Goal: Task Accomplishment & Management: Manage account settings

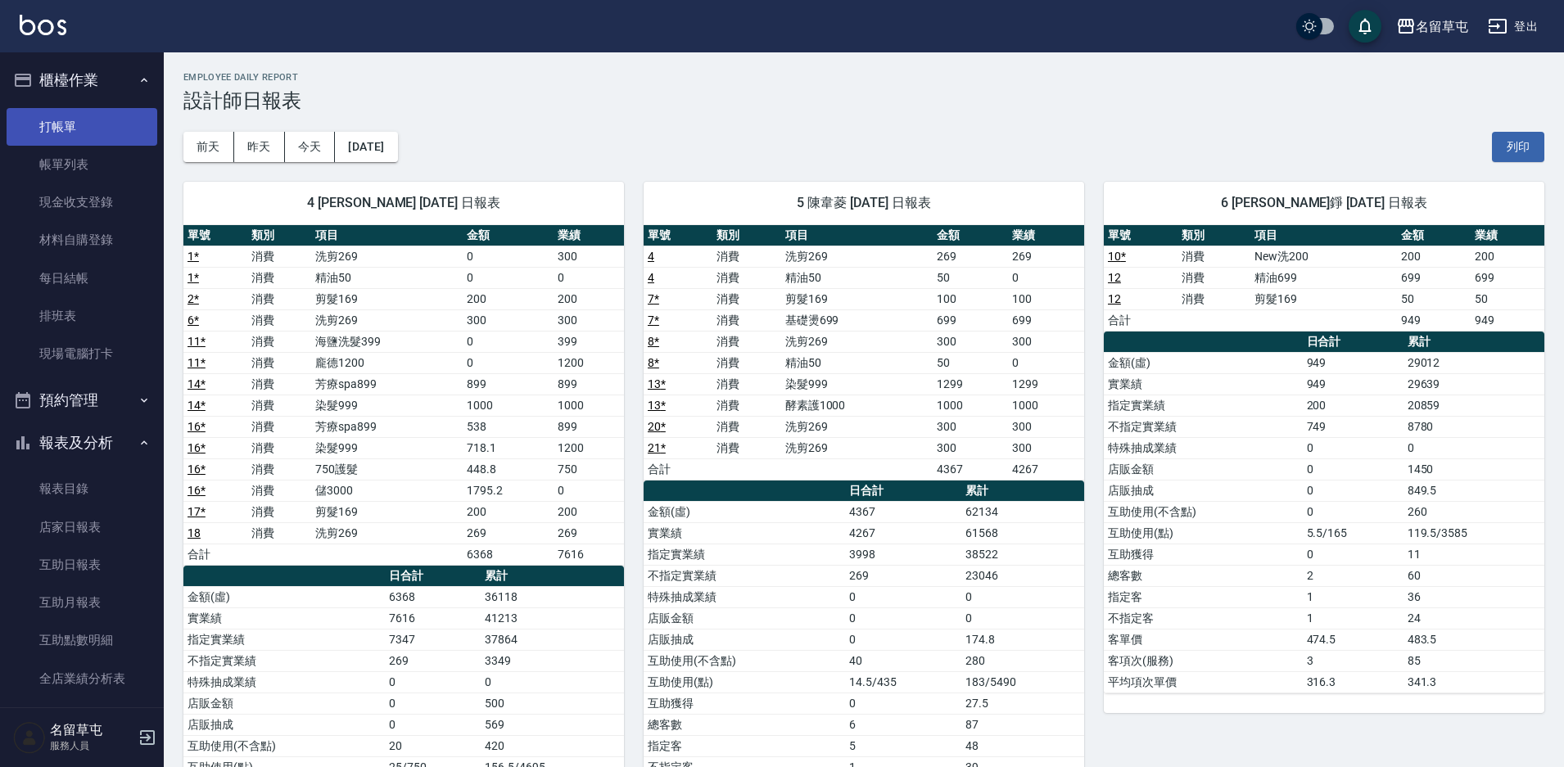
click at [78, 127] on link "打帳單" at bounding box center [82, 127] width 151 height 38
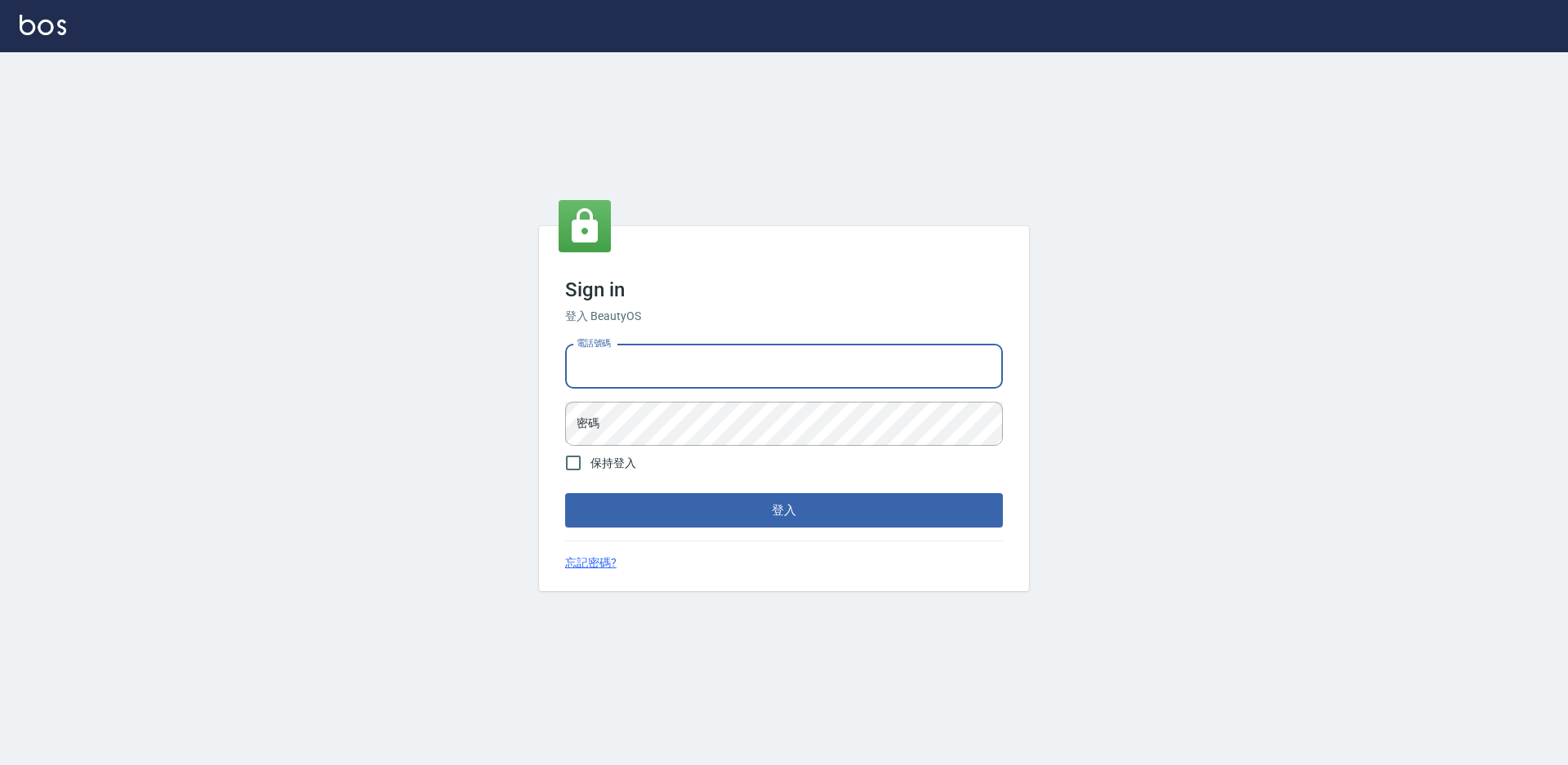
click at [705, 367] on input "電話號碼" at bounding box center [784, 367] width 438 height 44
type input "2306457"
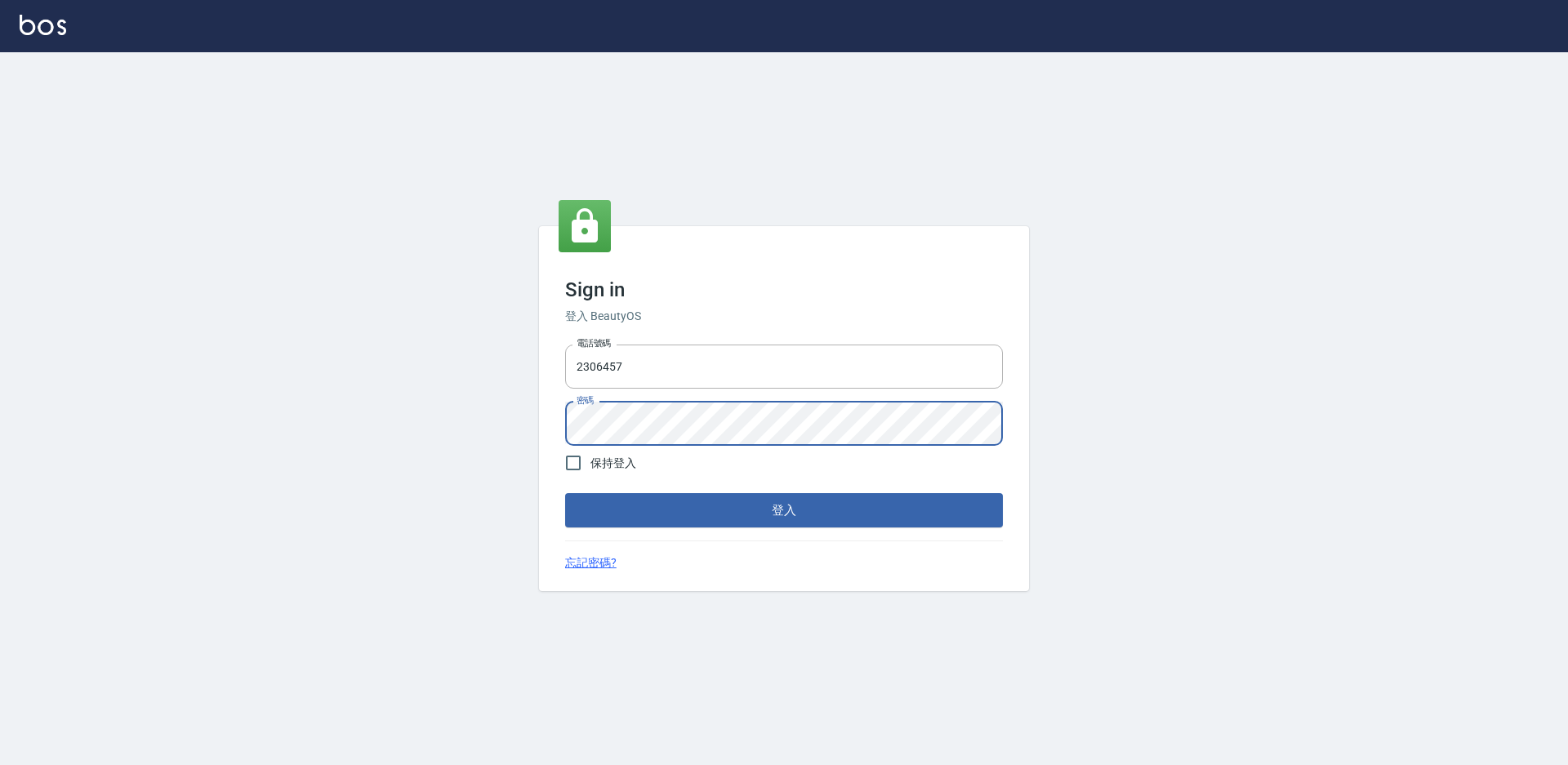
click at [566, 494] on button "登入" at bounding box center [784, 511] width 438 height 34
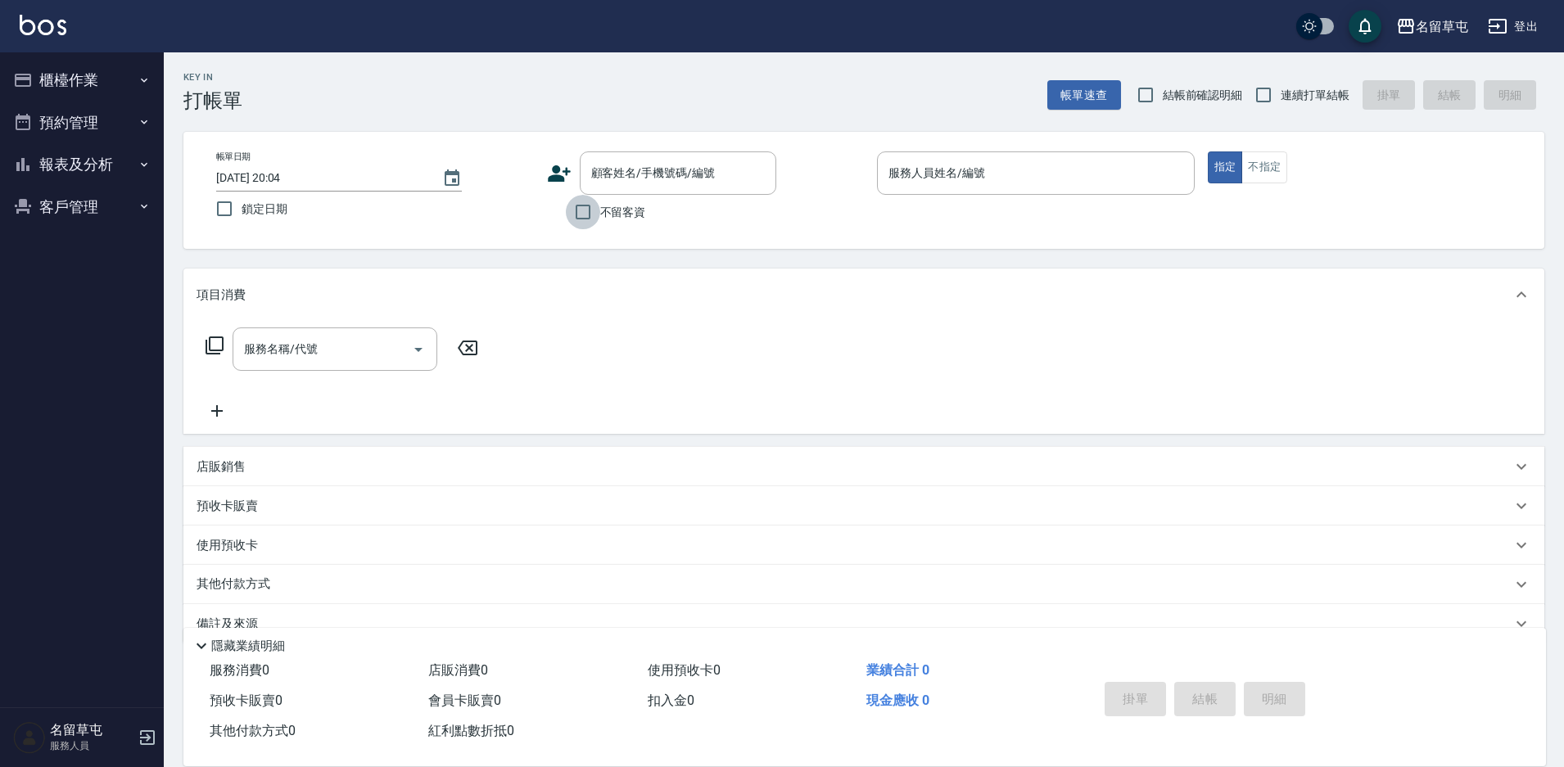
click at [567, 216] on input "不留客資" at bounding box center [583, 212] width 34 height 34
checkbox input "true"
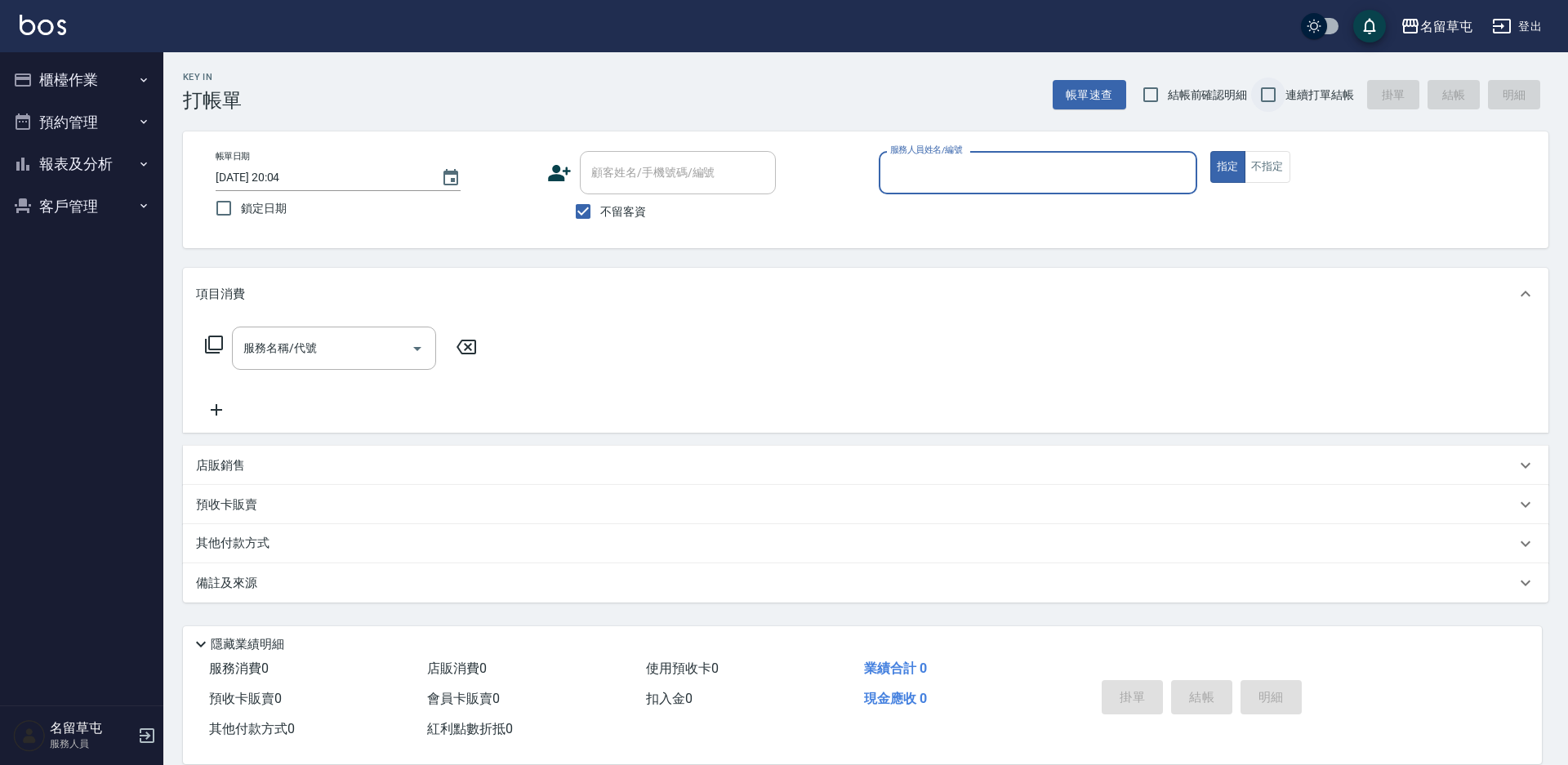
click at [1275, 102] on input "連續打單結帳" at bounding box center [1268, 95] width 34 height 34
checkbox input "true"
click at [1043, 201] on p at bounding box center [1037, 202] width 318 height 17
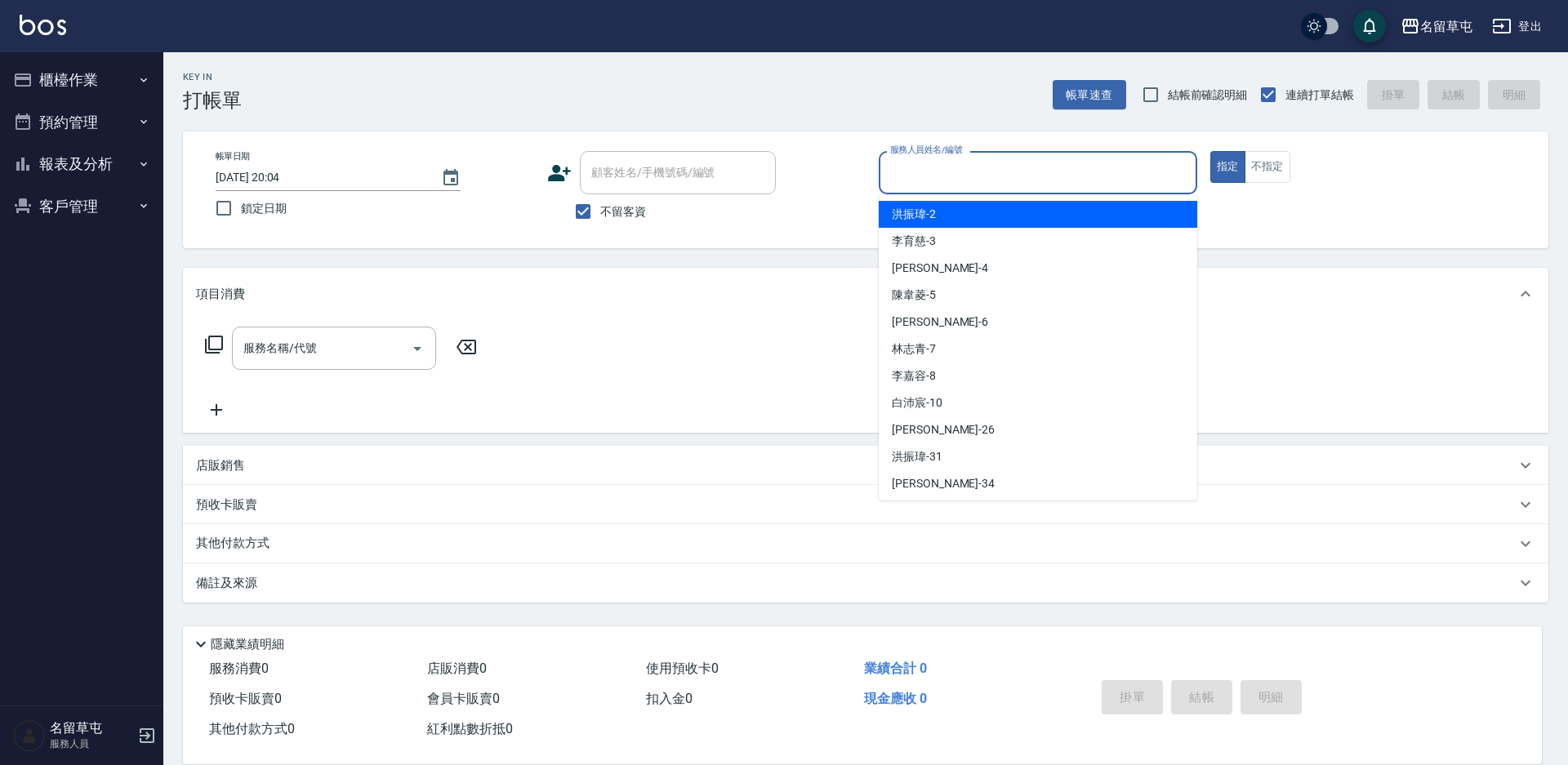
click at [1032, 185] on input "服務人員姓名/編號" at bounding box center [1037, 173] width 304 height 29
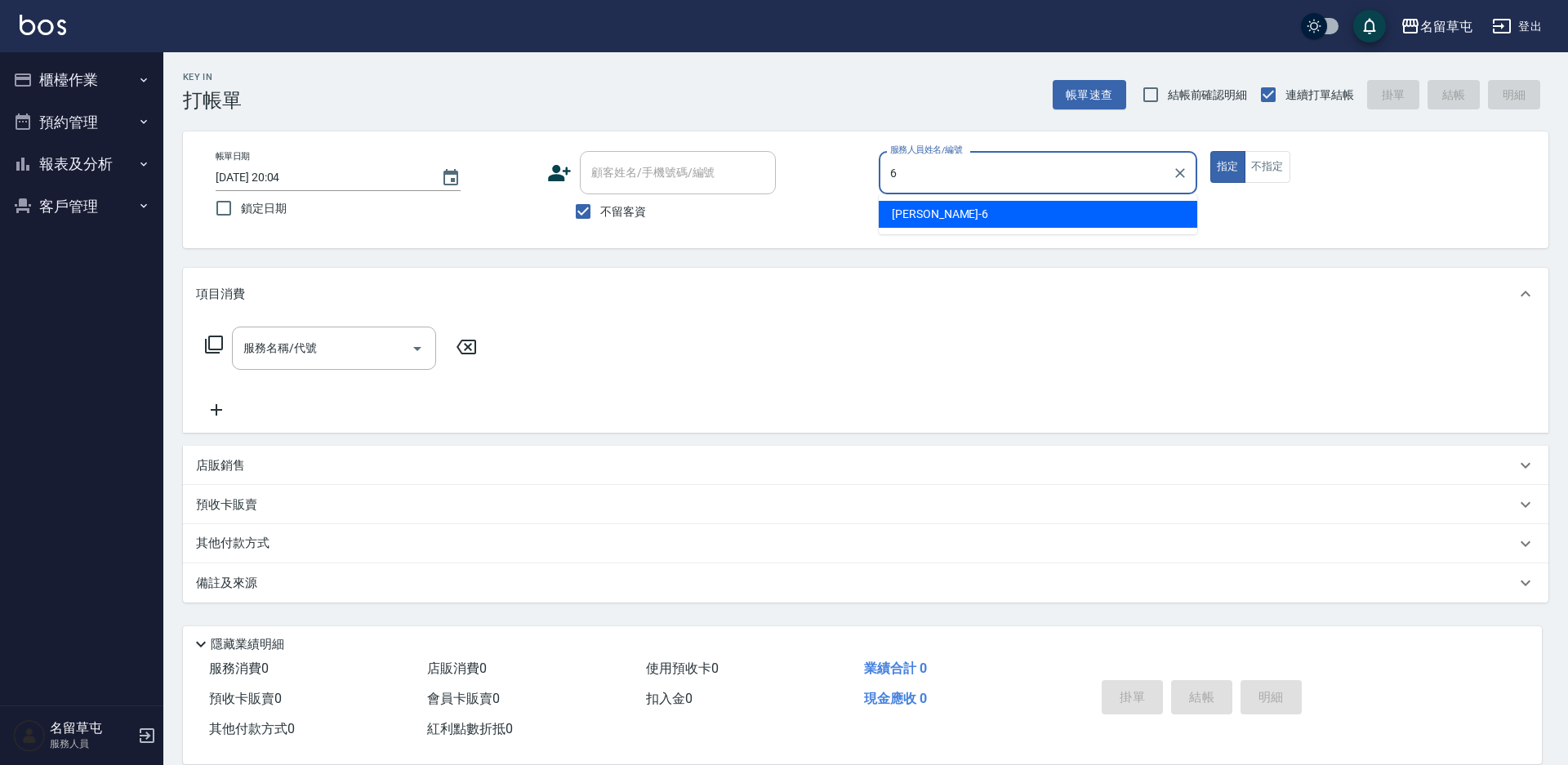
type input "[PERSON_NAME]-6"
type button "true"
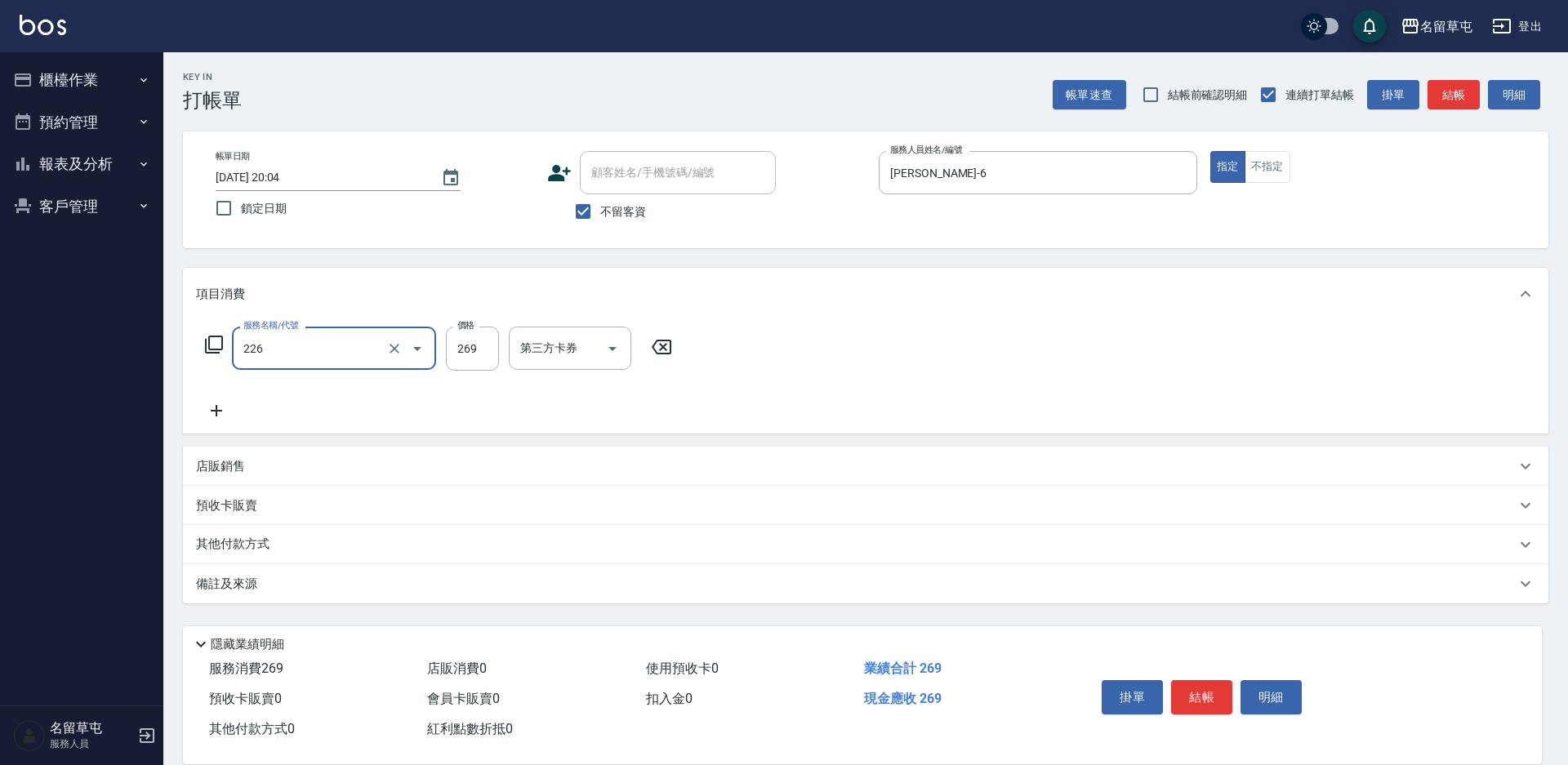
type input "洗剪269(226)"
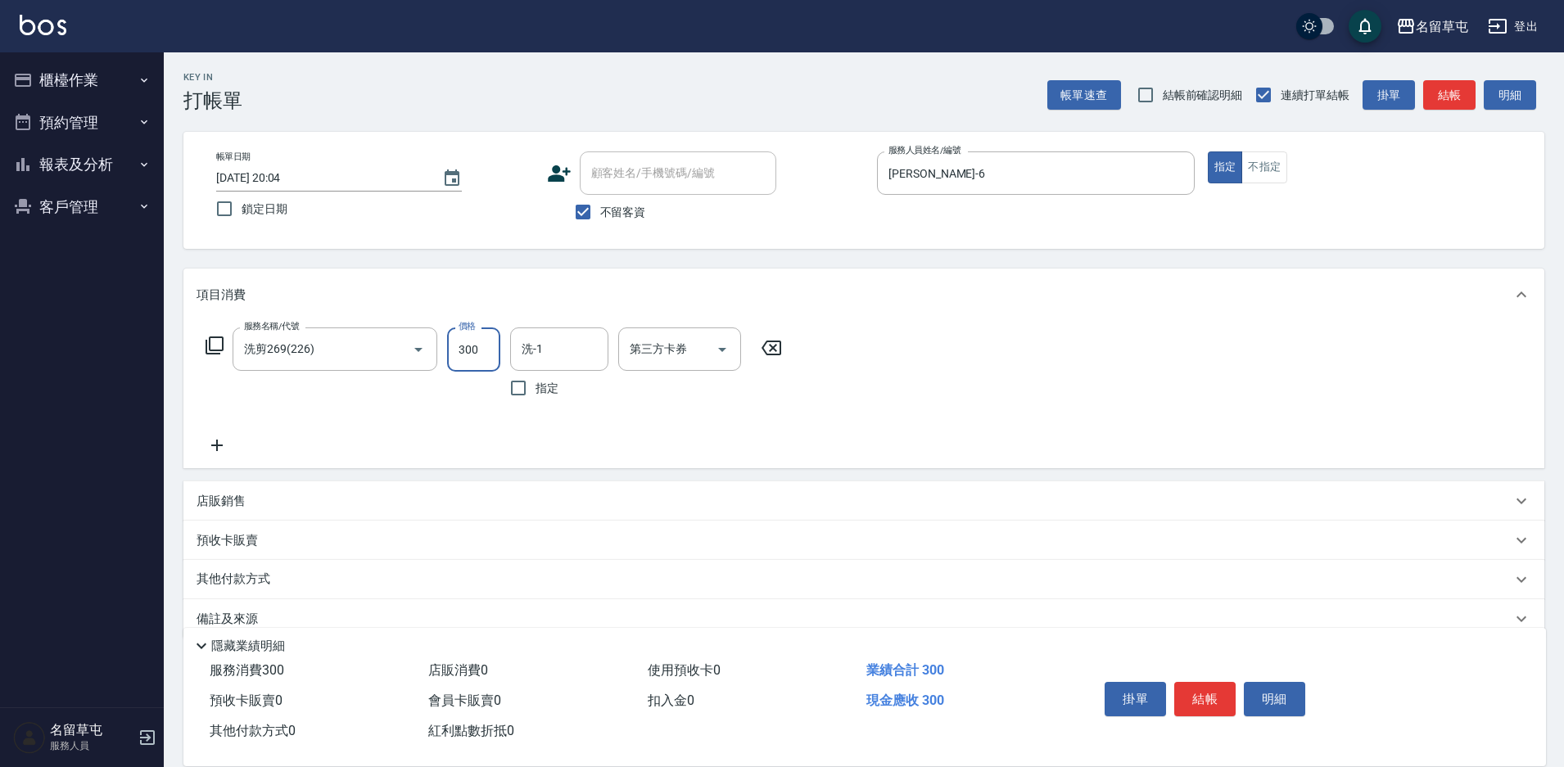
type input "300"
type input "[PERSON_NAME]-6"
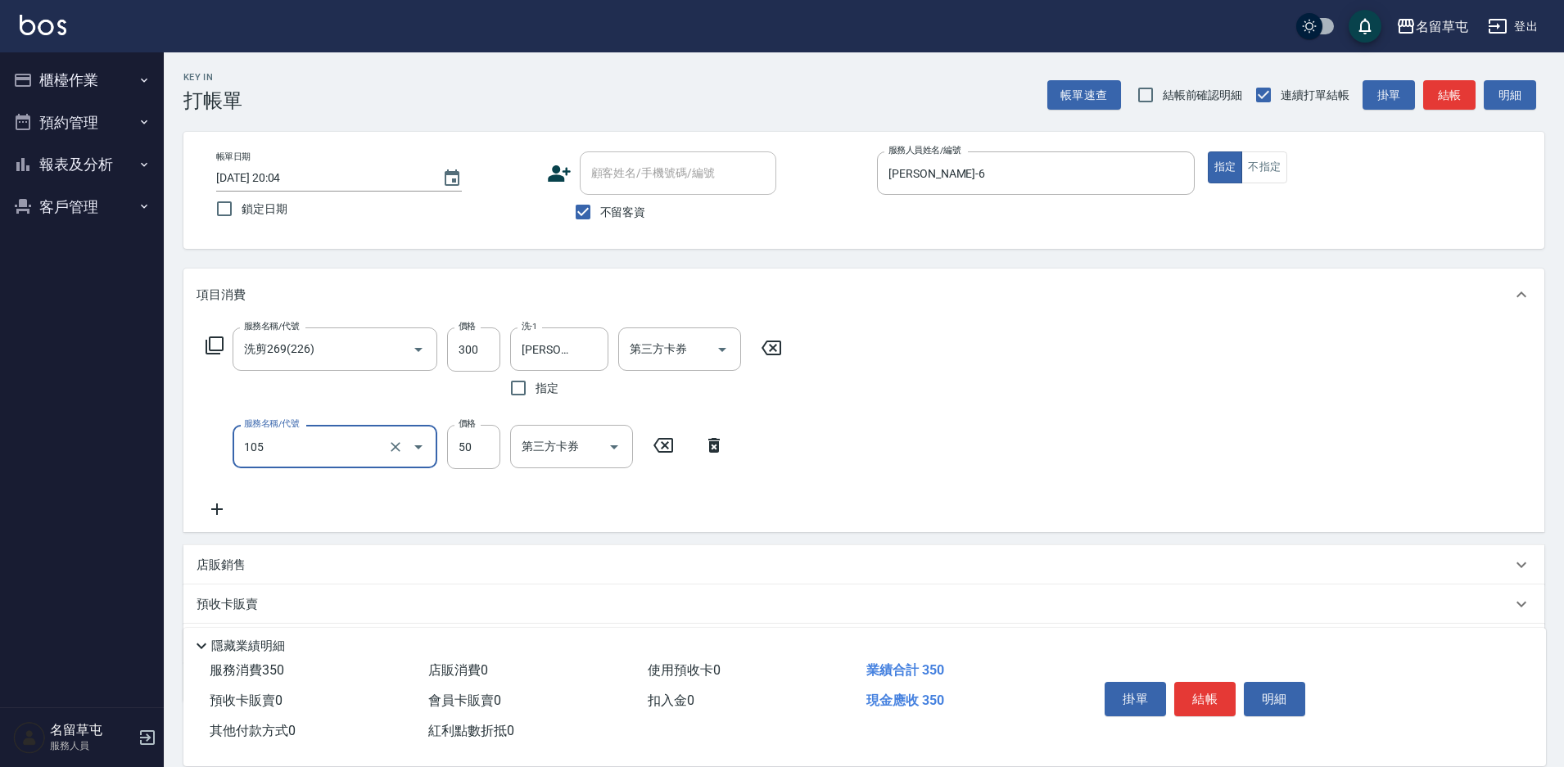
type input "精油50(105)"
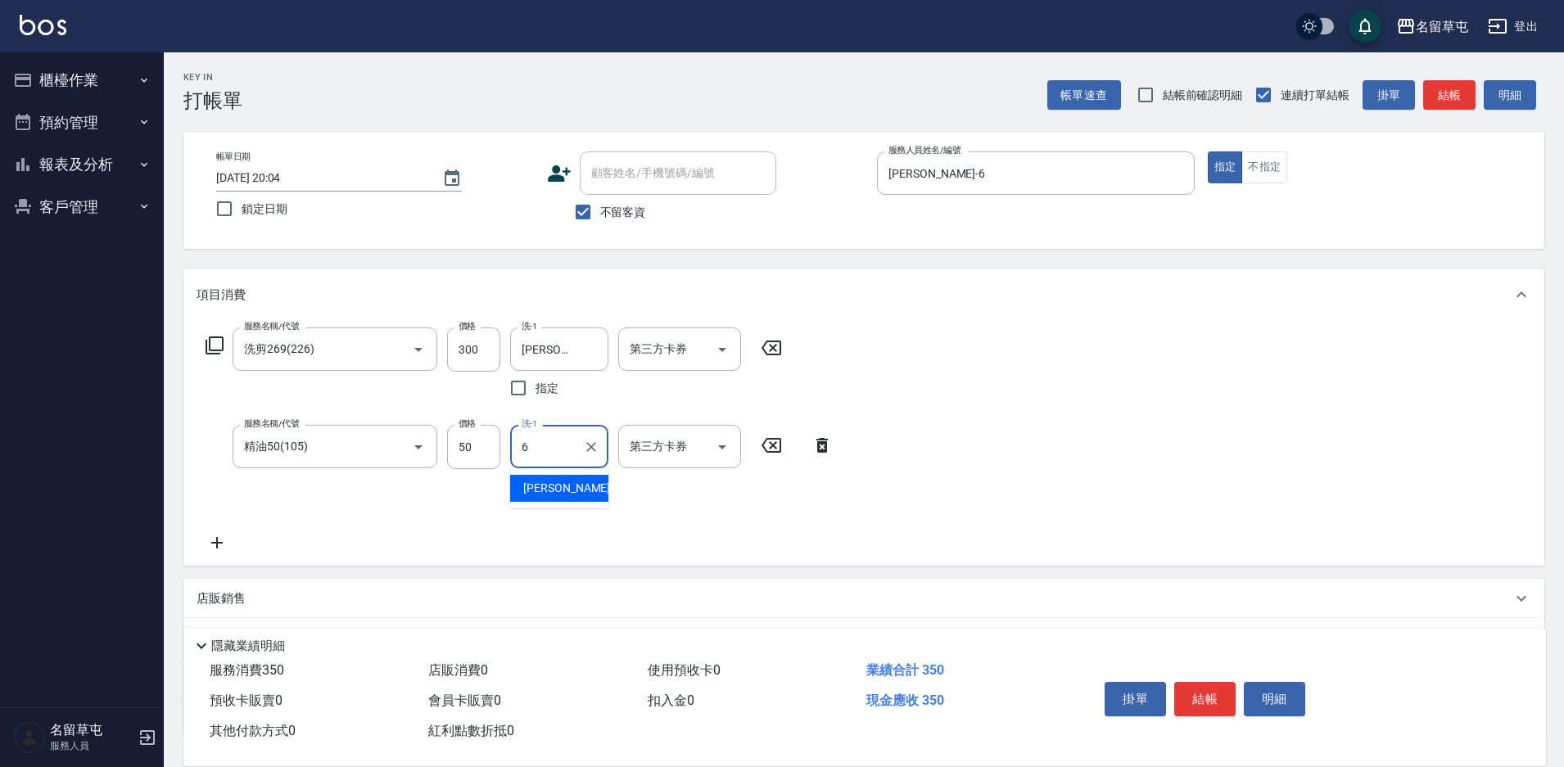
type input "[PERSON_NAME]-6"
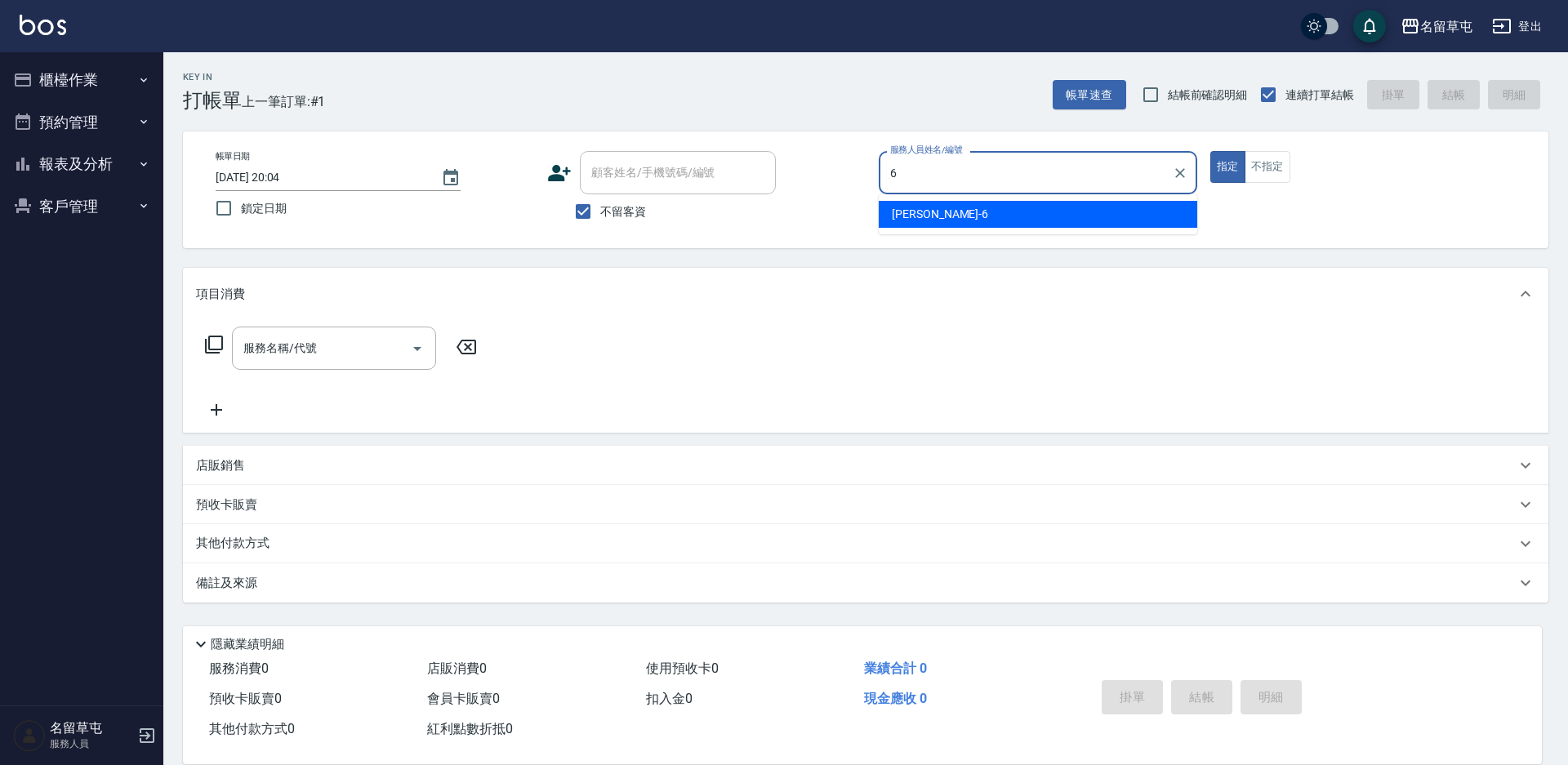
type input "[PERSON_NAME]-6"
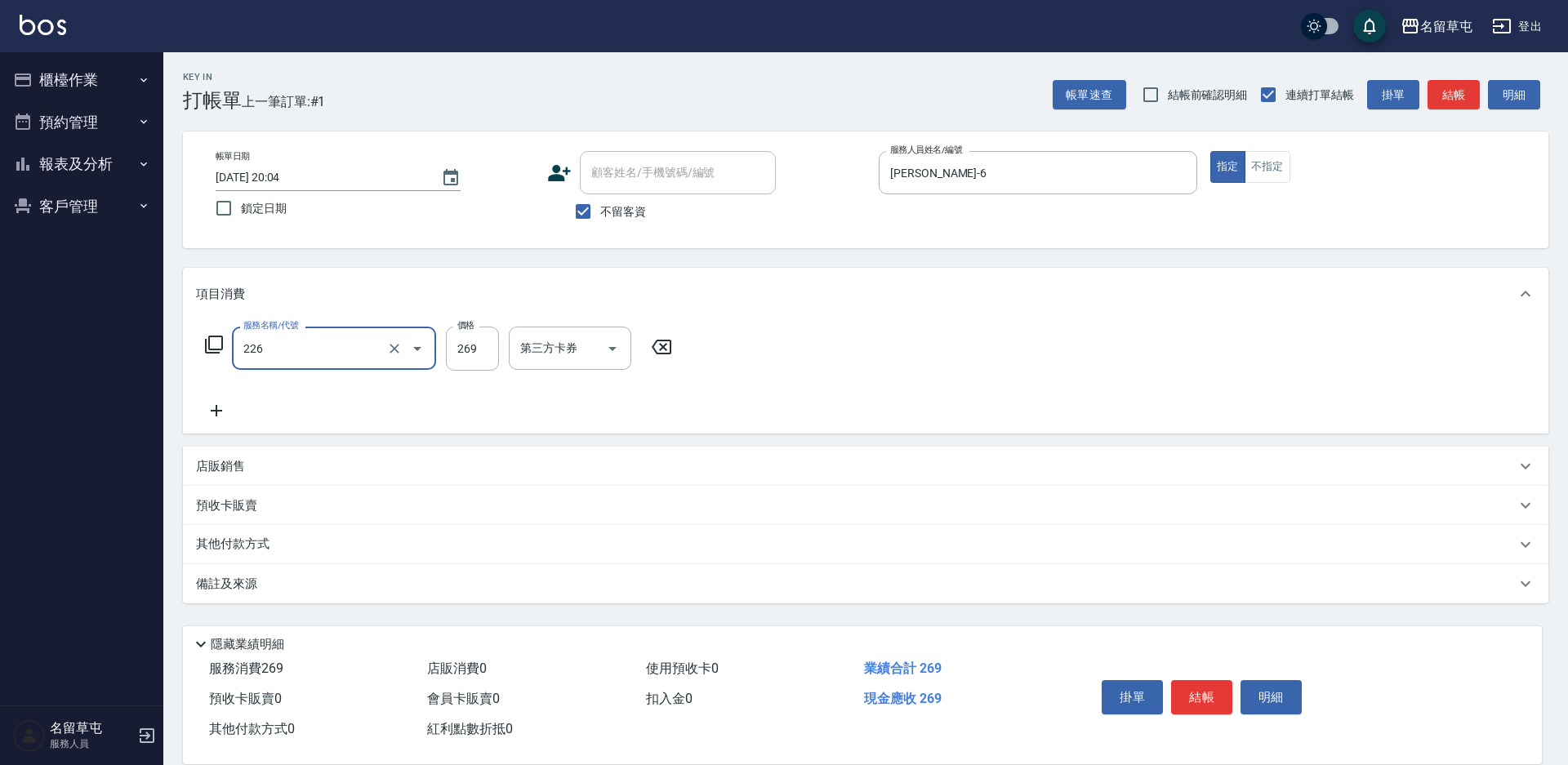
type input "洗剪269(226)"
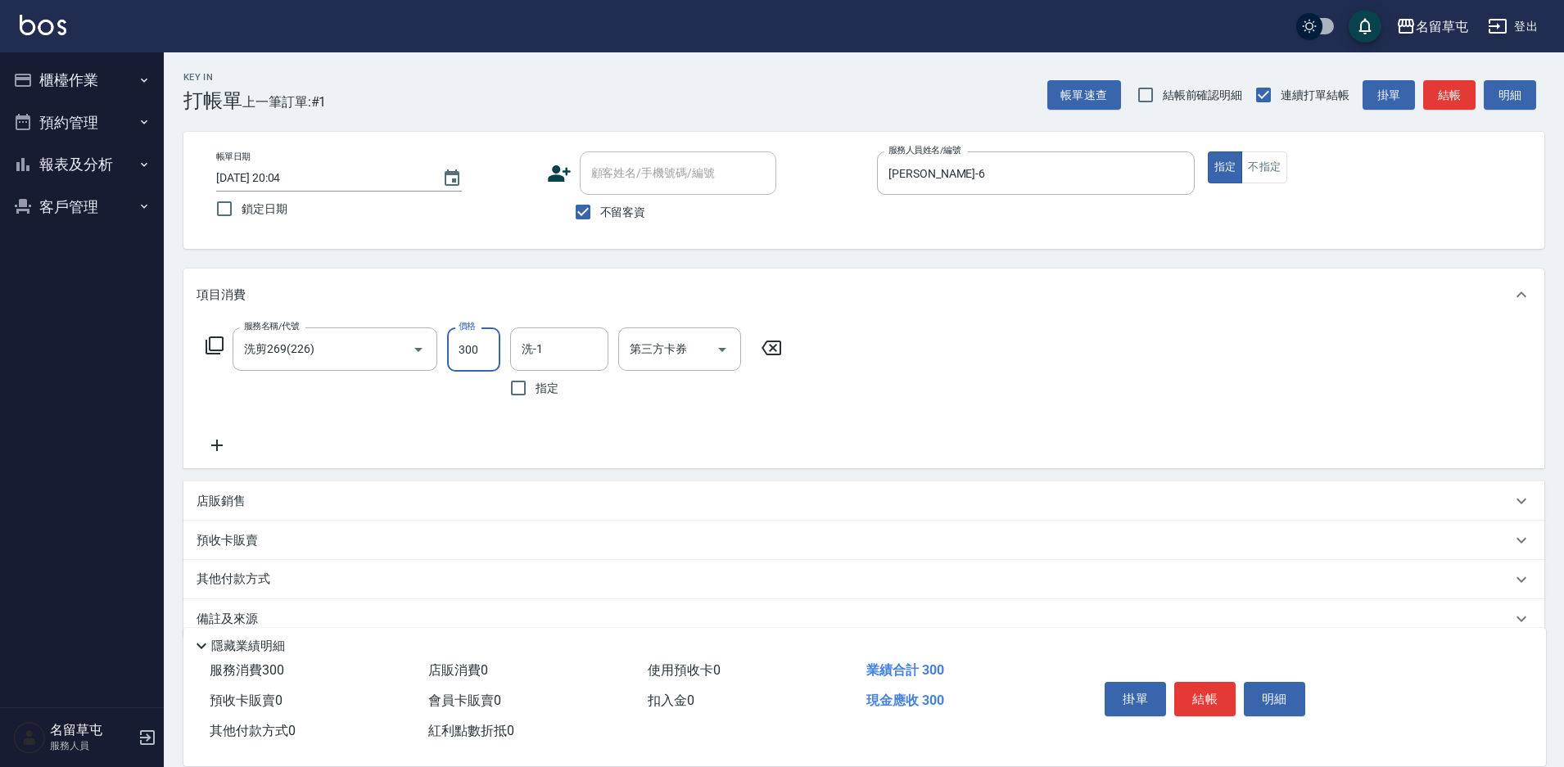
type input "300"
type input "[PERSON_NAME]-6"
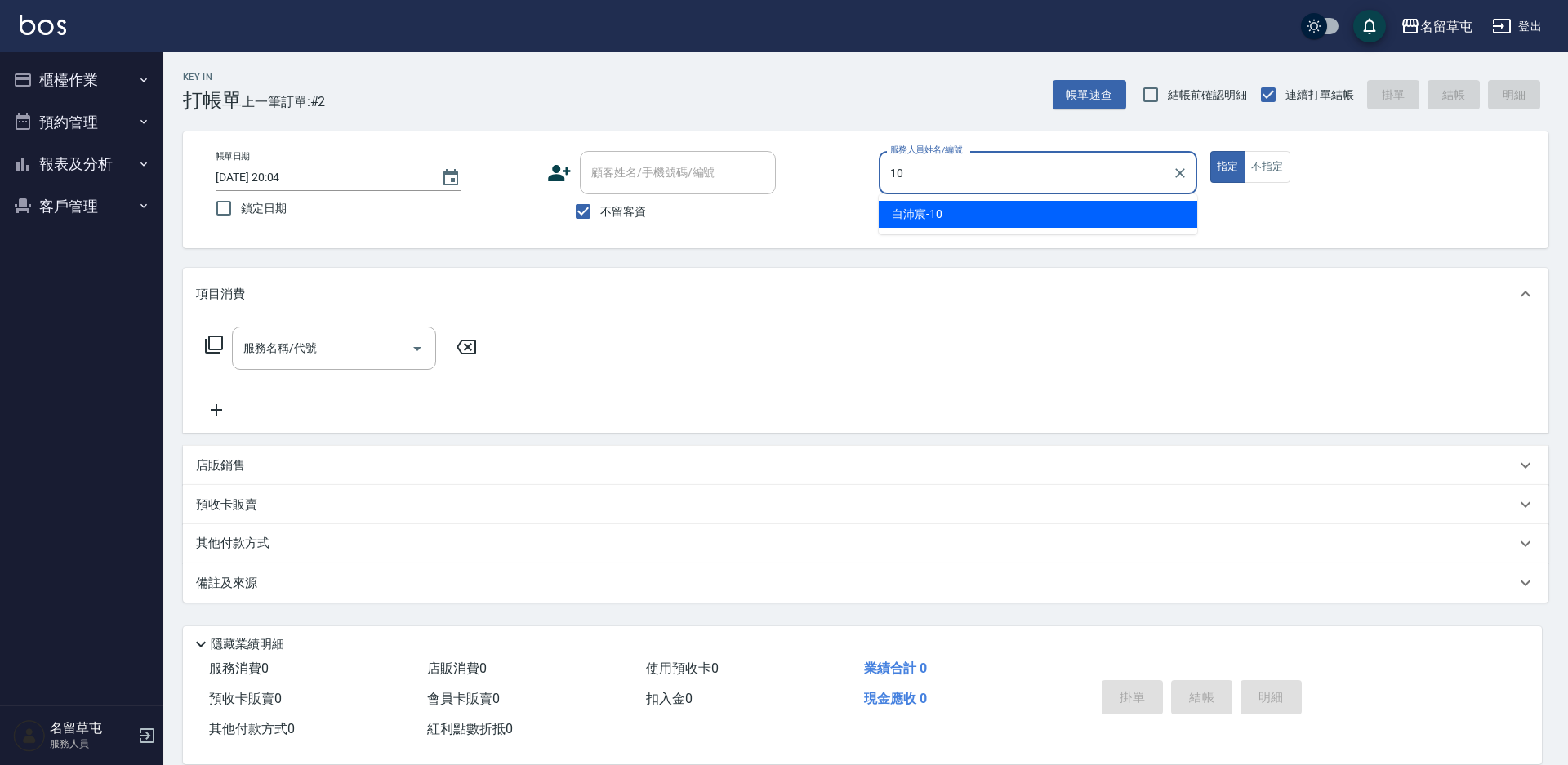
type input "[PERSON_NAME]-10"
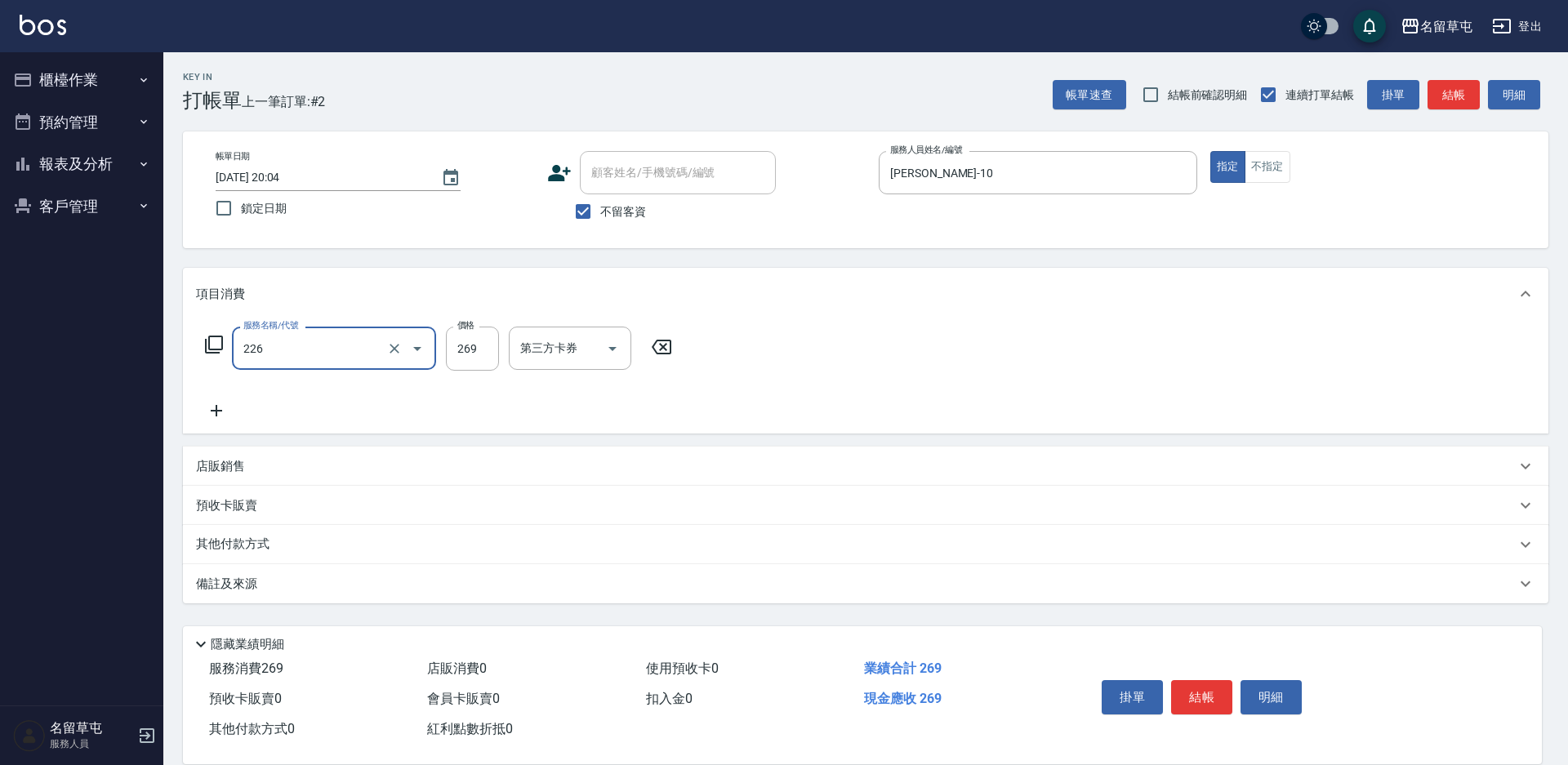
type input "洗剪269(226)"
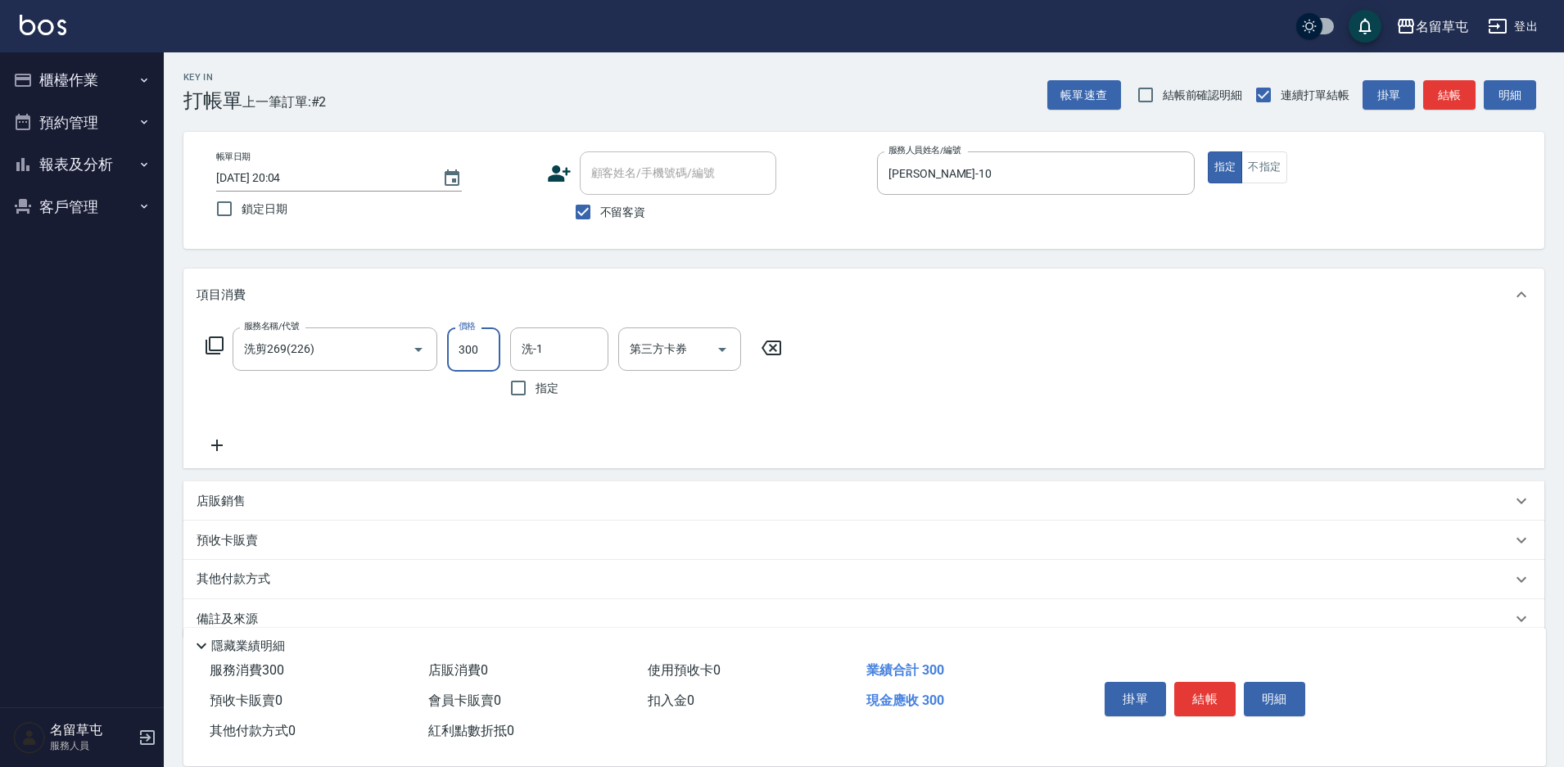
type input "300"
type input "[PERSON_NAME]-31"
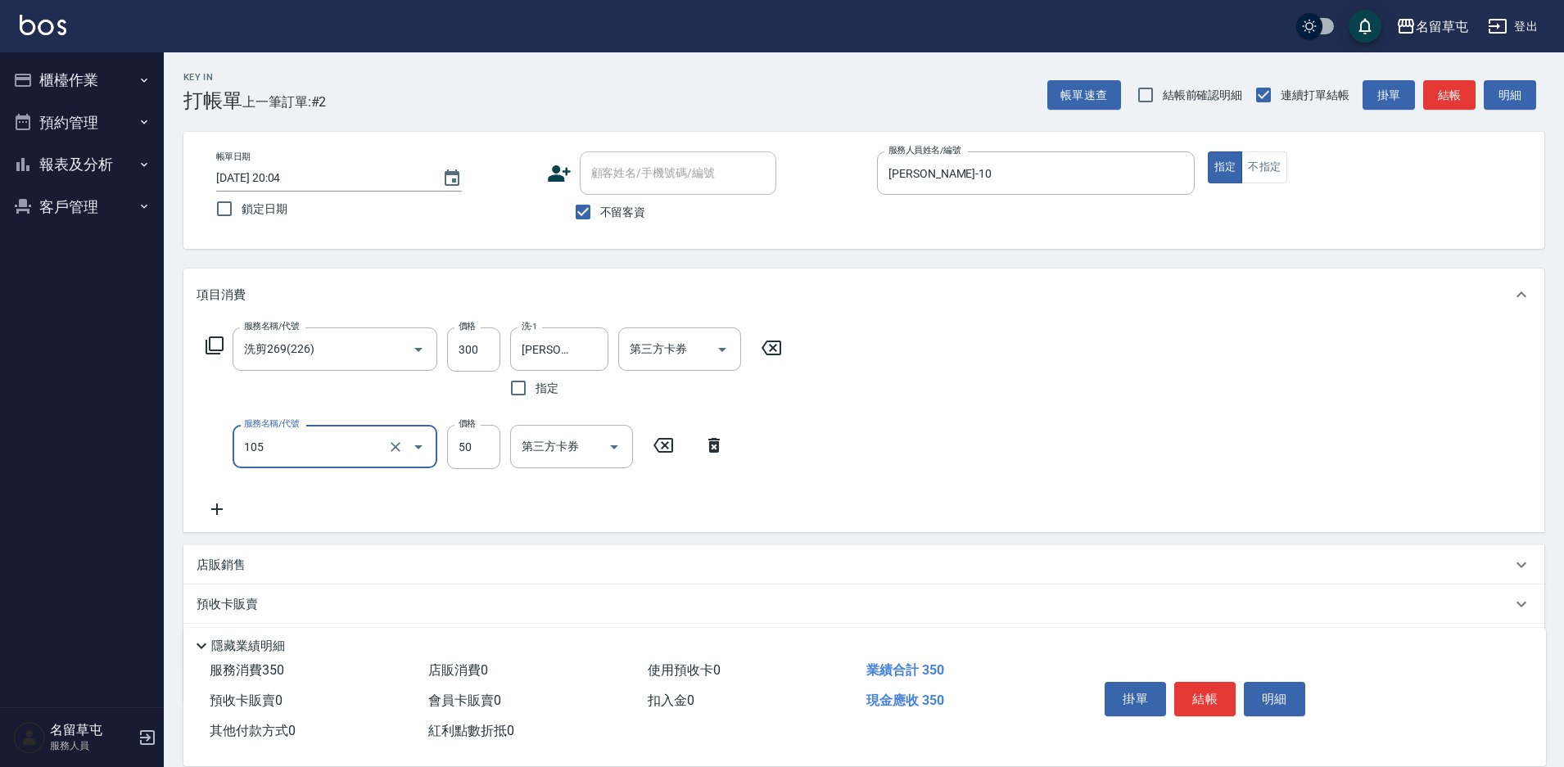
type input "精油50(105)"
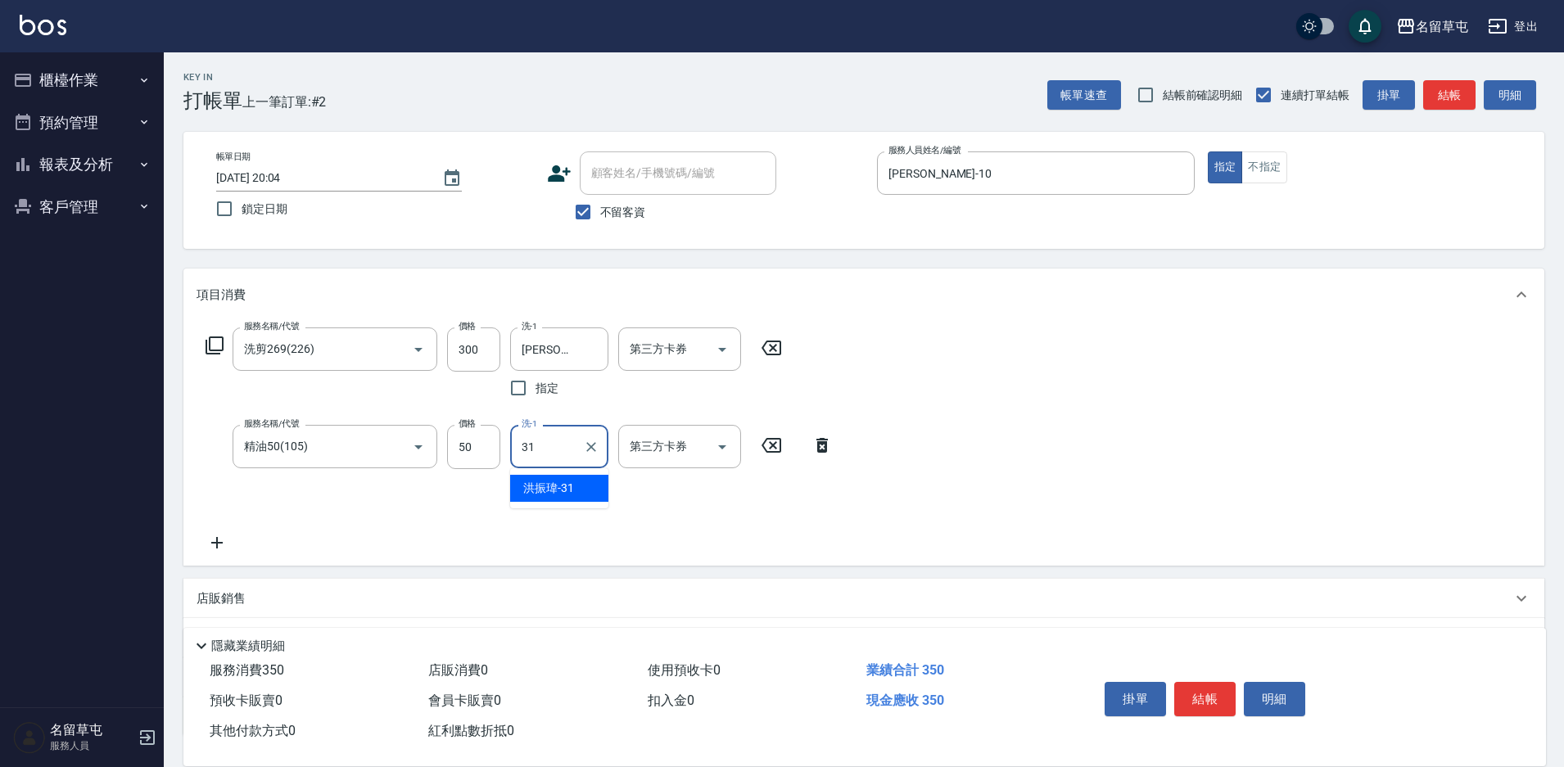
type input "[PERSON_NAME]-31"
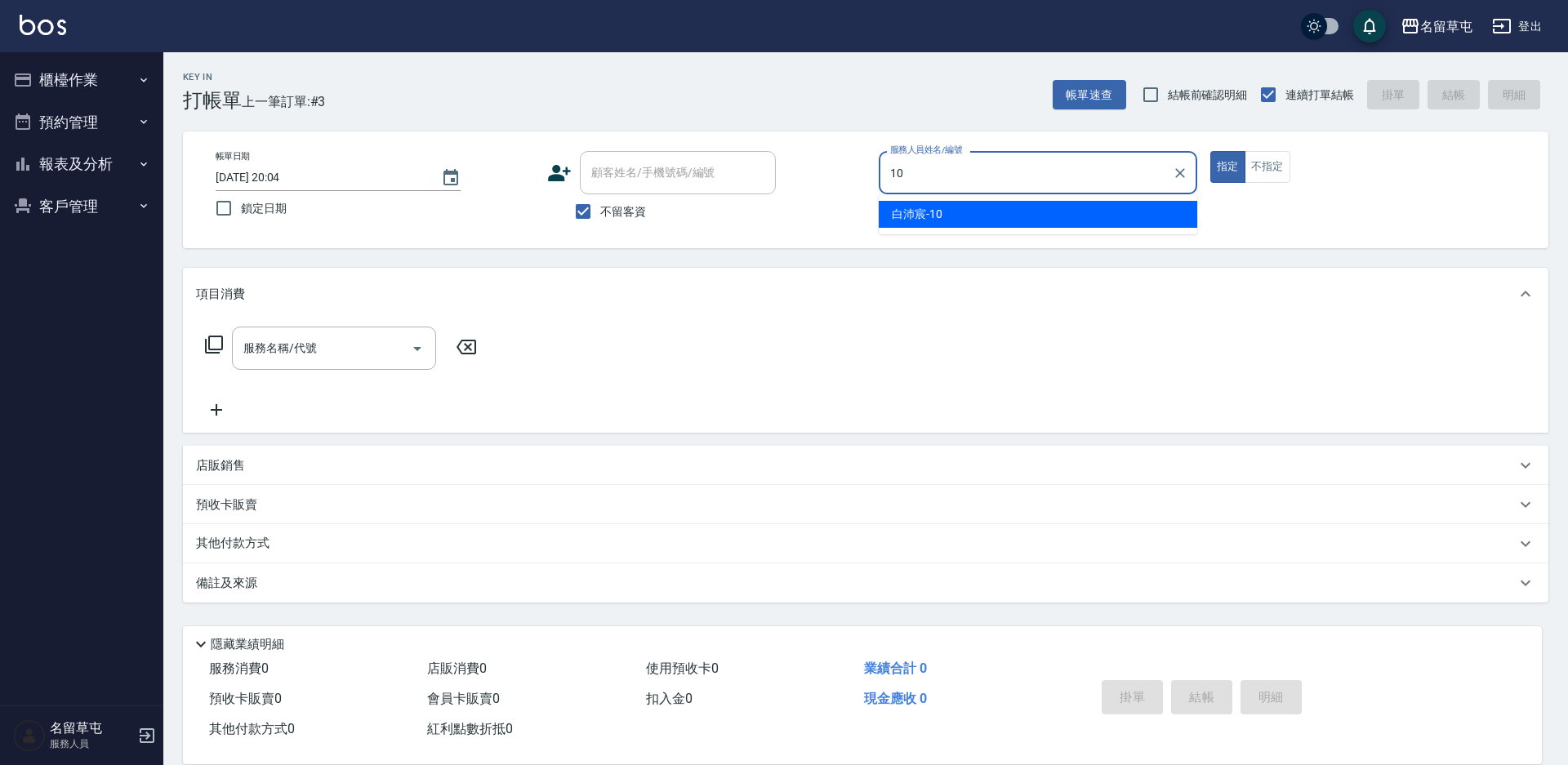
type input "[PERSON_NAME]-10"
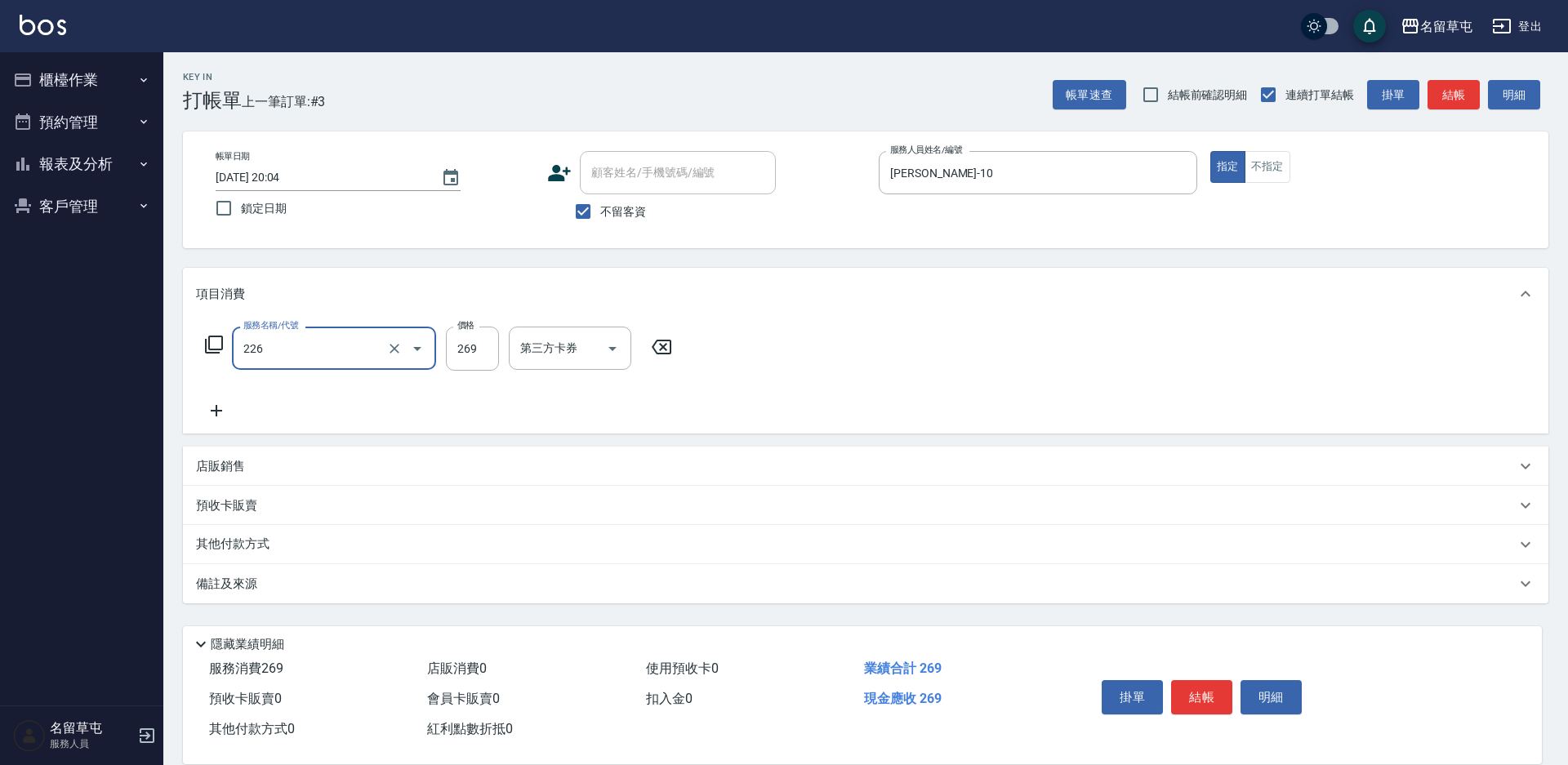
type input "洗剪269(226)"
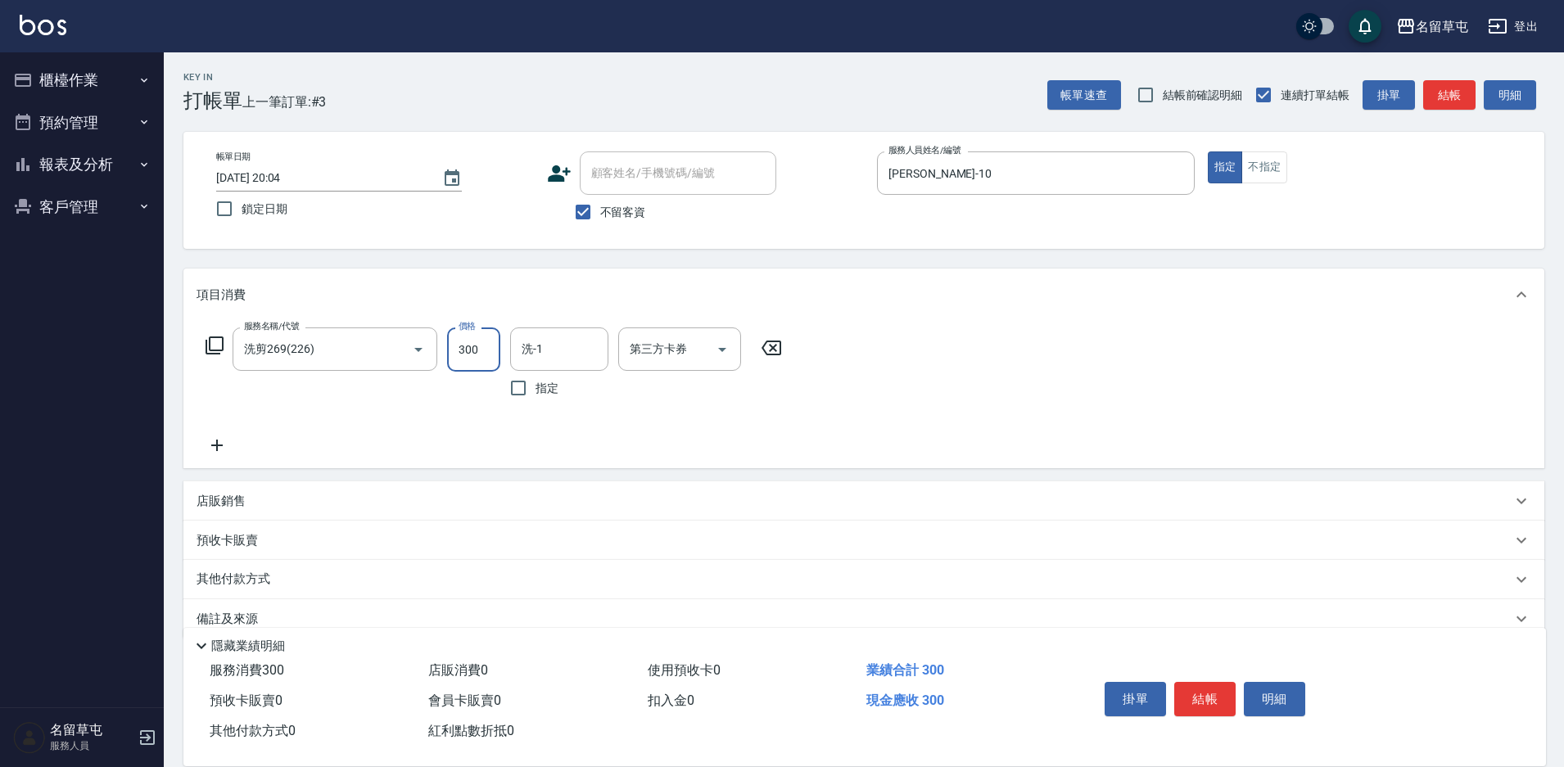
type input "300"
type input "[PERSON_NAME]-31"
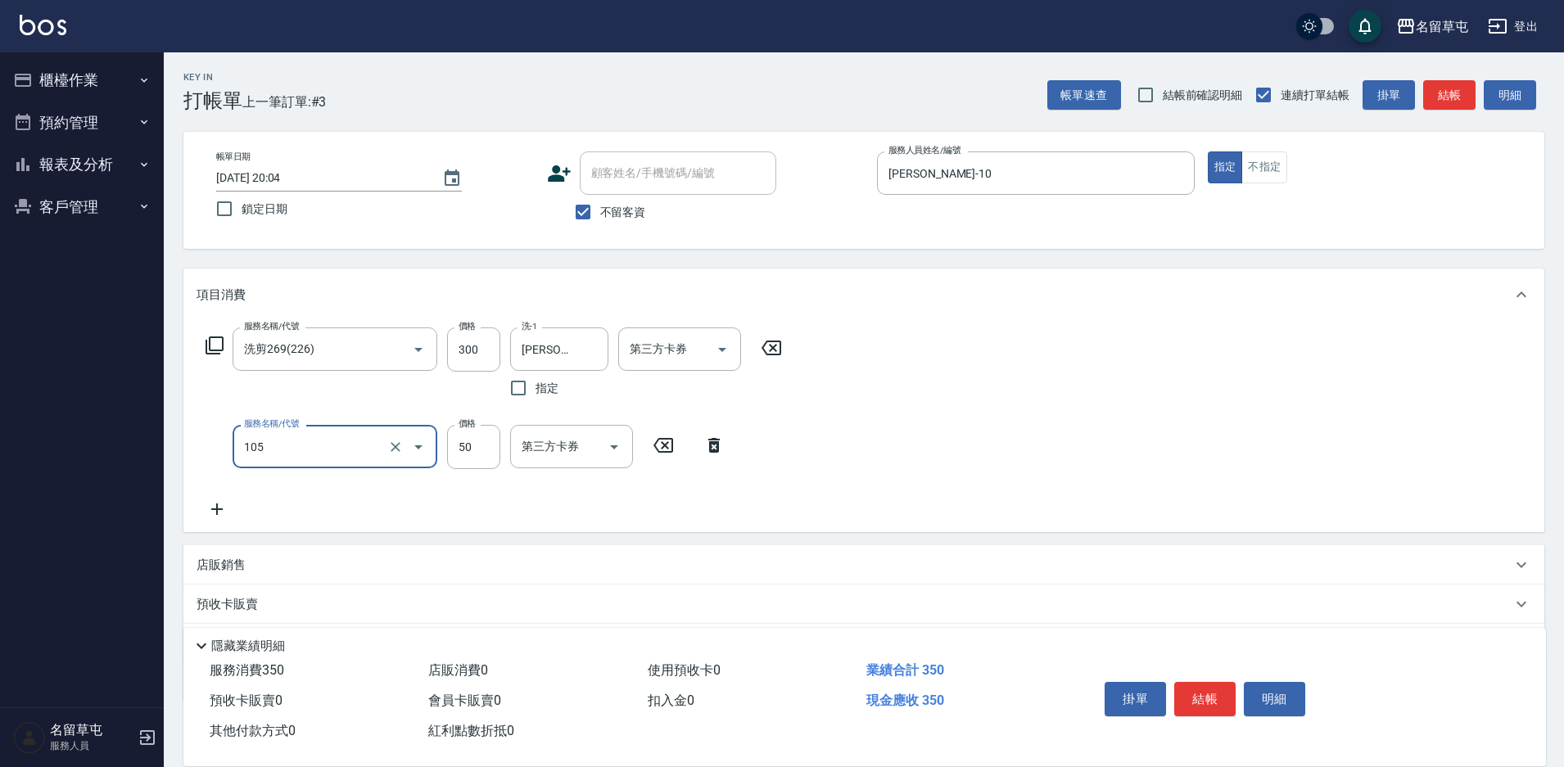
type input "精油50(105)"
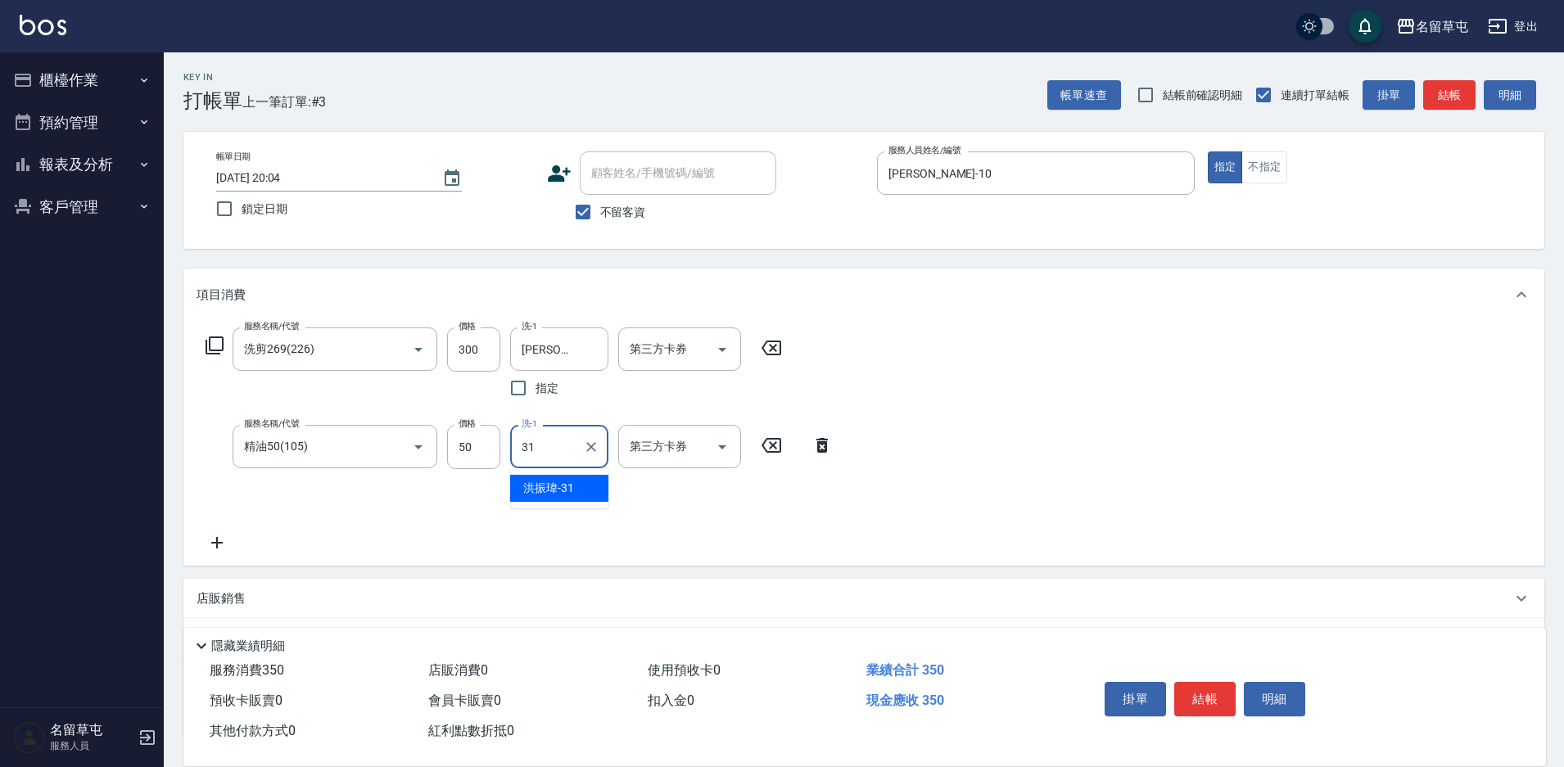
type input "[PERSON_NAME]-31"
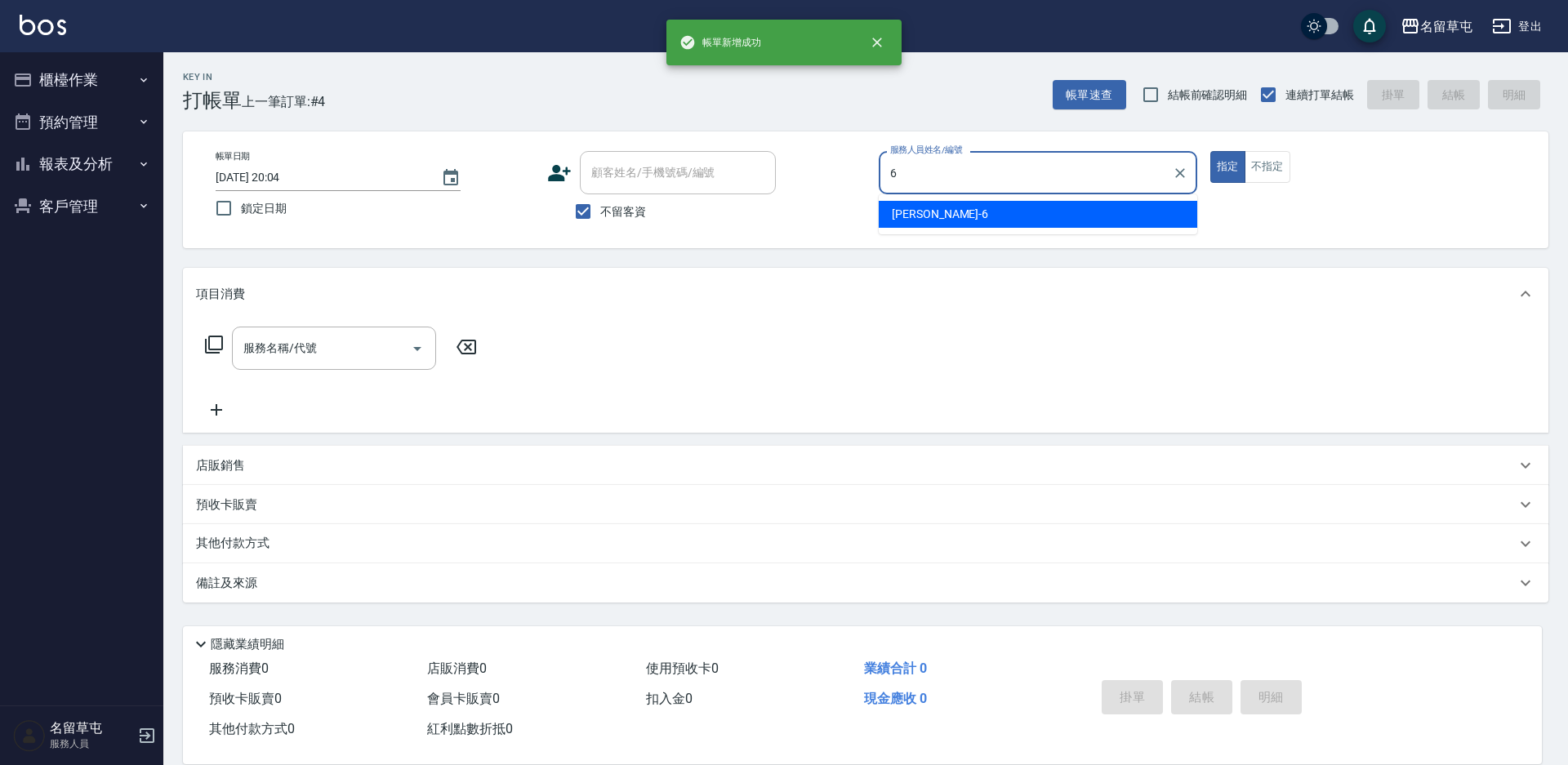
type input "[PERSON_NAME]-6"
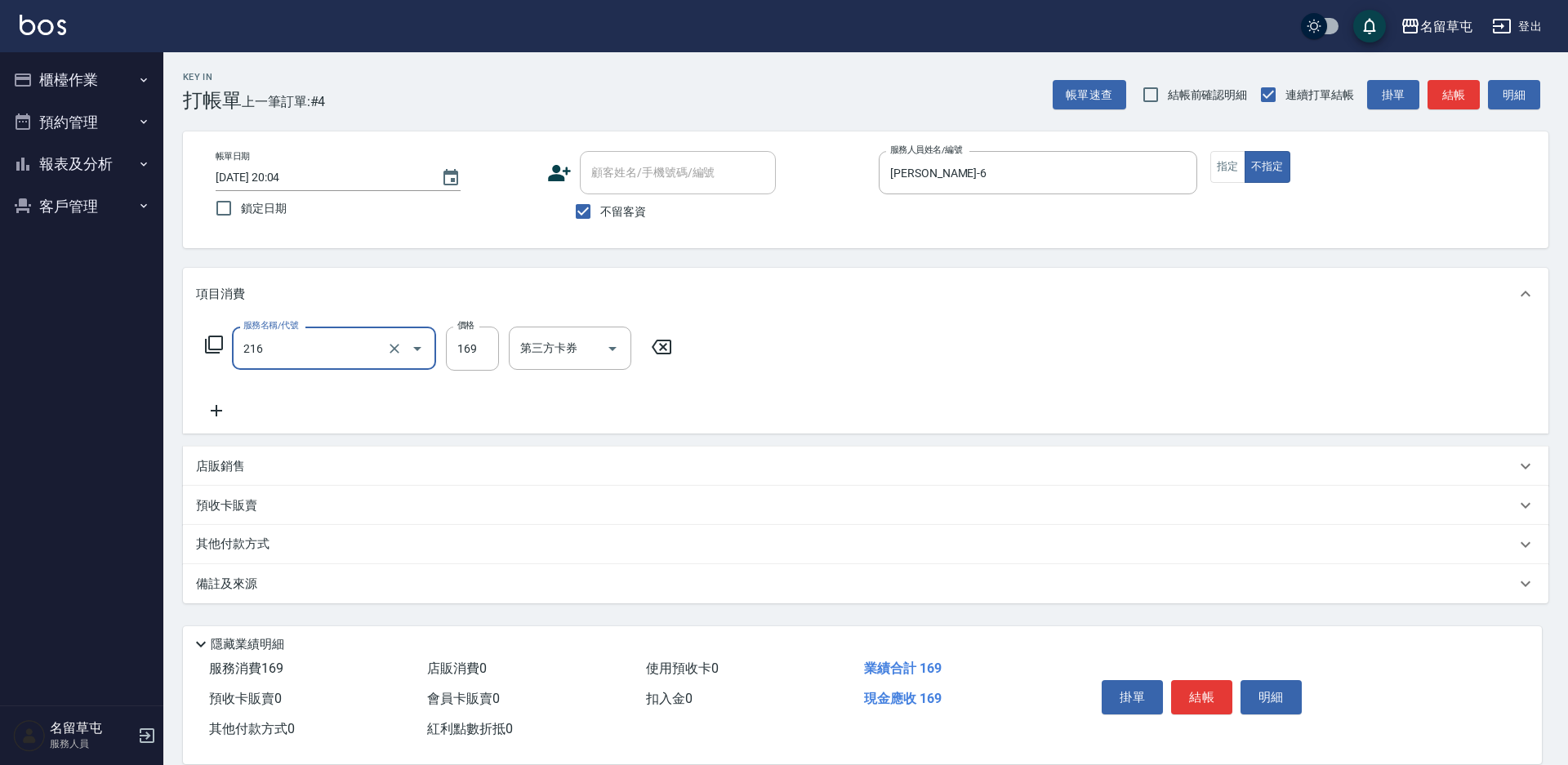
type input "剪髮169(216)"
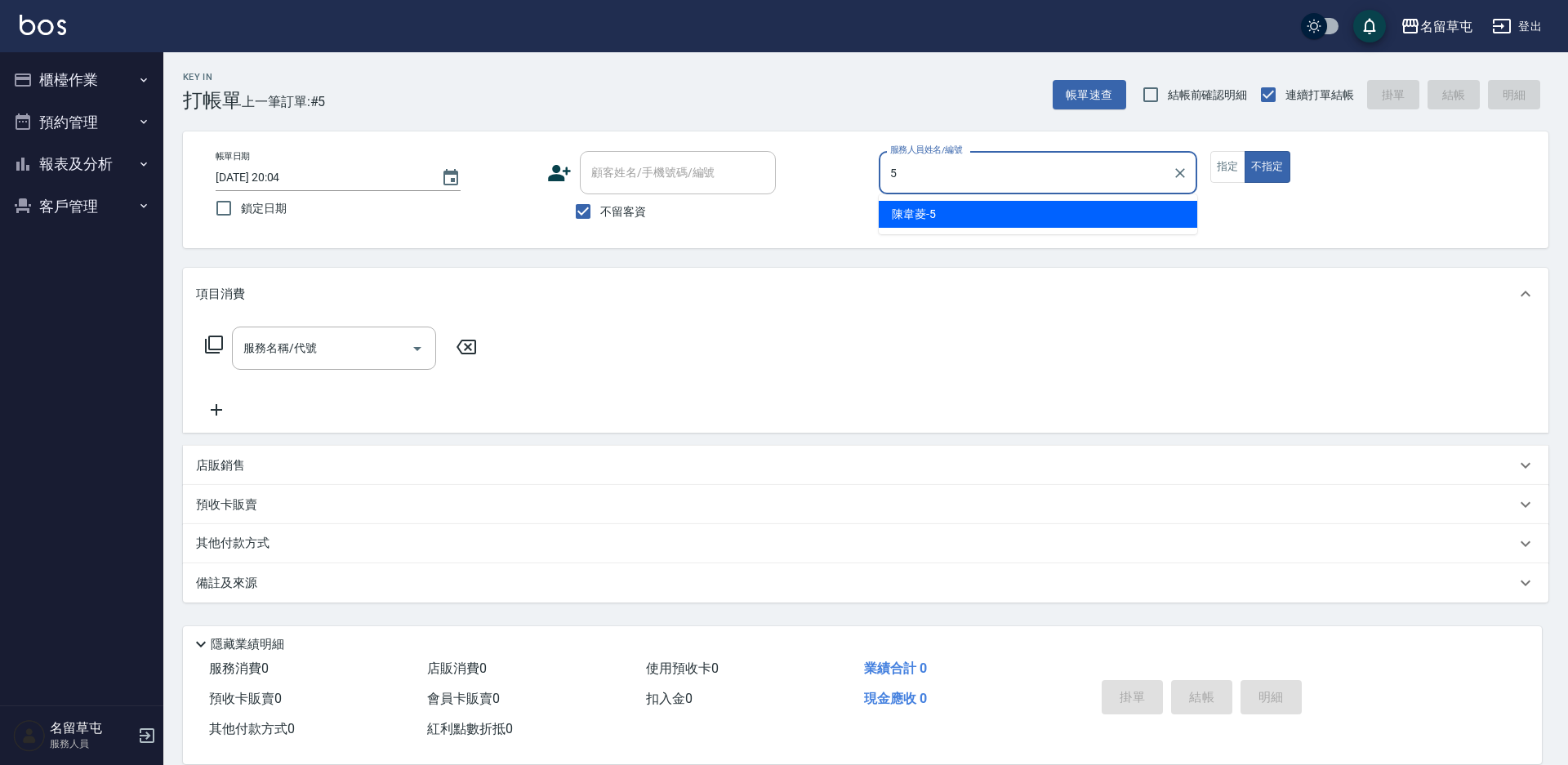
type input "[PERSON_NAME]-5"
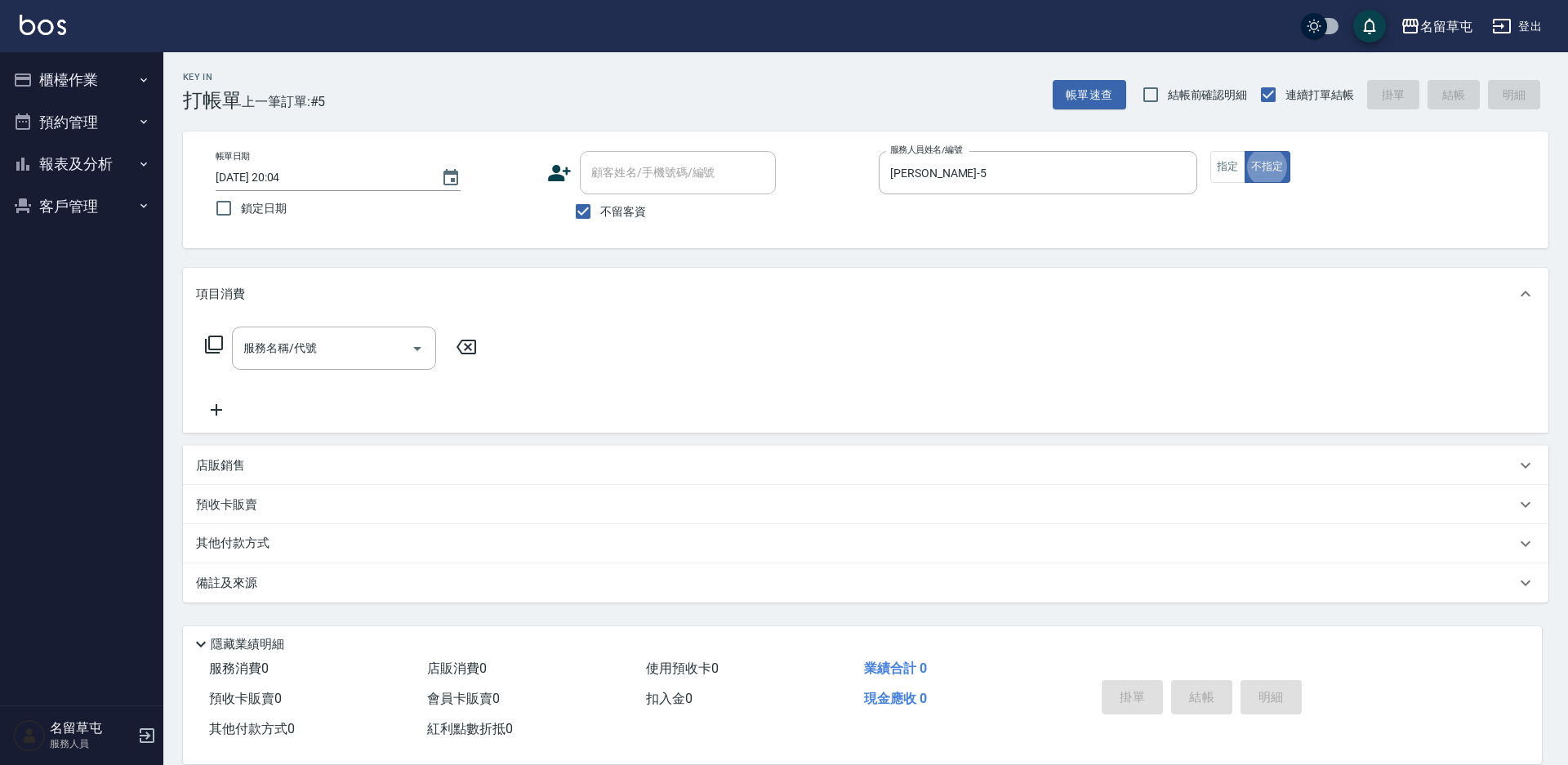
type button "false"
type input "2"
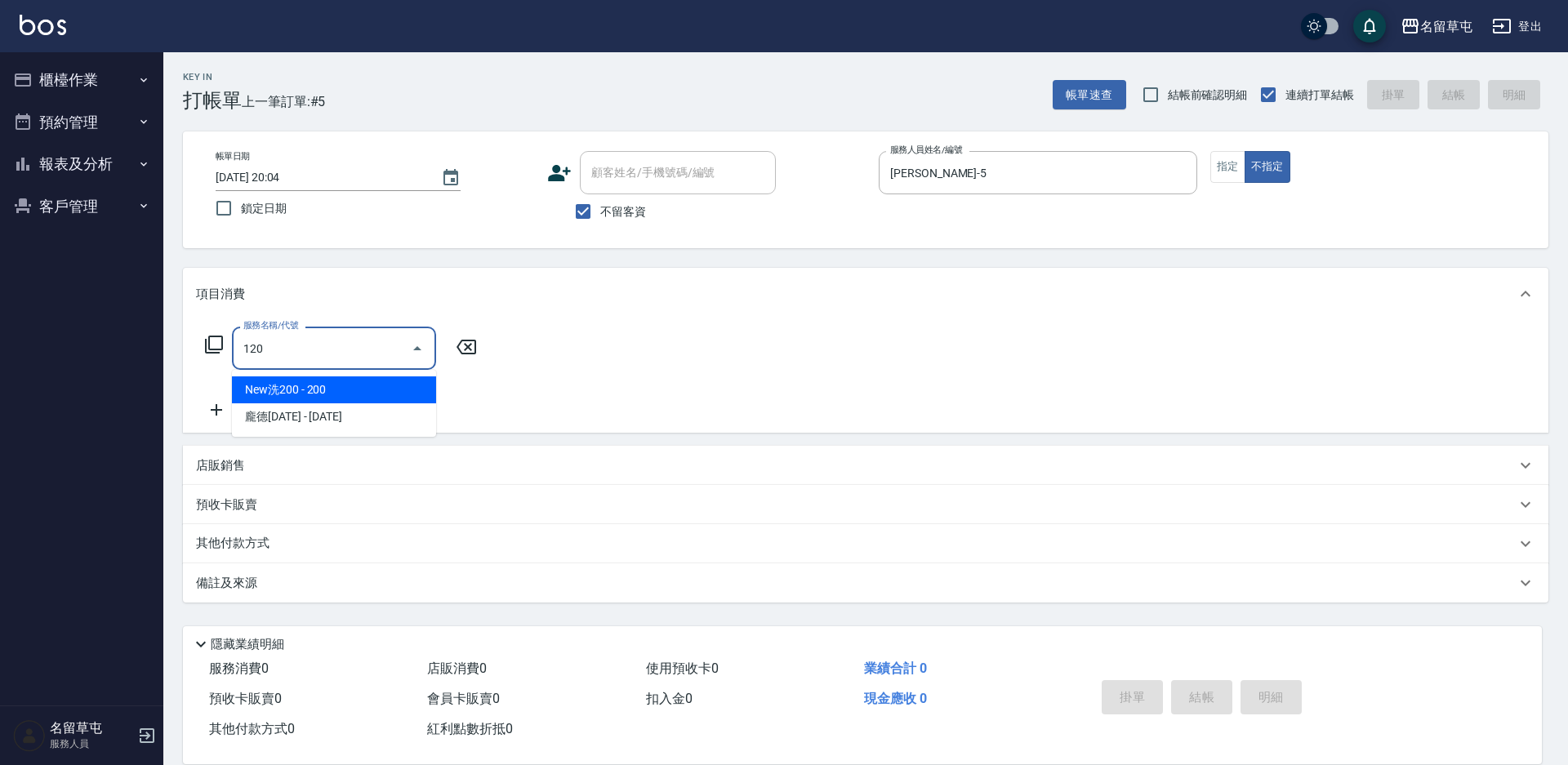
type input "New洗200(120)"
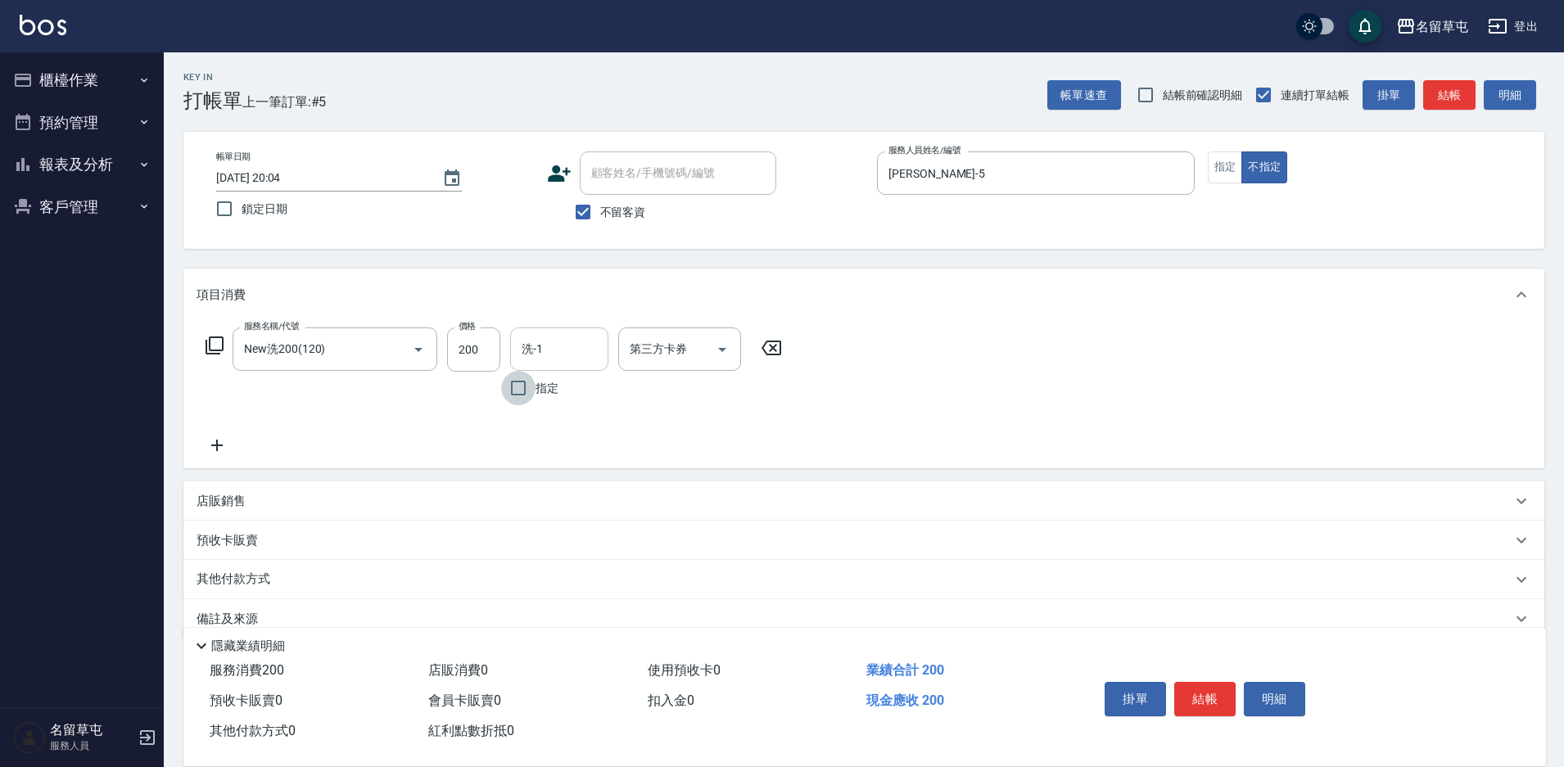
click at [549, 337] on div "服務名稱/代號 New洗200(120) 服務名稱/代號 價格 200 價格 洗-1 洗-1 指定 第三方卡券 第三方卡券" at bounding box center [863, 394] width 1361 height 147
click at [572, 344] on input "洗-1" at bounding box center [559, 349] width 84 height 29
type input "[PERSON_NAME]-5"
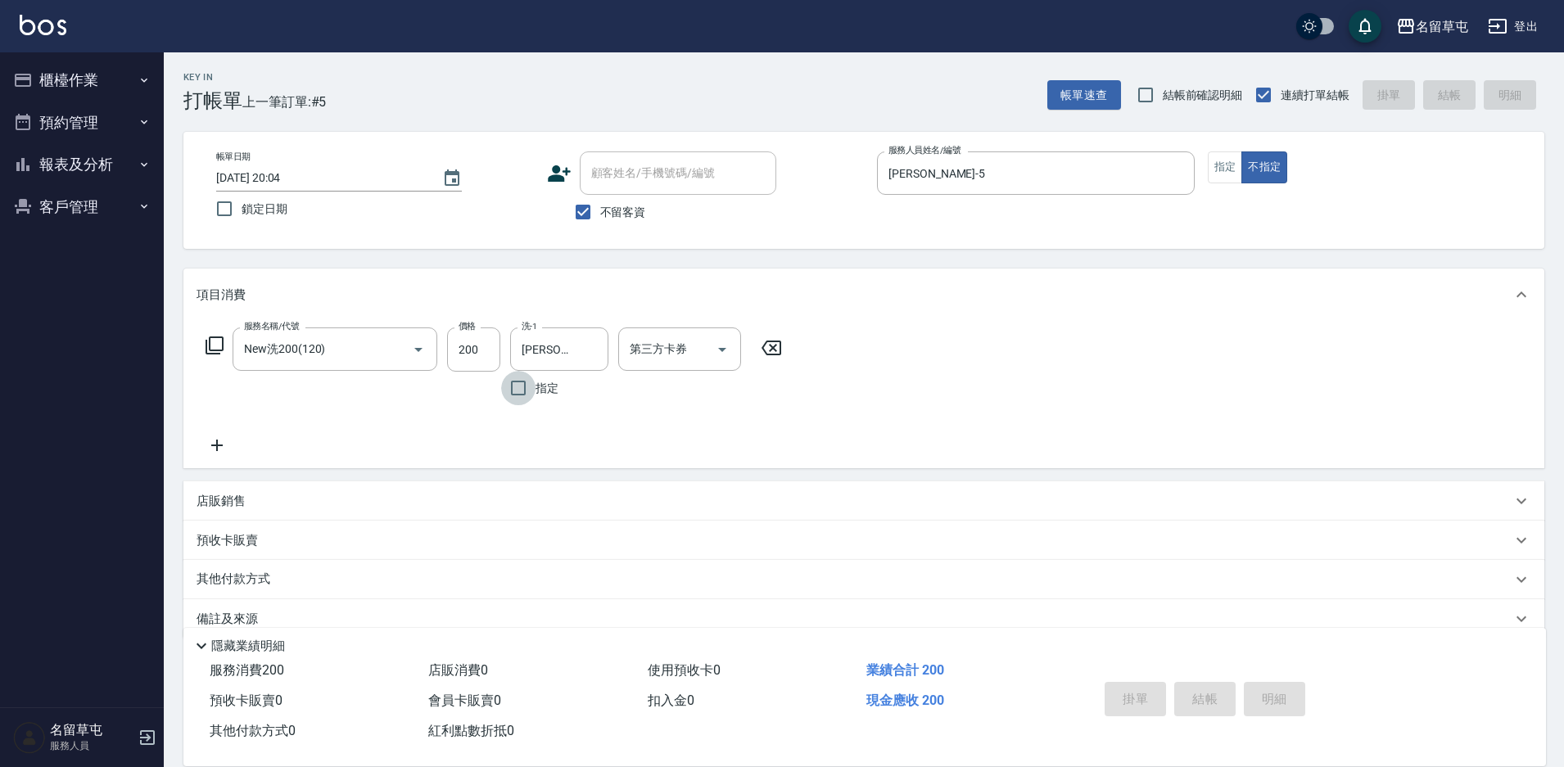
type input "[DATE] 20:05"
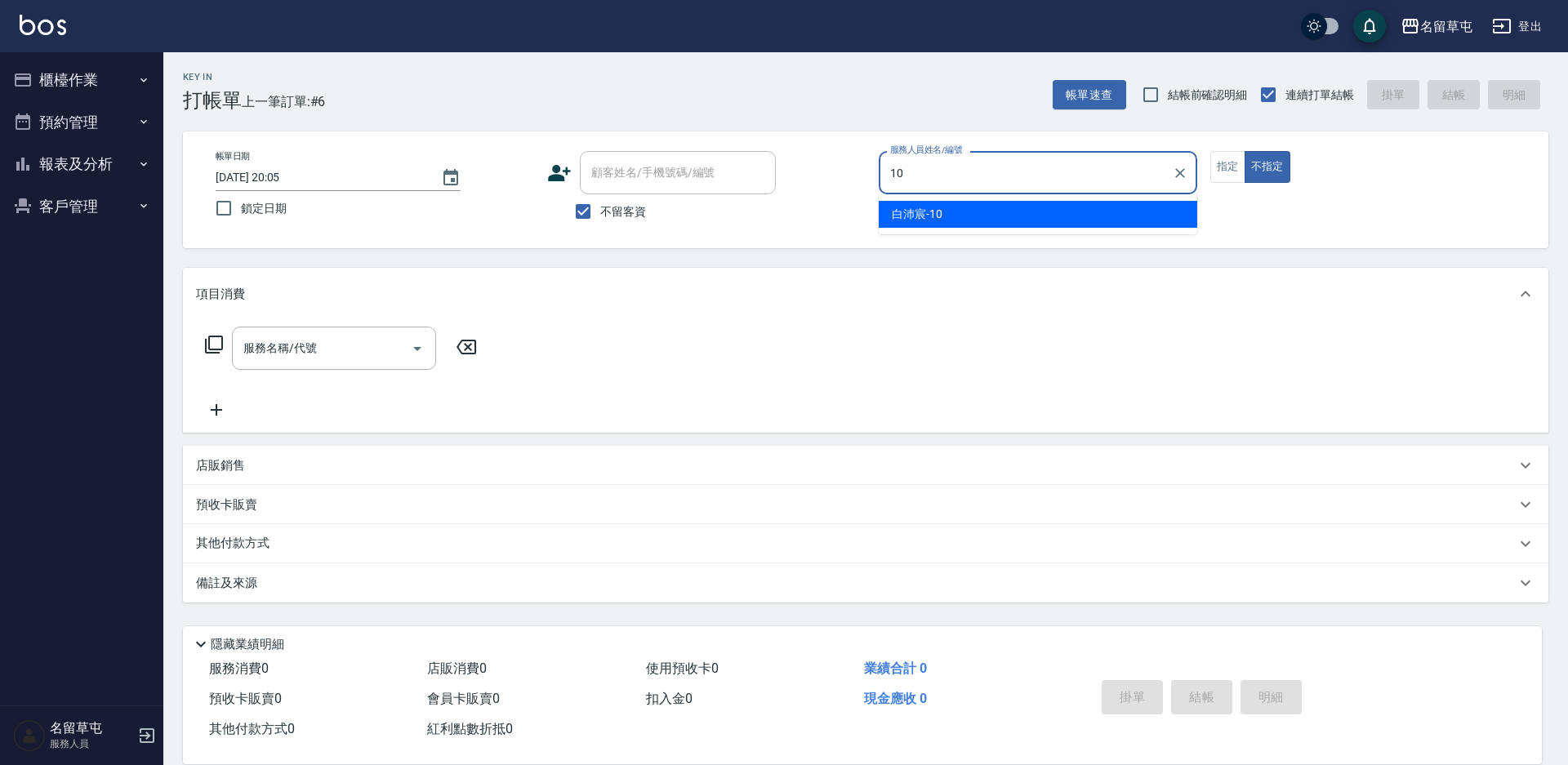
type input "[PERSON_NAME]-10"
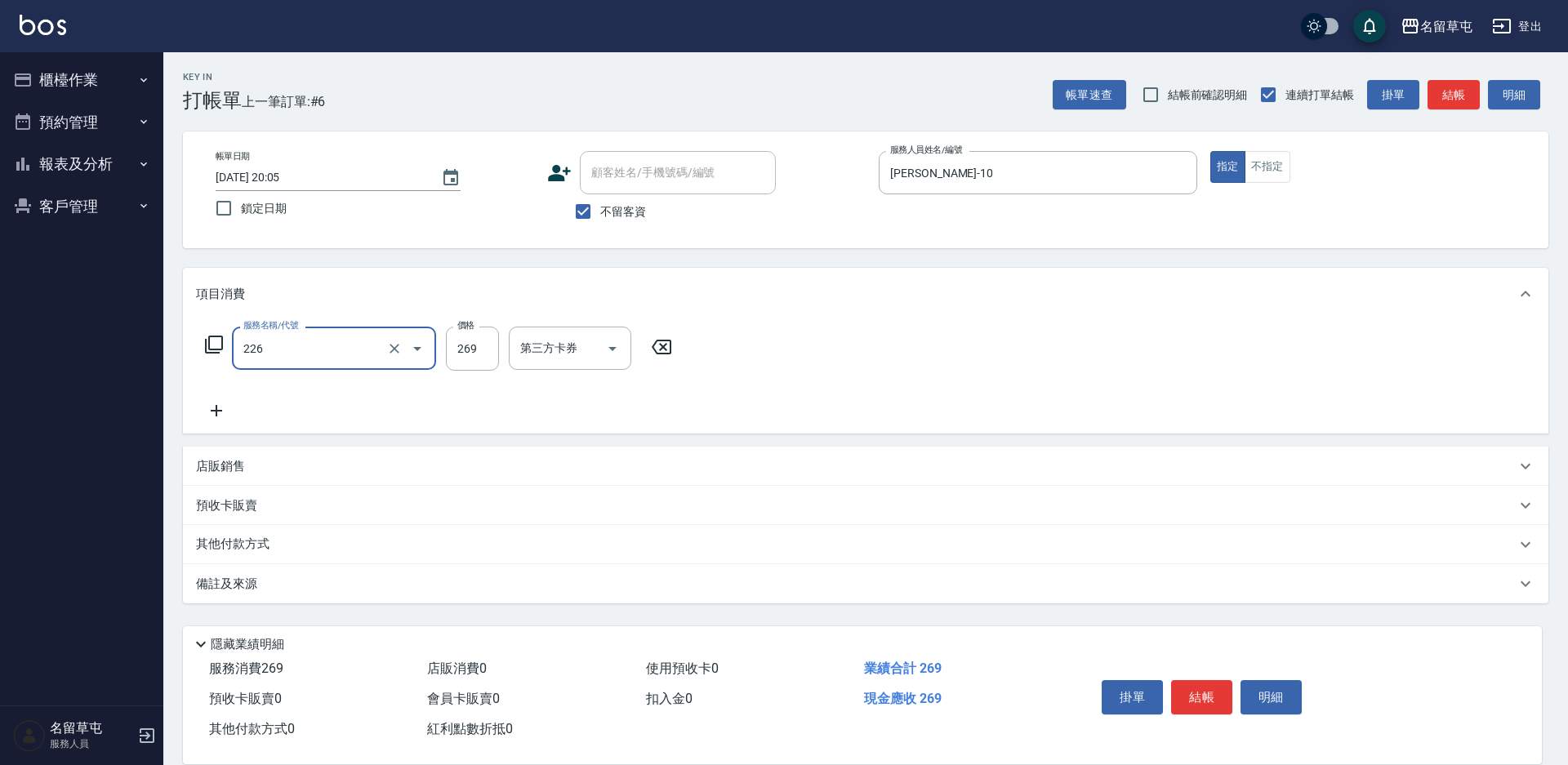
type input "洗剪269(226)"
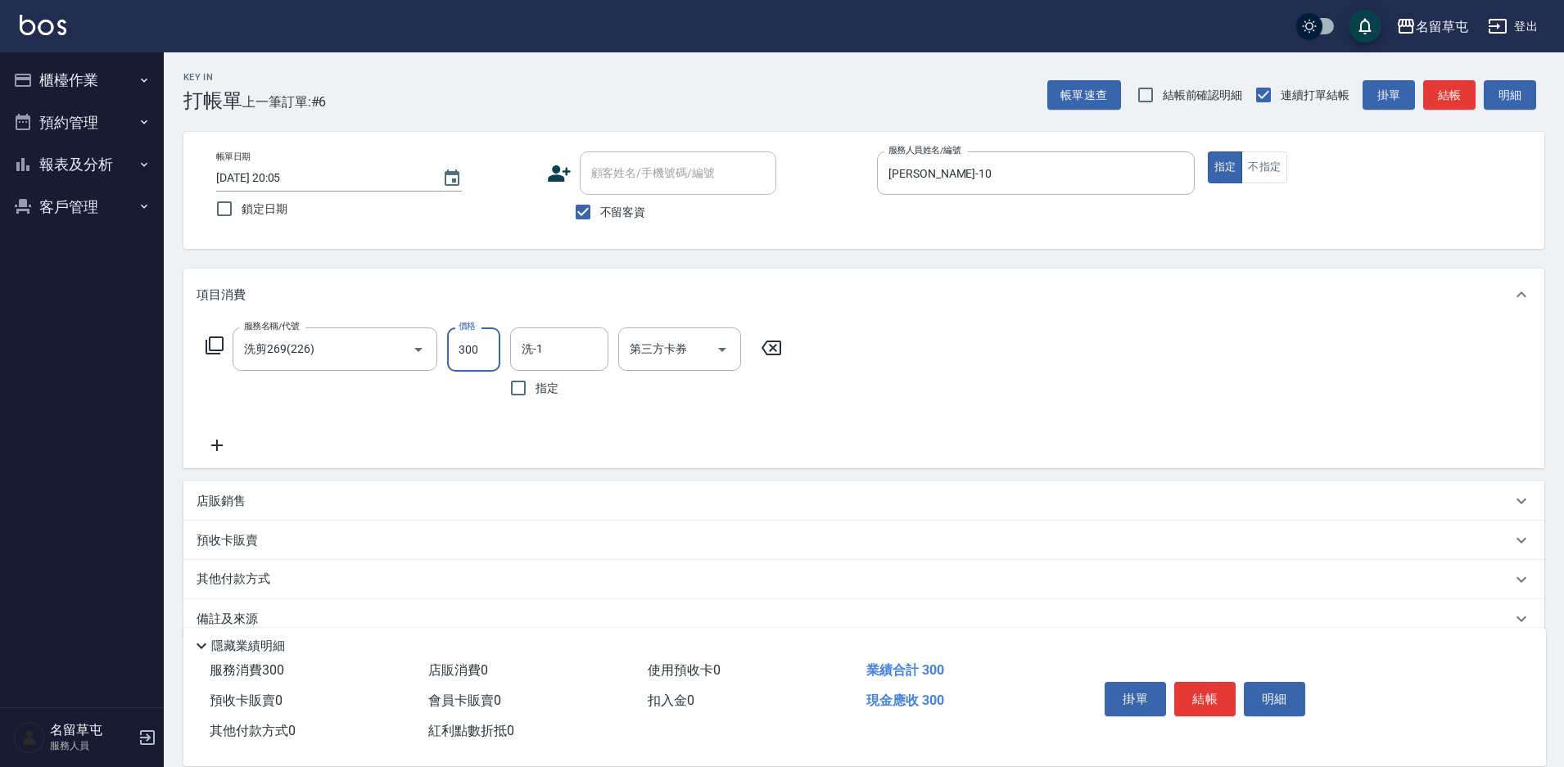
type input "300"
type input "[PERSON_NAME]-36"
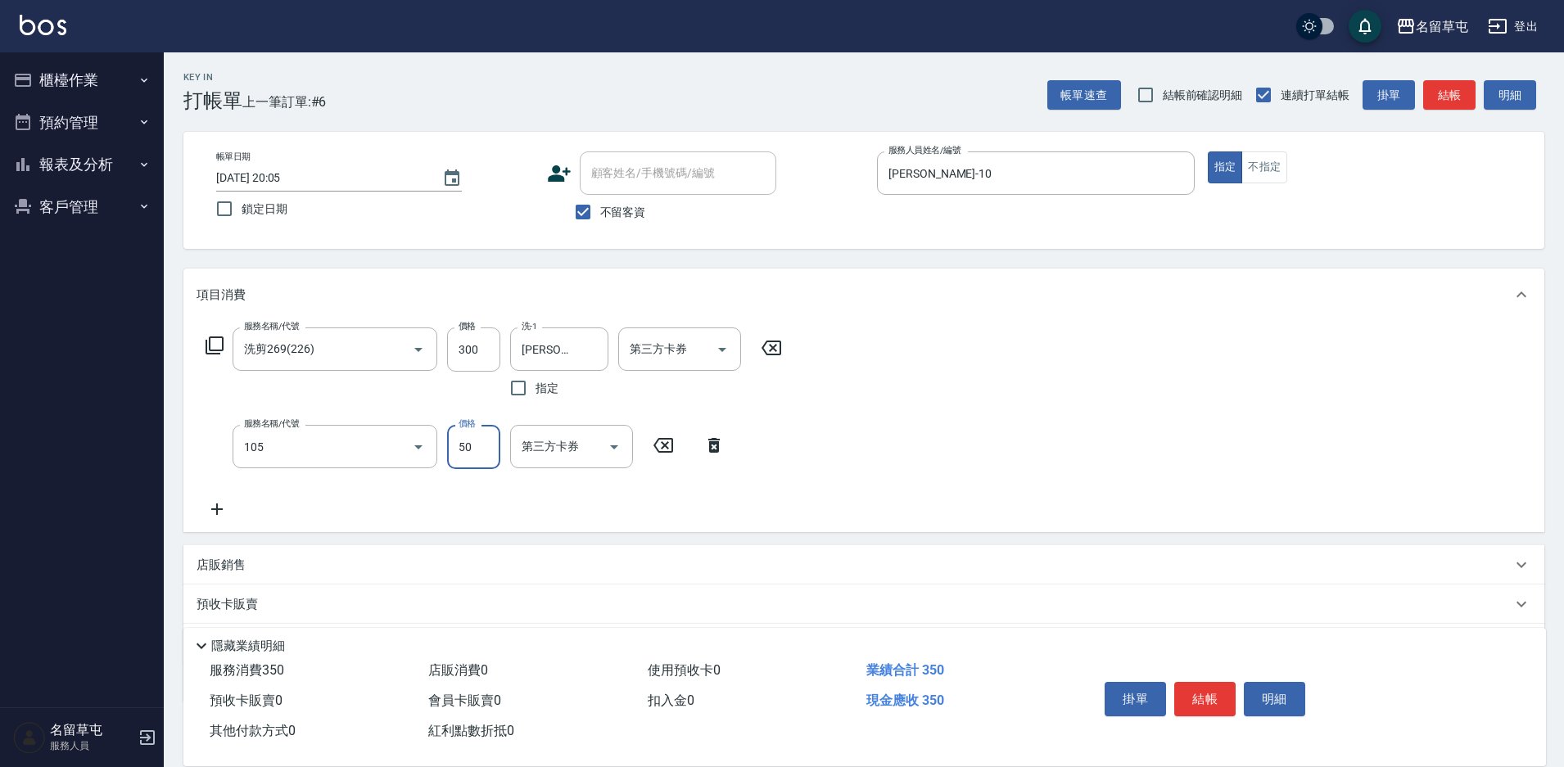
type input "精油50(105)"
type input "[PERSON_NAME]-36"
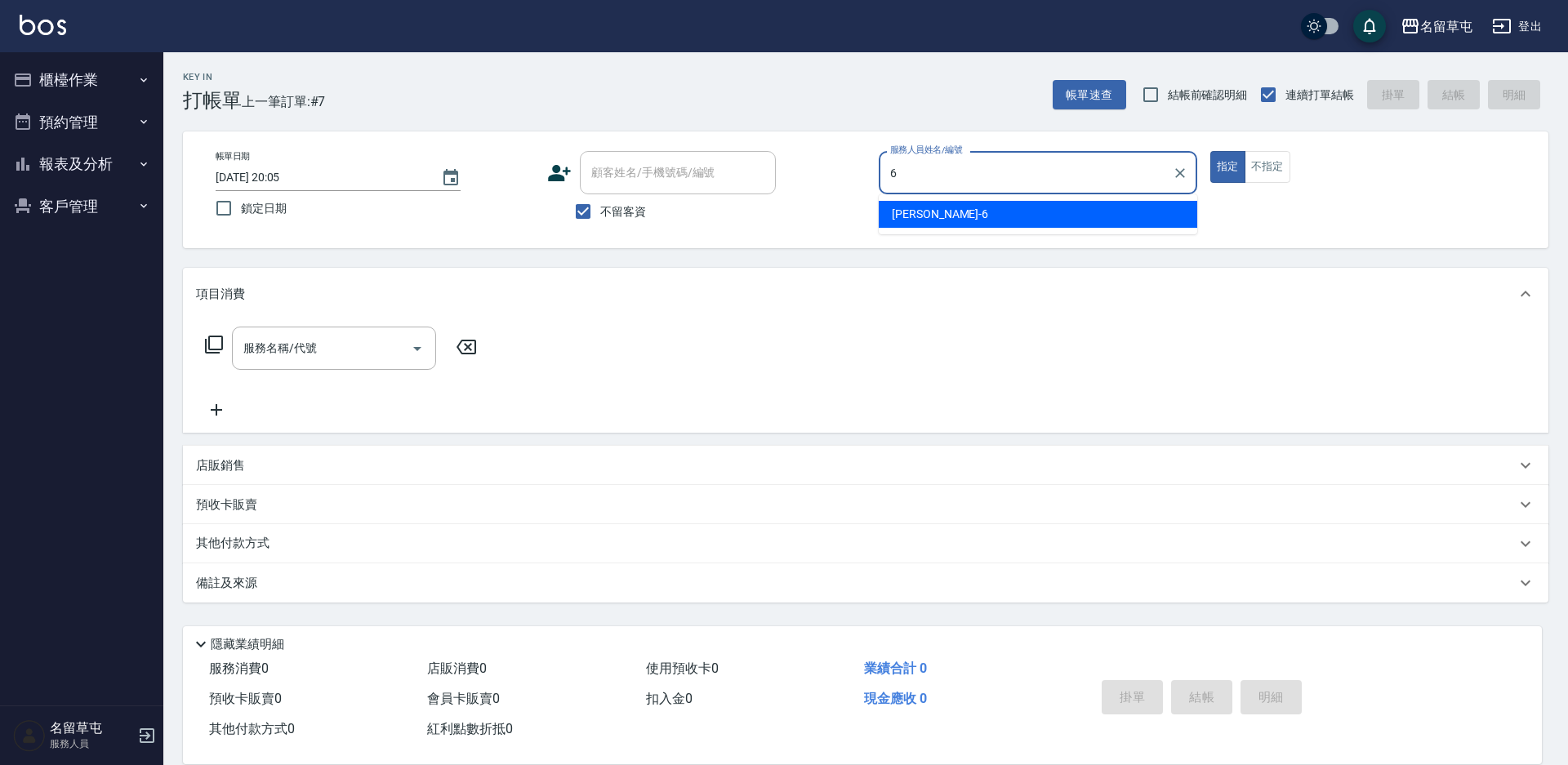
type input "[PERSON_NAME]-6"
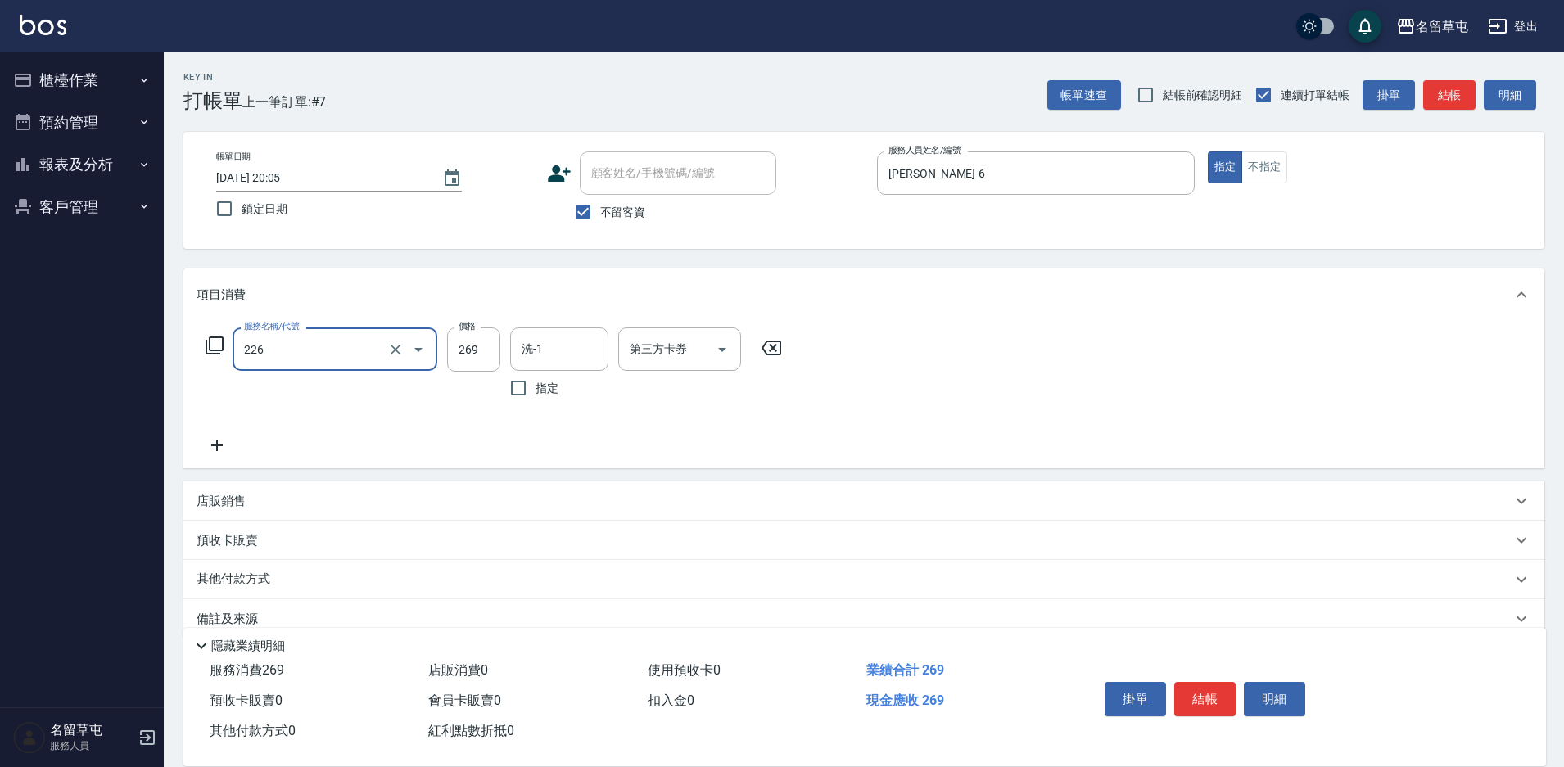
type input "洗剪269(226)"
type input "[PERSON_NAME]-36"
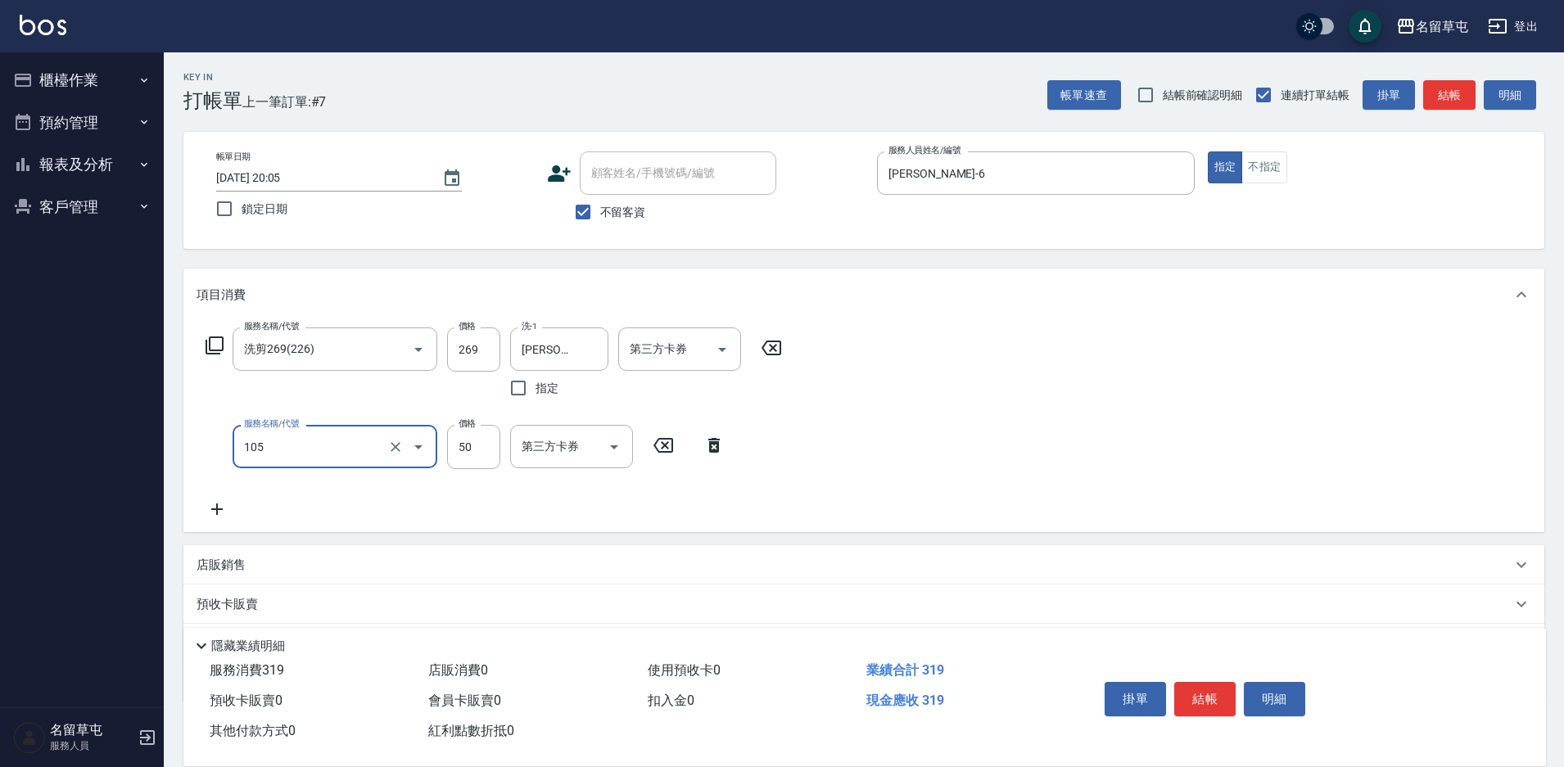
type input "精油50(105)"
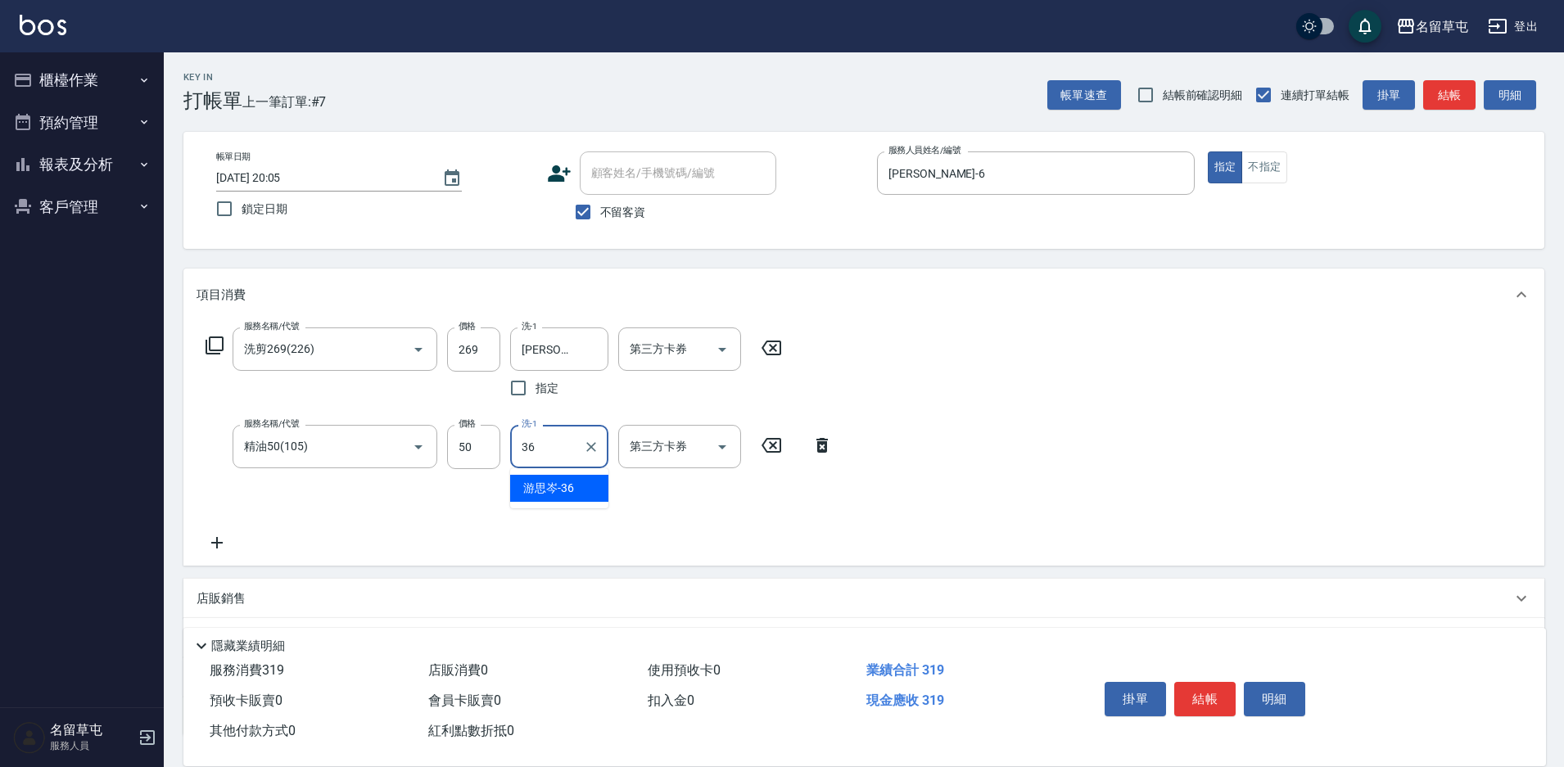
type input "[PERSON_NAME]-36"
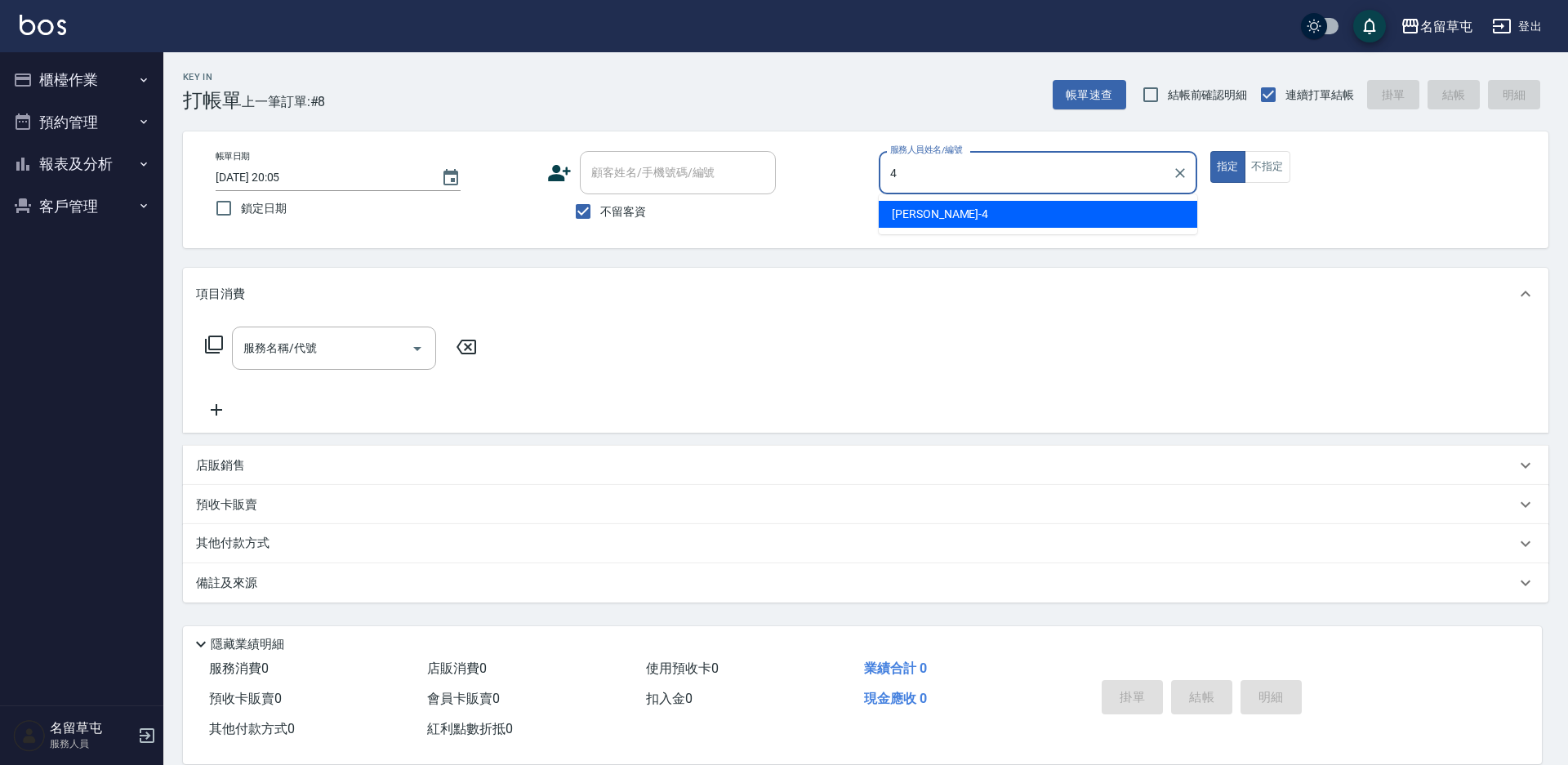
type input "[PERSON_NAME]-4"
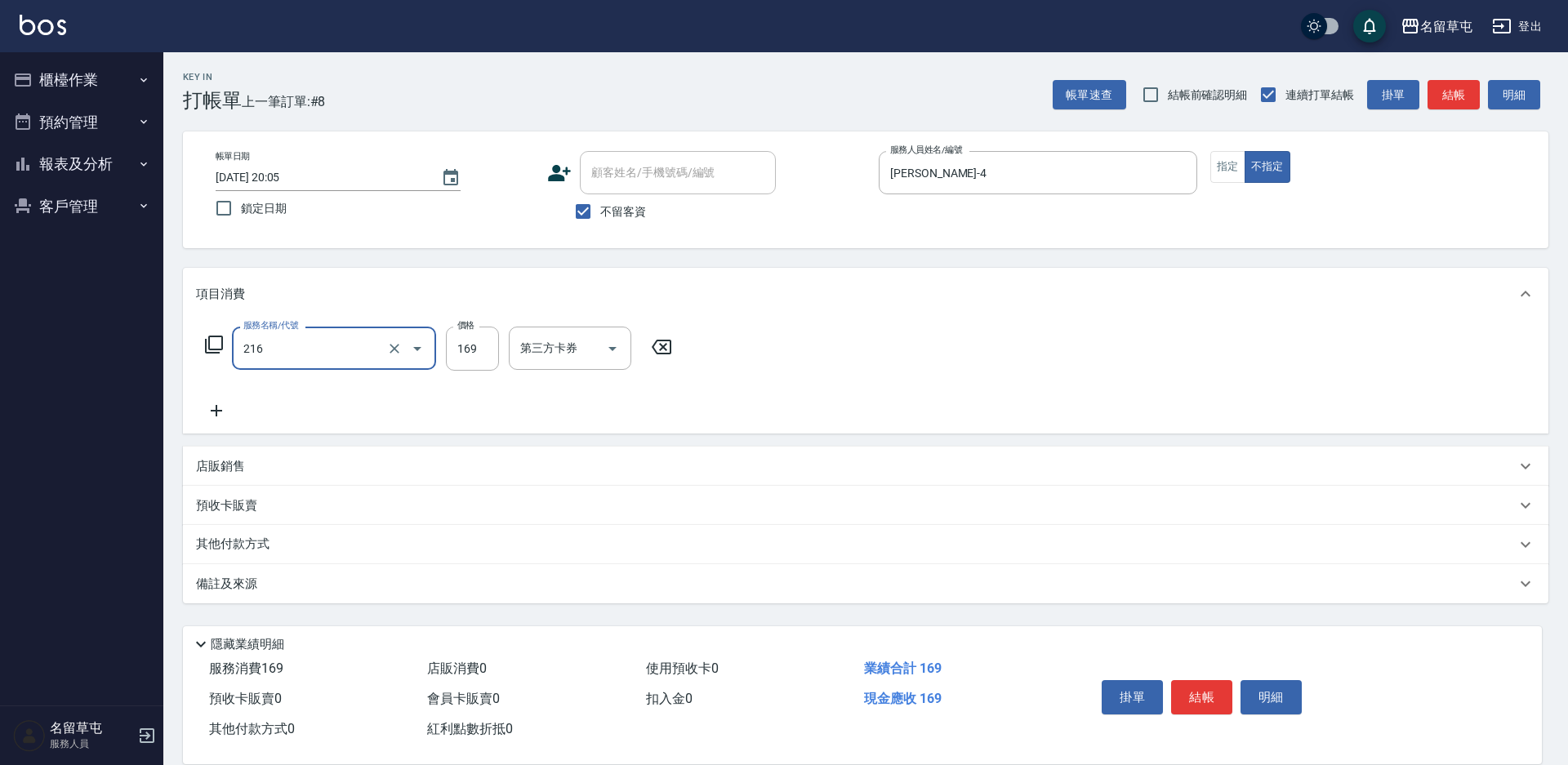
type input "剪髮169(216)"
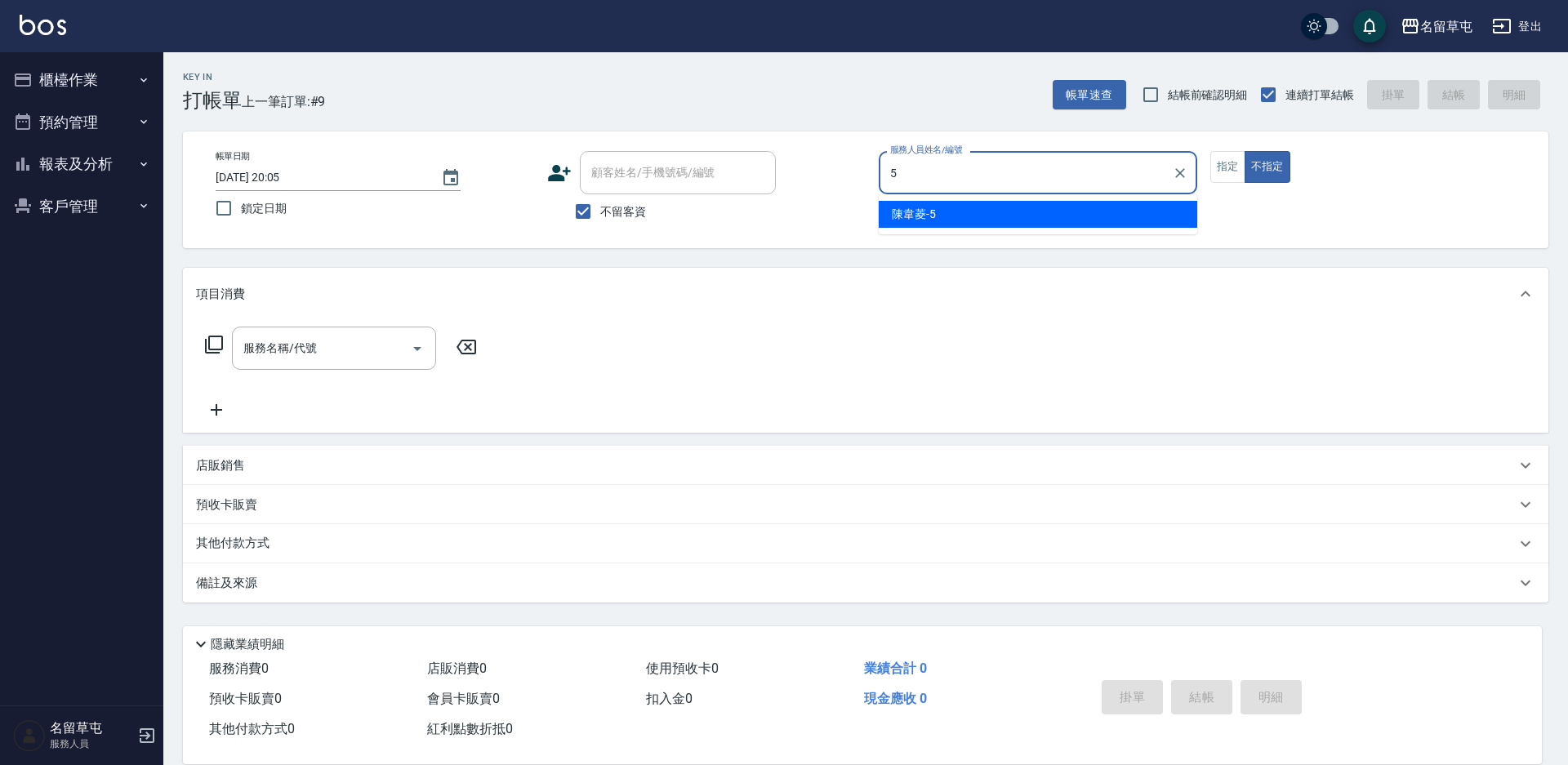
type input "[PERSON_NAME]-5"
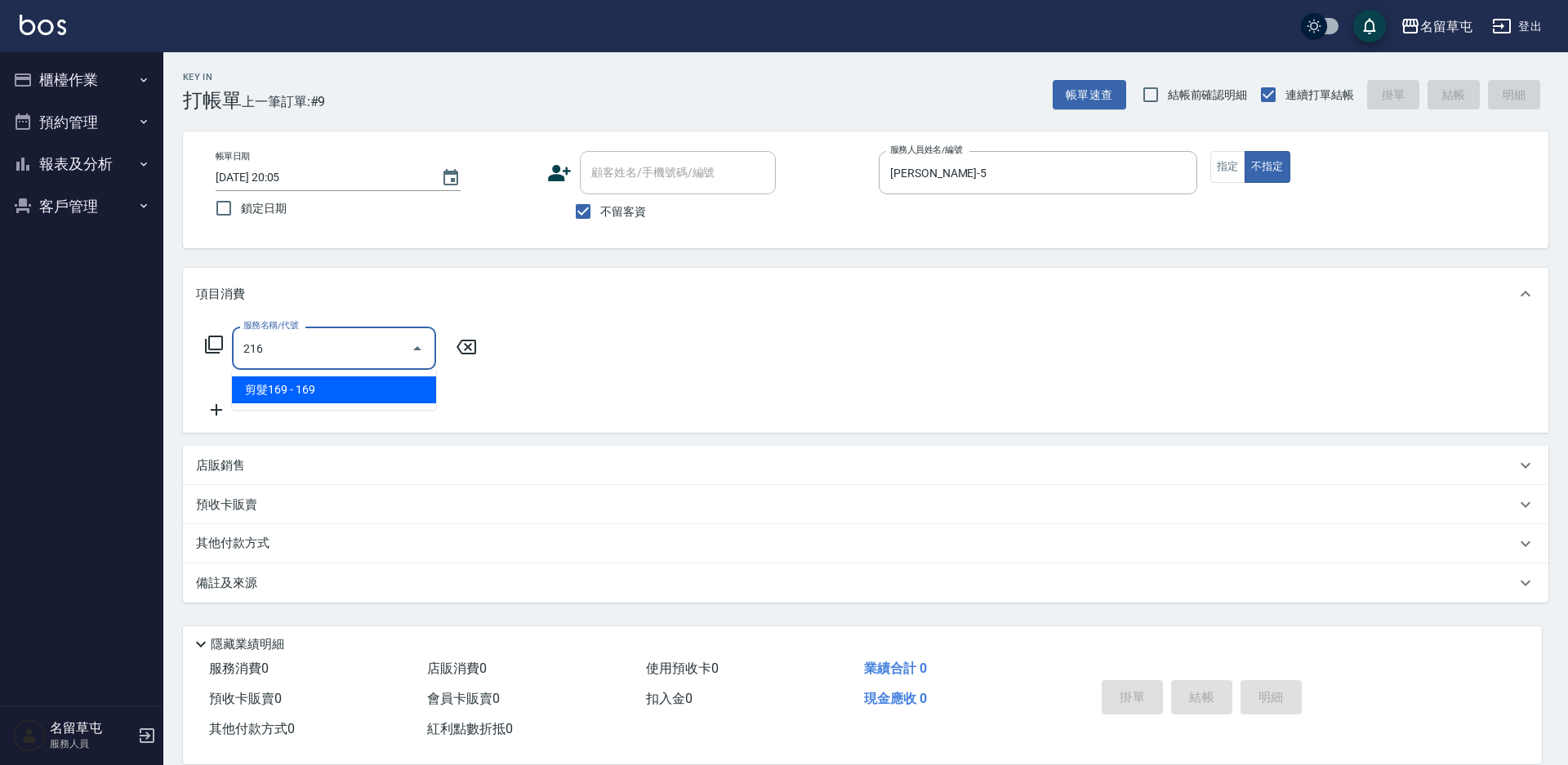
type input "剪髮169(216)"
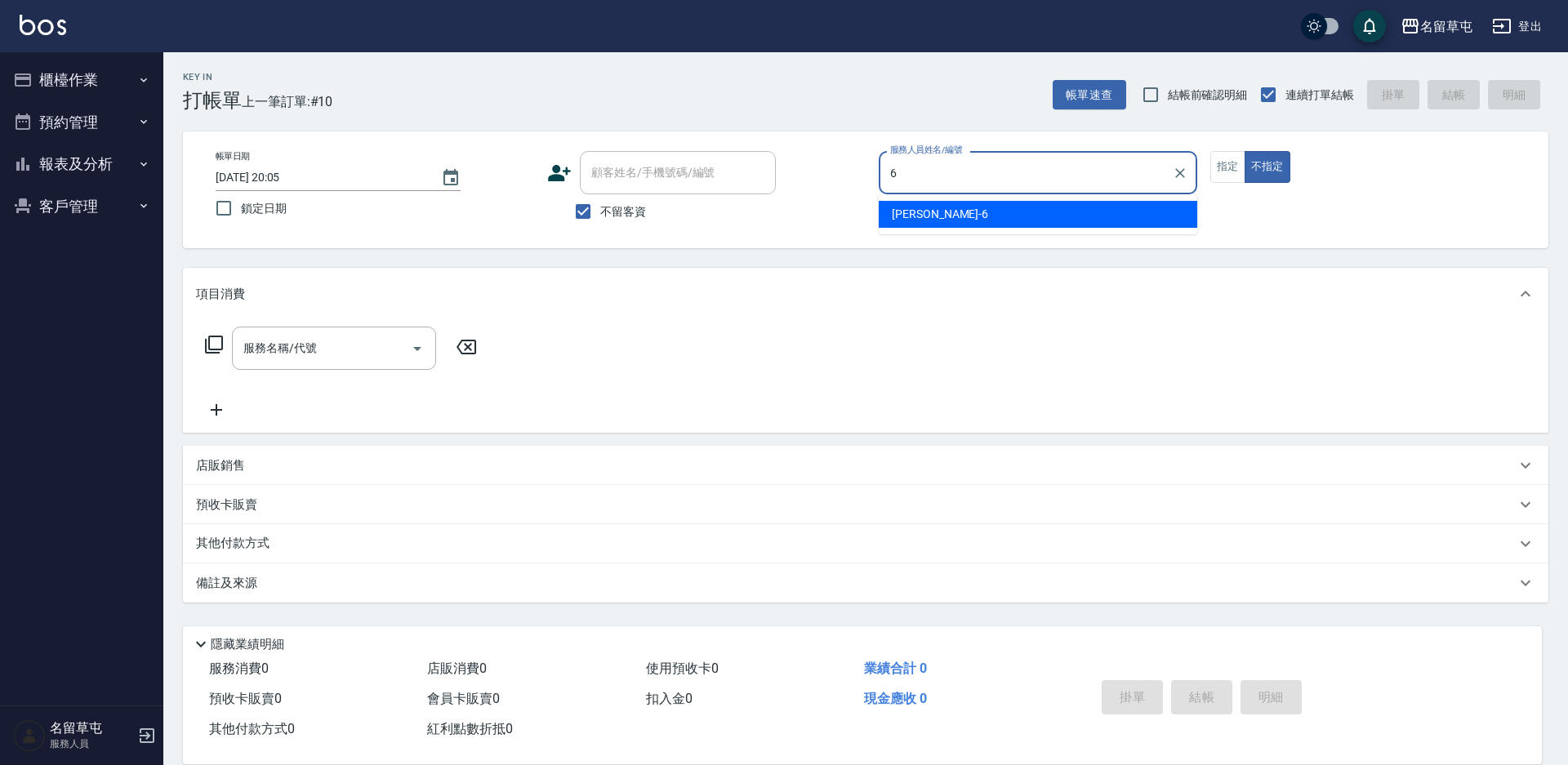
type input "[PERSON_NAME]-6"
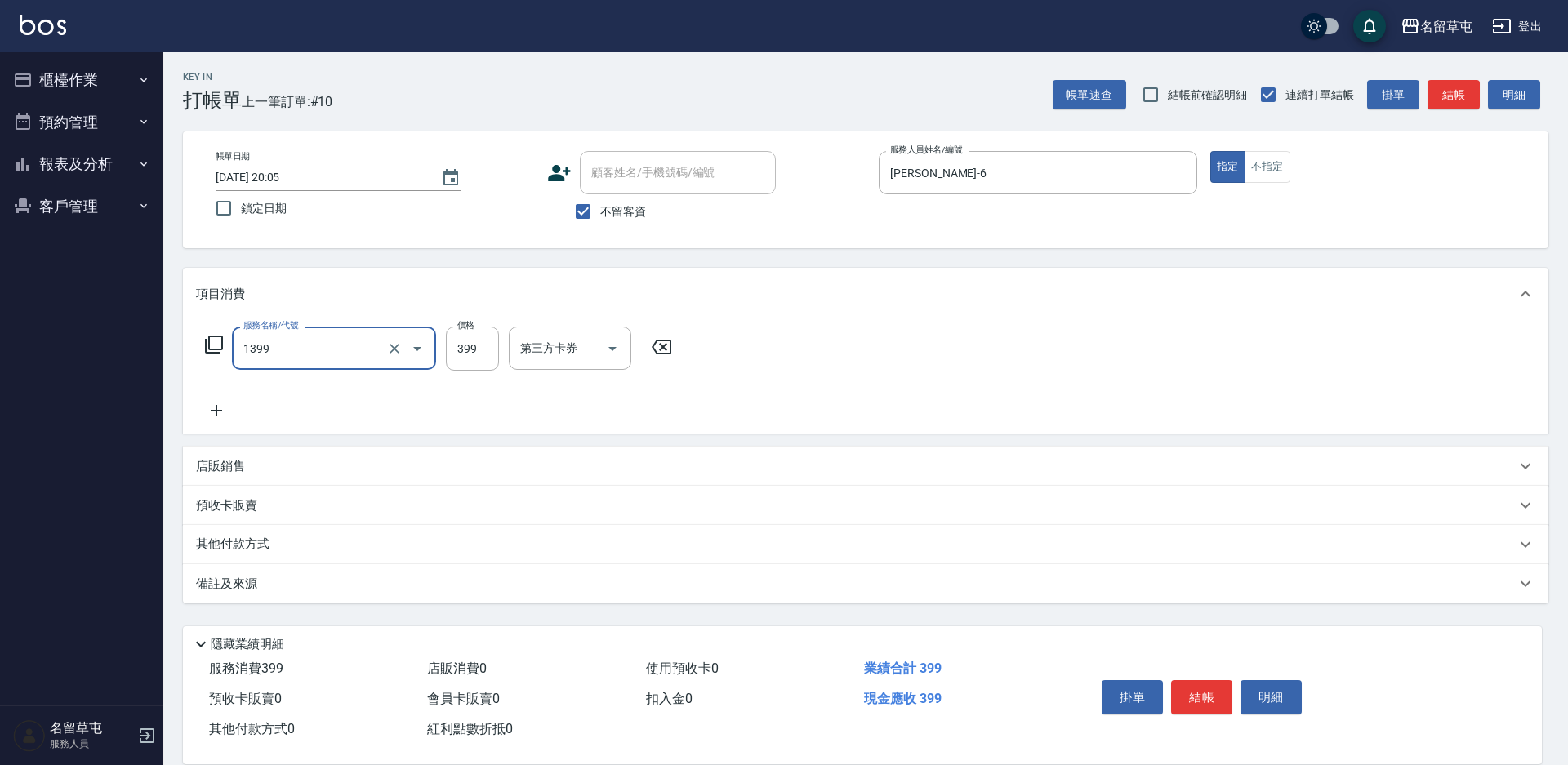
type input "海鹽洗髮399(1399)"
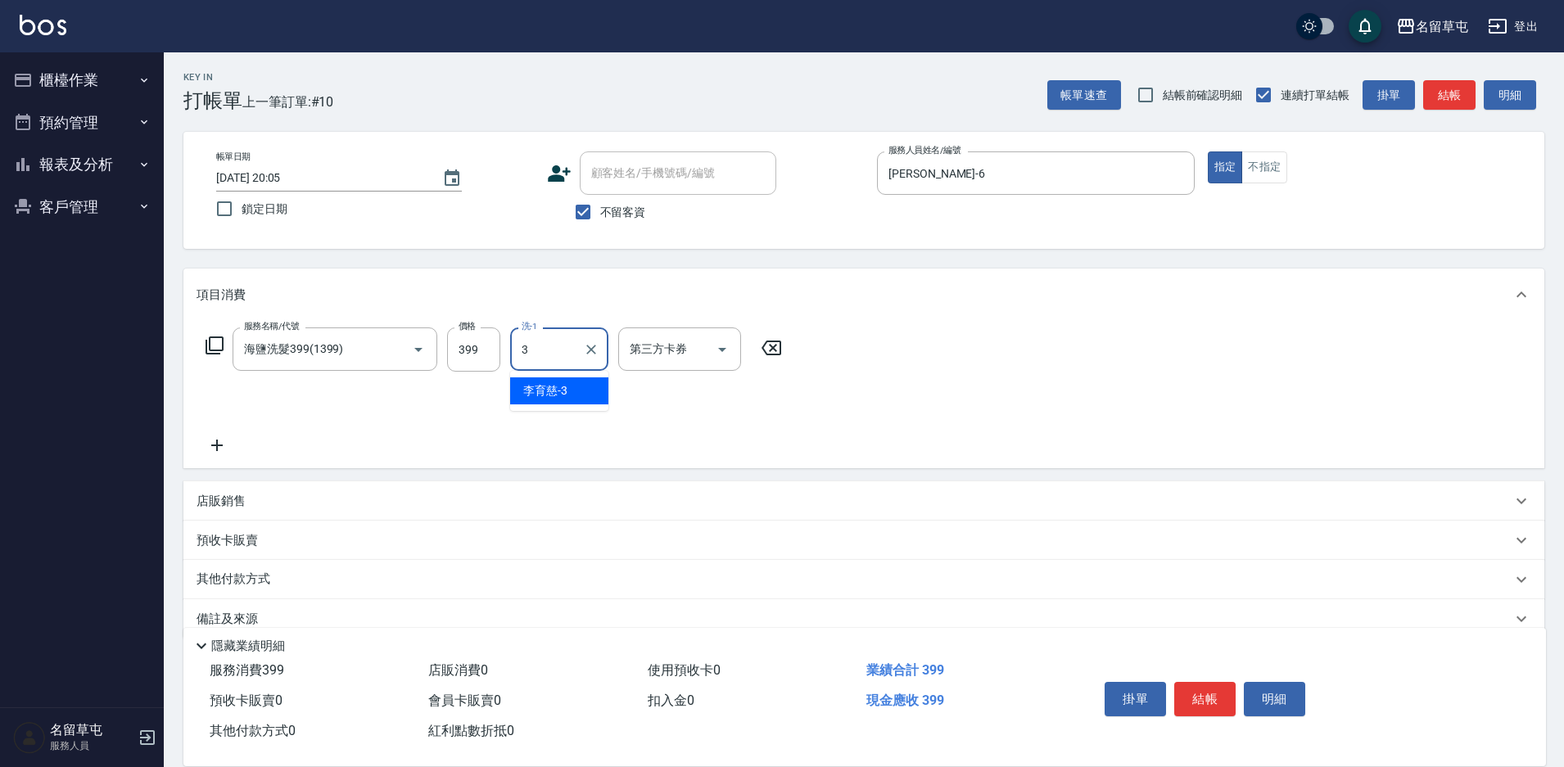
type input "[PERSON_NAME]-3"
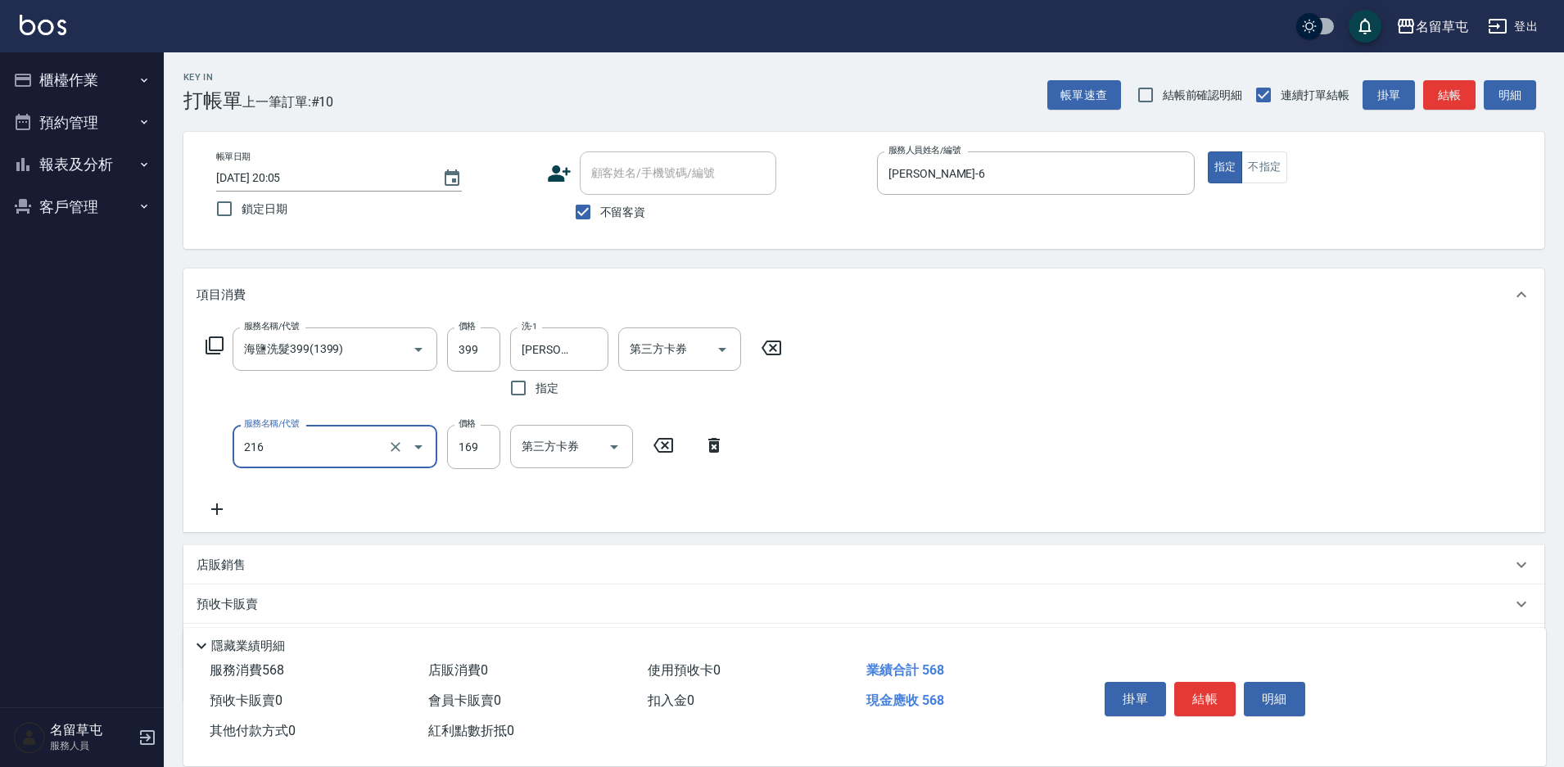
type input "剪髮169(216)"
type input "200"
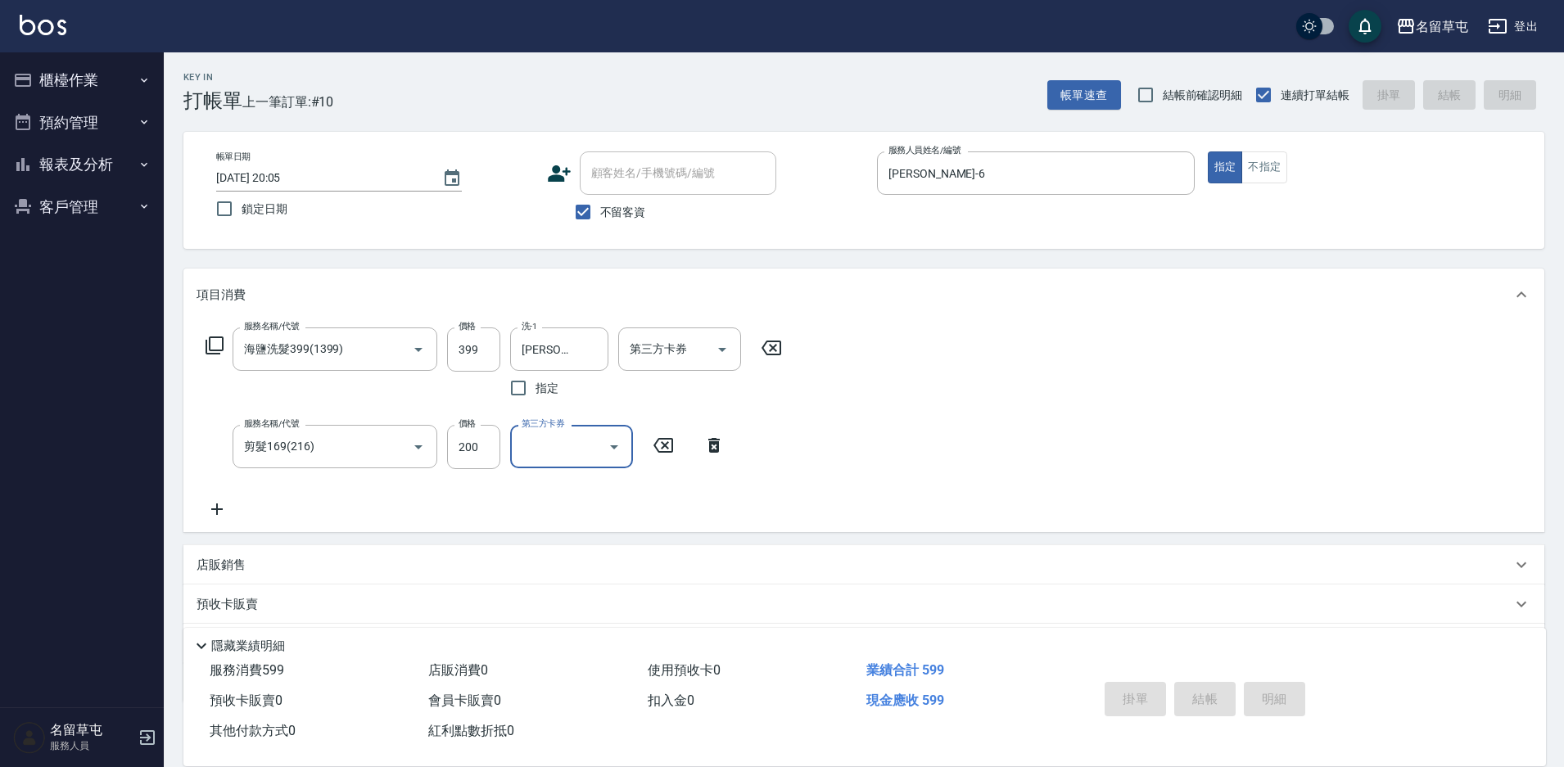
type input "[DATE] 20:06"
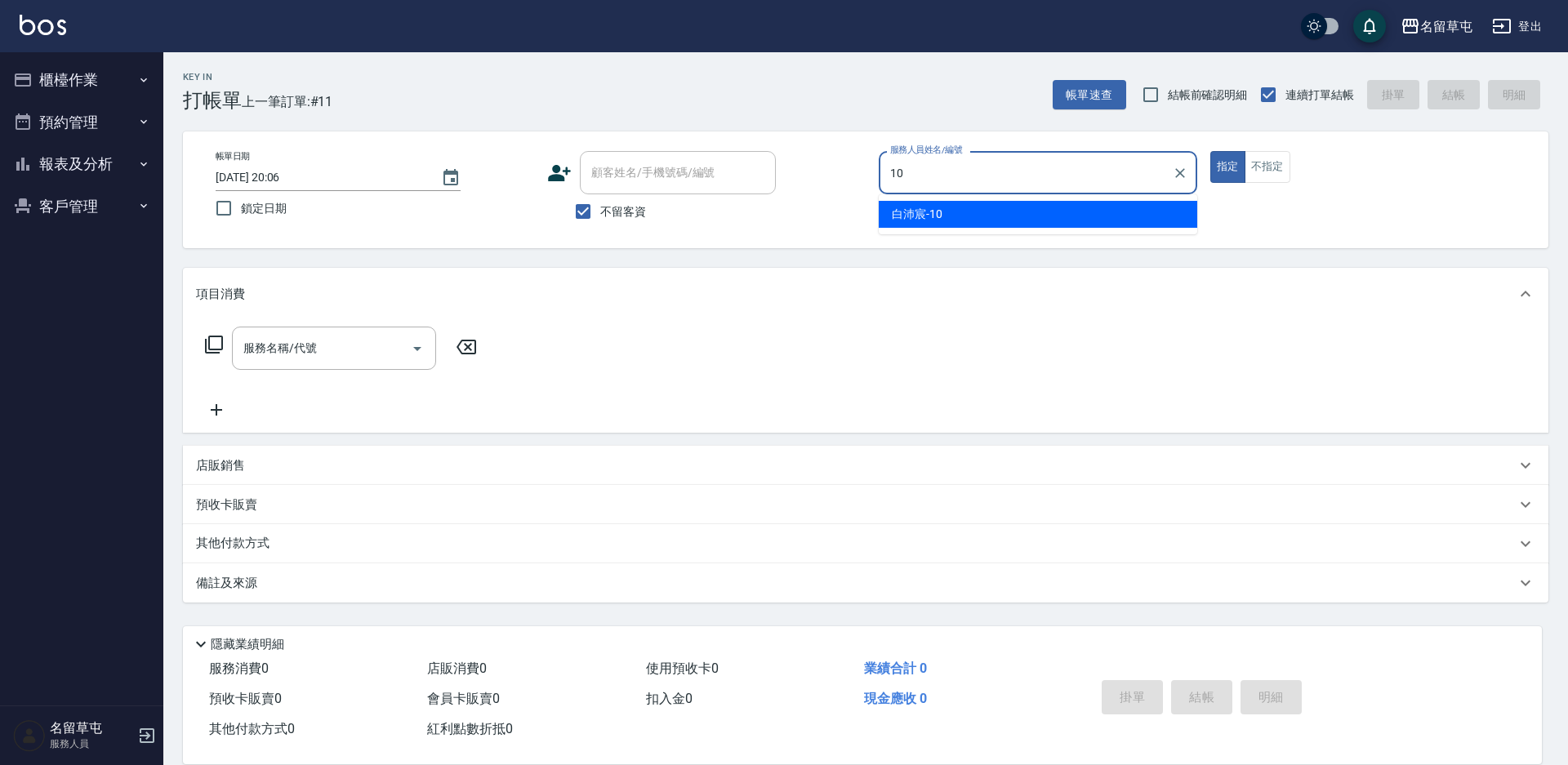
type input "[PERSON_NAME]-10"
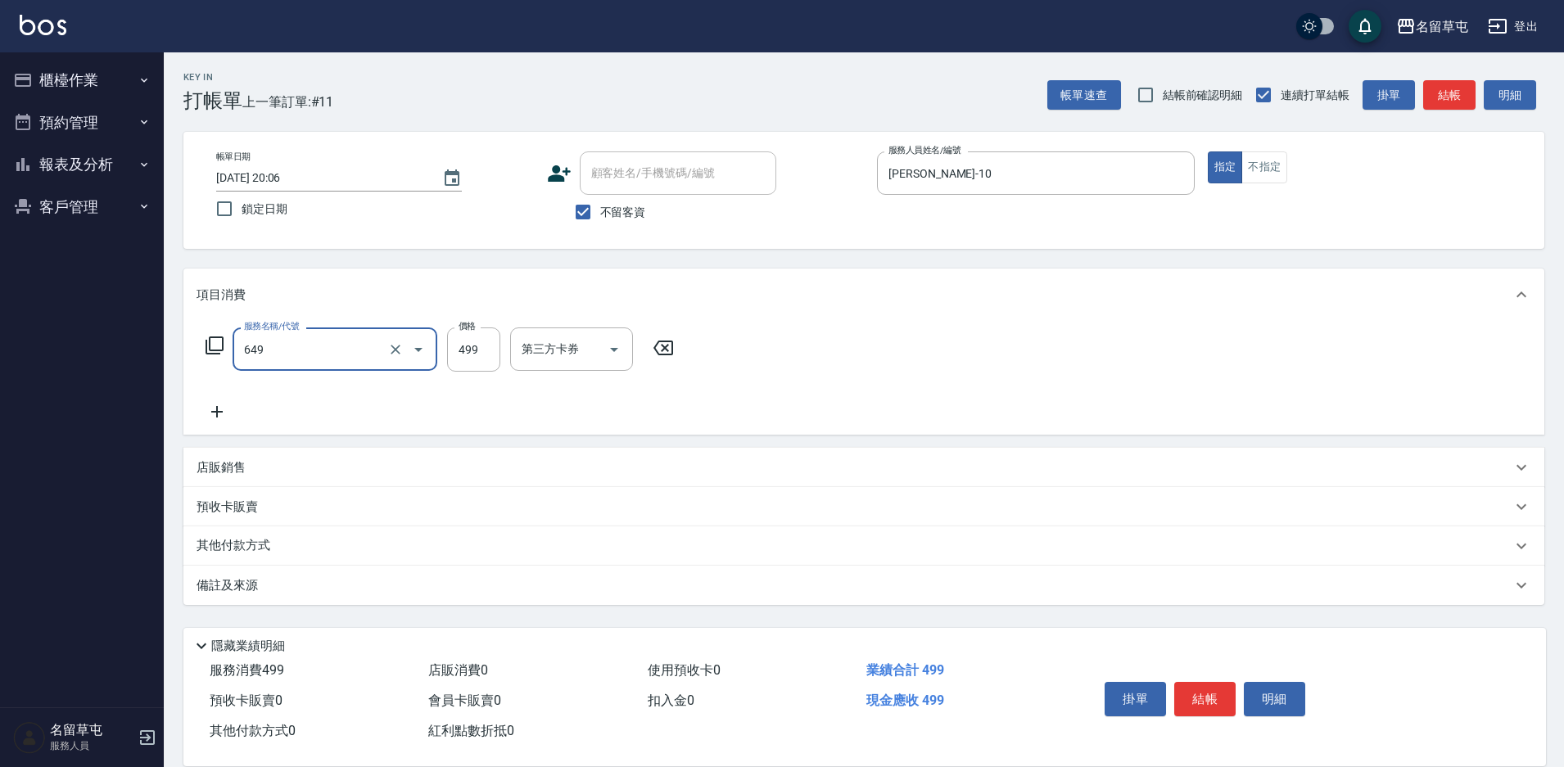
type input "角質499(649)"
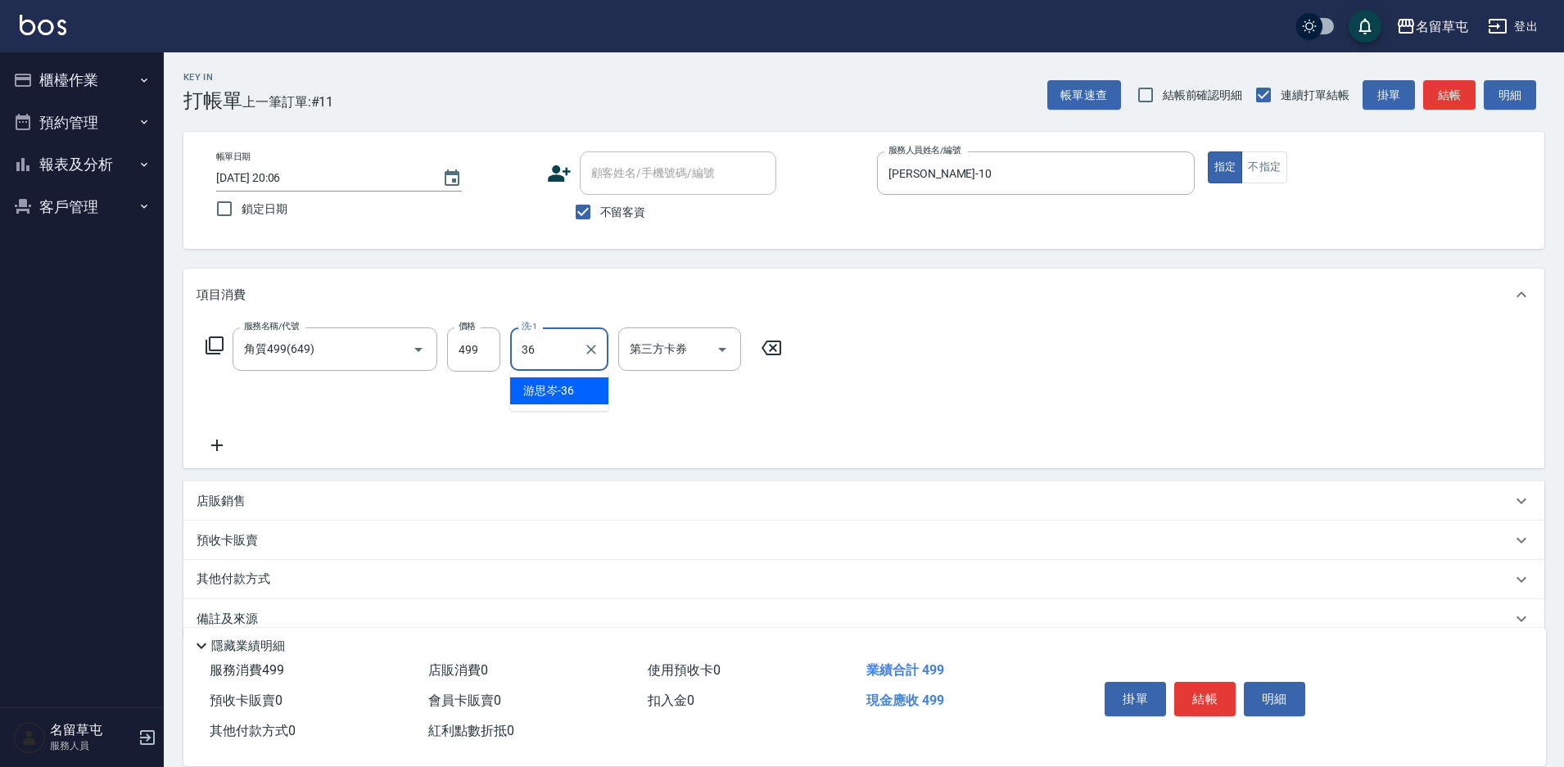
type input "[PERSON_NAME]-36"
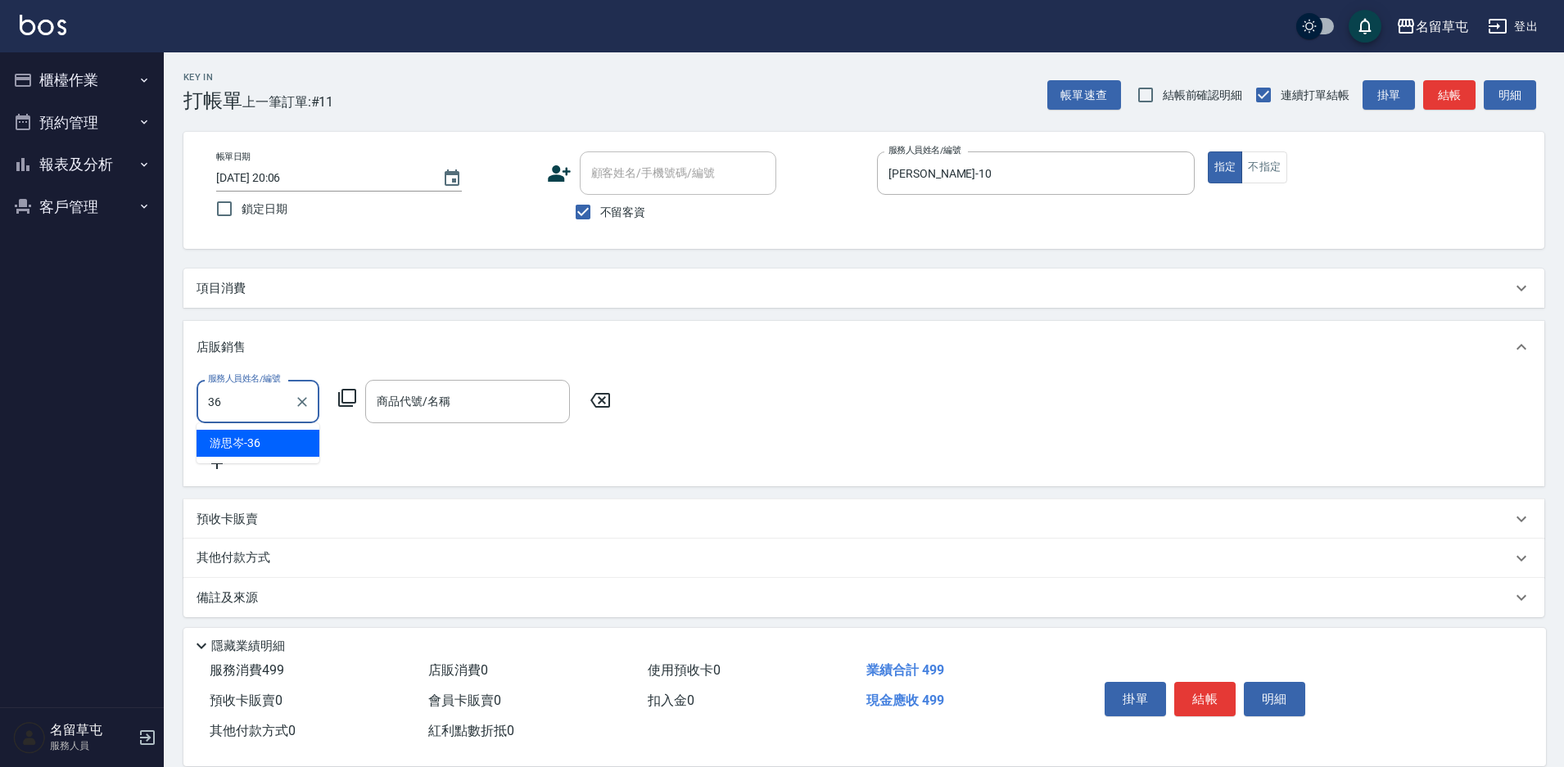
type input "[PERSON_NAME]-36"
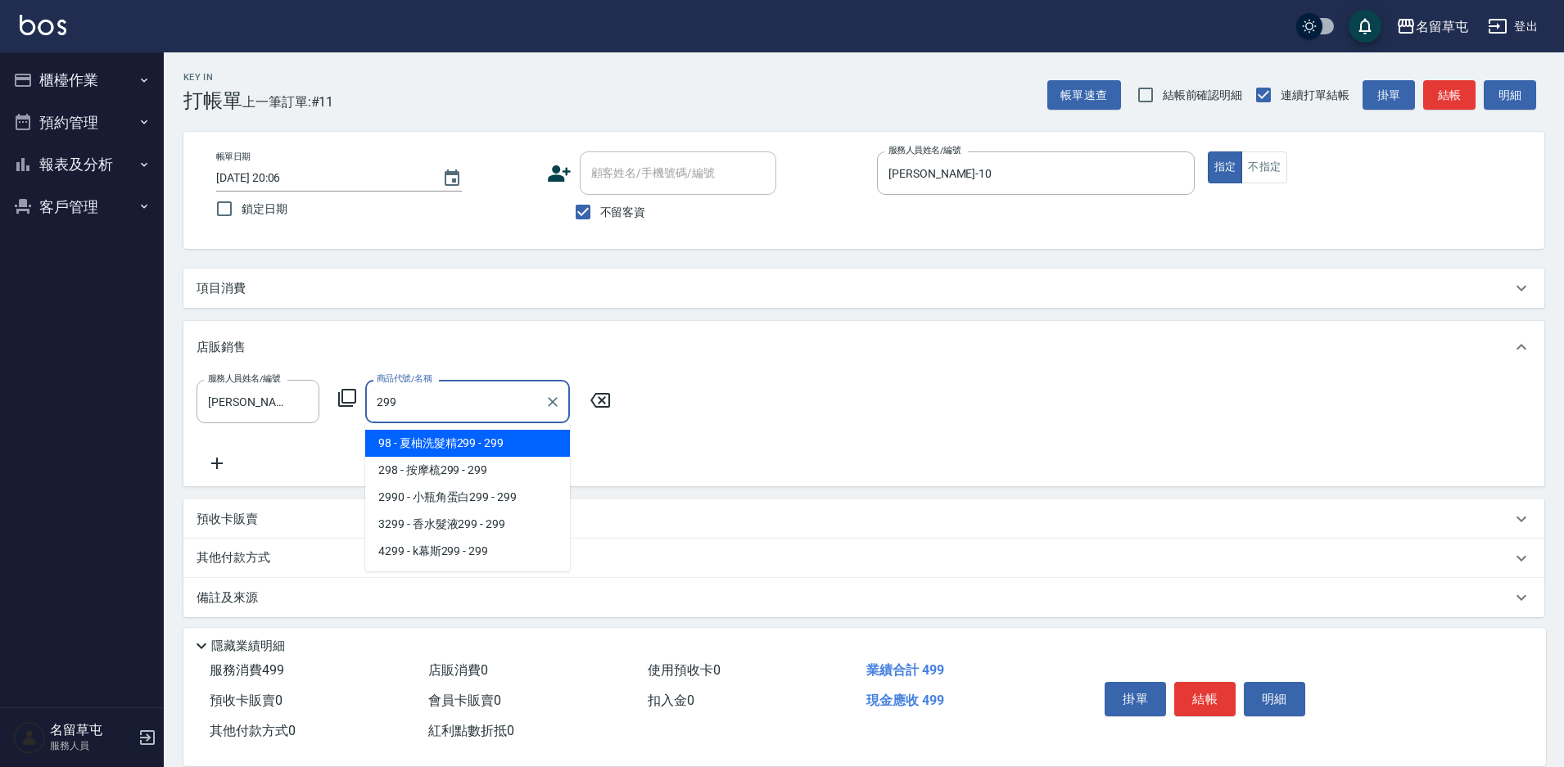
type input "夏柚洗髮精299"
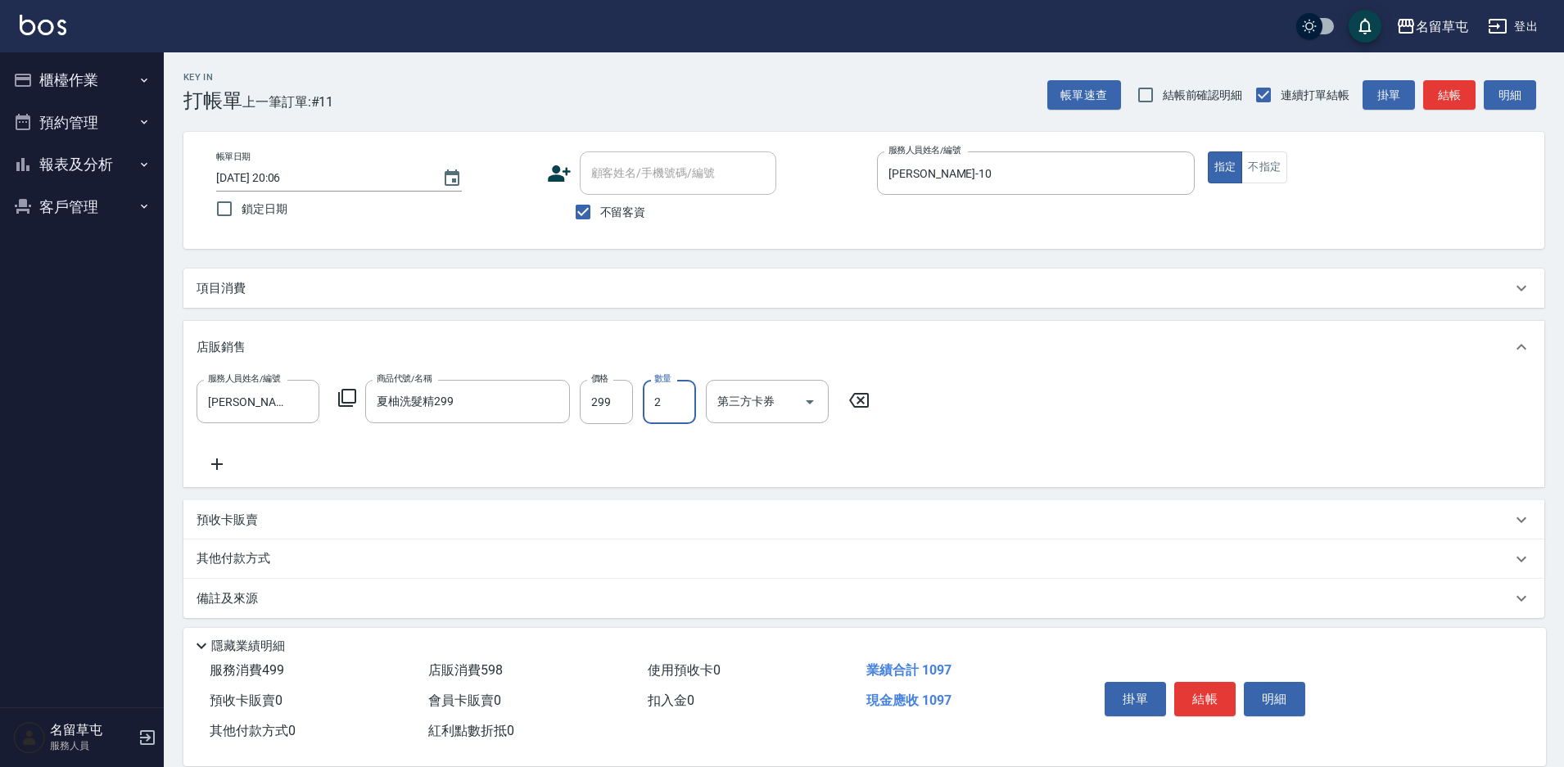
type input "2"
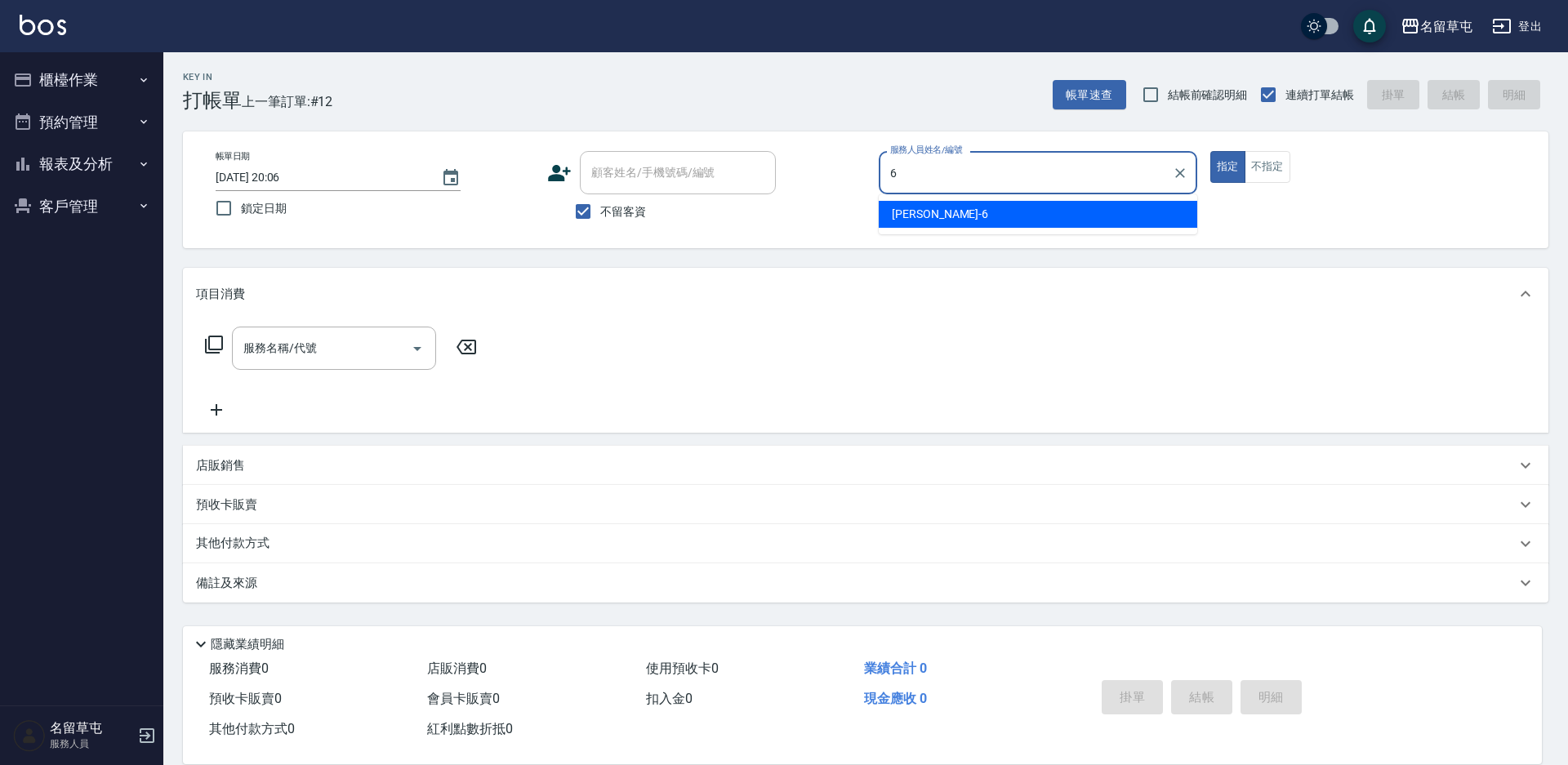
type input "[PERSON_NAME]-6"
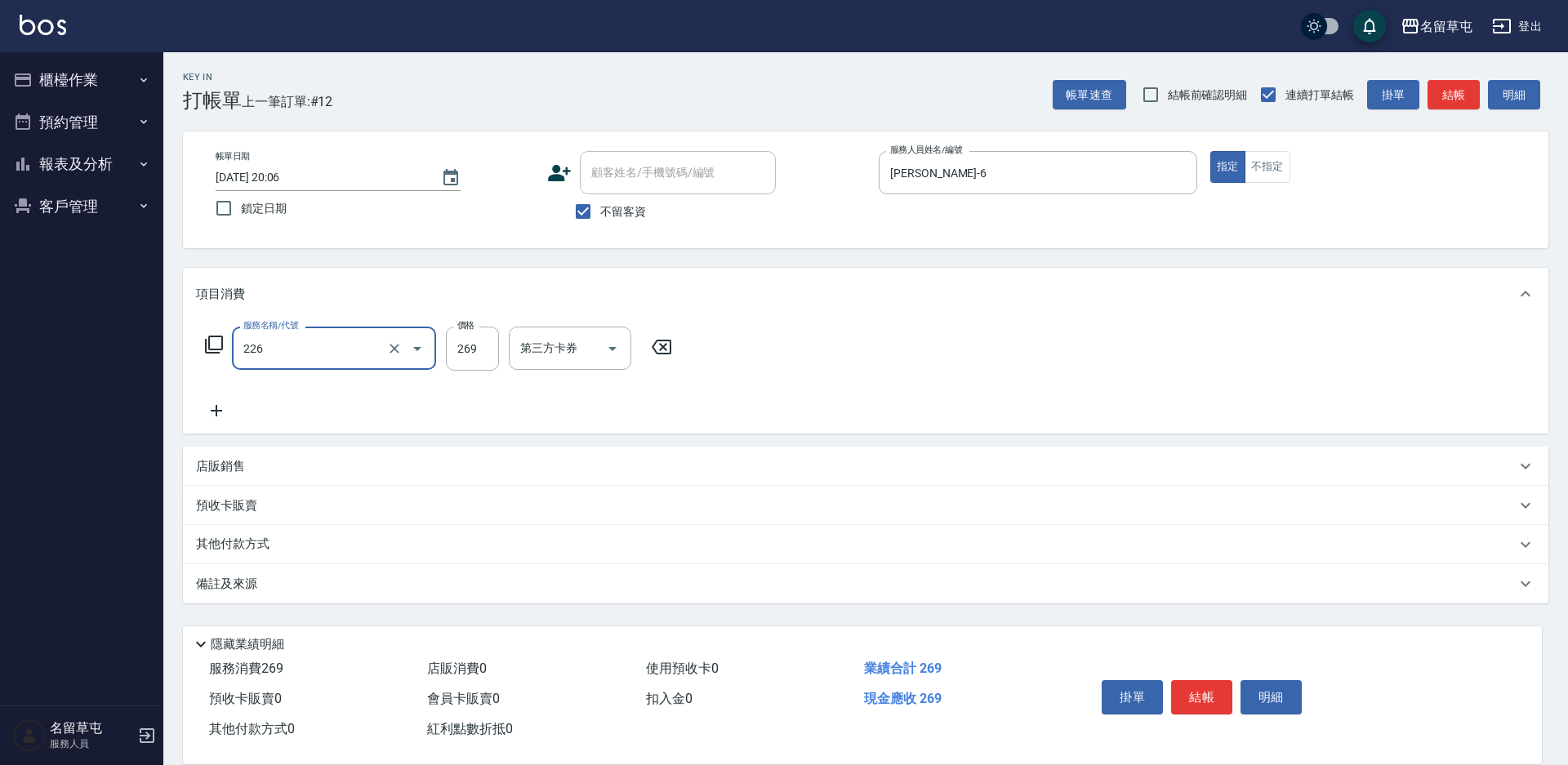
type input "洗剪269(226)"
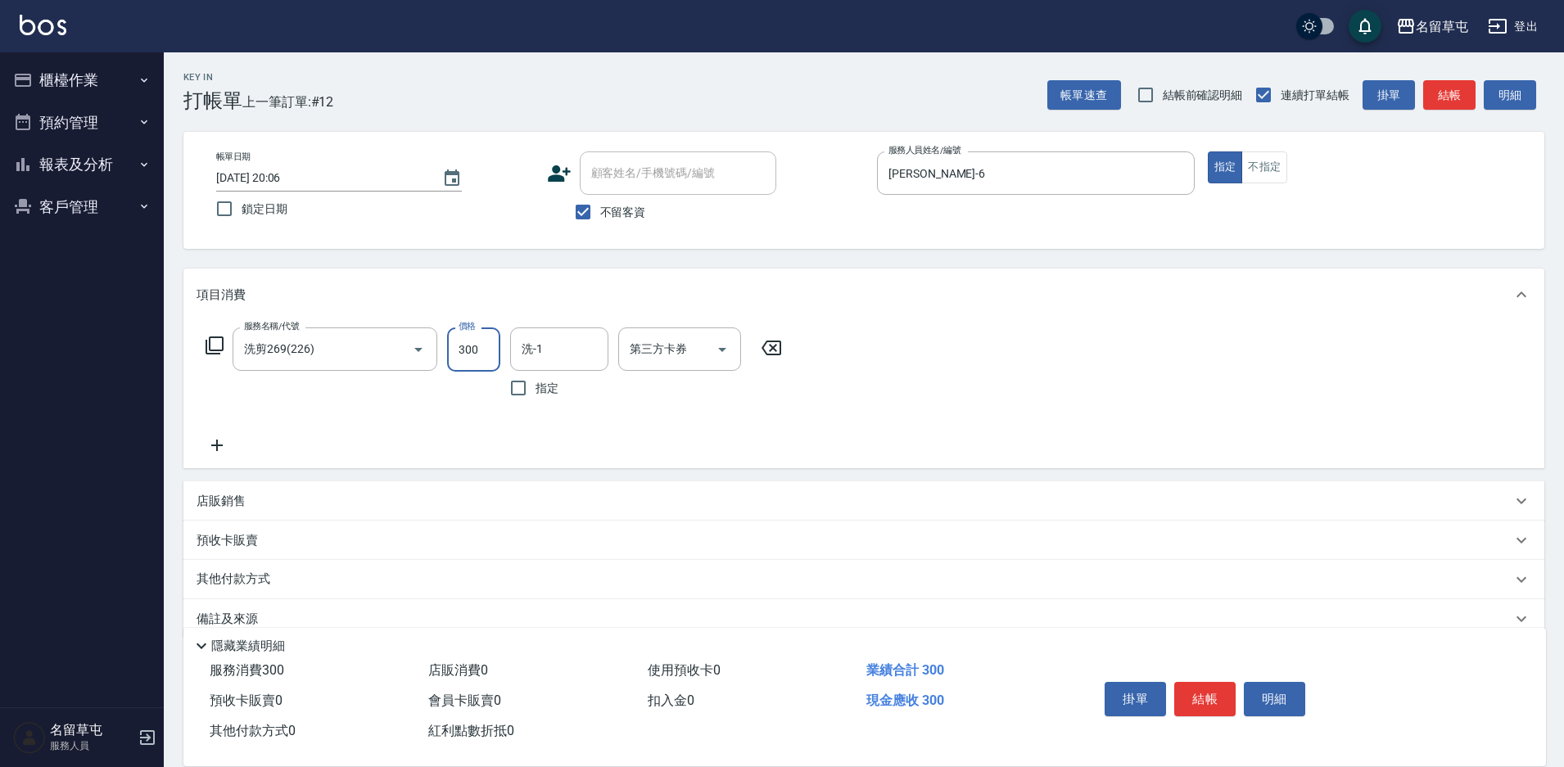
type input "300"
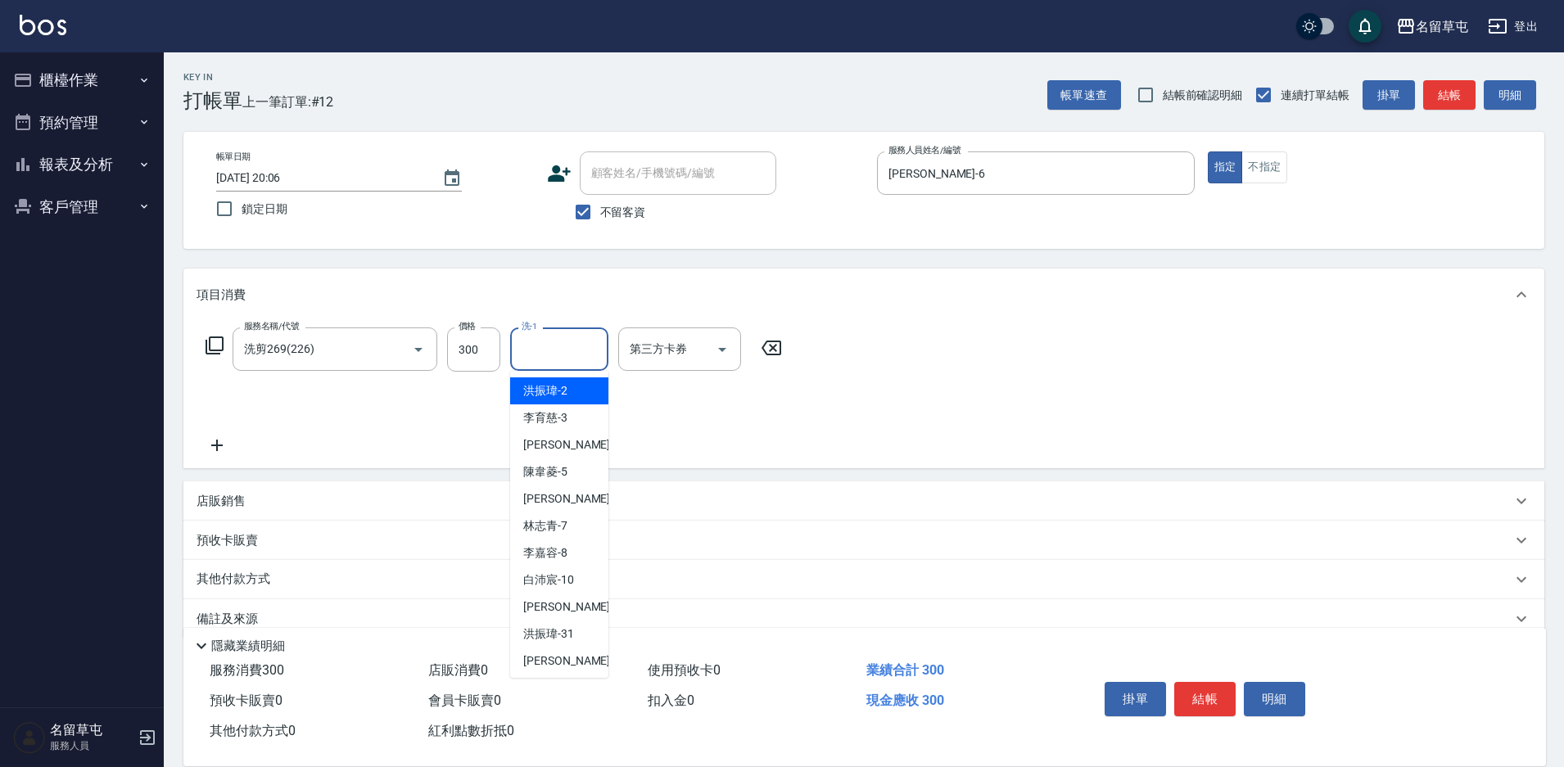
drag, startPoint x: 546, startPoint y: 351, endPoint x: 1571, endPoint y: 5, distance: 1082.1
click at [549, 351] on input "洗-1" at bounding box center [559, 349] width 84 height 29
type input "[PERSON_NAME]-31"
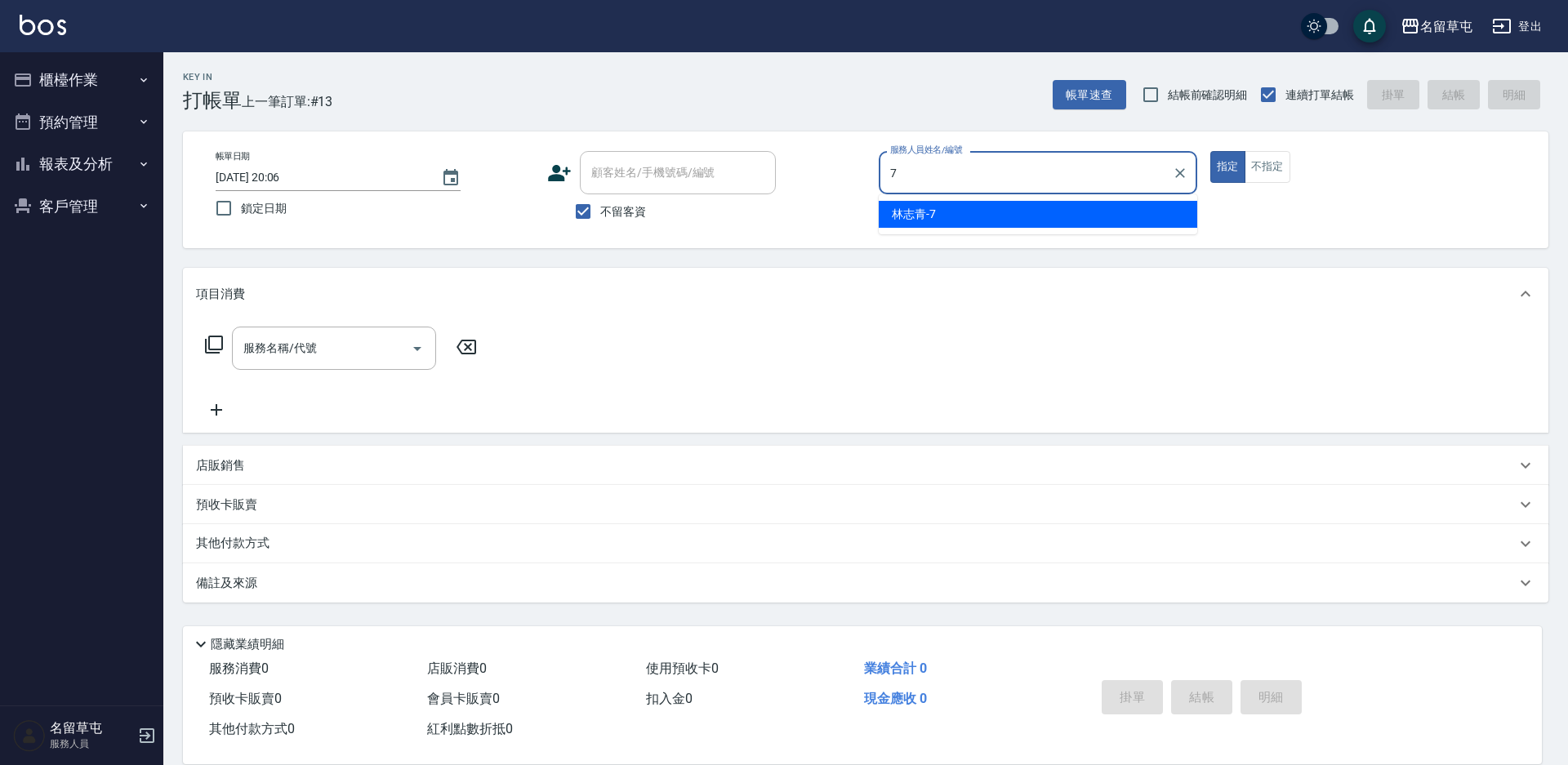
type input "[PERSON_NAME]-7"
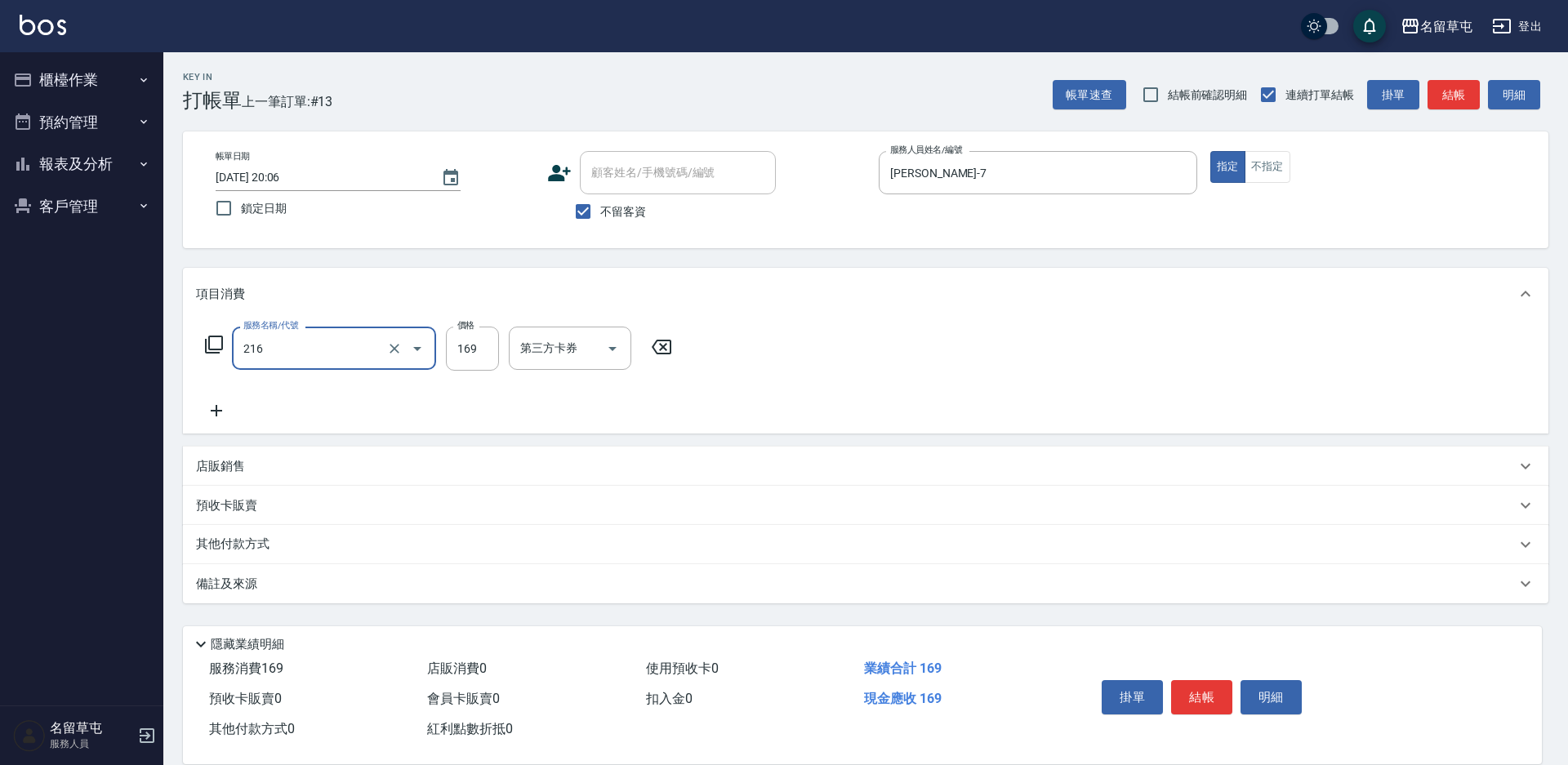
type input "剪髮169(216)"
type input "250"
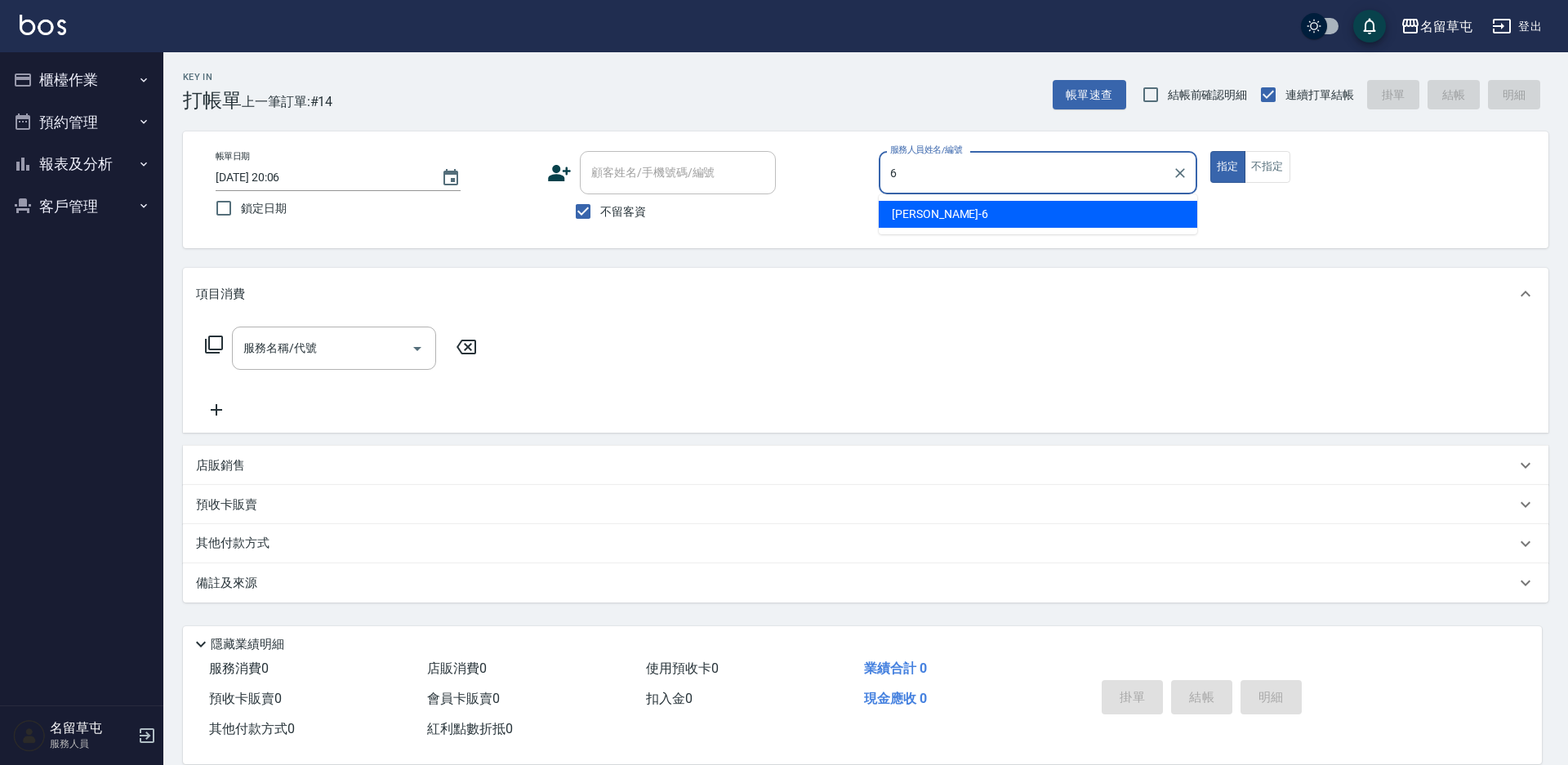
type input "[PERSON_NAME]-6"
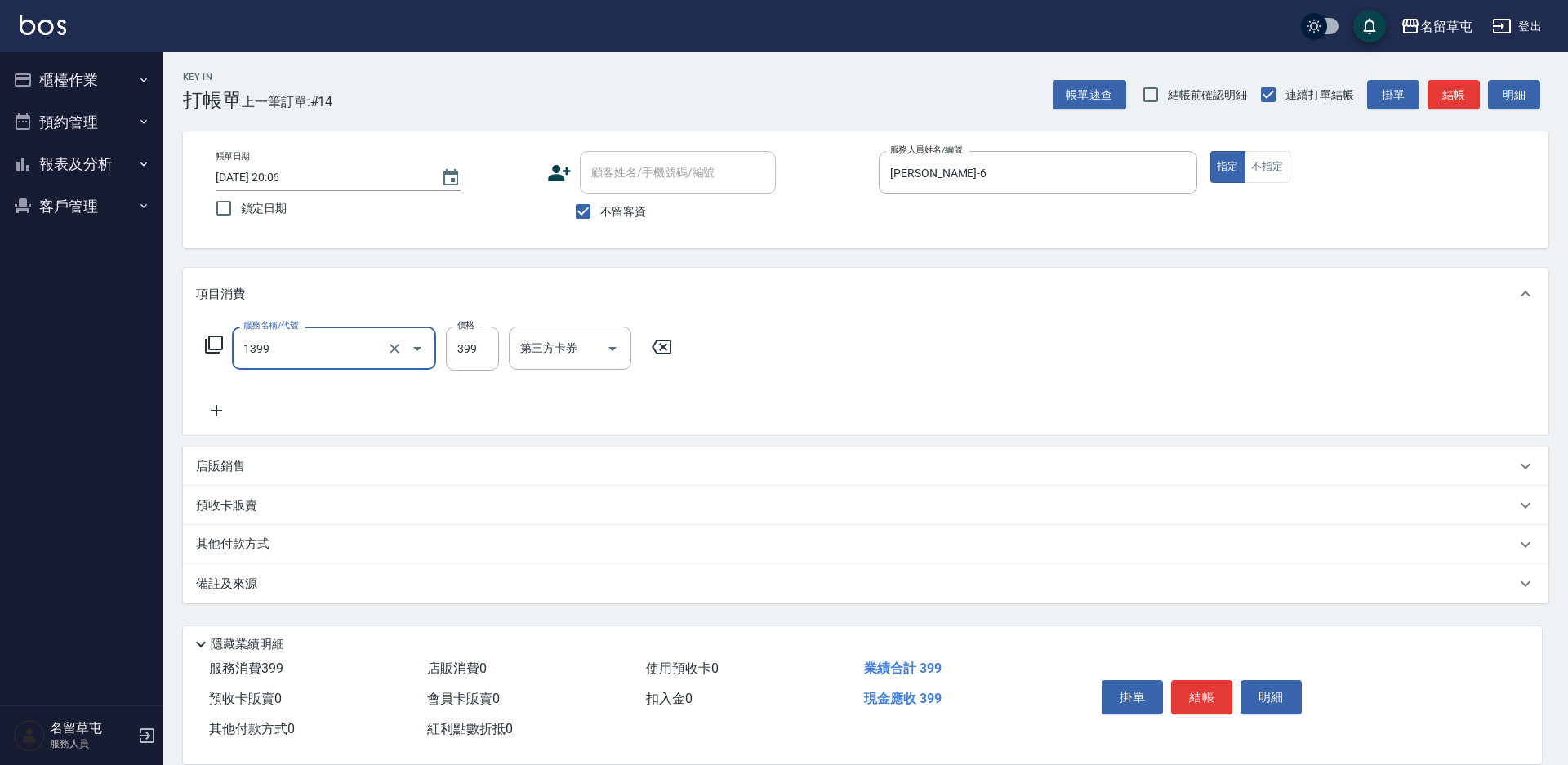
type input "海鹽洗髮399(1399)"
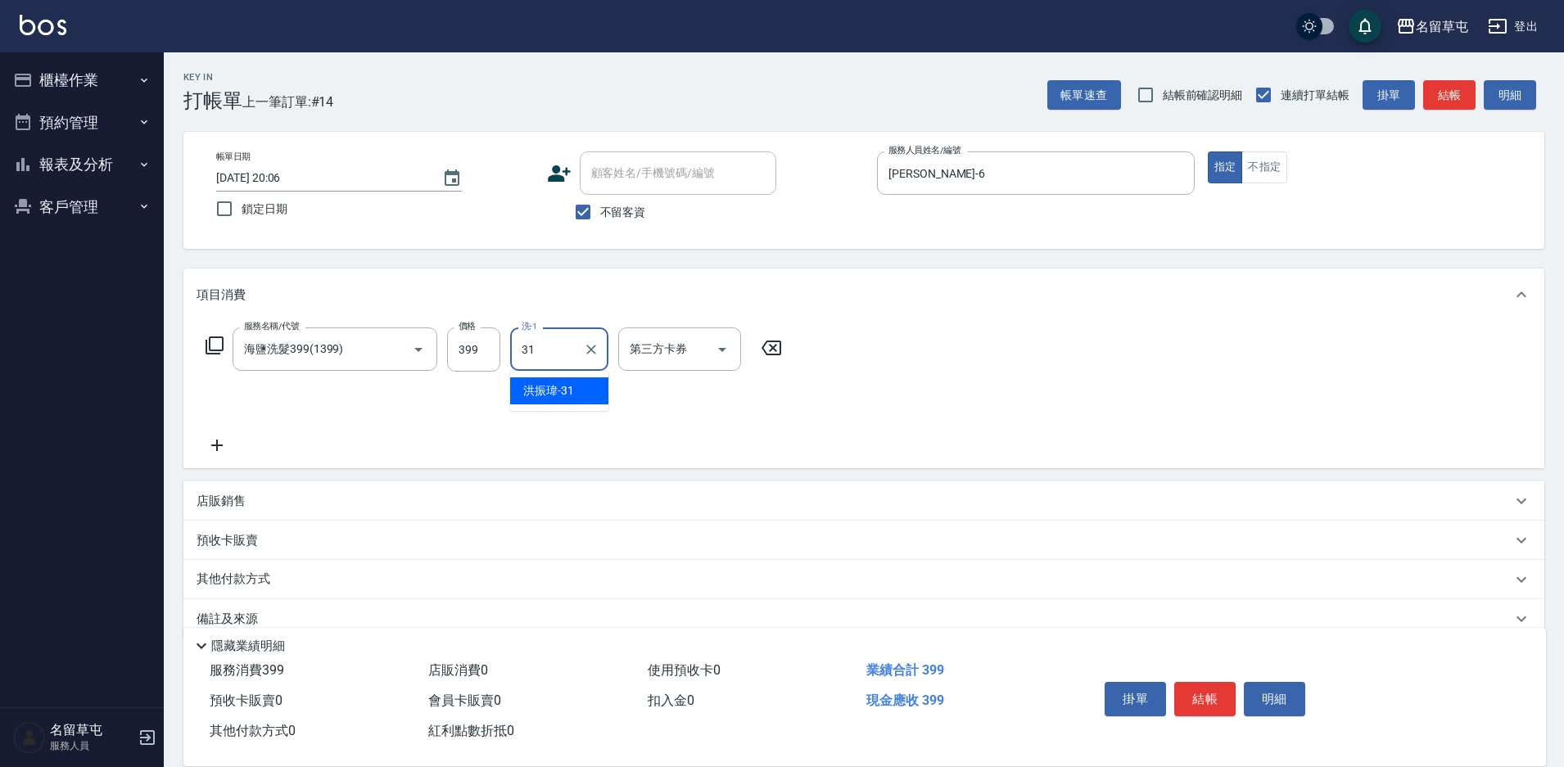
type input "[PERSON_NAME]-31"
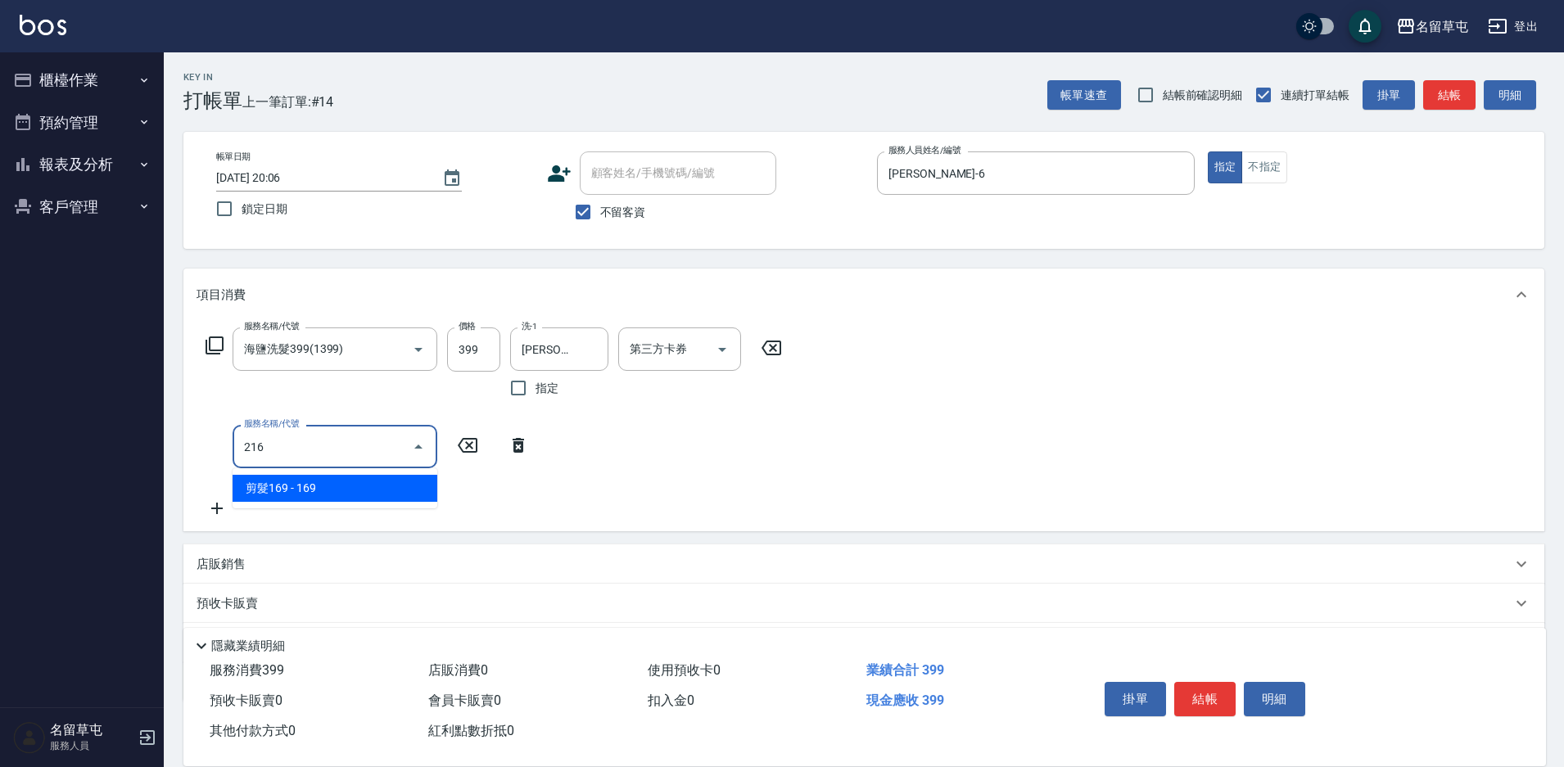
type input "剪髮169(216)"
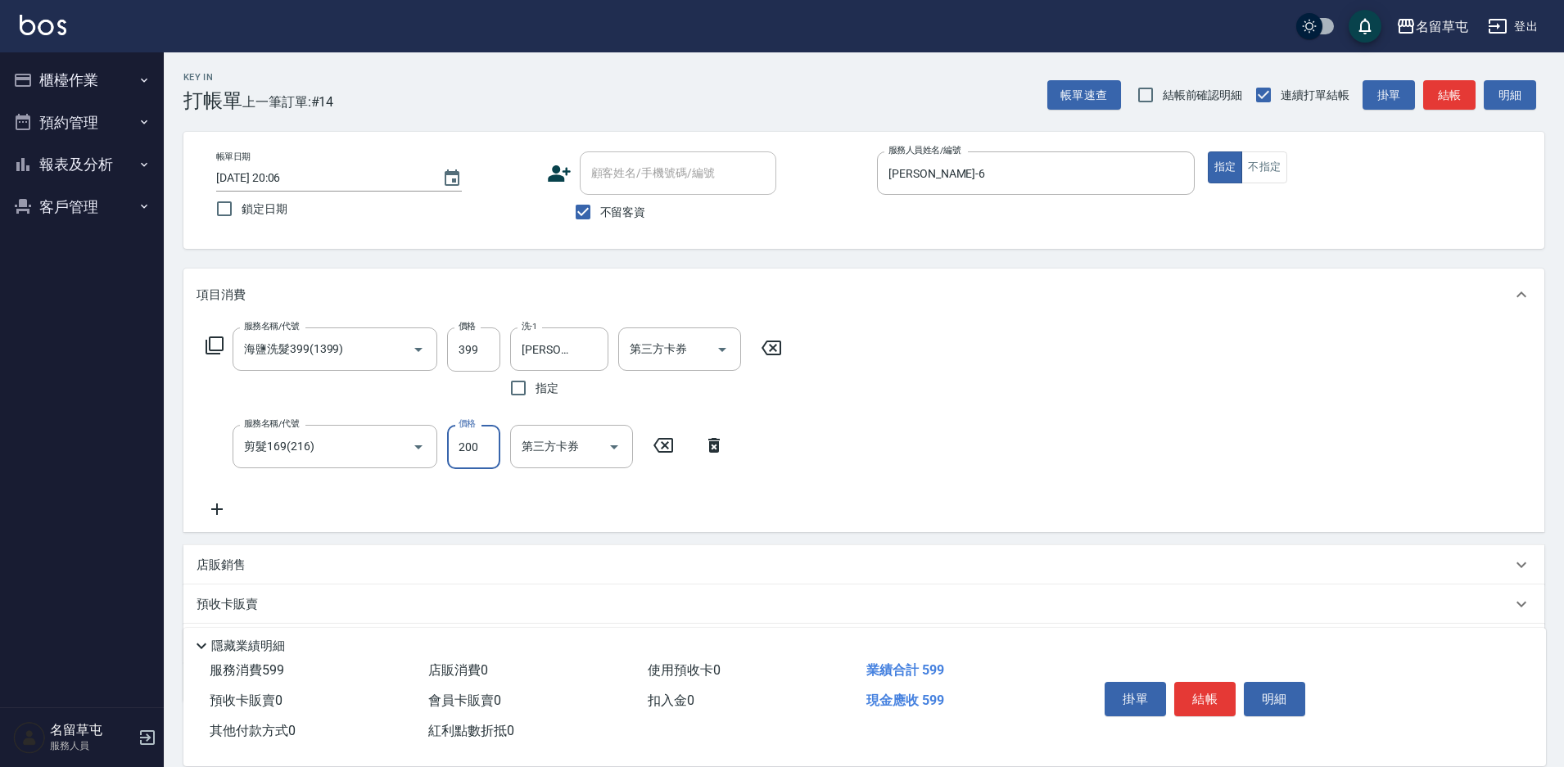
type input "200"
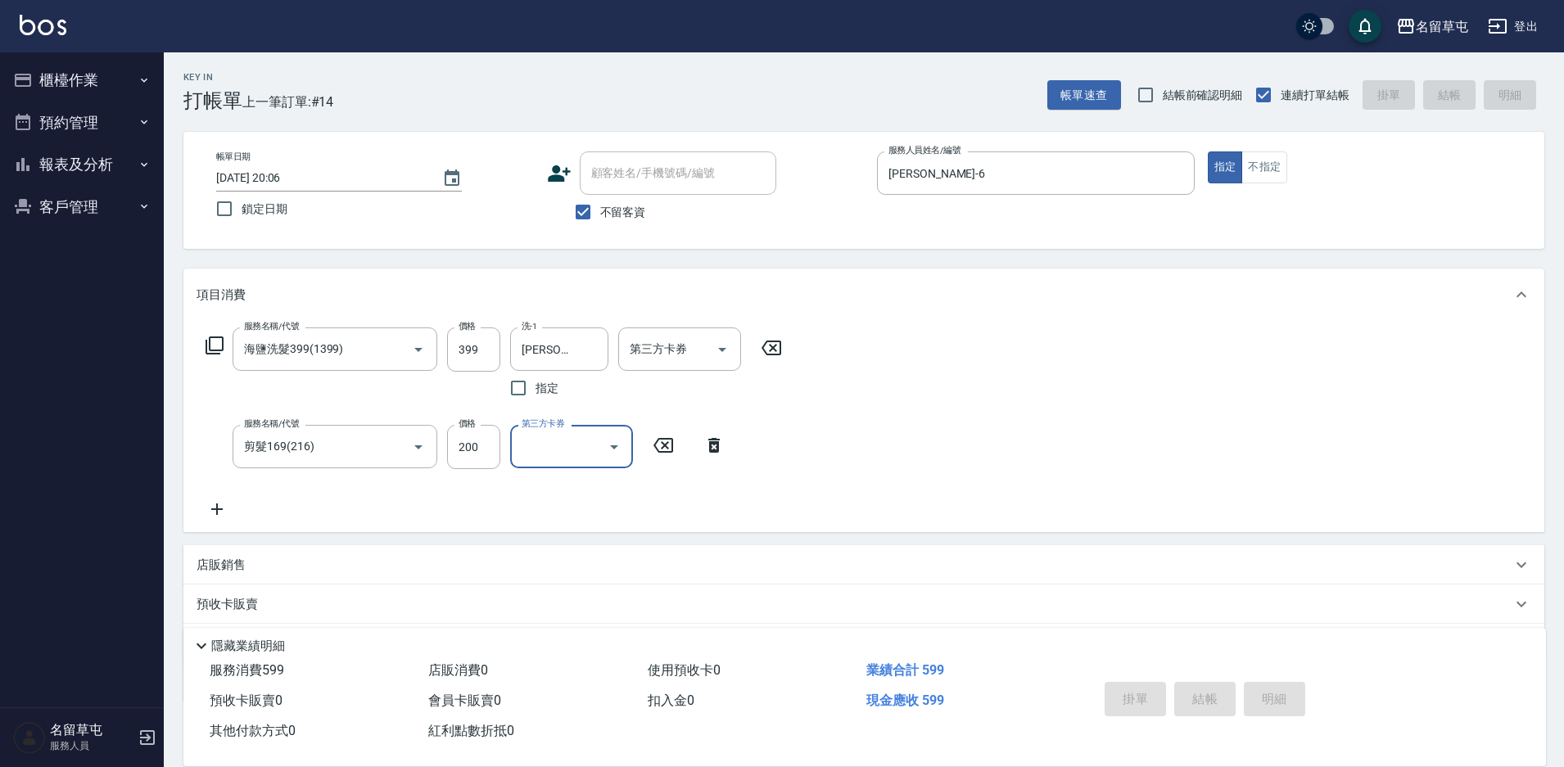
type input "[DATE] 20:07"
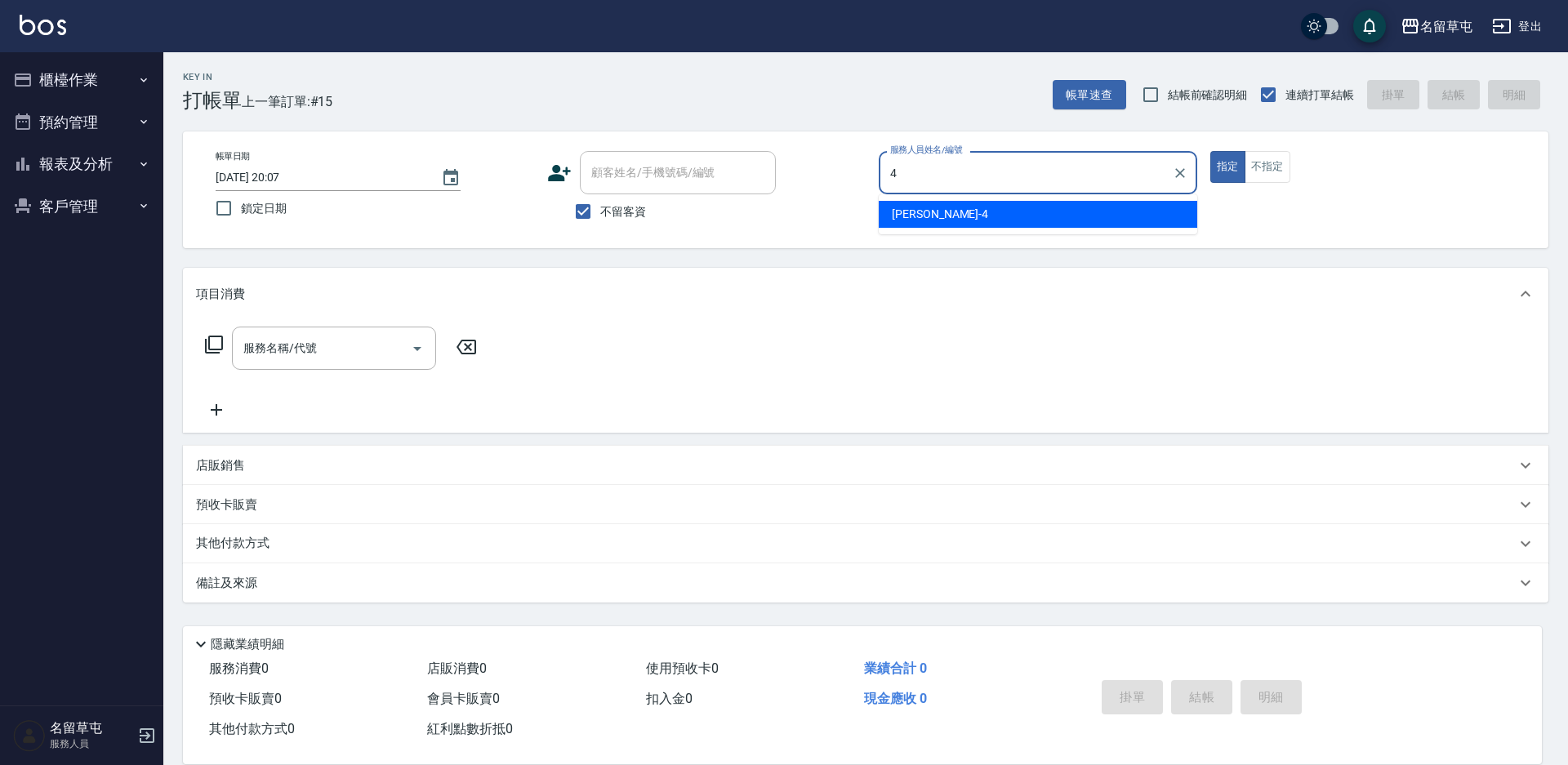
type input "[PERSON_NAME]-4"
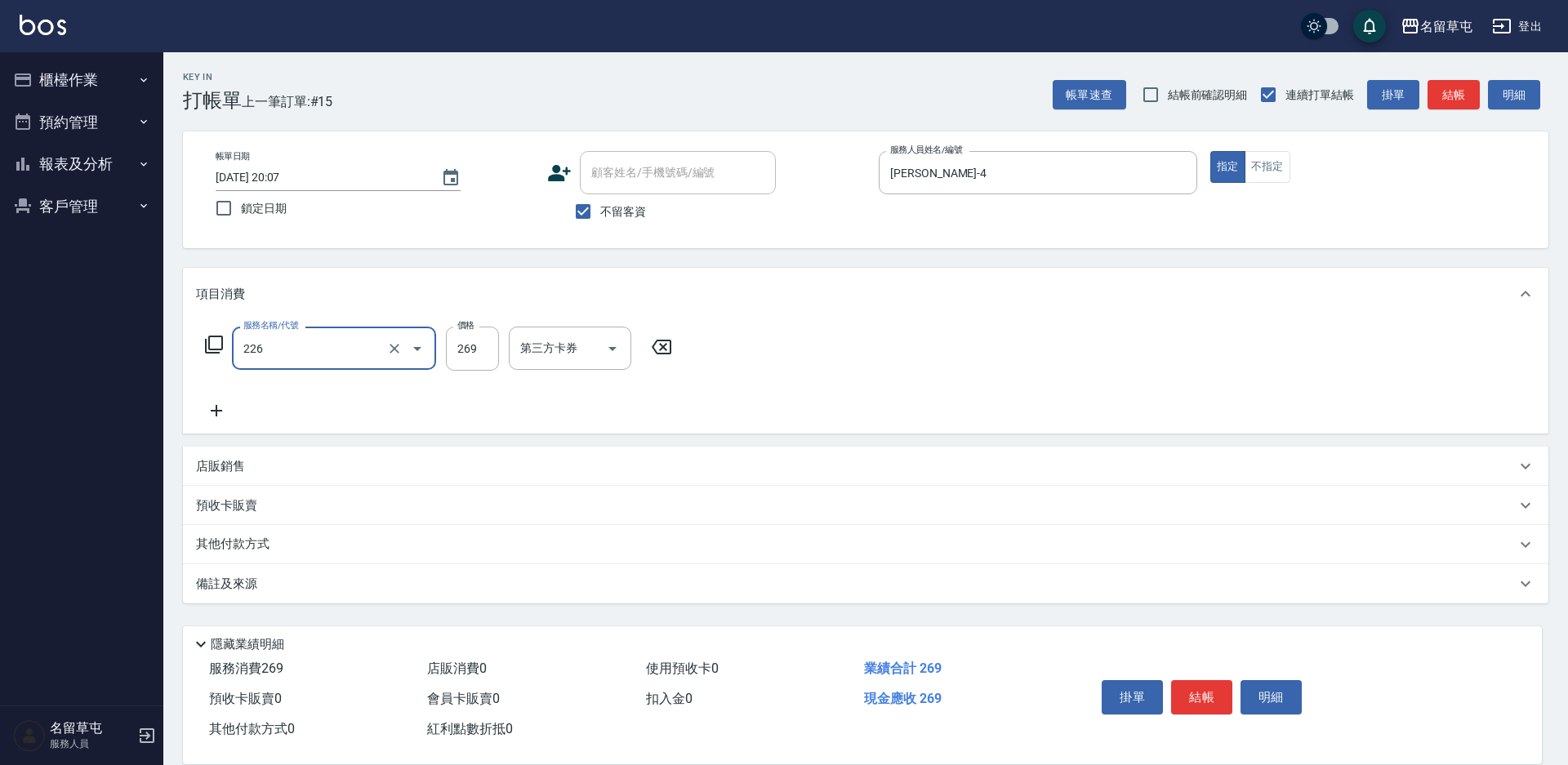
type input "洗剪269(226)"
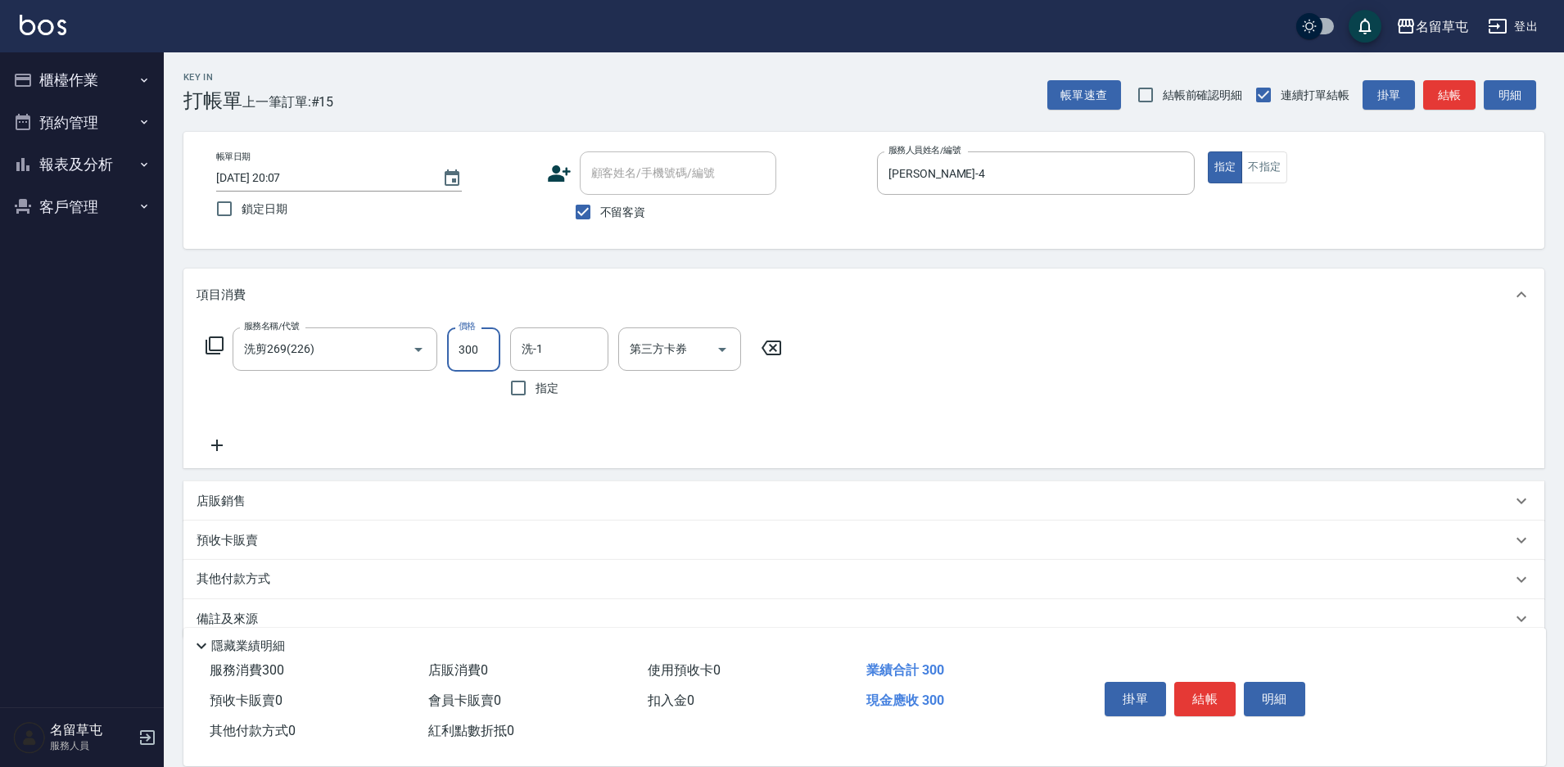
type input "300"
type input "[PERSON_NAME]-36"
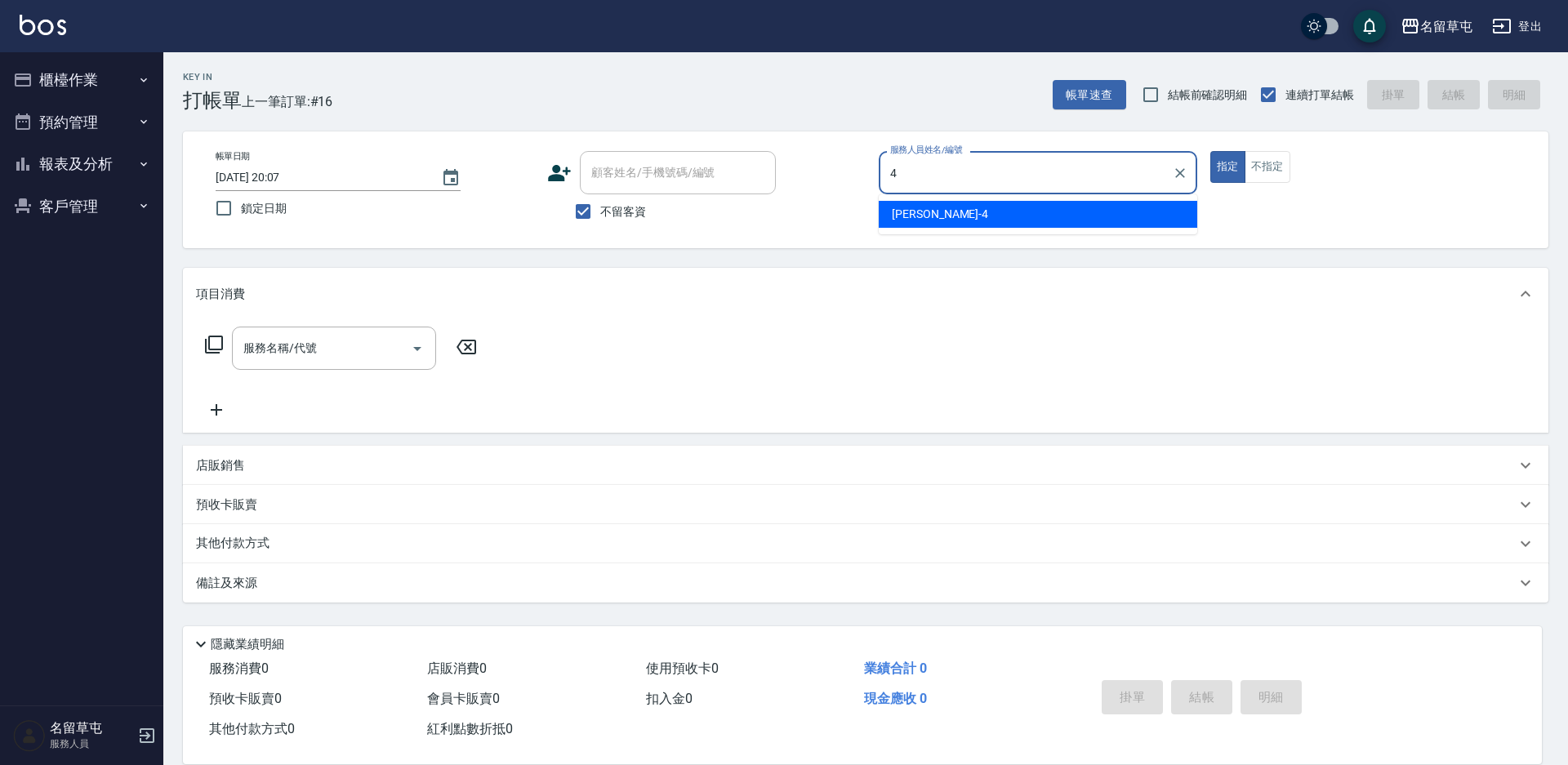
type input "[PERSON_NAME]-4"
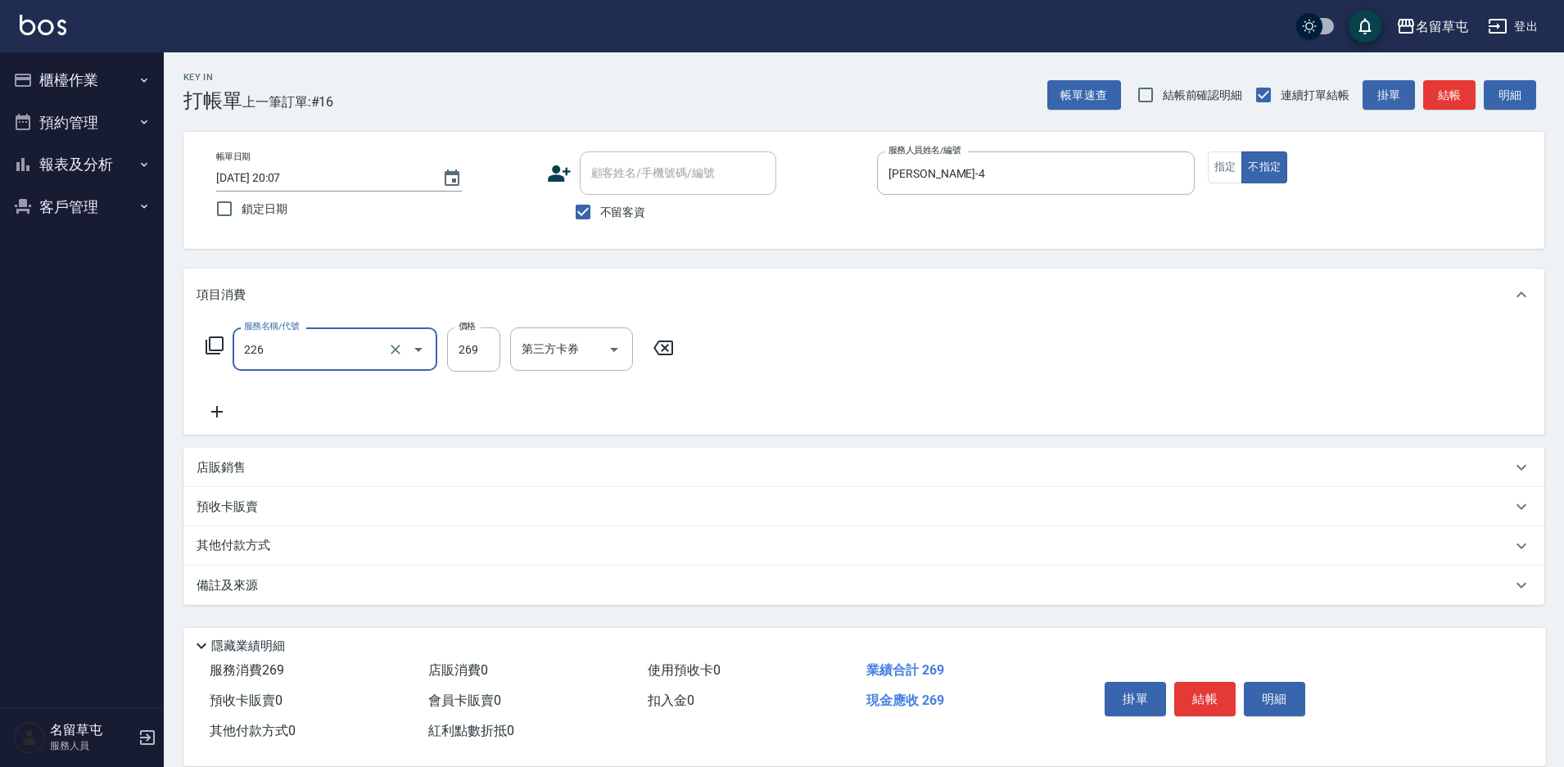
type input "洗剪269(226)"
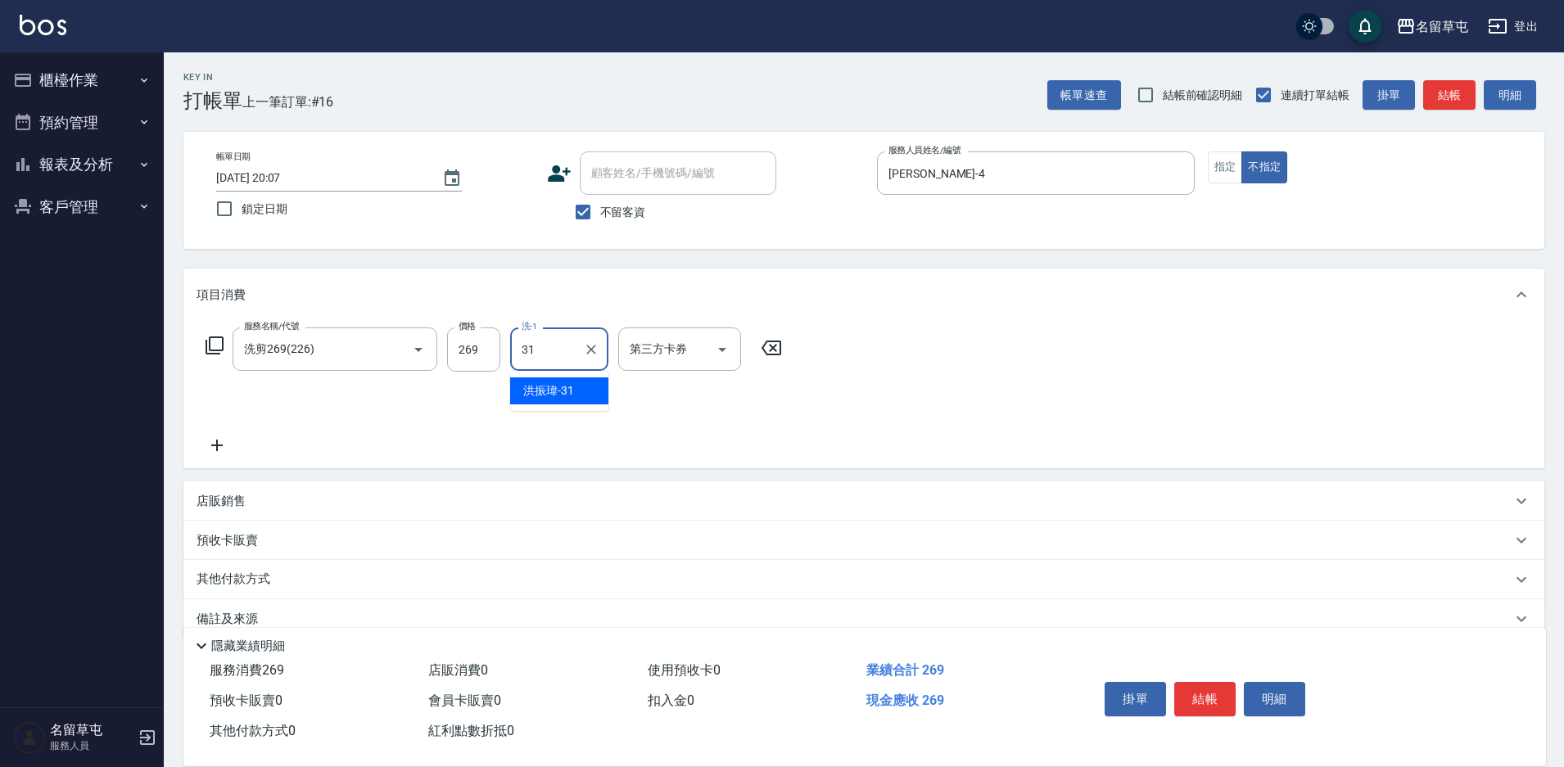
type input "[PERSON_NAME]-31"
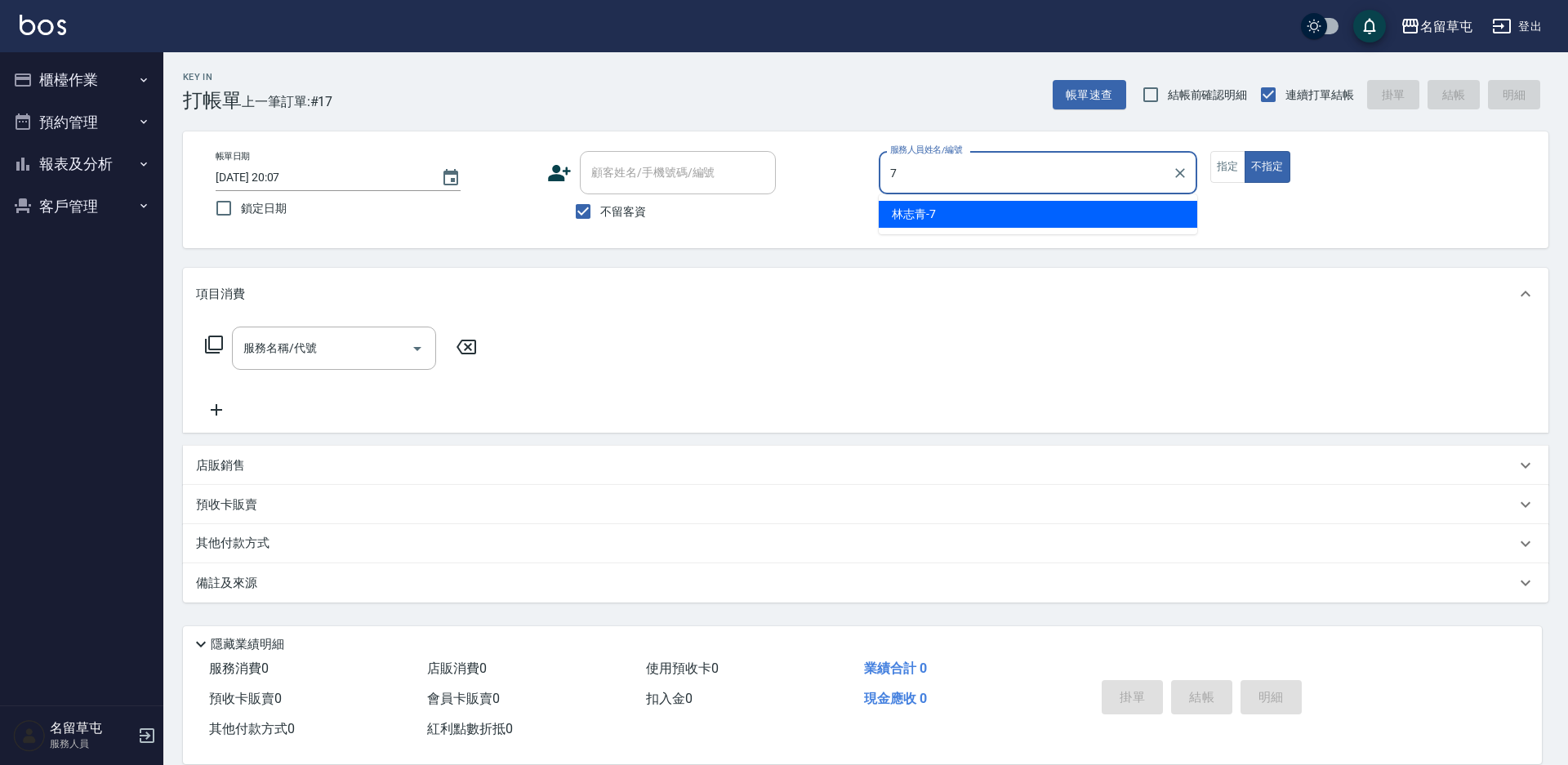
type input "[PERSON_NAME]-7"
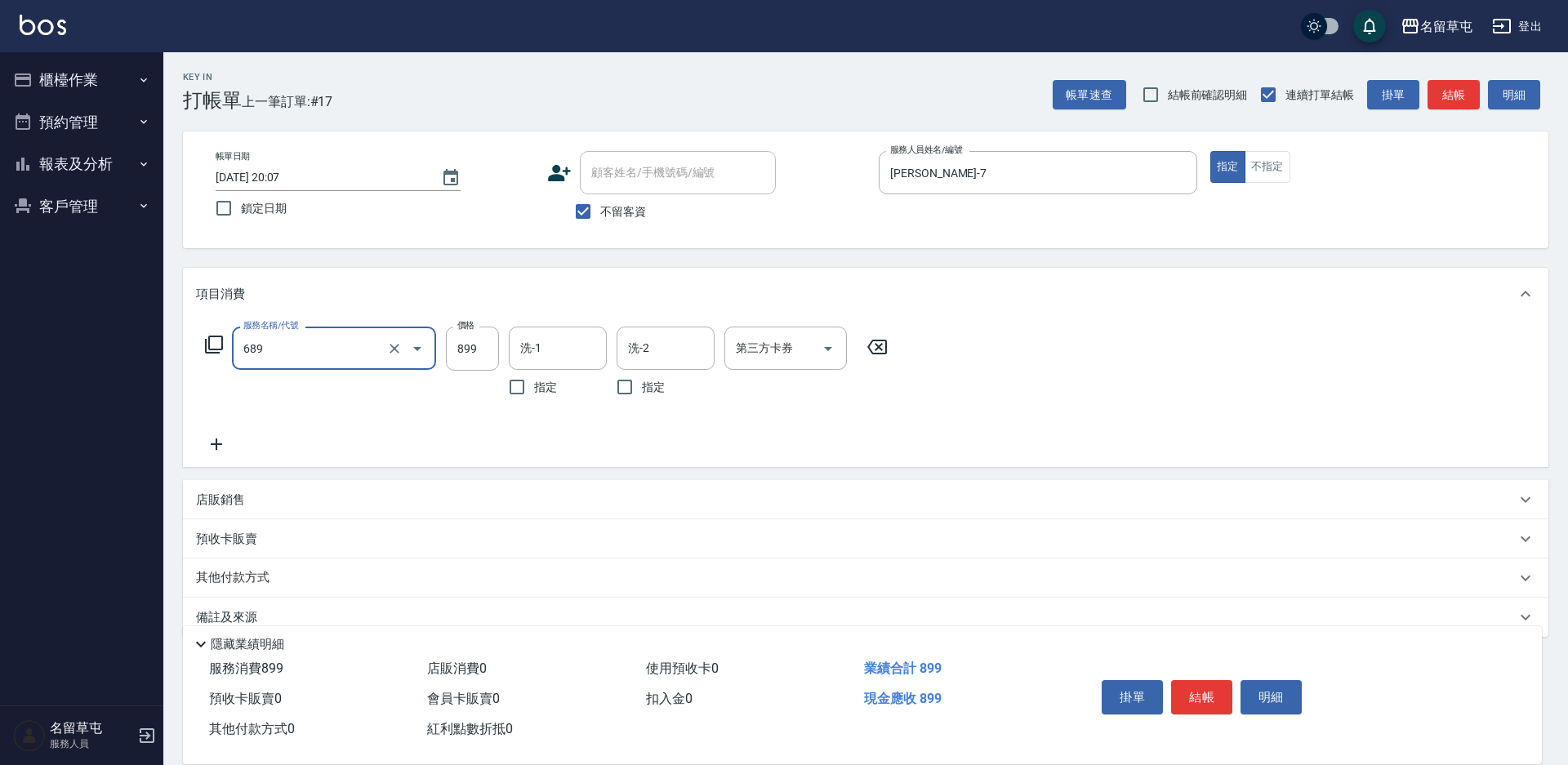
type input "芳療spa899(689)"
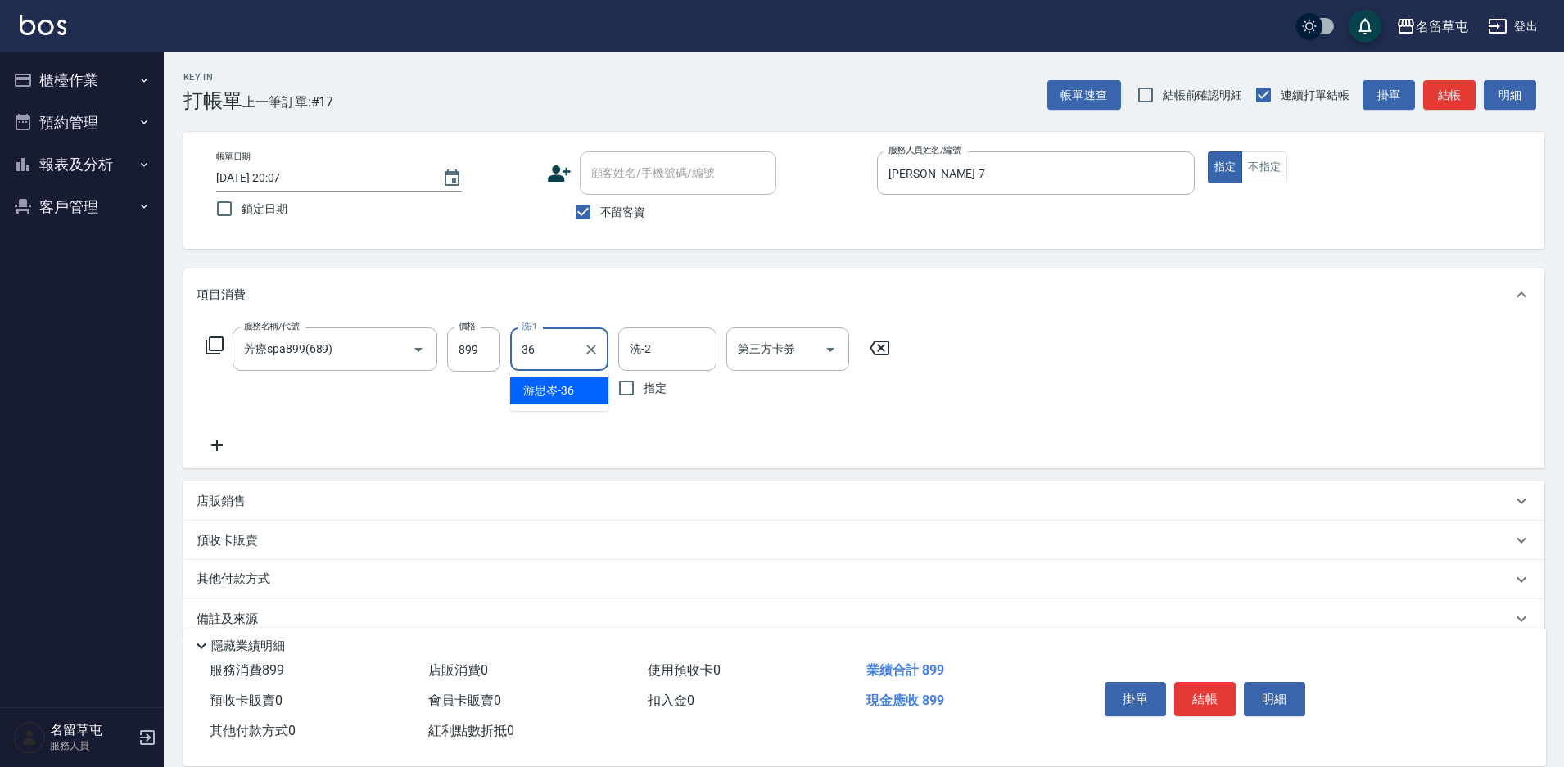
type input "[PERSON_NAME]-36"
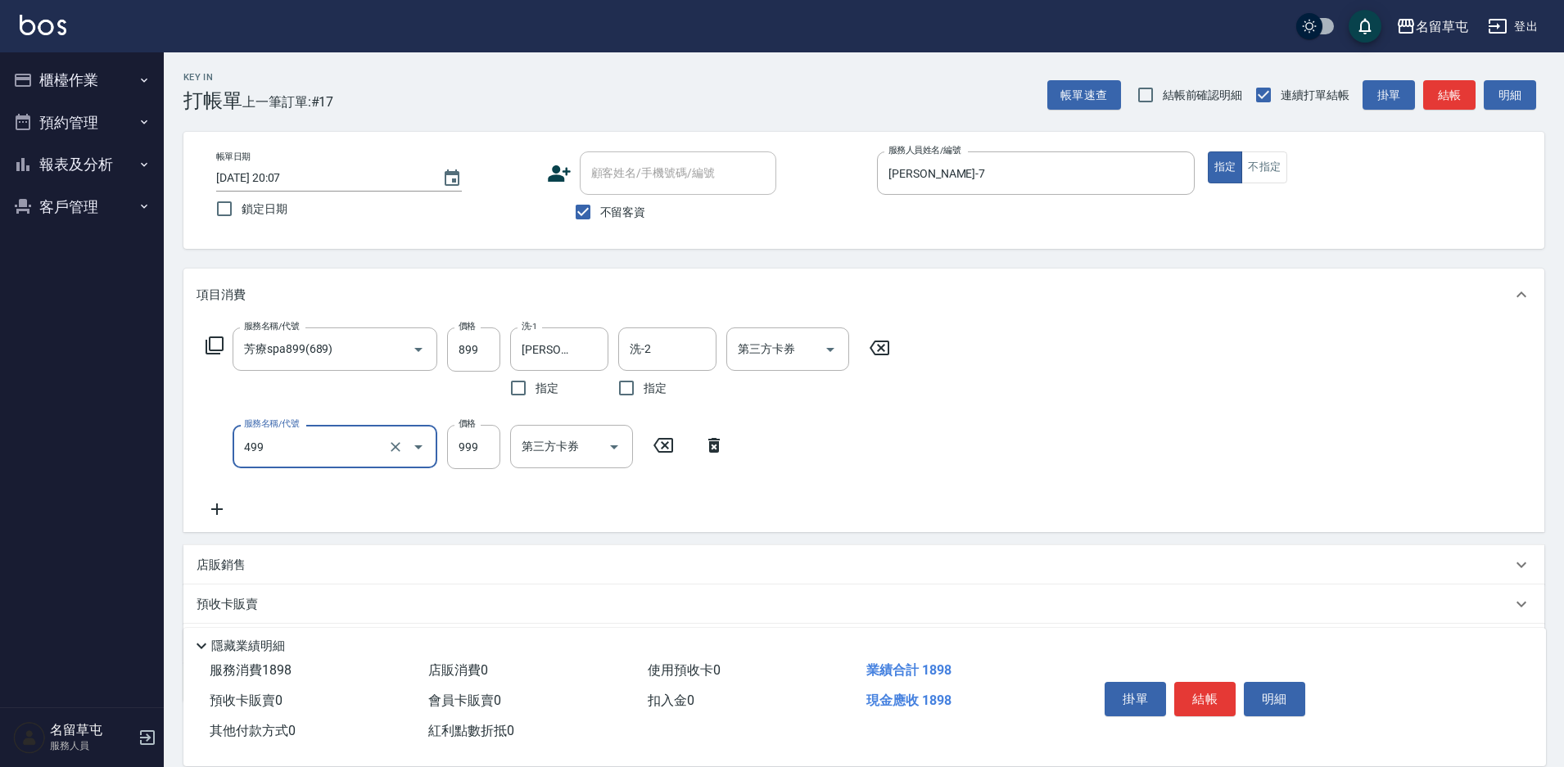
type input "染髮999(499)"
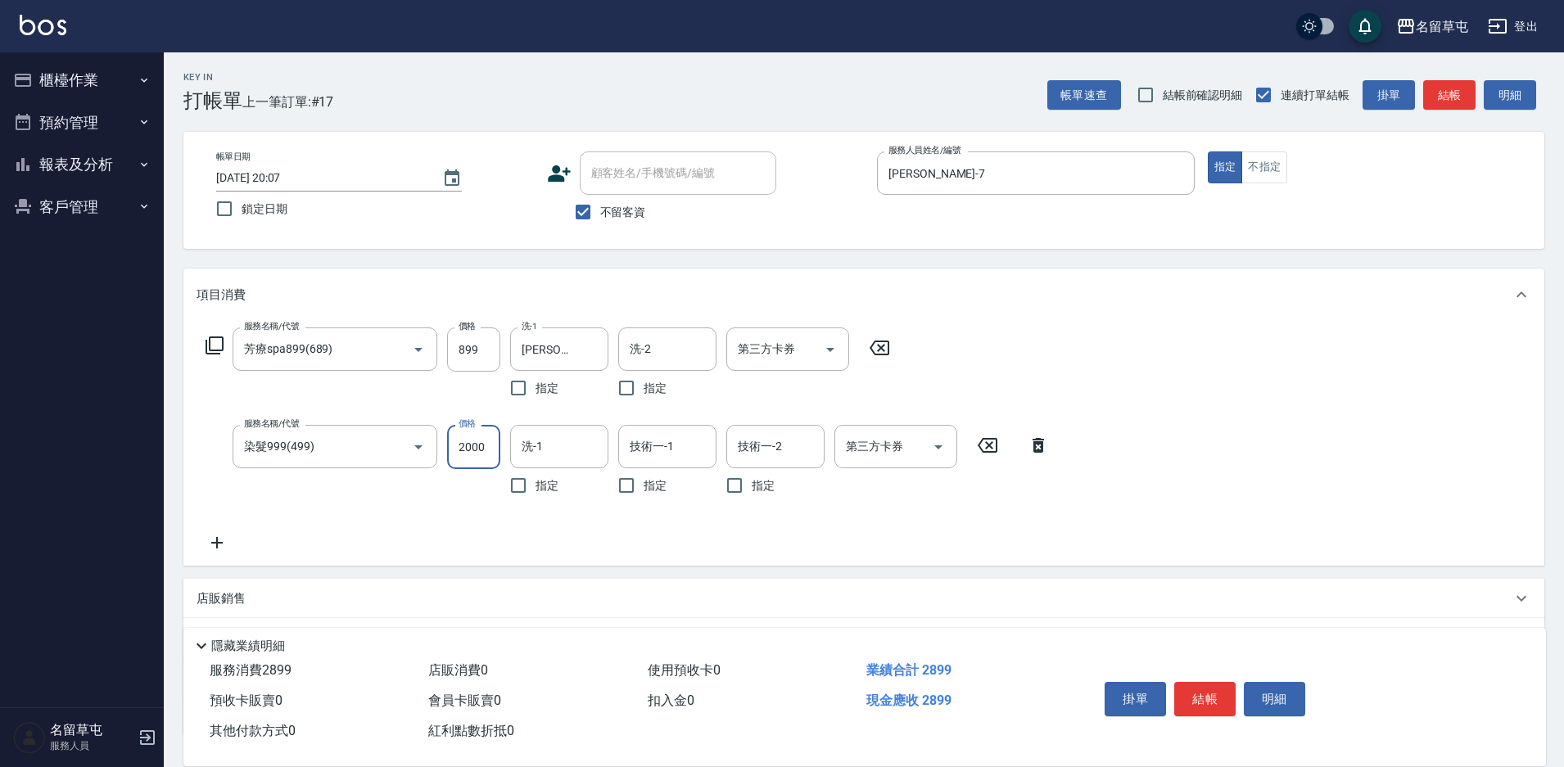
type input "2000"
type input "[PERSON_NAME]-36"
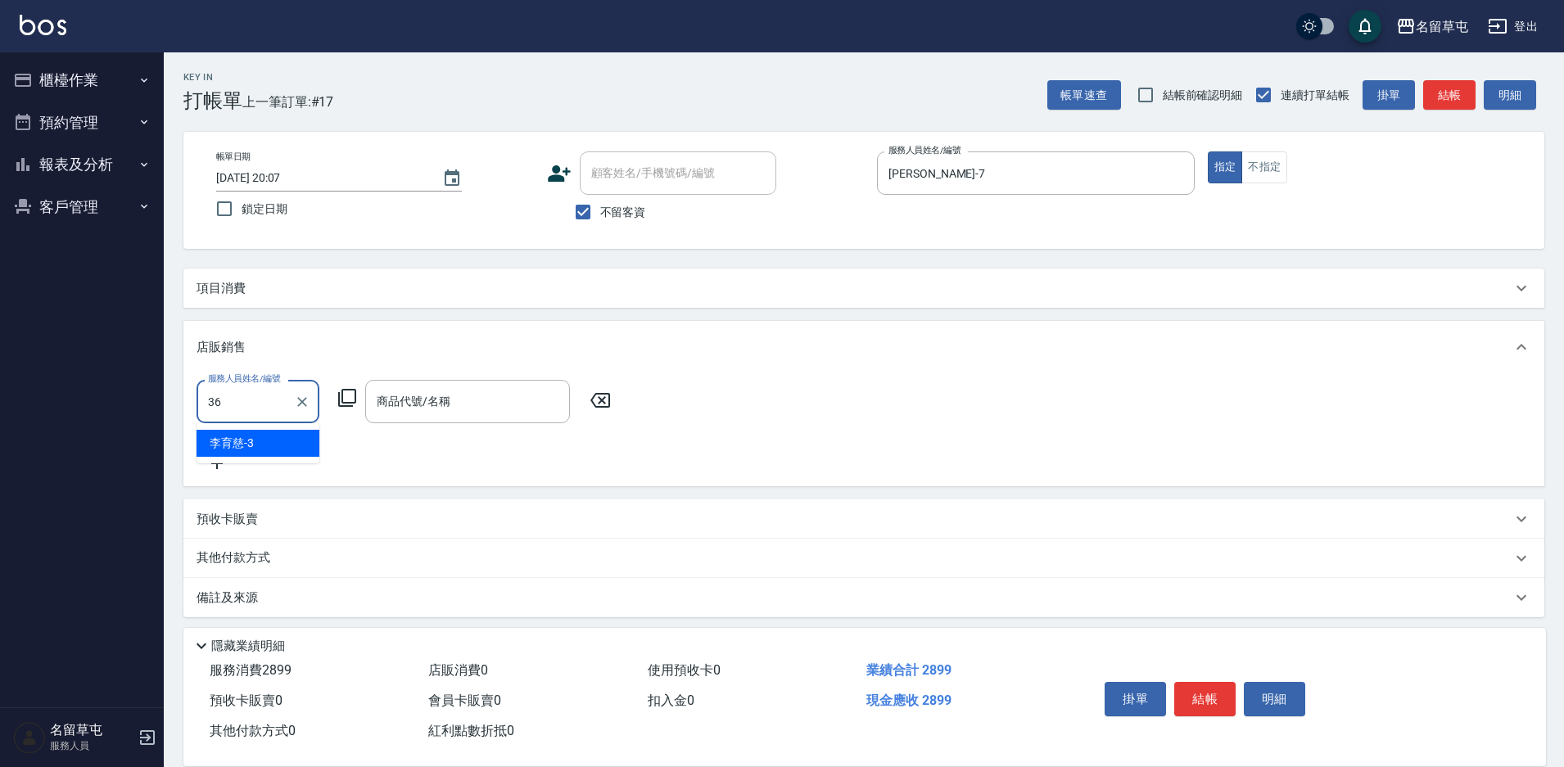
type input "[PERSON_NAME]-36"
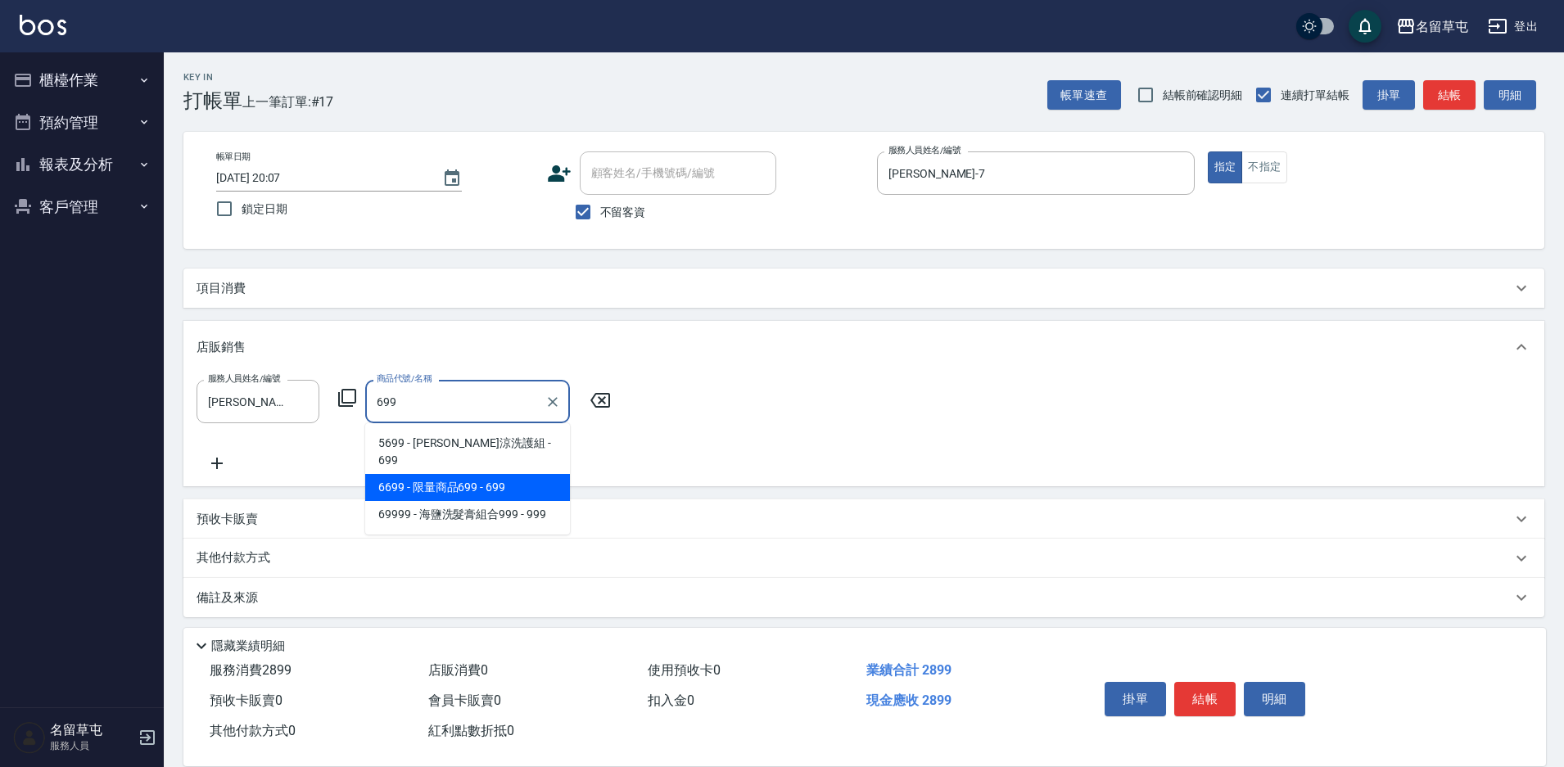
type input "限量商品699"
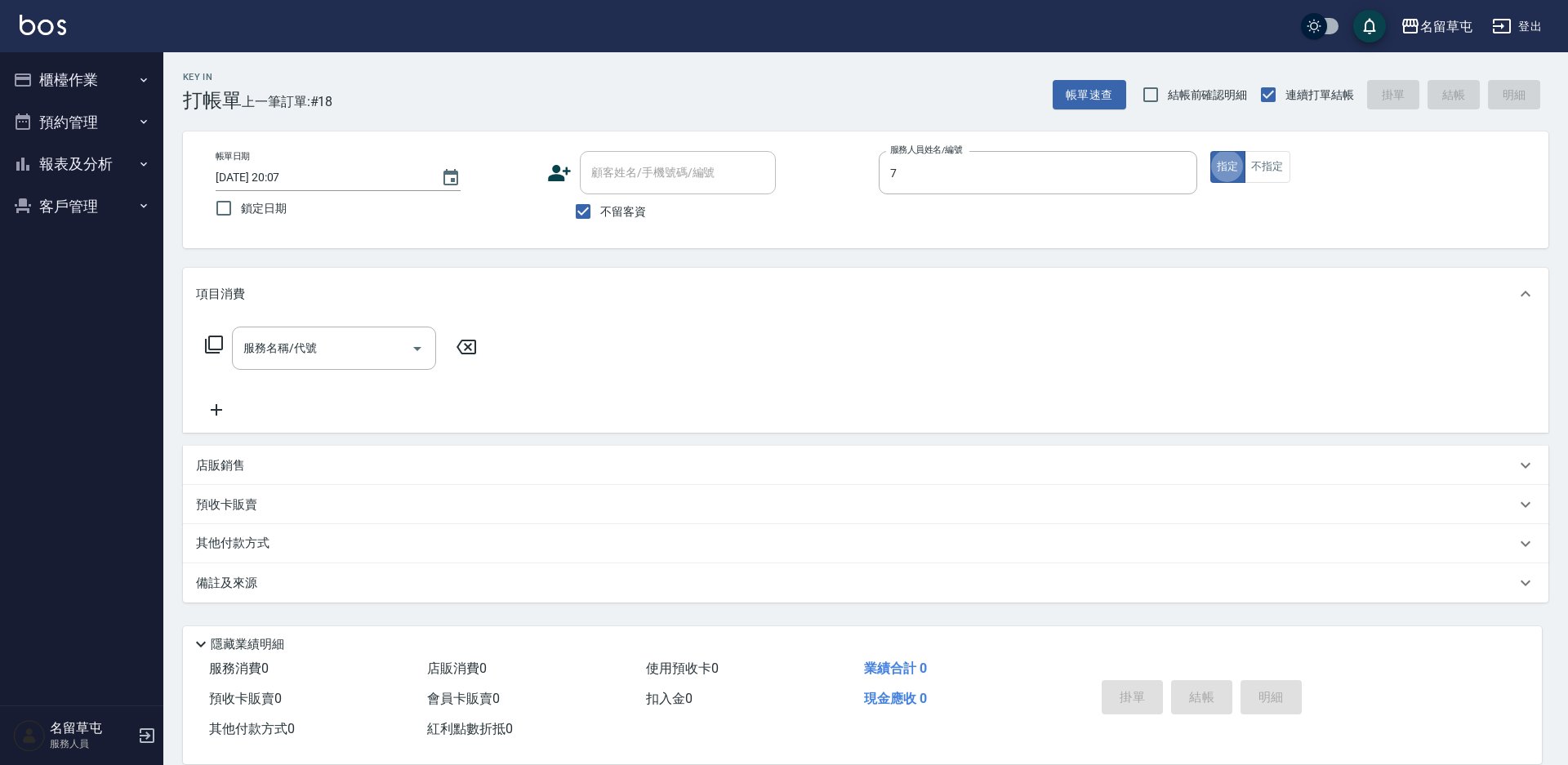
type input "[PERSON_NAME]-7"
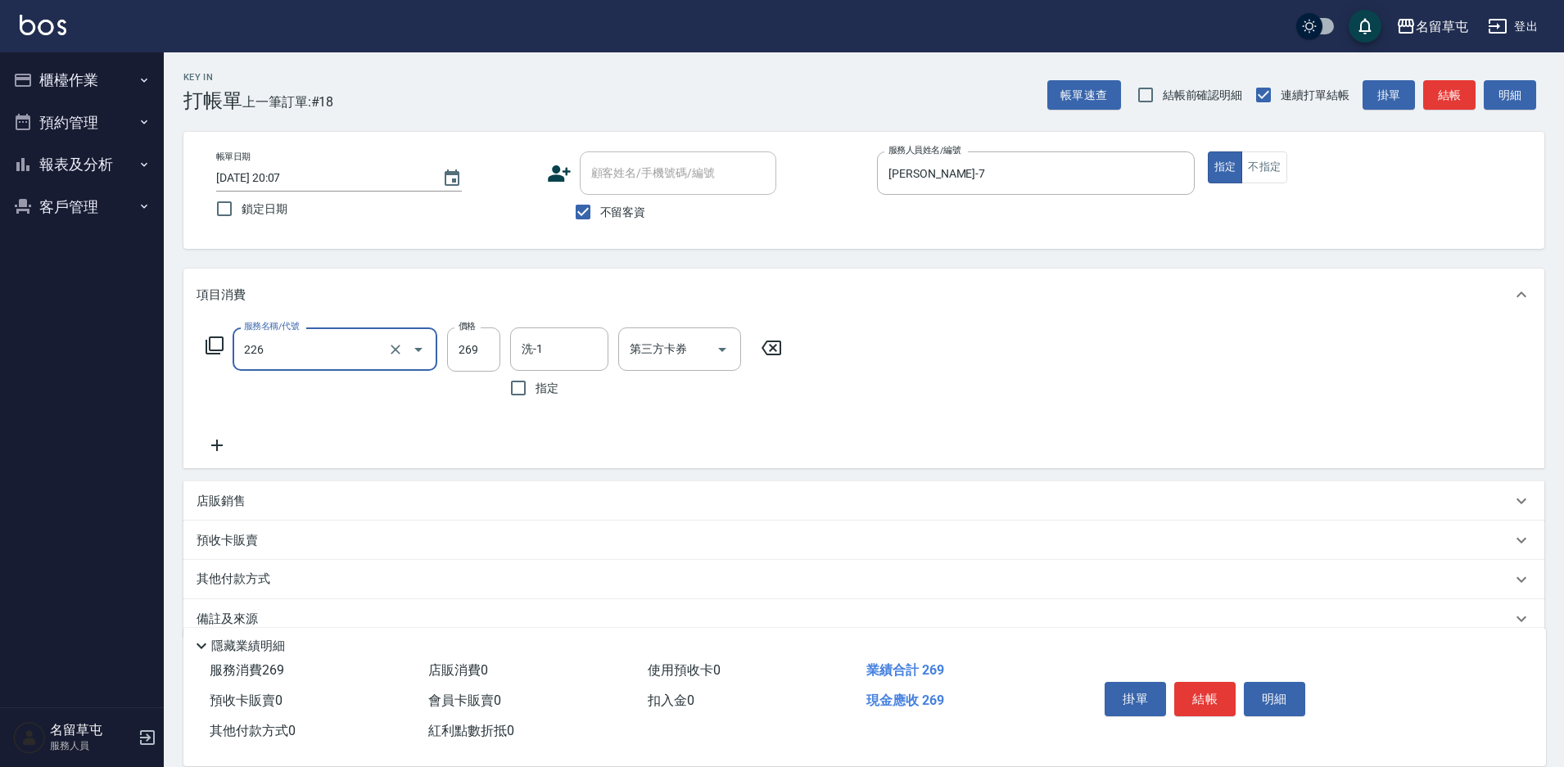
type input "洗剪269(226)"
type input "350"
type input "[PERSON_NAME]-36"
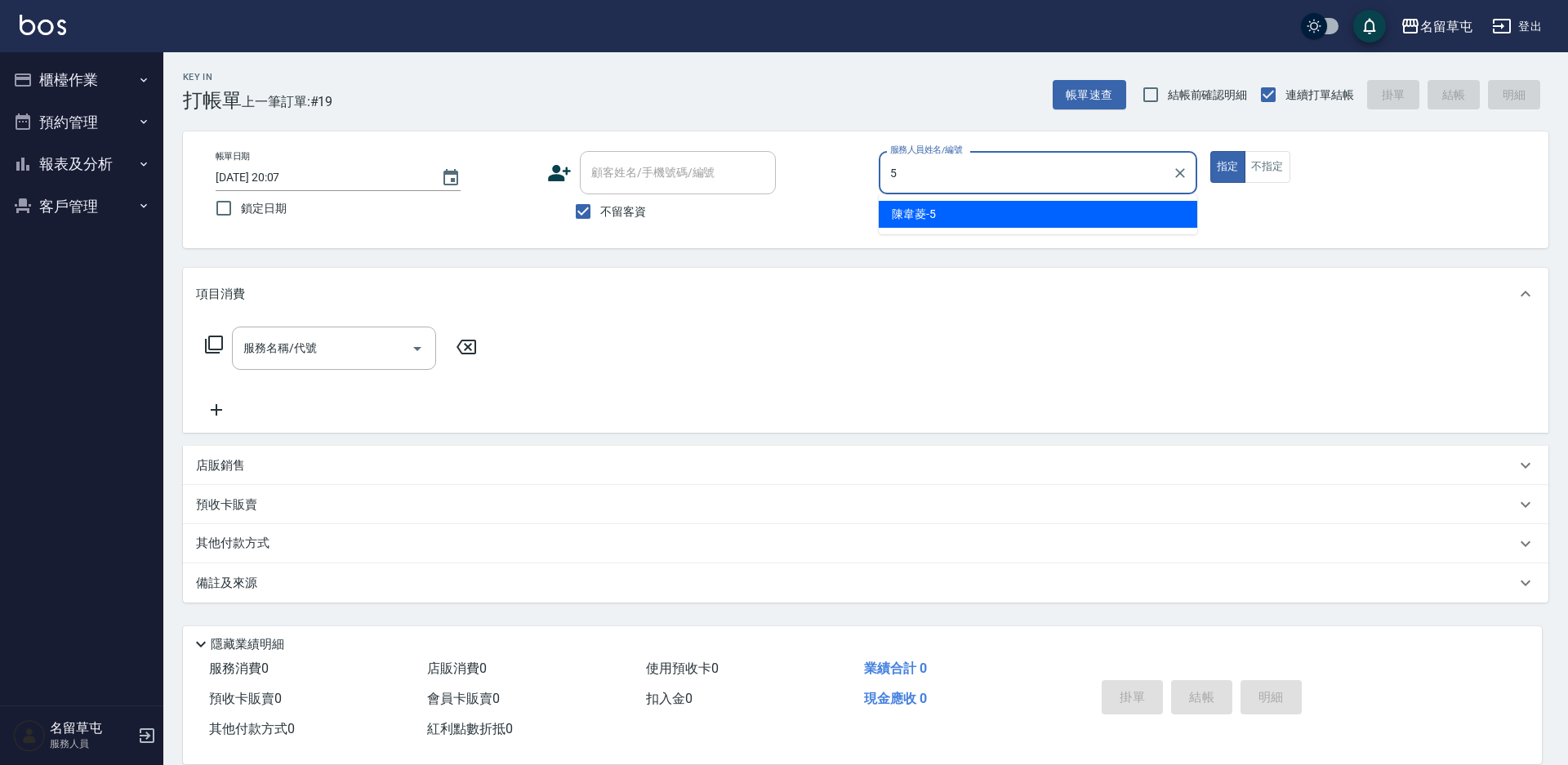
type input "[PERSON_NAME]-5"
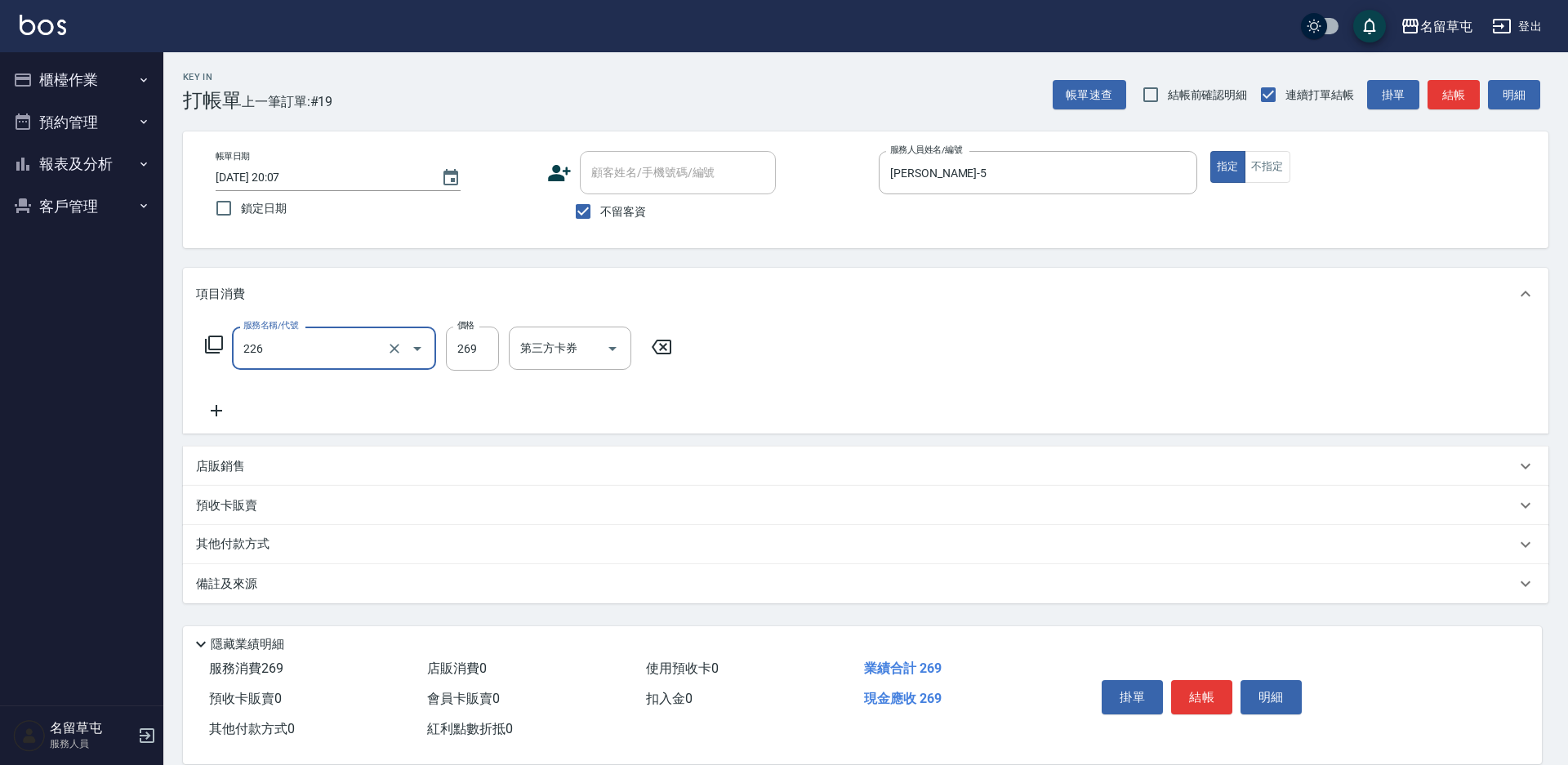
type input "洗剪269(226)"
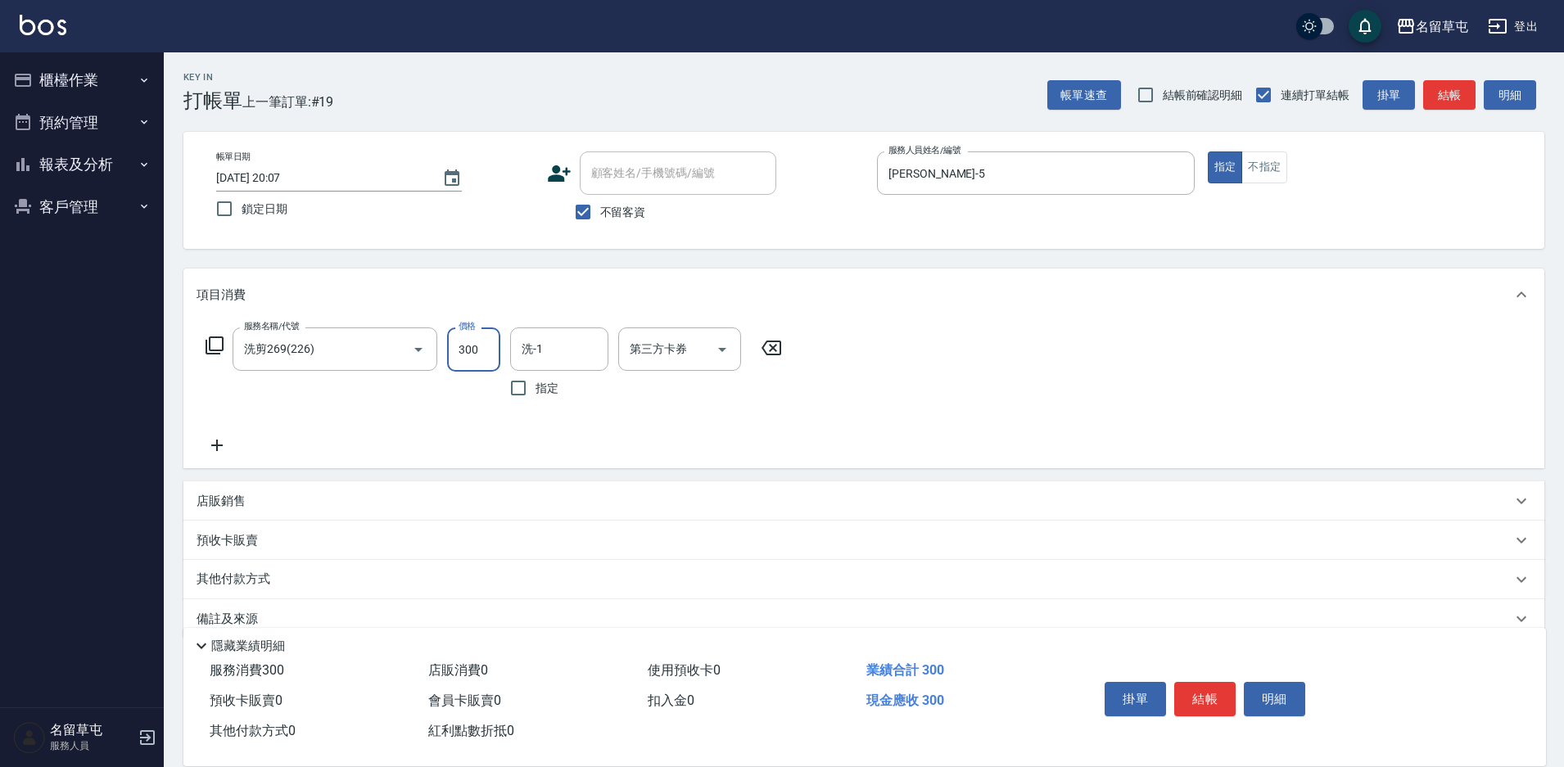
type input "300"
type input "[PERSON_NAME]-31"
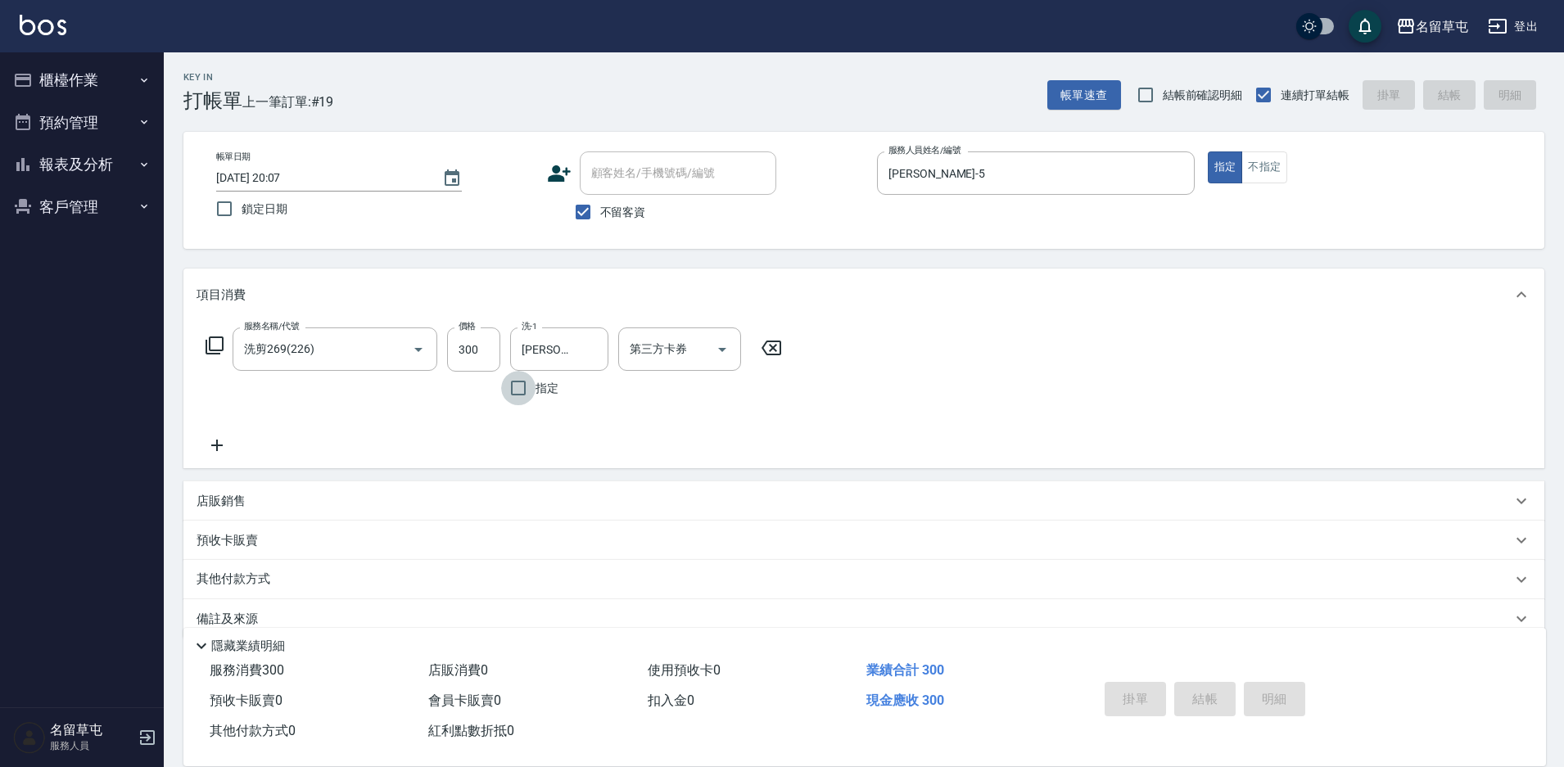
type input "[DATE] 20:08"
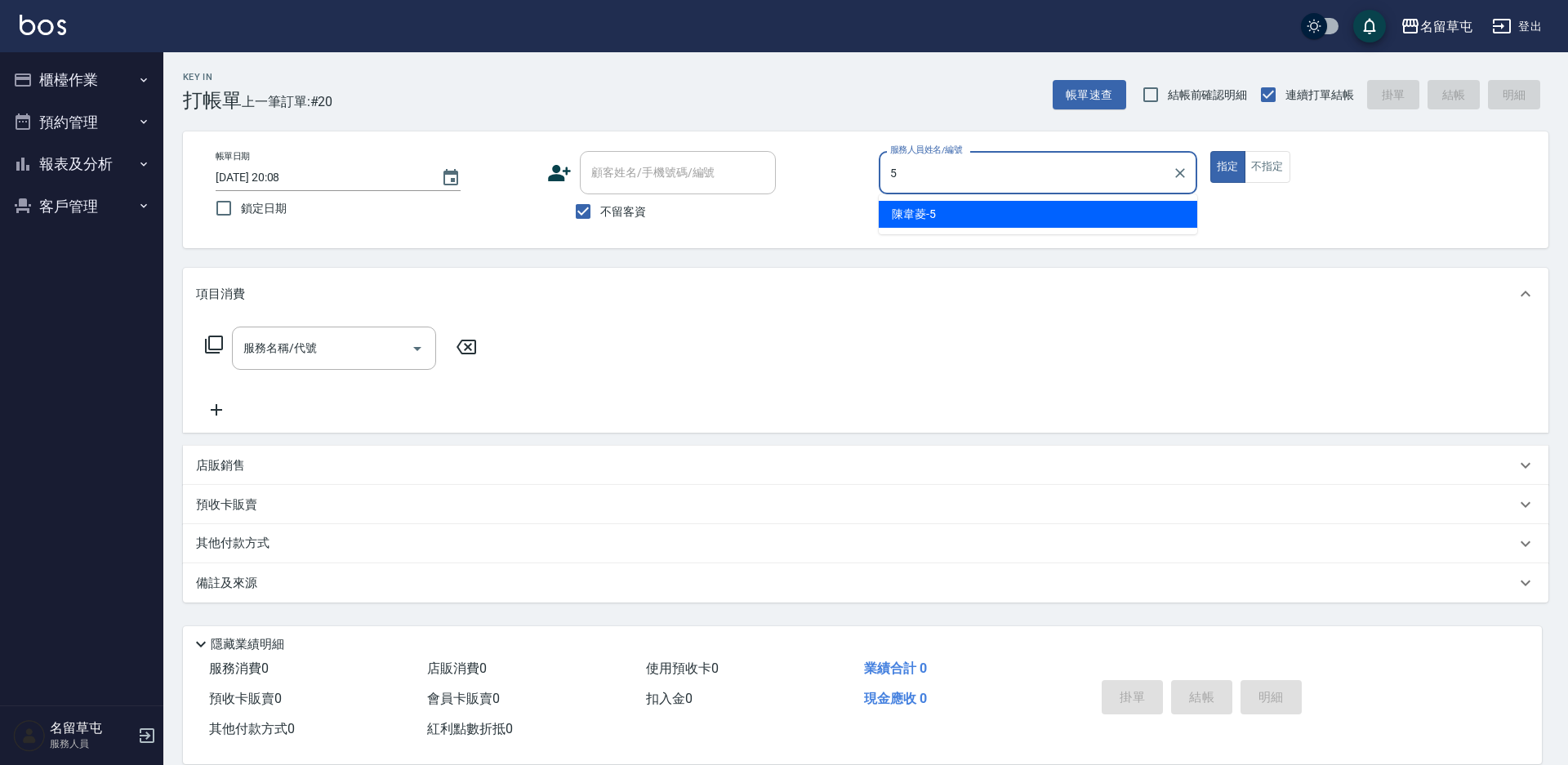
type input "[PERSON_NAME]-5"
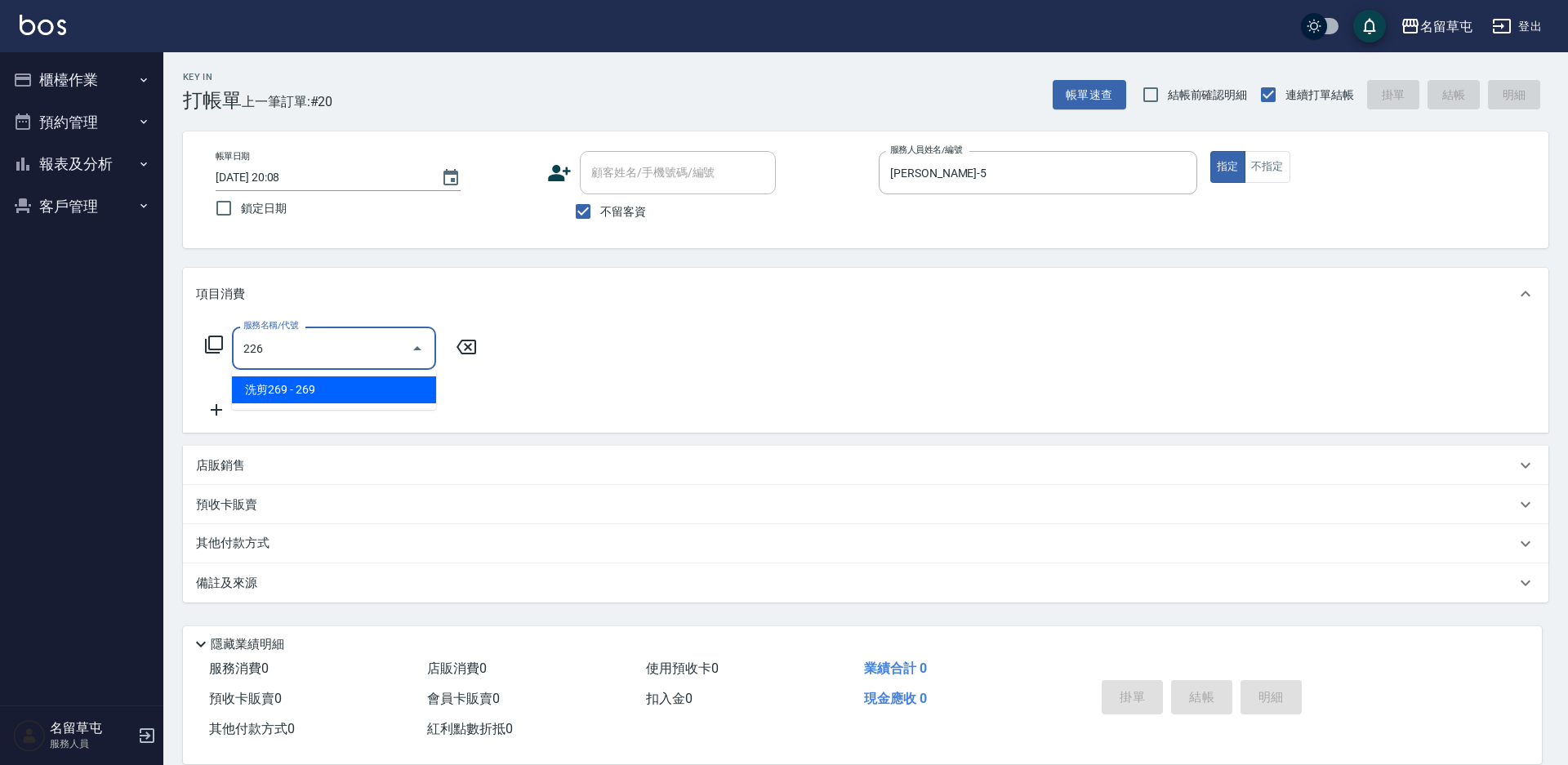
type input "洗剪269(226)"
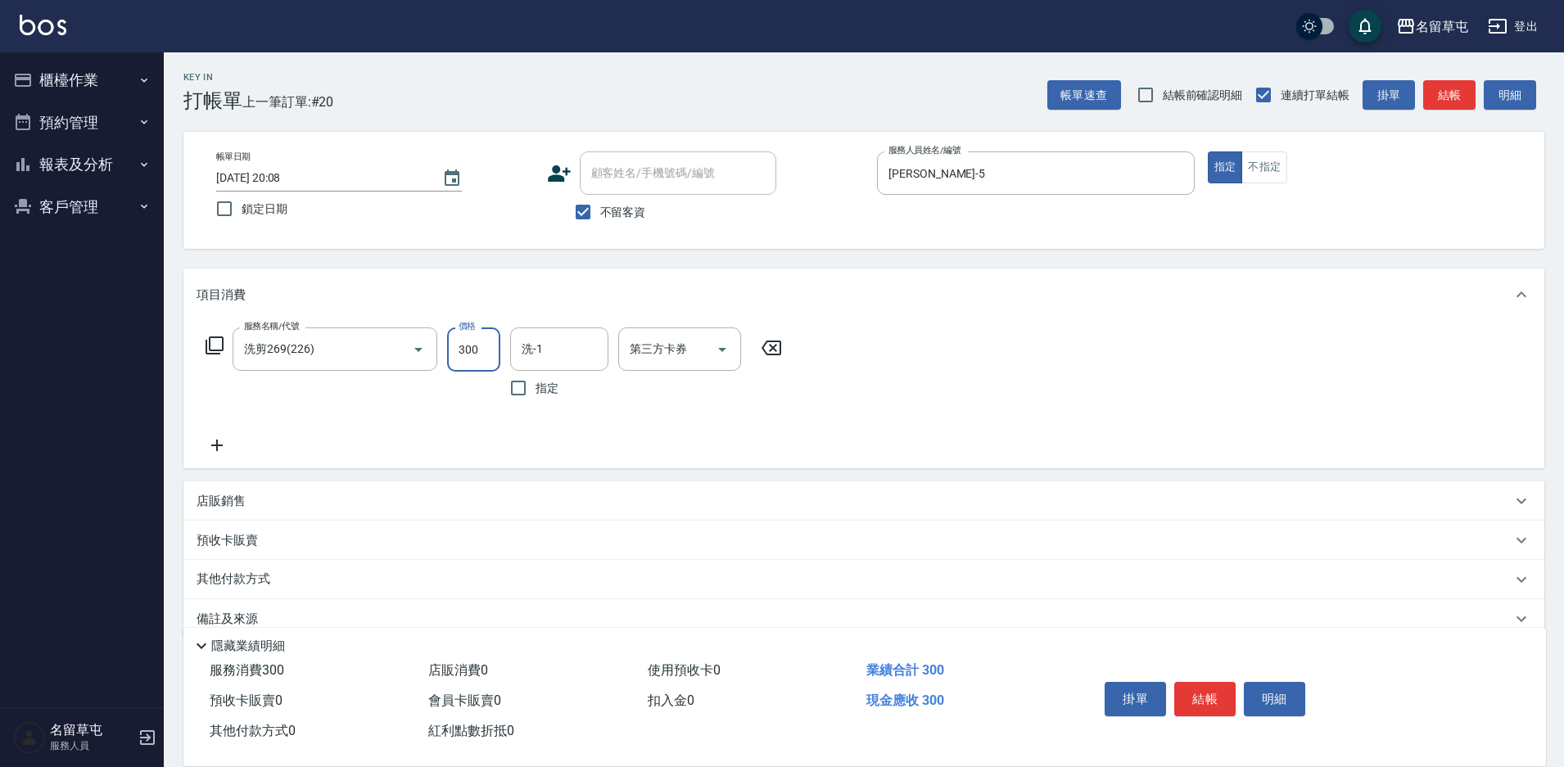
type input "300"
type input "[PERSON_NAME]-31"
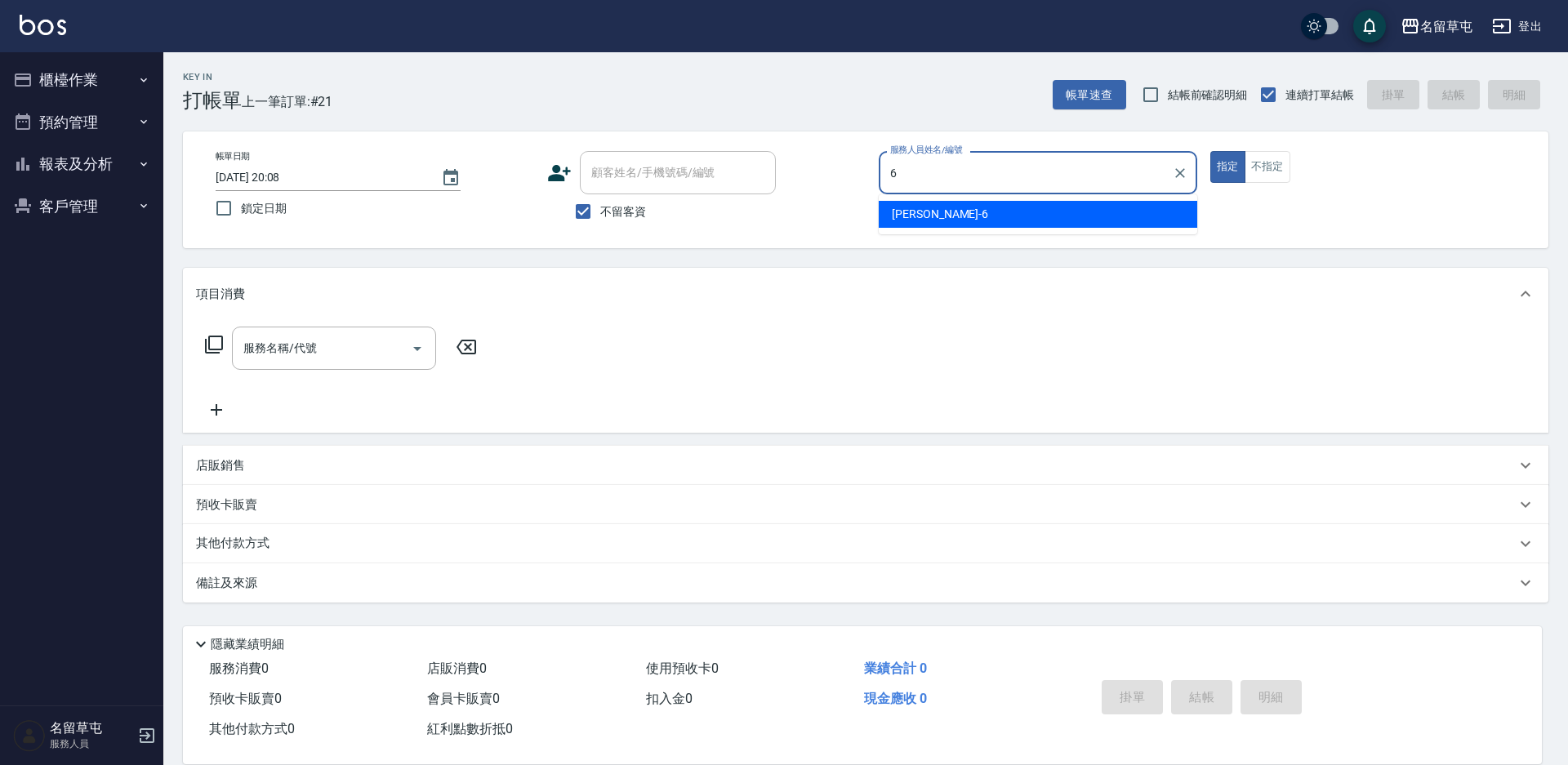
type input "[PERSON_NAME]-6"
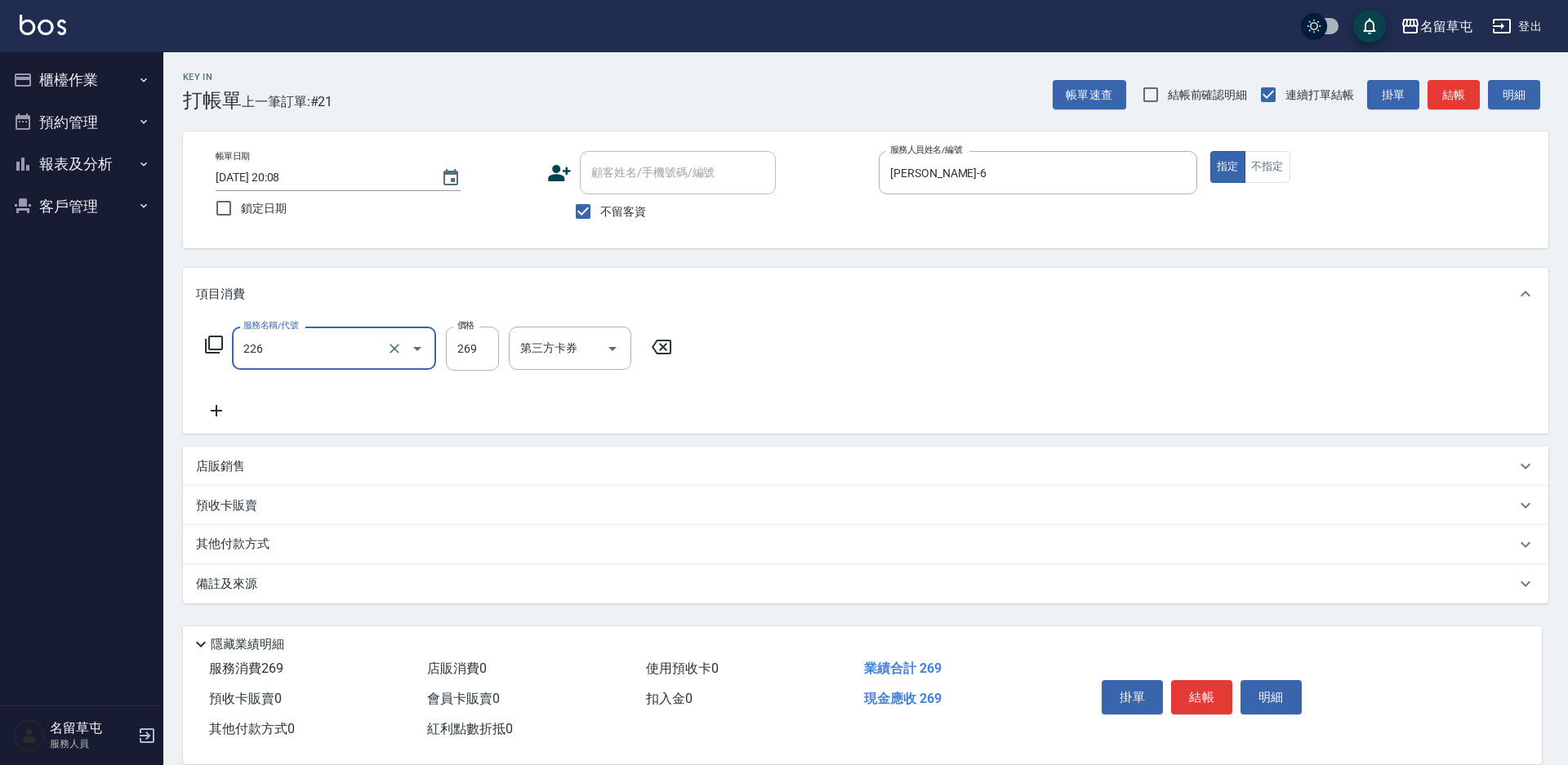
type input "洗剪269(226)"
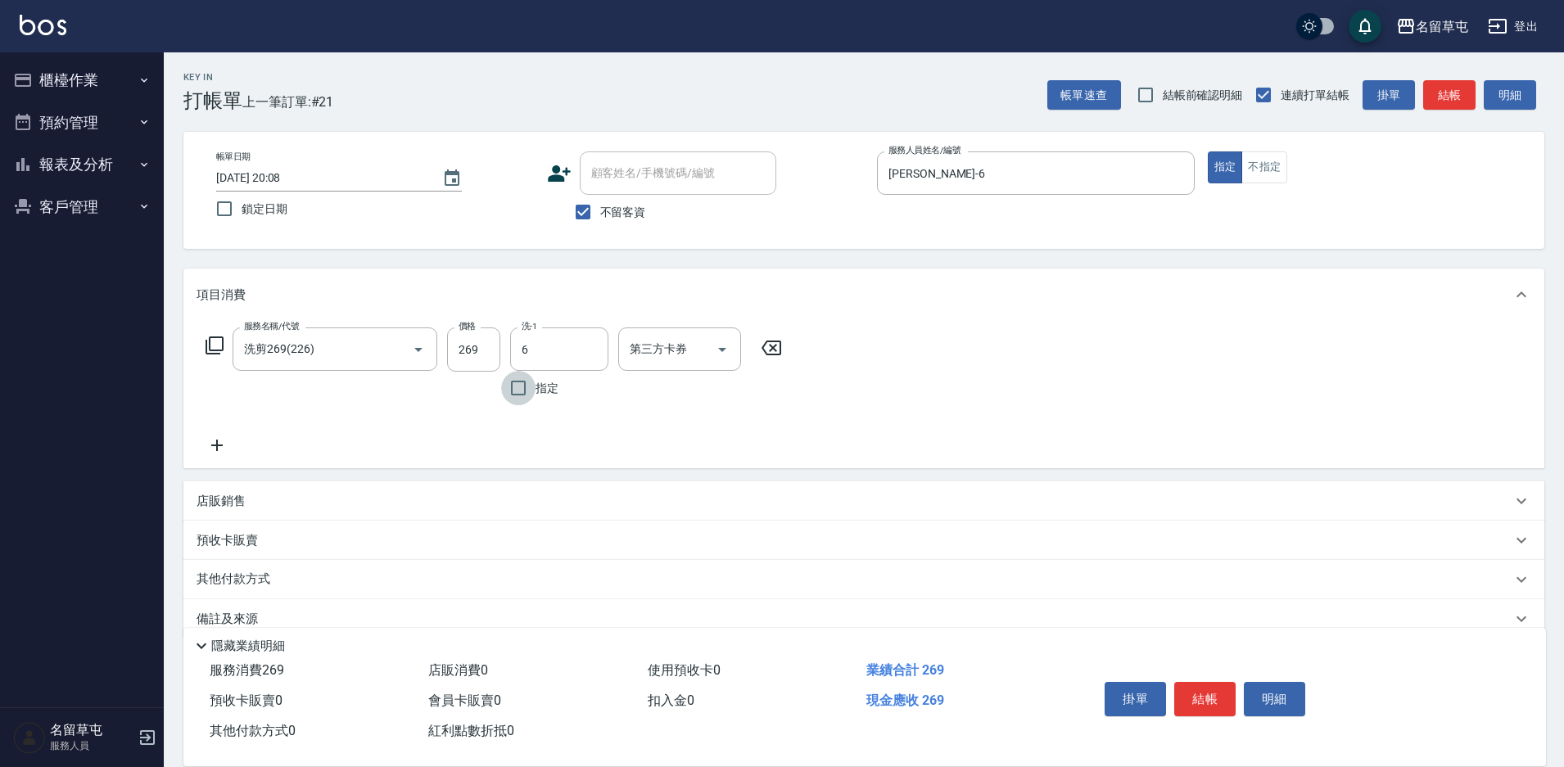
type input "[PERSON_NAME]-6"
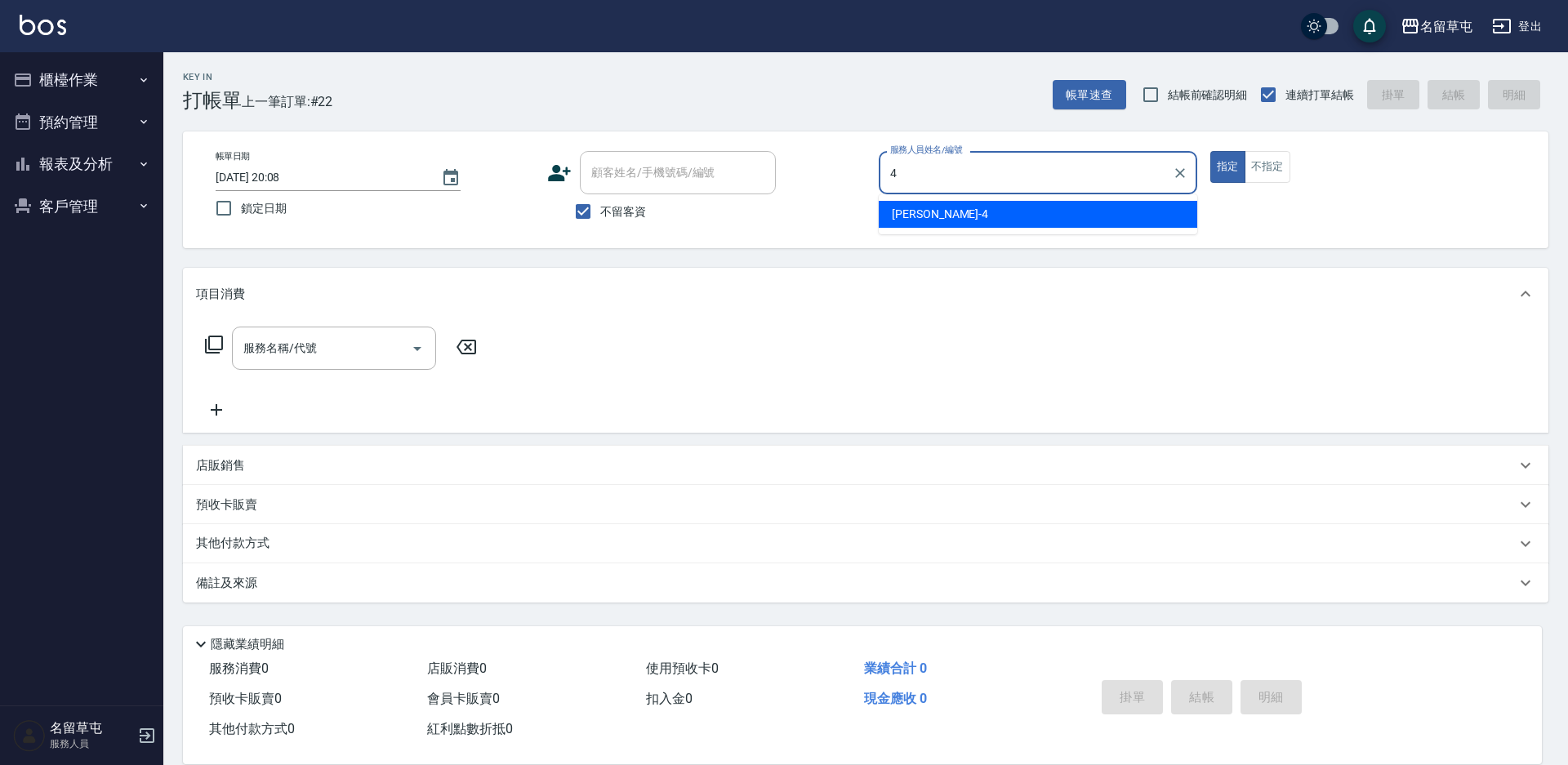
type input "[PERSON_NAME]-4"
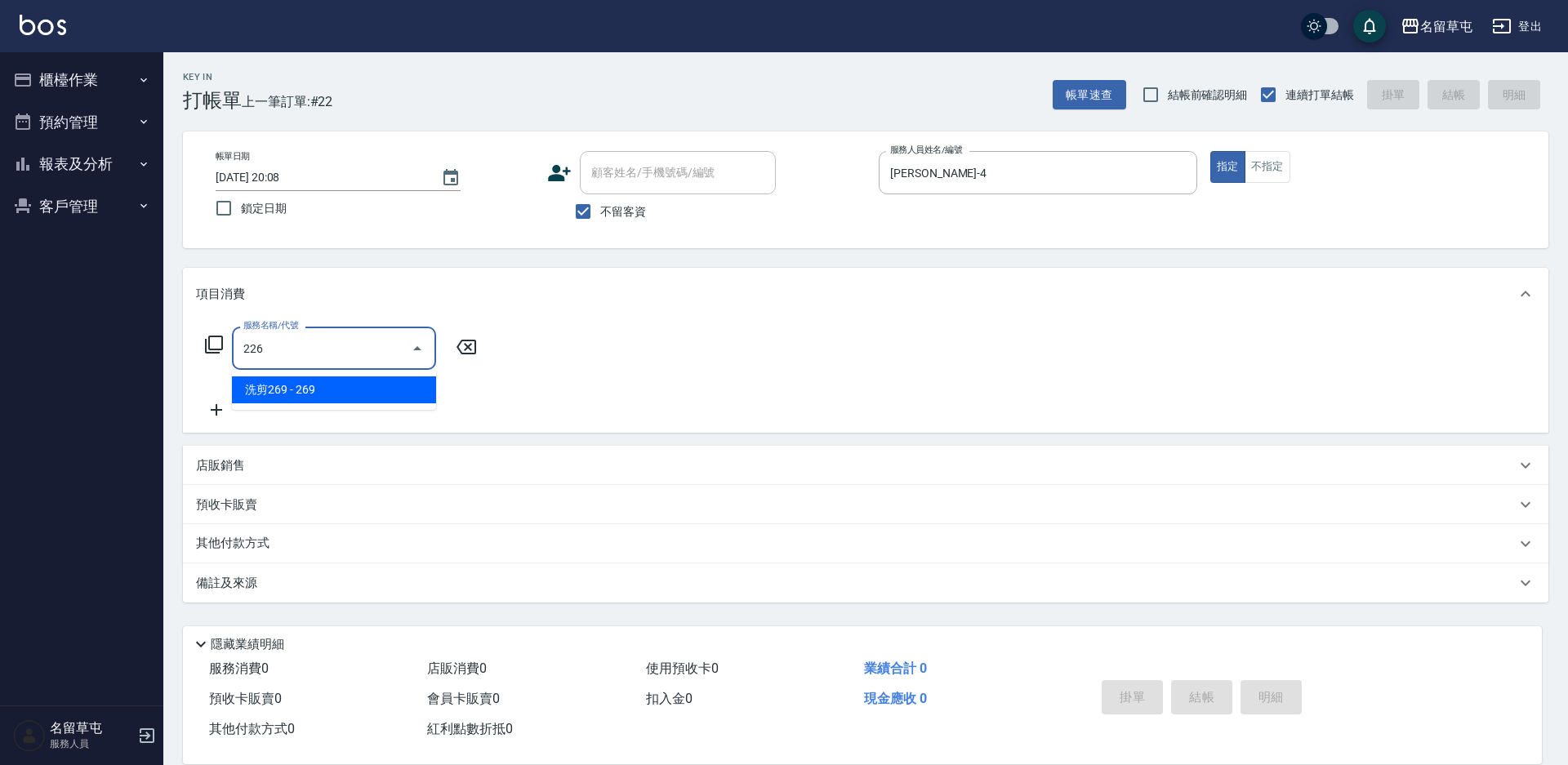
type input "洗剪269(226)"
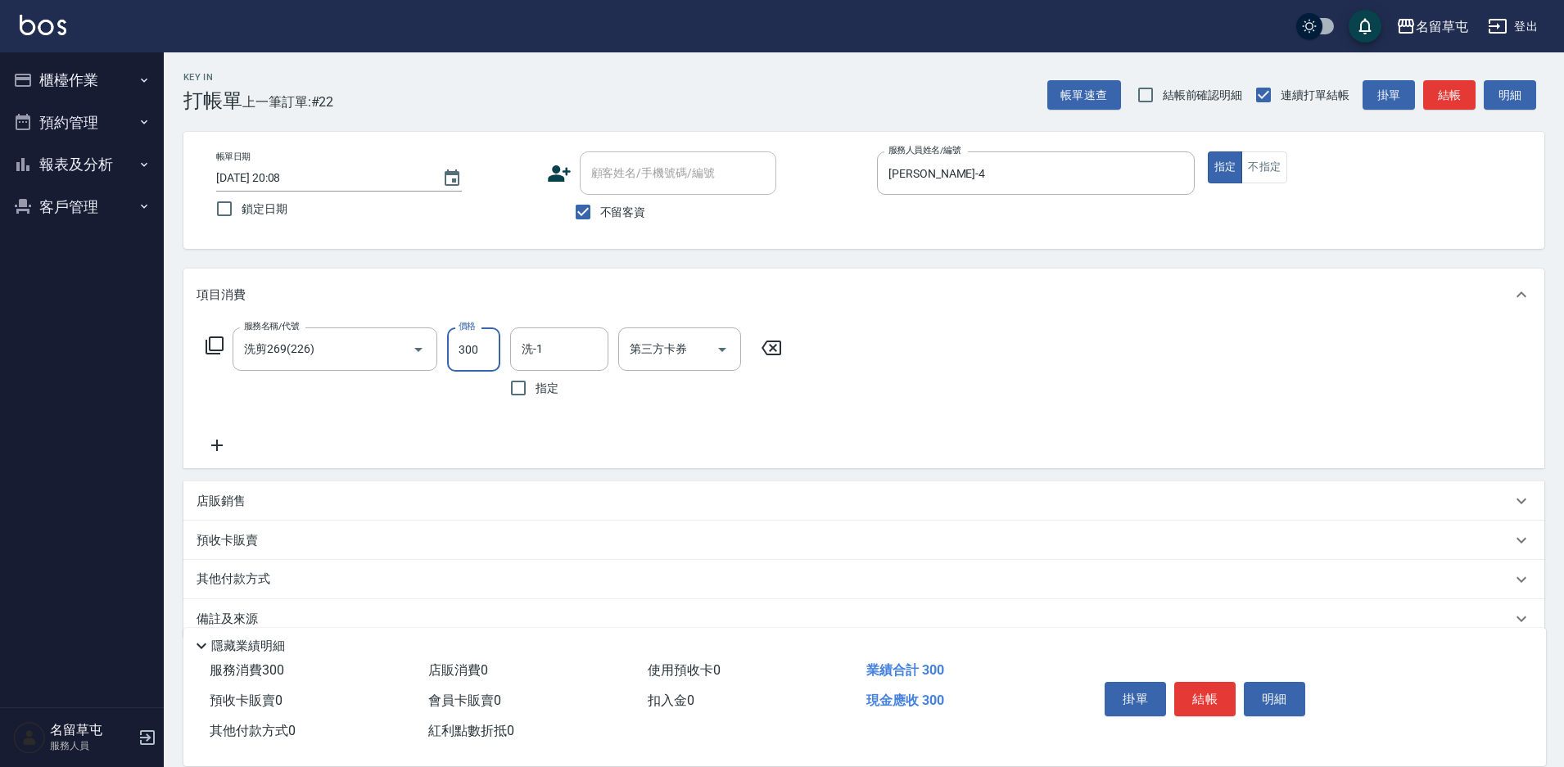
type input "300"
type input "[PERSON_NAME]-31"
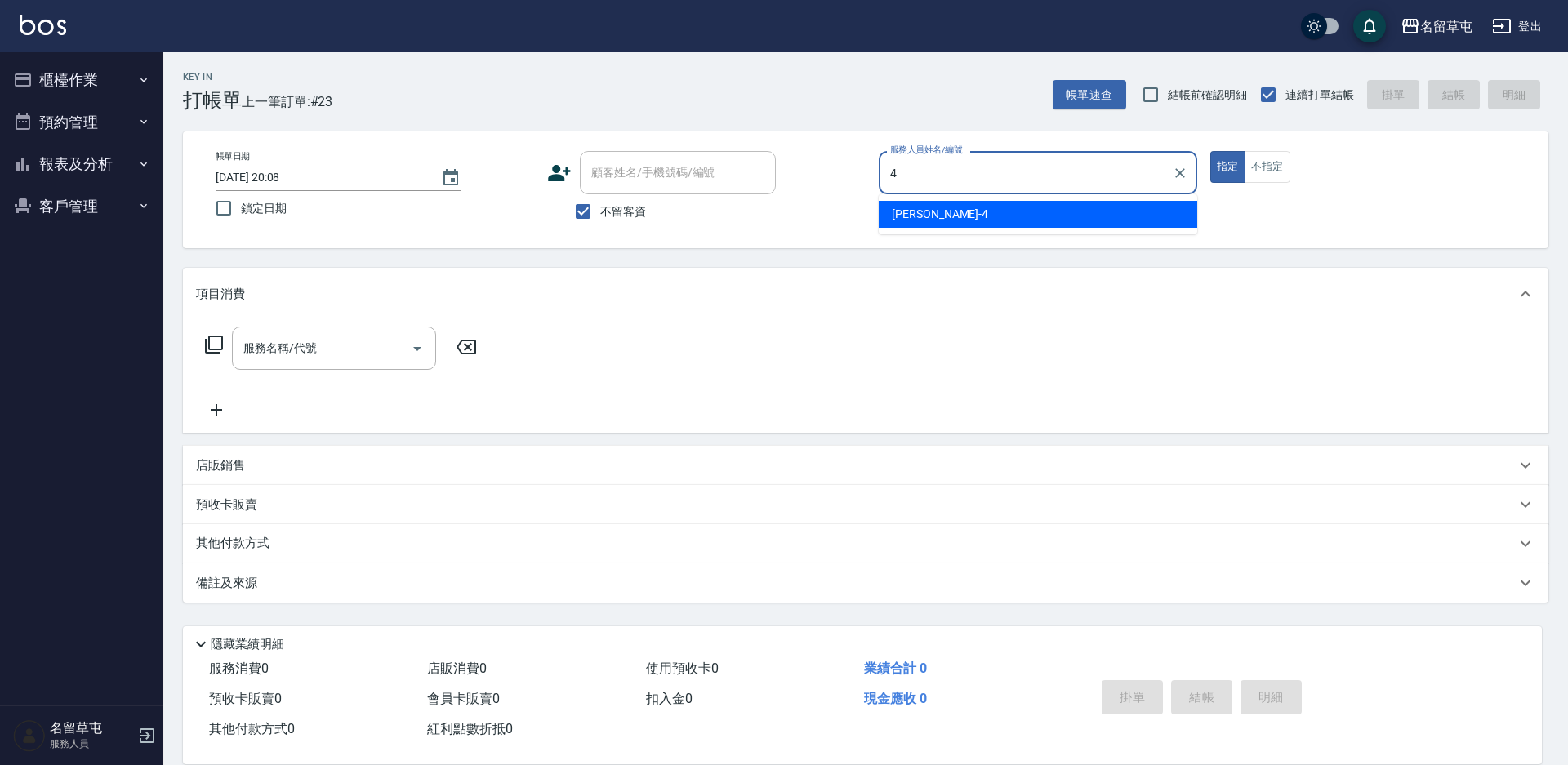
type input "[PERSON_NAME]-4"
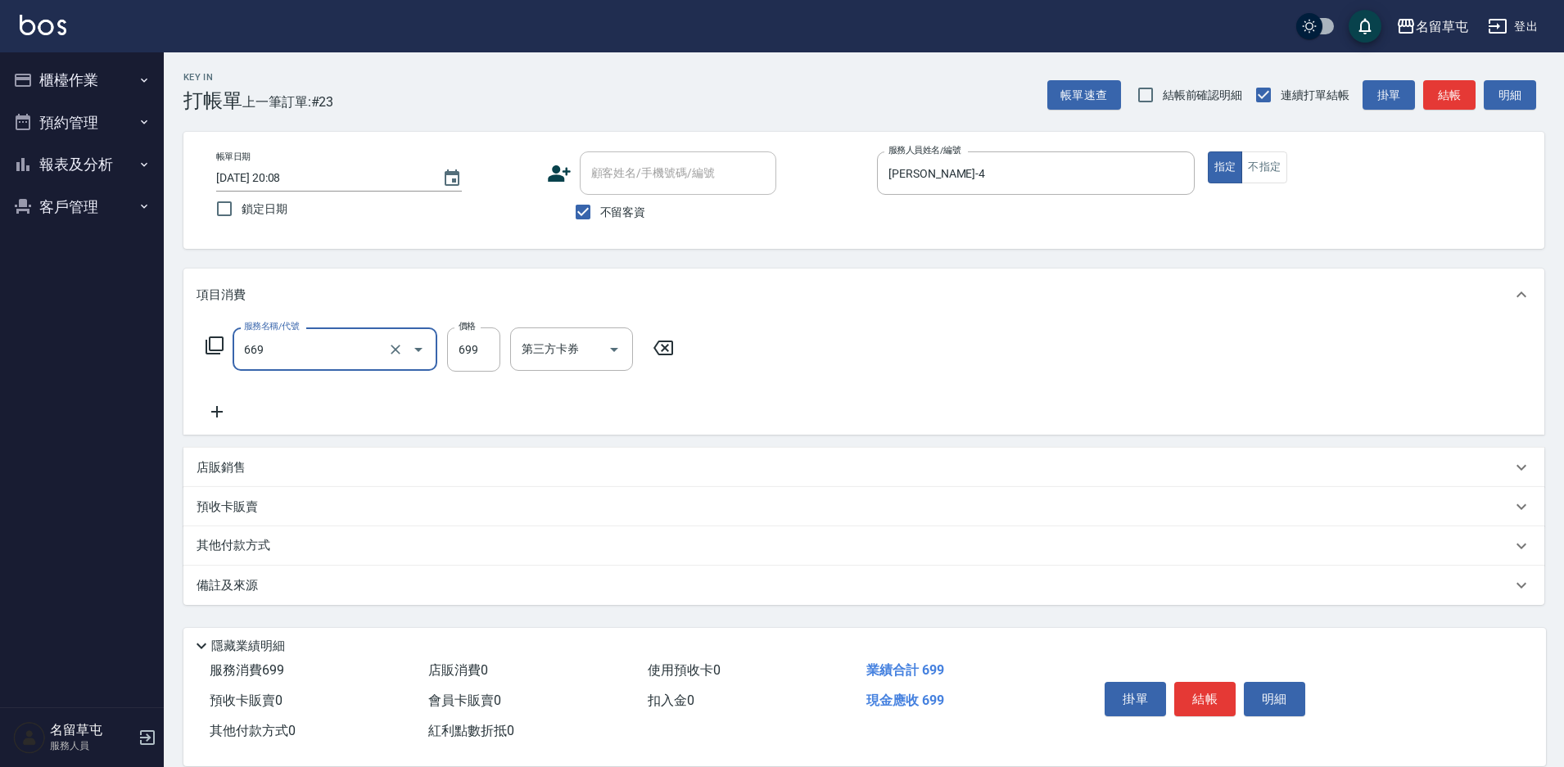
type input "精油699(669)"
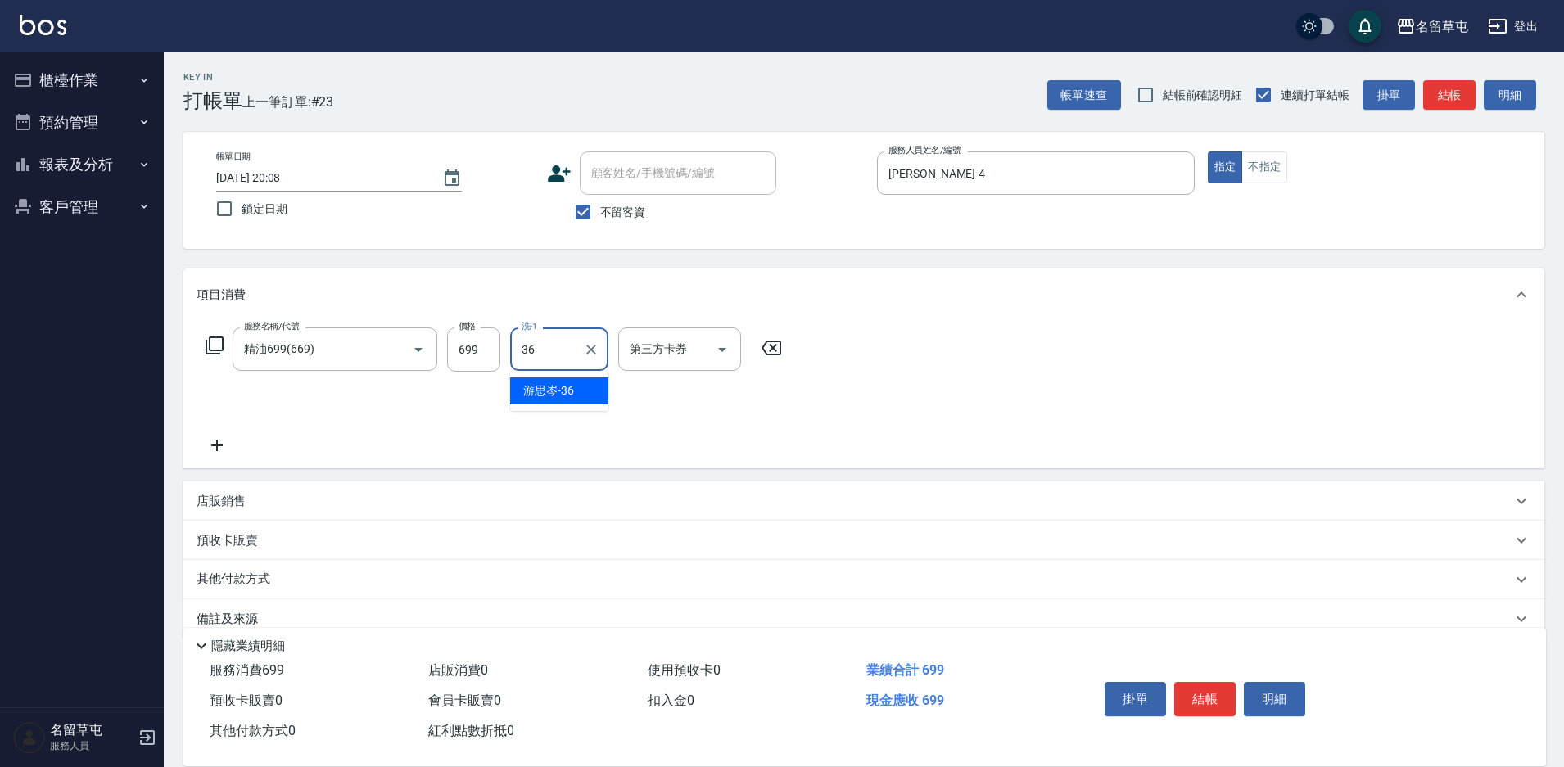
type input "[PERSON_NAME]-36"
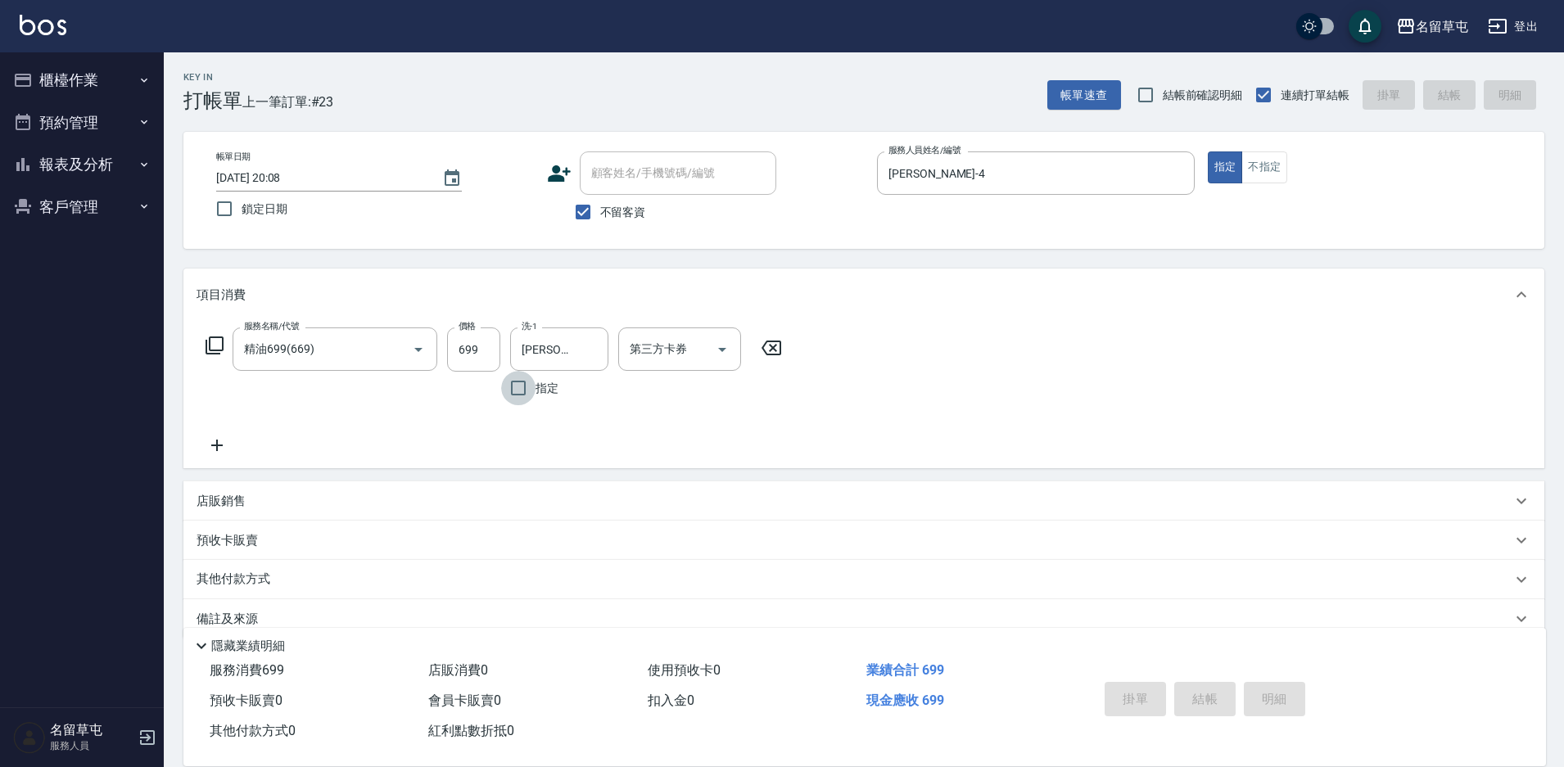
type input "[DATE] 20:09"
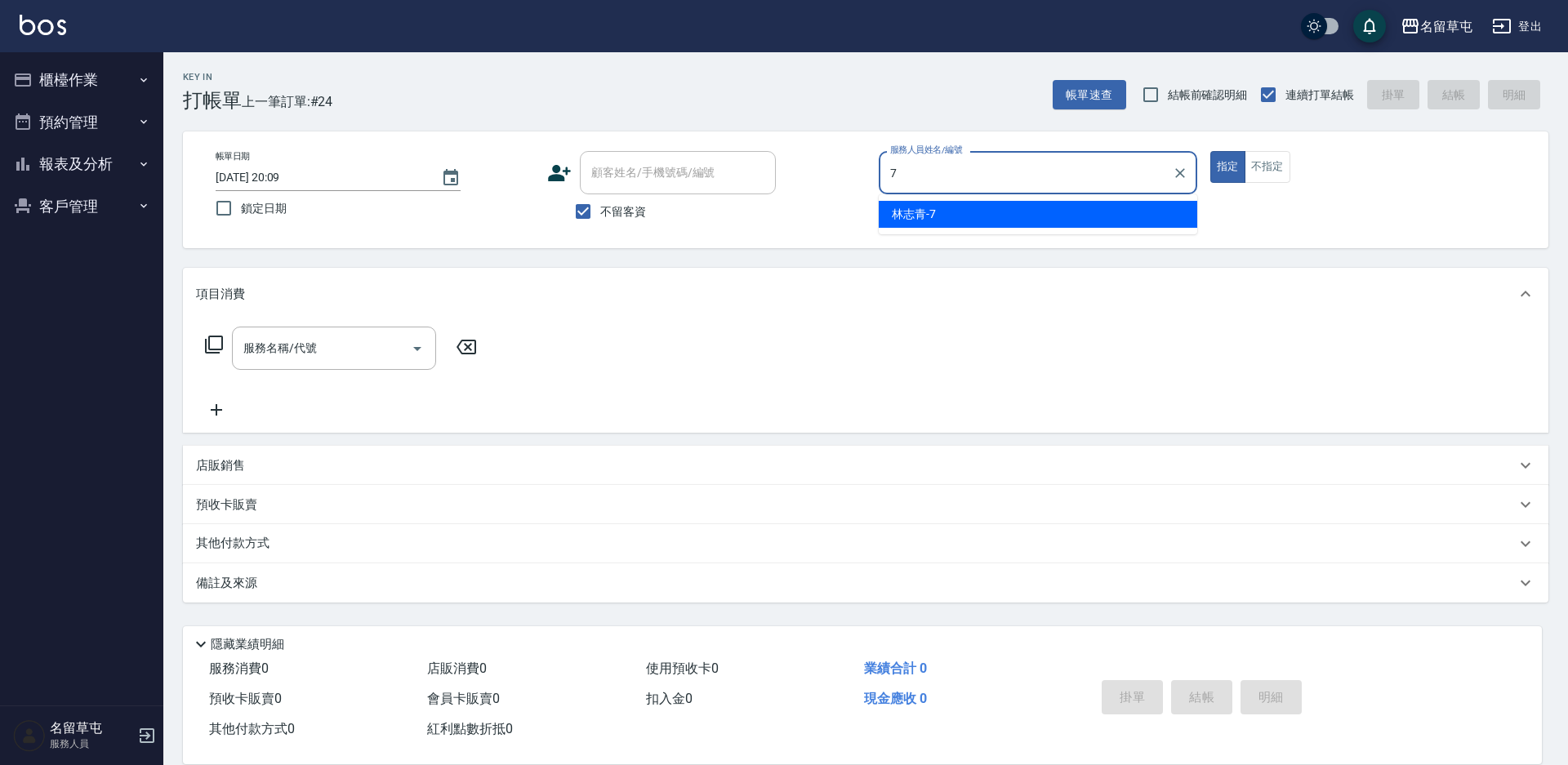
type input "[PERSON_NAME]-7"
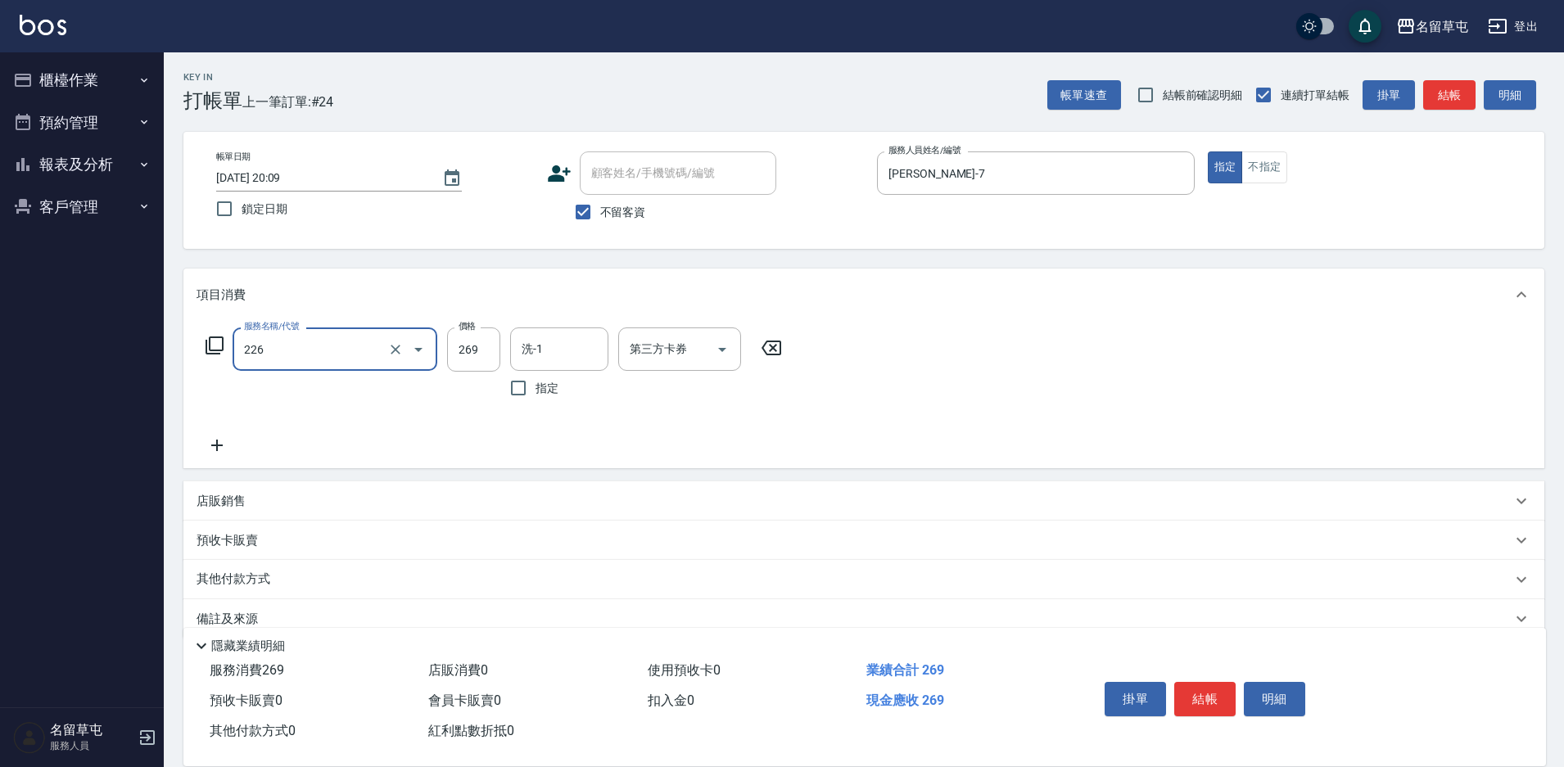
type input "洗剪269(226)"
type input "350"
type input "[PERSON_NAME]-36"
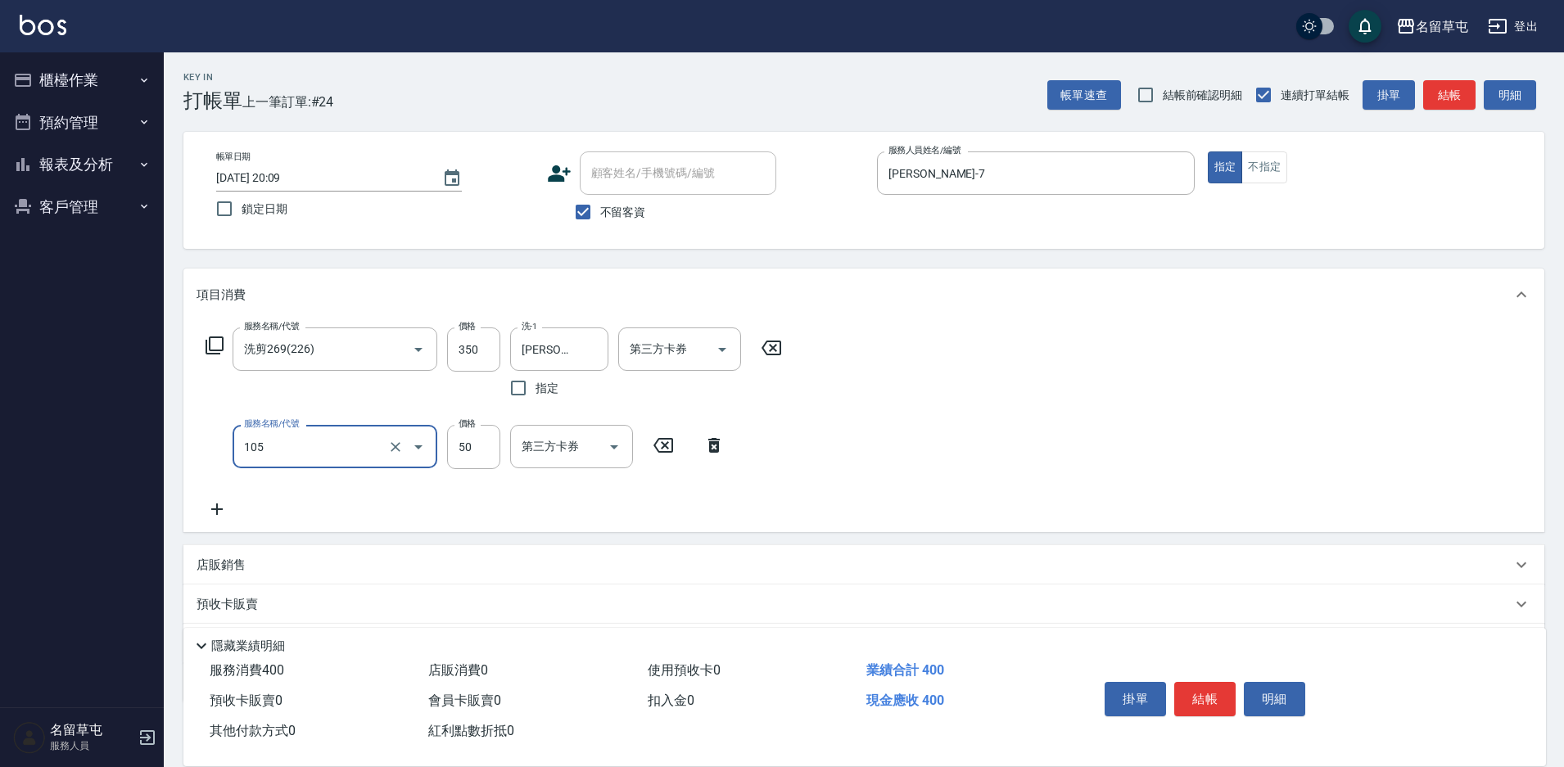
type input "精油50(105)"
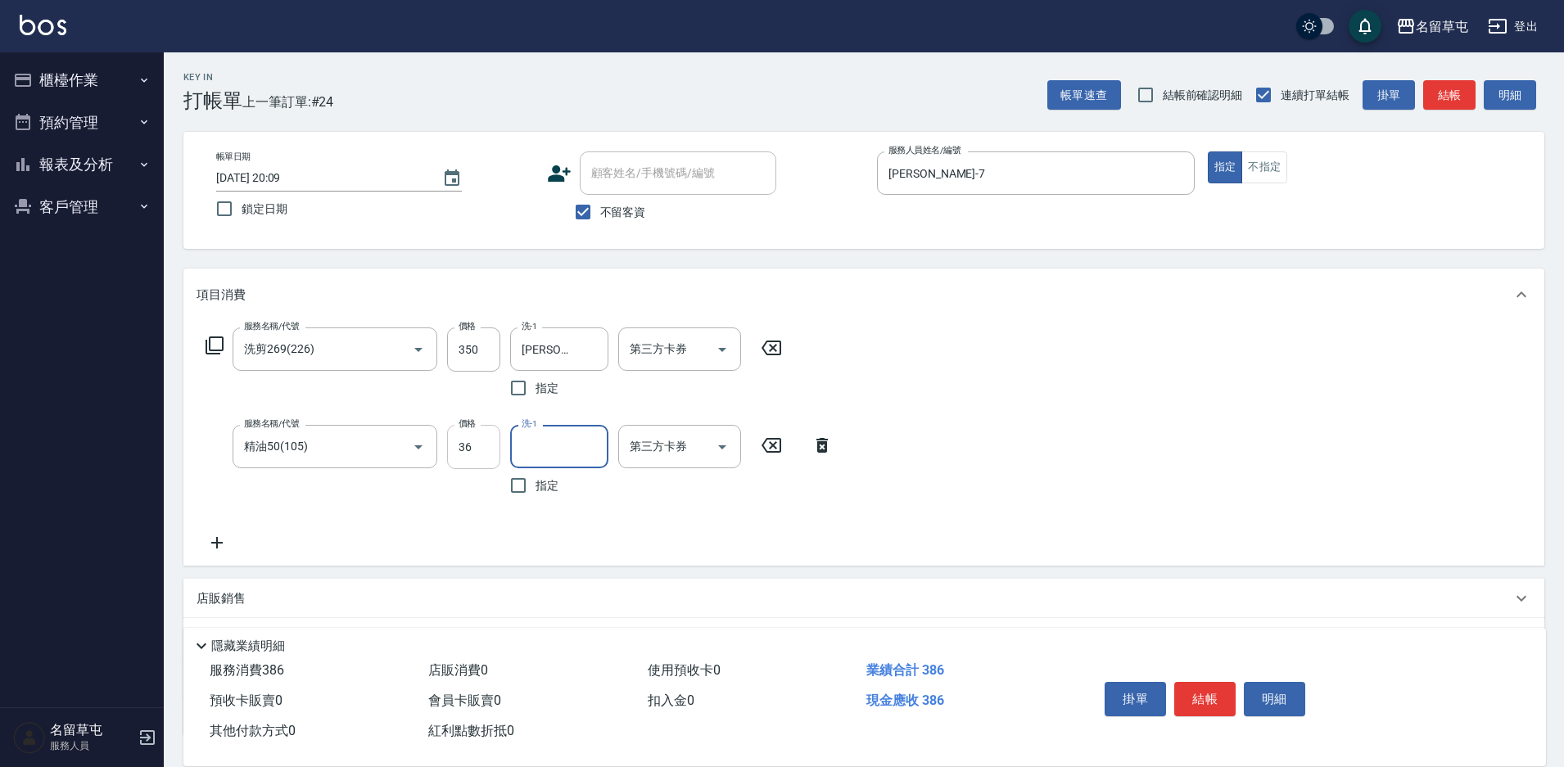
click at [477, 445] on input "36" at bounding box center [473, 447] width 53 height 44
type input "50"
type input "[PERSON_NAME]-36"
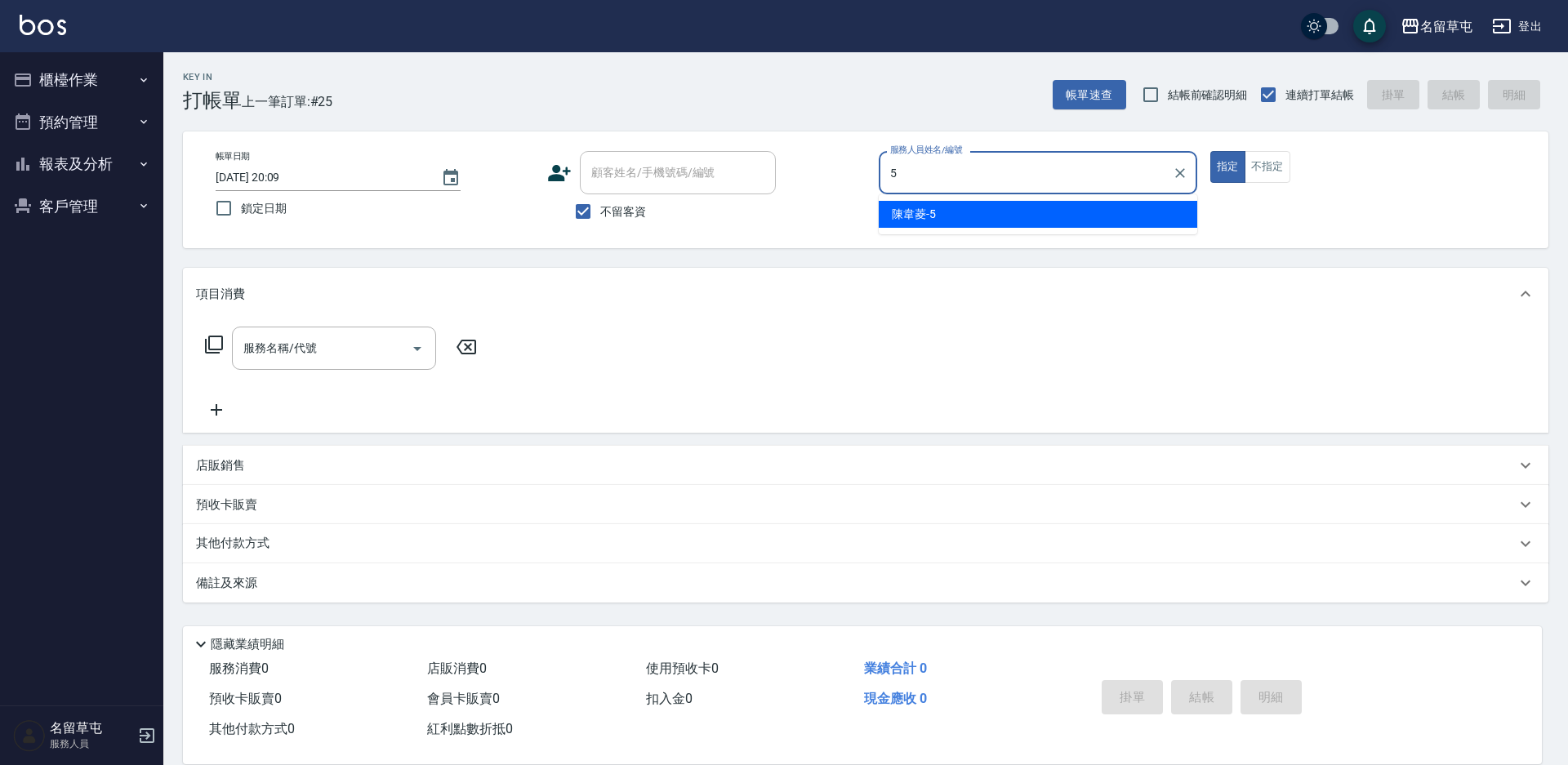
type input "[PERSON_NAME]-5"
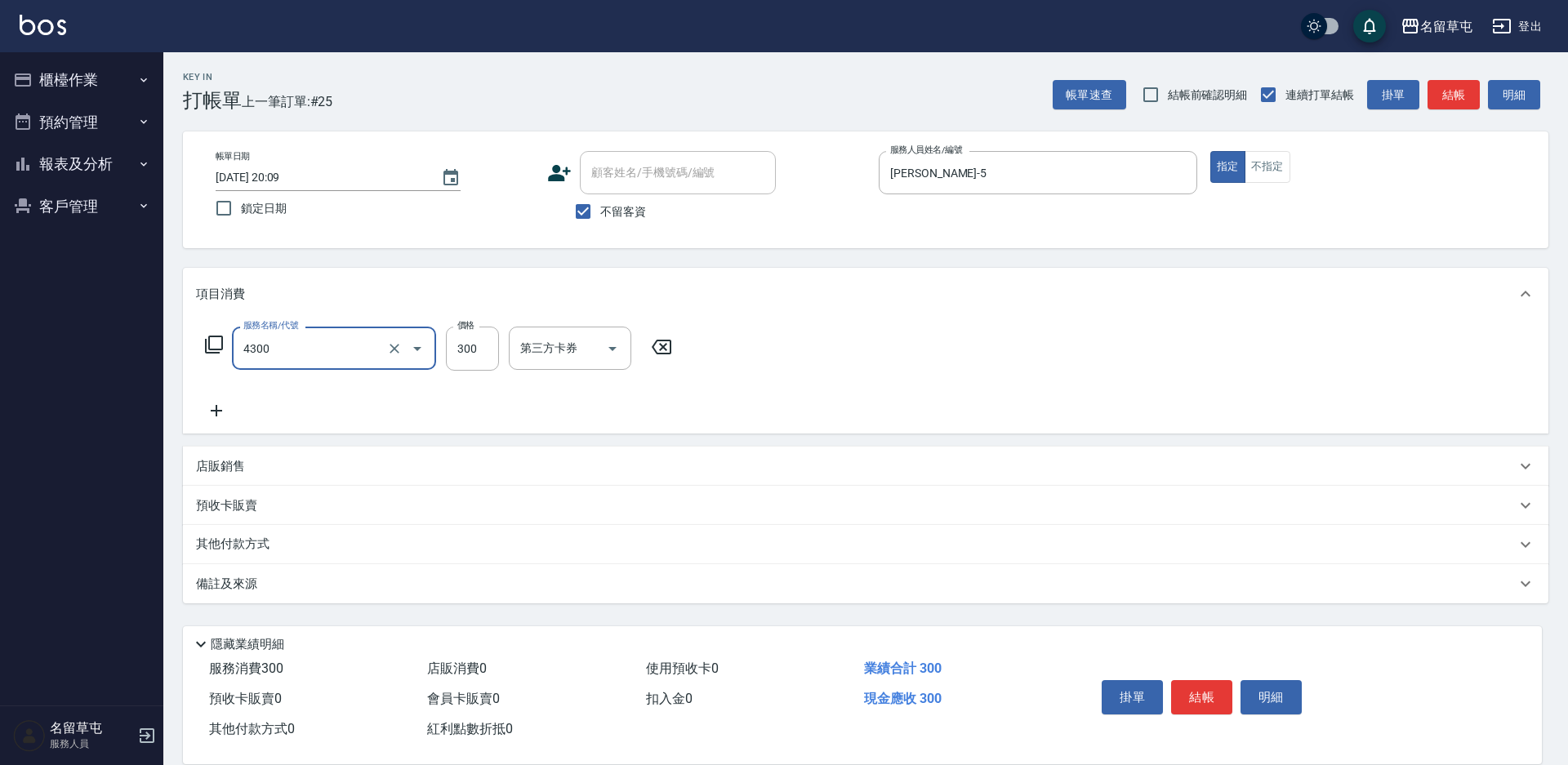
type input "頭隔300(4300)"
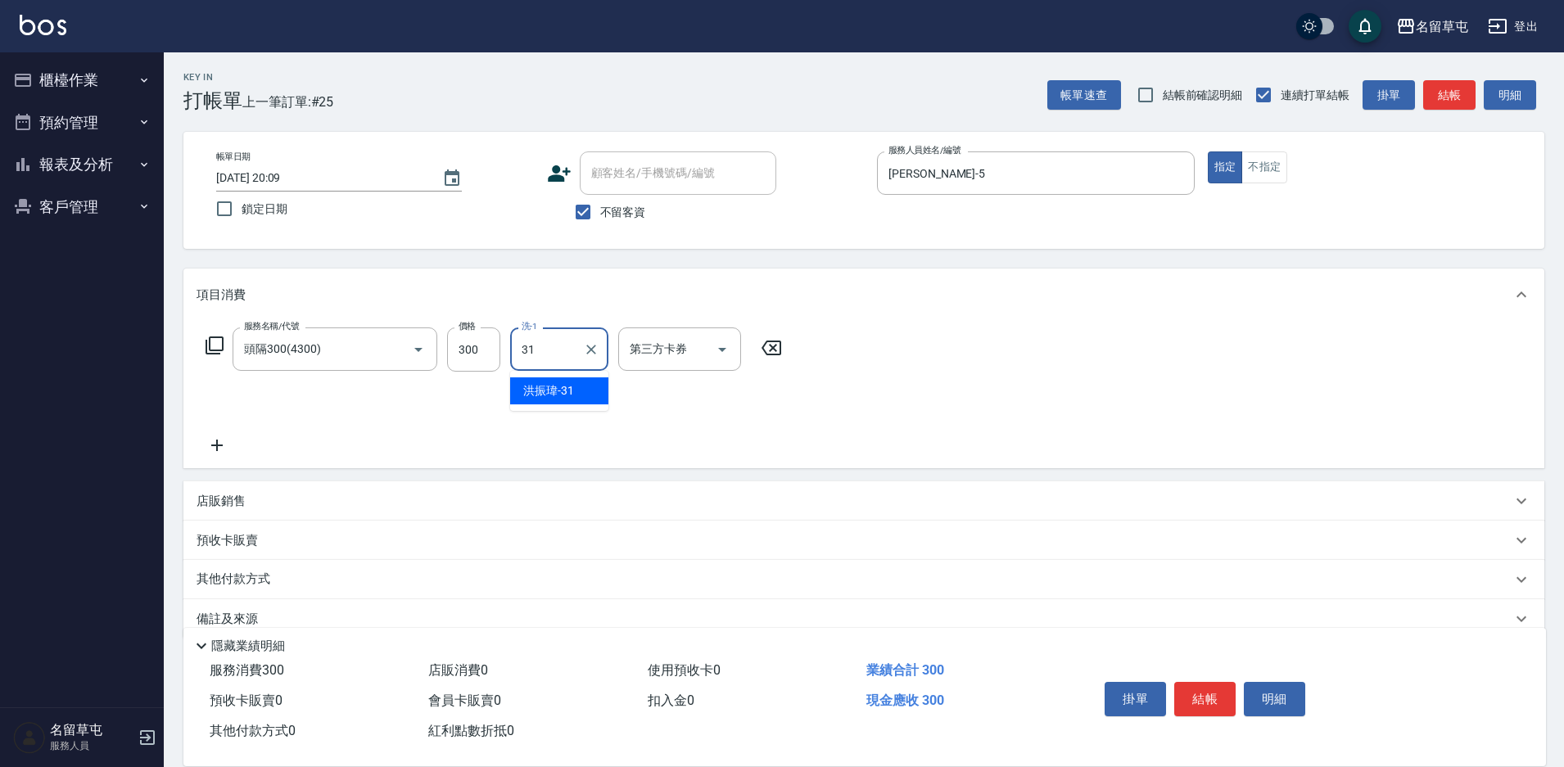
type input "[PERSON_NAME]-31"
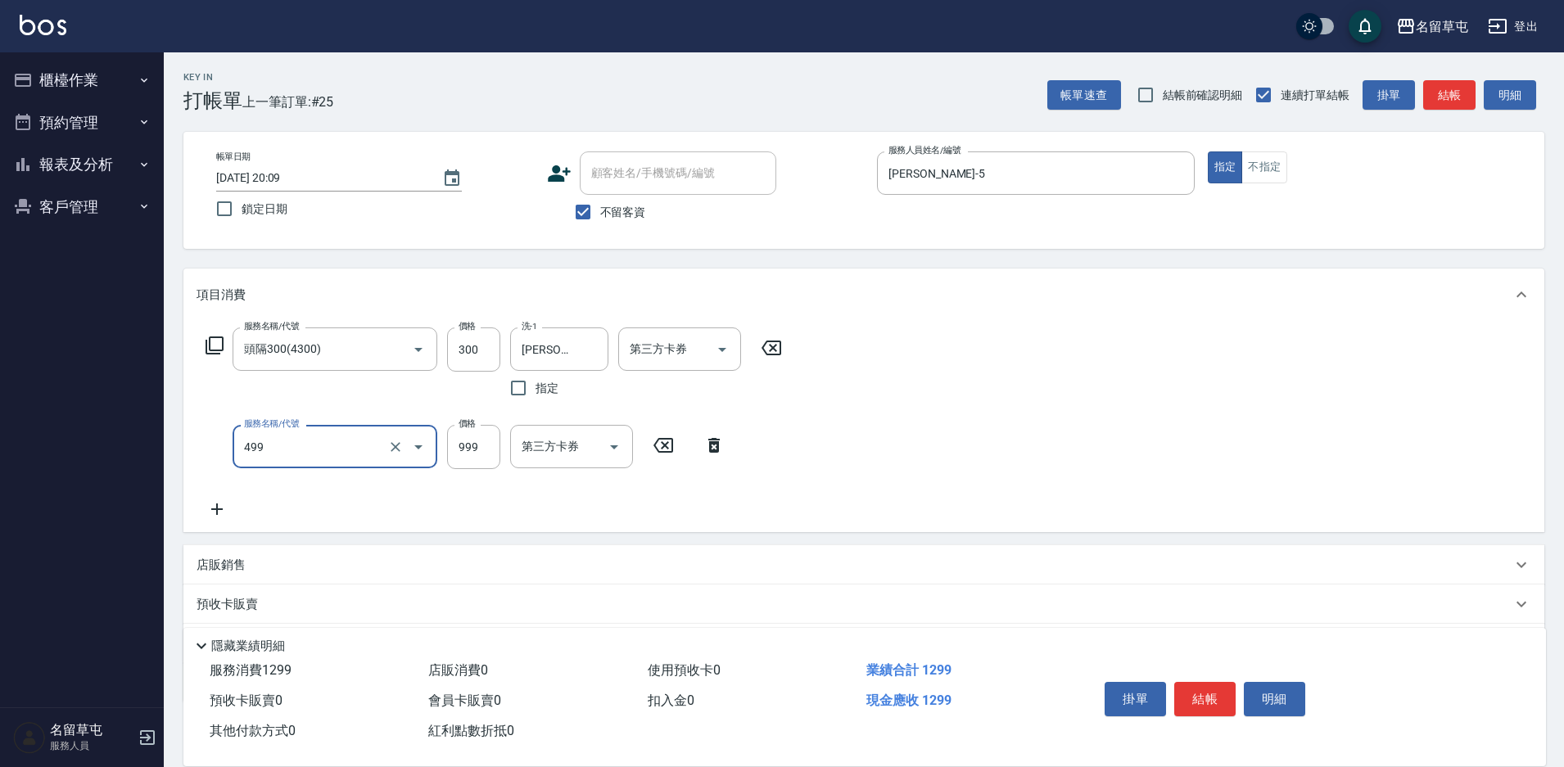
type input "染髮999(499)"
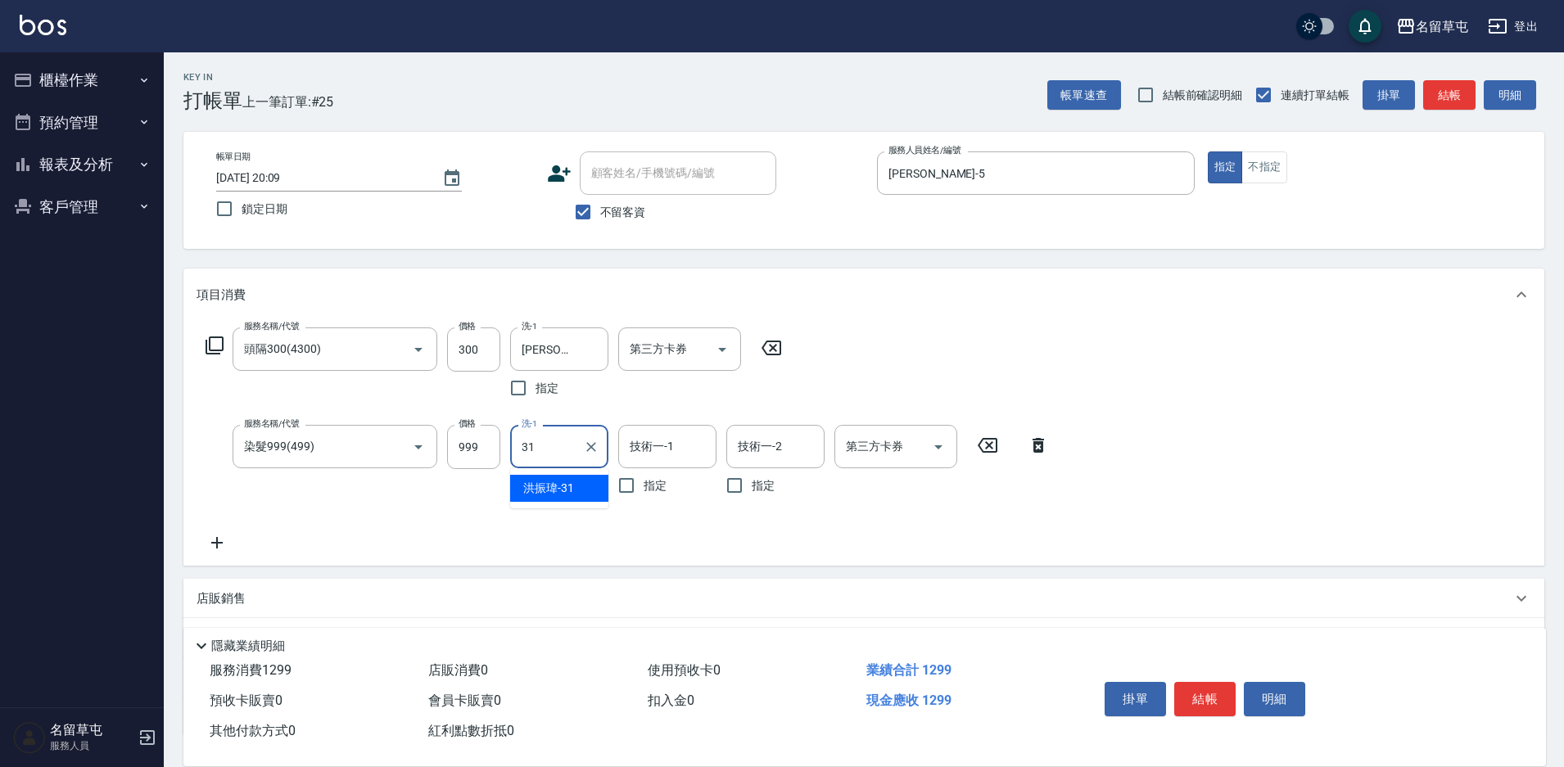
type input "[PERSON_NAME]-31"
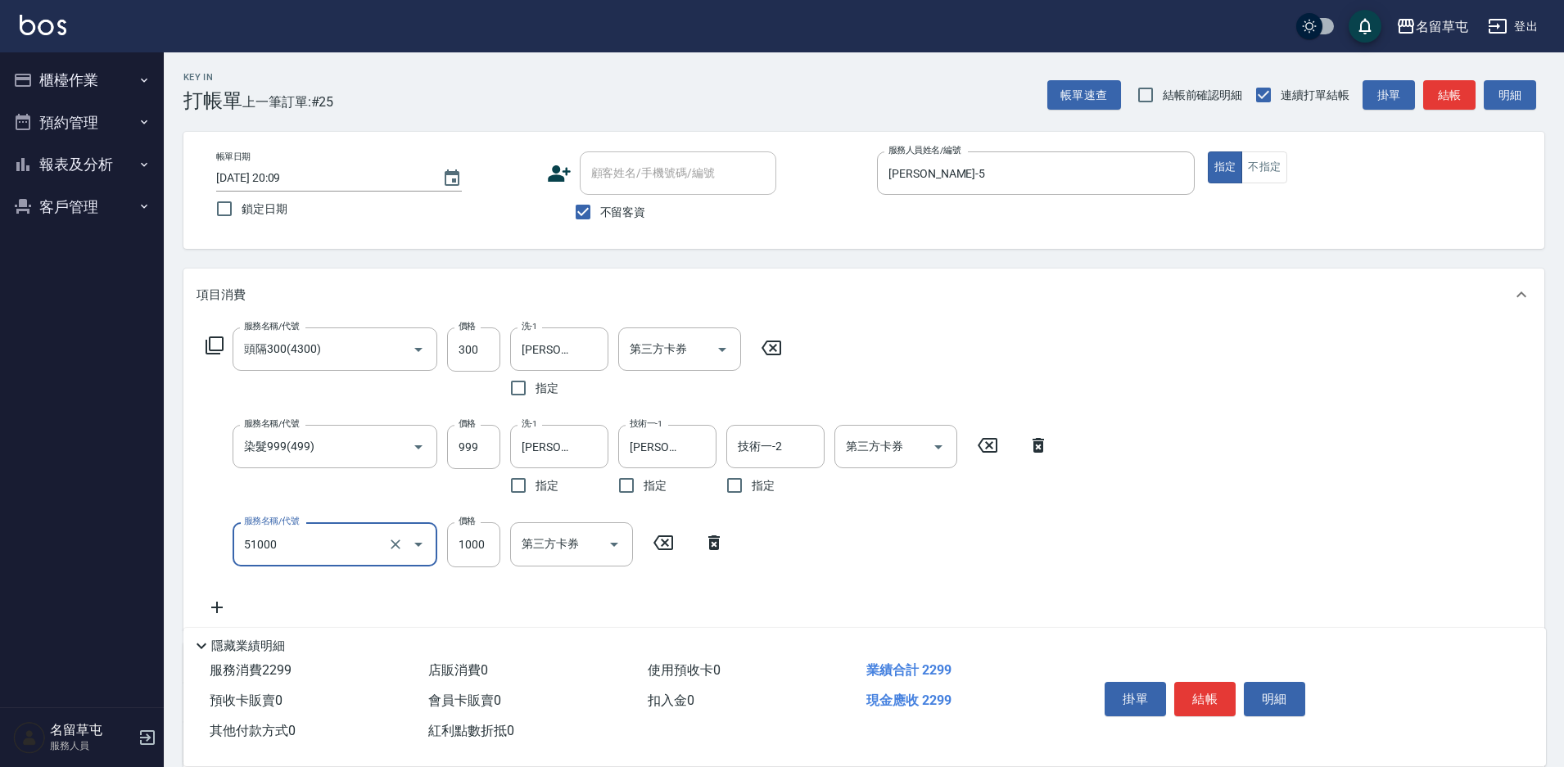
type input "酵素護1000(51000)"
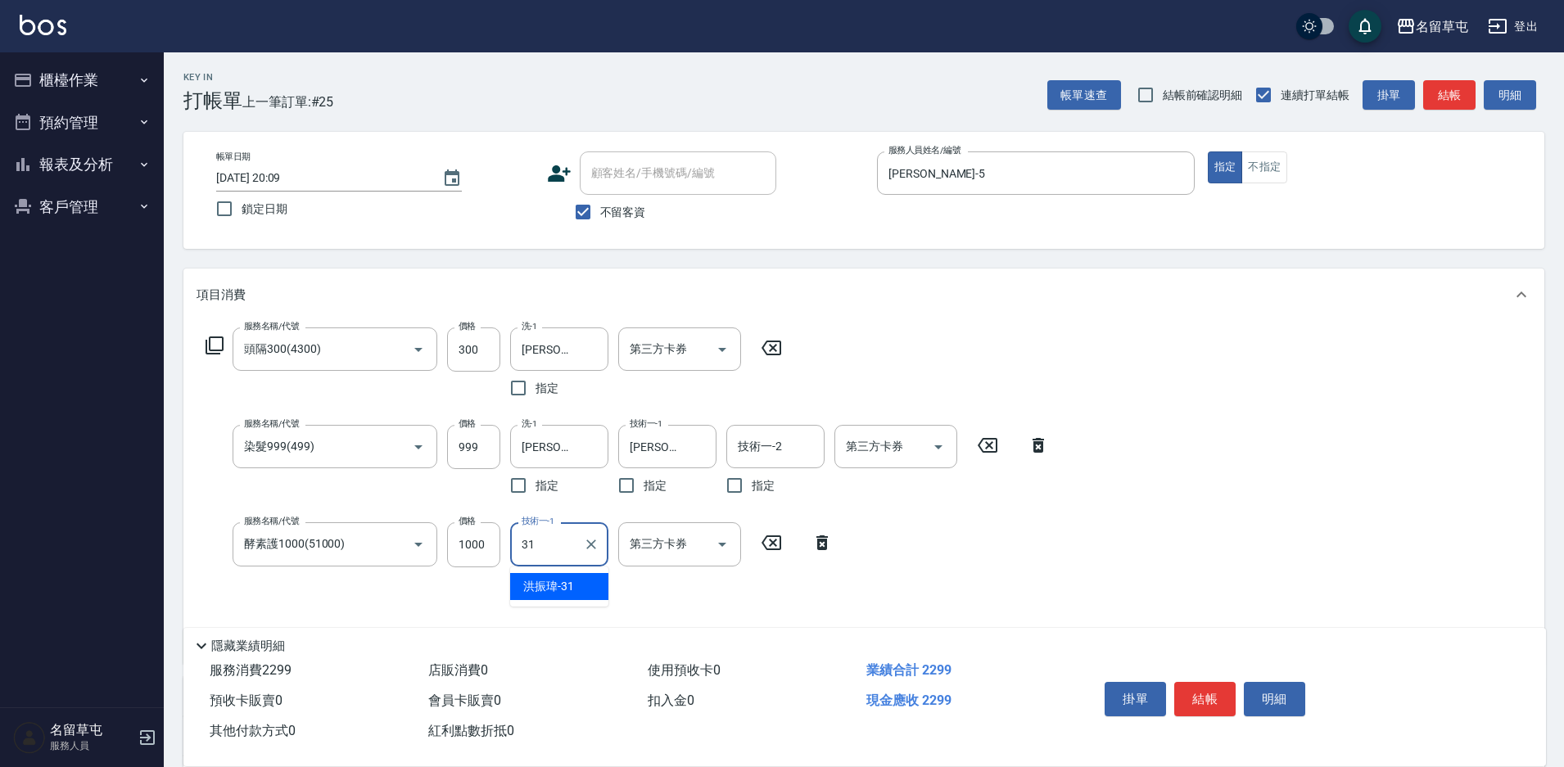
type input "[PERSON_NAME]-31"
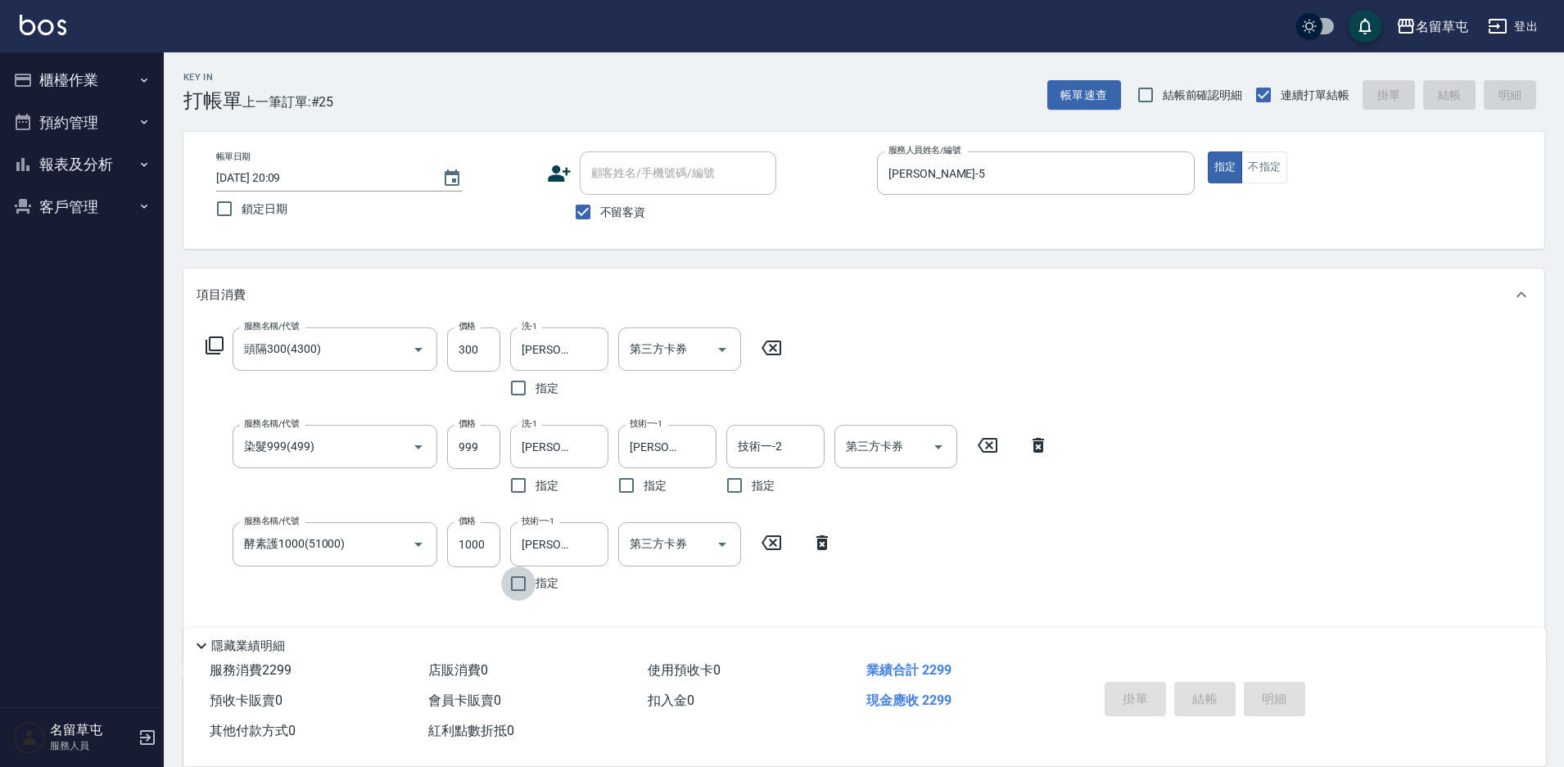
type input "[DATE] 20:10"
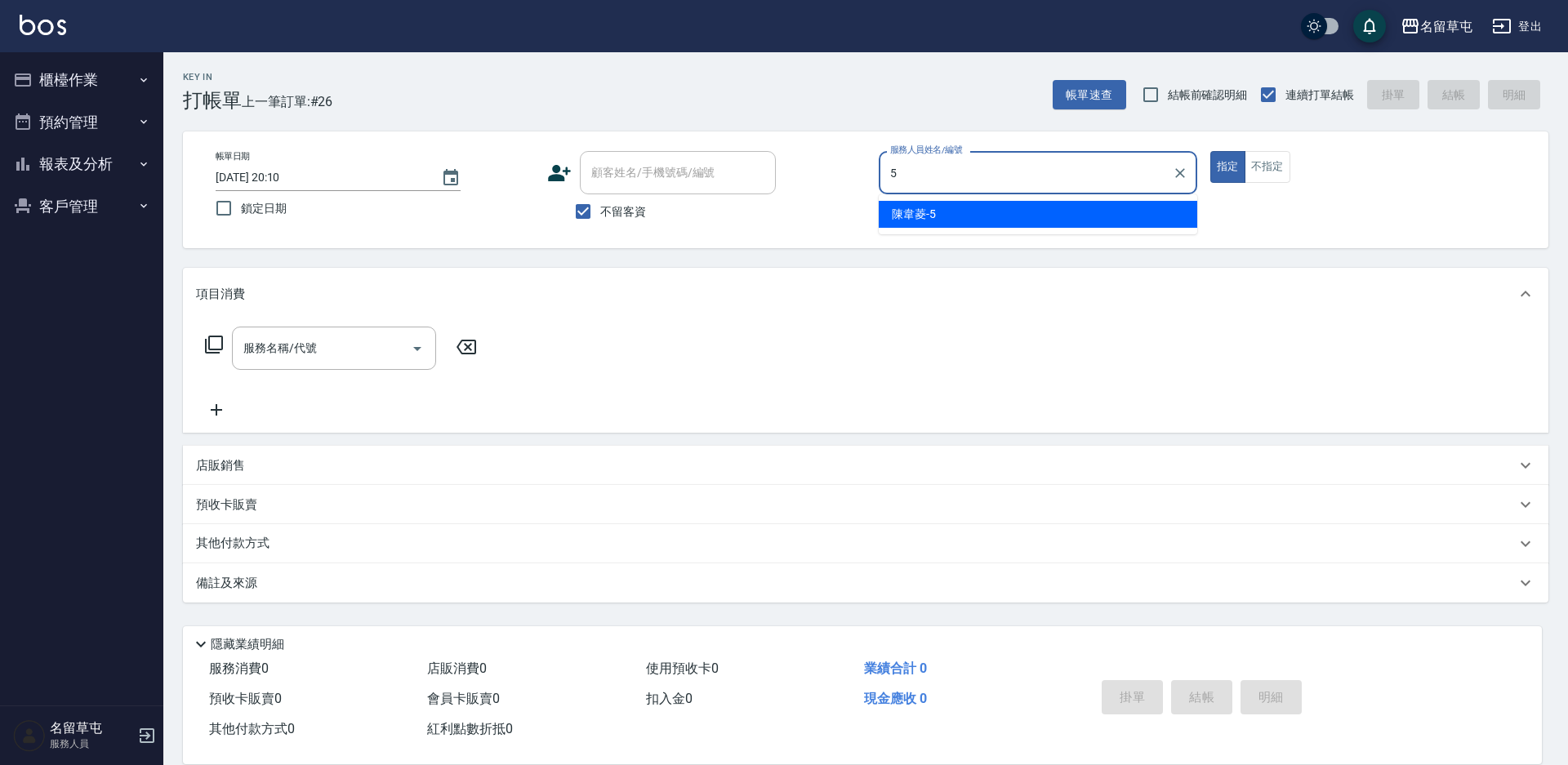
type input "[PERSON_NAME]-5"
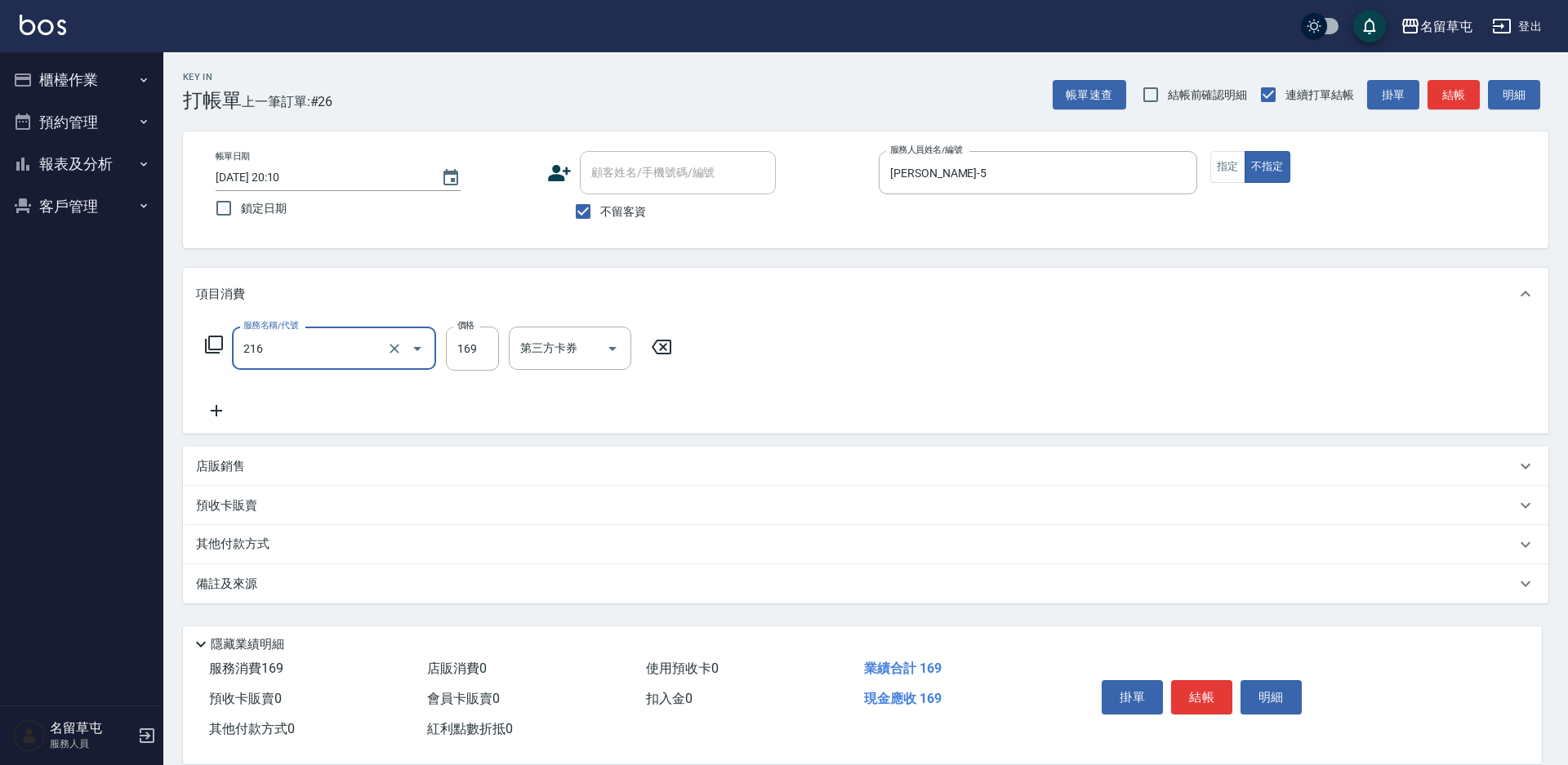
type input "剪髮169(216)"
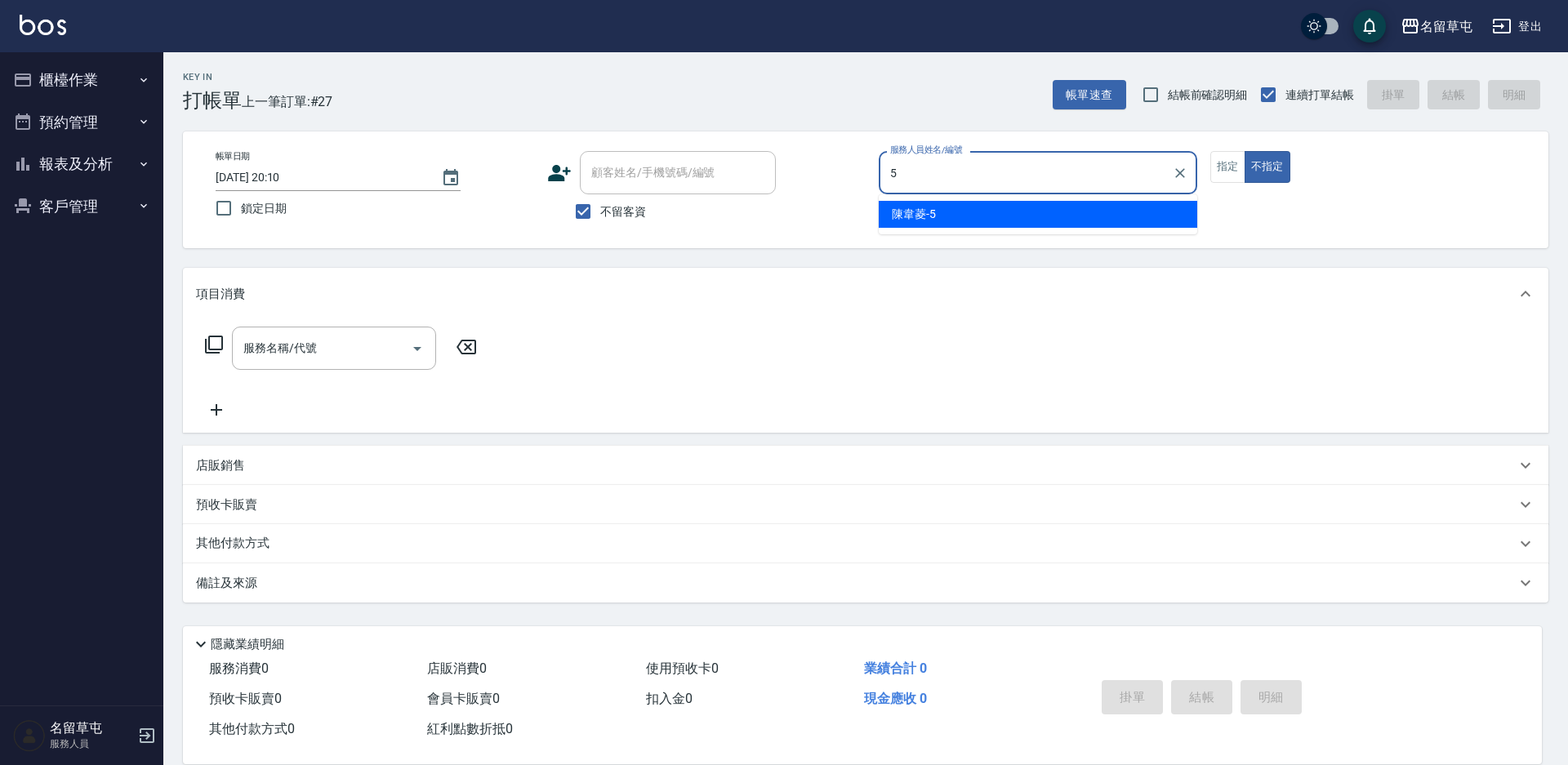
type input "[PERSON_NAME]-5"
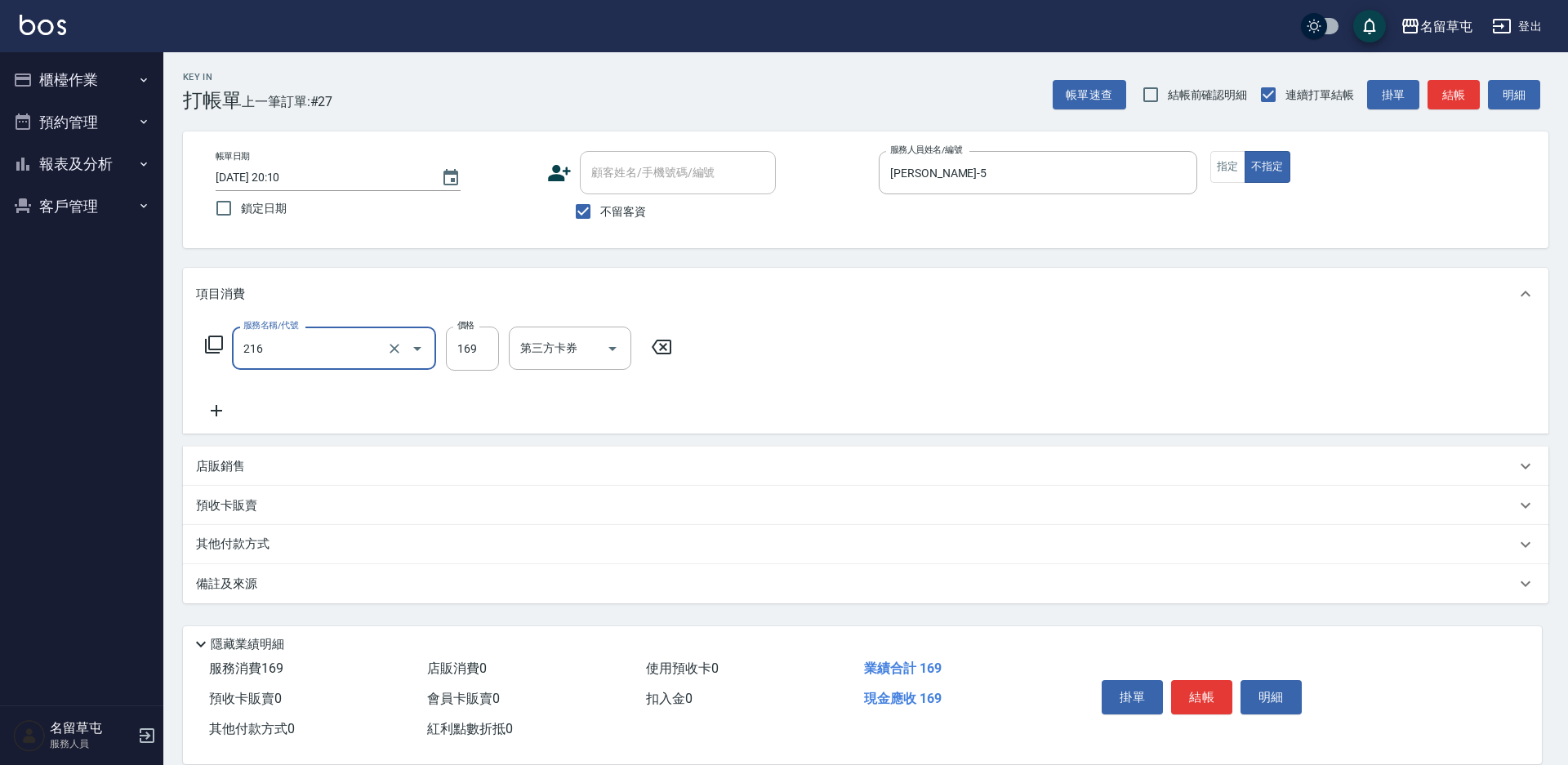
type input "剪髮169(216)"
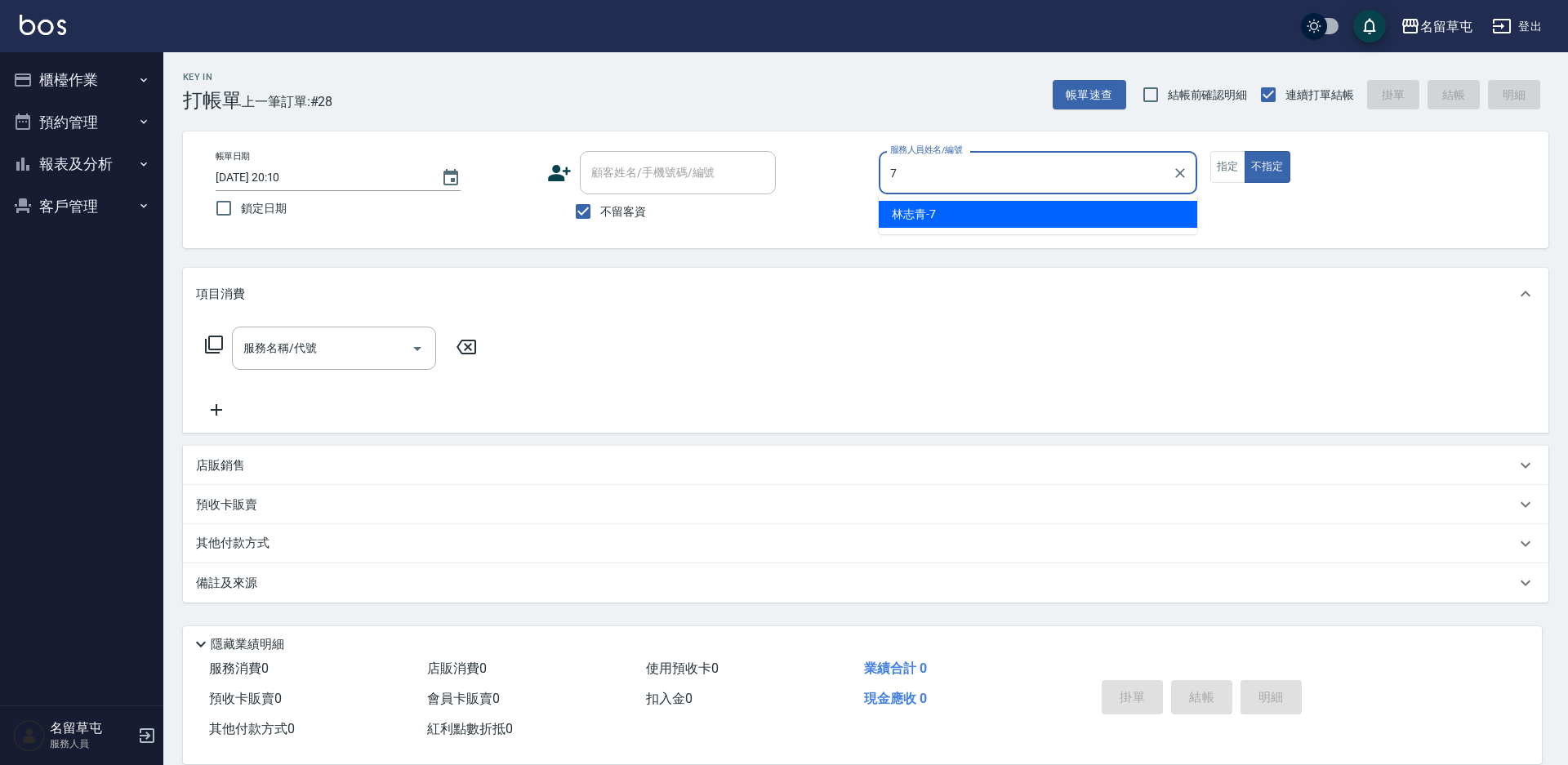
type input "[PERSON_NAME]-7"
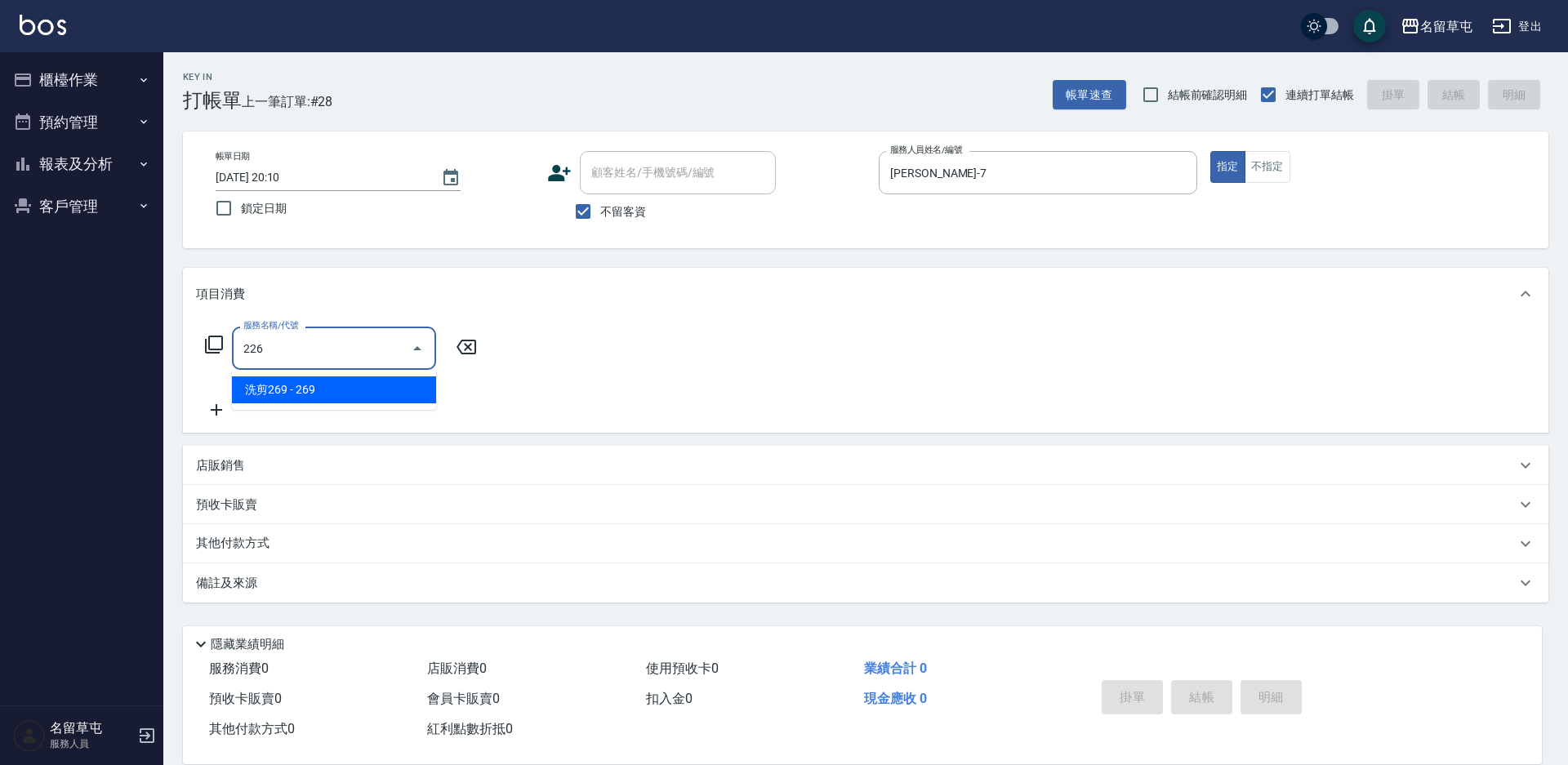
type input "洗剪269(226)"
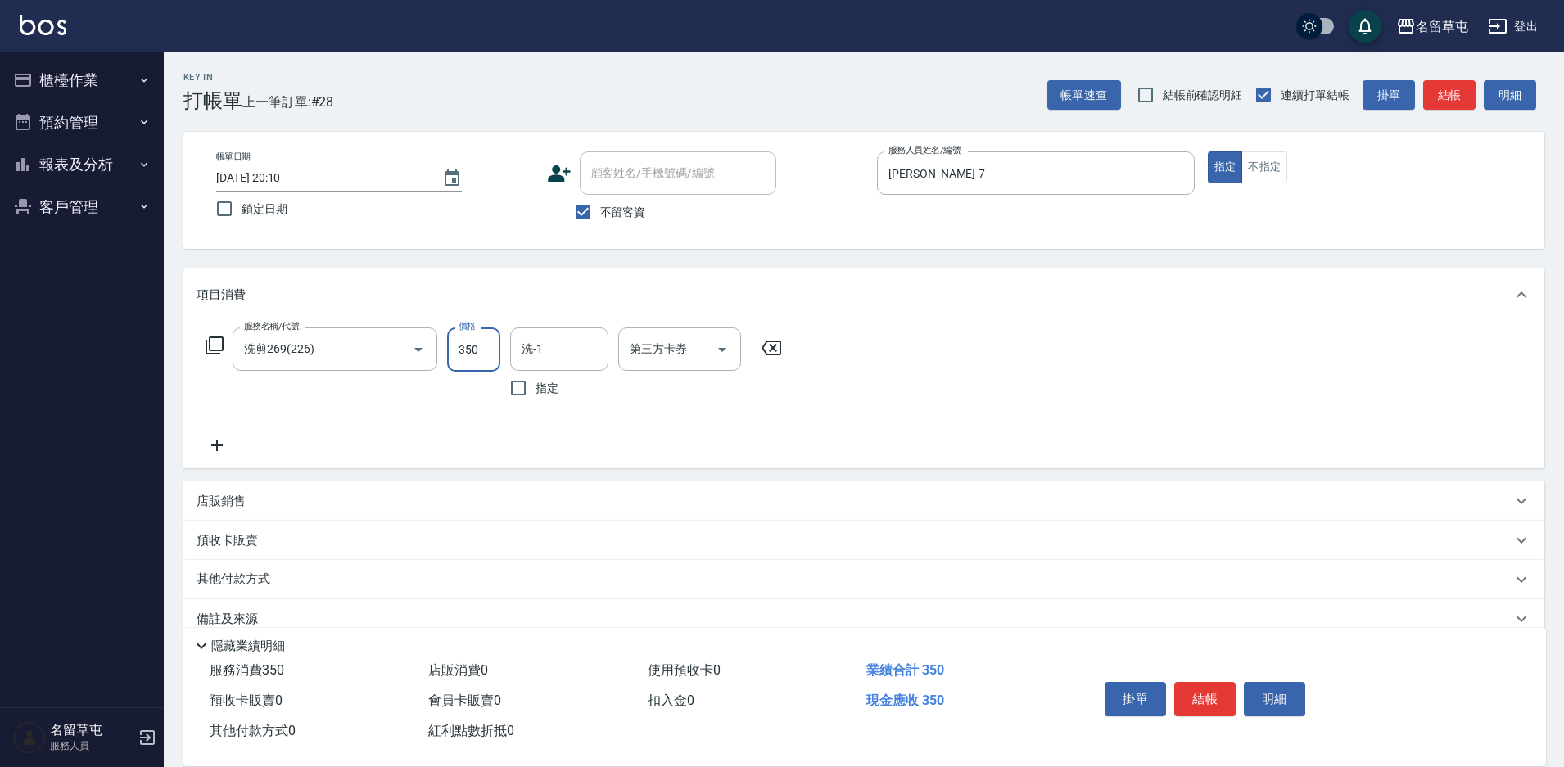
type input "350"
type input "[PERSON_NAME]-7"
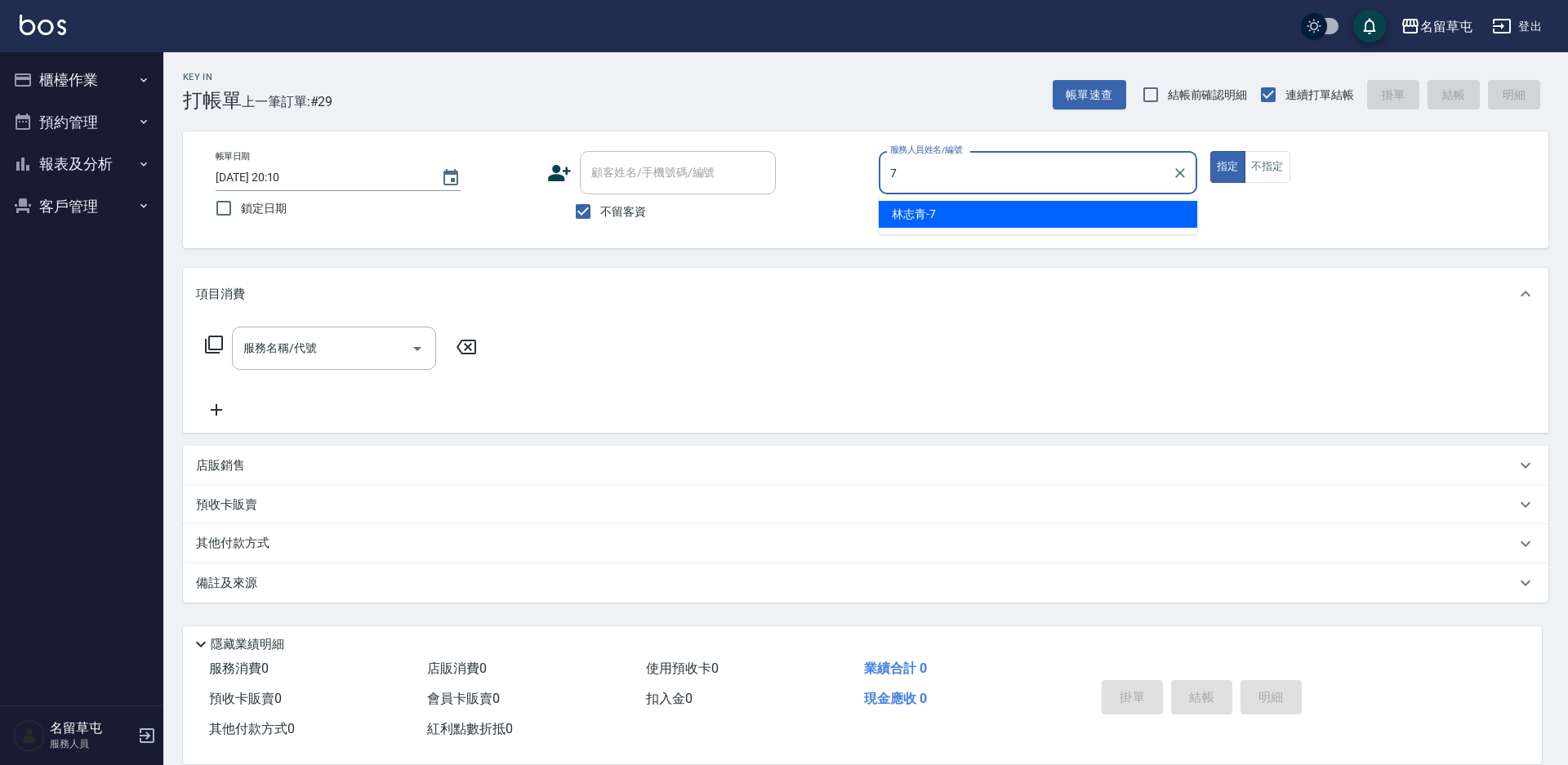
type input "[PERSON_NAME]-7"
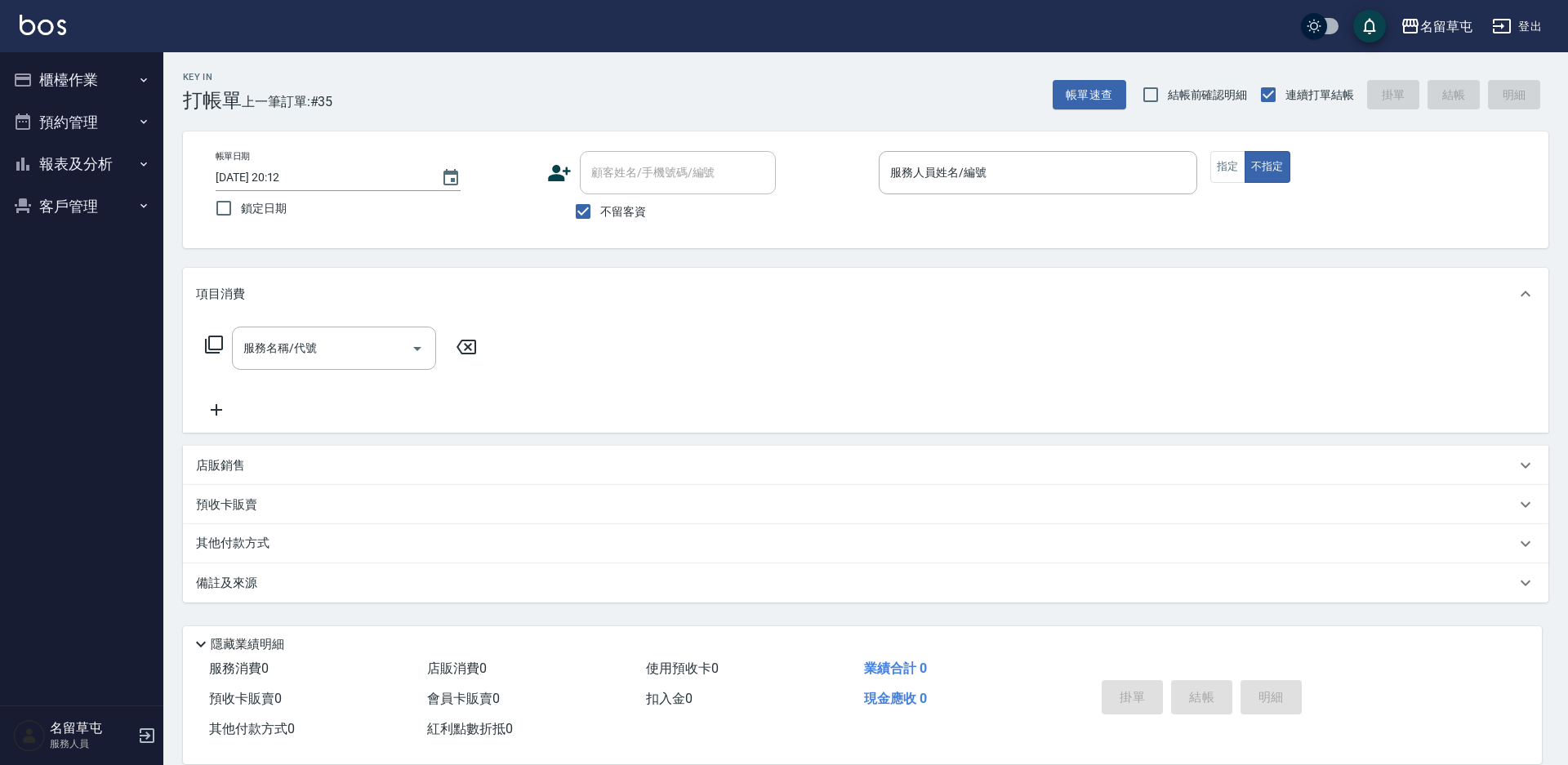
click at [604, 206] on span "不留客資" at bounding box center [623, 211] width 46 height 17
click at [600, 206] on input "不留客資" at bounding box center [583, 211] width 34 height 34
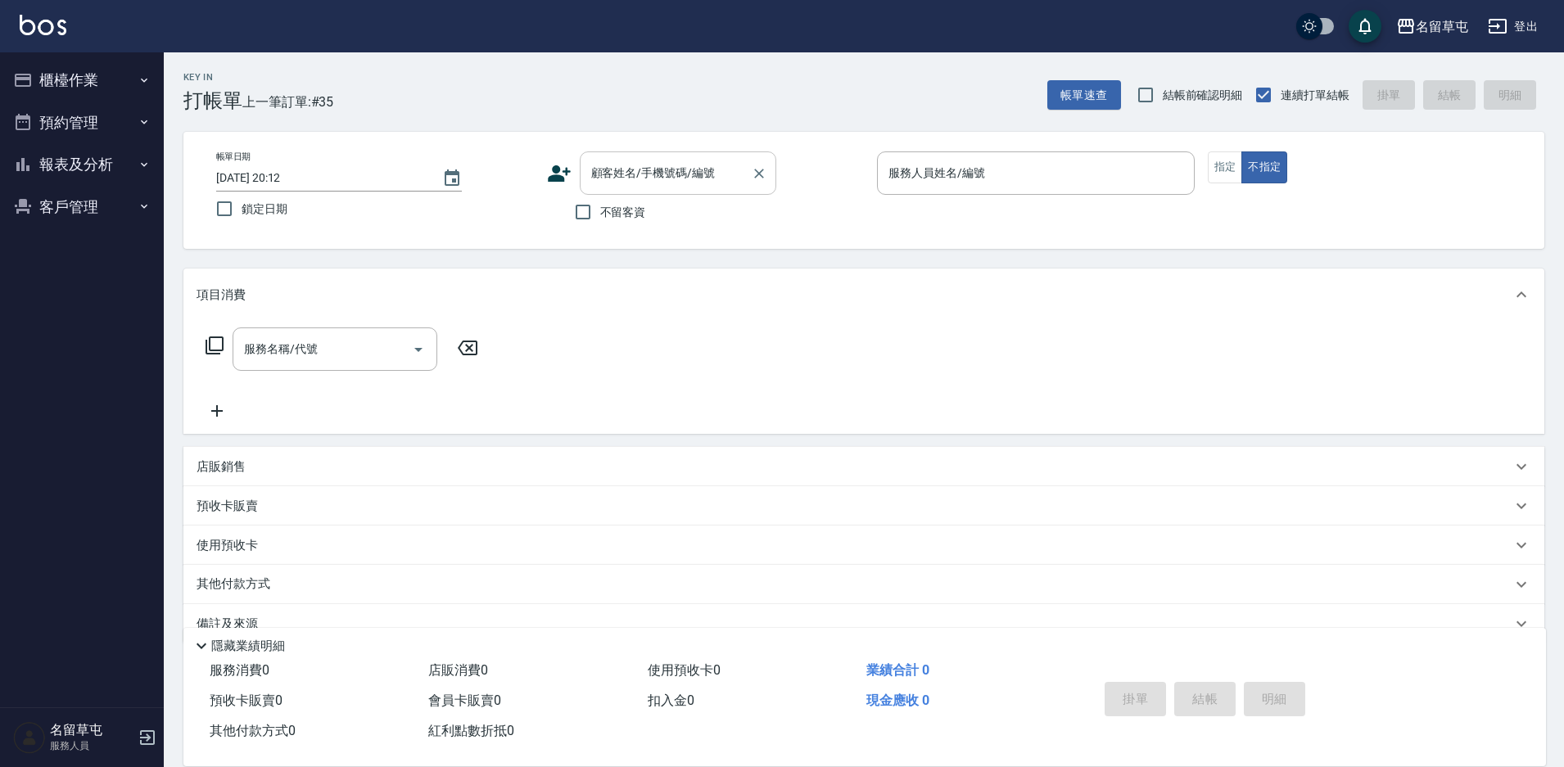
click at [631, 178] on input "顧客姓名/手機號碼/編號" at bounding box center [665, 173] width 157 height 29
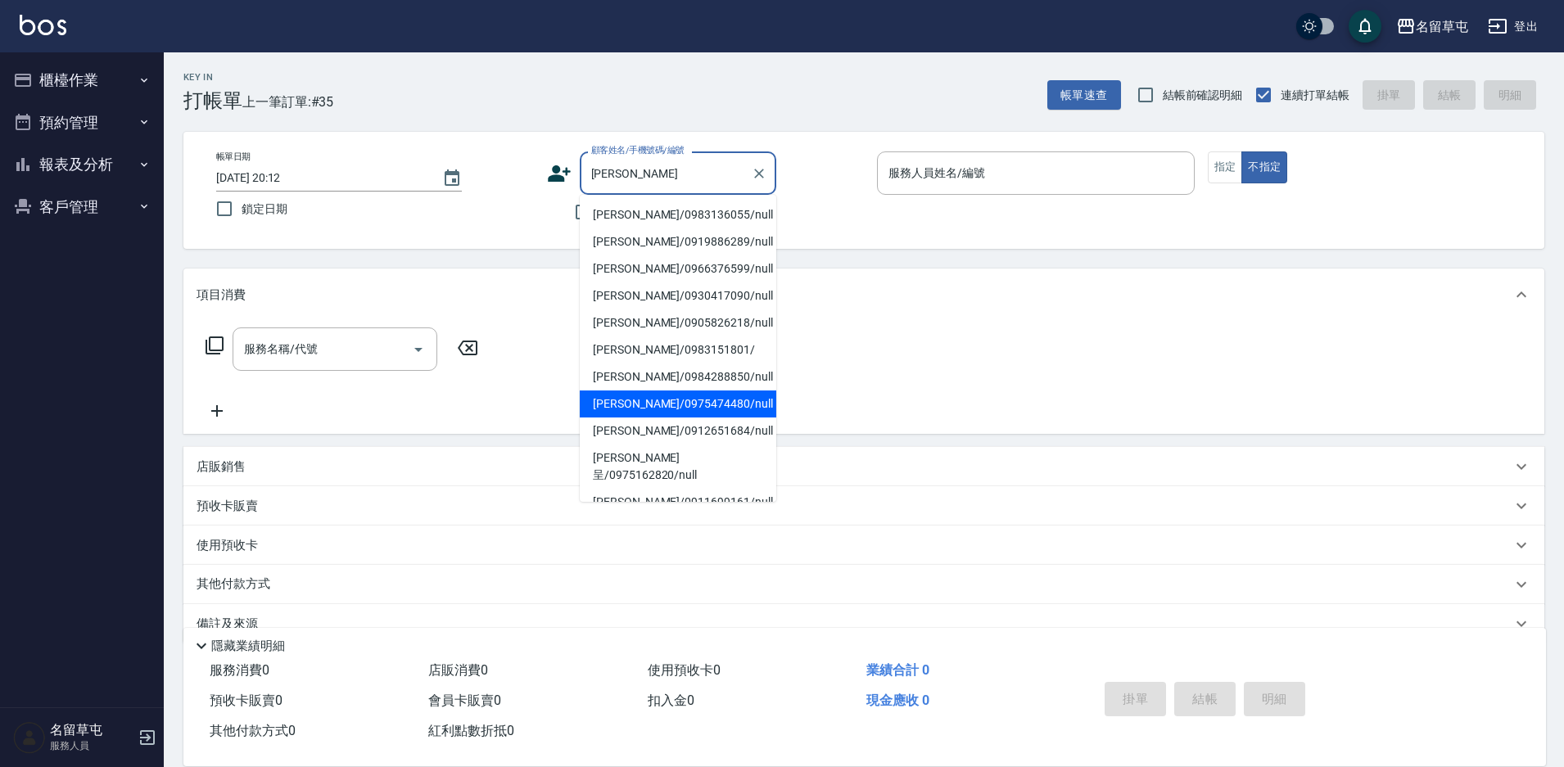
click at [630, 175] on input "[PERSON_NAME]" at bounding box center [665, 173] width 157 height 29
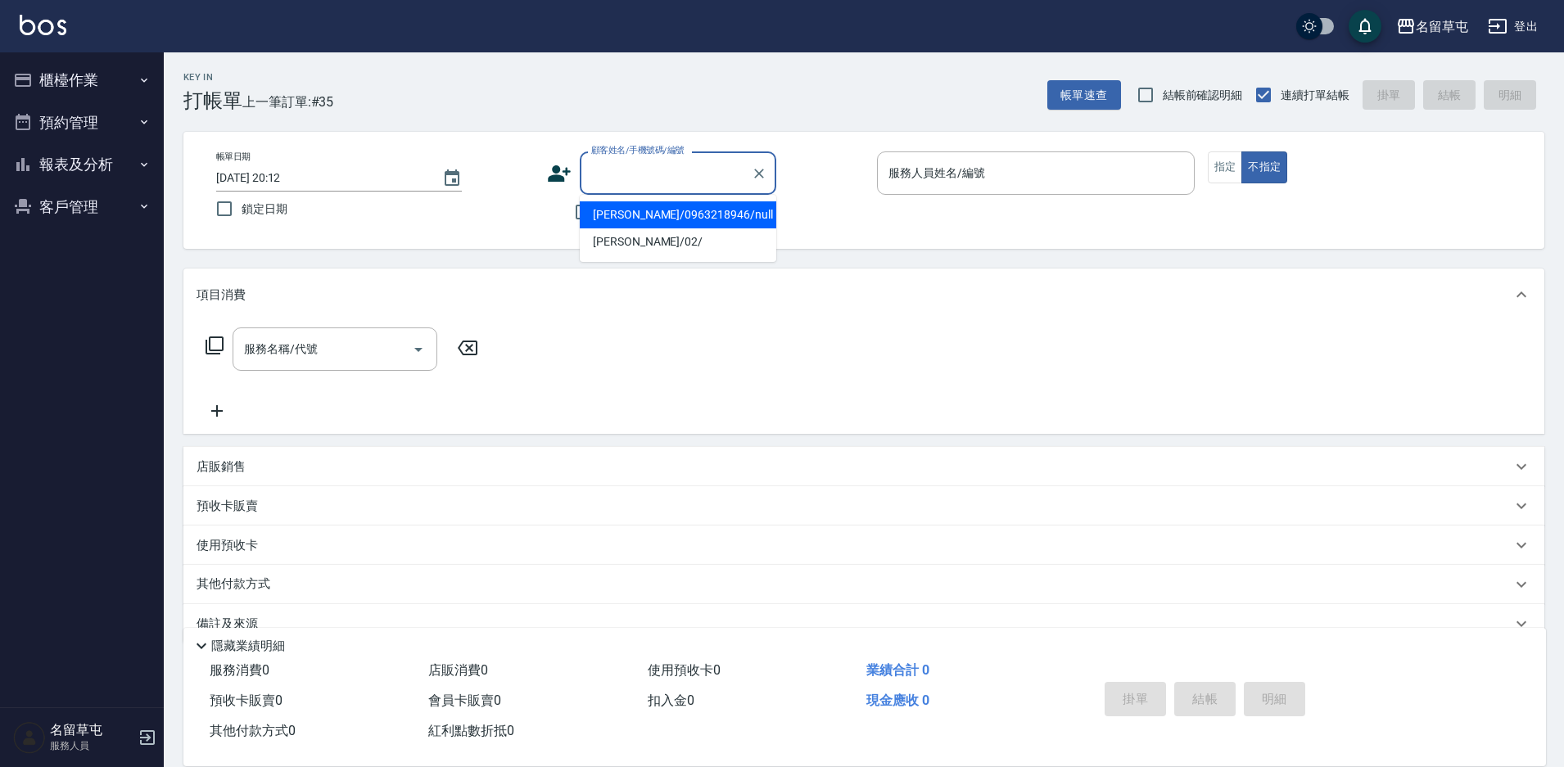
paste input "[PERSON_NAME]"
click at [617, 170] on input "[PERSON_NAME]" at bounding box center [665, 173] width 157 height 29
drag, startPoint x: 615, startPoint y: 173, endPoint x: 463, endPoint y: 170, distance: 152.3
click at [470, 170] on div "帳單日期 [DATE] 20:12 鎖定日期 顧客姓名/手機號碼/編號 [PERSON_NAME] 顧客姓名/手機號碼/編號 不留客資 服務人員姓名/編號 服…" at bounding box center [864, 190] width 1322 height 78
click at [637, 212] on li "[PERSON_NAME]/02/" at bounding box center [678, 214] width 197 height 27
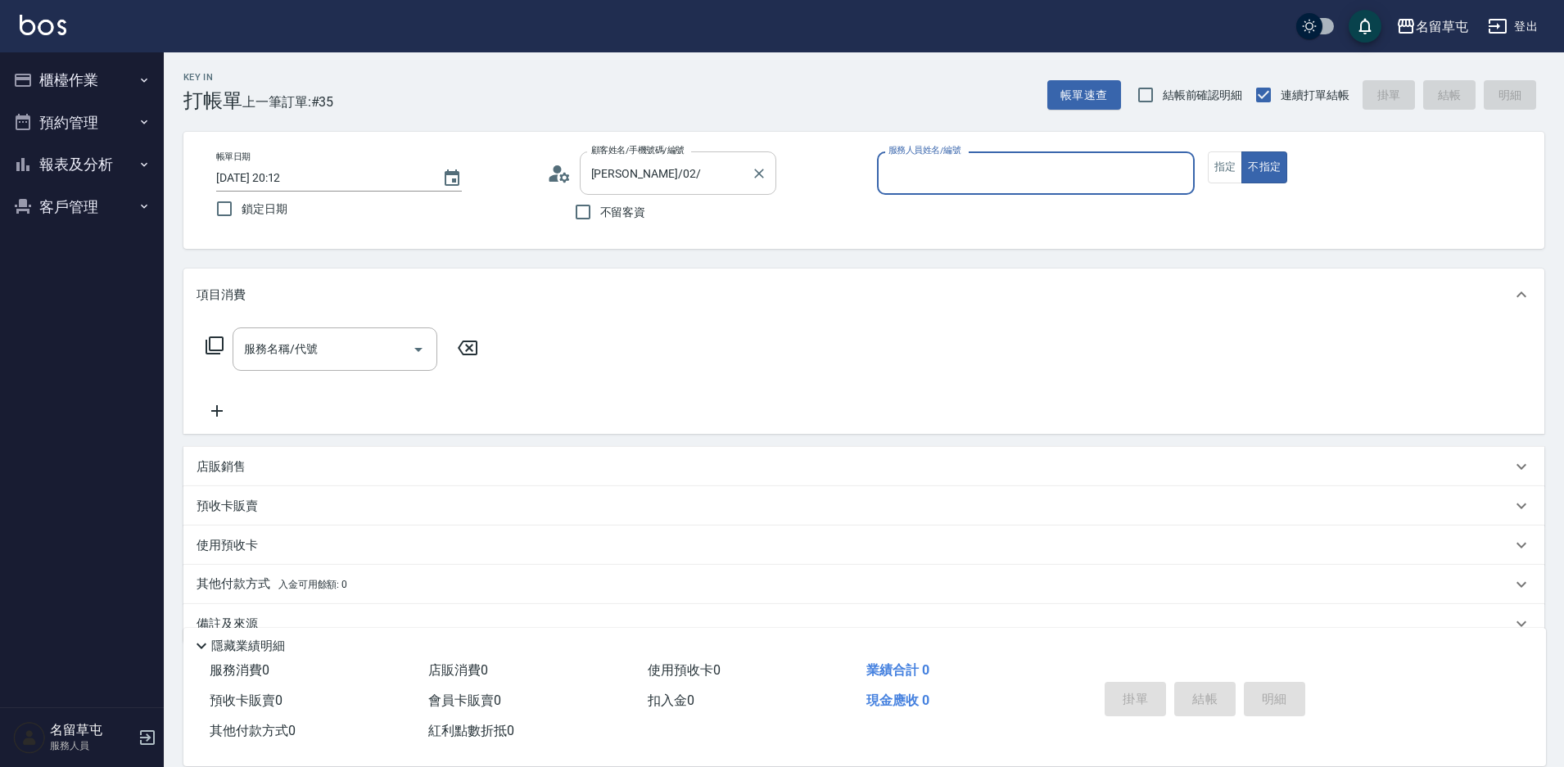
click at [672, 179] on input "[PERSON_NAME]/02/" at bounding box center [665, 173] width 157 height 29
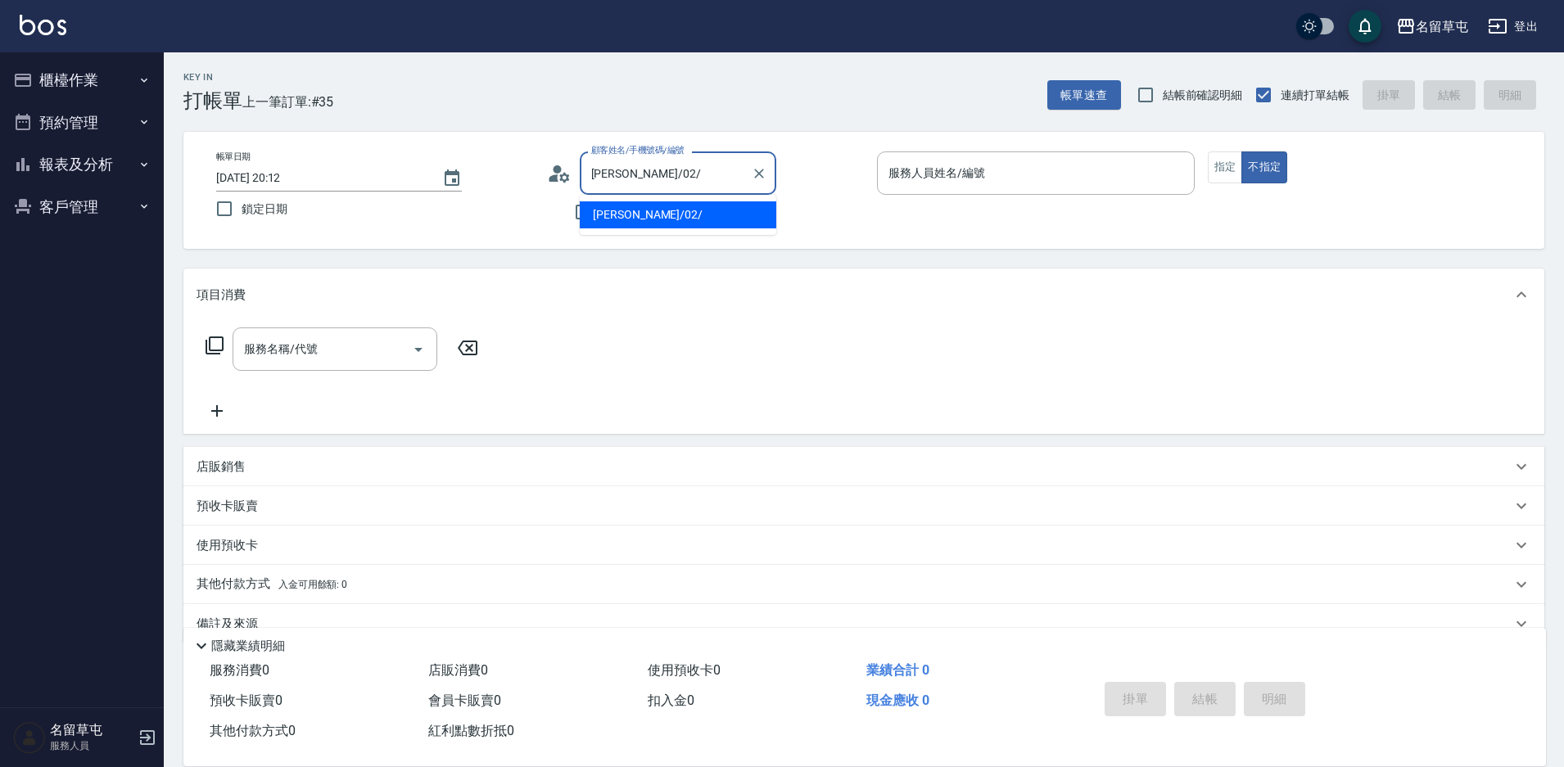
click at [667, 161] on input "[PERSON_NAME]/02/" at bounding box center [665, 173] width 157 height 29
click at [690, 163] on input "[PERSON_NAME]/02/" at bounding box center [665, 173] width 157 height 29
click at [777, 337] on div "服務名稱/代號 服務名稱/代號" at bounding box center [863, 377] width 1361 height 113
click at [683, 174] on input "[PERSON_NAME]/02/" at bounding box center [665, 173] width 157 height 29
click at [776, 362] on div "服務名稱/代號 服務名稱/代號" at bounding box center [863, 377] width 1361 height 113
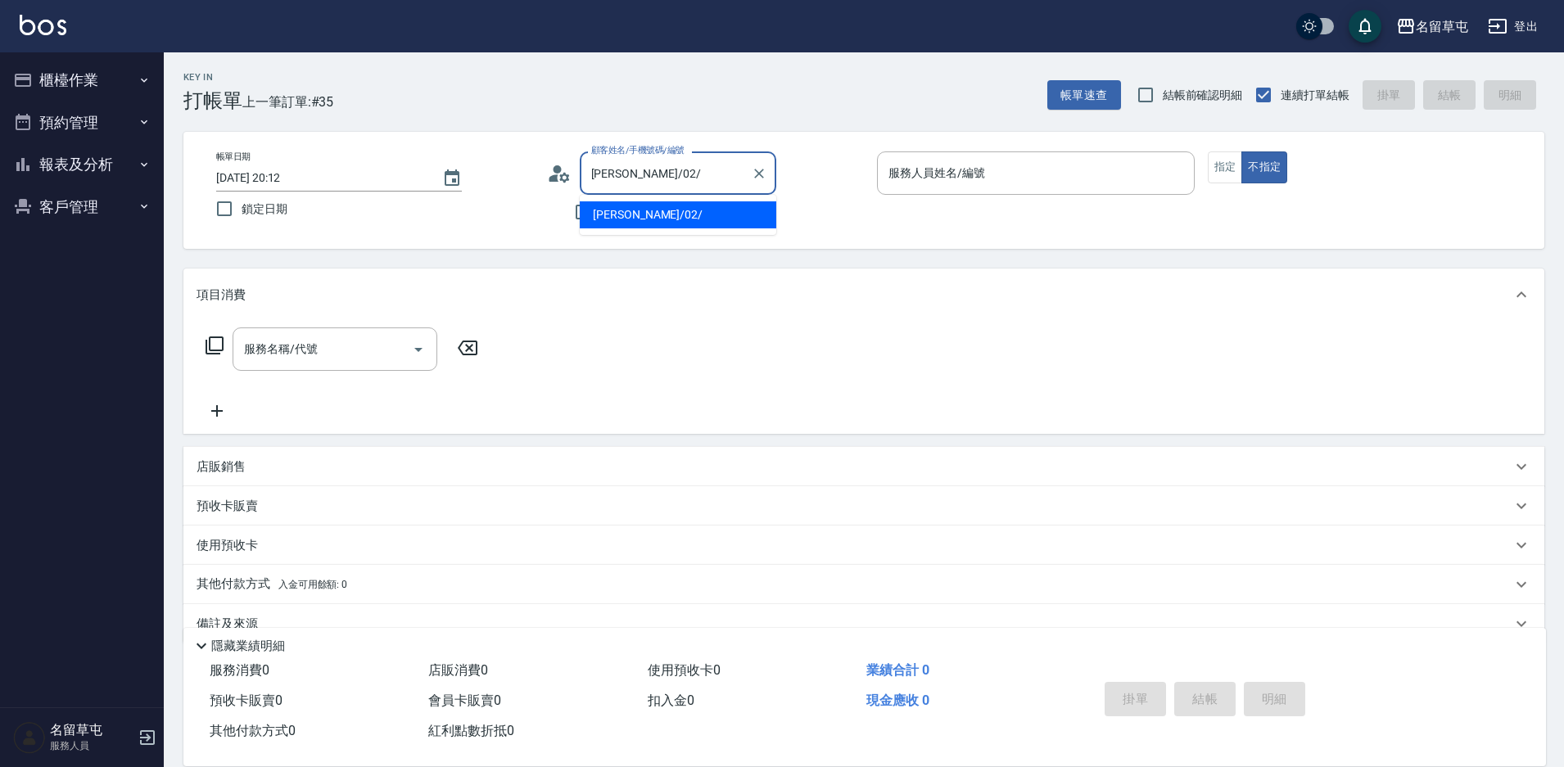
click at [674, 165] on input "[PERSON_NAME]/02/" at bounding box center [665, 173] width 157 height 29
click at [607, 247] on li "新增 "[PERSON_NAME]"" at bounding box center [678, 241] width 197 height 27
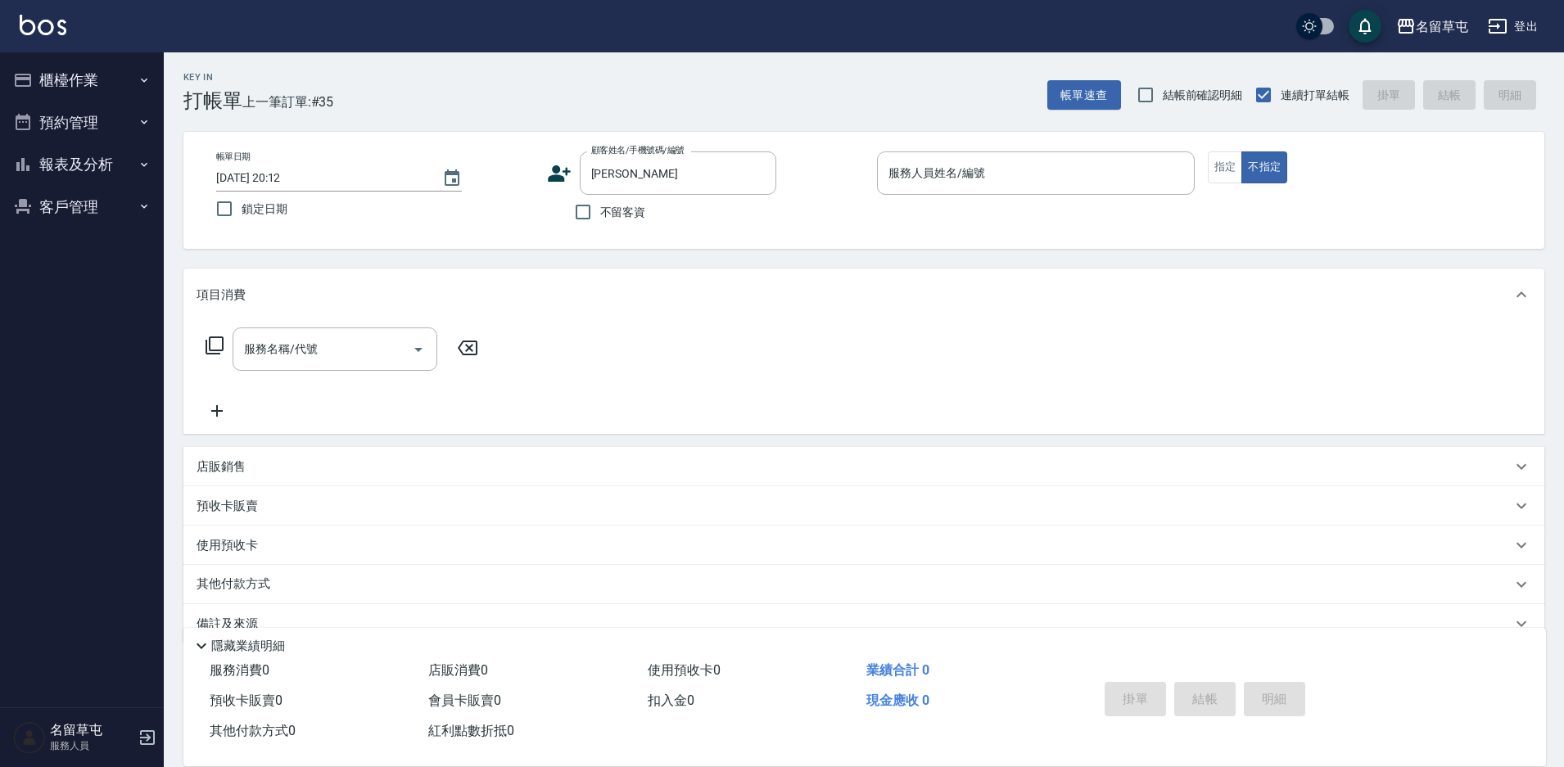
click at [564, 177] on icon at bounding box center [559, 173] width 25 height 25
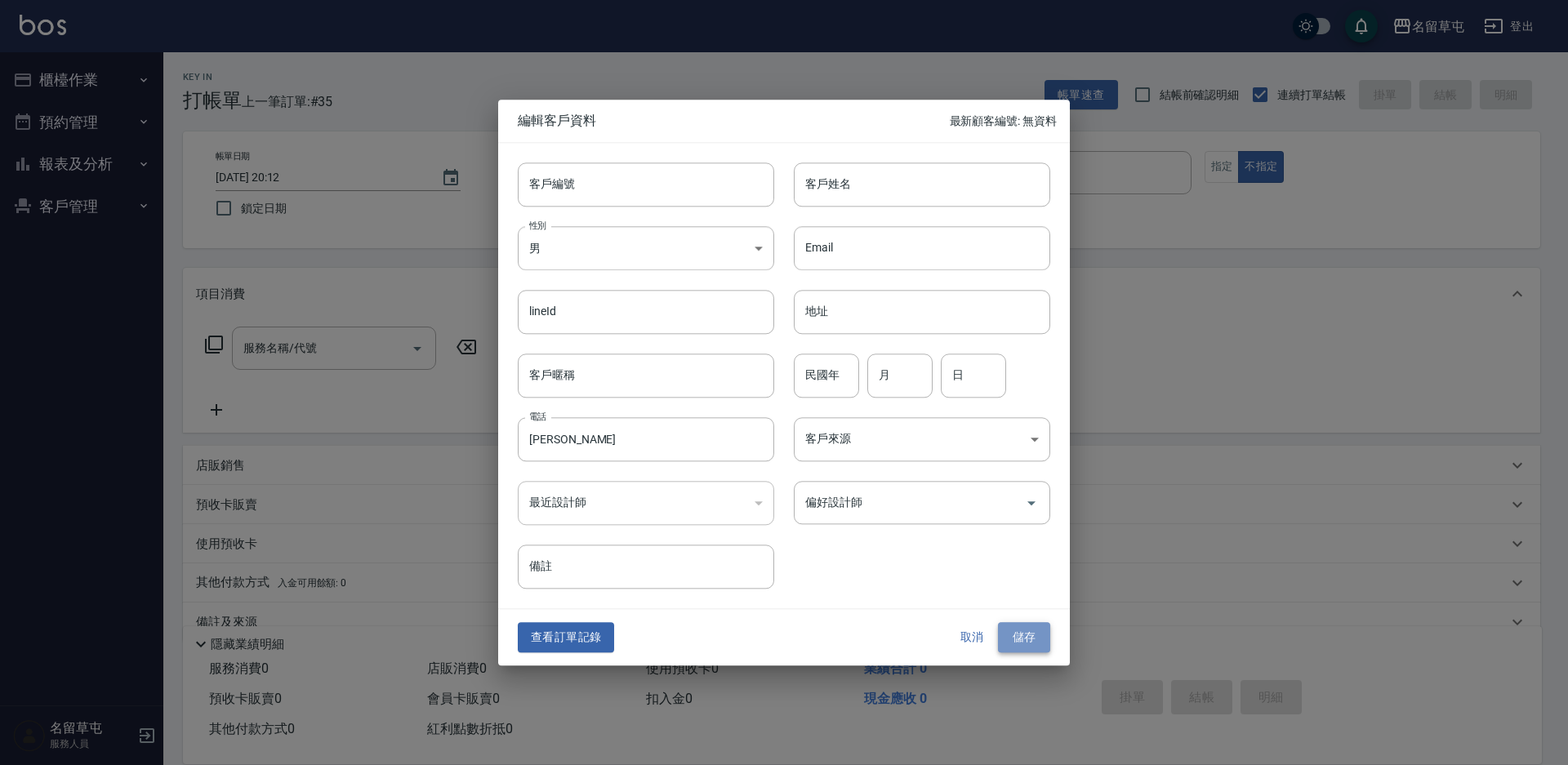
click at [1030, 641] on button "儲存" at bounding box center [1024, 638] width 52 height 30
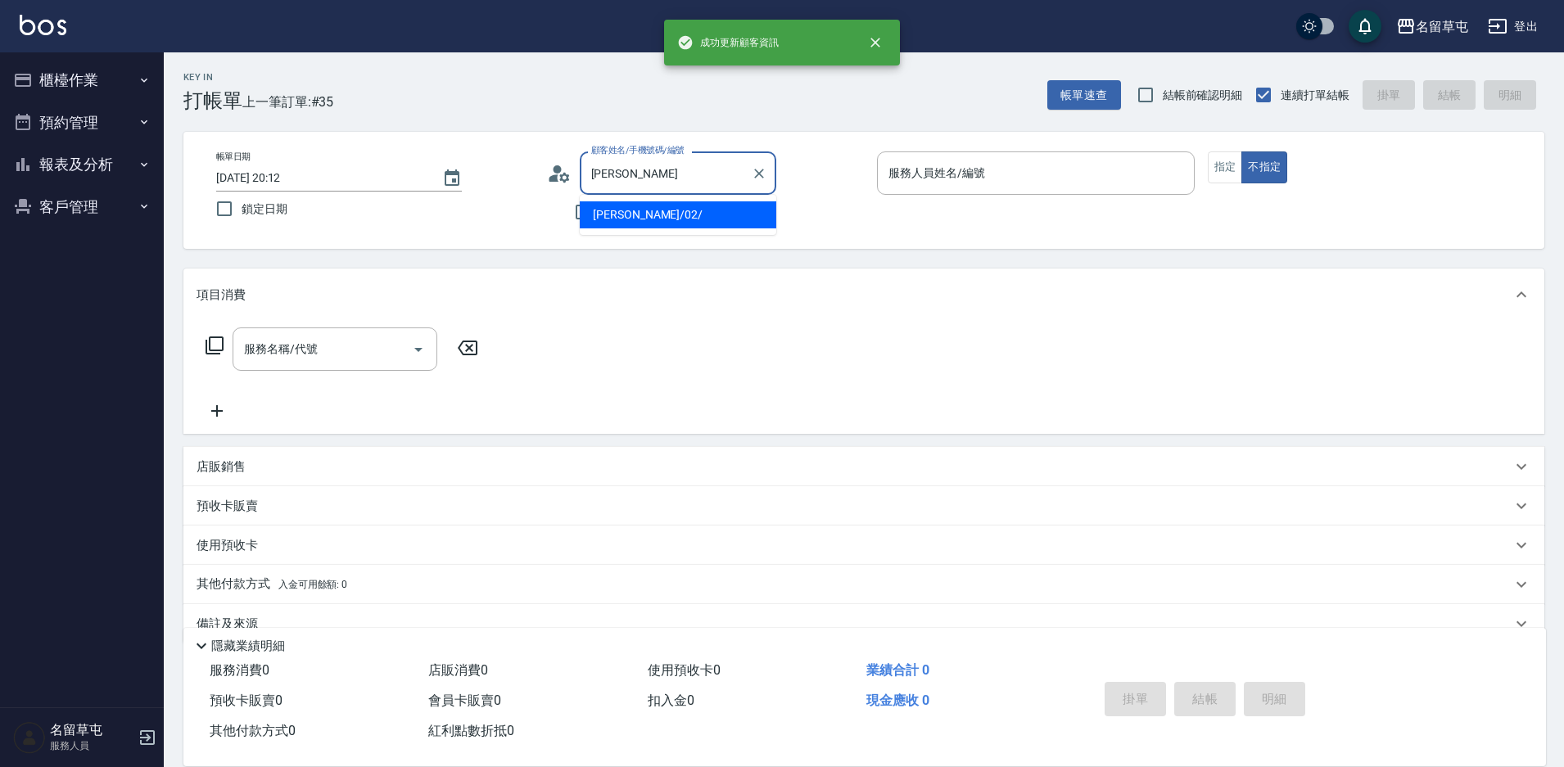
click at [644, 166] on input "[PERSON_NAME]" at bounding box center [665, 173] width 157 height 29
click at [566, 296] on div "項目消費" at bounding box center [854, 295] width 1315 height 17
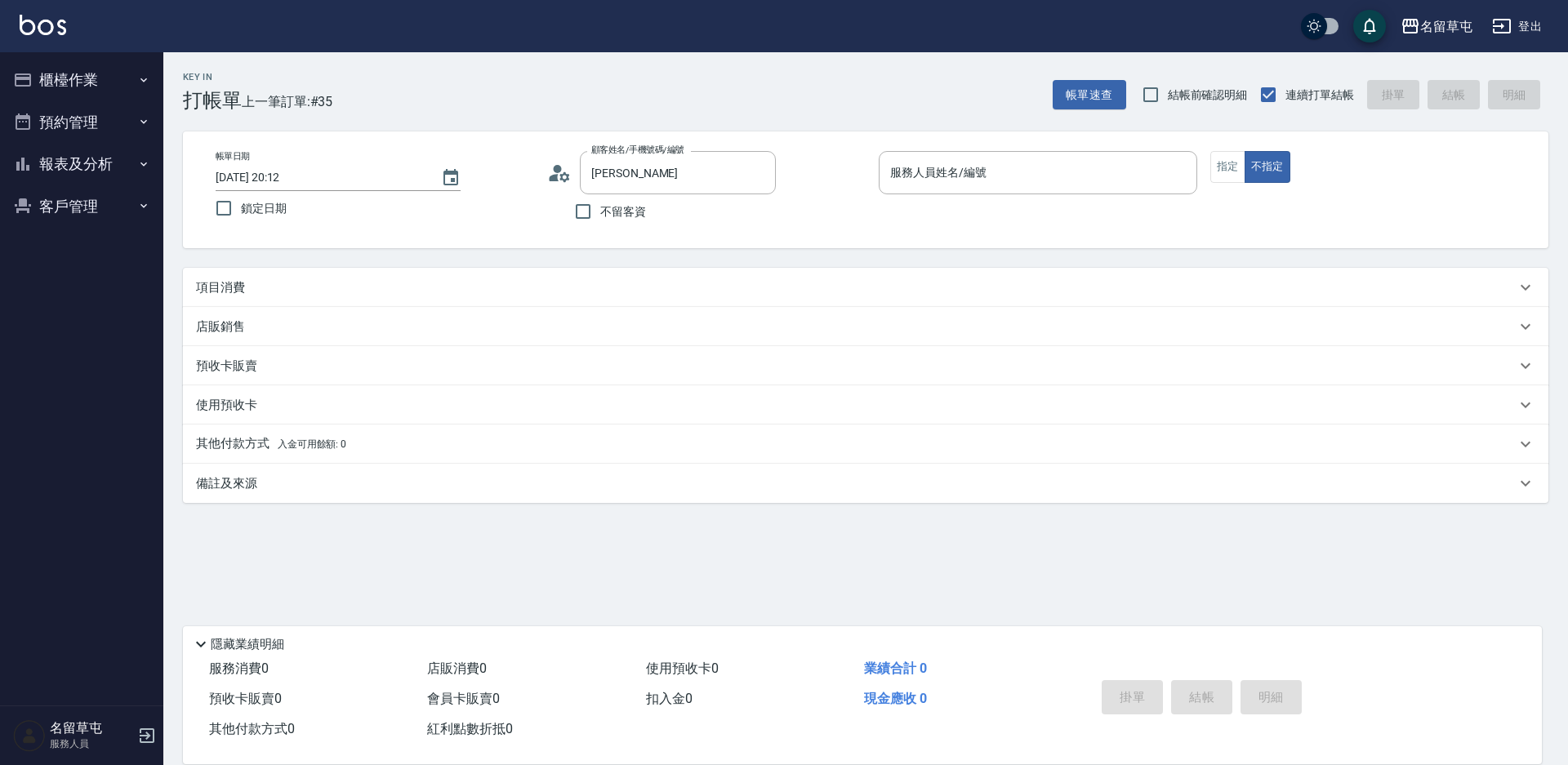
click at [343, 271] on div "項目消費" at bounding box center [865, 287] width 1366 height 39
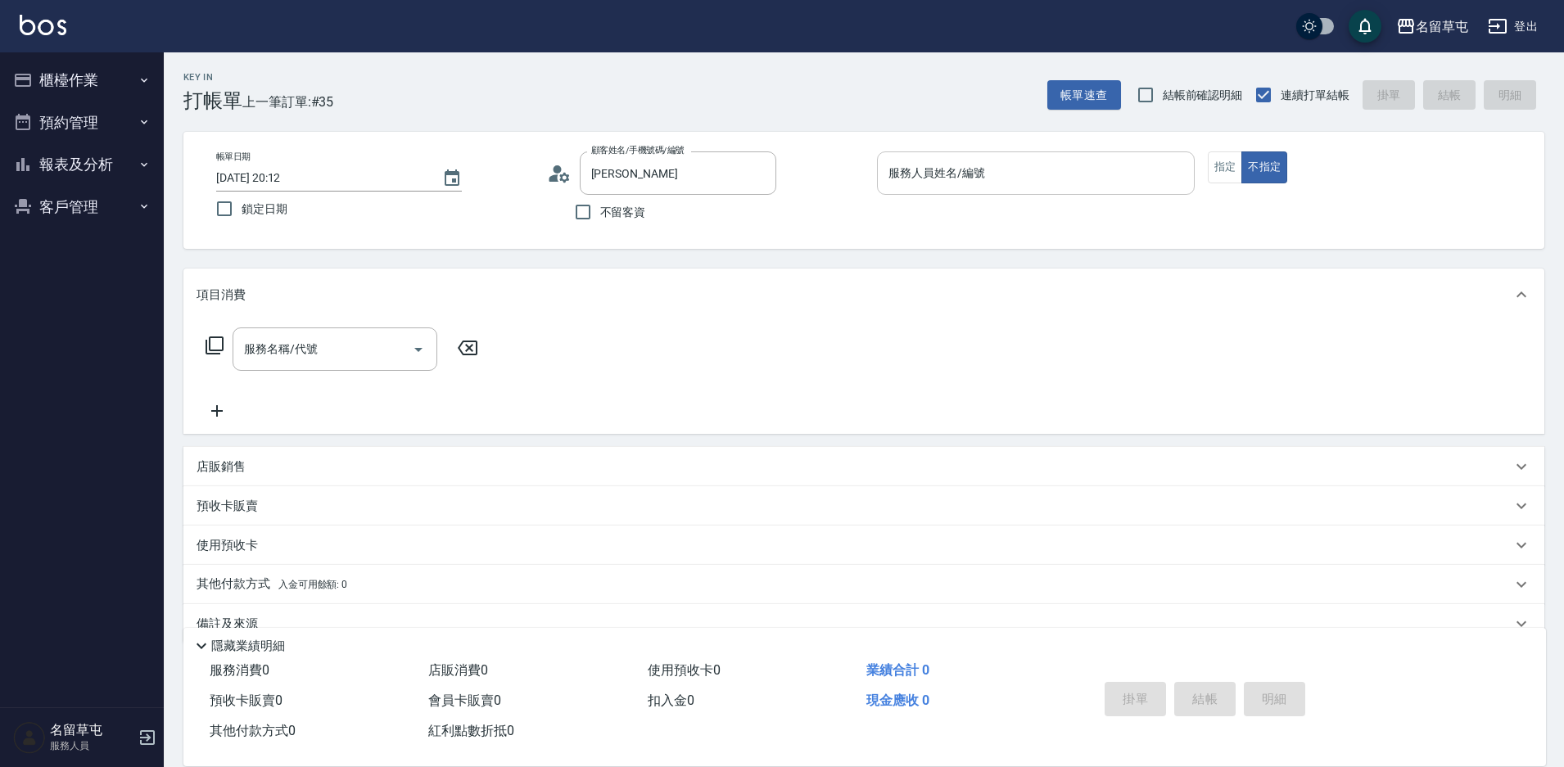
click at [991, 183] on input "服務人員姓名/編號" at bounding box center [1035, 173] width 303 height 29
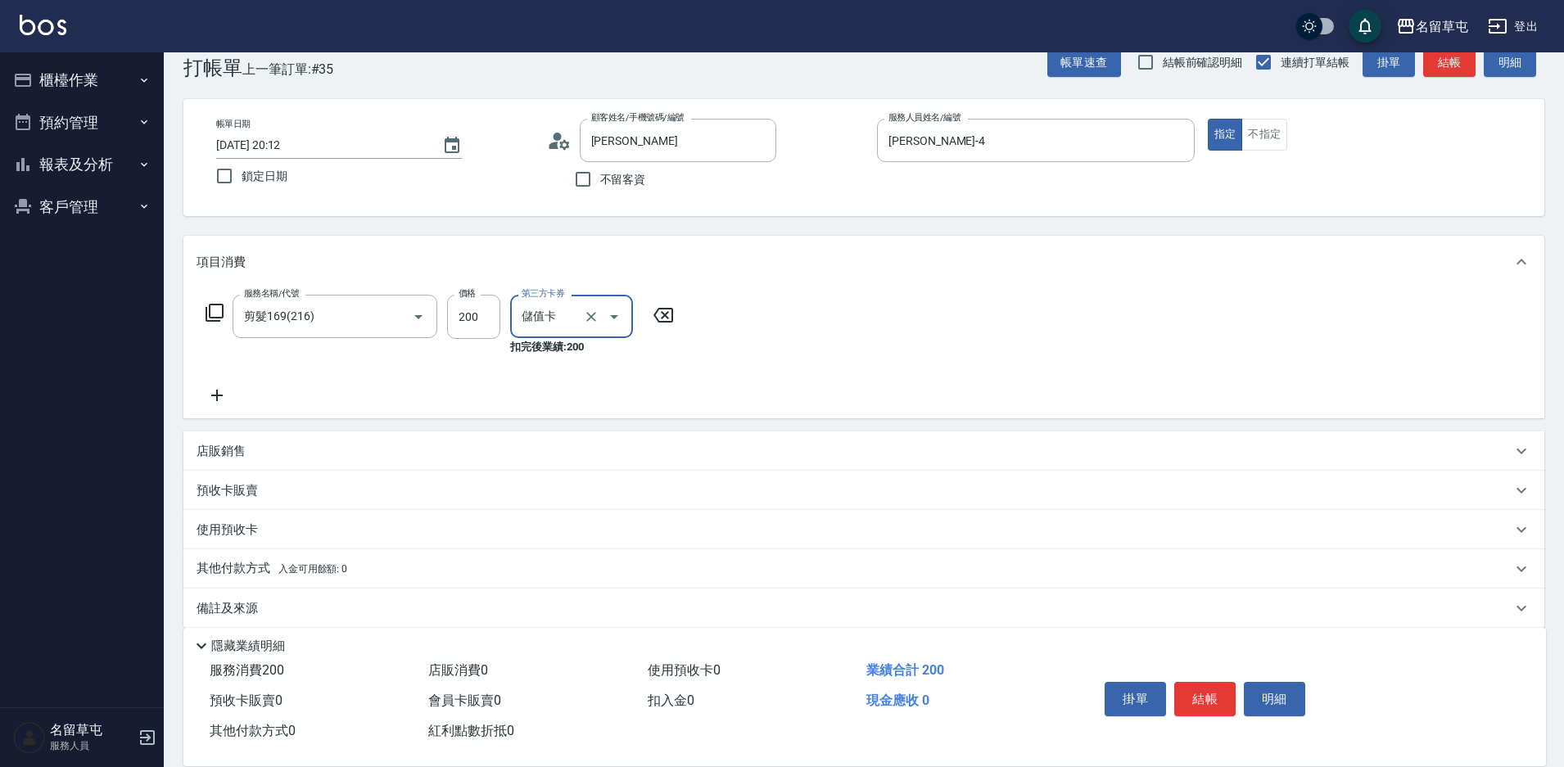
scroll to position [51, 0]
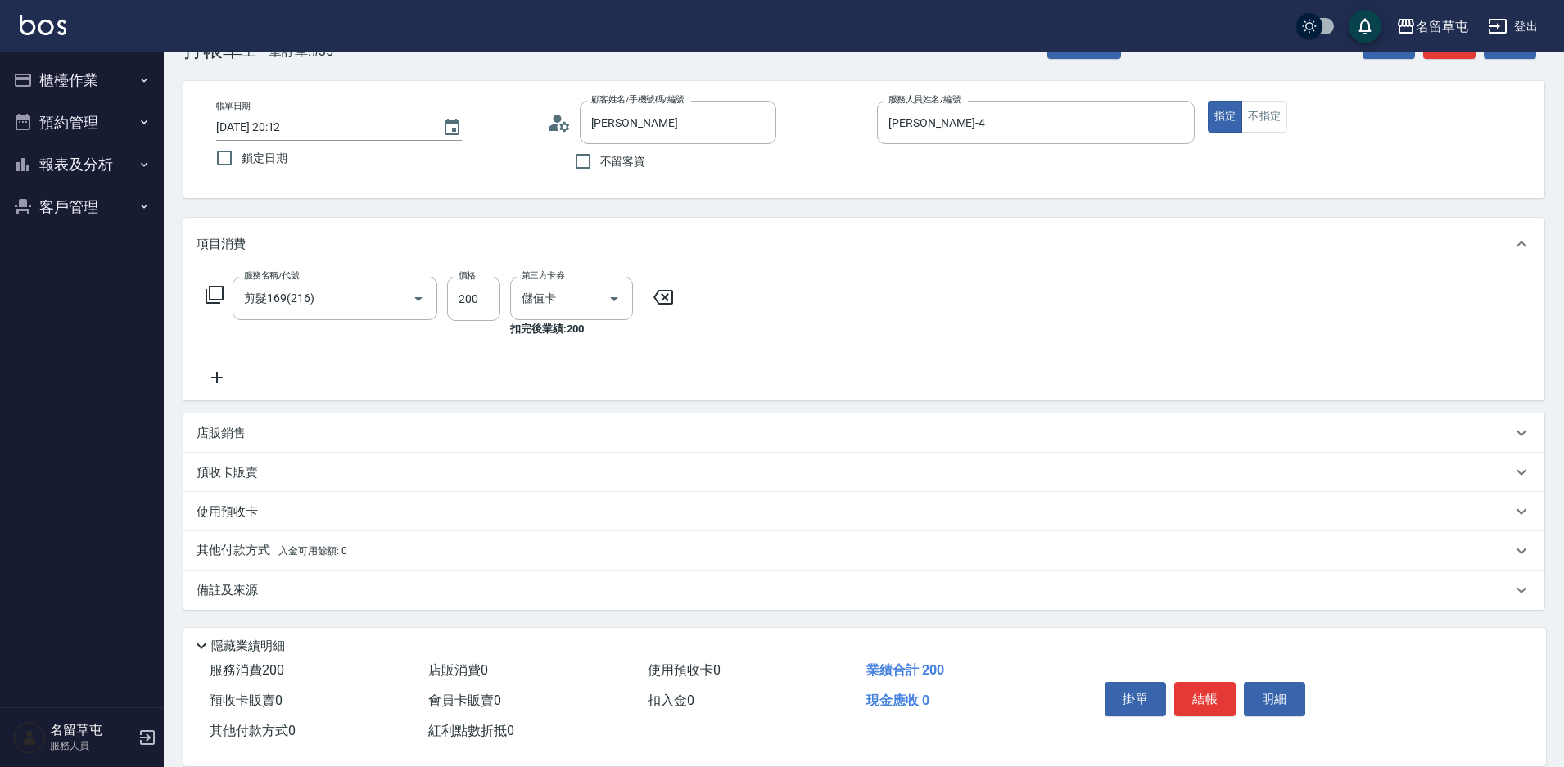
click at [221, 547] on p "其他付款方式 入金可用餘額: 0" at bounding box center [272, 551] width 151 height 18
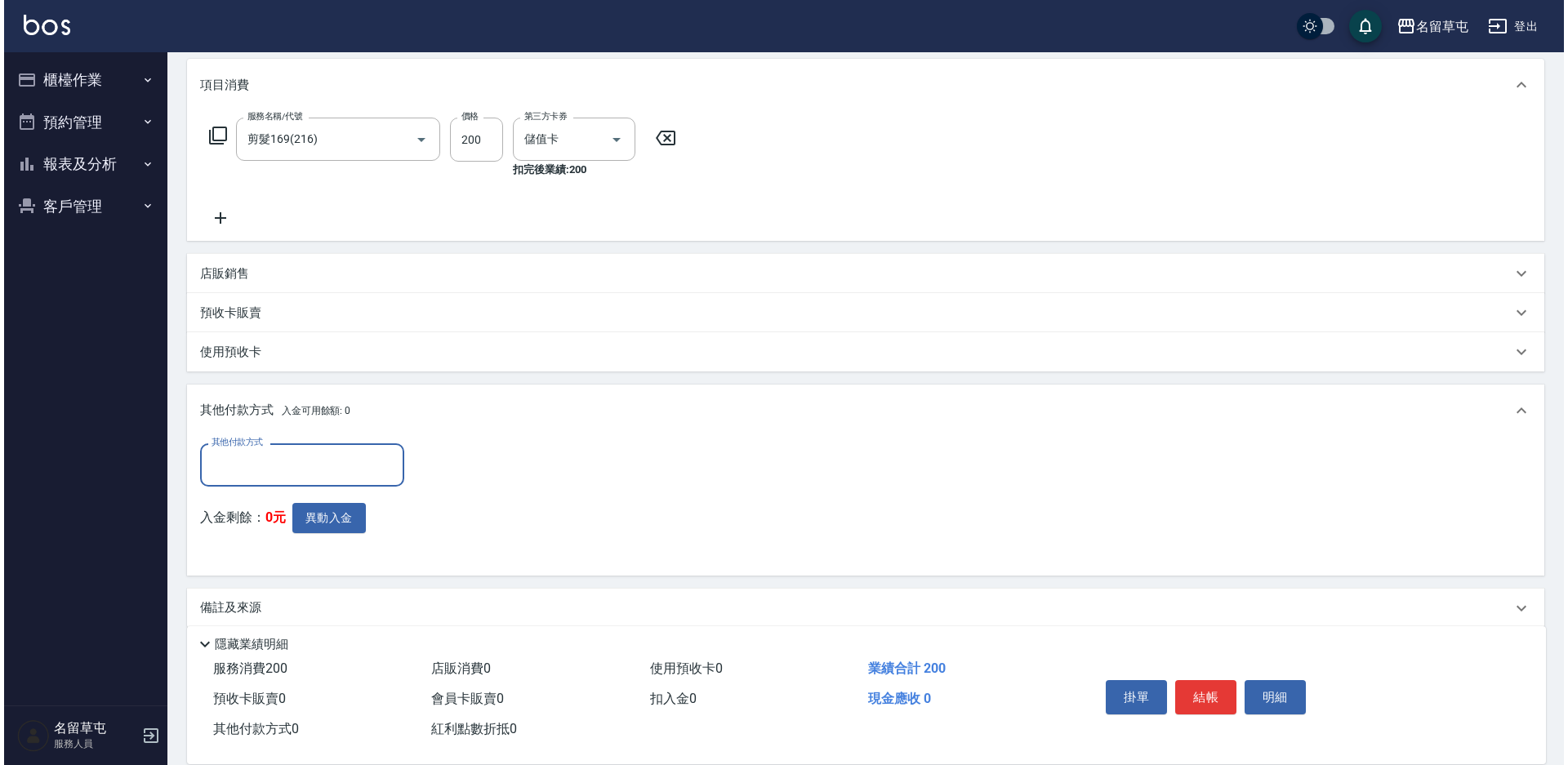
scroll to position [228, 0]
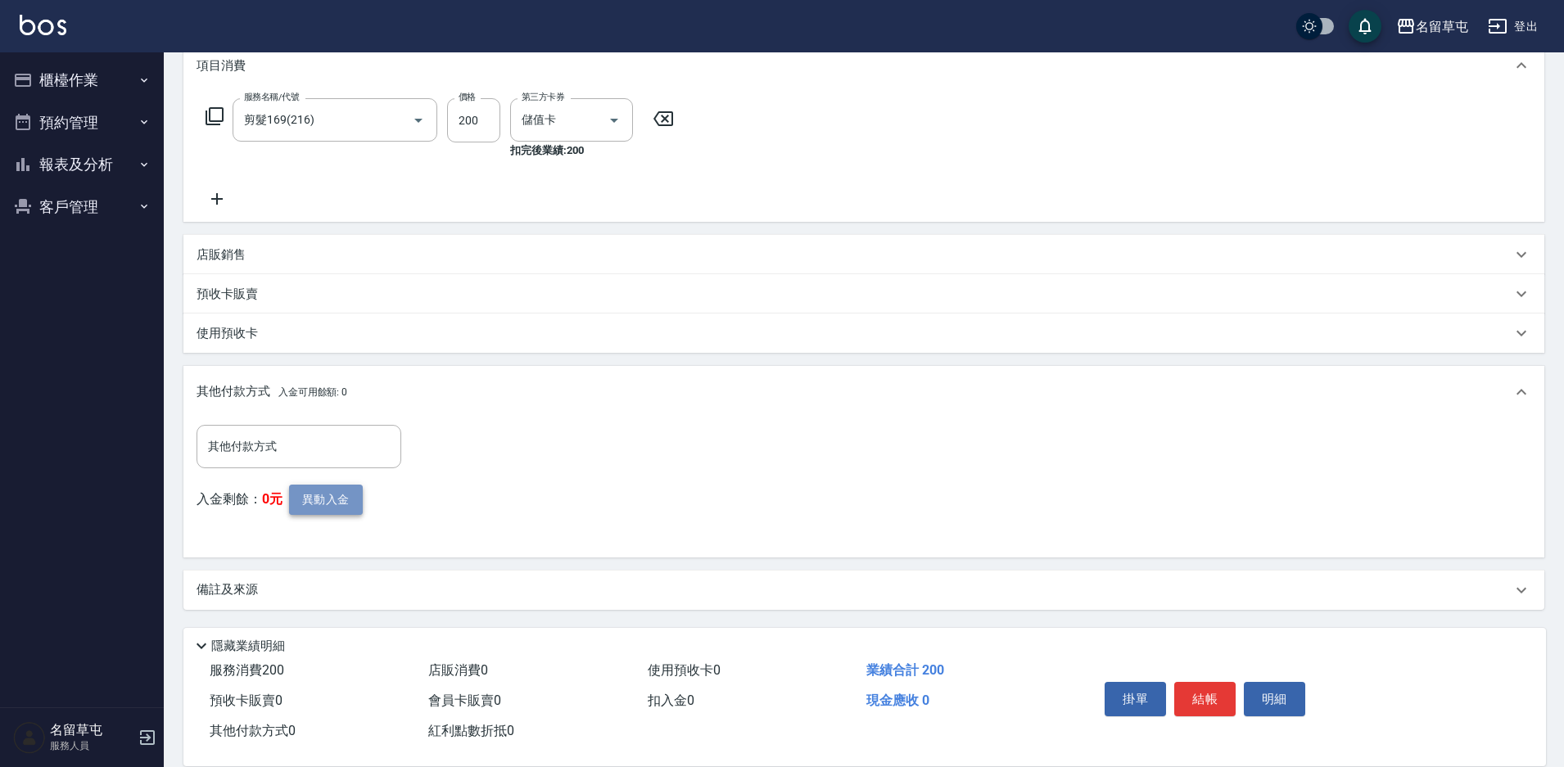
click at [290, 499] on button "異動入金" at bounding box center [326, 500] width 74 height 30
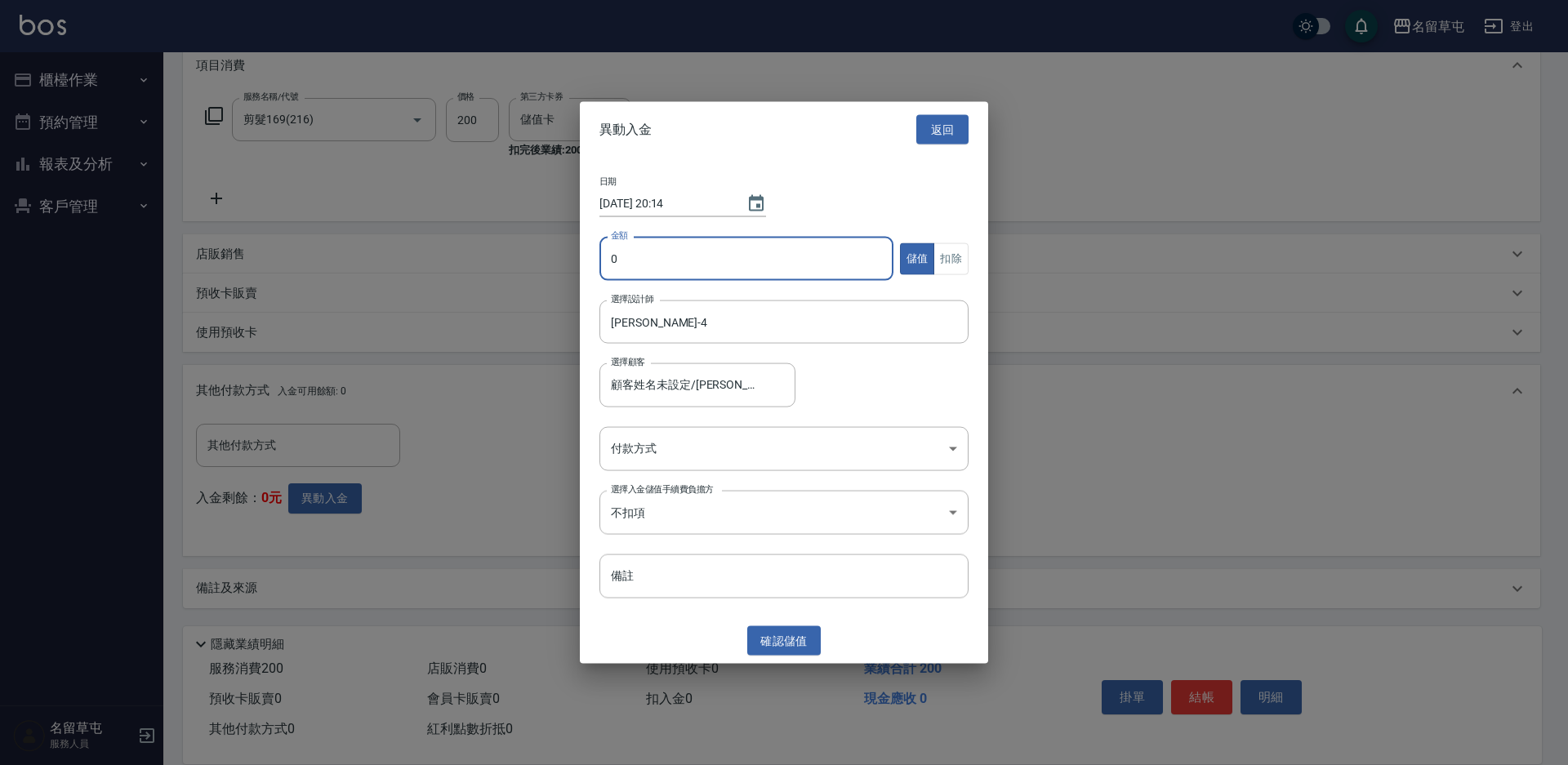
click at [646, 260] on input "0" at bounding box center [746, 258] width 294 height 44
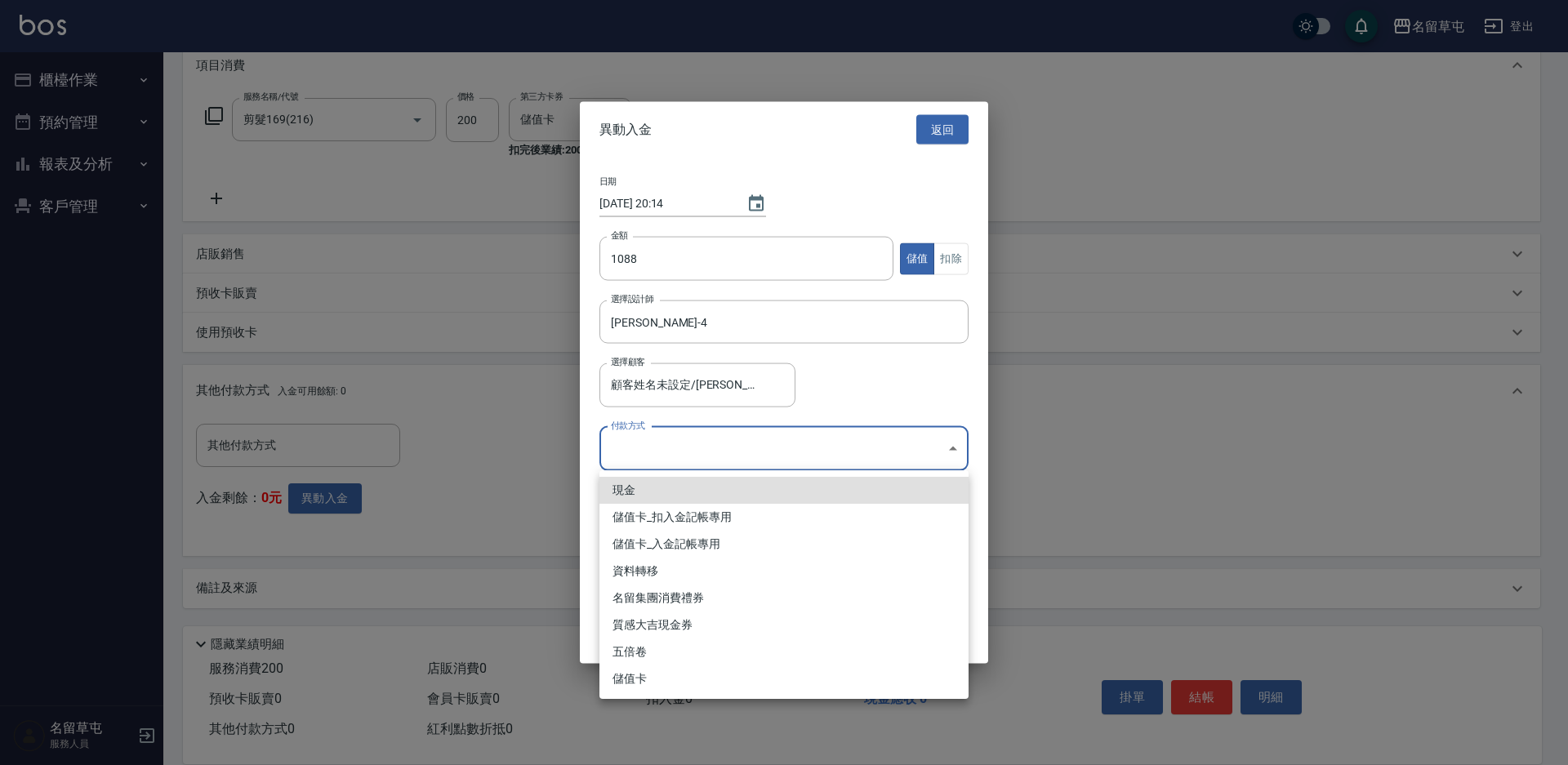
click at [812, 445] on body "名留草屯 登出 櫃檯作業 打帳單 帳單列表 現金收支登錄 材料自購登錄 每日結帳 排班表 現場電腦打卡 預約管理 預約管理 單日預約紀錄 單週預約紀錄 報表及…" at bounding box center [784, 268] width 1568 height 994
click at [683, 548] on li "儲值卡_入金記帳專用" at bounding box center [784, 544] width 369 height 27
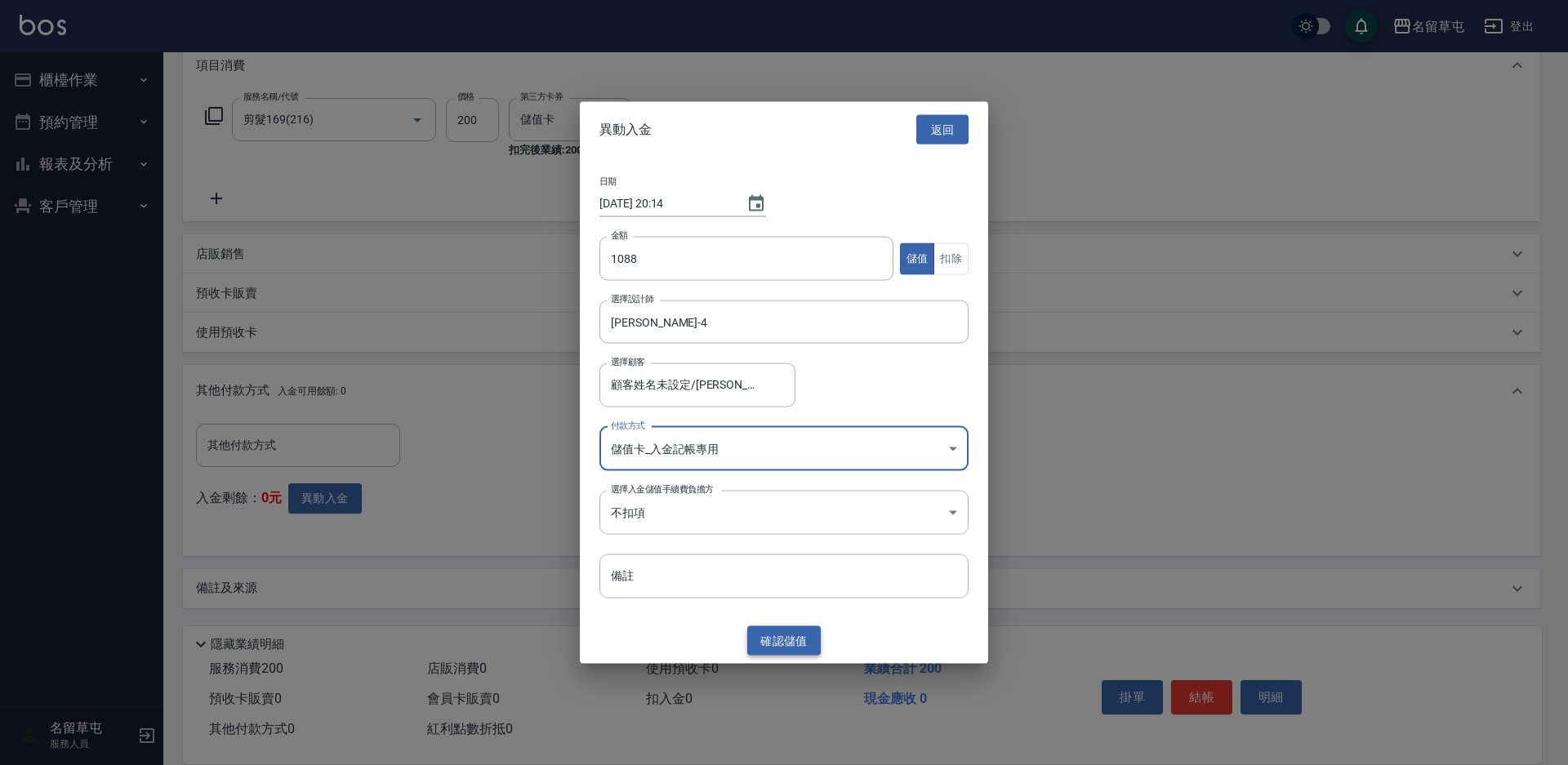
click at [782, 645] on button "確認 儲值" at bounding box center [784, 640] width 74 height 30
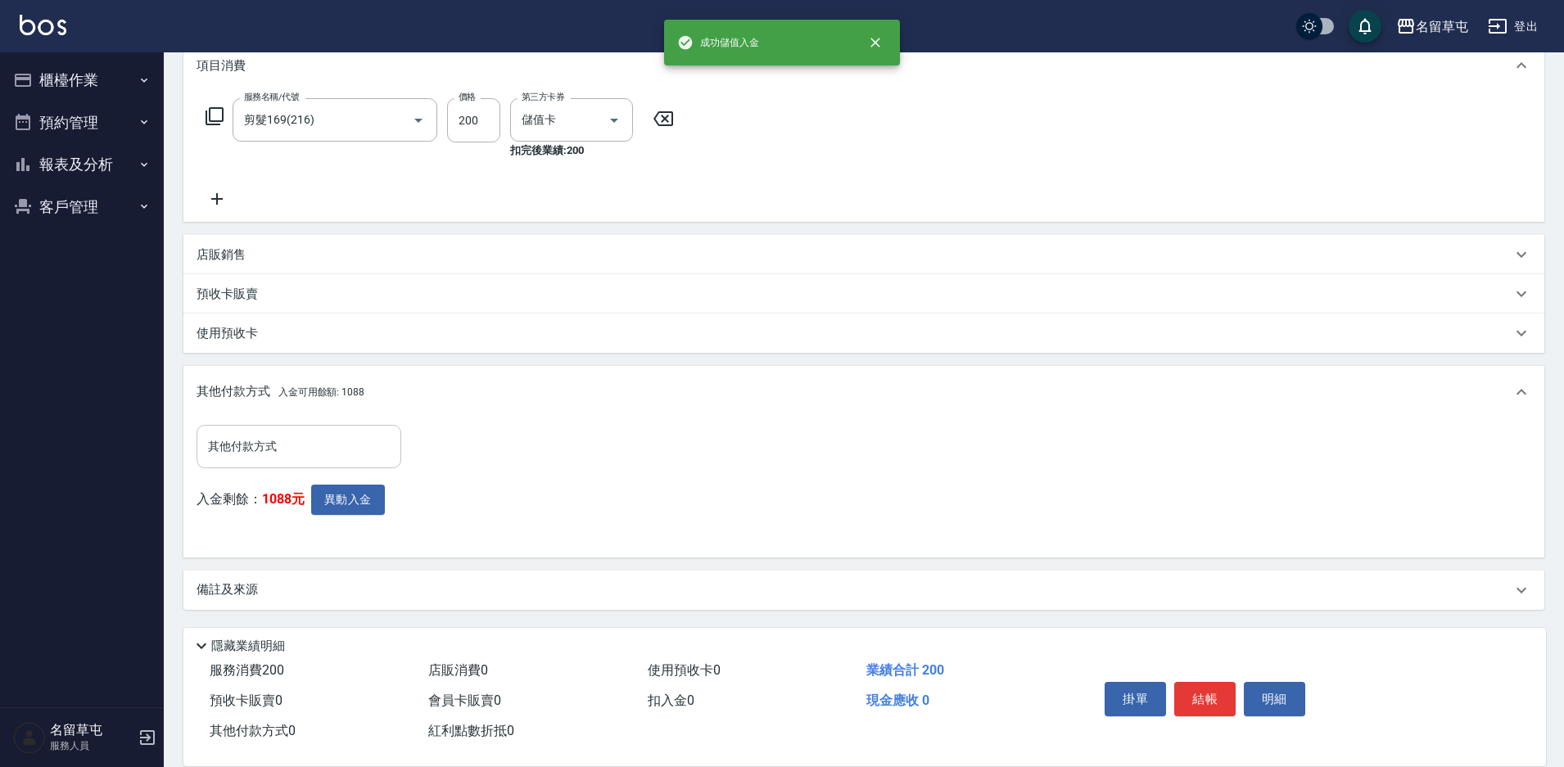
click at [332, 451] on input "其他付款方式" at bounding box center [299, 446] width 190 height 29
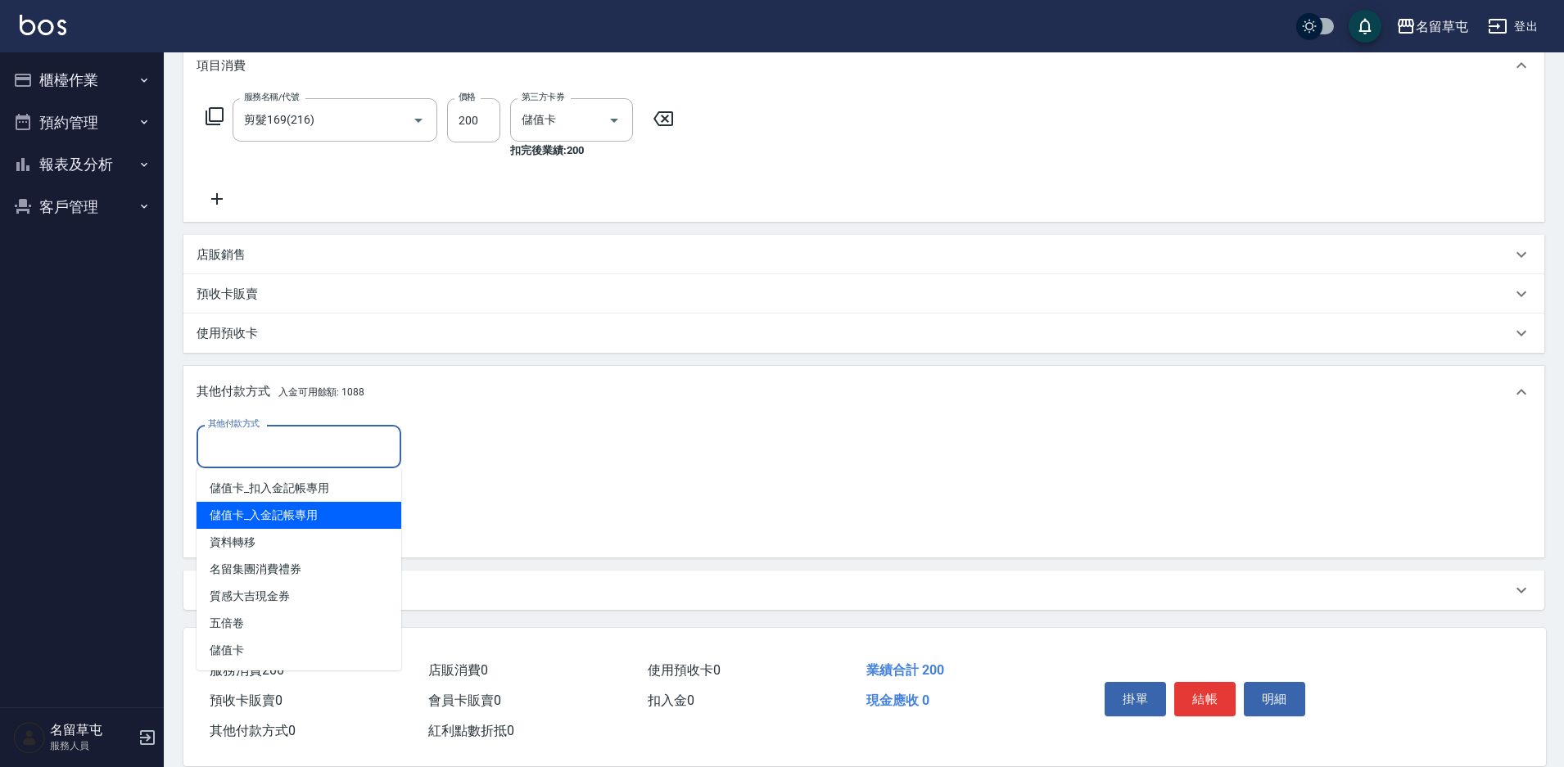
drag, startPoint x: 598, startPoint y: 477, endPoint x: 551, endPoint y: 482, distance: 47.0
click at [590, 478] on div "其他付款方式 其他付款方式 入金剩餘： 1088元 異動入金" at bounding box center [864, 485] width 1335 height 120
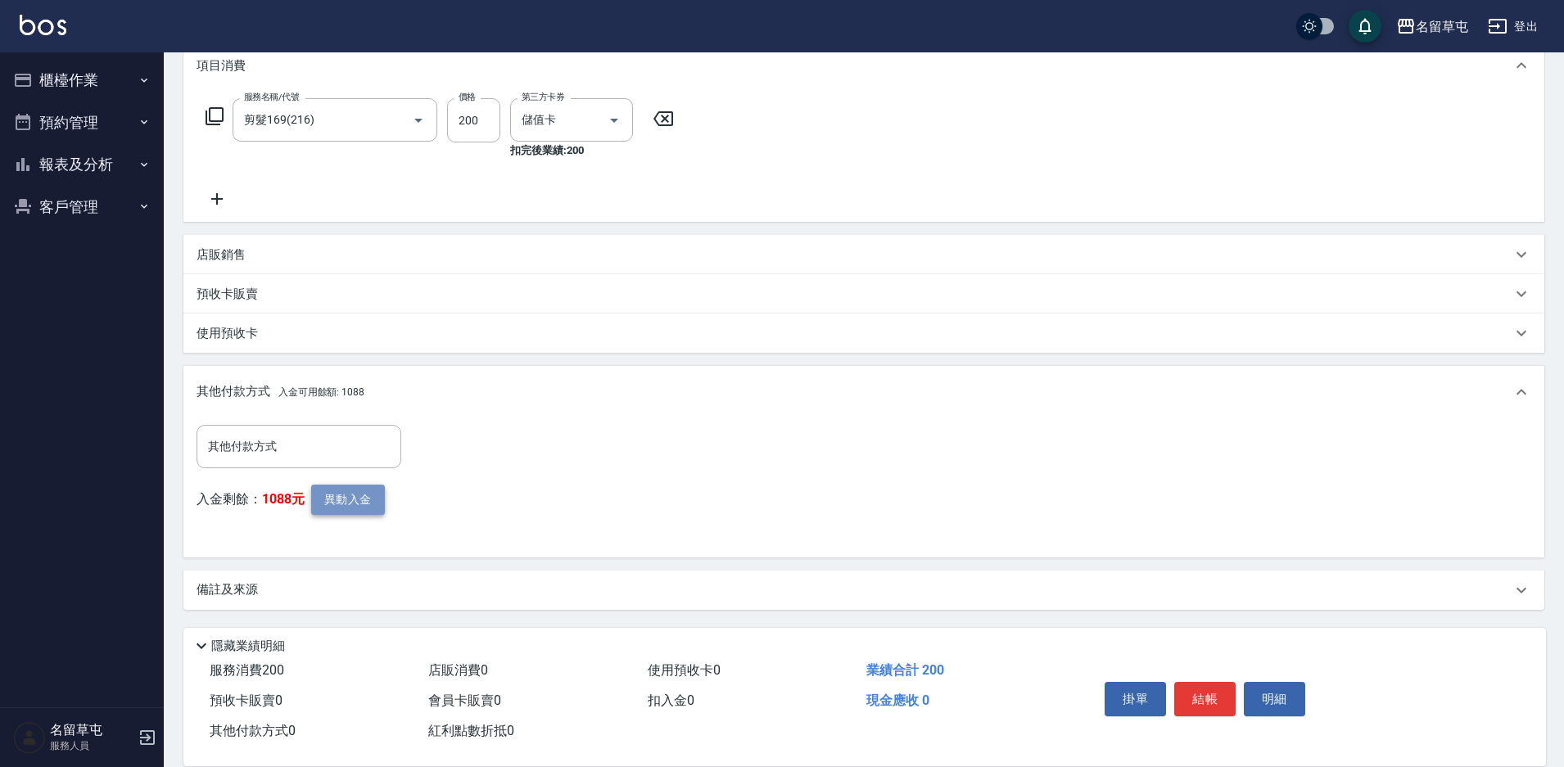
click at [364, 507] on button "異動入金" at bounding box center [348, 500] width 74 height 30
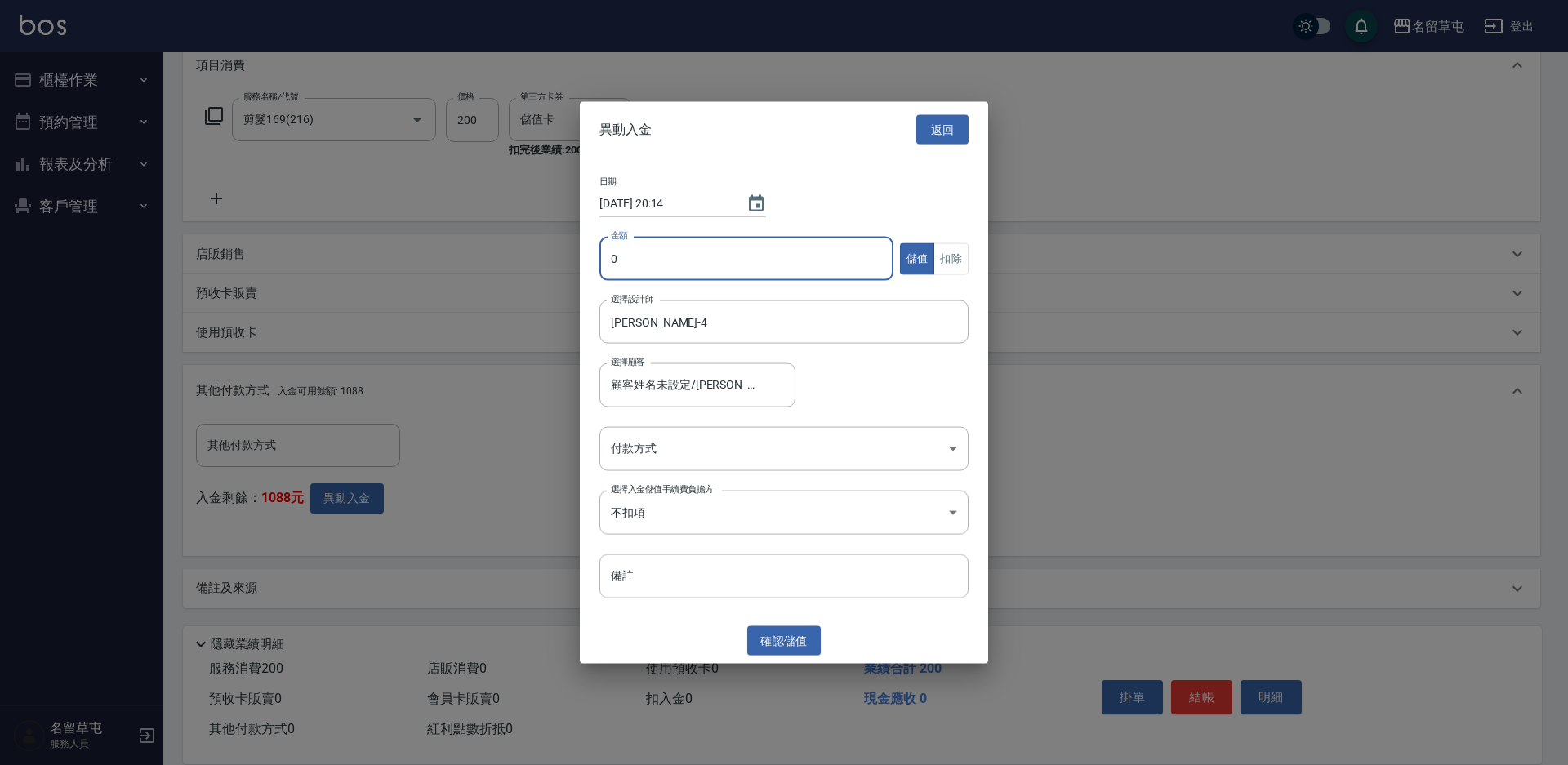
click at [608, 263] on input "0" at bounding box center [746, 258] width 294 height 44
click at [952, 260] on button "扣除" at bounding box center [951, 258] width 35 height 32
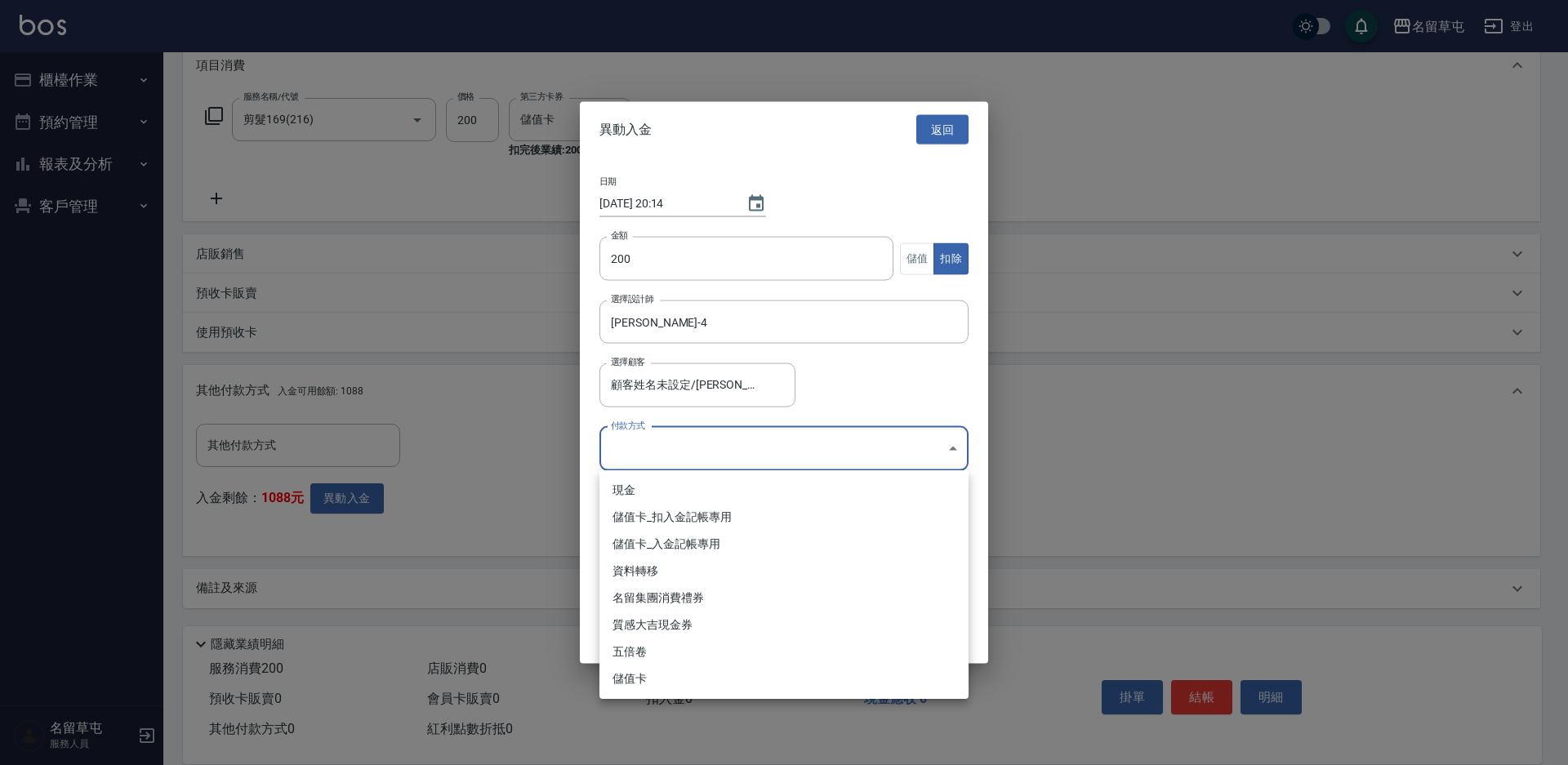
click at [781, 446] on body "名留草屯 登出 櫃檯作業 打帳單 帳單列表 現金收支登錄 材料自購登錄 每日結帳 排班表 現場電腦打卡 預約管理 預約管理 單日預約紀錄 單週預約紀錄 報表及…" at bounding box center [784, 268] width 1568 height 994
click at [713, 522] on li "儲值卡_扣入金記帳專用" at bounding box center [784, 517] width 369 height 27
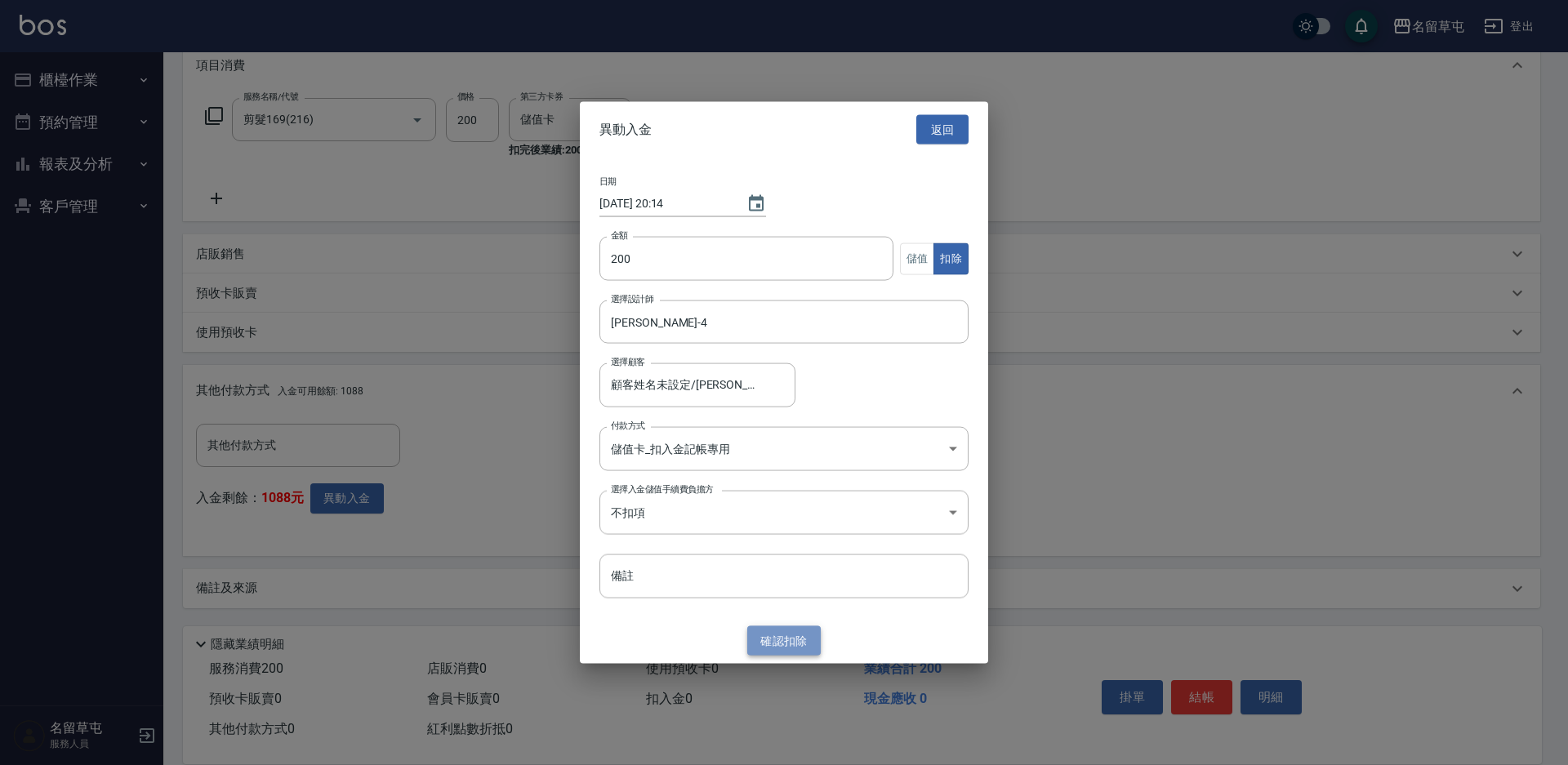
click at [786, 636] on button "確認 扣除" at bounding box center [784, 640] width 74 height 30
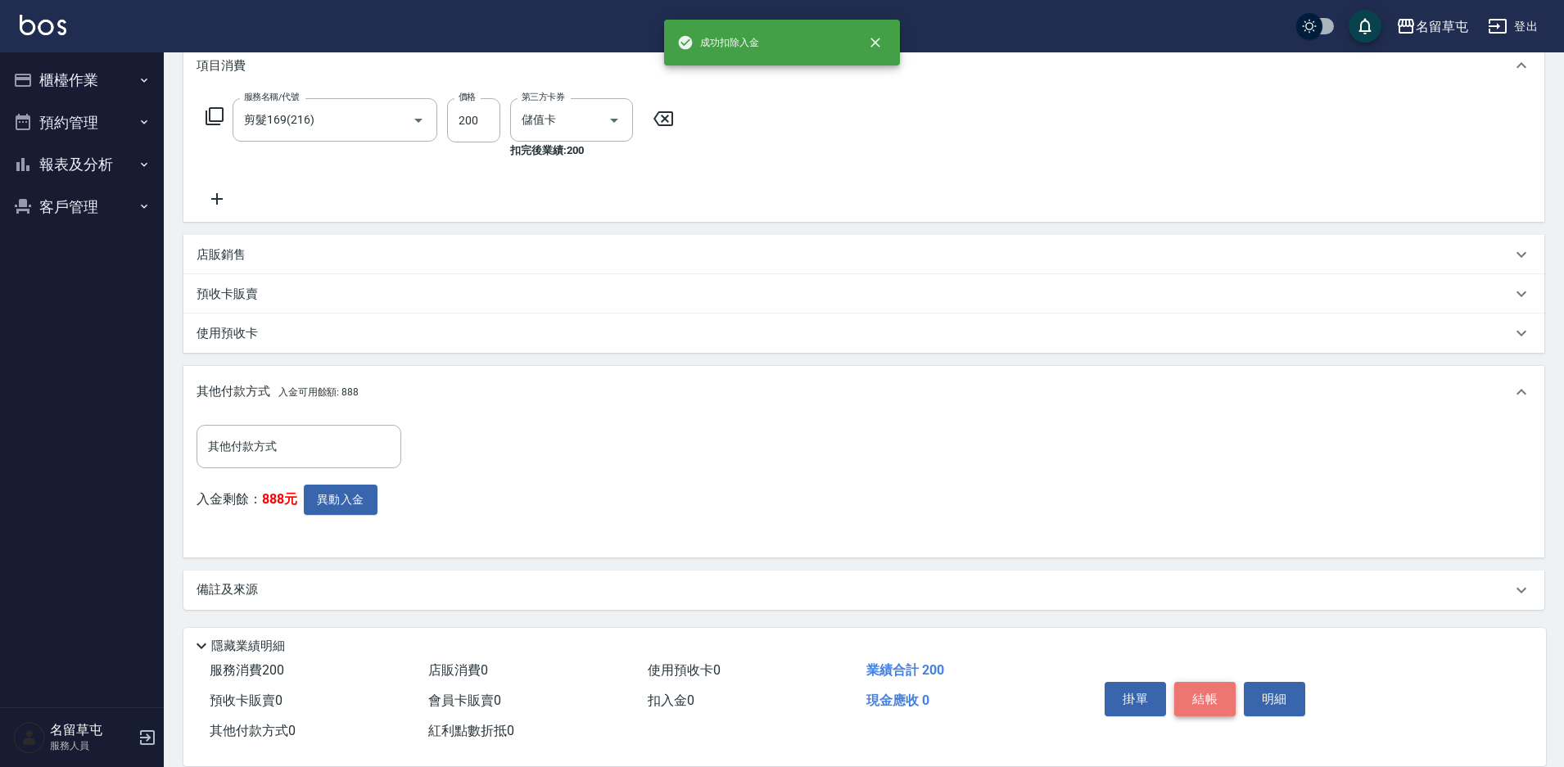
click at [1218, 703] on button "結帳" at bounding box center [1204, 699] width 61 height 34
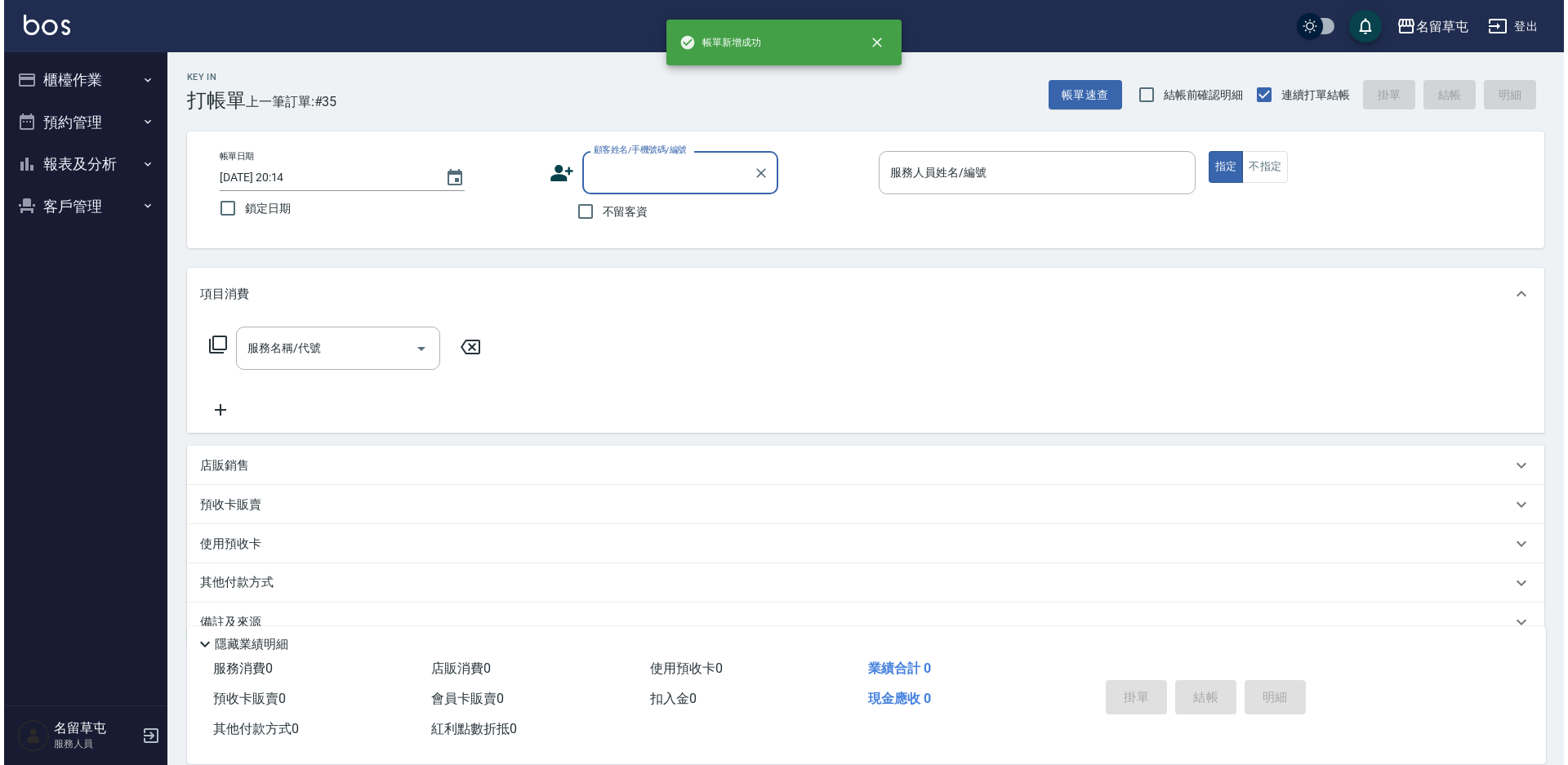
scroll to position [0, 0]
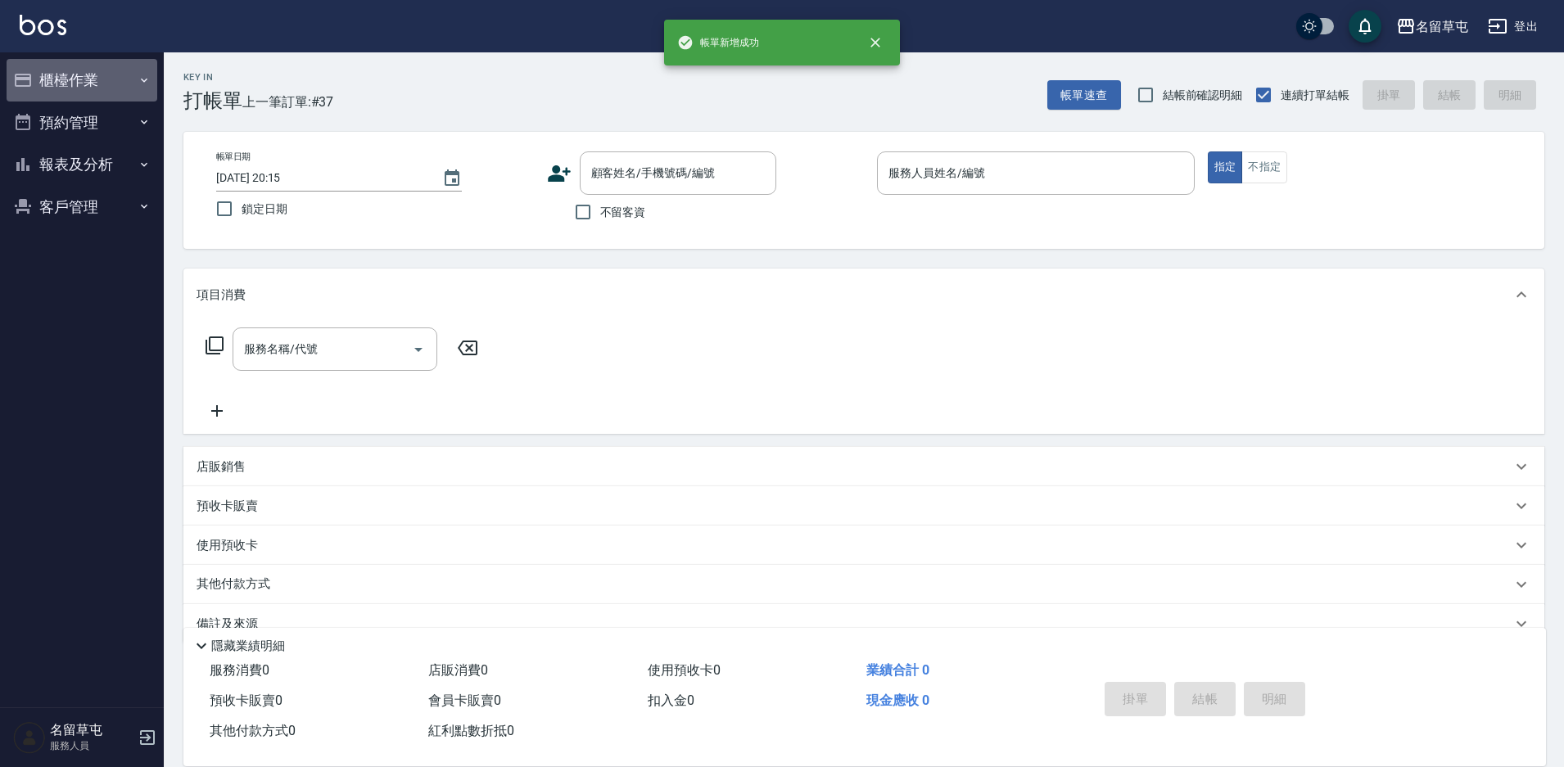
click at [105, 68] on button "櫃檯作業" at bounding box center [82, 80] width 151 height 43
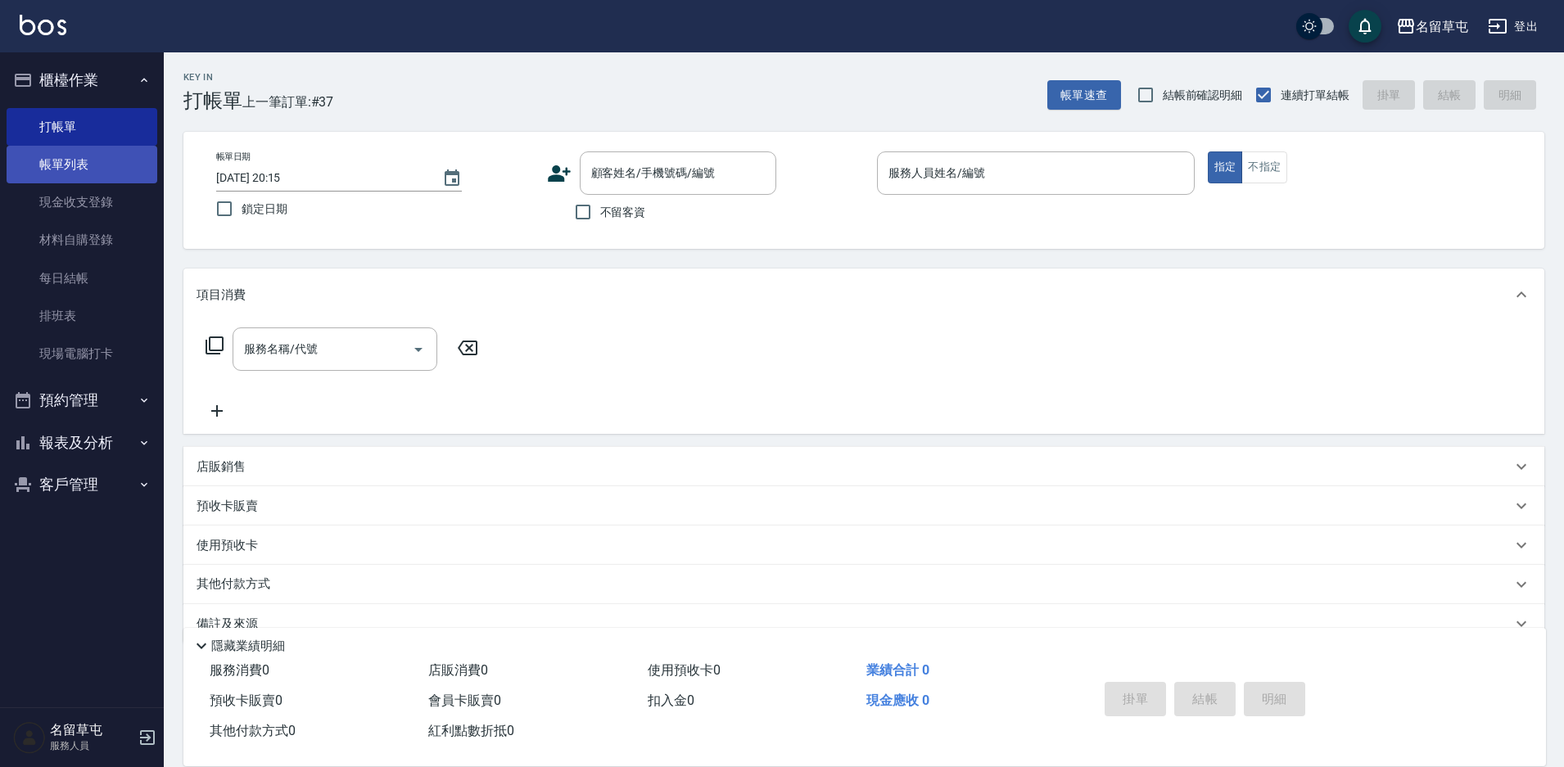
click at [88, 162] on link "帳單列表" at bounding box center [82, 165] width 151 height 38
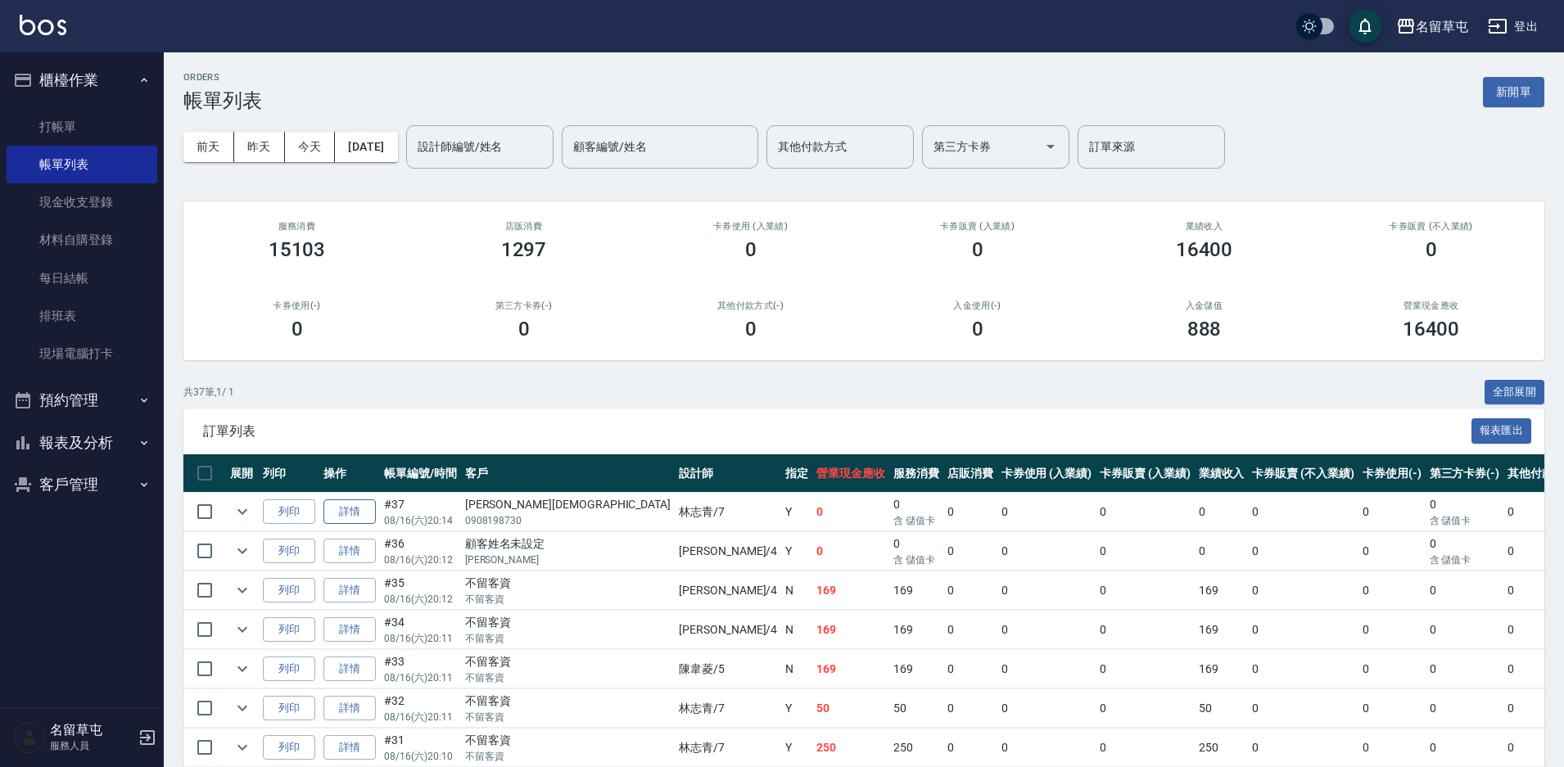
click at [323, 509] on link "詳情" at bounding box center [349, 511] width 52 height 25
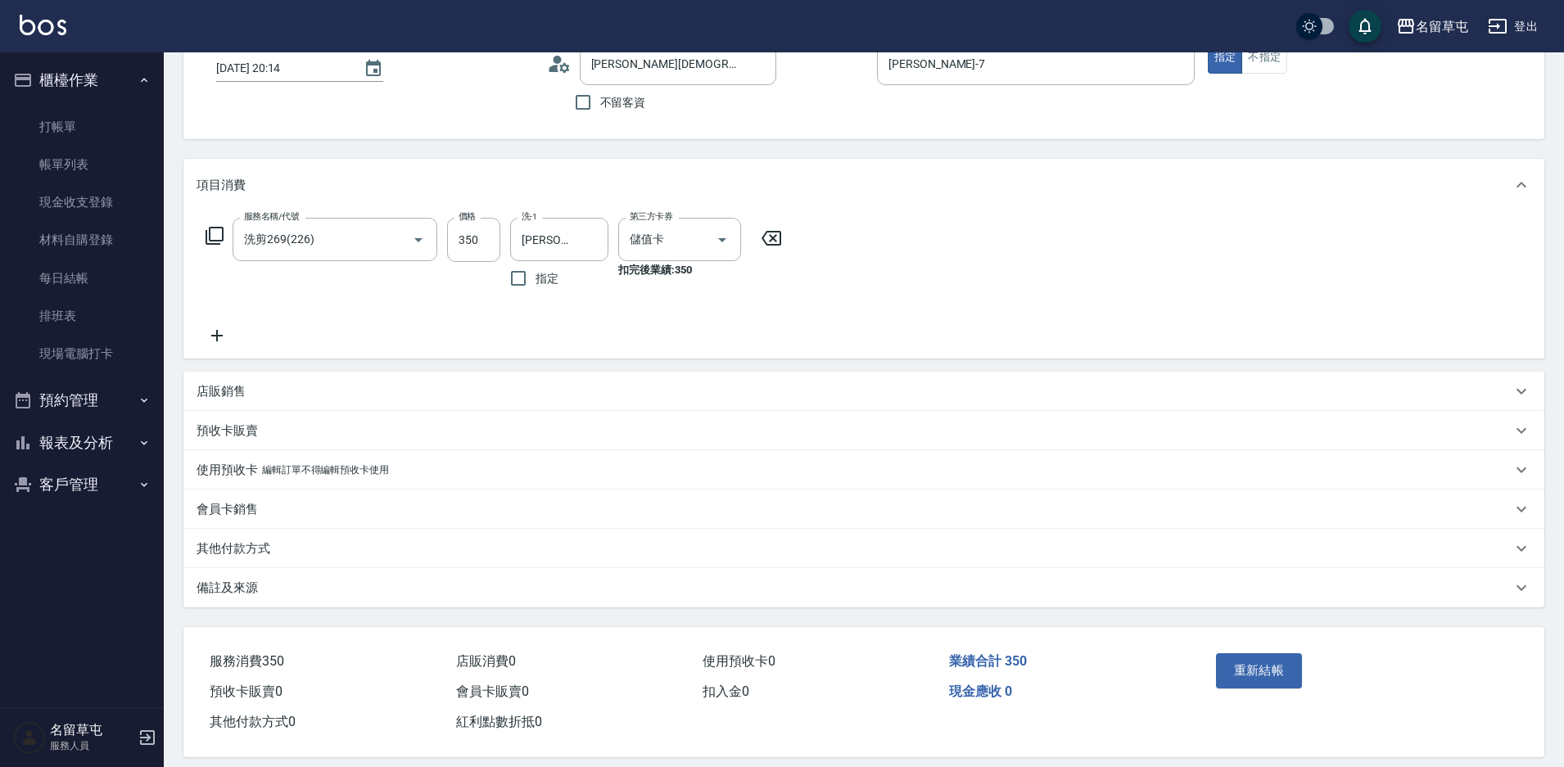
drag, startPoint x: 247, startPoint y: 536, endPoint x: 246, endPoint y: 548, distance: 11.6
click at [246, 537] on div "其他付款方式" at bounding box center [863, 548] width 1361 height 39
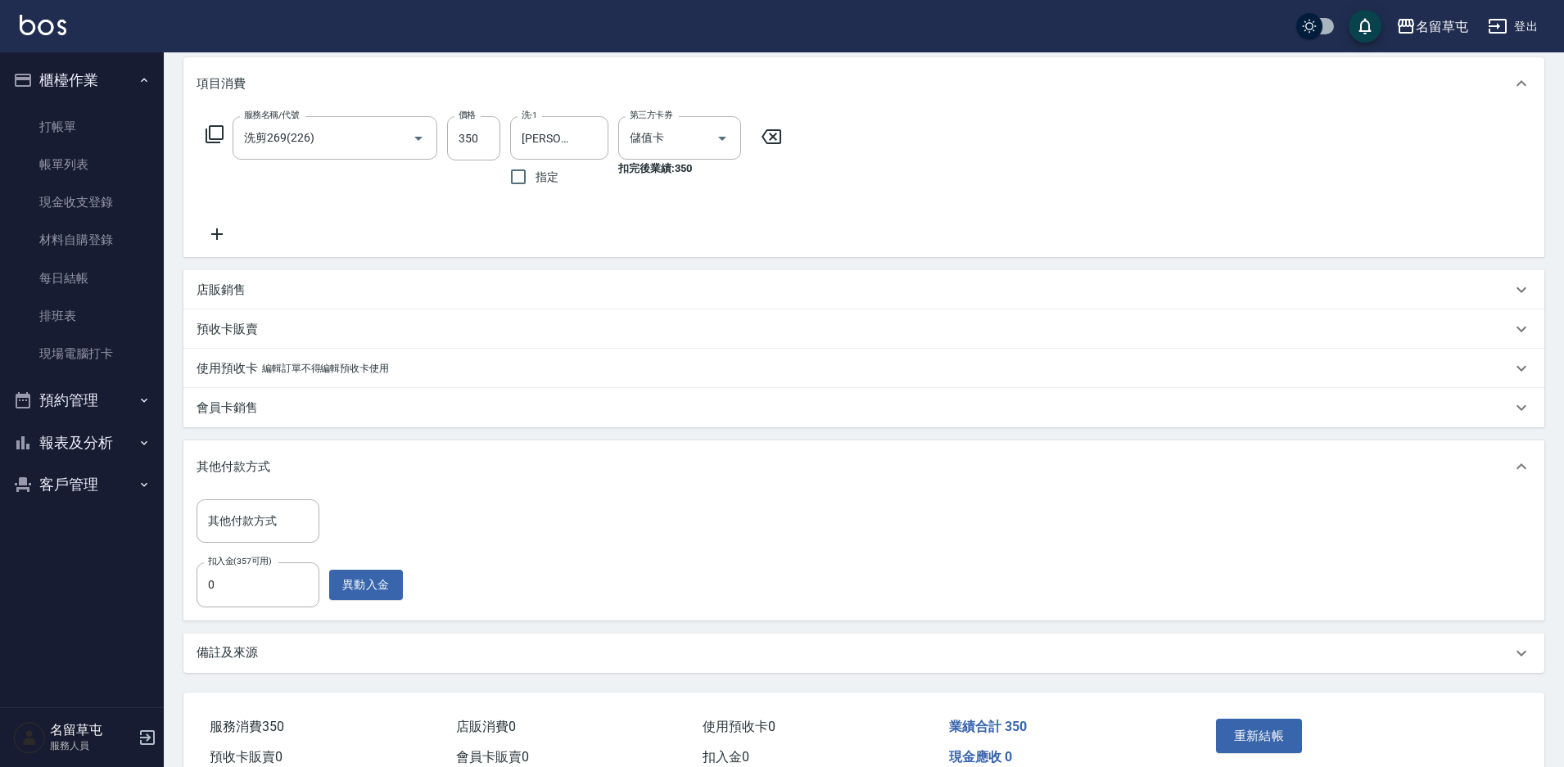
scroll to position [273, 0]
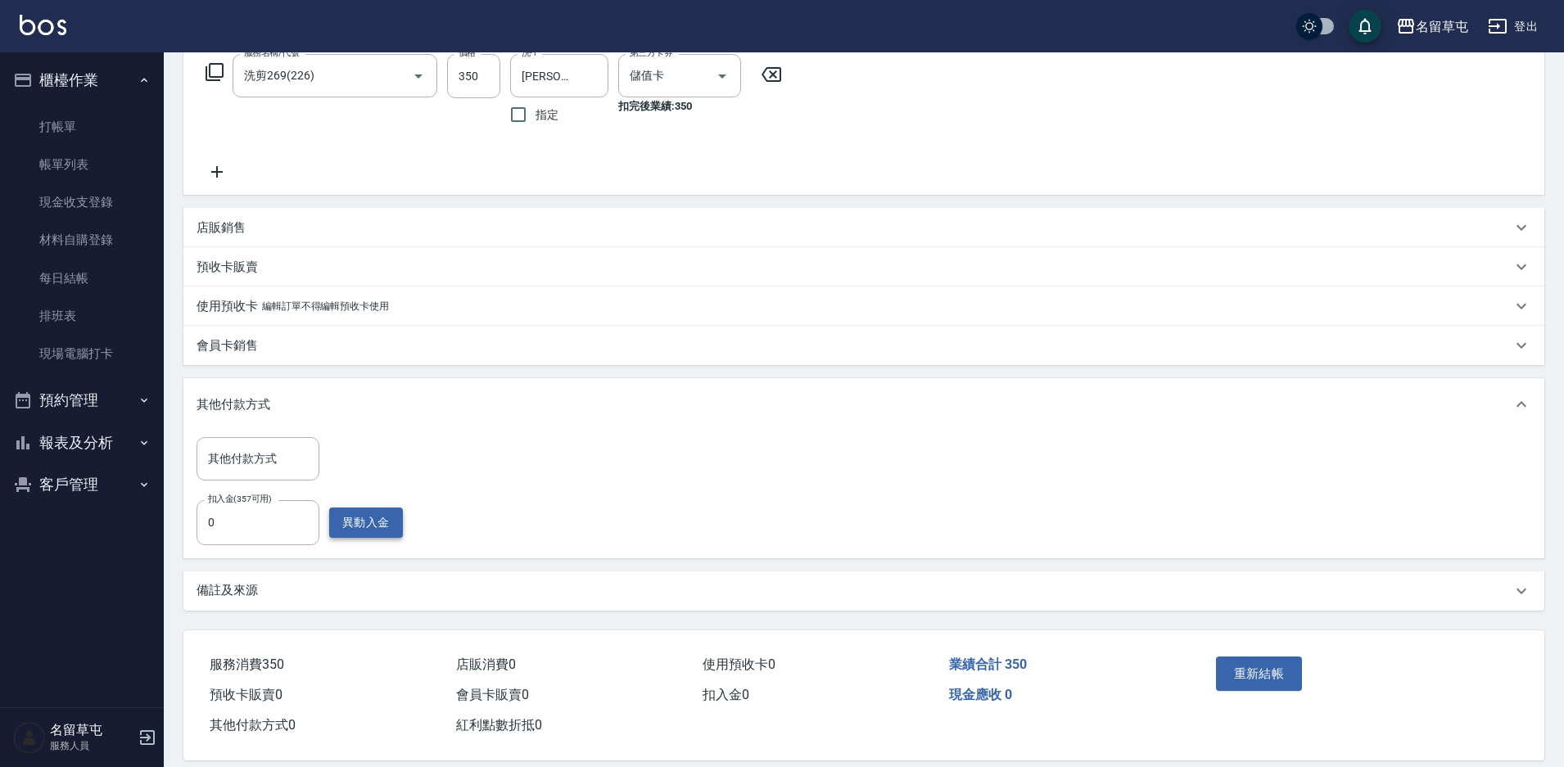
click at [375, 531] on button "異動入金" at bounding box center [366, 523] width 74 height 30
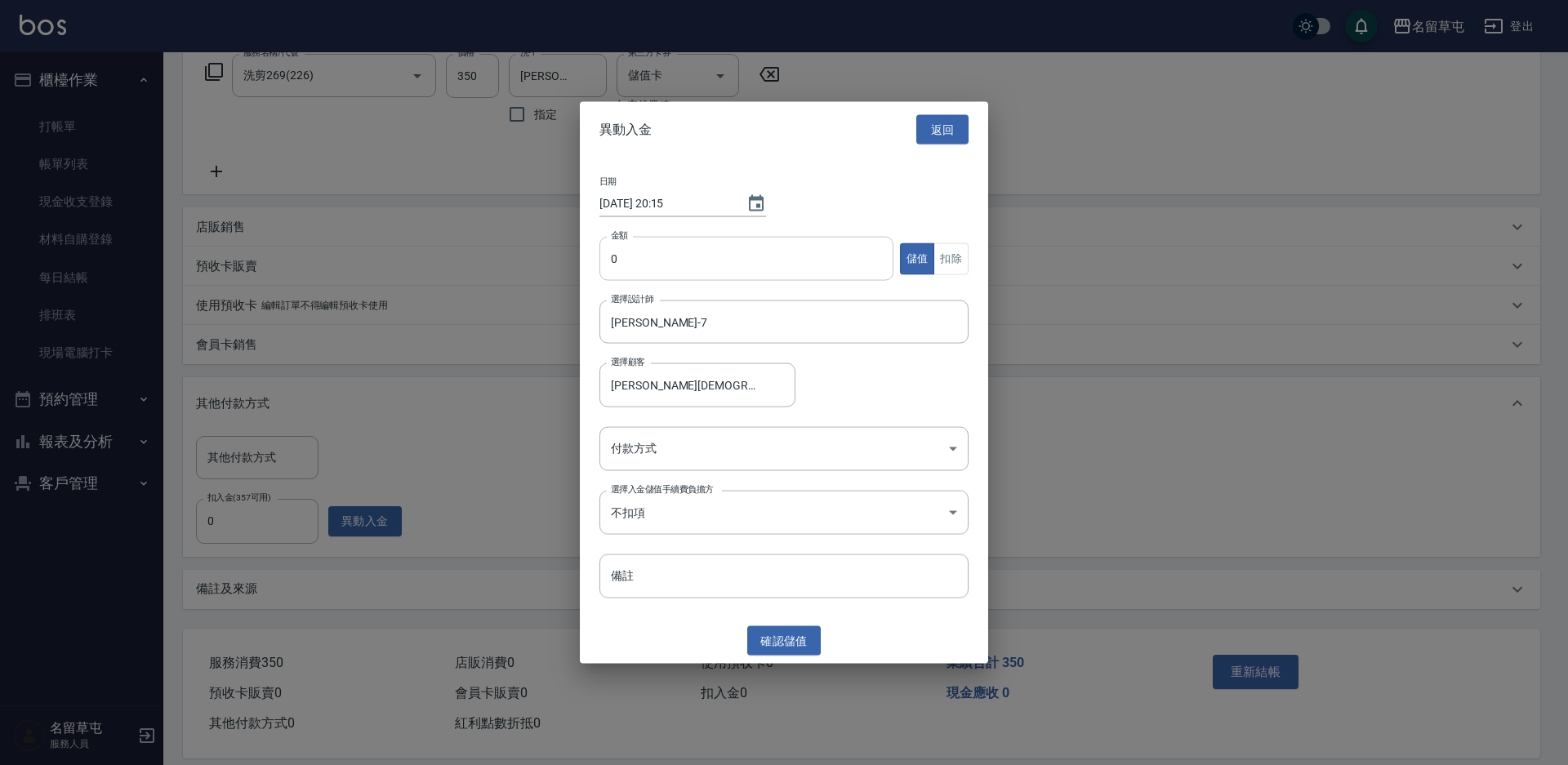
click at [679, 252] on input "0" at bounding box center [746, 258] width 294 height 44
drag, startPoint x: 960, startPoint y: 255, endPoint x: 899, endPoint y: 357, distance: 118.8
click at [958, 262] on button "扣除" at bounding box center [951, 258] width 35 height 32
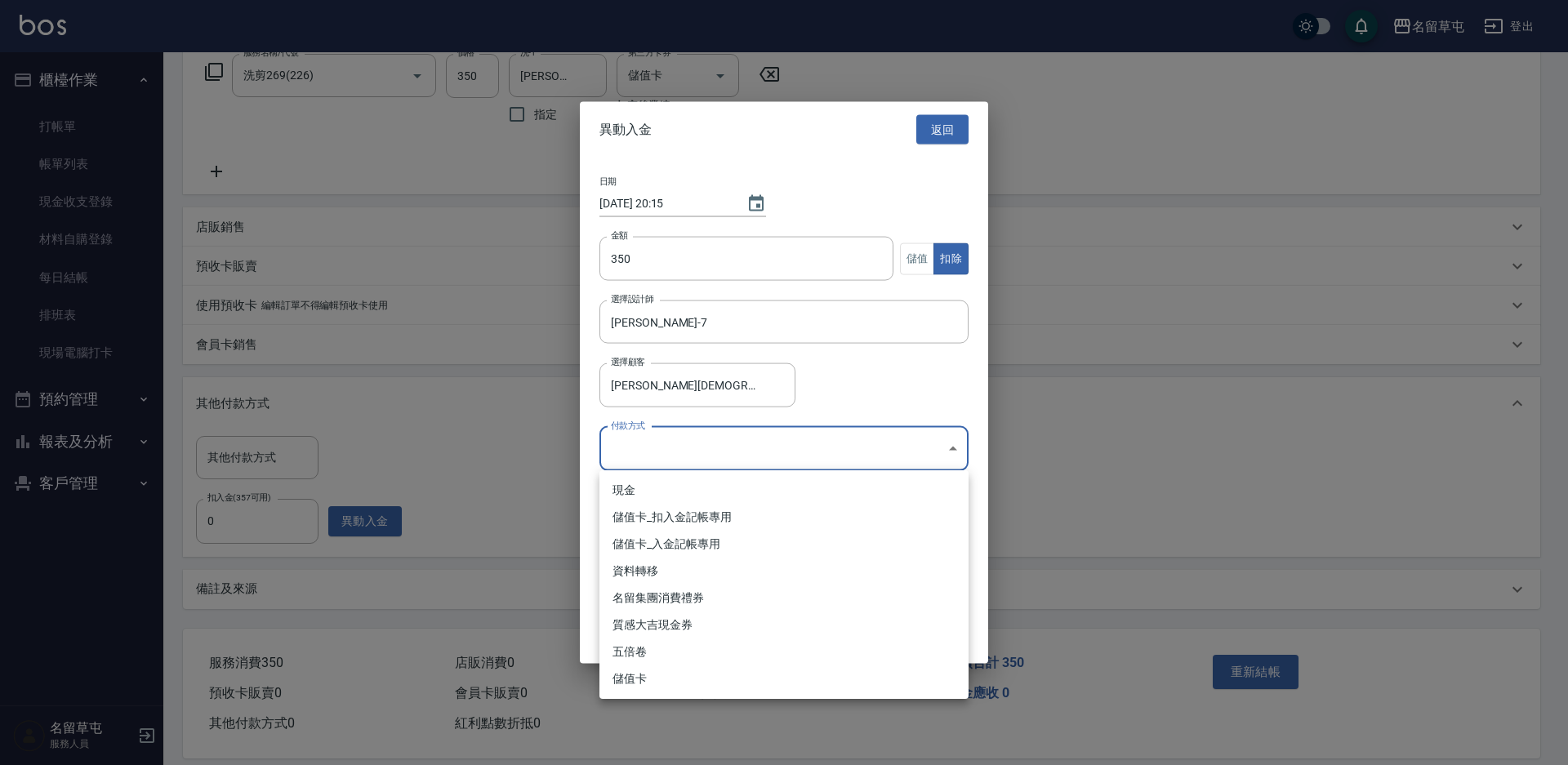
click at [772, 457] on body "名留草屯 登出 櫃檯作業 打帳單 帳單列表 現金收支登錄 材料自購登錄 每日結帳 排班表 現場電腦打卡 預約管理 預約管理 單日預約紀錄 單週預約紀錄 報表及…" at bounding box center [784, 253] width 1568 height 1051
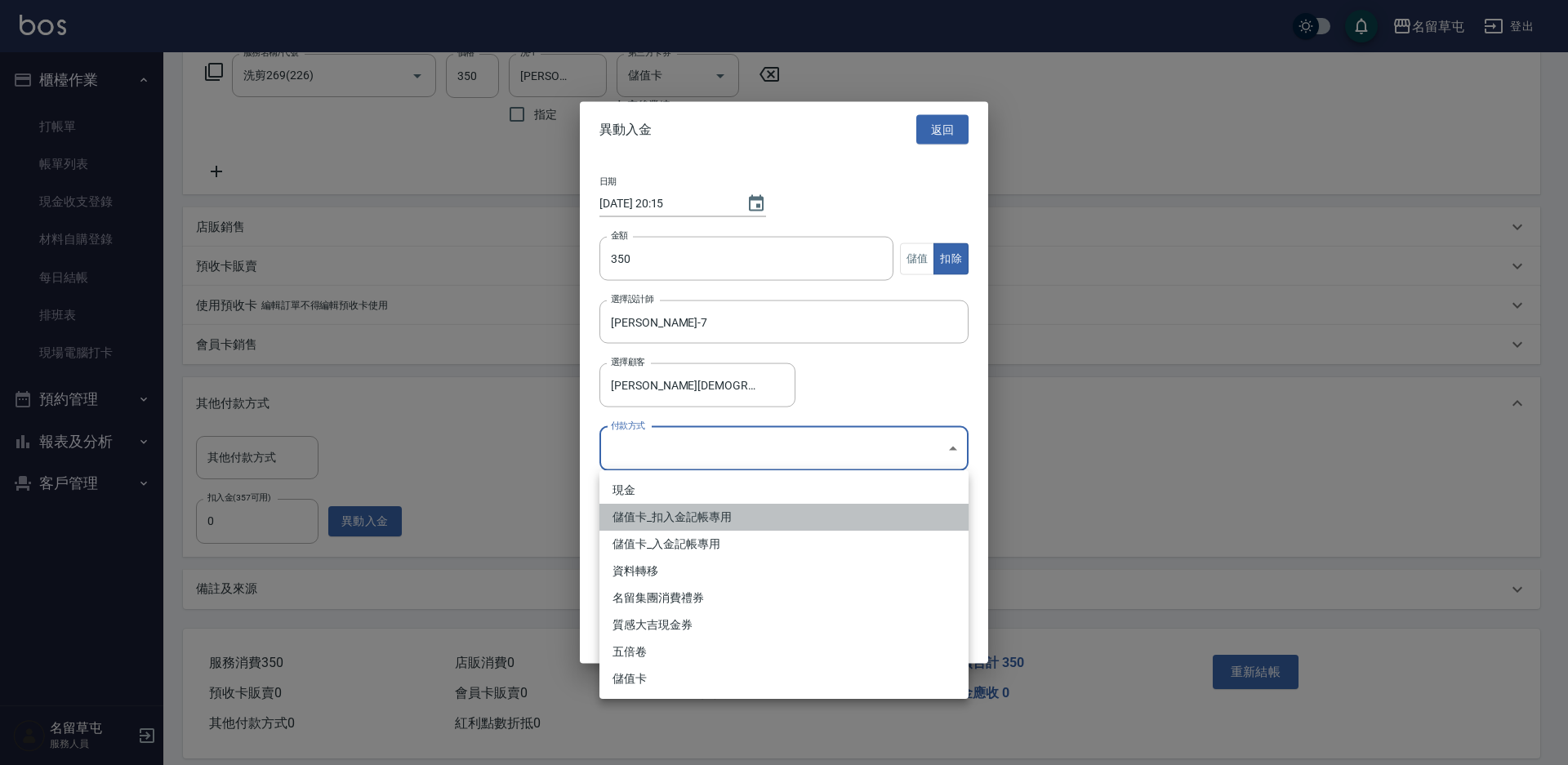
drag, startPoint x: 670, startPoint y: 521, endPoint x: 680, endPoint y: 544, distance: 25.1
click at [670, 520] on li "儲值卡_扣入金記帳專用" at bounding box center [784, 517] width 369 height 27
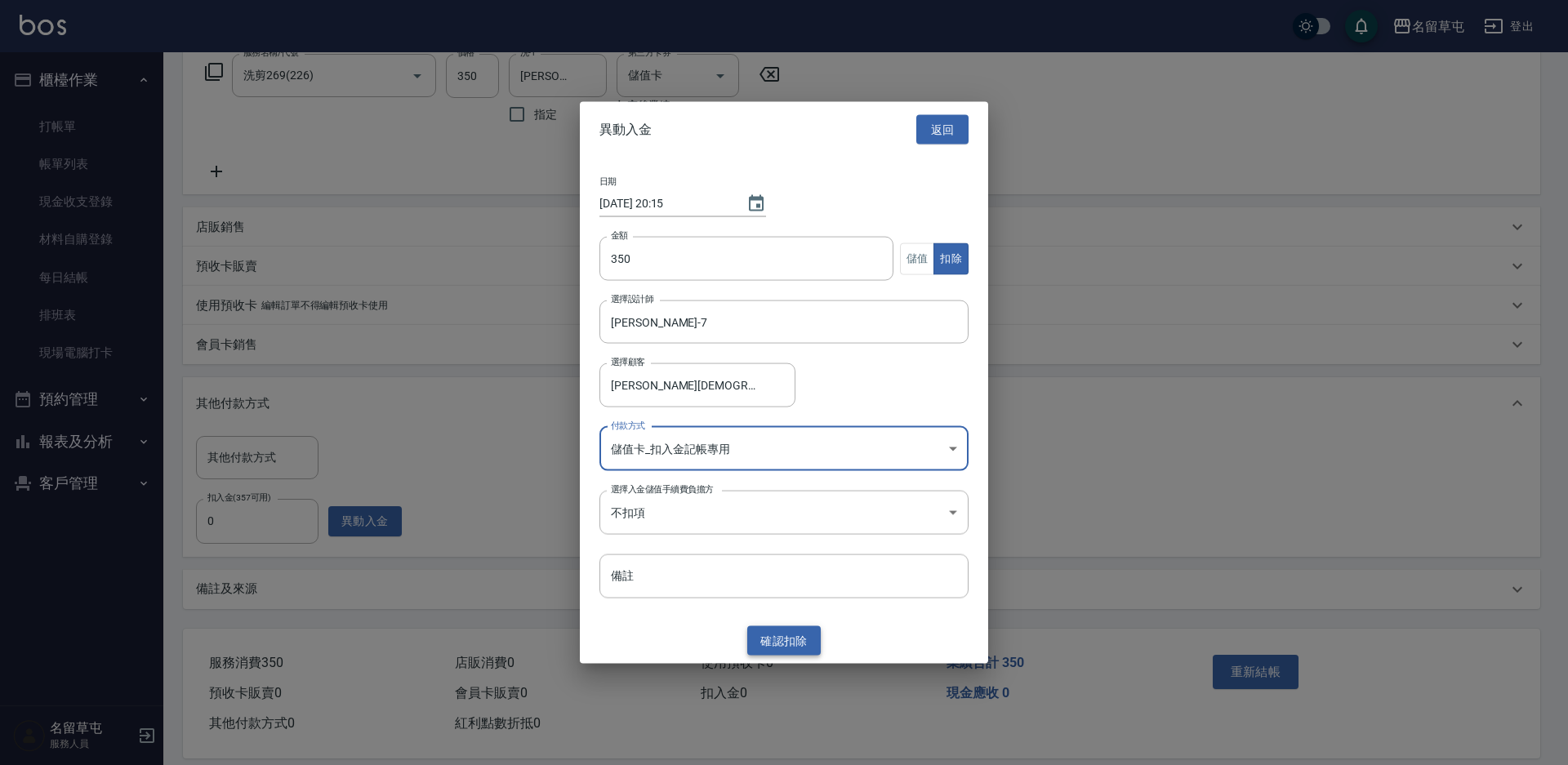
click at [773, 653] on button "確認 扣除" at bounding box center [784, 640] width 74 height 30
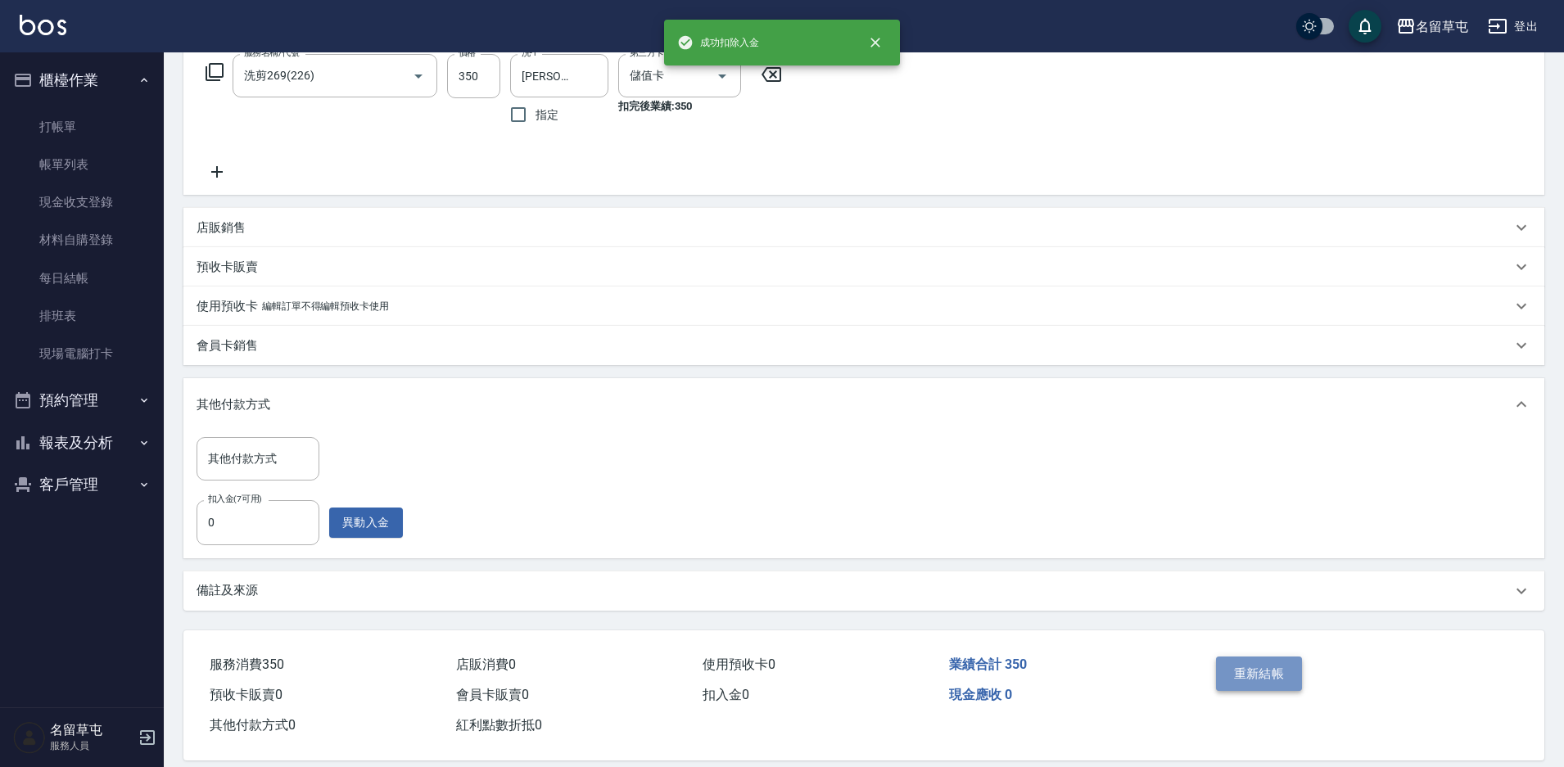
click at [1260, 673] on button "重新結帳" at bounding box center [1259, 674] width 87 height 34
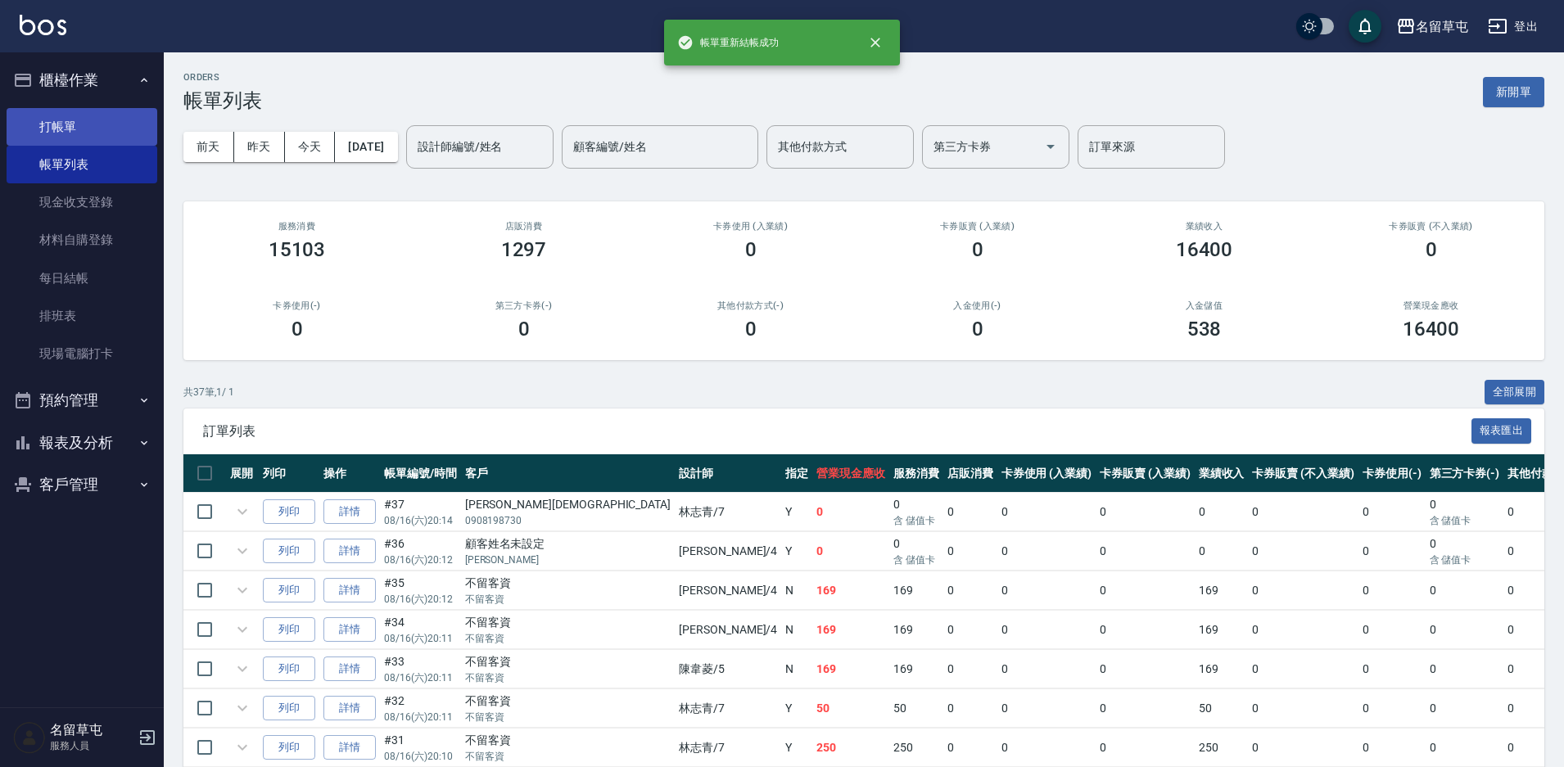
click at [30, 124] on link "打帳單" at bounding box center [82, 127] width 151 height 38
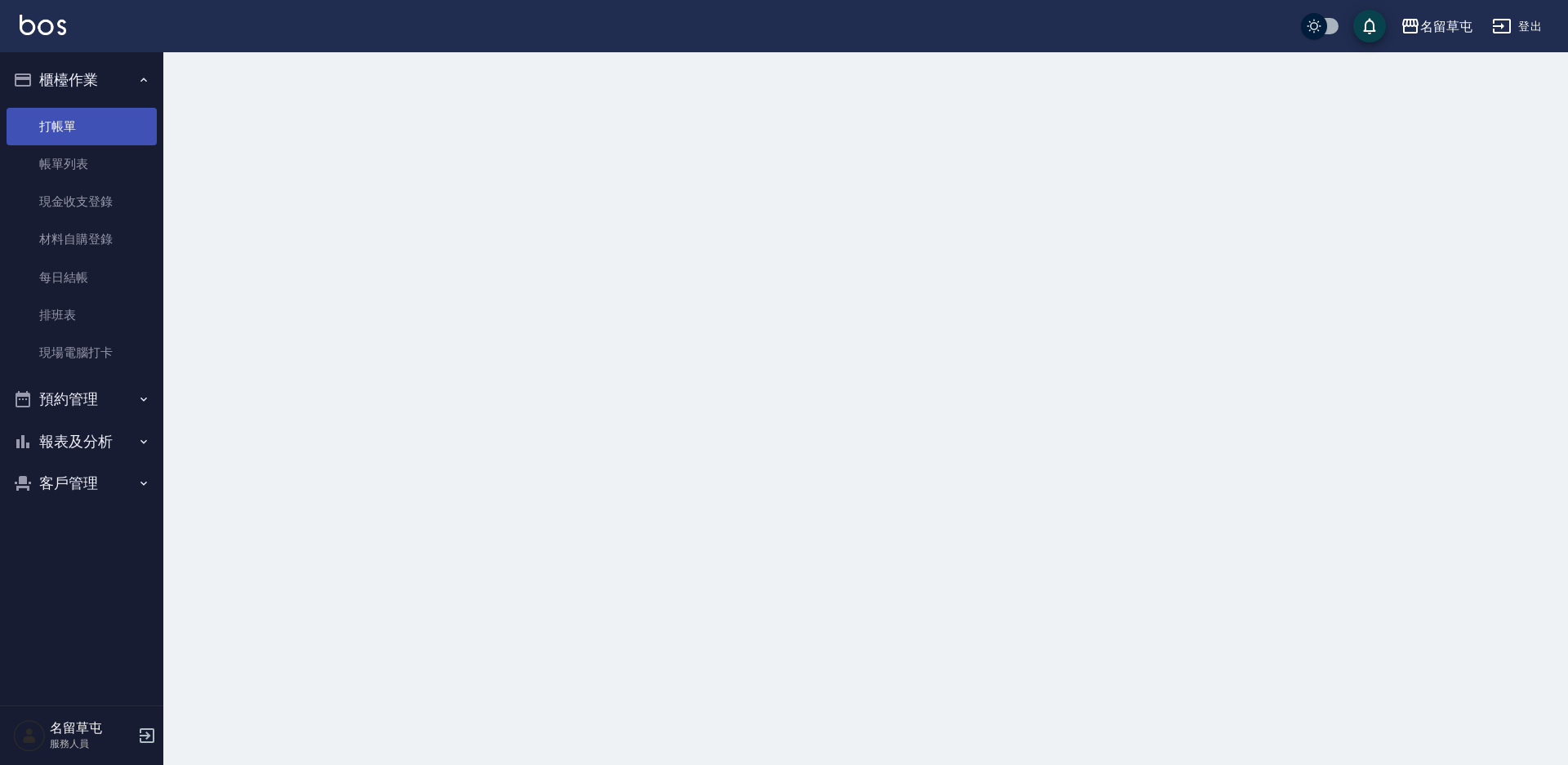
click at [52, 124] on link "打帳單" at bounding box center [82, 127] width 151 height 38
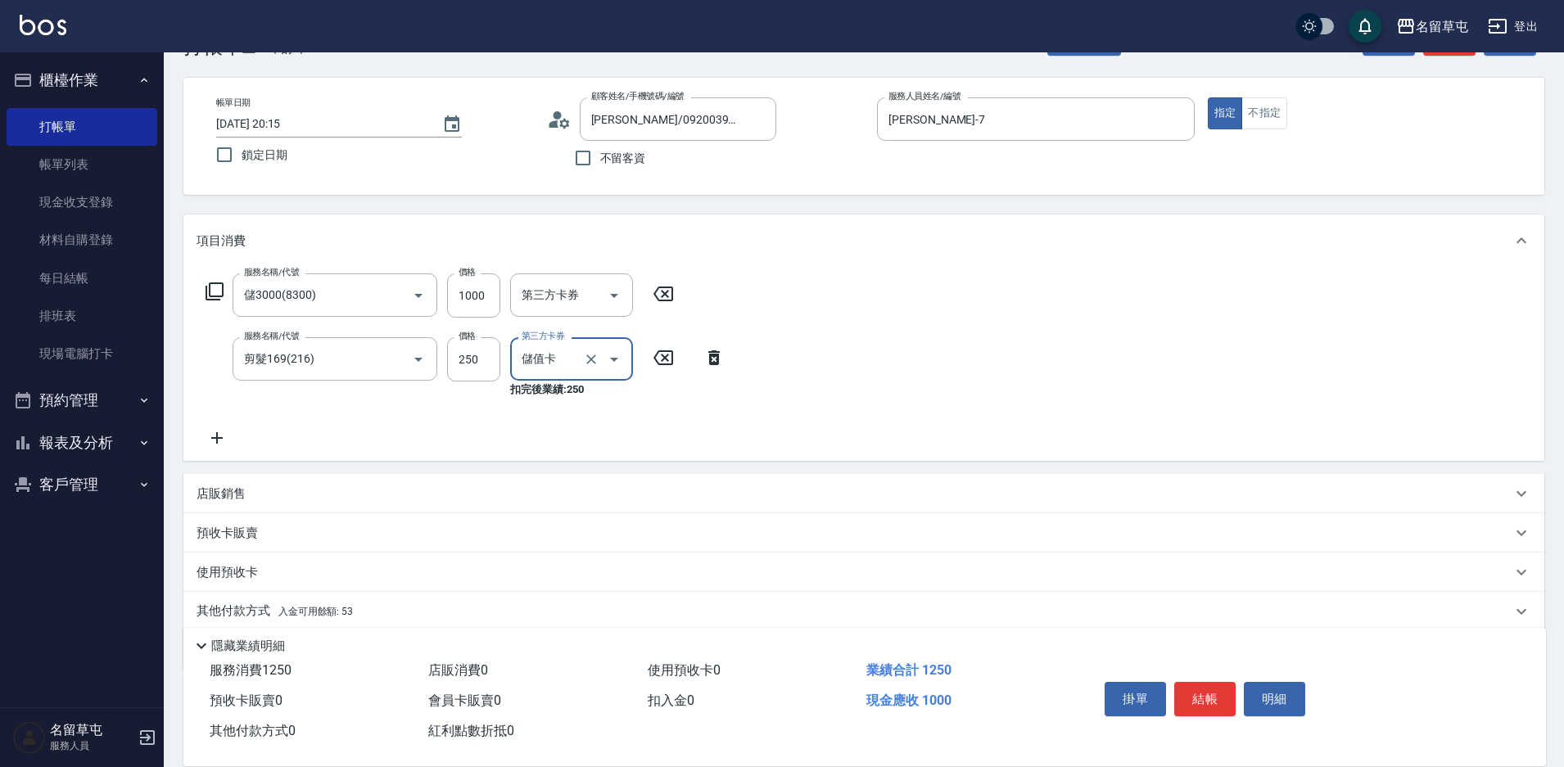
scroll to position [115, 0]
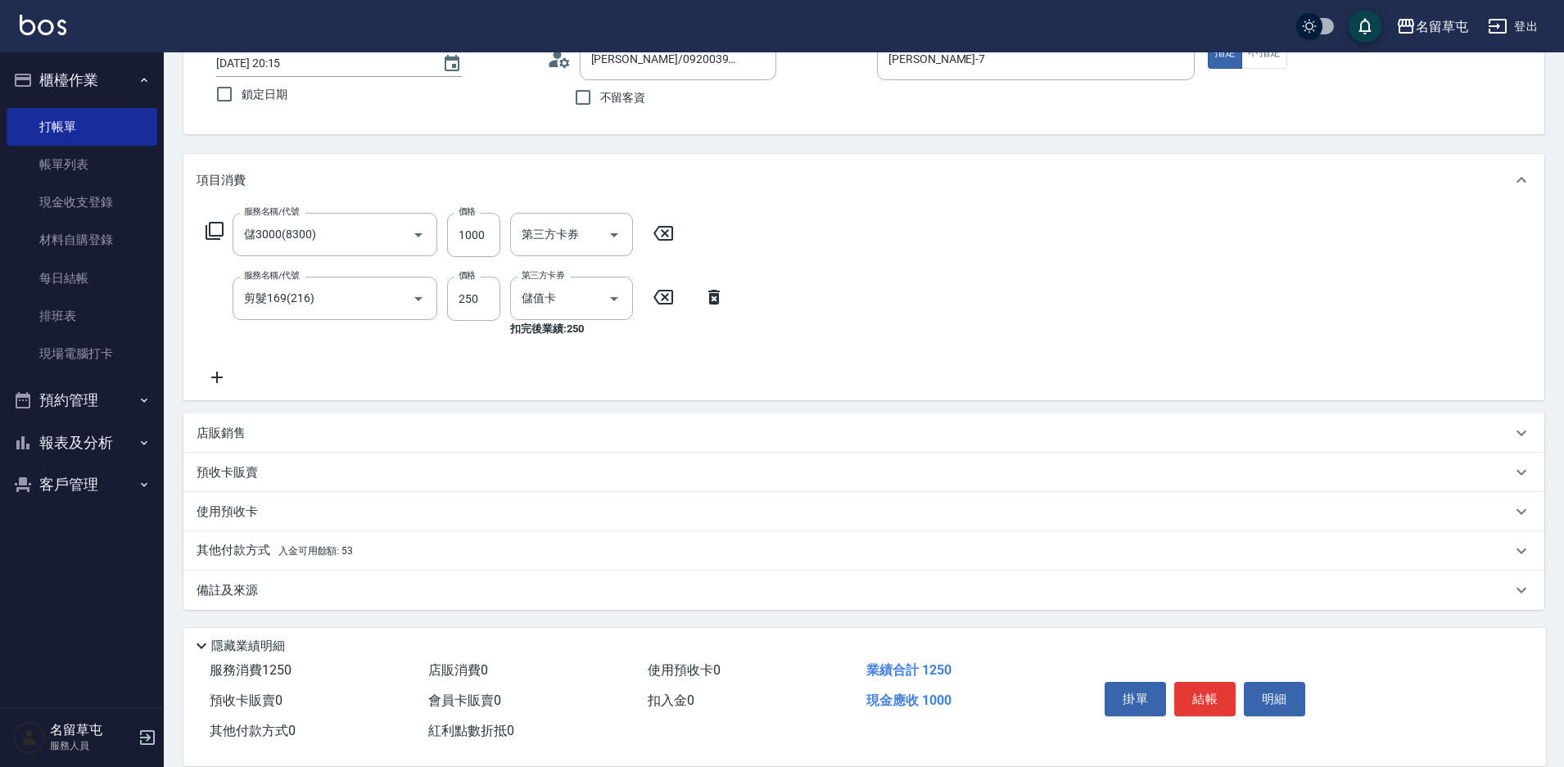
click at [247, 563] on div "其他付款方式 入金可用餘額: 53" at bounding box center [863, 550] width 1361 height 39
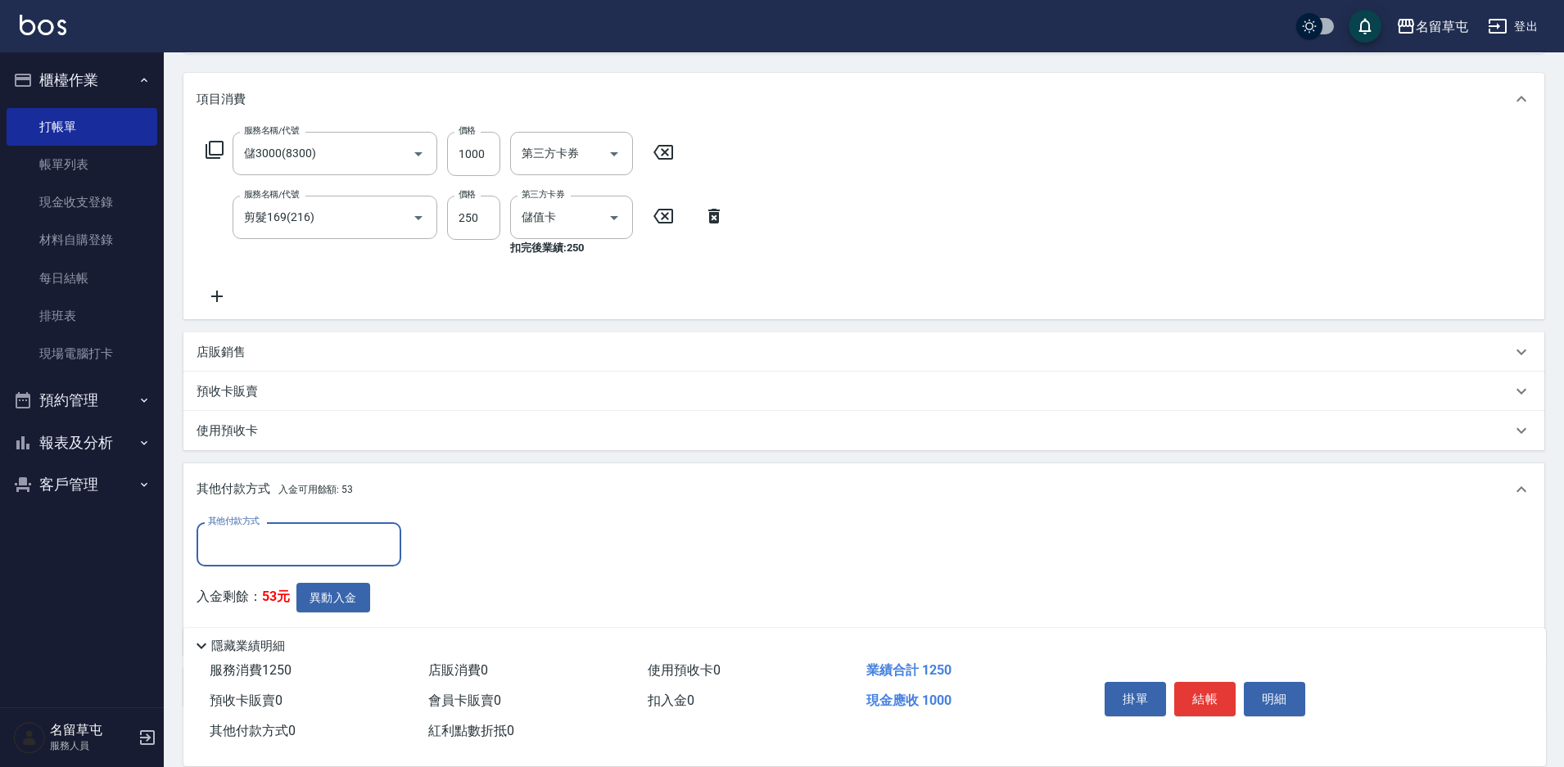
scroll to position [197, 0]
click at [333, 592] on button "異動入金" at bounding box center [333, 597] width 74 height 30
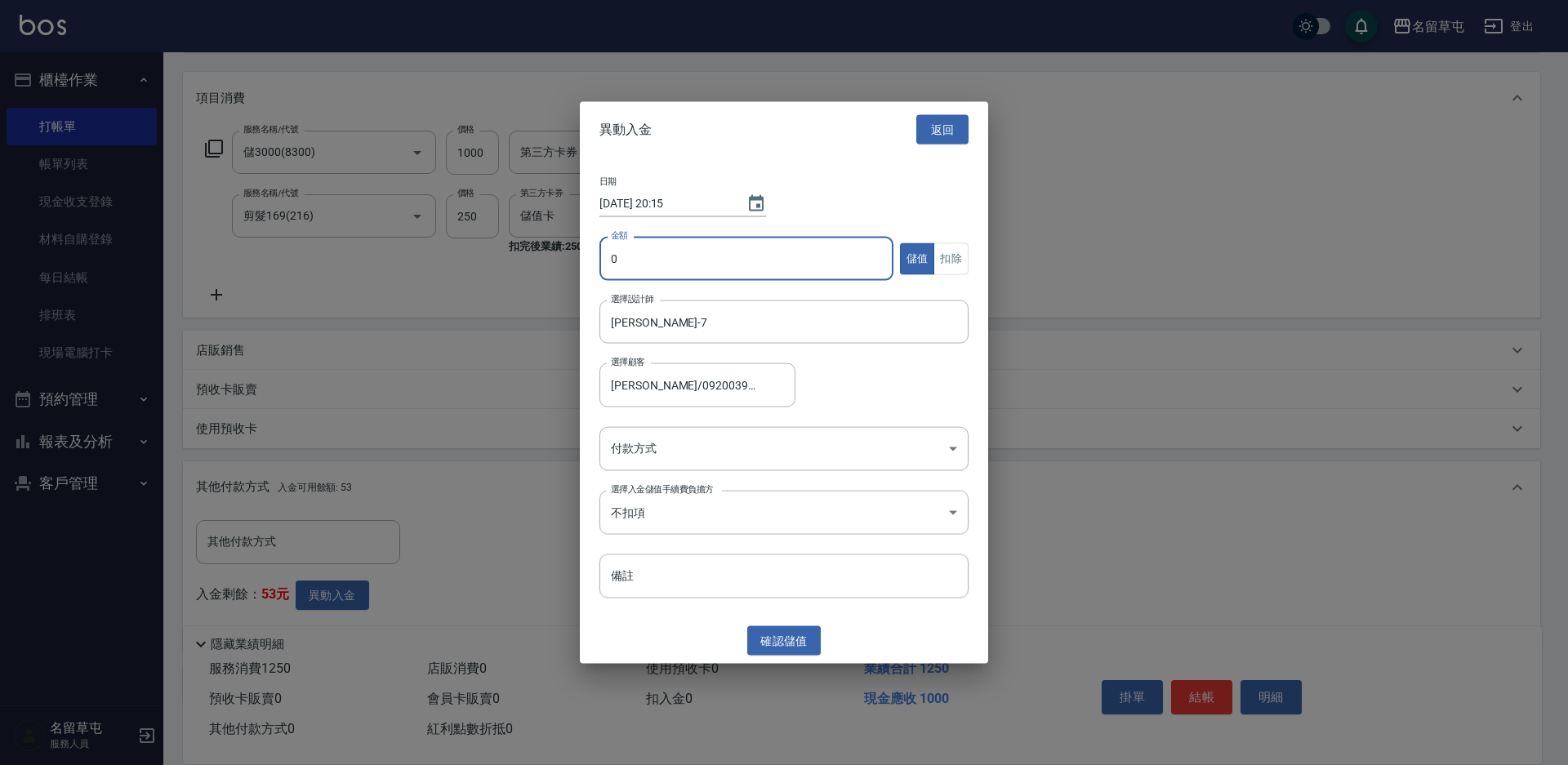
click at [648, 267] on input "0" at bounding box center [746, 258] width 294 height 44
click at [662, 461] on body "名留草屯 登出 櫃檯作業 打帳單 帳單列表 現金收支登錄 材料自購登錄 每日結帳 排班表 現場電腦打卡 預約管理 預約管理 單日預約紀錄 單週預約紀錄 報表及…" at bounding box center [784, 332] width 1568 height 1057
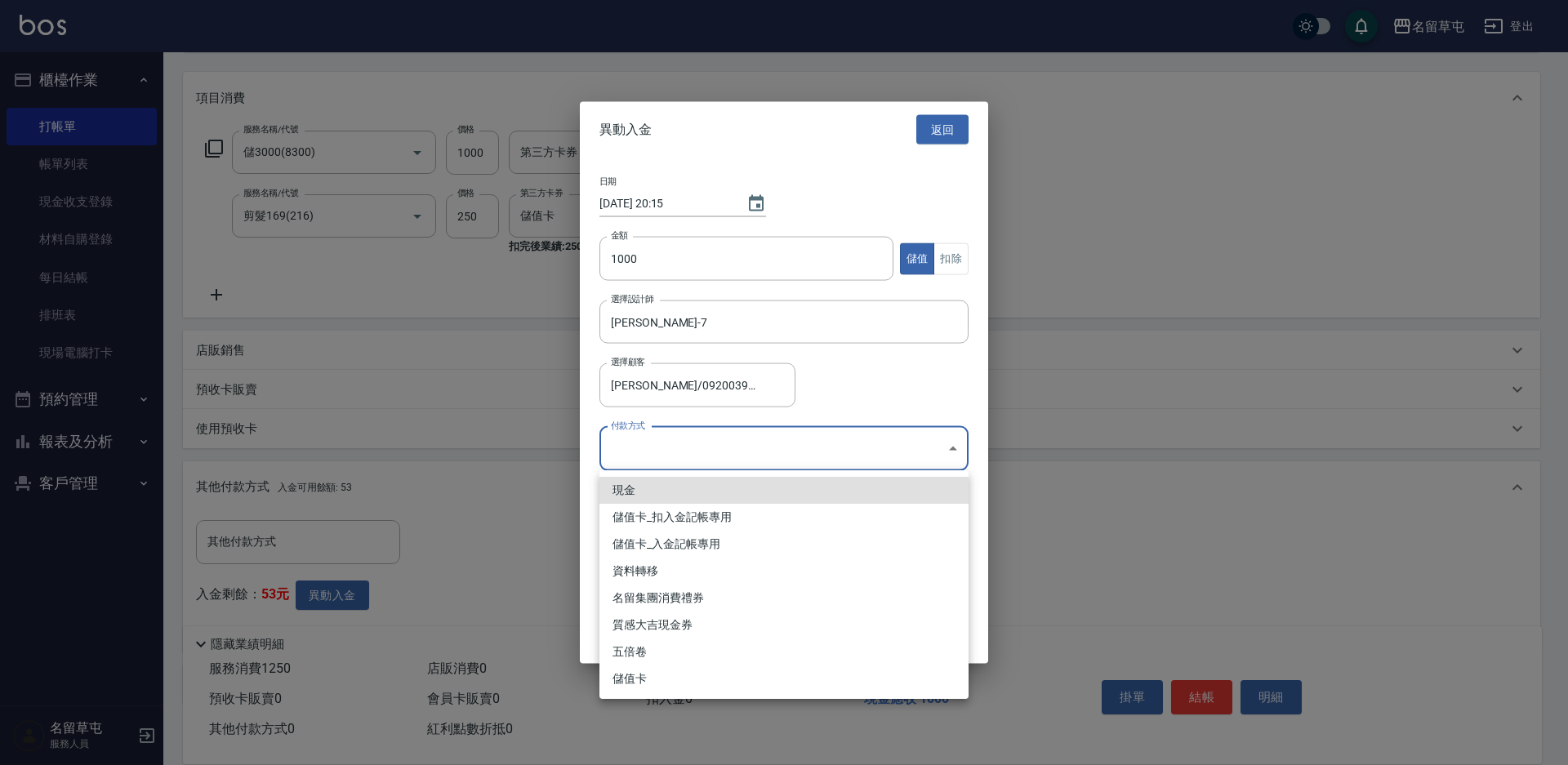
click at [732, 540] on li "儲值卡_入金記帳專用" at bounding box center [784, 544] width 369 height 27
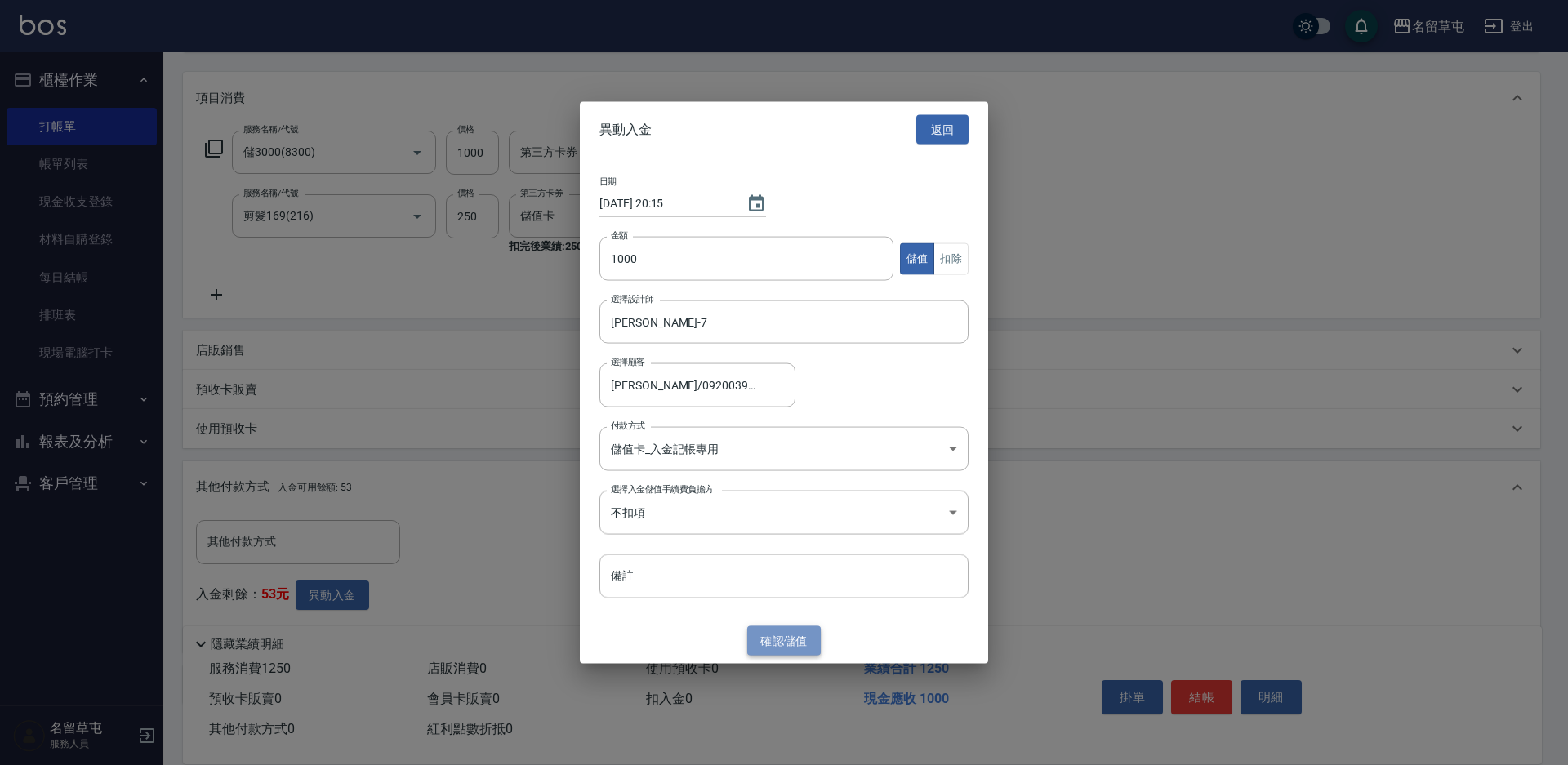
click at [778, 639] on button "確認 儲值" at bounding box center [784, 640] width 74 height 30
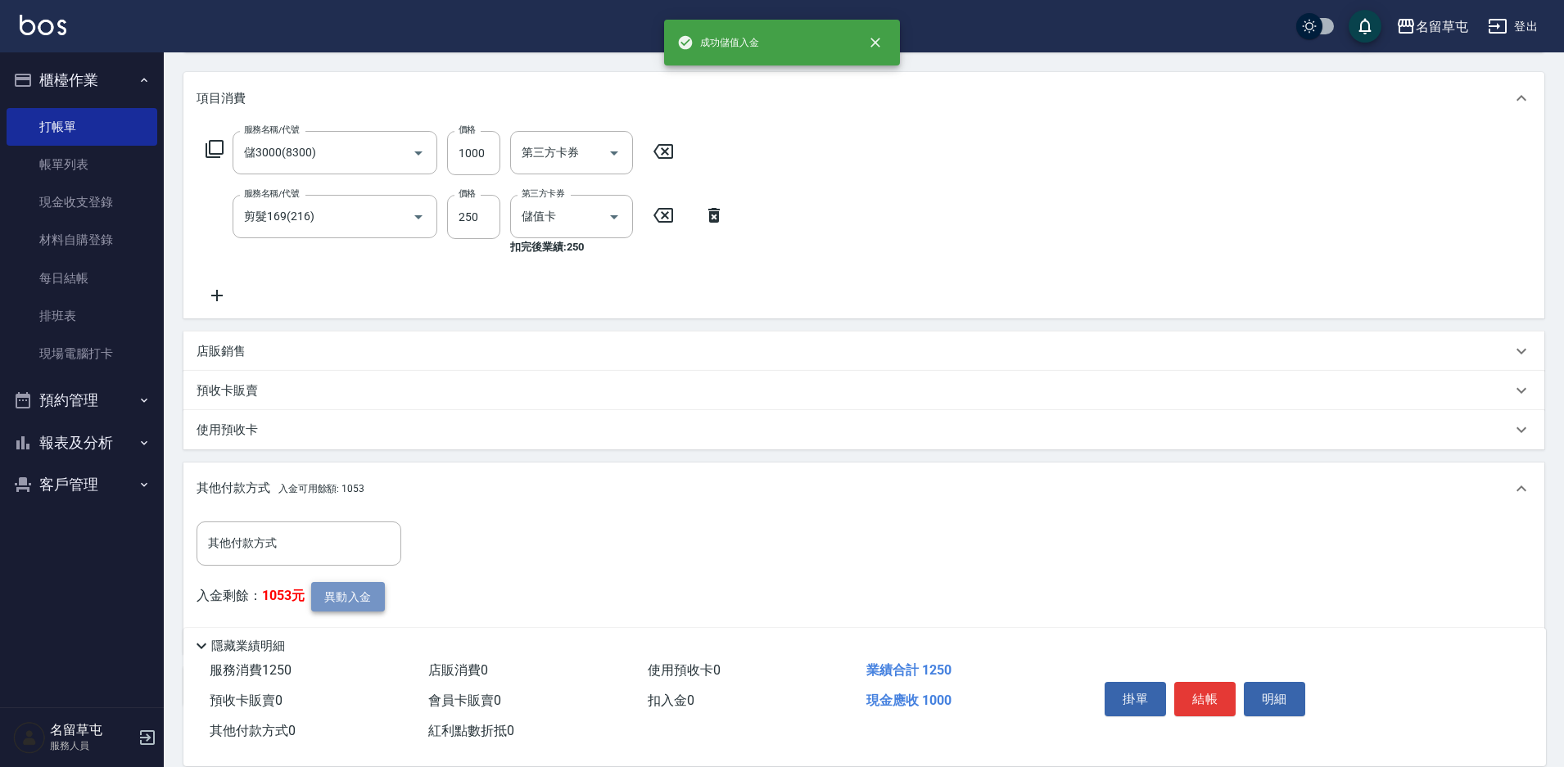
click at [350, 588] on button "異動入金" at bounding box center [348, 597] width 74 height 30
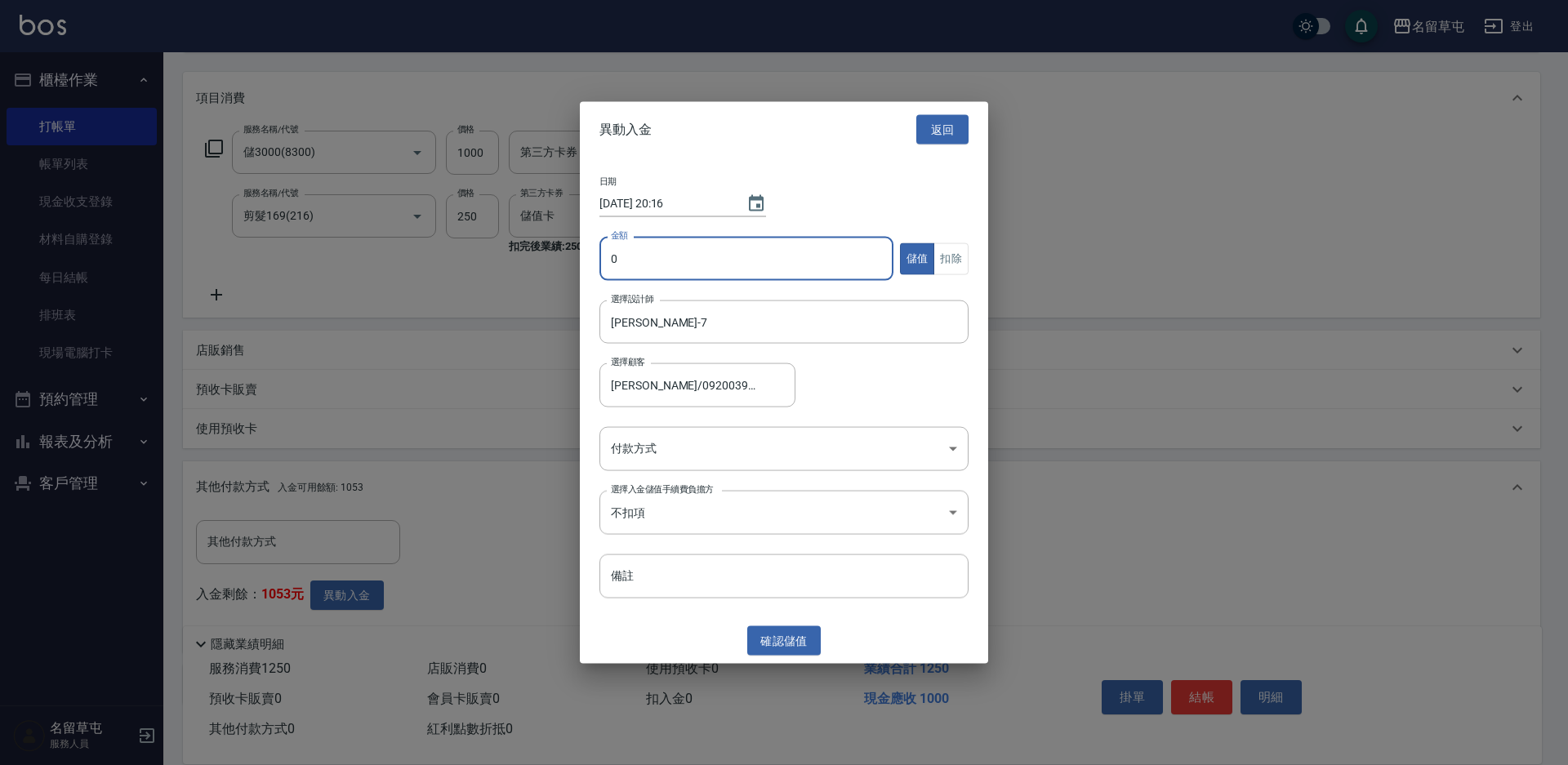
click at [677, 245] on input "0" at bounding box center [746, 258] width 294 height 44
click at [960, 255] on button "扣除" at bounding box center [951, 258] width 35 height 32
click at [782, 645] on button "確認 扣除" at bounding box center [784, 640] width 74 height 30
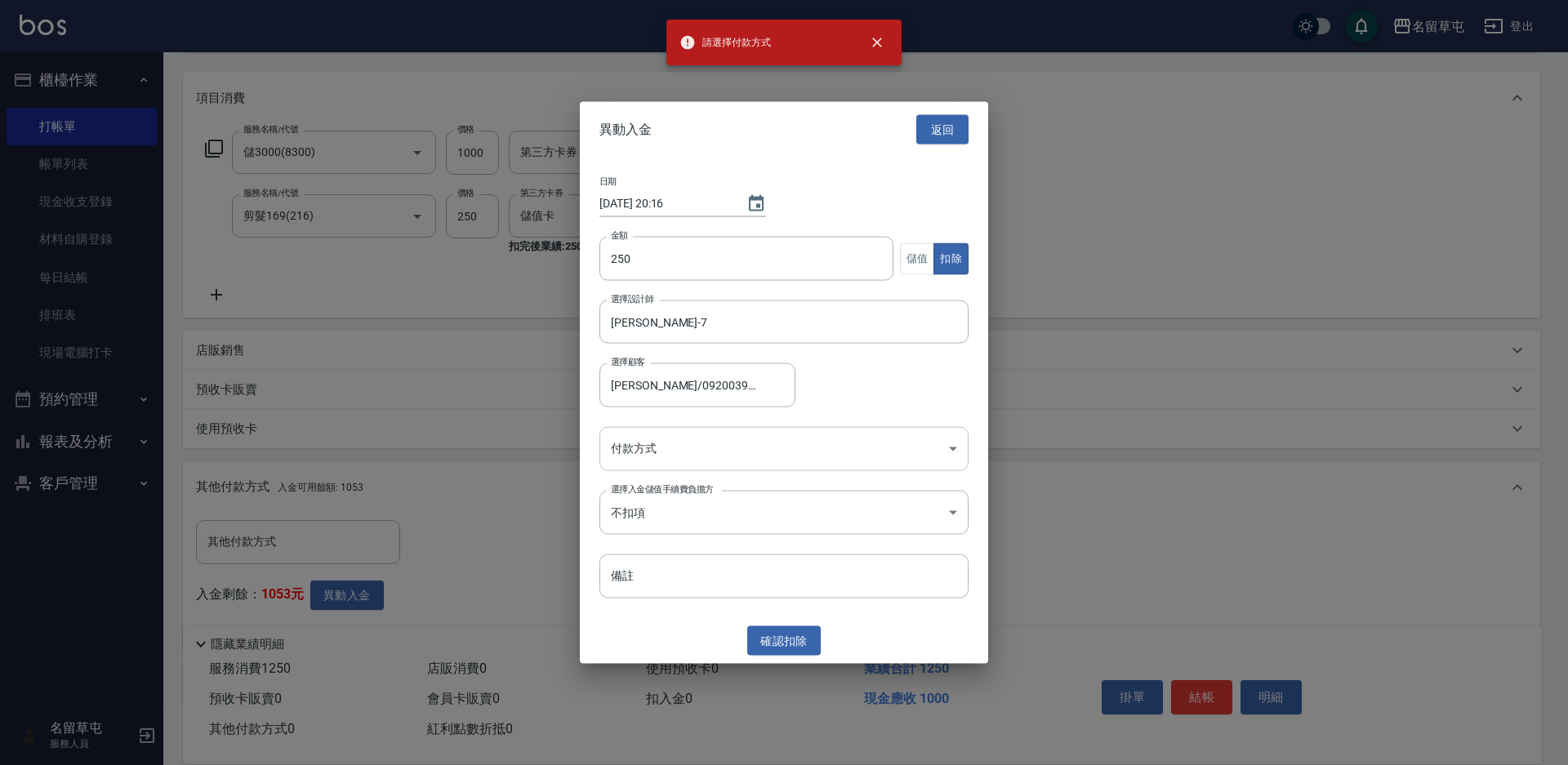
click at [687, 456] on body "請選擇付款方式 名留草屯 登出 櫃檯作業 打帳單 帳單列表 現金收支登錄 材料自購登錄 每日結帳 排班表 現場電腦打卡 預約管理 預約管理 單日預約紀錄 單週…" at bounding box center [784, 332] width 1568 height 1057
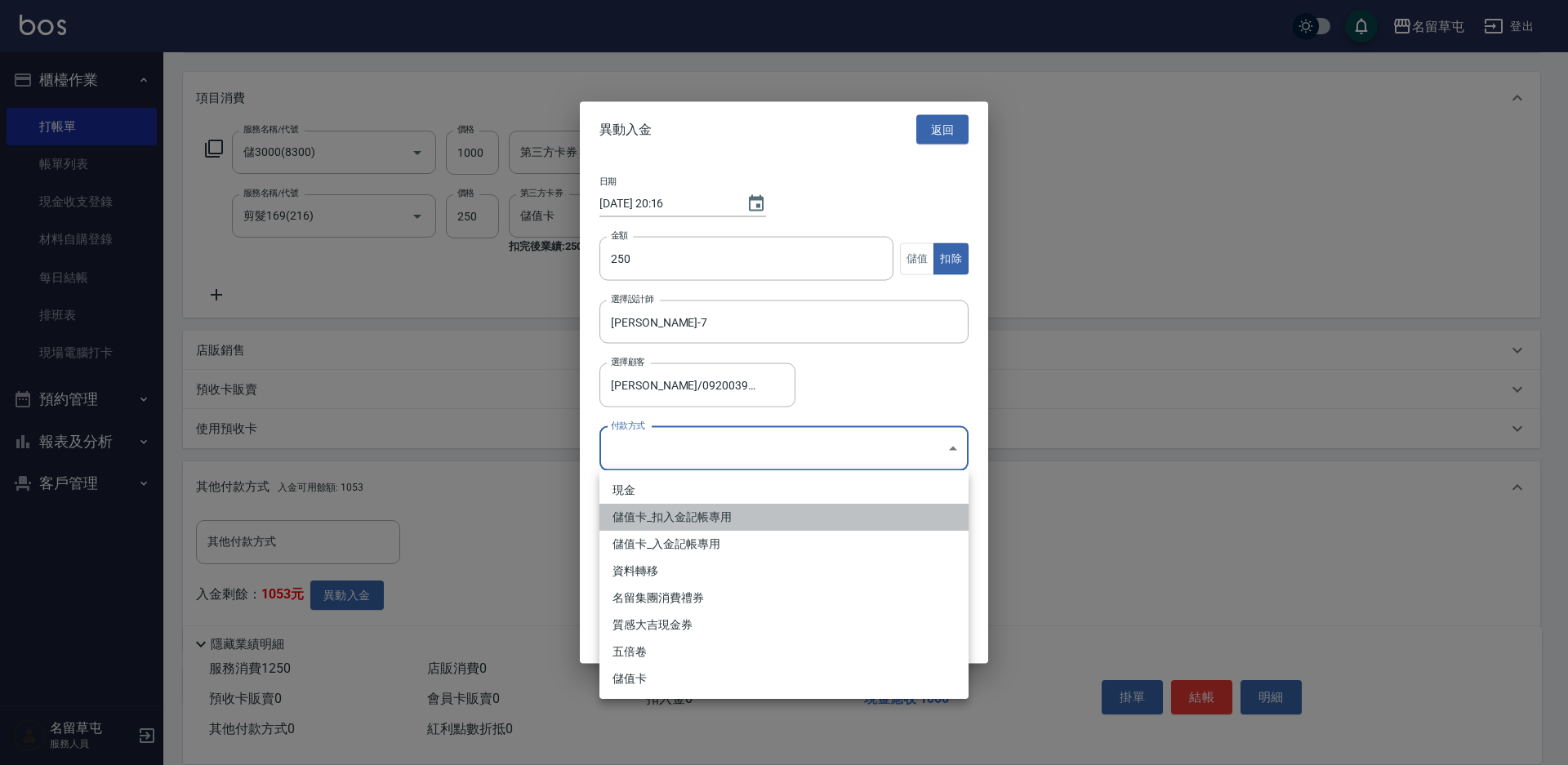
click at [723, 522] on li "儲值卡_扣入金記帳專用" at bounding box center [784, 517] width 369 height 27
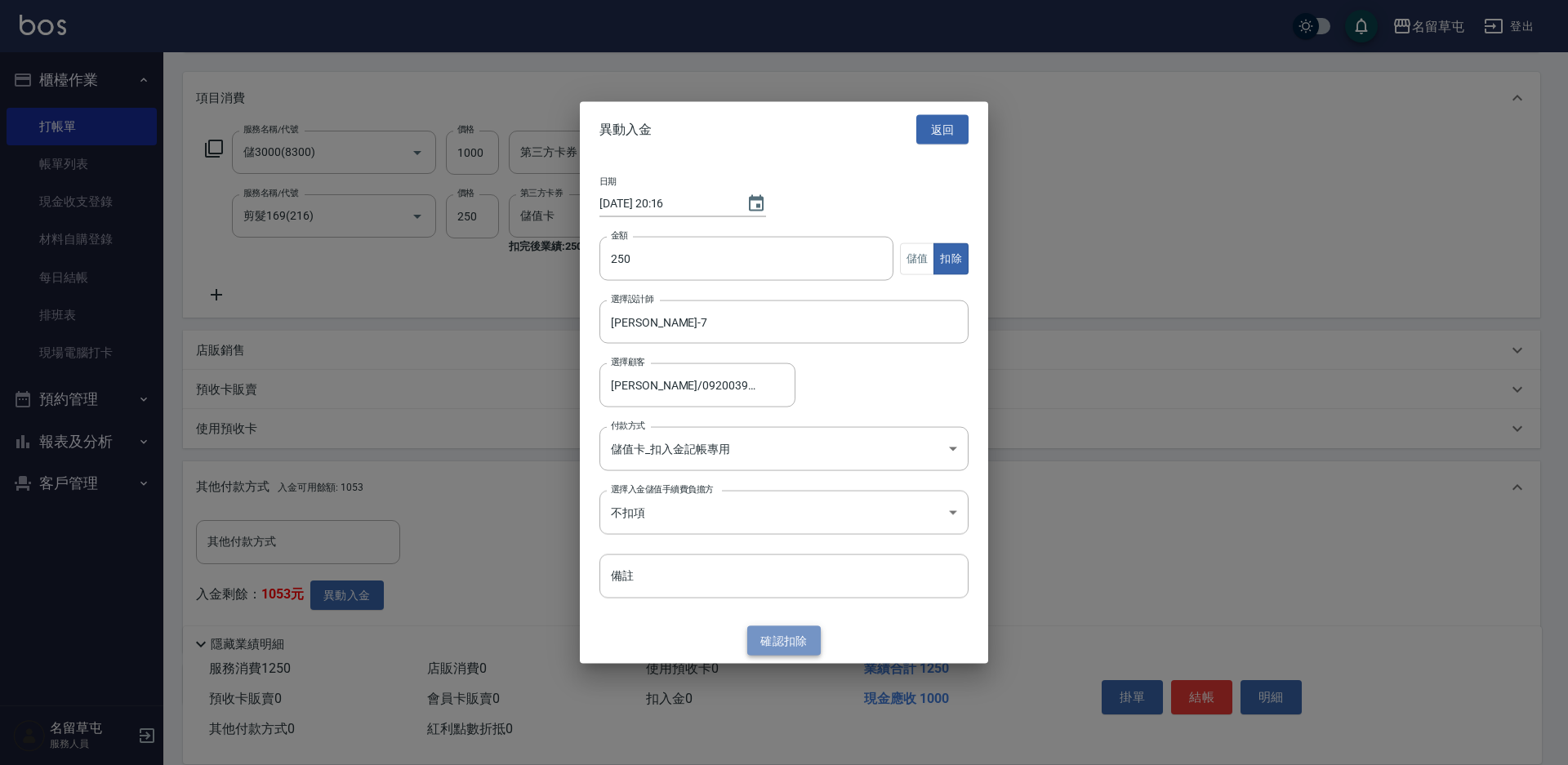
click at [796, 654] on button "確認 扣除" at bounding box center [784, 640] width 74 height 30
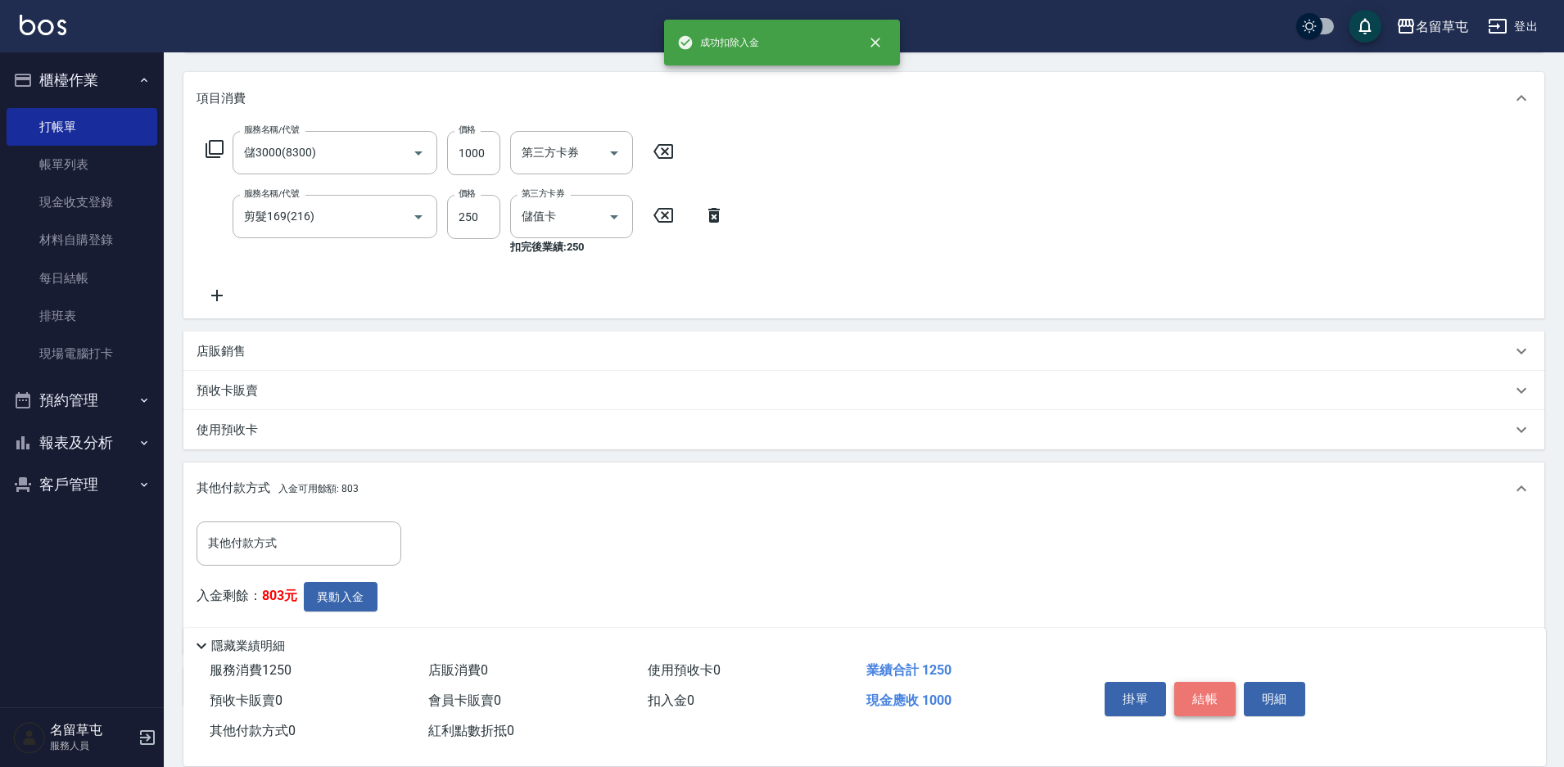
click at [1216, 694] on button "結帳" at bounding box center [1204, 699] width 61 height 34
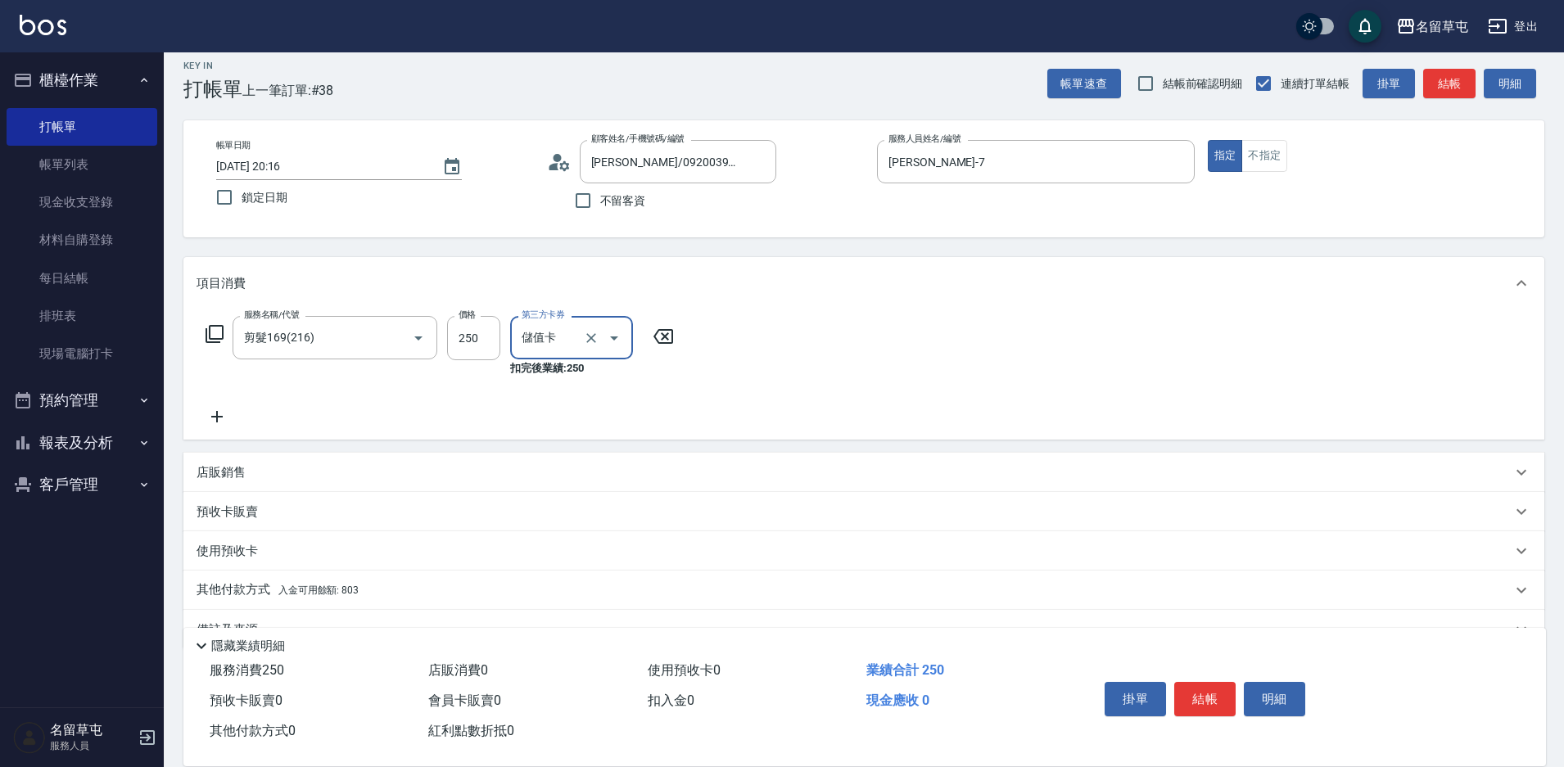
scroll to position [51, 0]
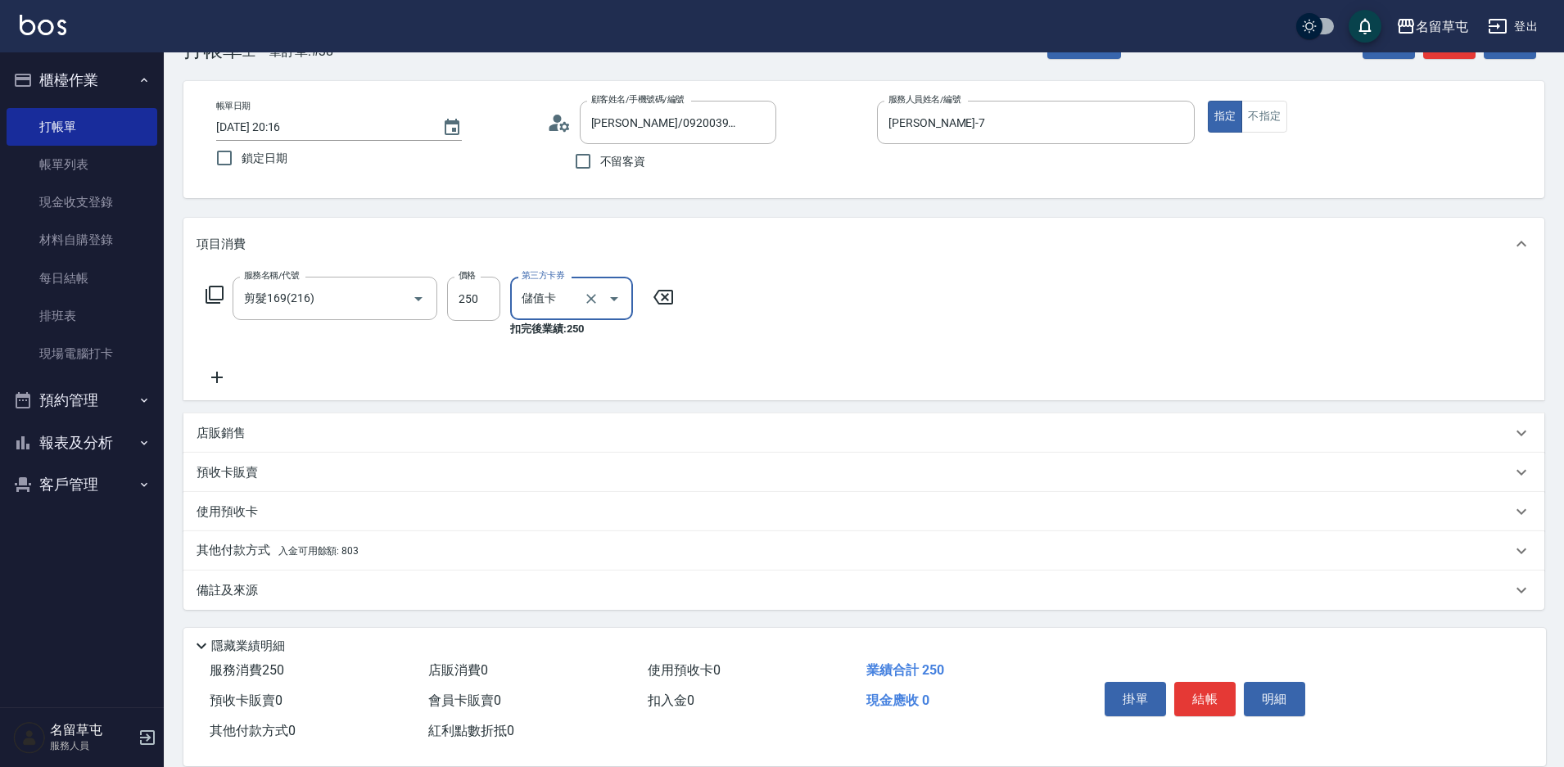
click at [263, 558] on p "其他付款方式 入金可用餘額: 803" at bounding box center [278, 551] width 162 height 18
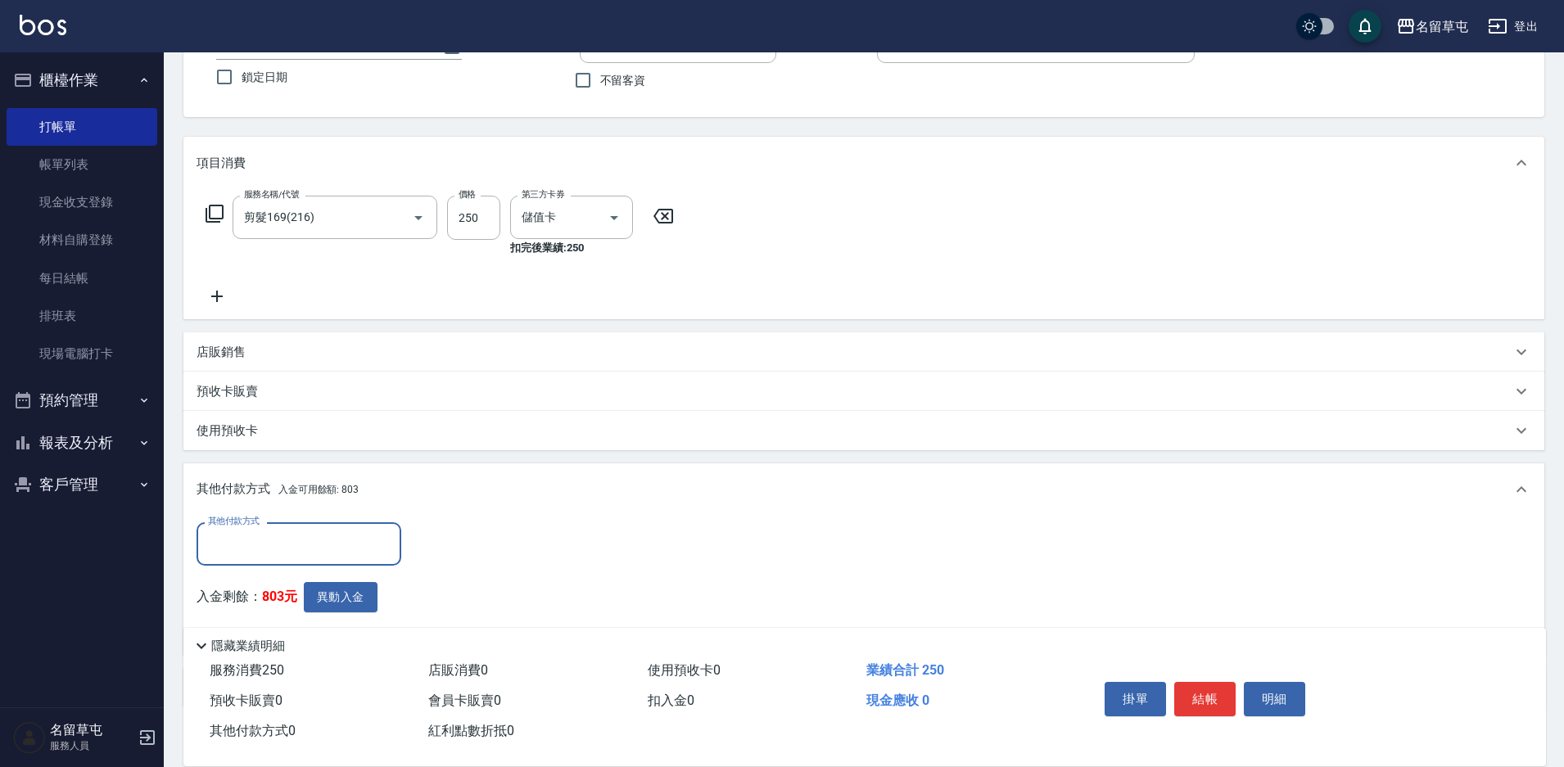
scroll to position [0, 0]
click at [324, 601] on button "異動入金" at bounding box center [341, 596] width 74 height 30
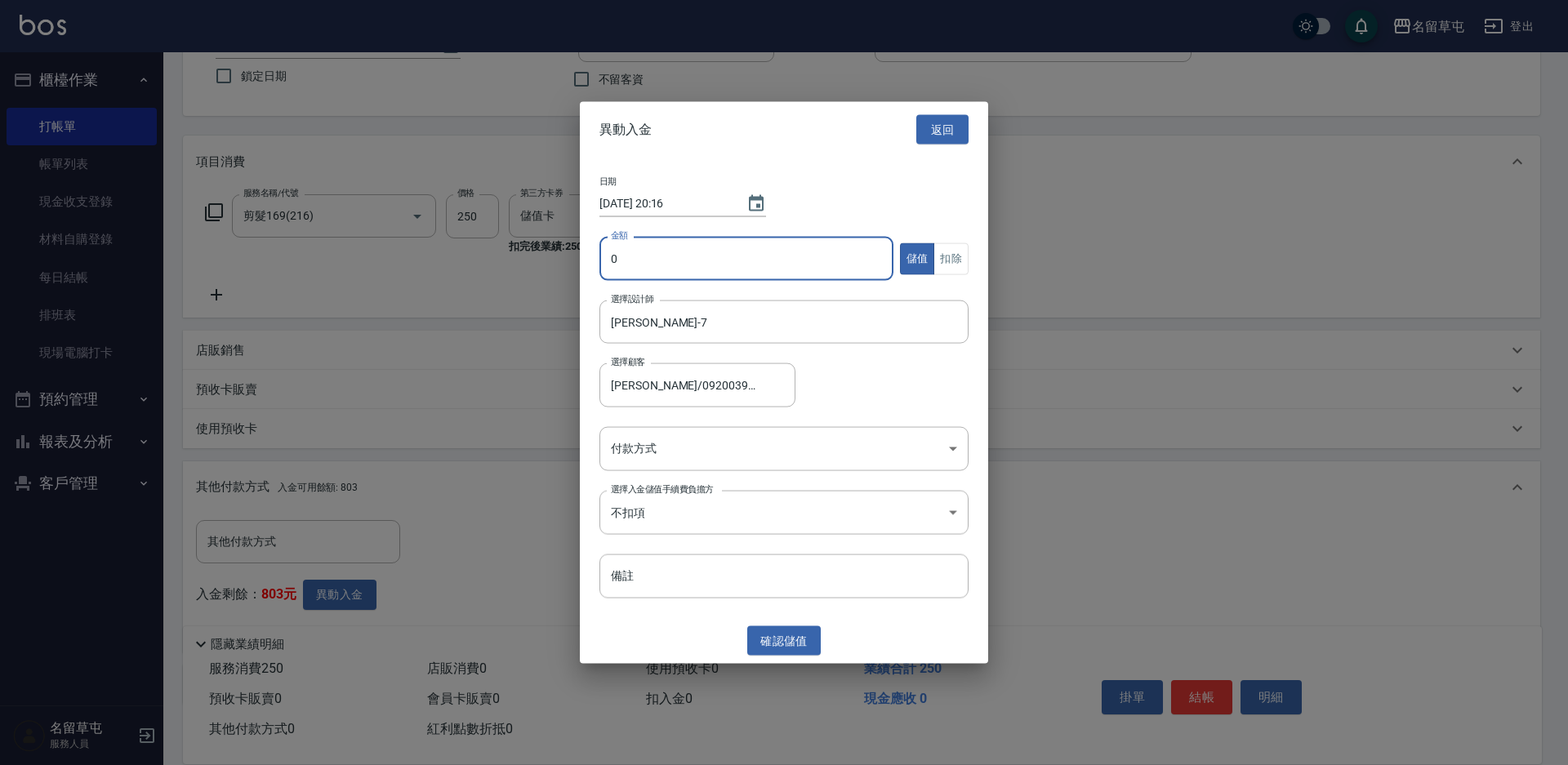
click at [628, 274] on input "0" at bounding box center [746, 258] width 294 height 44
click at [961, 265] on button "扣除" at bounding box center [951, 258] width 35 height 32
click at [722, 434] on body "名留草屯 登出 櫃檯作業 打帳單 帳單列表 現金收支登錄 材料自購登錄 每日結帳 排班表 現場電腦打卡 預約管理 預約管理 單日預約紀錄 單週預約紀錄 報表及…" at bounding box center [784, 364] width 1568 height 994
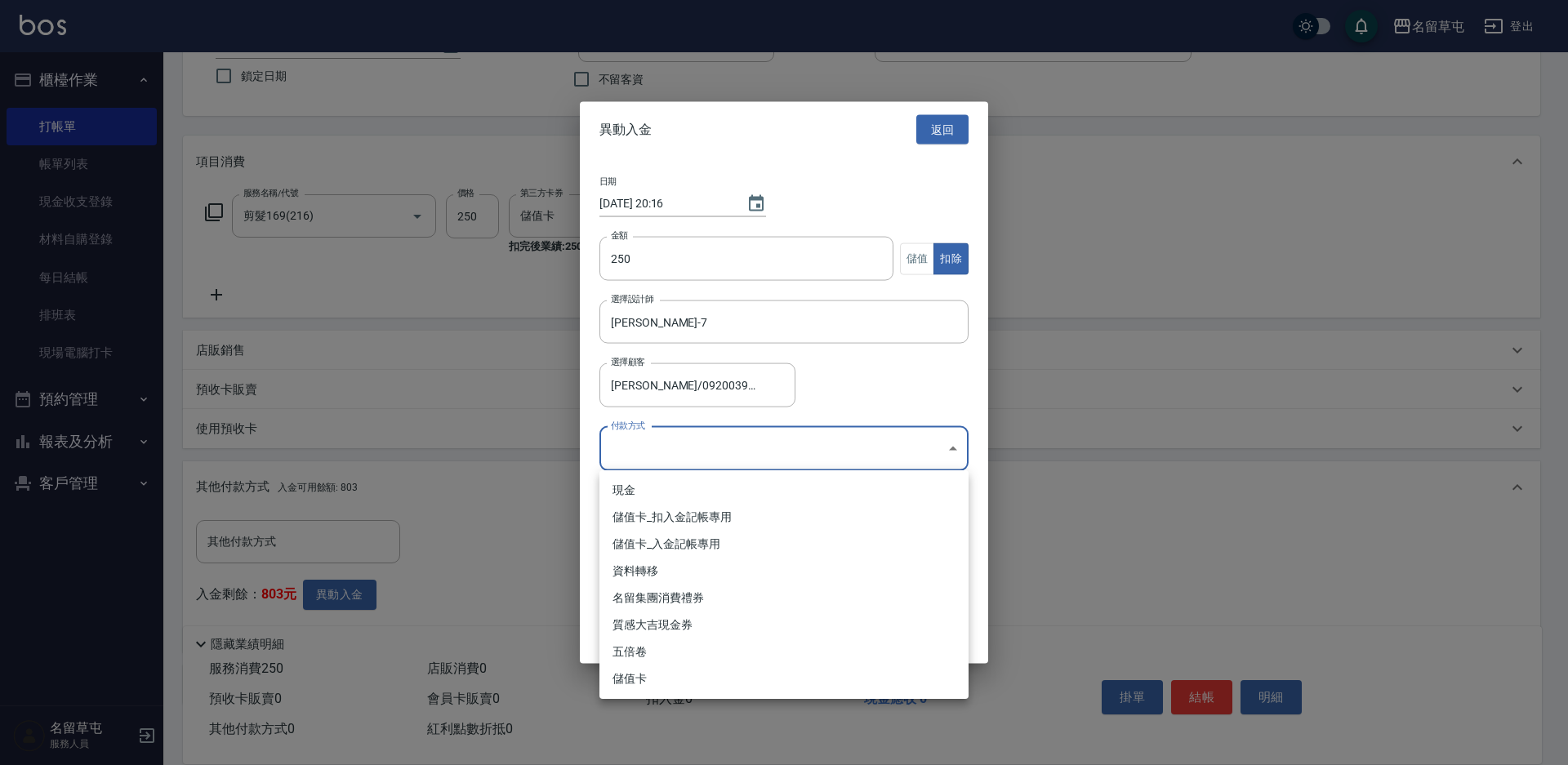
click at [665, 517] on li "儲值卡_扣入金記帳專用" at bounding box center [784, 517] width 369 height 27
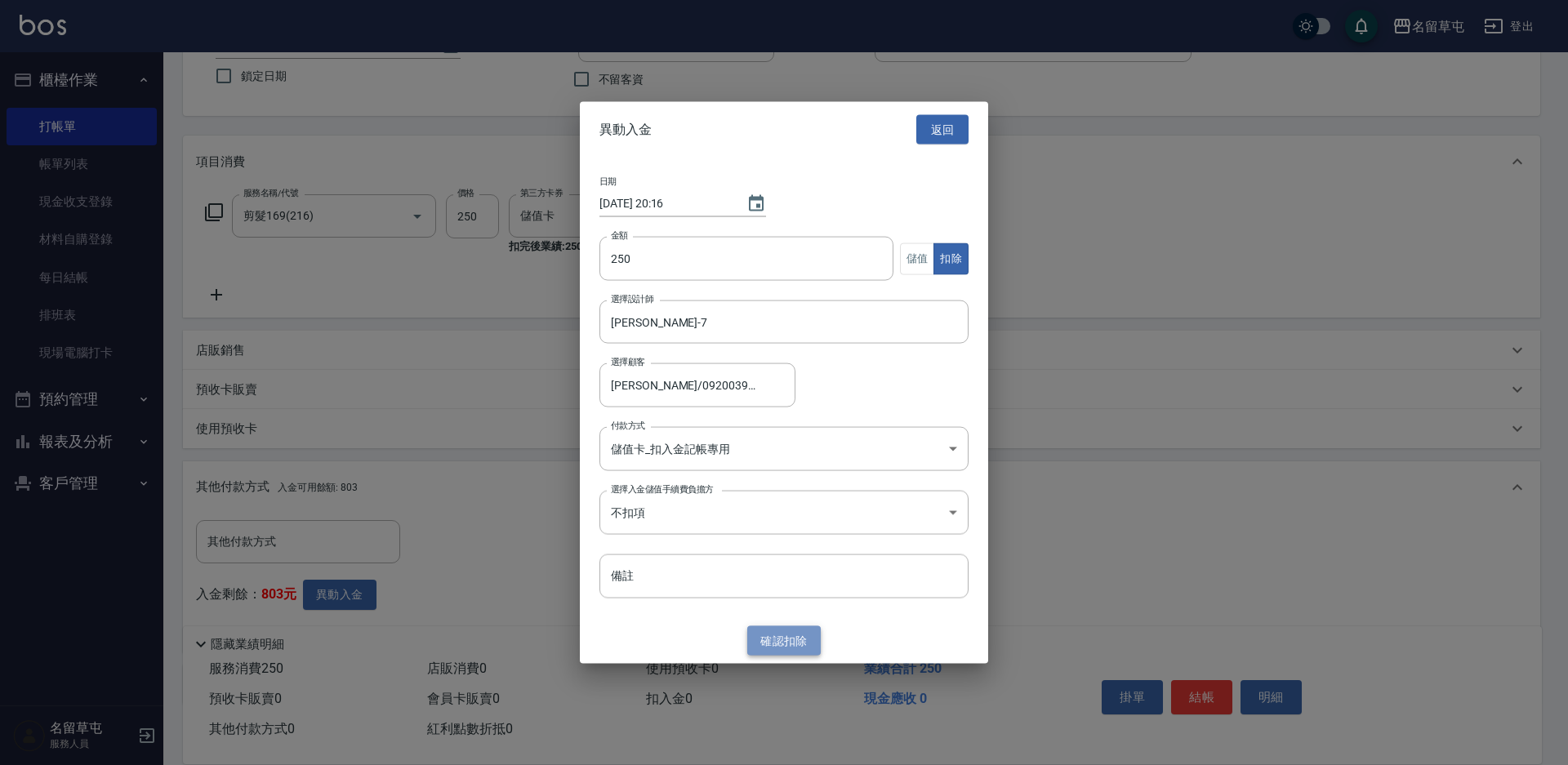
click at [786, 642] on button "確認 扣除" at bounding box center [784, 640] width 74 height 30
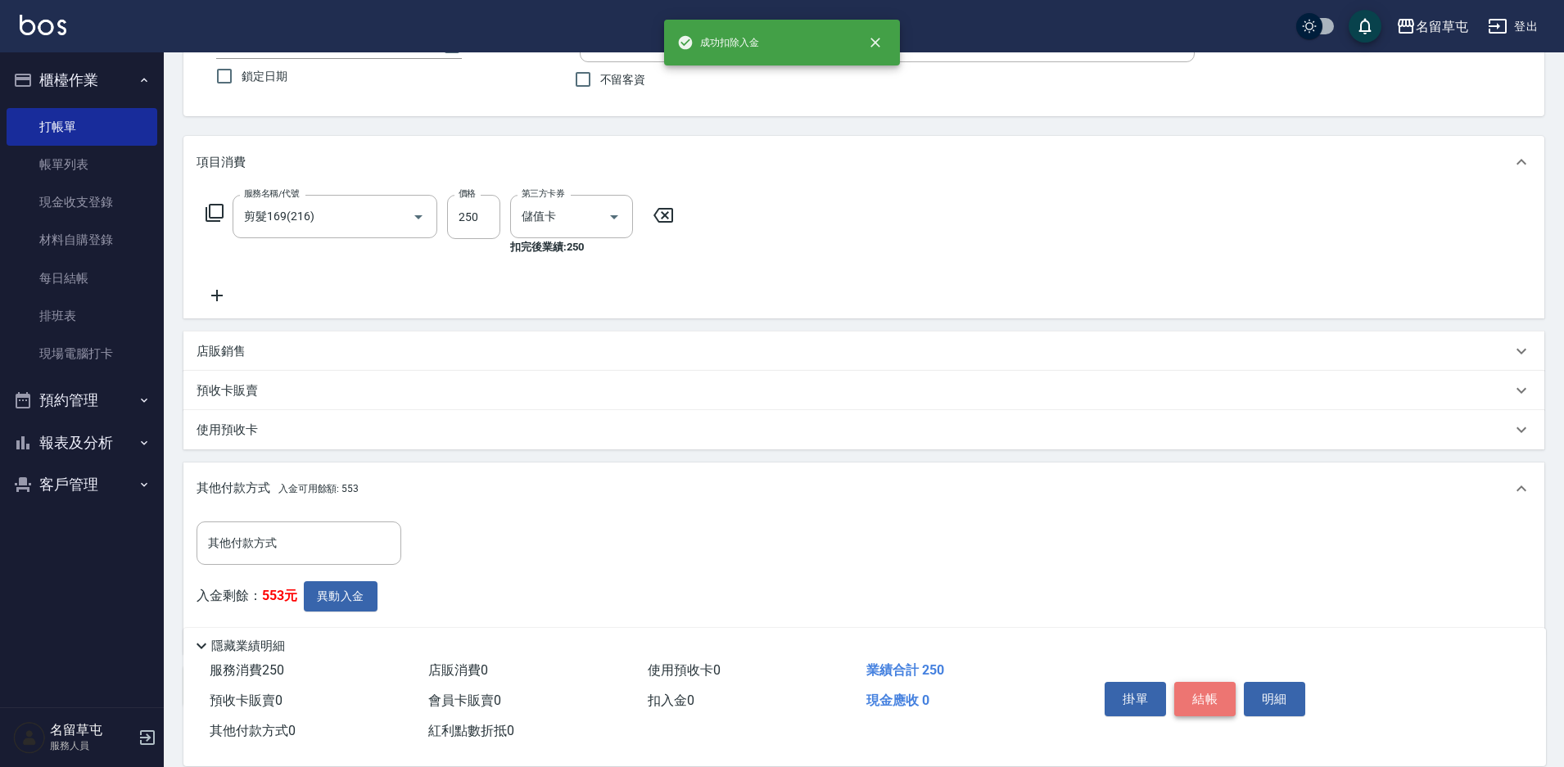
click at [1193, 682] on button "結帳" at bounding box center [1204, 699] width 61 height 34
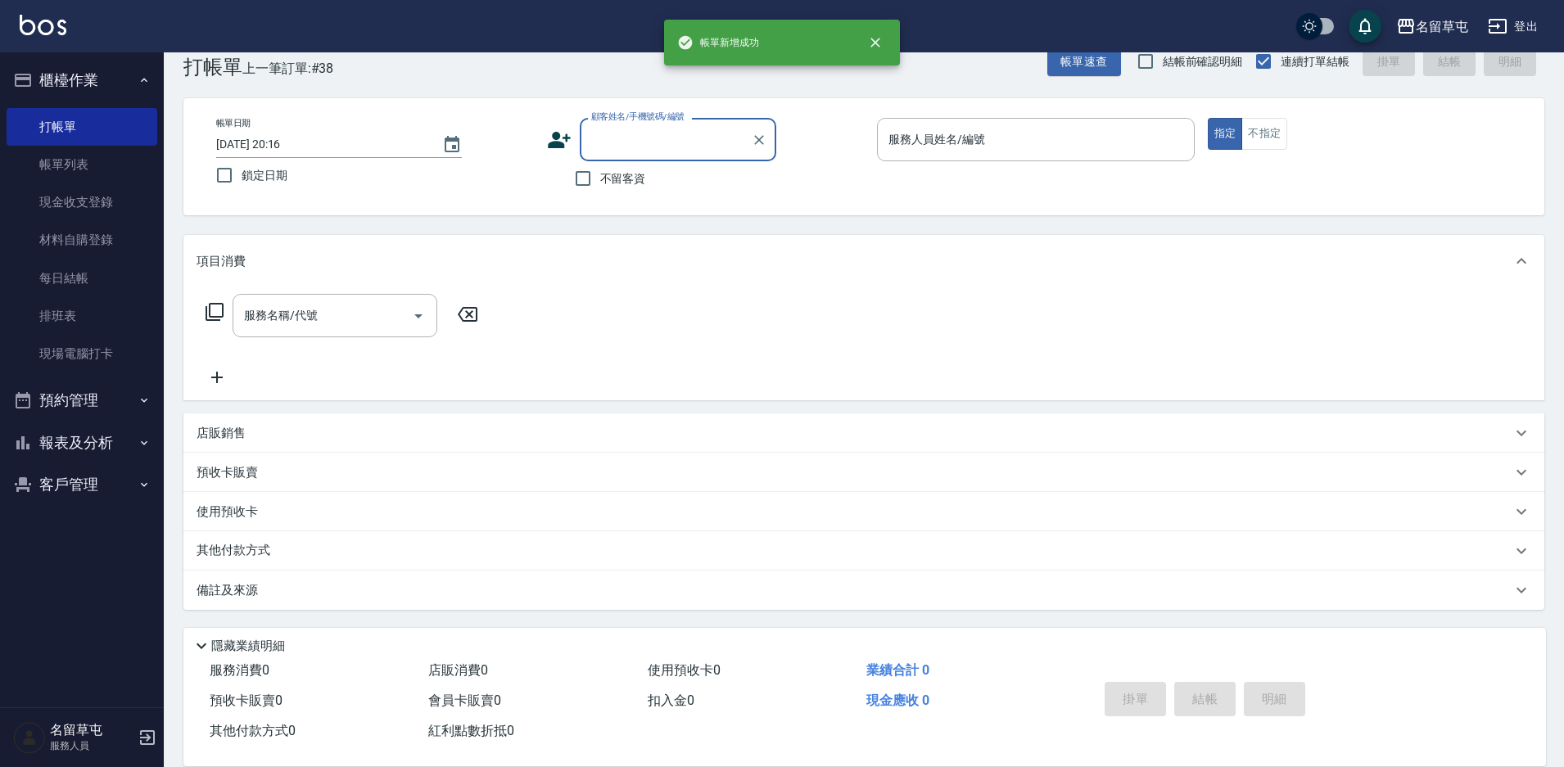
scroll to position [34, 0]
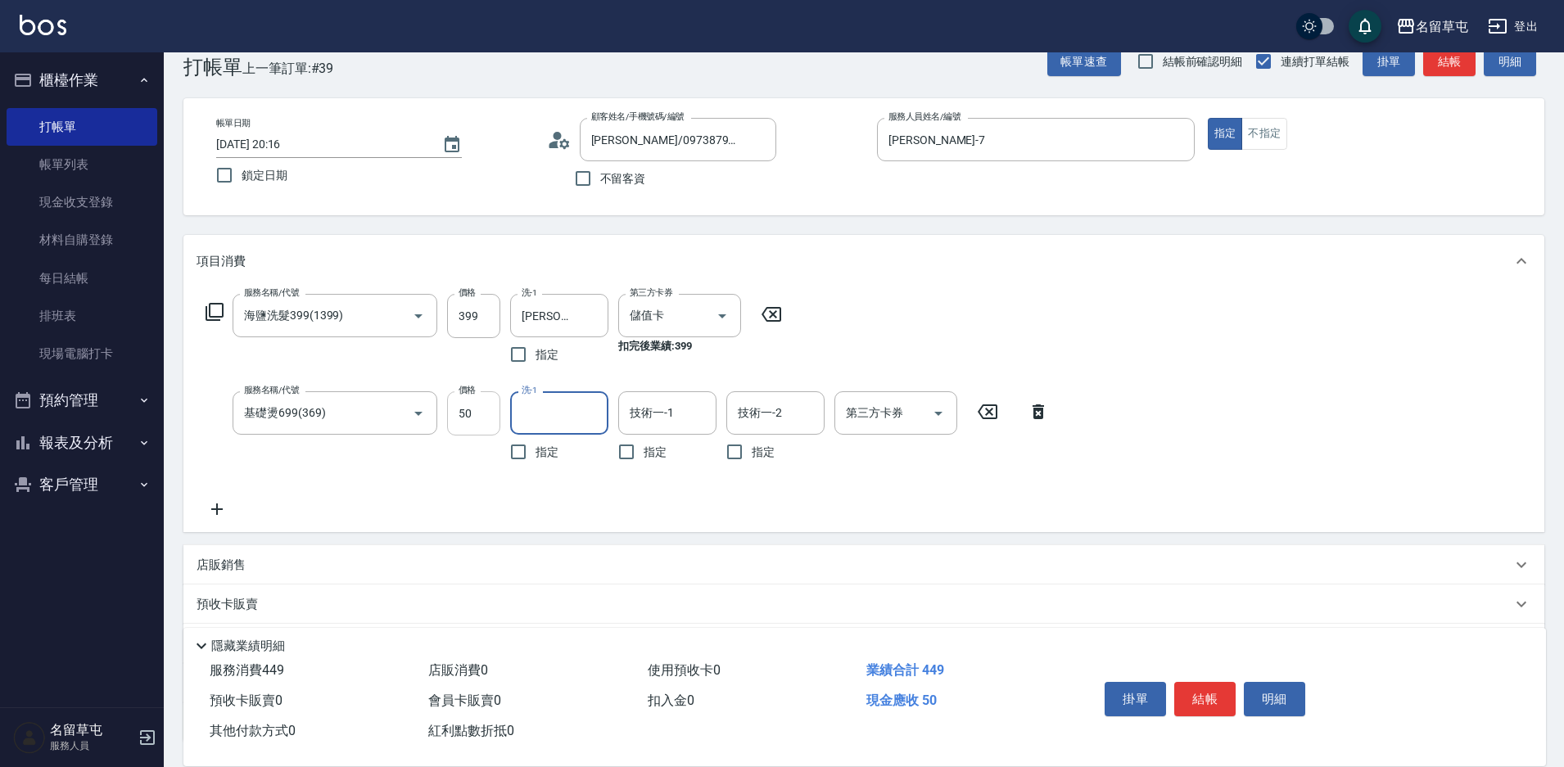
click at [454, 417] on input "50" at bounding box center [473, 413] width 53 height 44
click at [485, 400] on input "5000" at bounding box center [473, 413] width 53 height 44
click at [892, 430] on div "第三方卡券" at bounding box center [895, 412] width 123 height 43
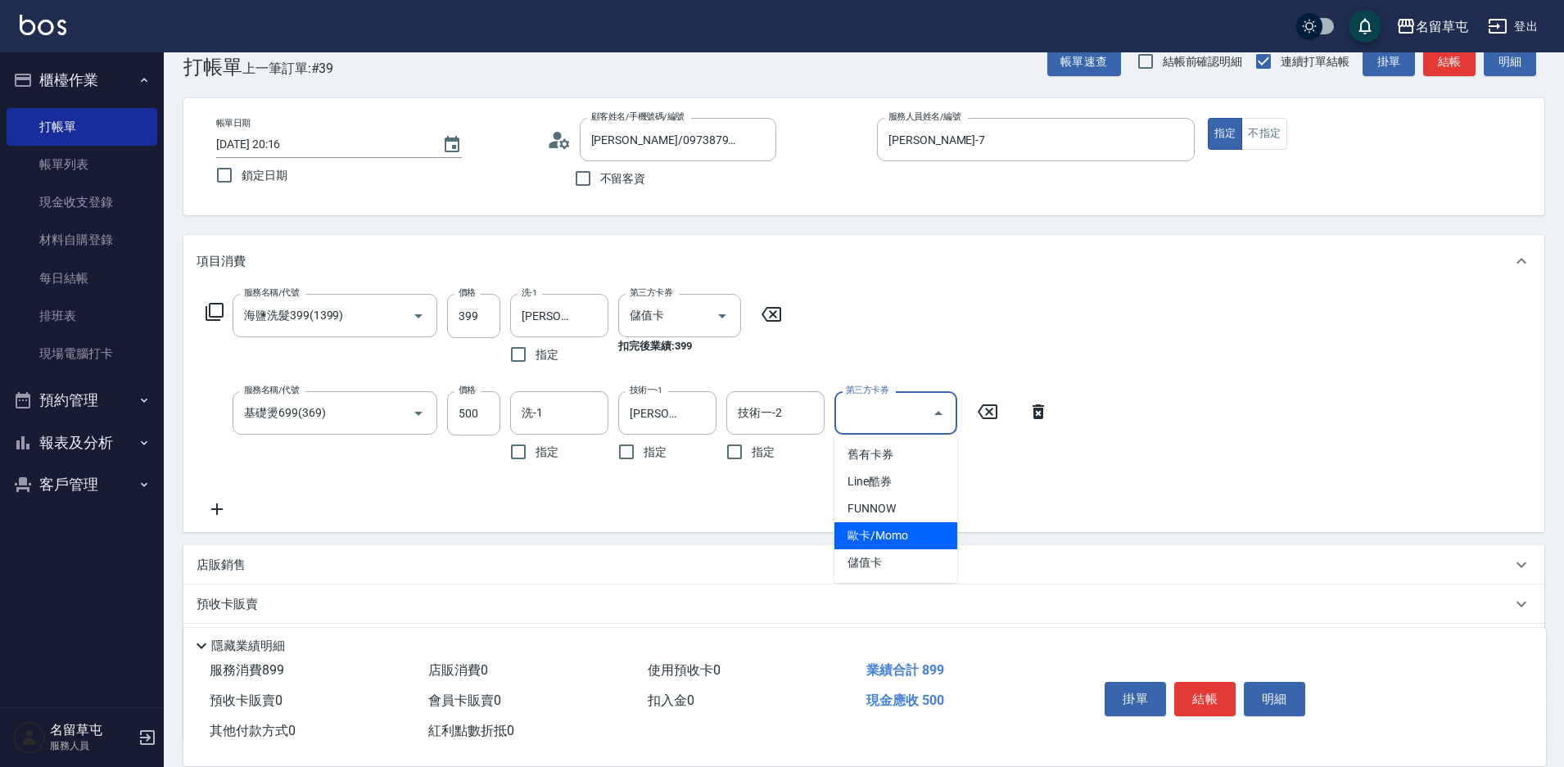
click at [870, 554] on ul "舊有卡券 Line酷券 FUNNOW 歐卡/Momo 儲值卡" at bounding box center [895, 509] width 123 height 148
click at [868, 554] on span "儲值卡" at bounding box center [895, 562] width 123 height 27
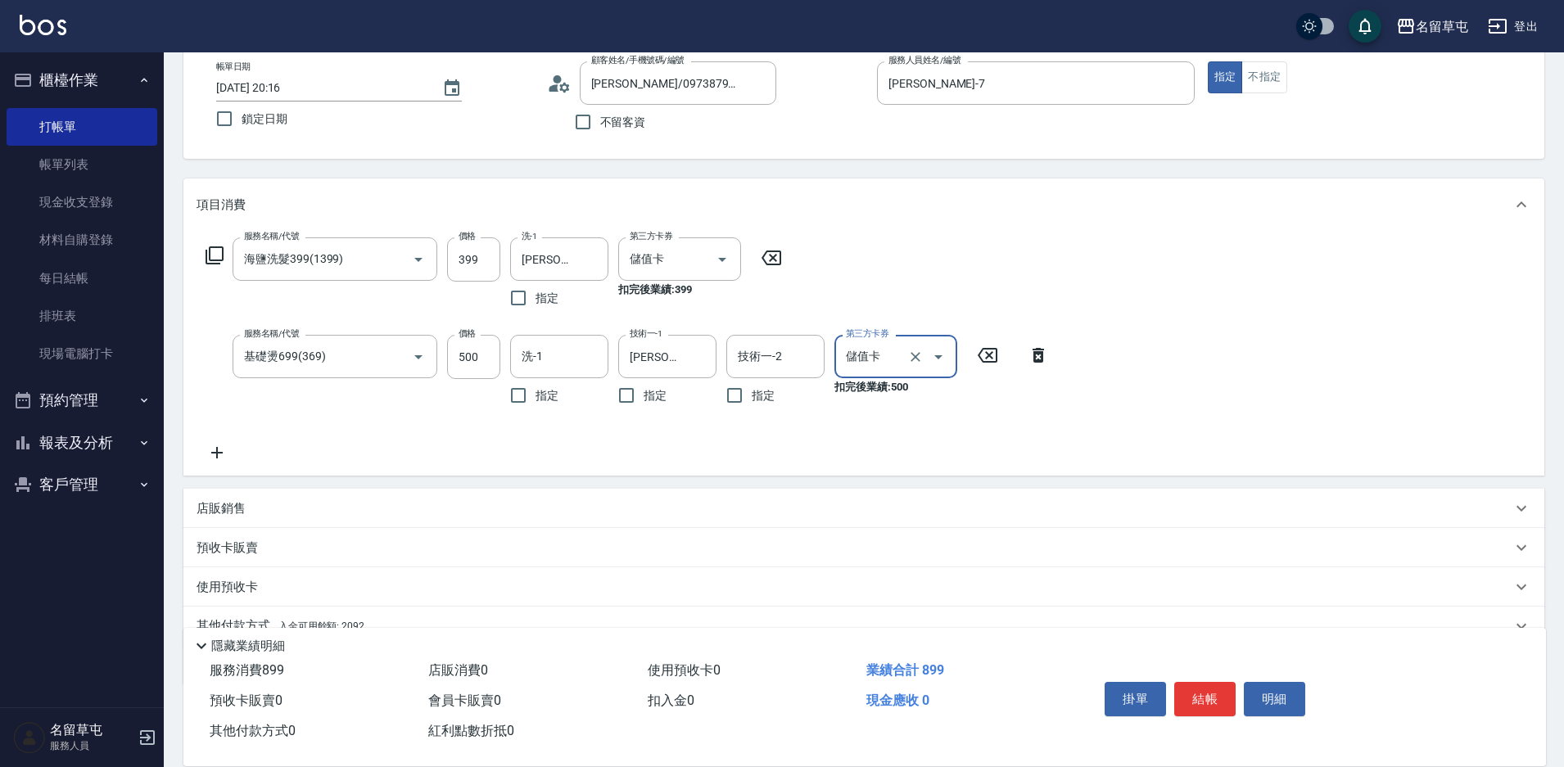
scroll to position [165, 0]
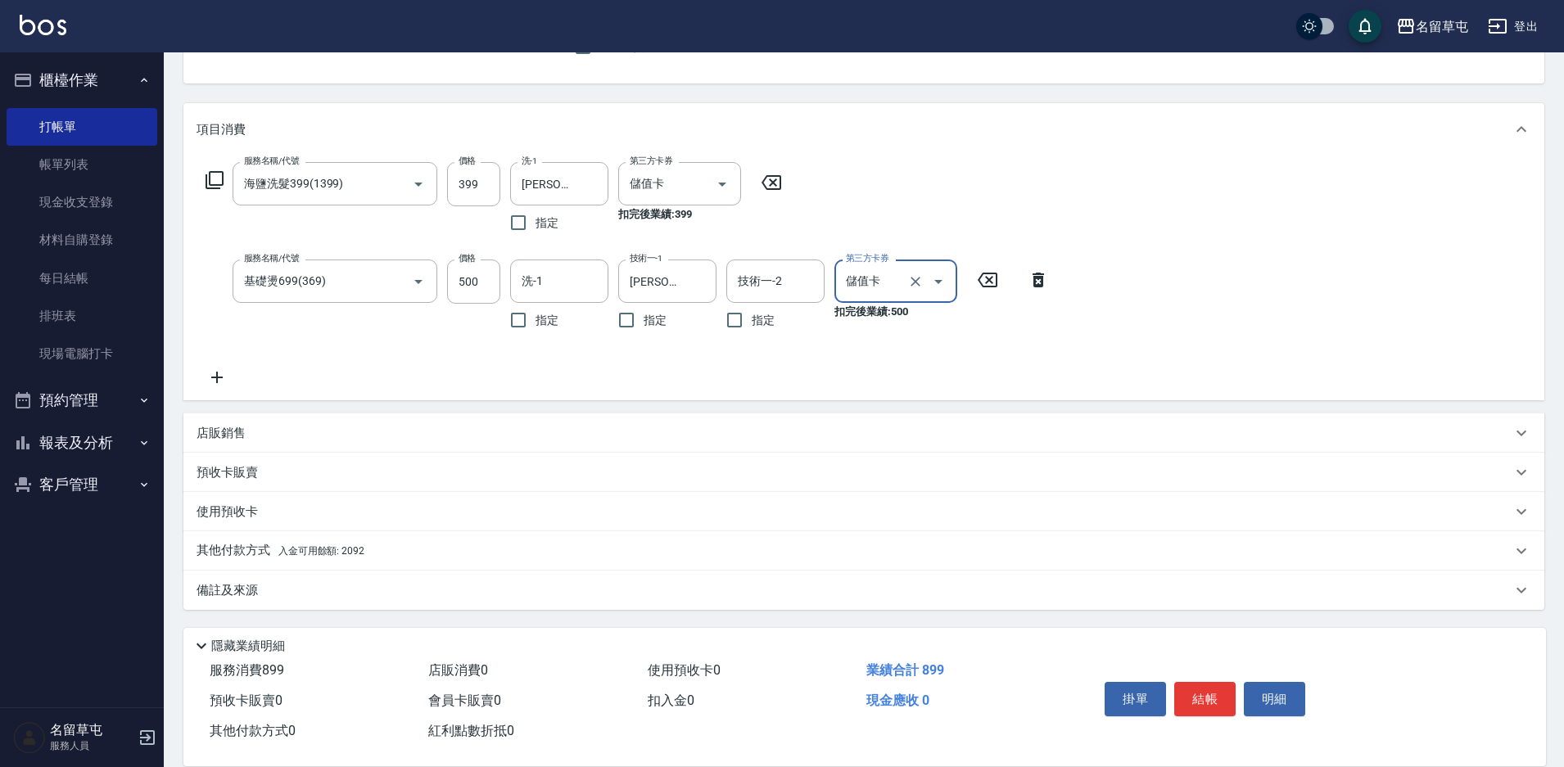
click at [240, 556] on p "其他付款方式 入金可用餘額: 2092" at bounding box center [281, 551] width 168 height 18
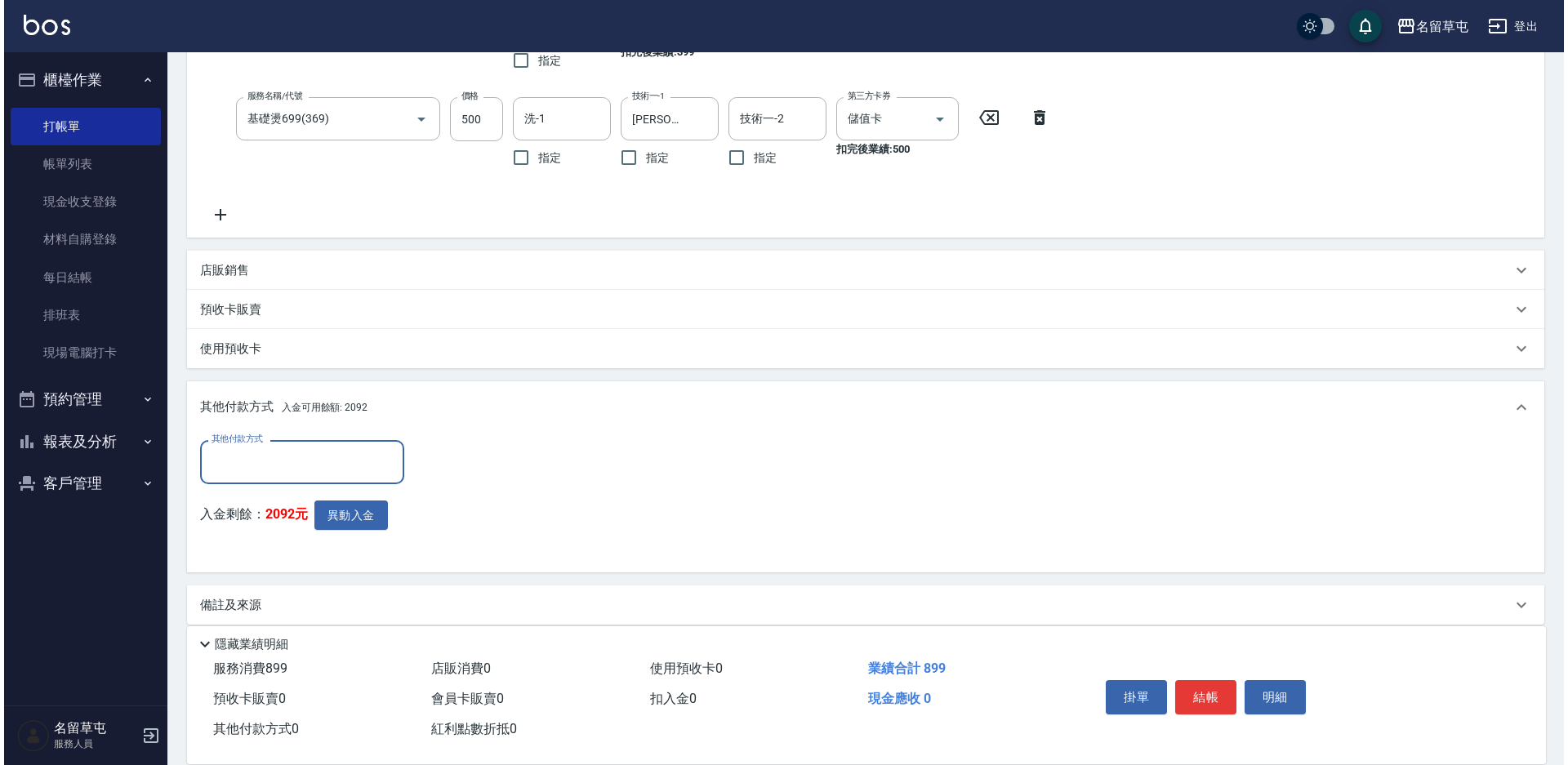
scroll to position [328, 0]
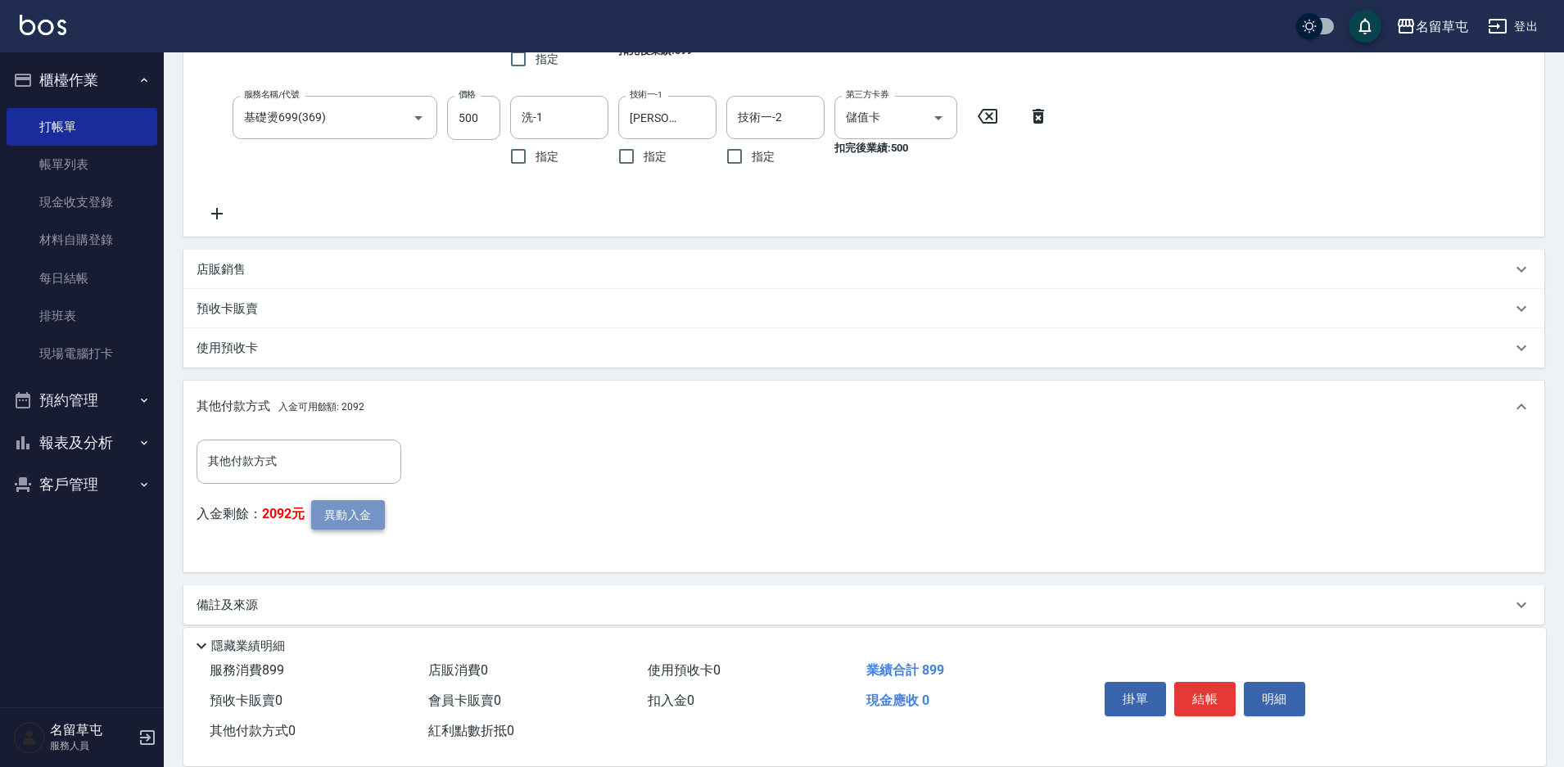
click at [351, 517] on button "異動入金" at bounding box center [348, 515] width 74 height 30
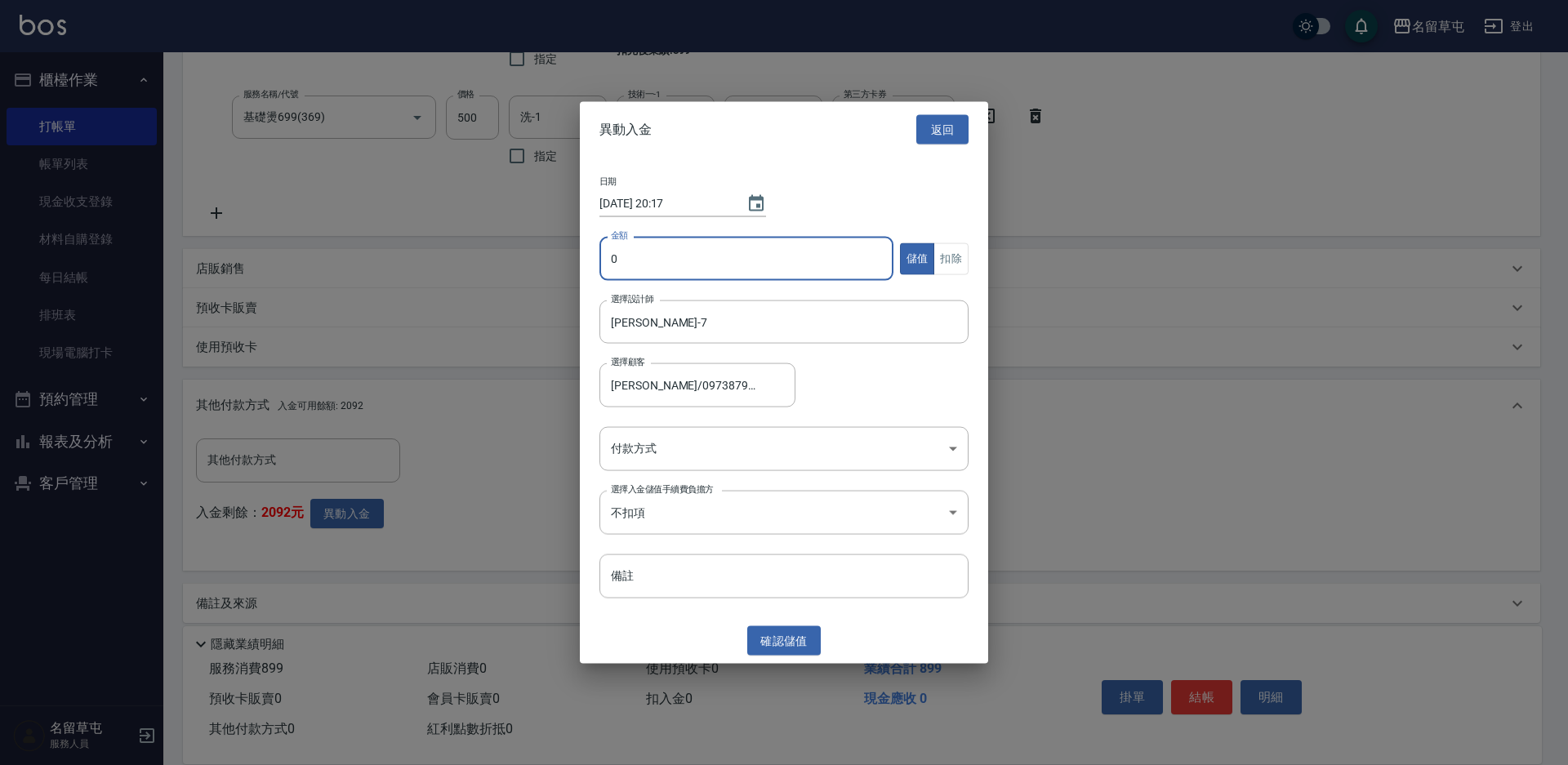
click at [633, 265] on input "0" at bounding box center [746, 258] width 294 height 44
drag, startPoint x: 963, startPoint y: 252, endPoint x: 938, endPoint y: 282, distance: 39.1
click at [962, 253] on button "扣除" at bounding box center [951, 258] width 35 height 32
click at [700, 435] on body "名留草屯 登出 櫃檯作業 打帳單 帳單列表 現金收支登錄 材料自購登錄 每日結帳 排班表 現場電腦打卡 預約管理 預約管理 單日預約紀錄 單週預約紀錄 報表及…" at bounding box center [784, 225] width 1568 height 1108
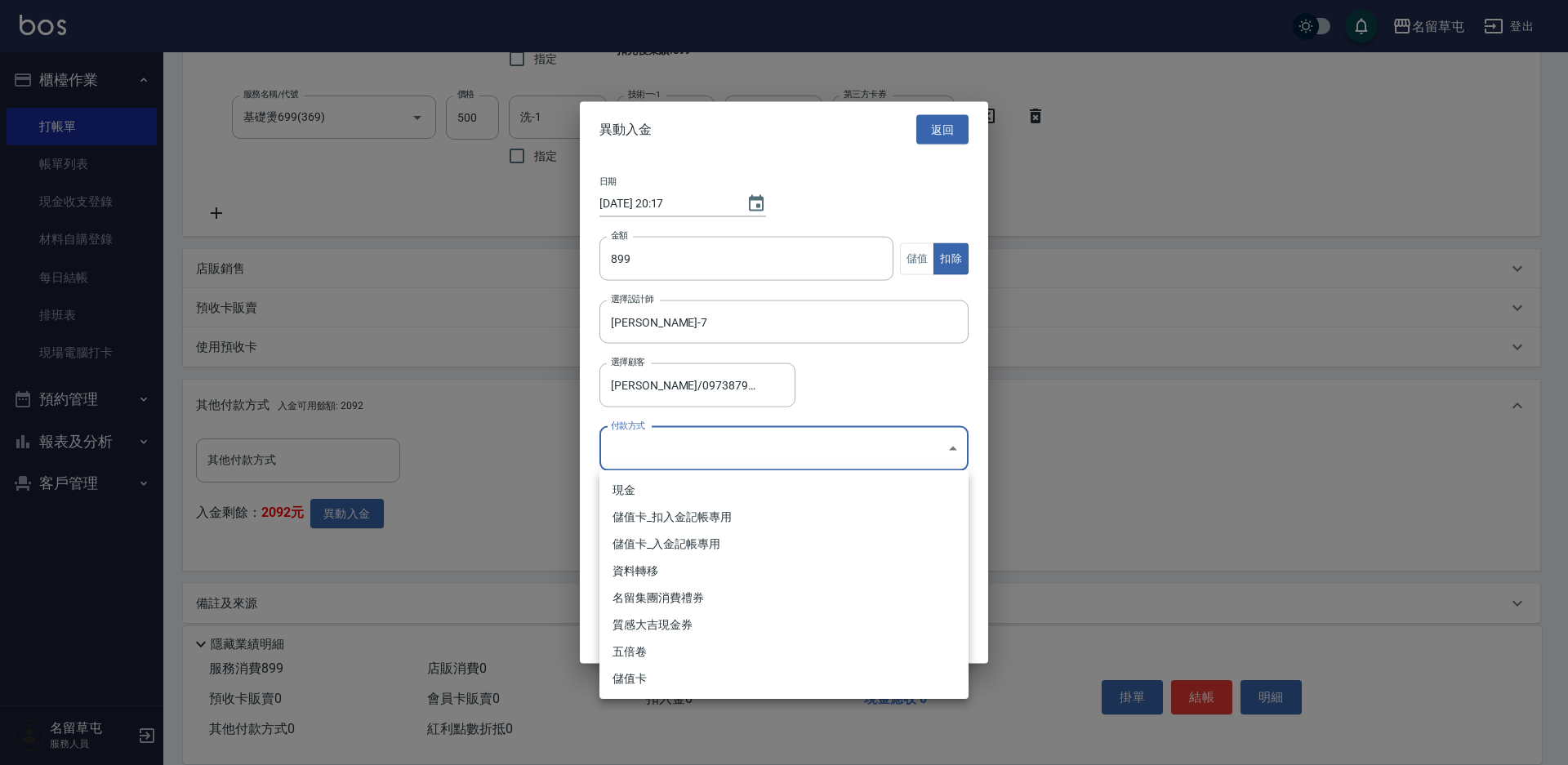
click at [666, 521] on li "儲值卡_扣入金記帳專用" at bounding box center [784, 517] width 369 height 27
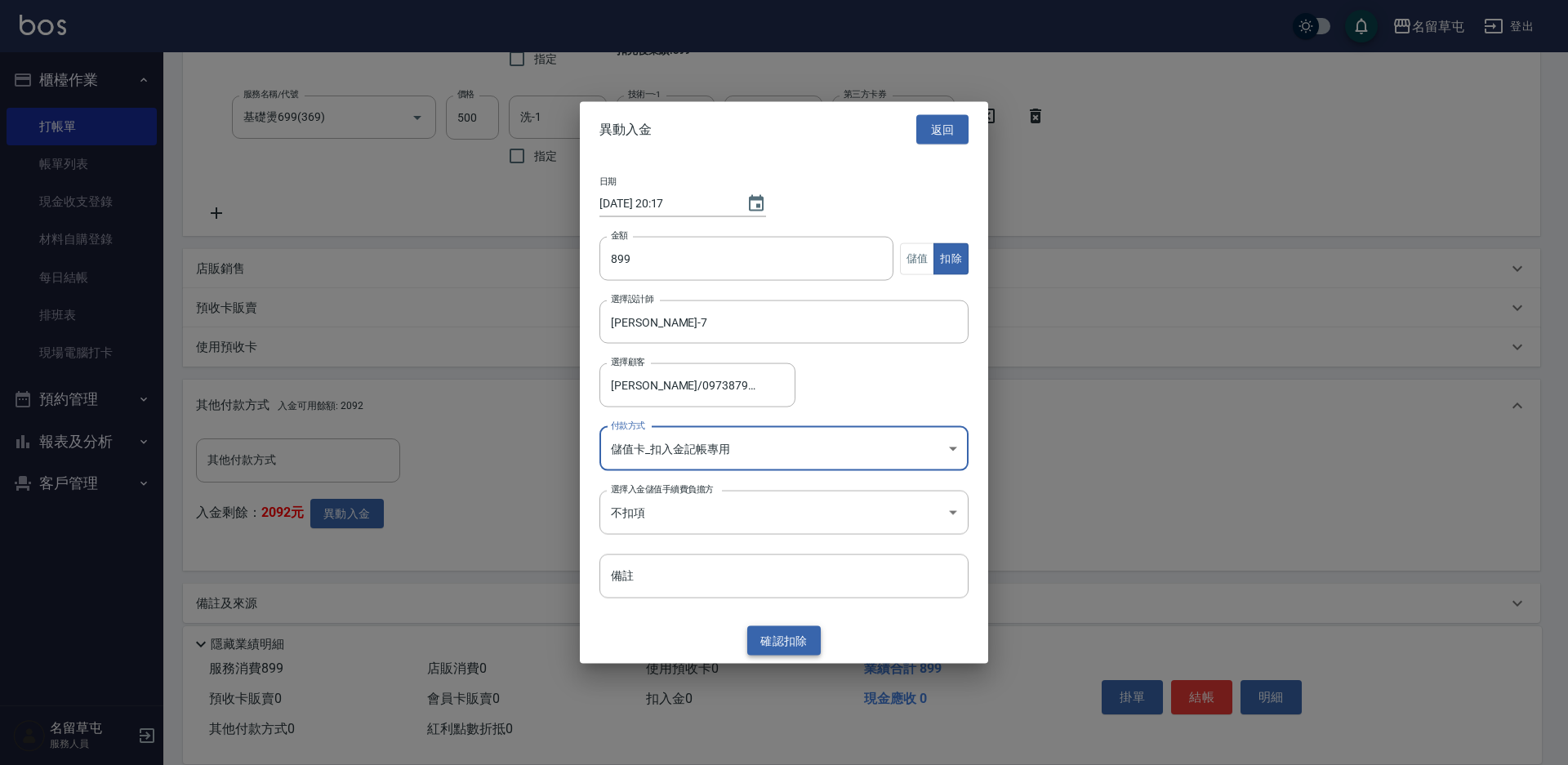
click at [792, 640] on button "確認 扣除" at bounding box center [784, 640] width 74 height 30
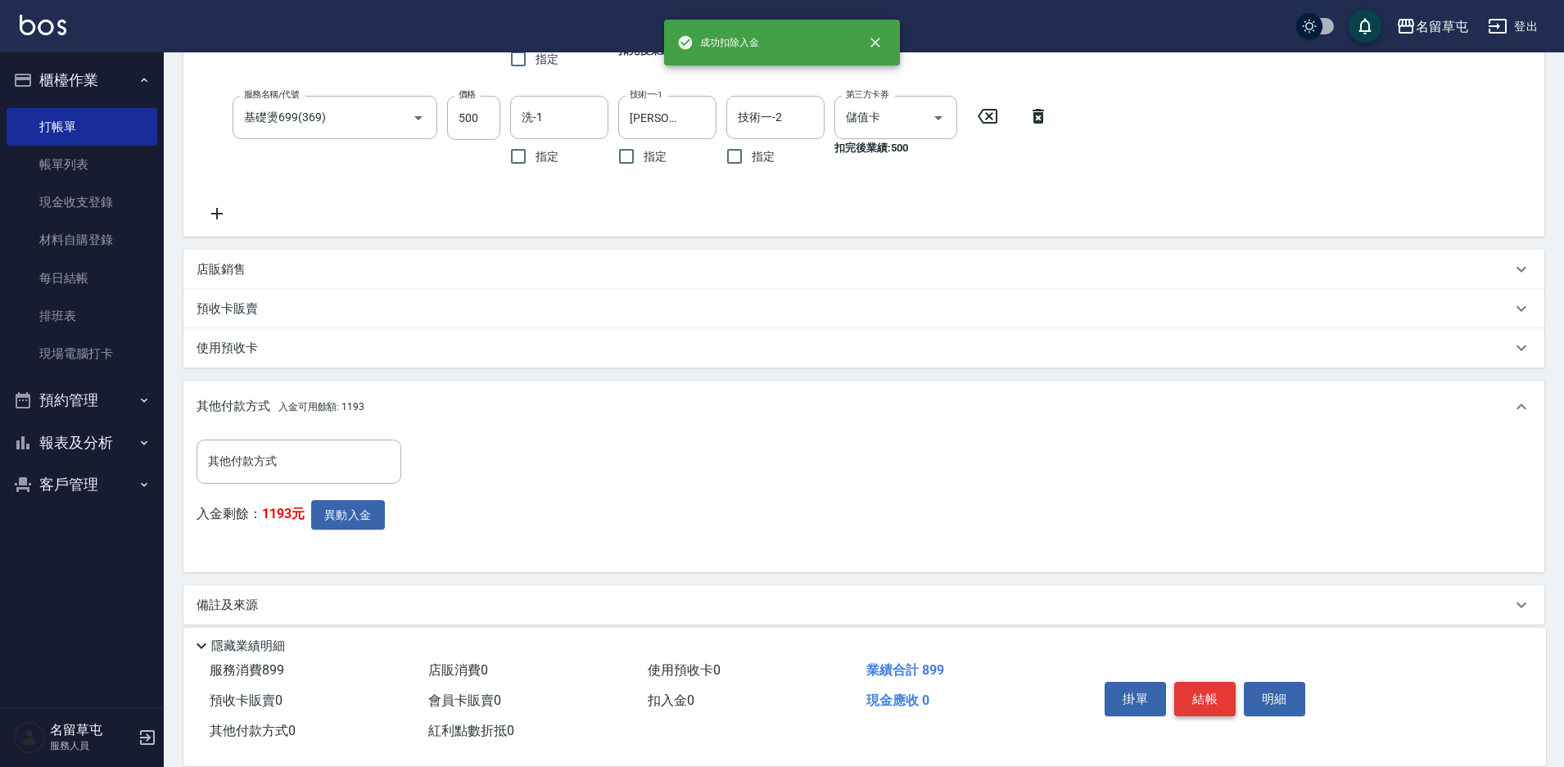
click at [1197, 682] on button "結帳" at bounding box center [1204, 699] width 61 height 34
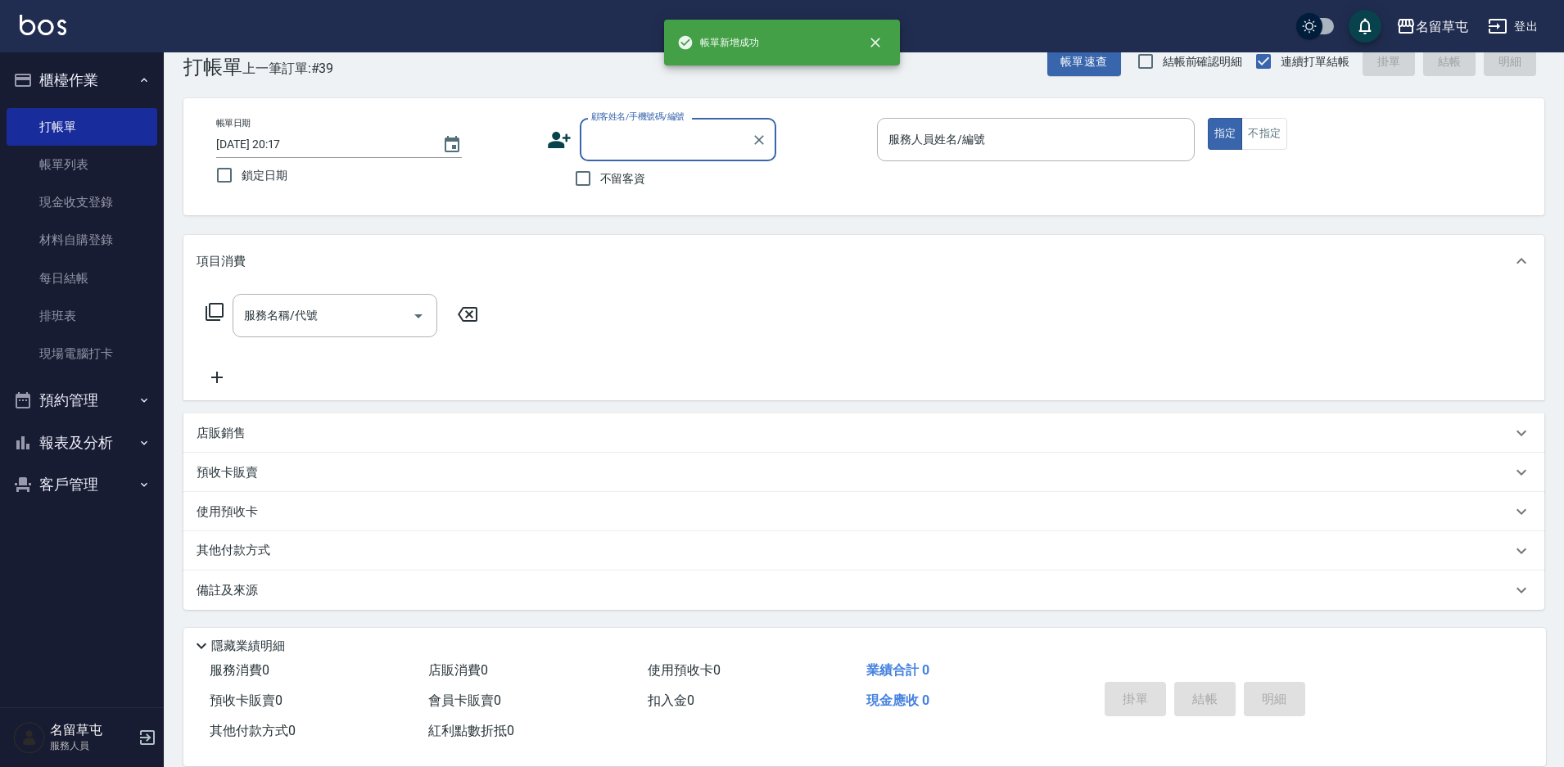
scroll to position [0, 0]
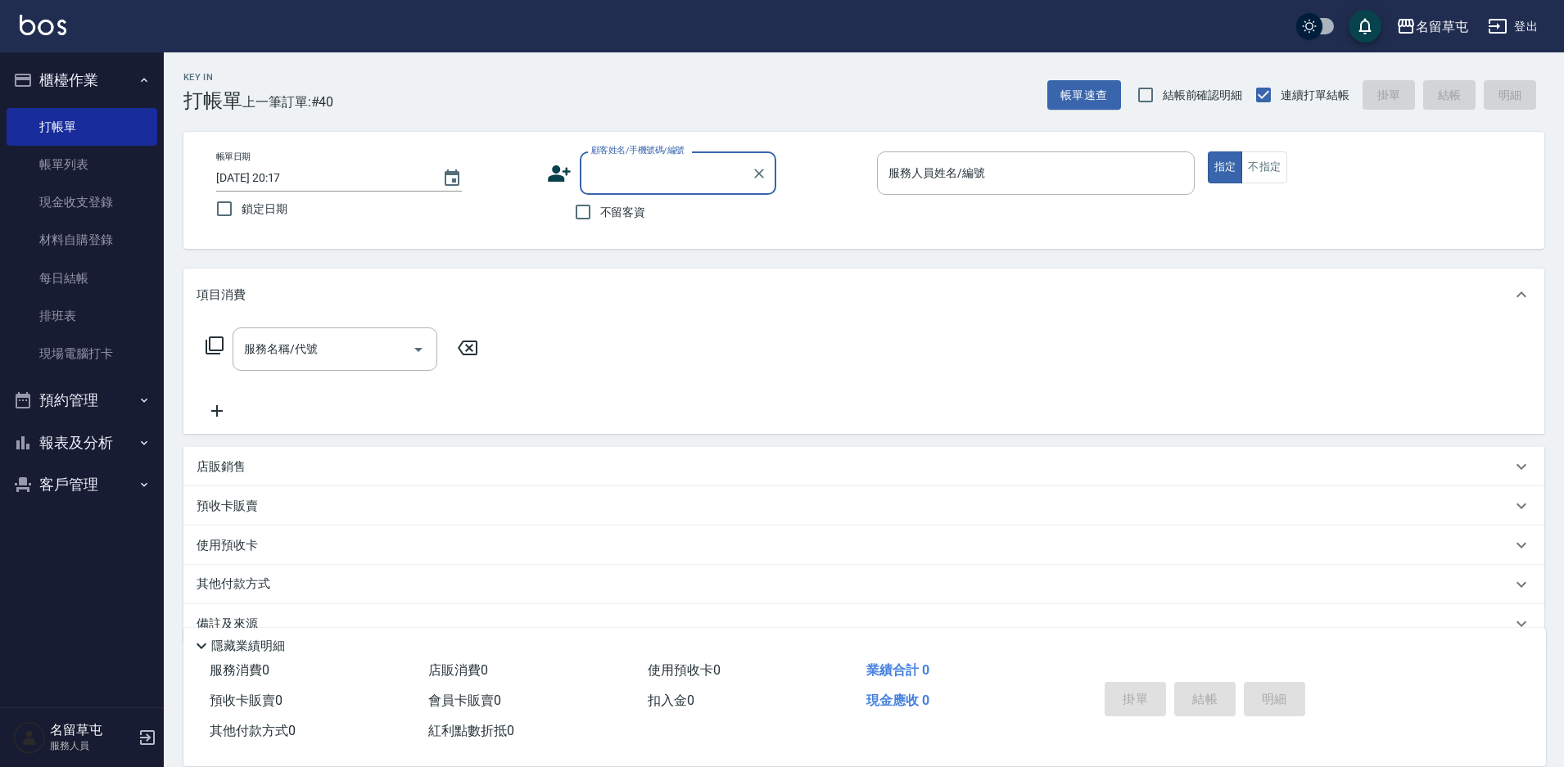
paste input "0976982260"
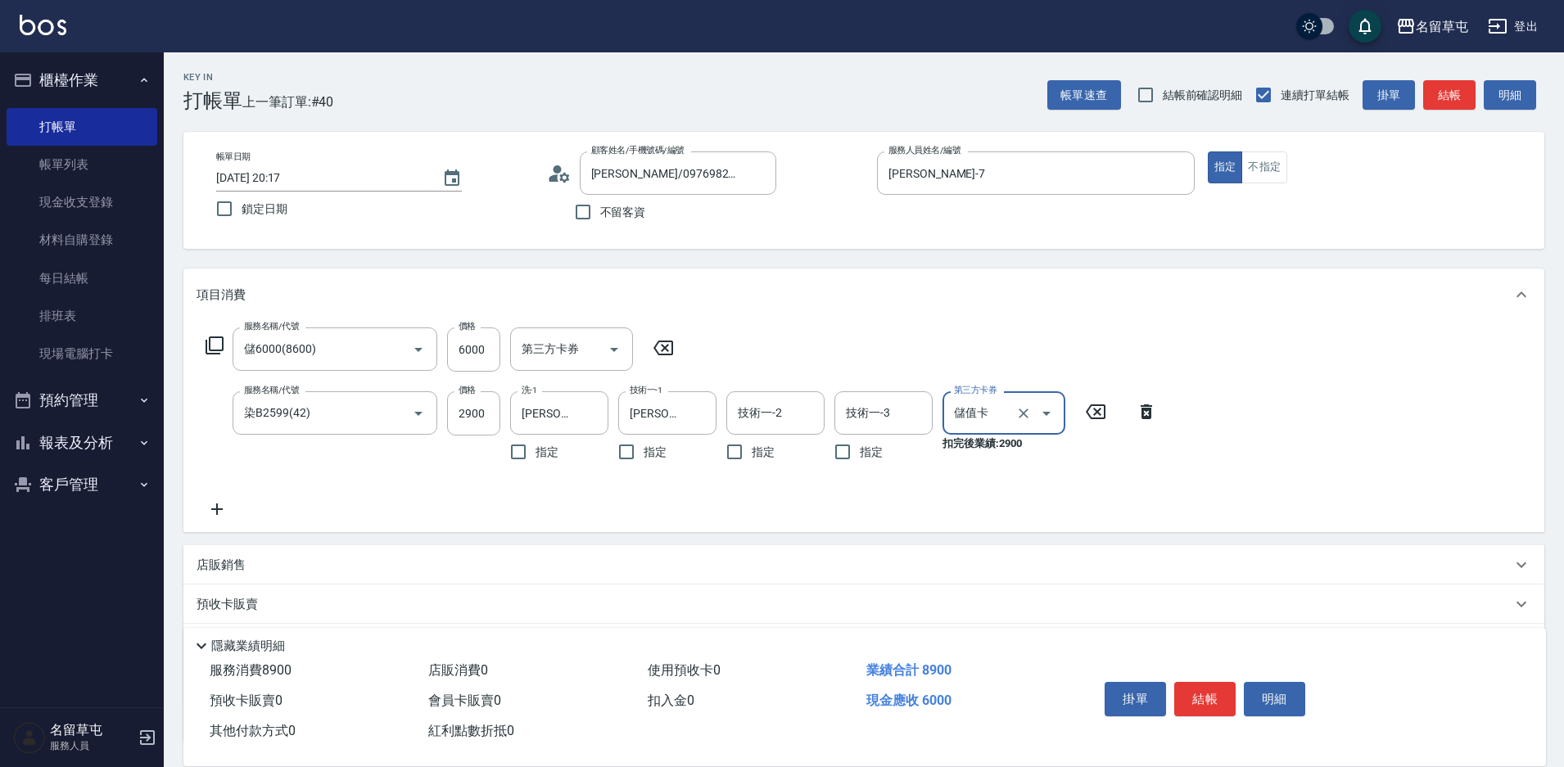
scroll to position [82, 0]
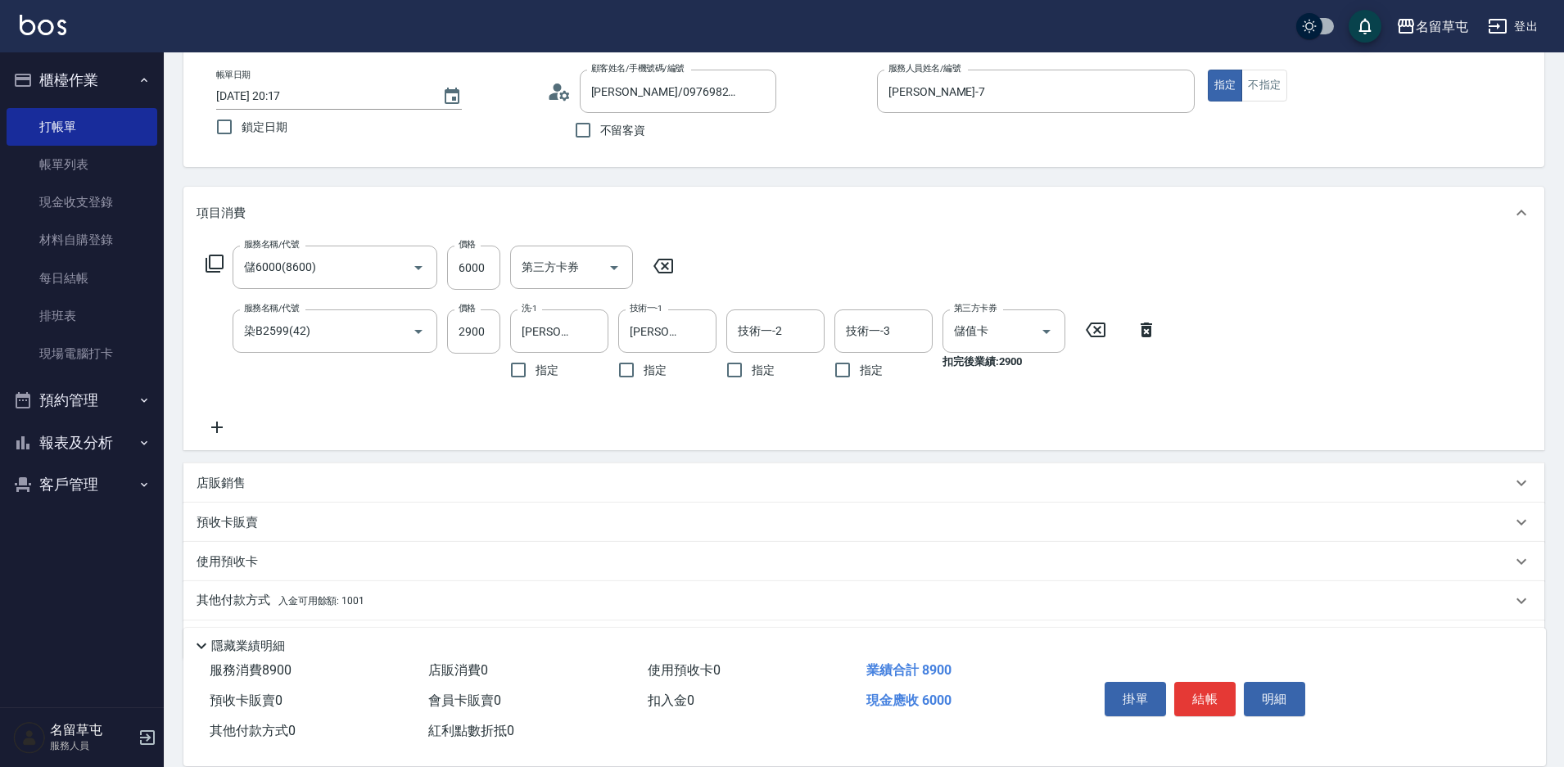
click at [232, 484] on p "店販銷售" at bounding box center [221, 483] width 49 height 17
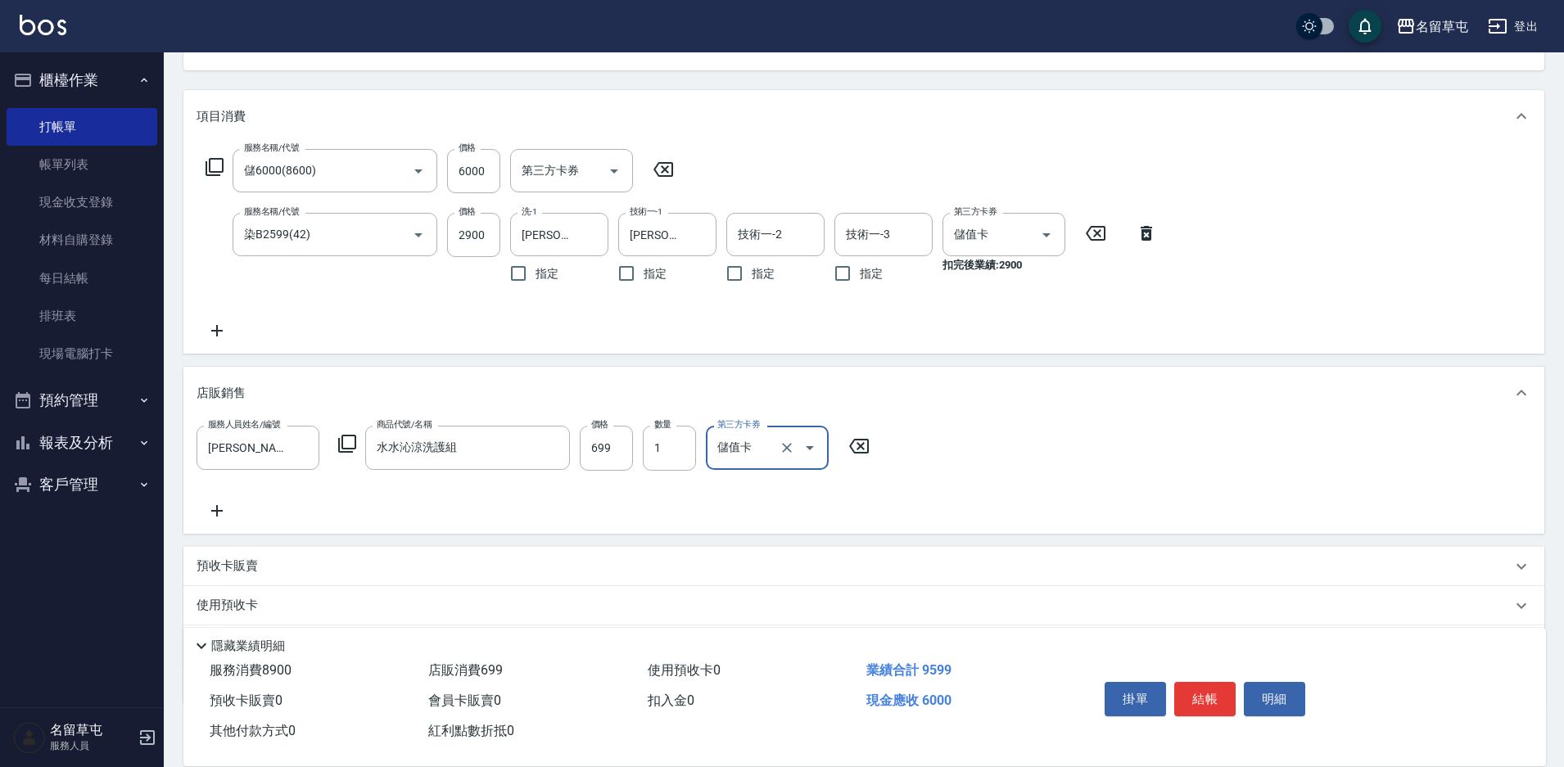
scroll to position [273, 0]
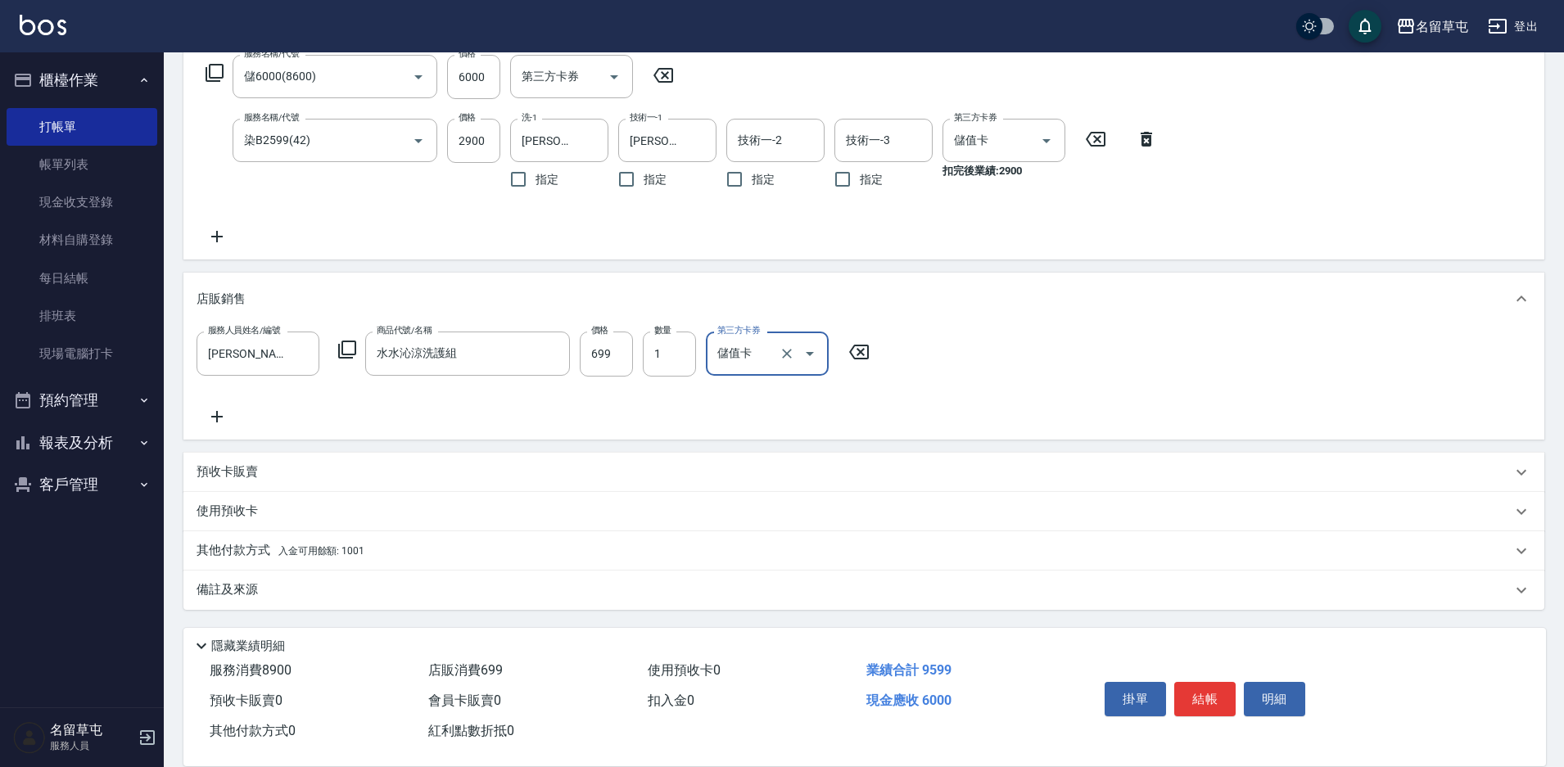
click at [254, 537] on div "其他付款方式 入金可用餘額: 1001" at bounding box center [863, 550] width 1361 height 39
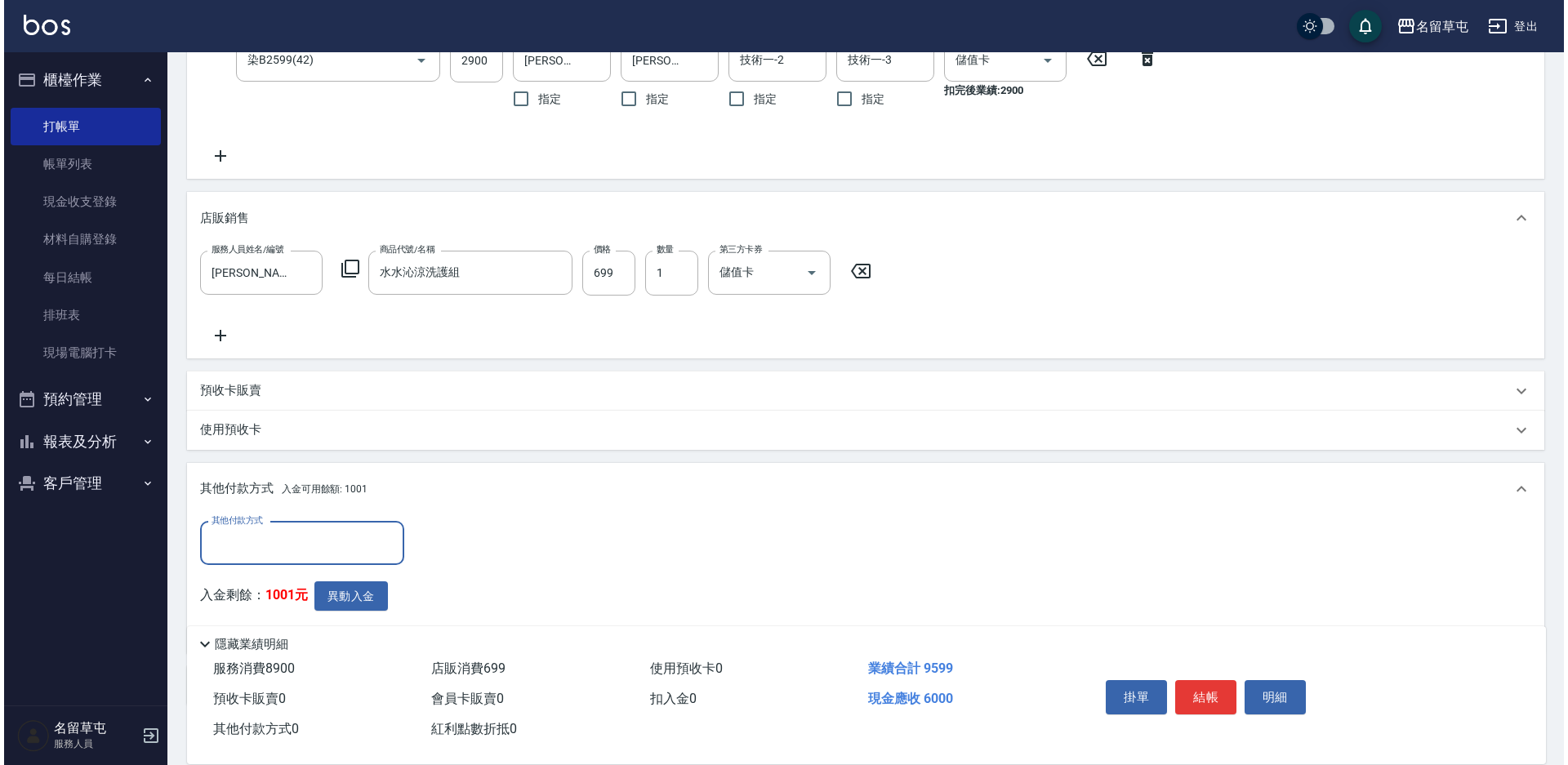
scroll to position [449, 0]
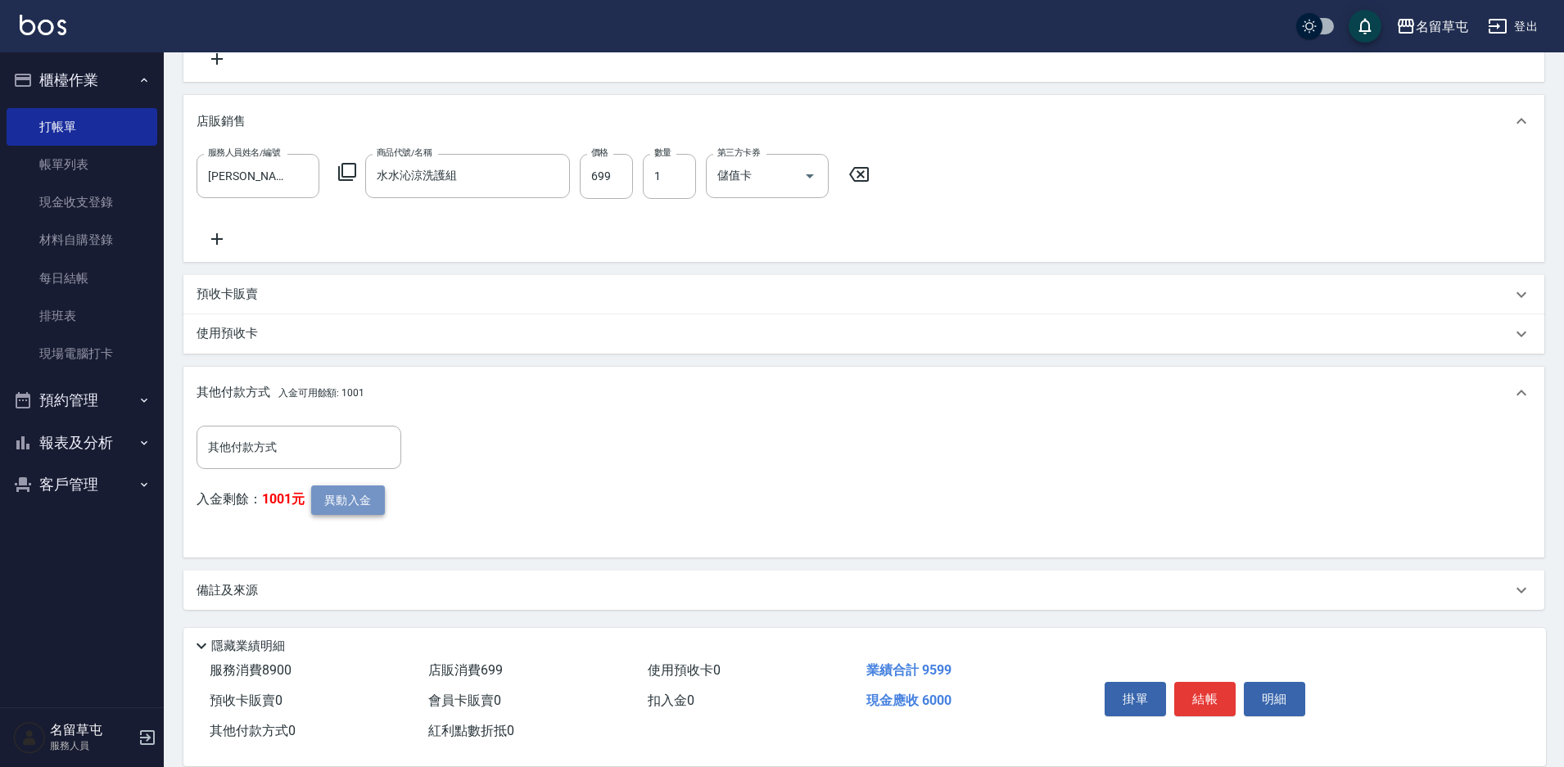
click at [360, 501] on button "異動入金" at bounding box center [348, 501] width 74 height 30
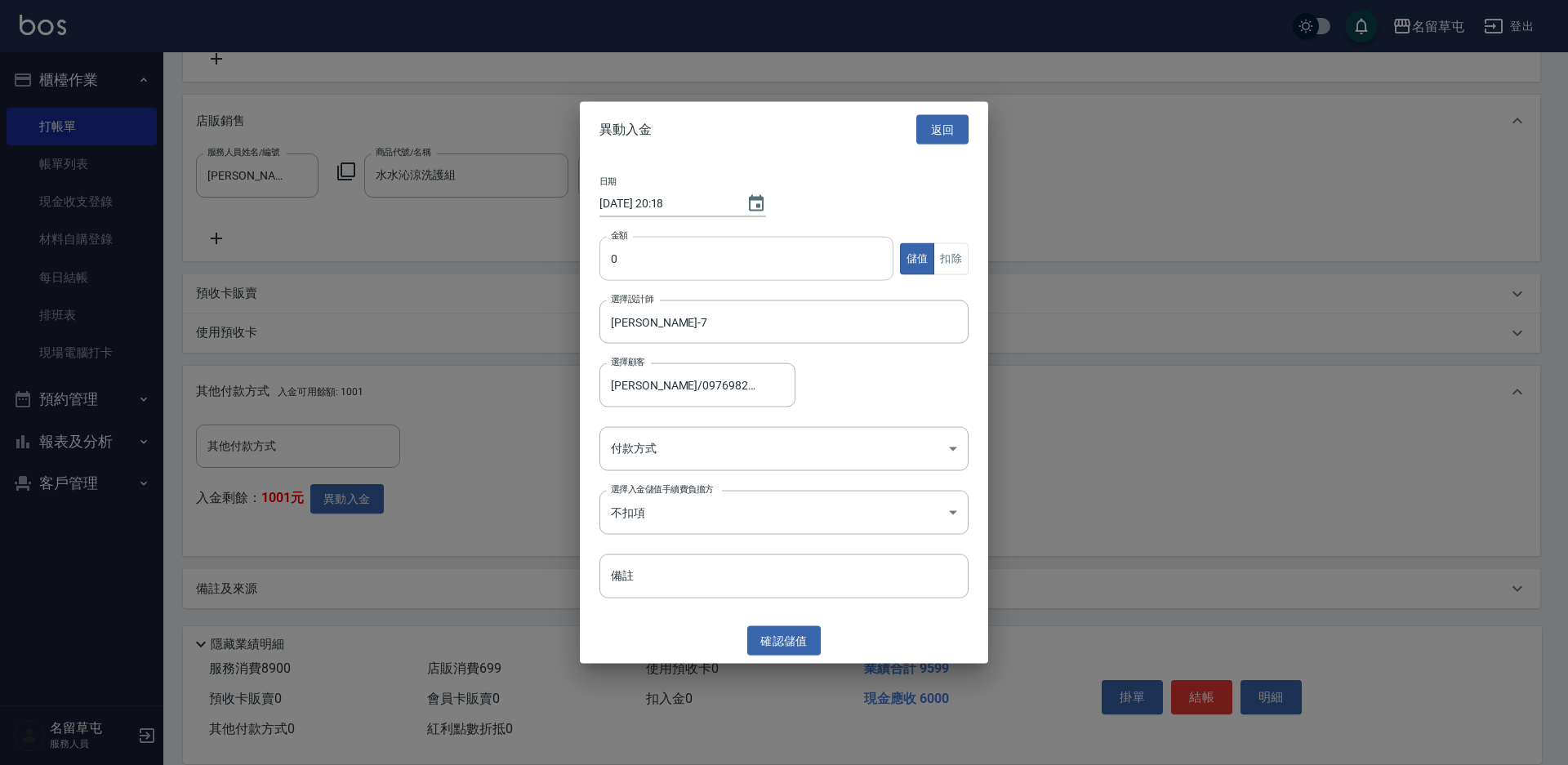
click at [768, 237] on div "日期 [DATE] 20:18 金額 0 金額 儲值 扣除 選擇設計師 [PERSON_NAME]-7 選擇設計師 選擇顧客 [PERSON_NAME]/09…" at bounding box center [783, 388] width 408 height 461
click at [763, 245] on input "0" at bounding box center [746, 258] width 294 height 44
click at [737, 459] on body "名留草屯 登出 櫃檯作業 打帳單 帳單列表 現金收支登錄 材料自購登錄 每日結帳 排班表 現場電腦打卡 預約管理 預約管理 單日預約紀錄 單週預約紀錄 報表及…" at bounding box center [784, 159] width 1568 height 1215
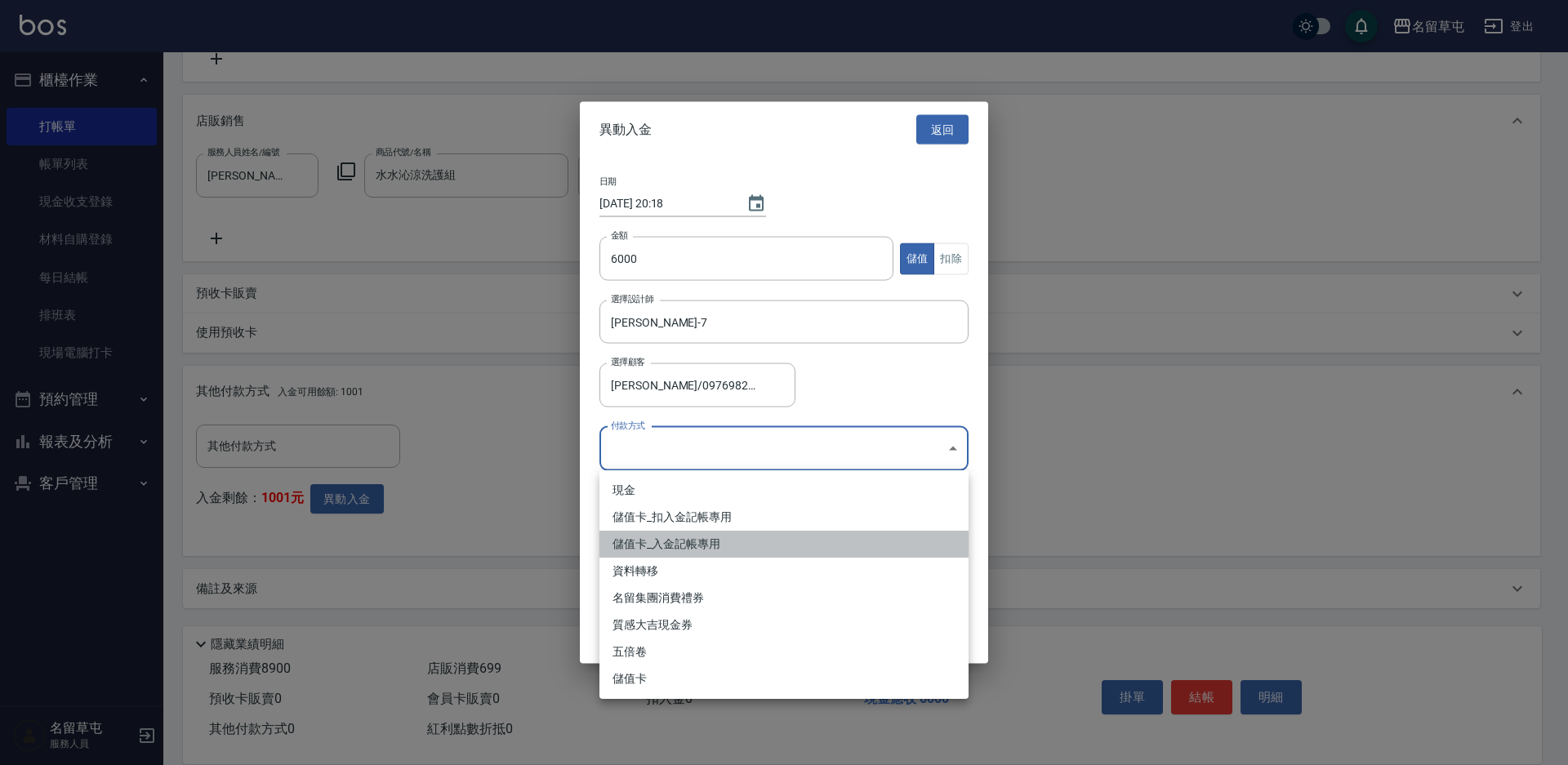
click at [700, 551] on li "儲值卡_入金記帳專用" at bounding box center [784, 544] width 369 height 27
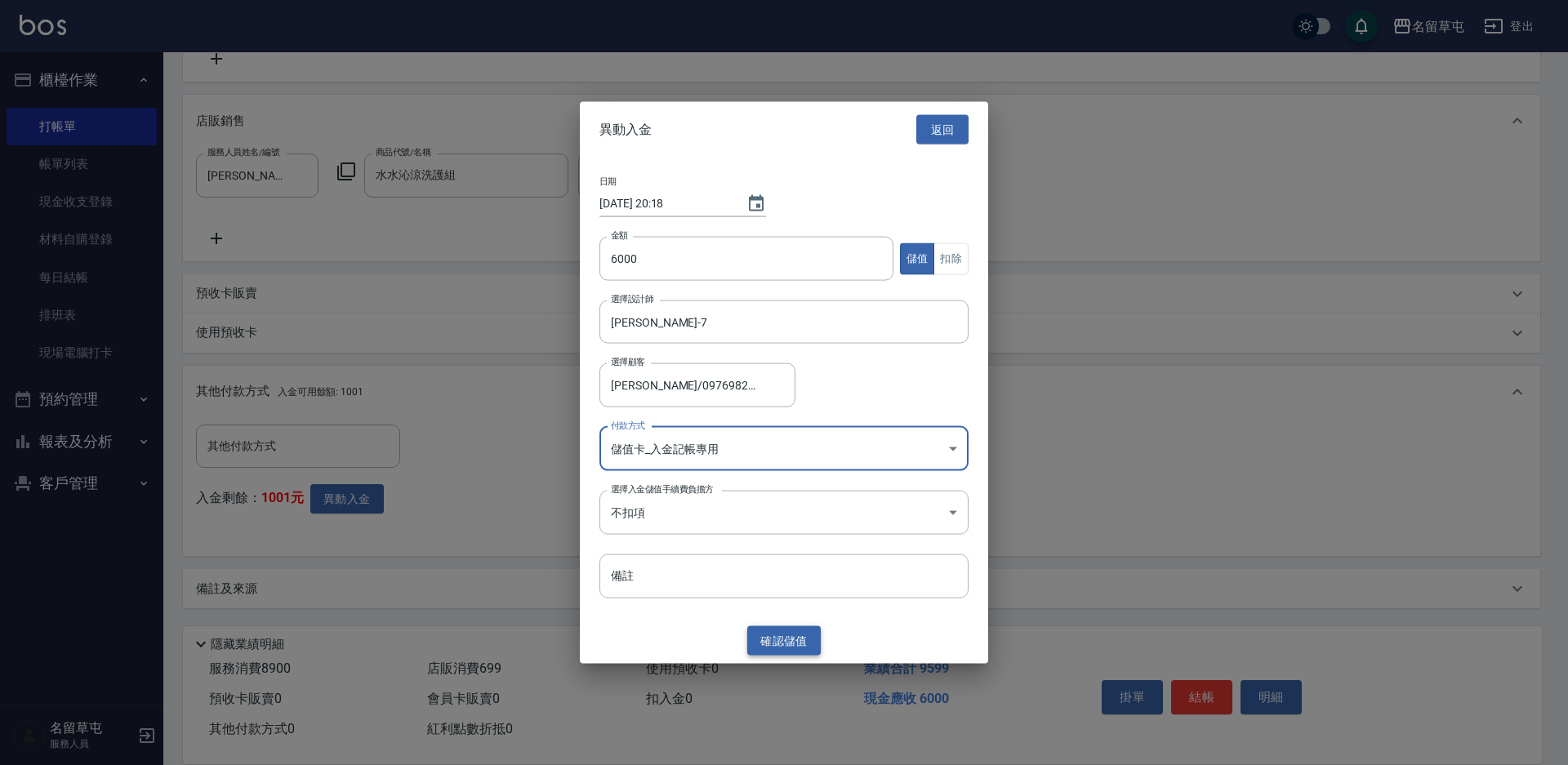
click at [781, 637] on button "確認 儲值" at bounding box center [784, 640] width 74 height 30
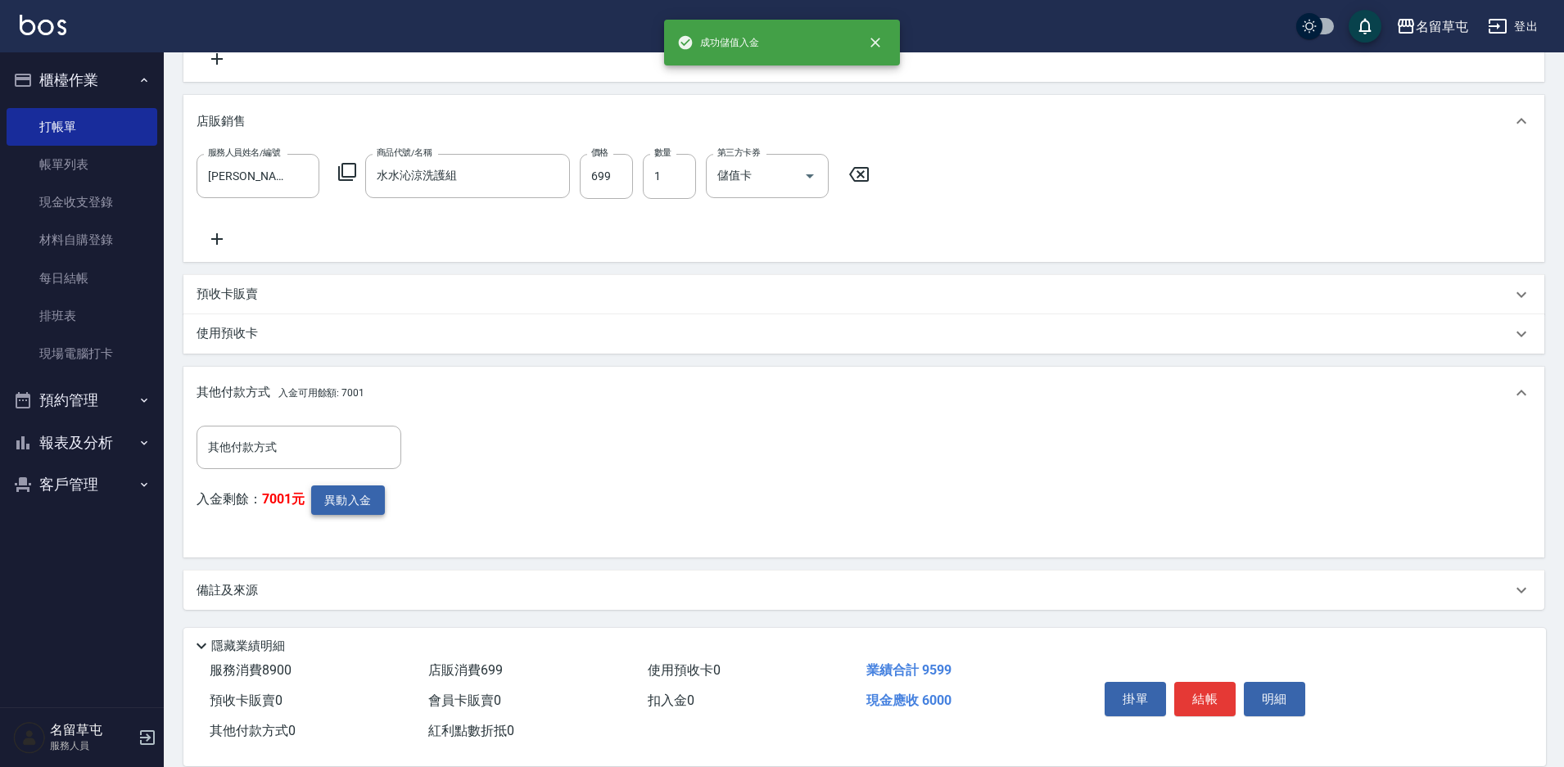
click at [338, 499] on button "異動入金" at bounding box center [348, 501] width 74 height 30
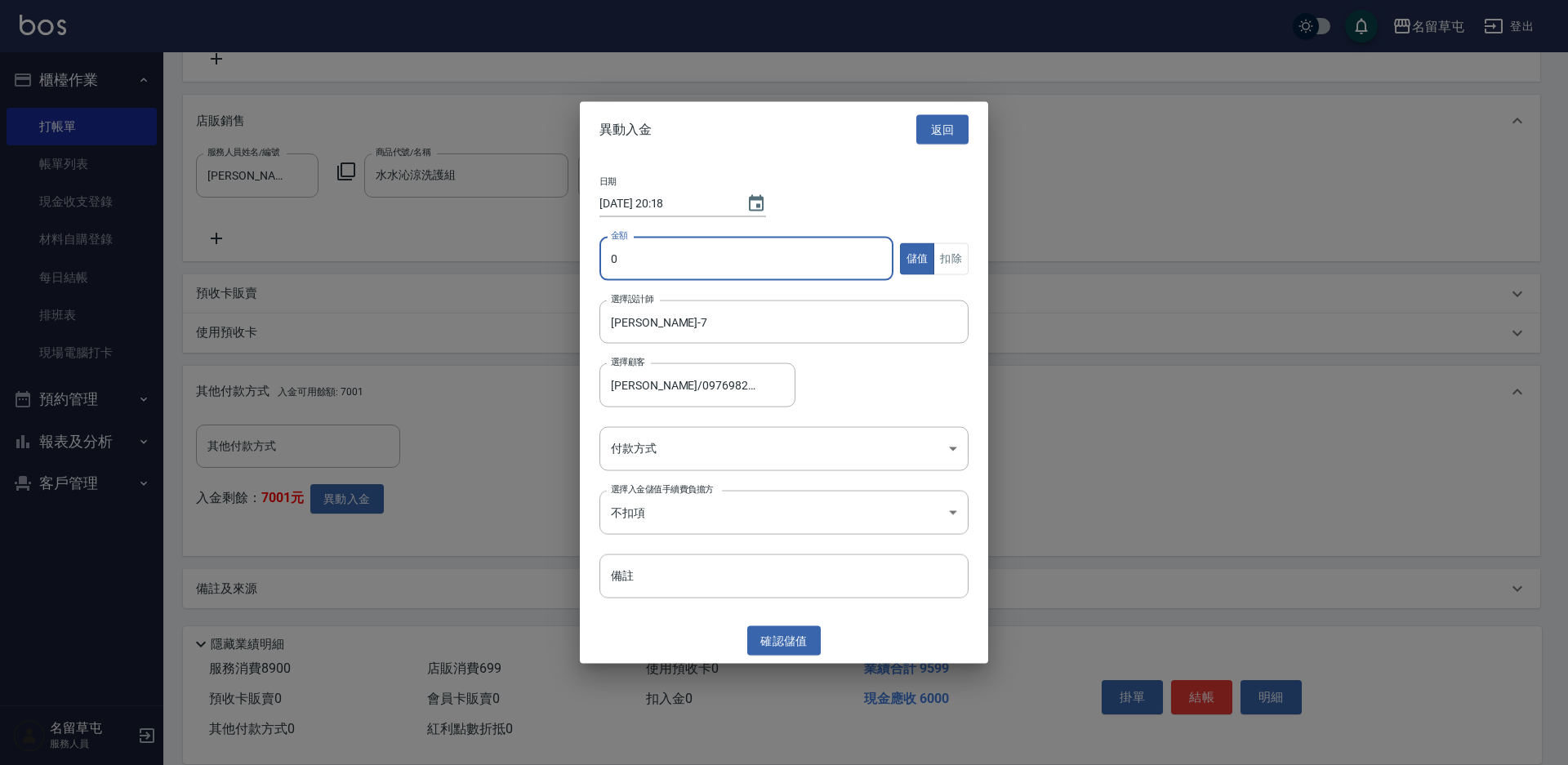
click at [618, 261] on input "0" at bounding box center [746, 258] width 294 height 44
drag, startPoint x: 960, startPoint y: 255, endPoint x: 947, endPoint y: 275, distance: 23.9
click at [960, 256] on button "扣除" at bounding box center [951, 258] width 35 height 32
click at [721, 450] on body "名留草屯 登出 櫃檯作業 打帳單 帳單列表 現金收支登錄 材料自購登錄 每日結帳 排班表 現場電腦打卡 預約管理 預約管理 單日預約紀錄 單週預約紀錄 報表及…" at bounding box center [784, 159] width 1568 height 1215
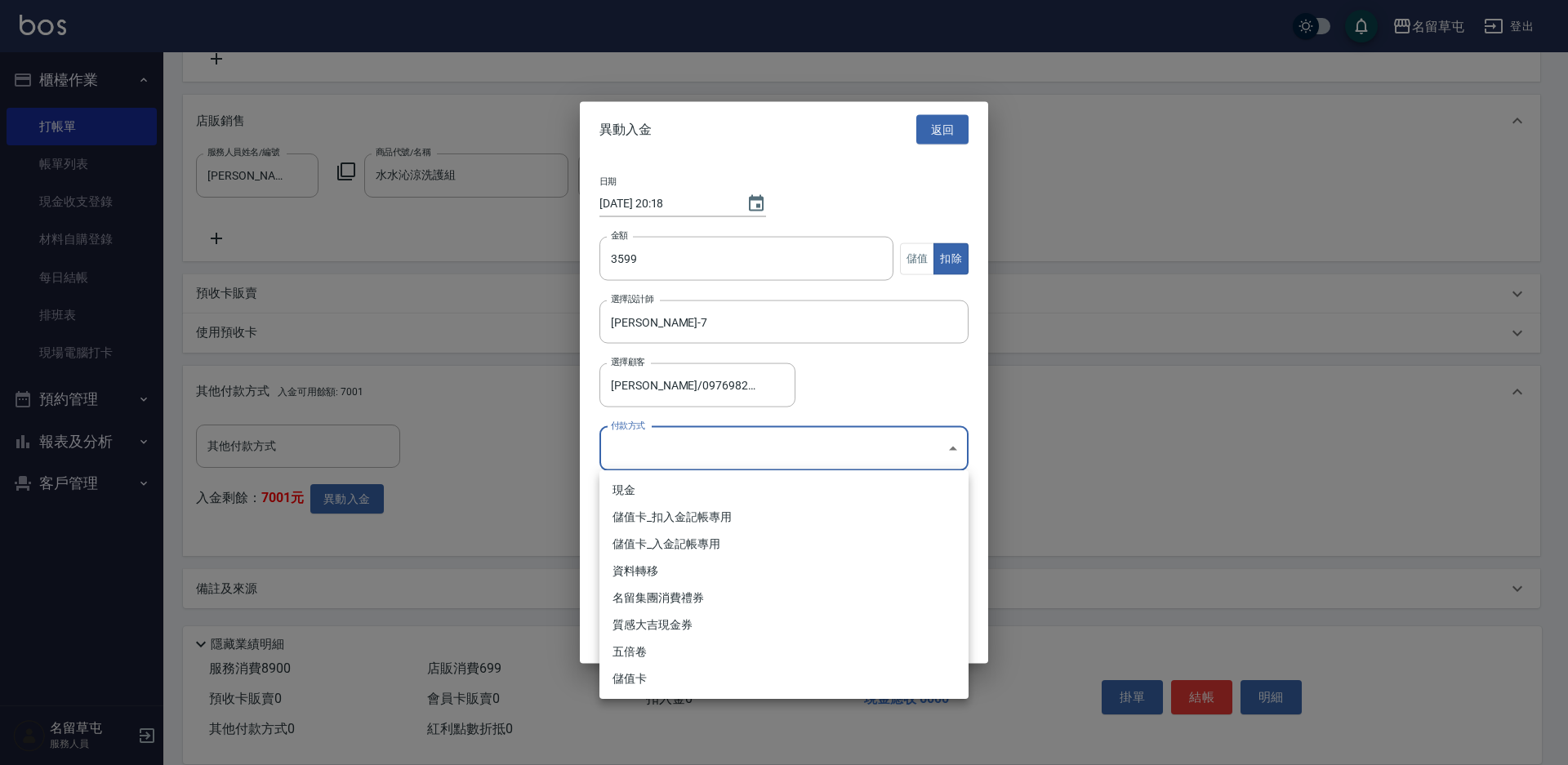
click at [661, 521] on li "儲值卡_扣入金記帳專用" at bounding box center [784, 517] width 369 height 27
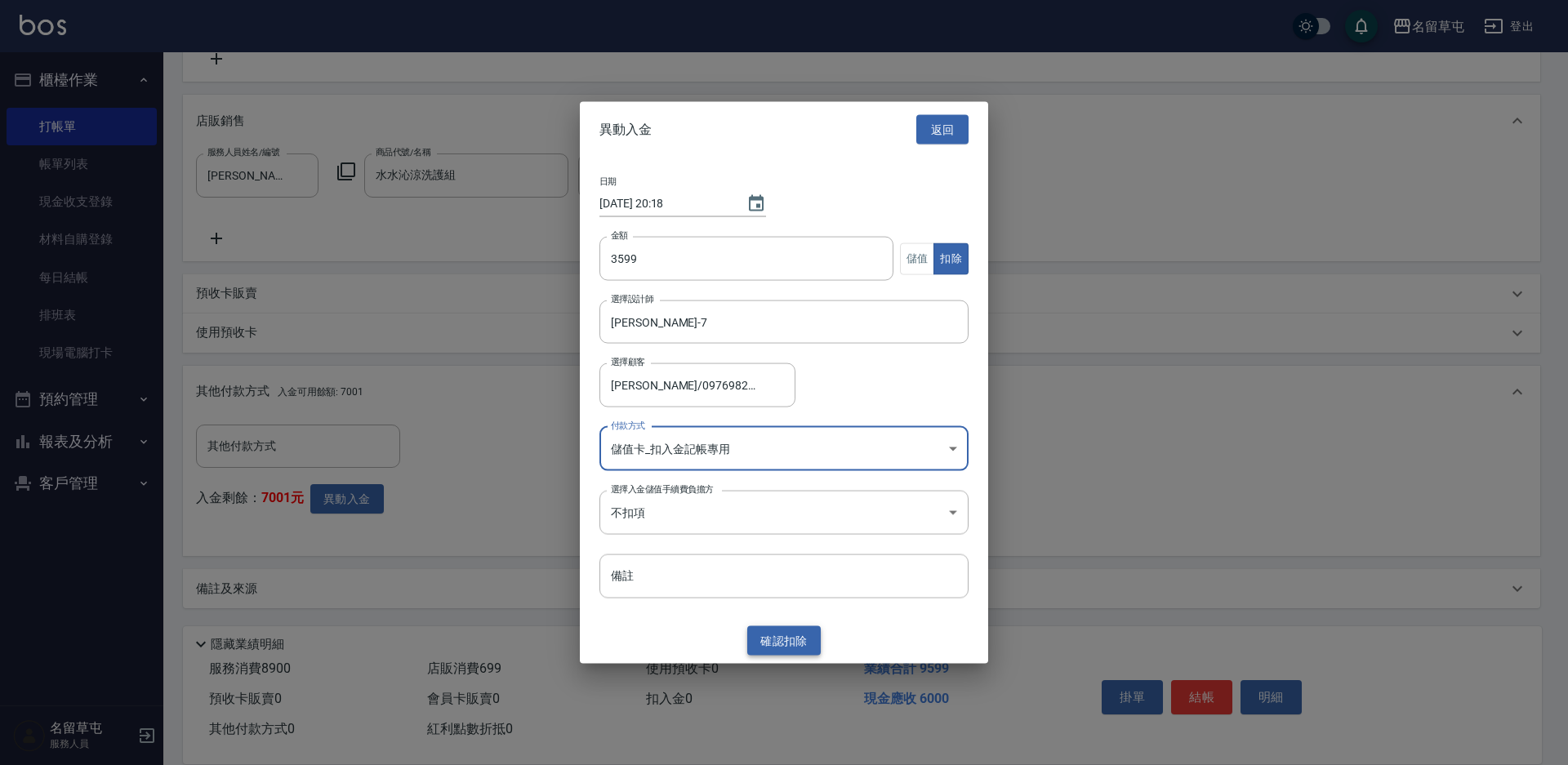
click at [776, 635] on button "確認 扣除" at bounding box center [784, 640] width 74 height 30
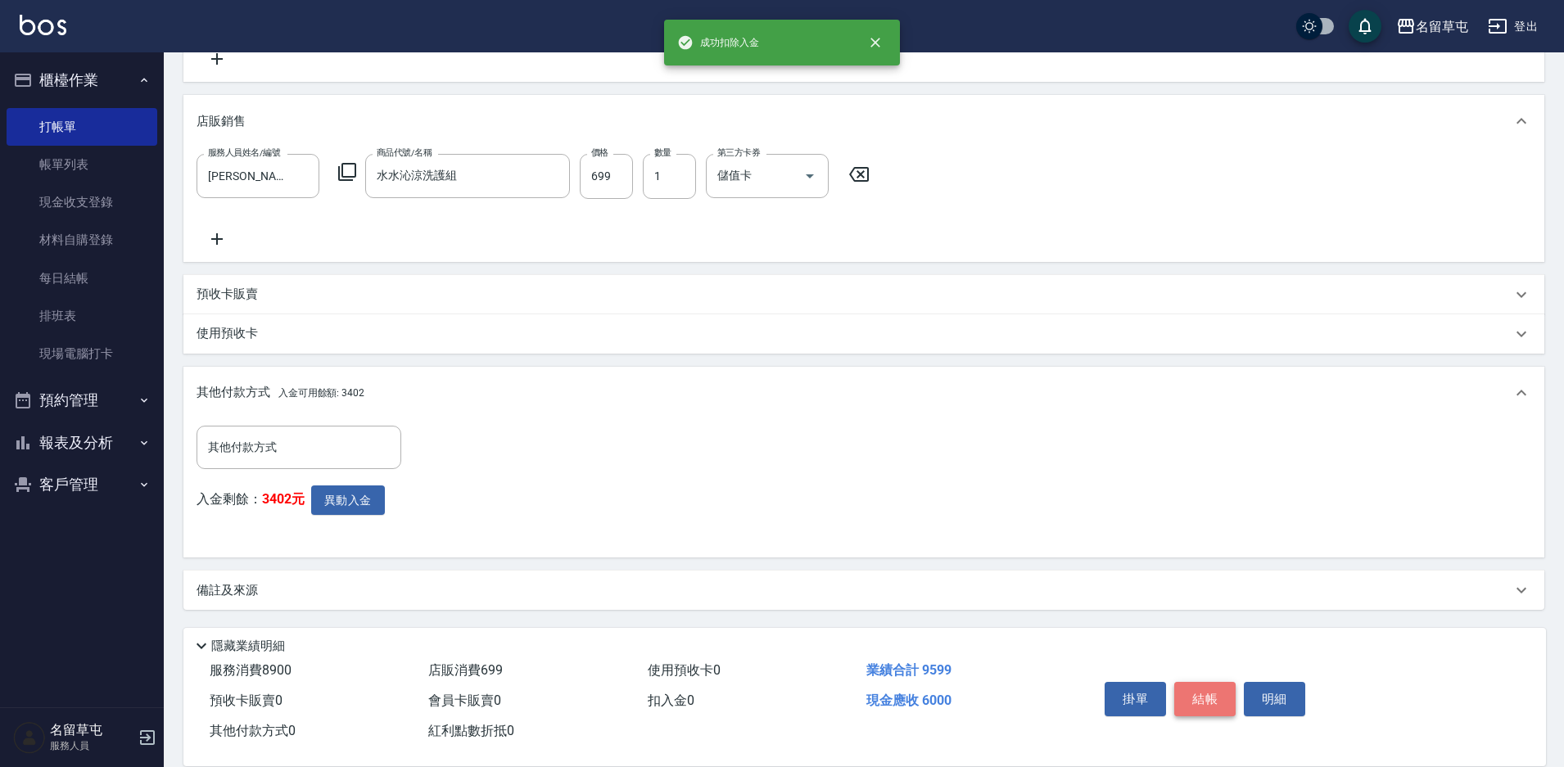
click at [1196, 697] on button "結帳" at bounding box center [1204, 699] width 61 height 34
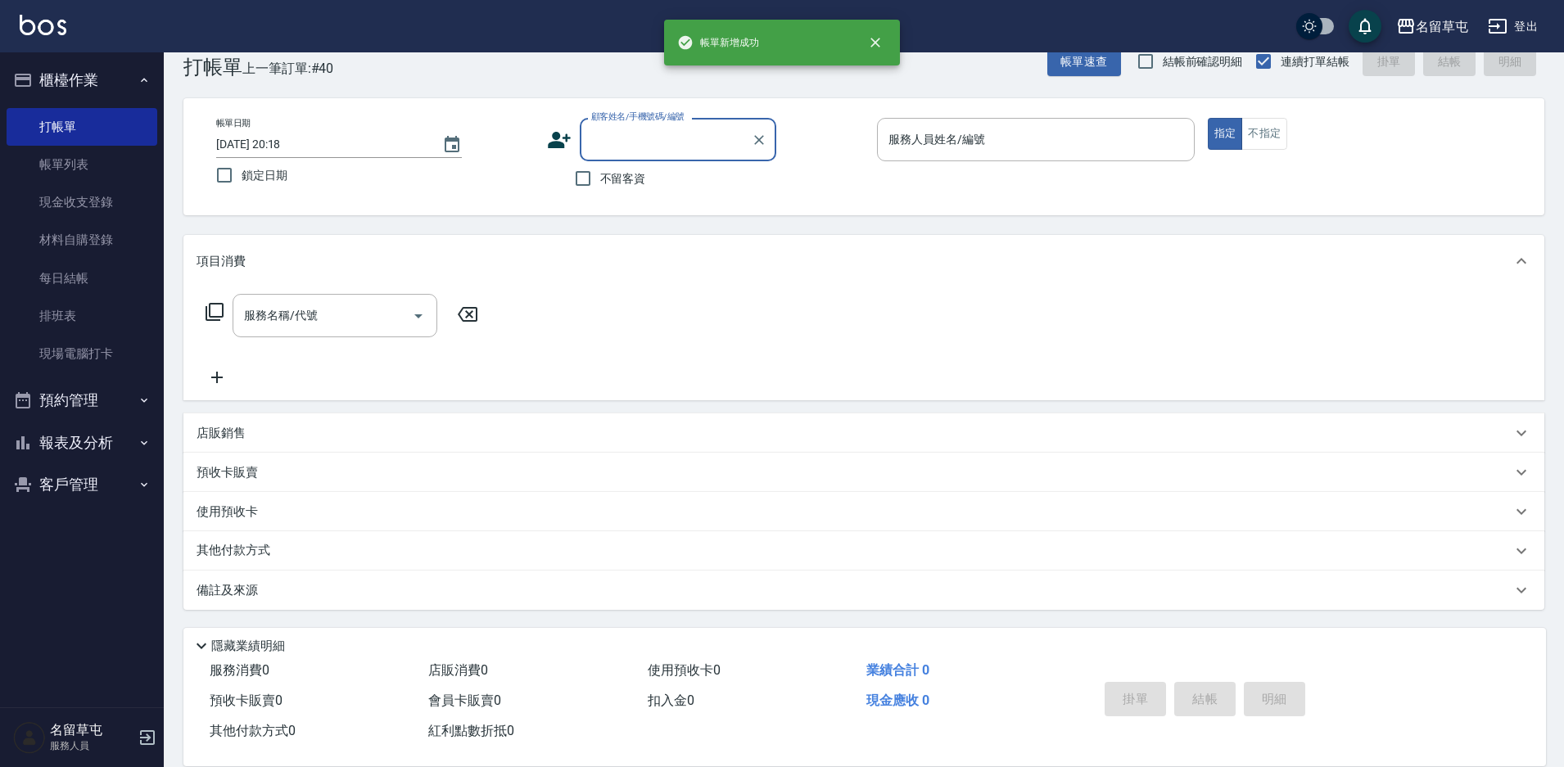
scroll to position [0, 0]
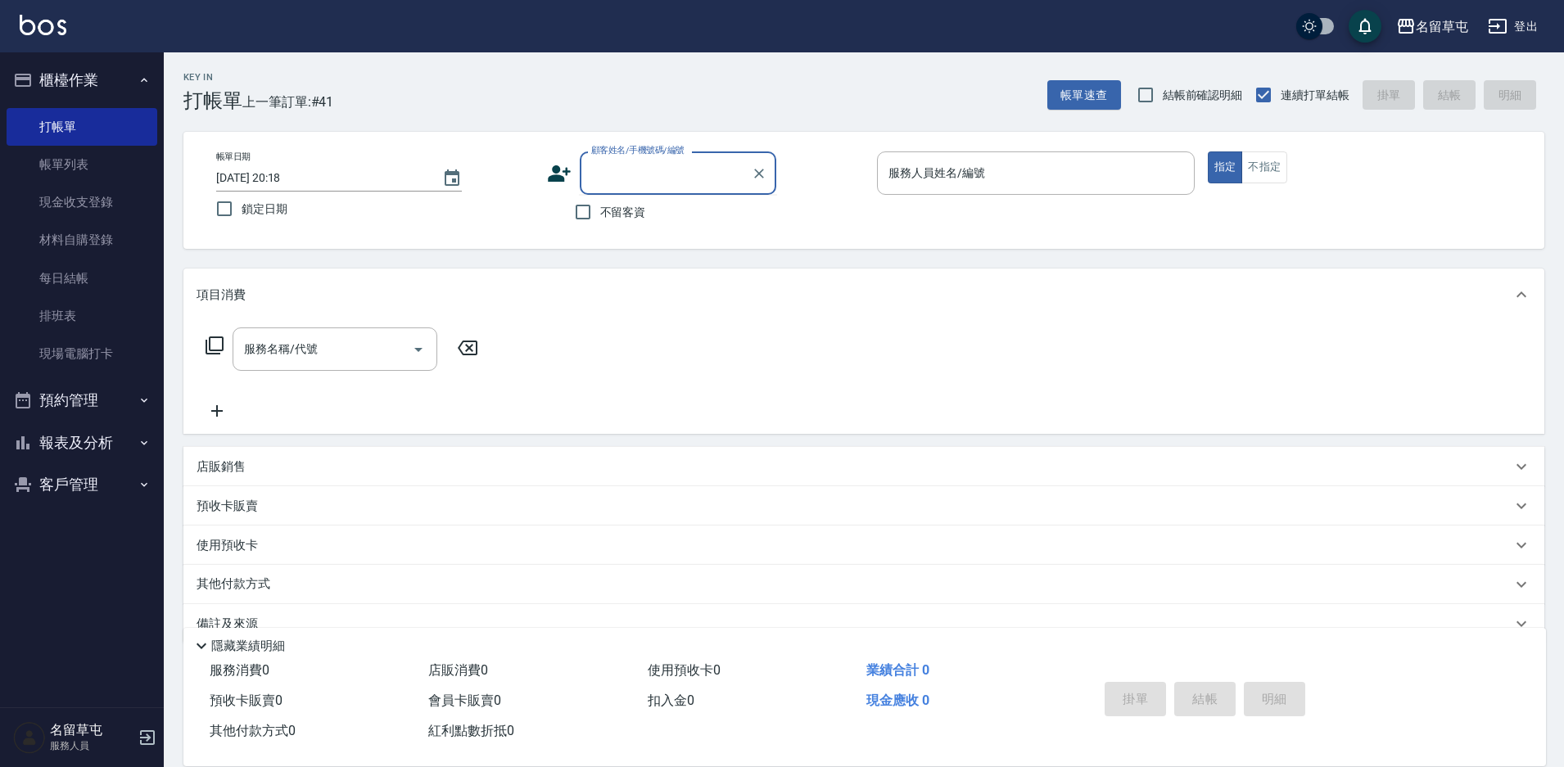
paste input "0976982260"
click at [1208, 151] on button "指定" at bounding box center [1225, 167] width 35 height 32
click at [975, 183] on input "服務人員姓名/編號" at bounding box center [1035, 173] width 303 height 29
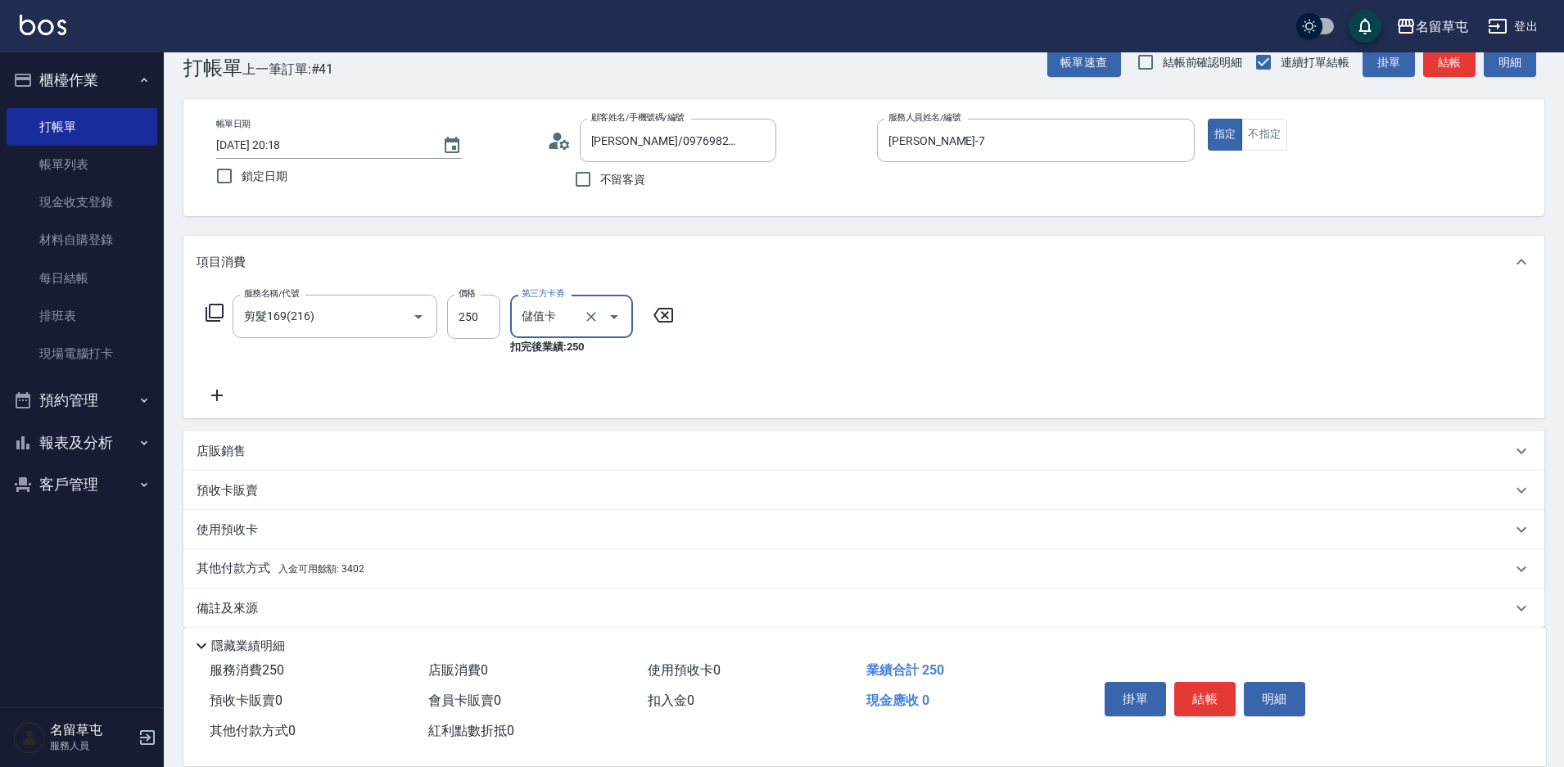
scroll to position [51, 0]
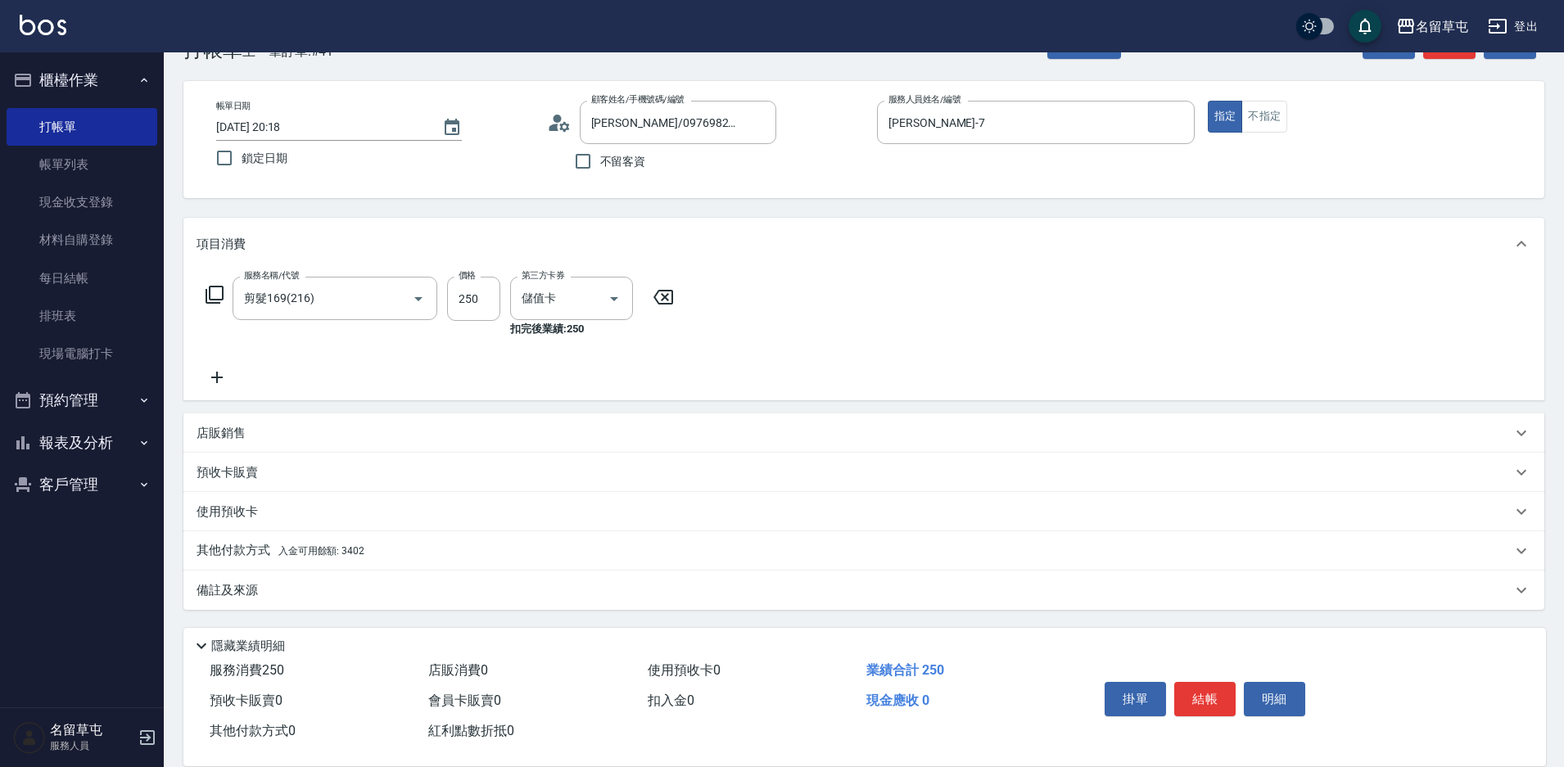
click at [230, 548] on p "其他付款方式 入金可用餘額: 3402" at bounding box center [281, 551] width 168 height 18
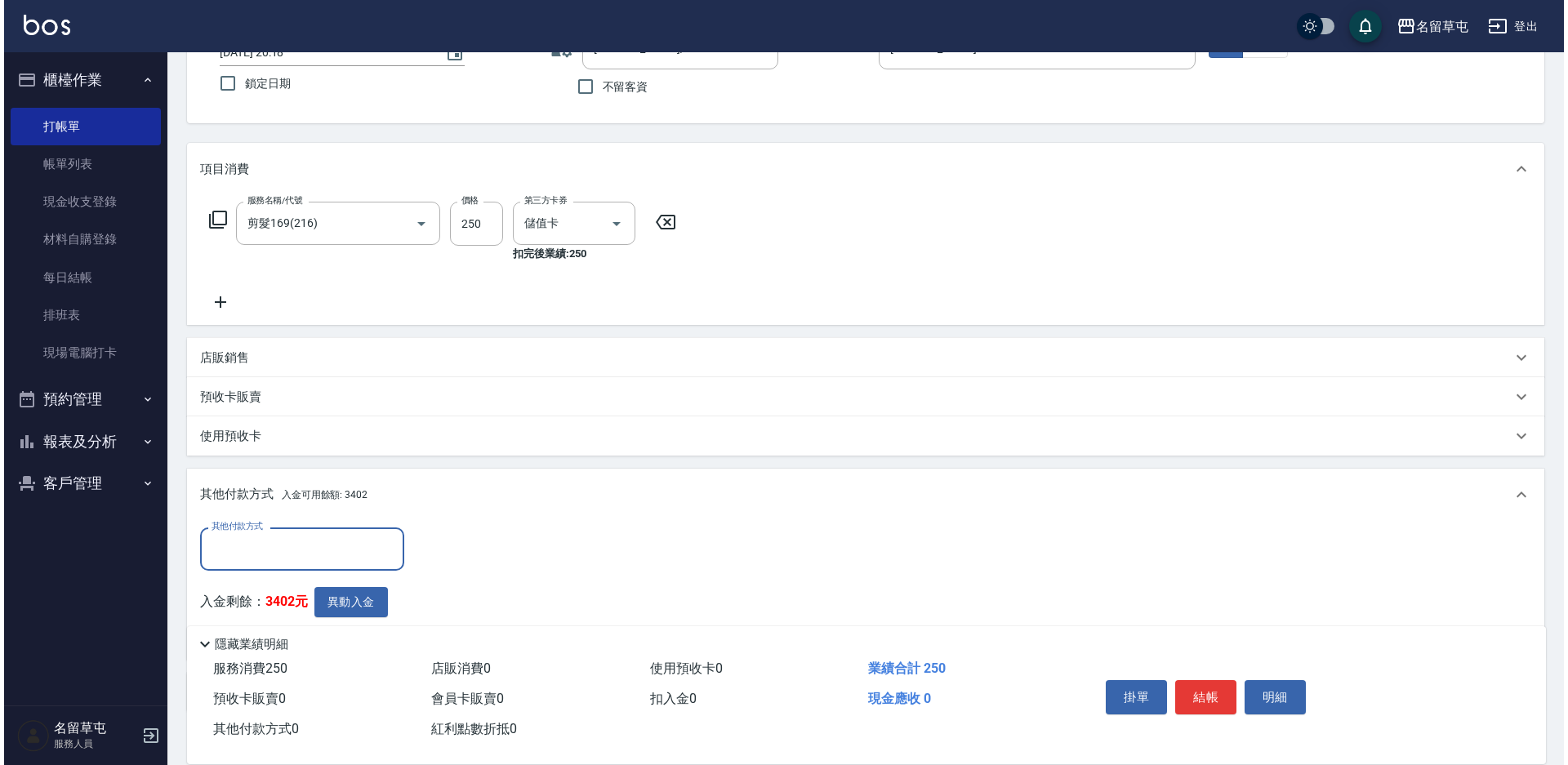
scroll to position [1, 0]
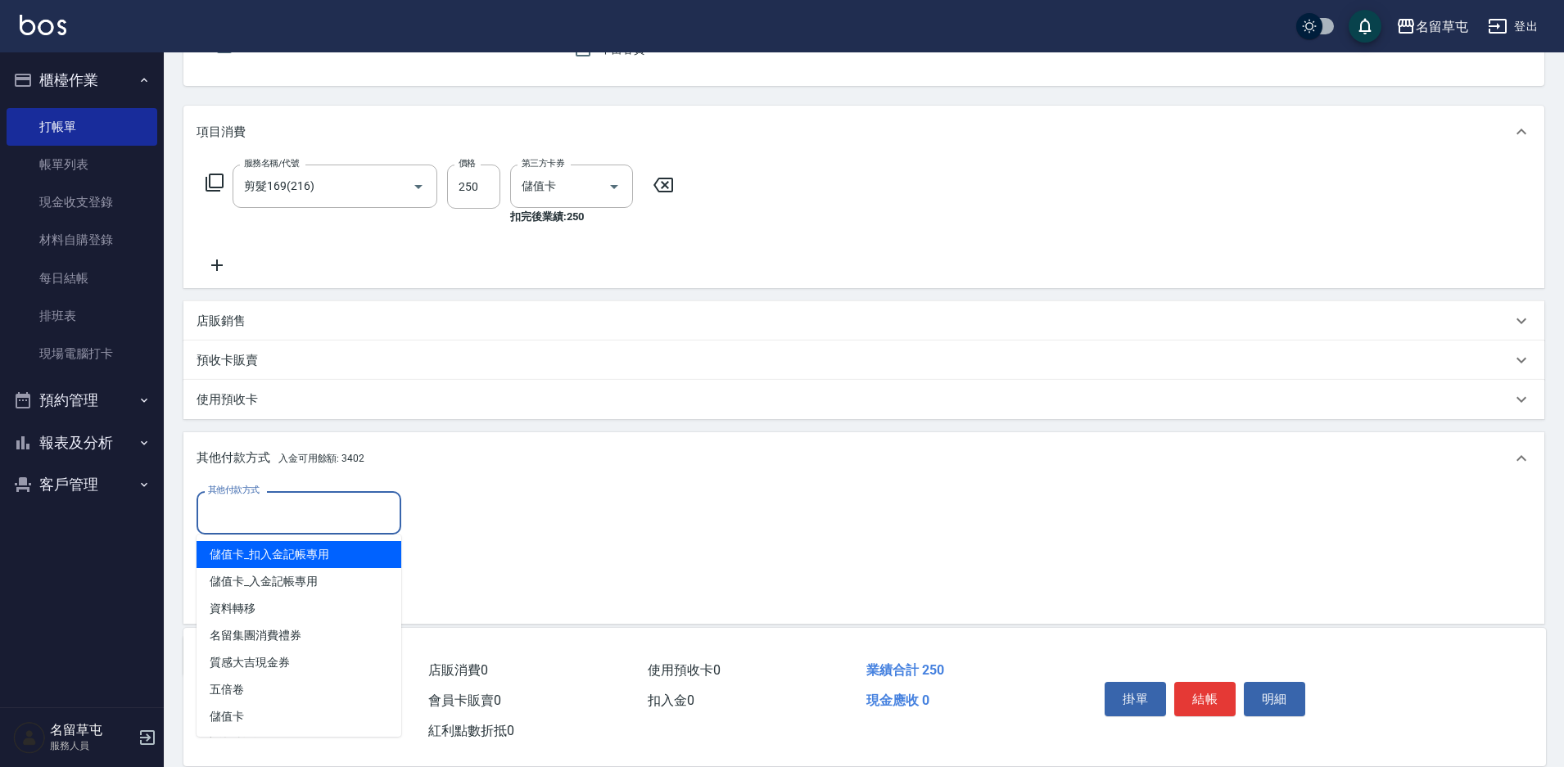
click at [282, 506] on input "其他付款方式" at bounding box center [299, 513] width 190 height 29
click at [668, 583] on div "其他付款方式 其他付款方式 入金剩餘： 3402元 異動入金" at bounding box center [864, 551] width 1335 height 120
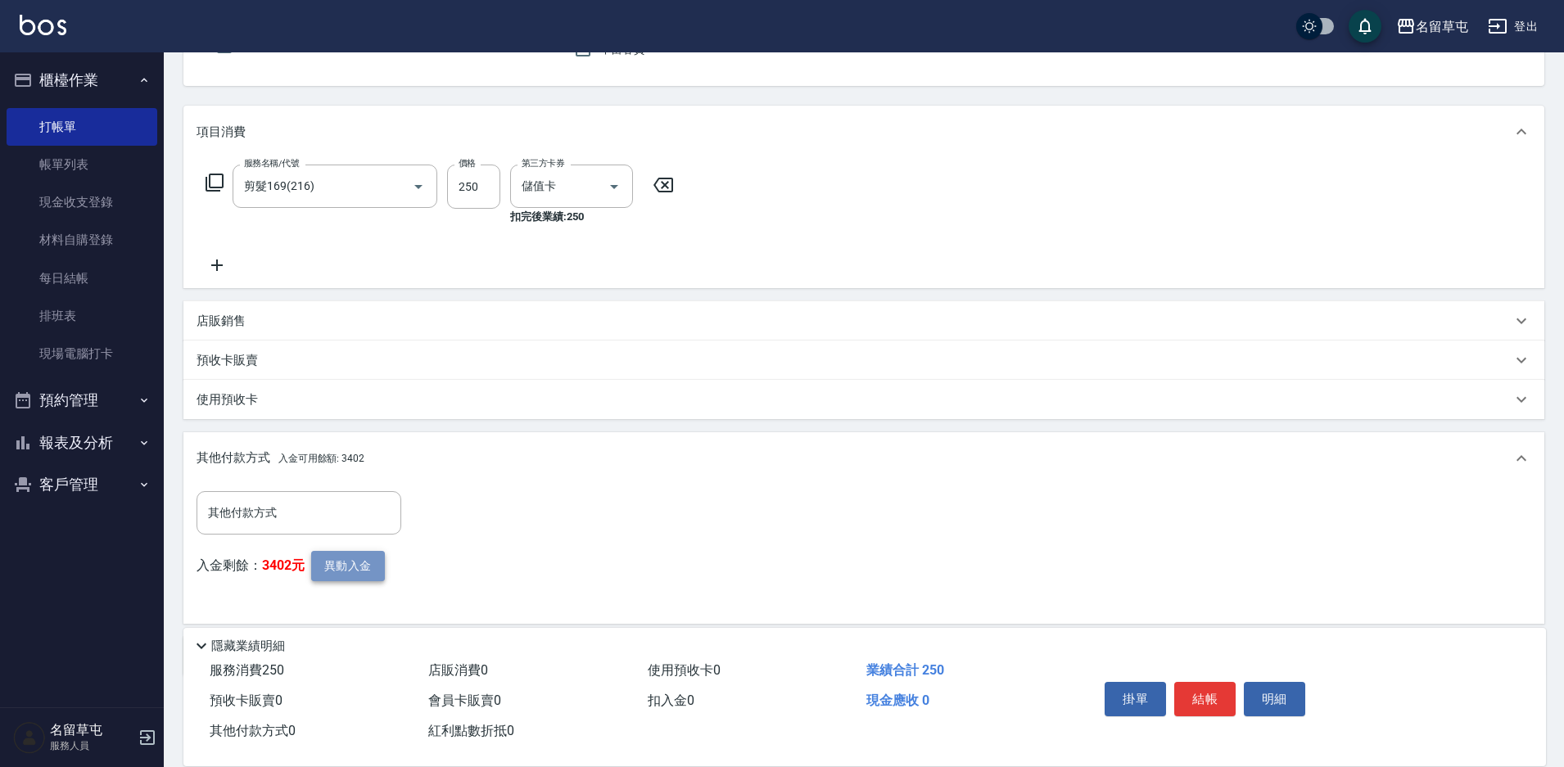
click at [336, 569] on button "異動入金" at bounding box center [348, 566] width 74 height 30
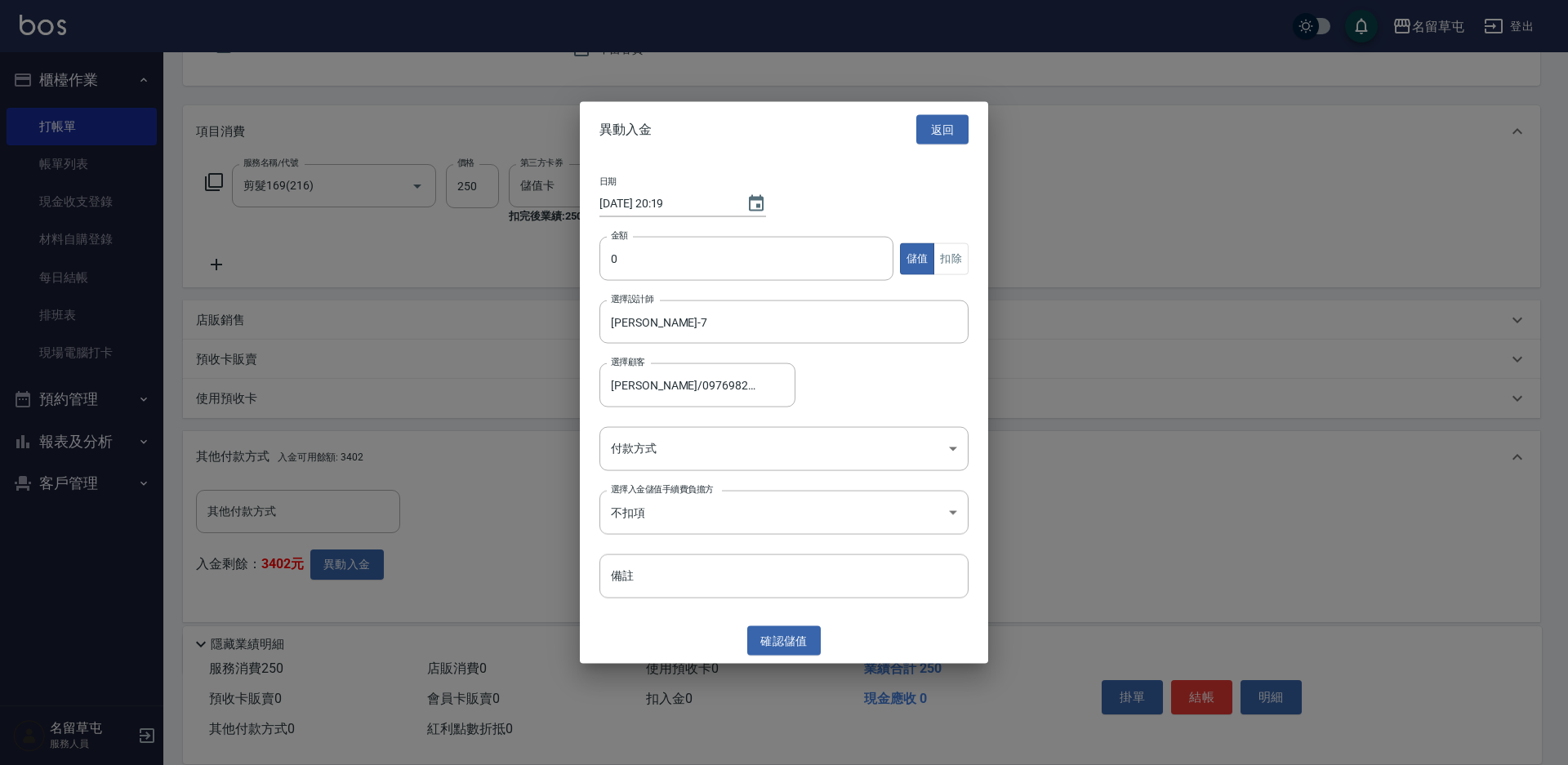
click at [630, 281] on div "金額 0 金額 儲值 扣除" at bounding box center [784, 268] width 369 height 64
click at [663, 262] on input "0" at bounding box center [746, 258] width 294 height 44
click at [967, 257] on button "扣除" at bounding box center [951, 258] width 35 height 32
click at [741, 439] on body "名留草屯 登出 櫃檯作業 打帳單 帳單列表 現金收支登錄 材料自購登錄 每日結帳 排班表 現場電腦打卡 預約管理 預約管理 單日預約紀錄 單週預約紀錄 報表及…" at bounding box center [784, 334] width 1568 height 994
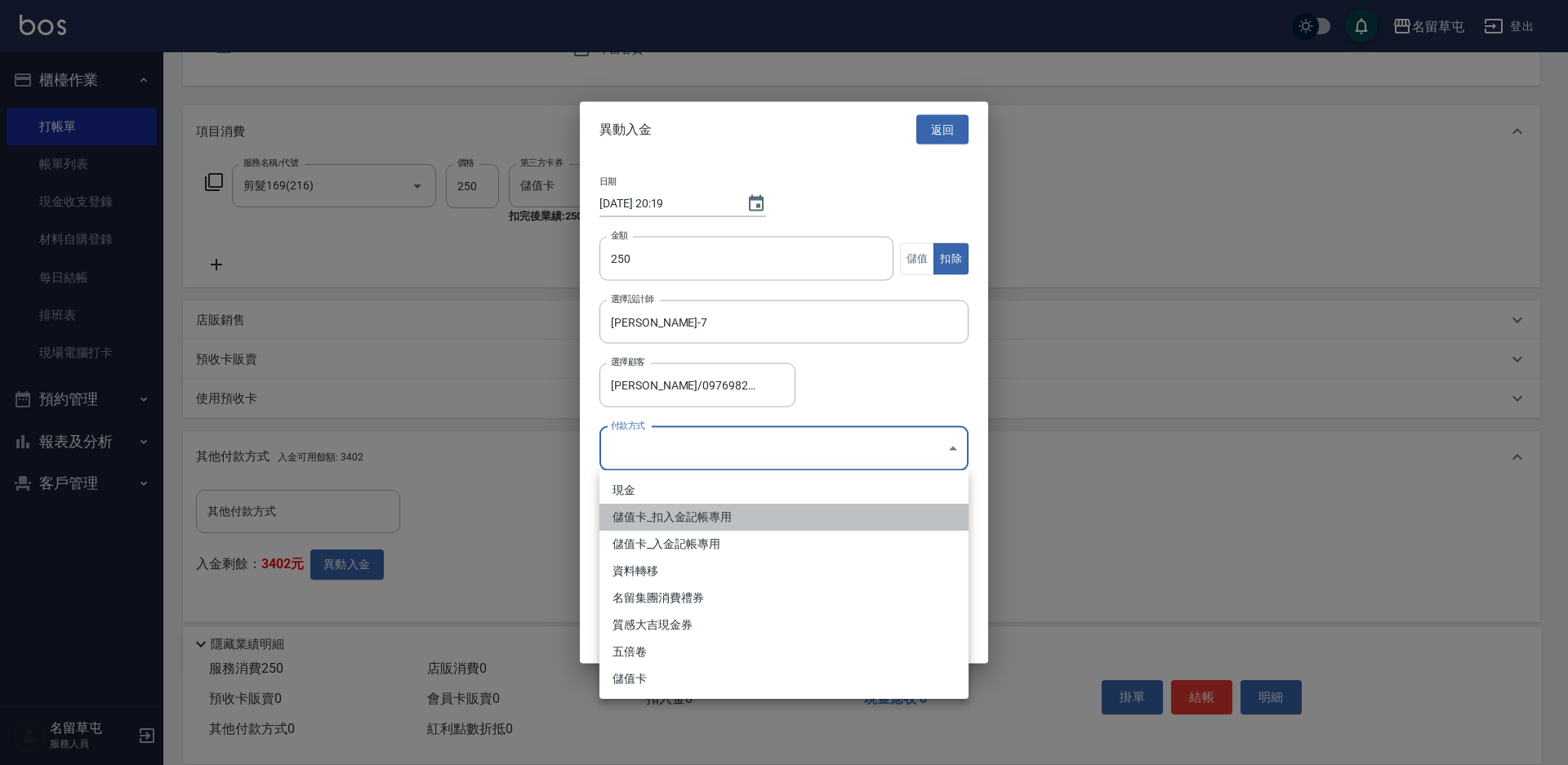
click at [629, 530] on li "儲值卡_扣入金記帳專用" at bounding box center [784, 517] width 369 height 27
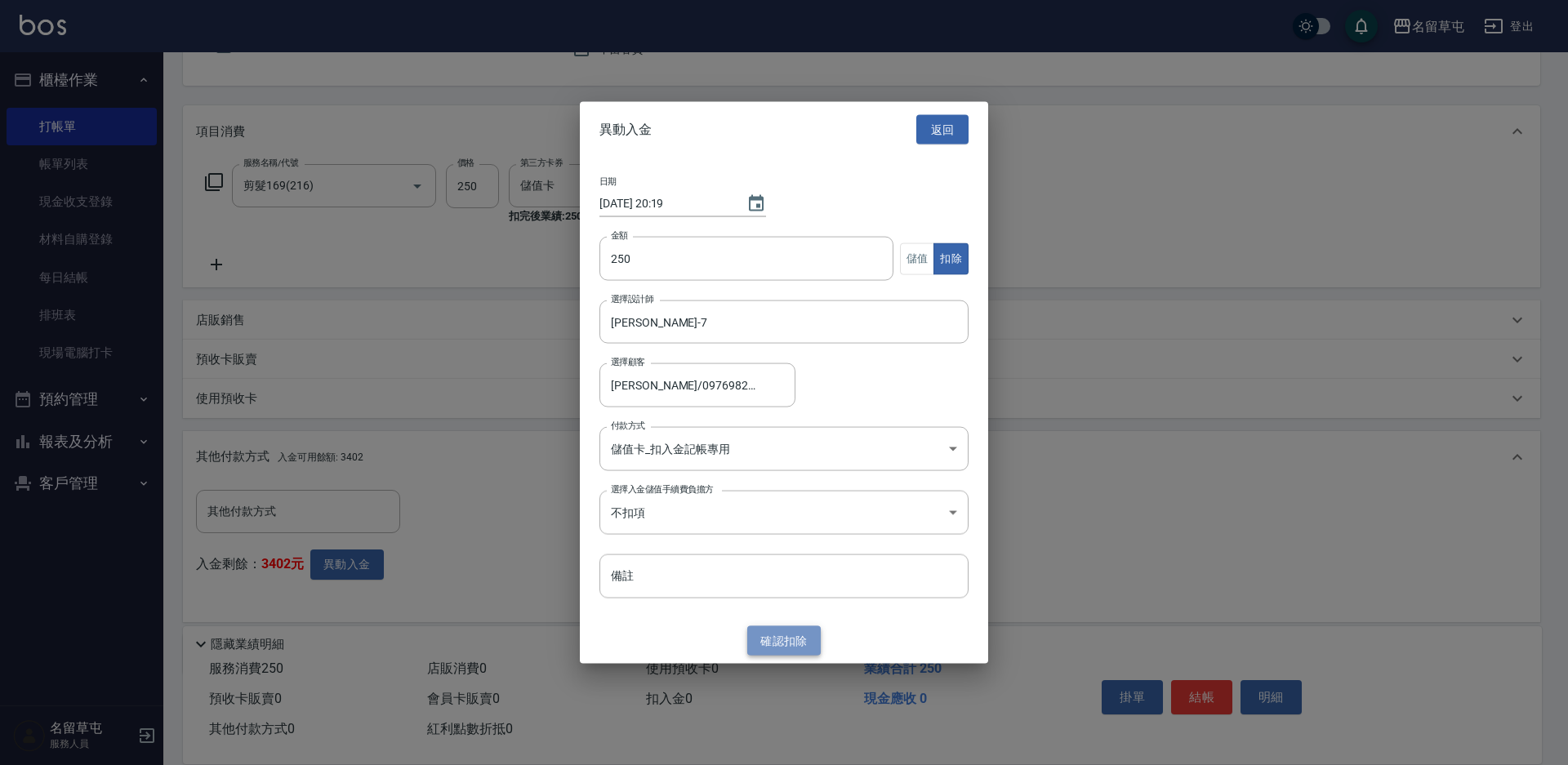
click at [772, 638] on button "確認 扣除" at bounding box center [784, 640] width 74 height 30
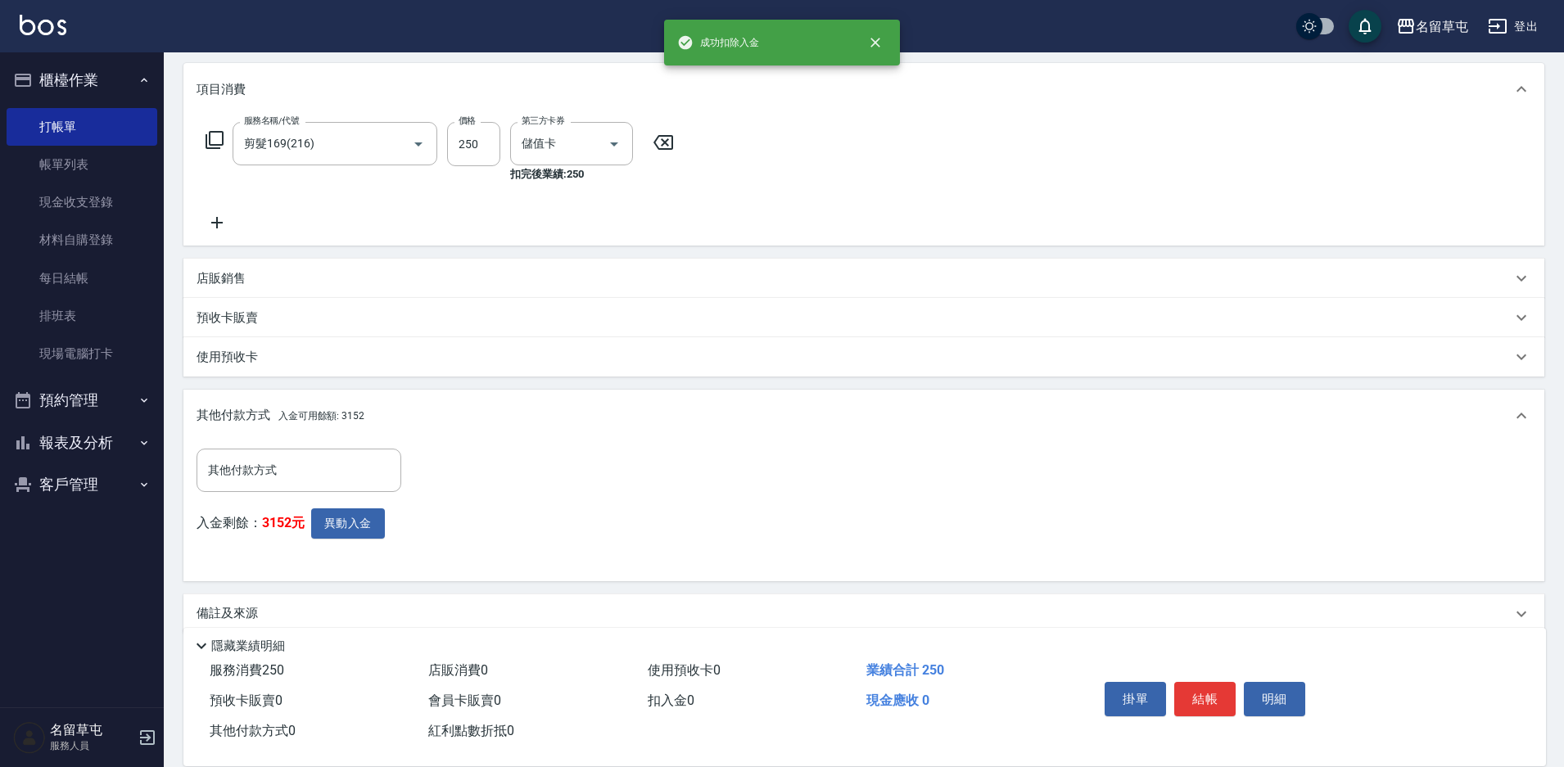
scroll to position [229, 0]
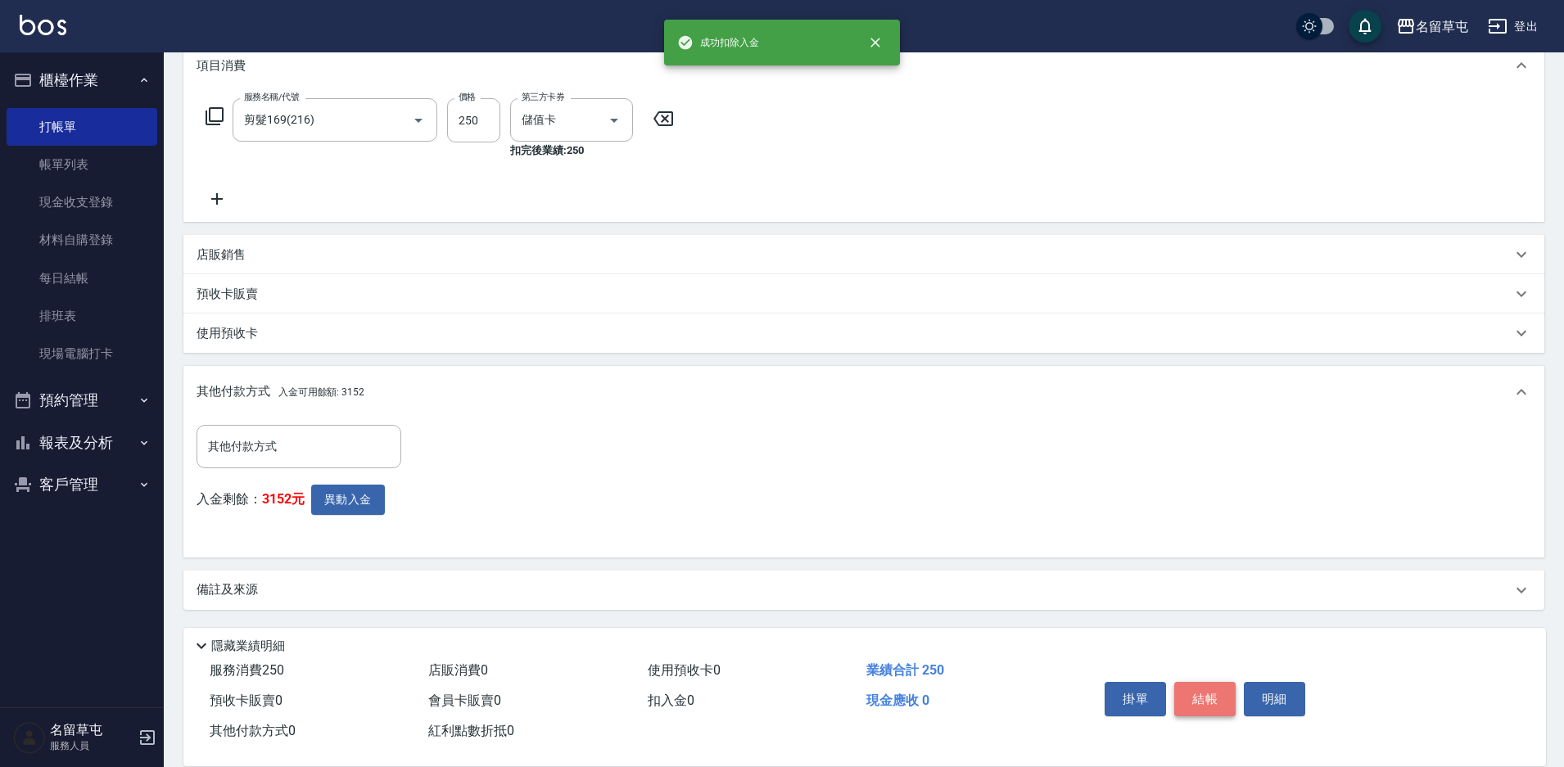
click at [1182, 685] on button "結帳" at bounding box center [1204, 699] width 61 height 34
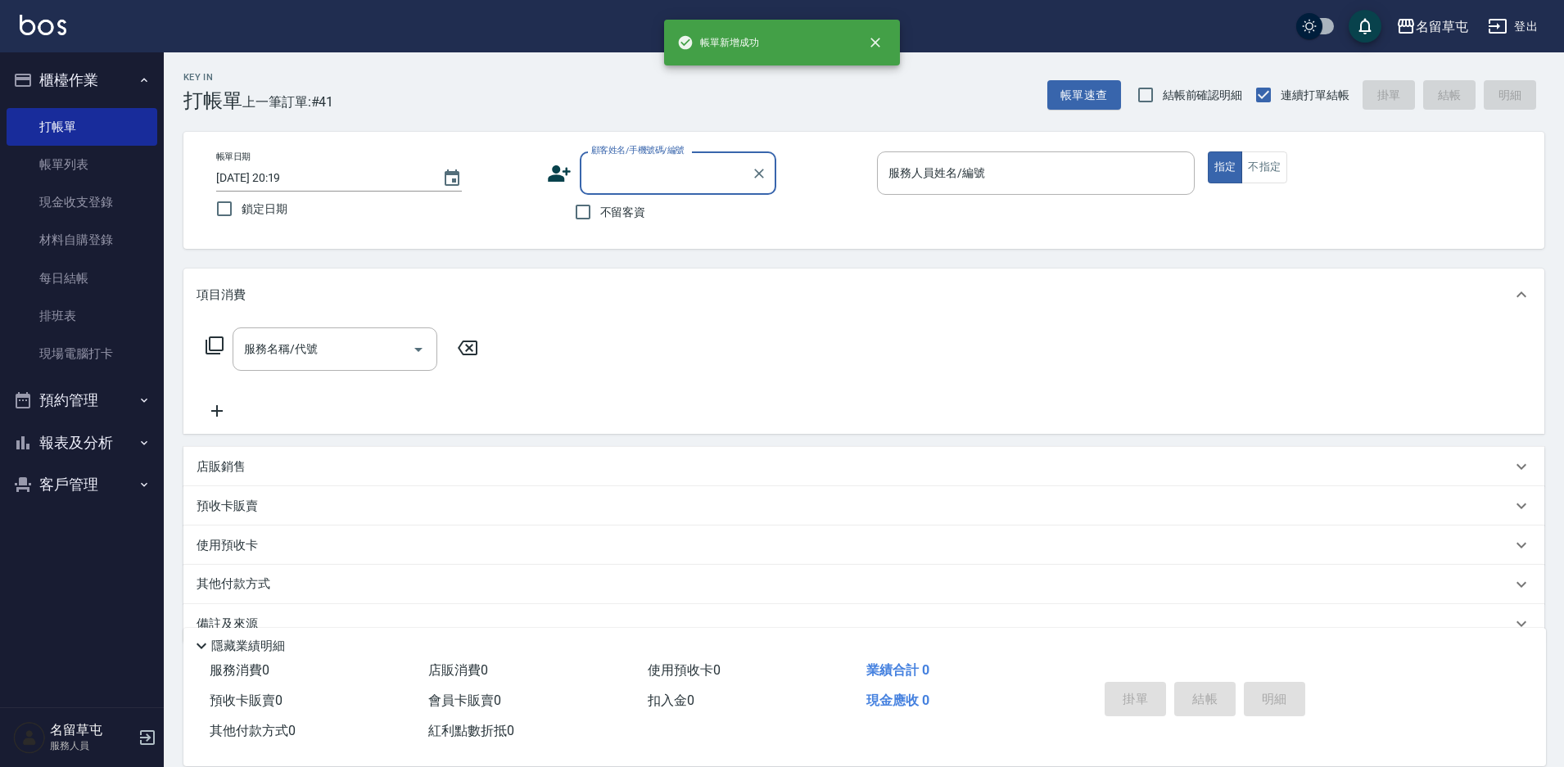
scroll to position [0, 0]
click at [56, 447] on button "報表及分析" at bounding box center [82, 443] width 151 height 43
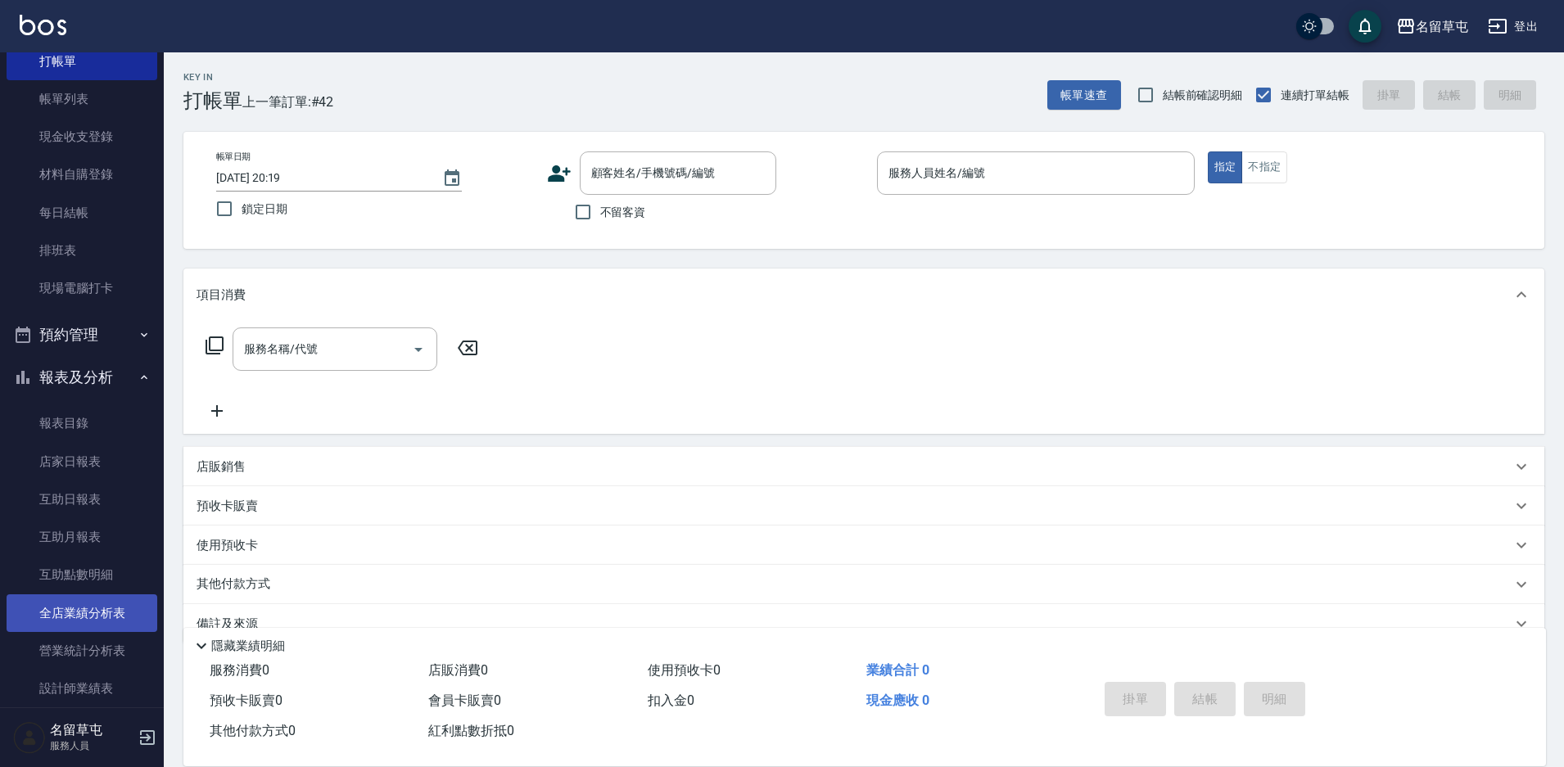
scroll to position [164, 0]
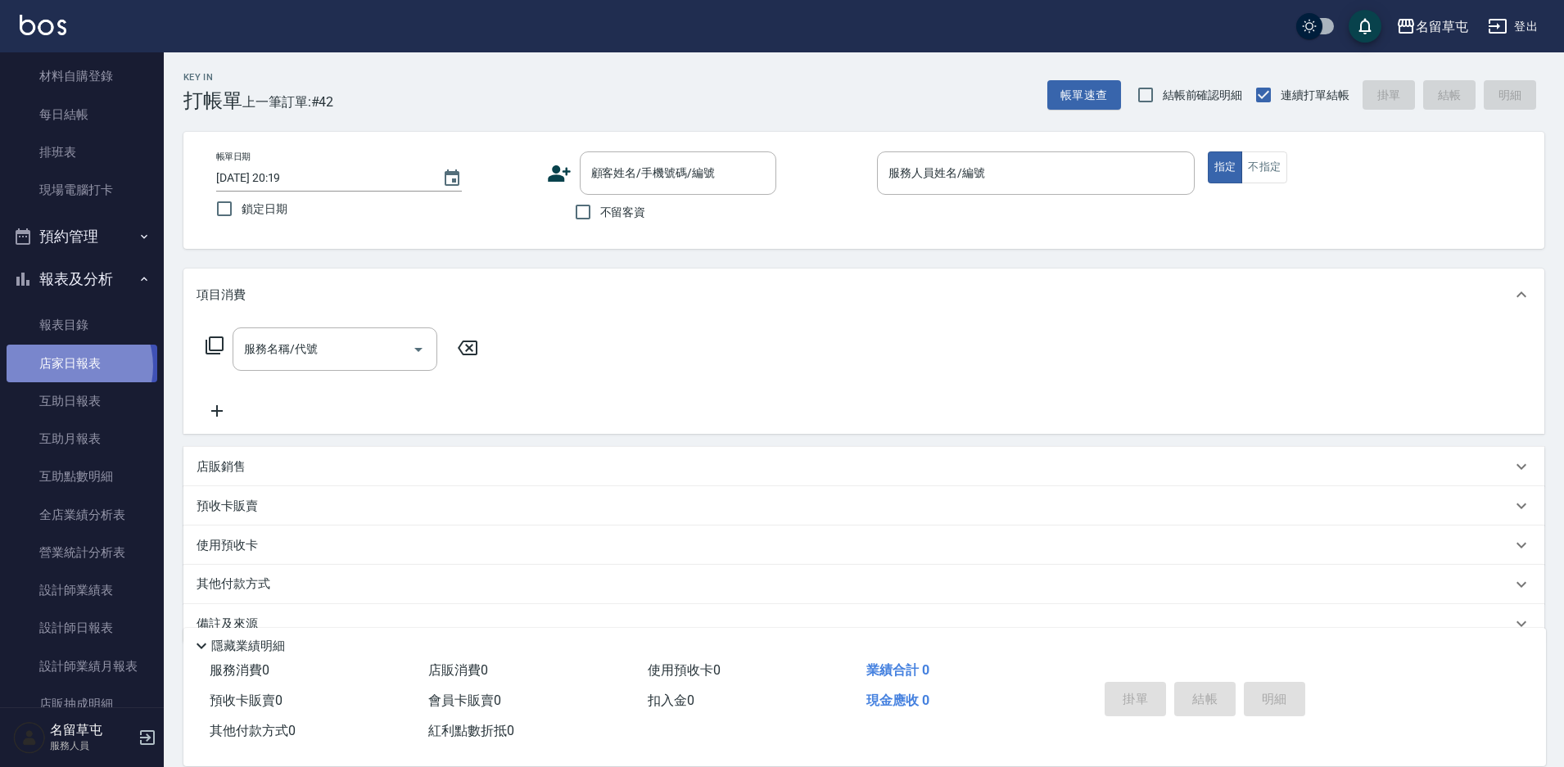
click at [69, 365] on link "店家日報表" at bounding box center [82, 364] width 151 height 38
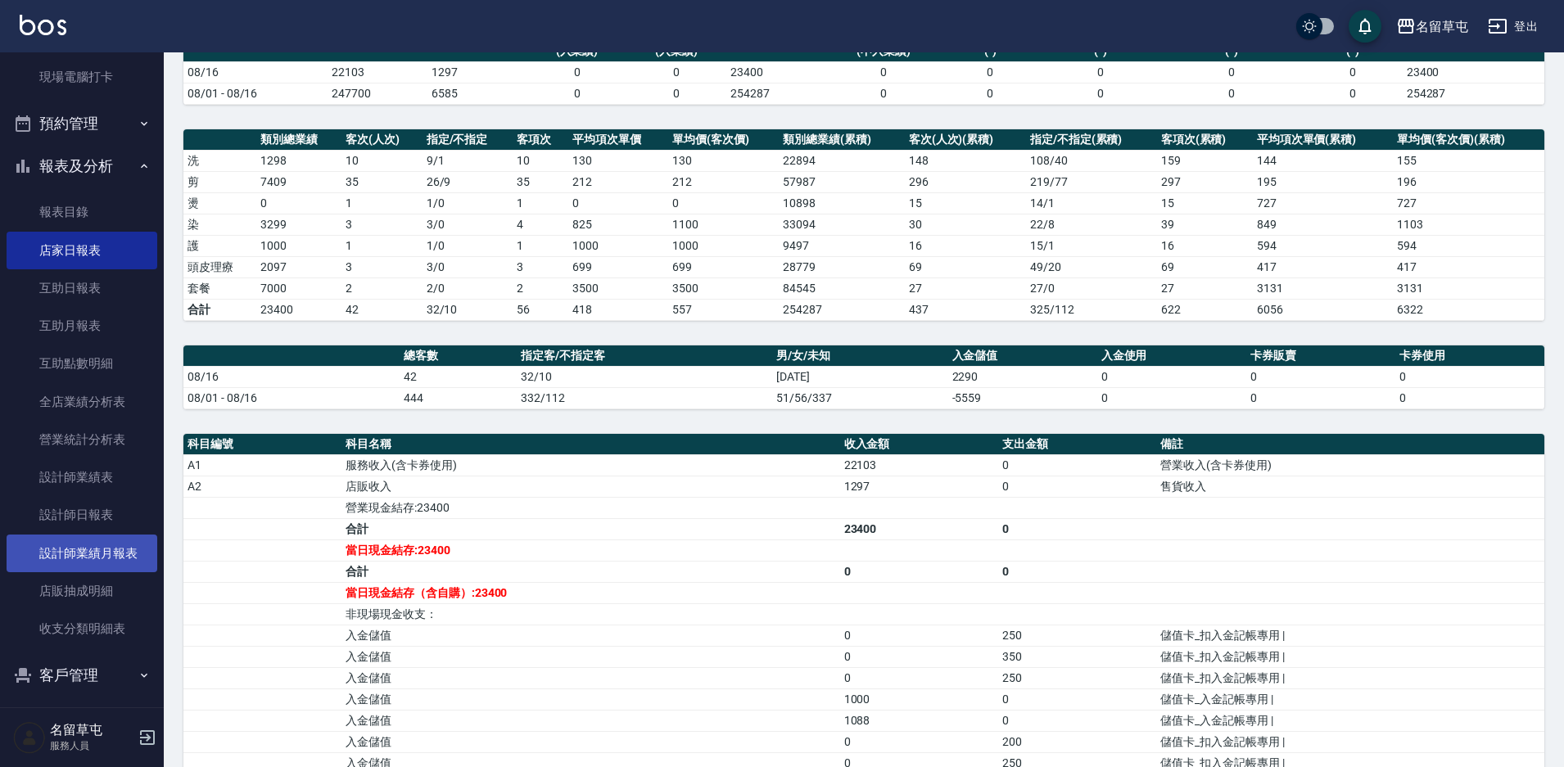
scroll to position [286, 0]
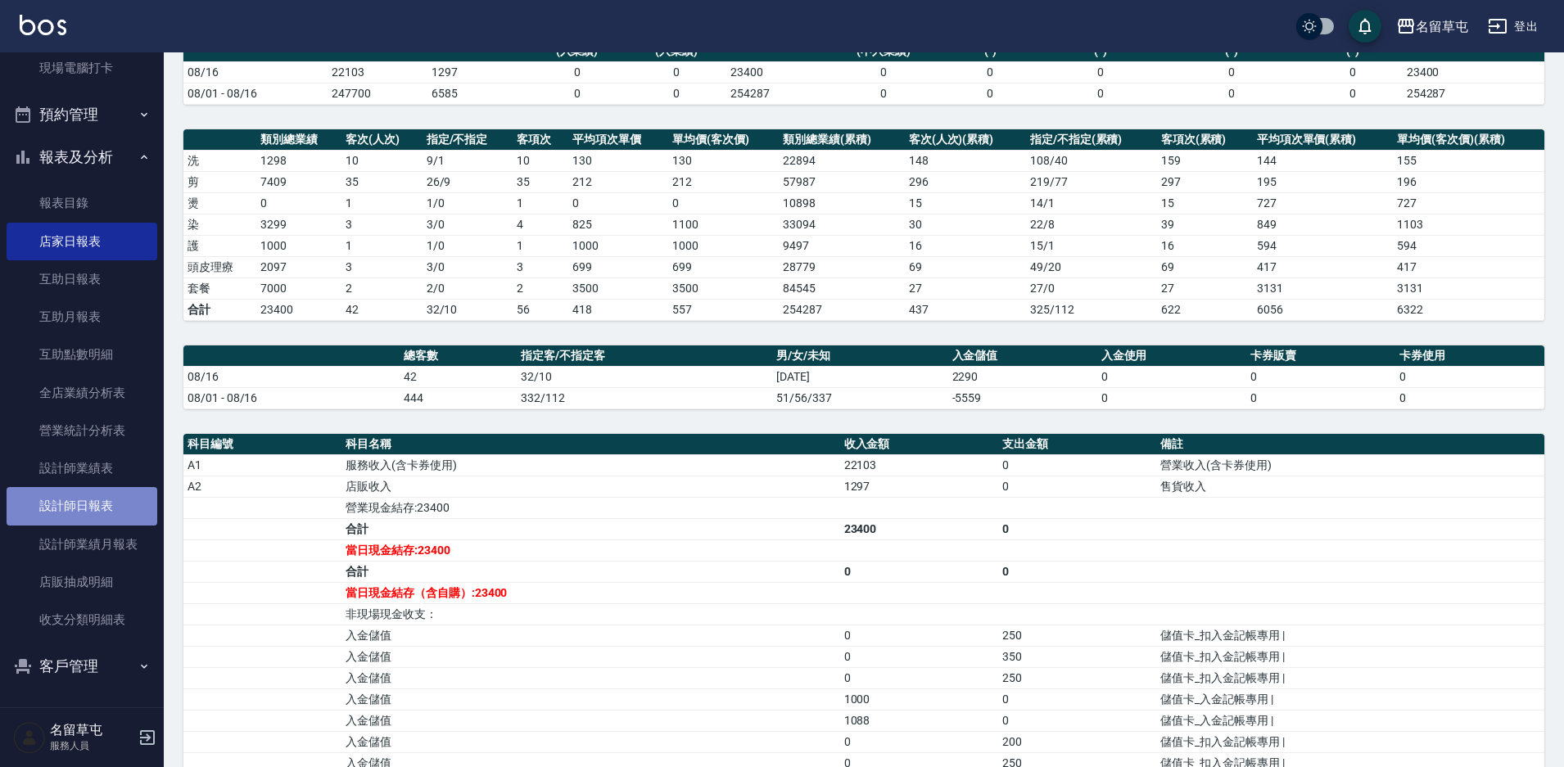
click at [96, 495] on link "設計師日報表" at bounding box center [82, 506] width 151 height 38
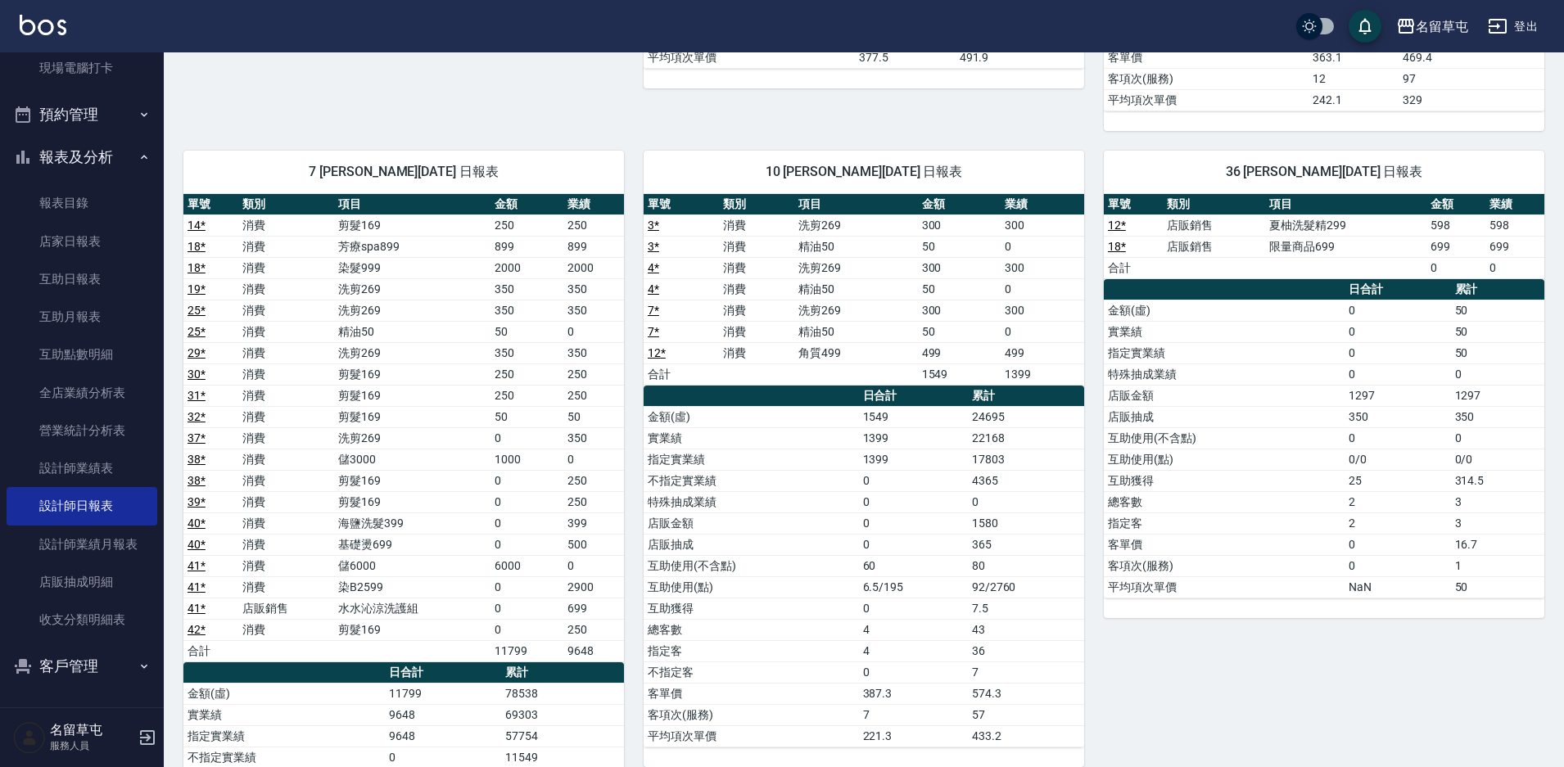
scroll to position [906, 0]
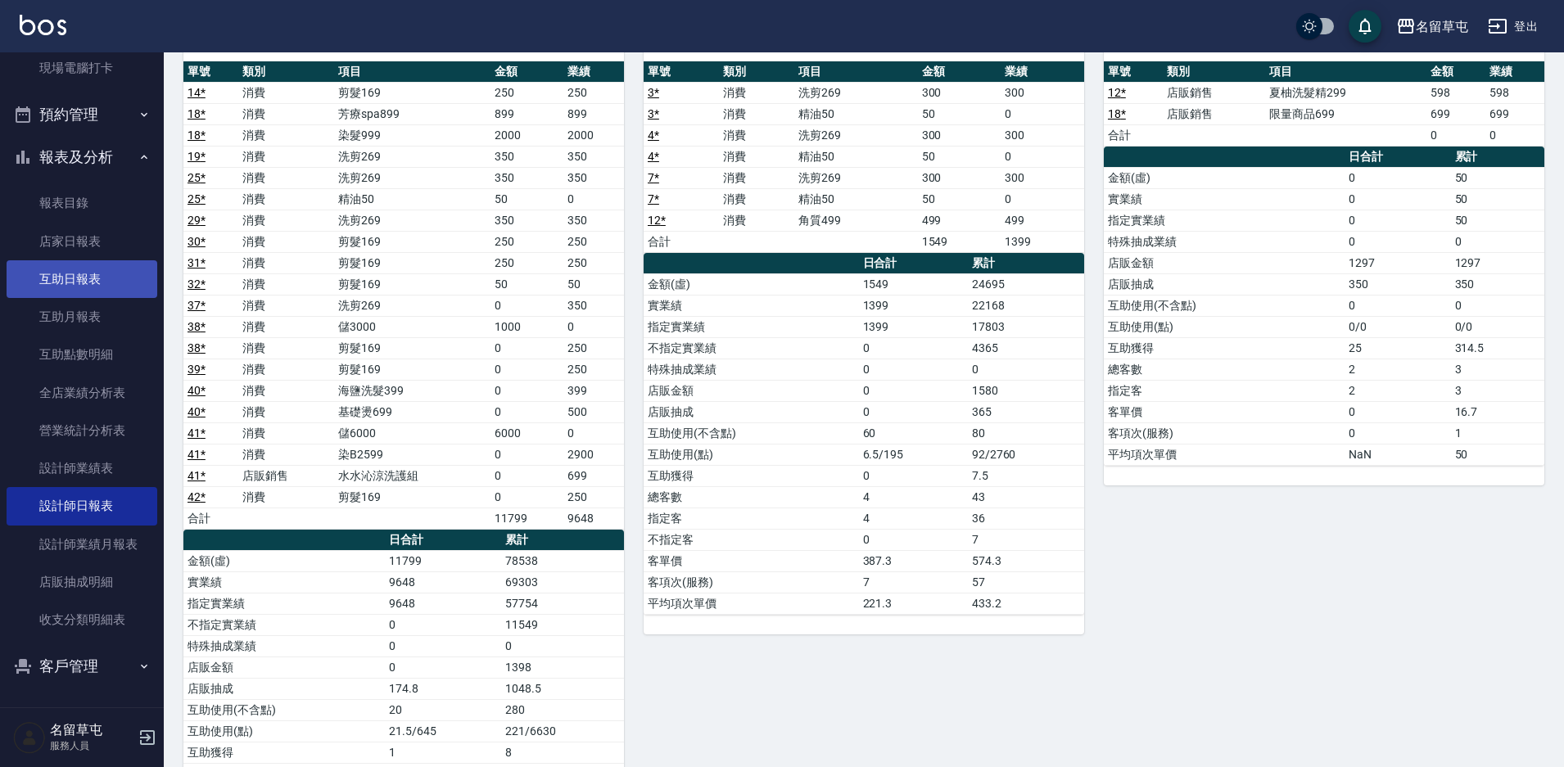
click at [80, 269] on link "互助日報表" at bounding box center [82, 279] width 151 height 38
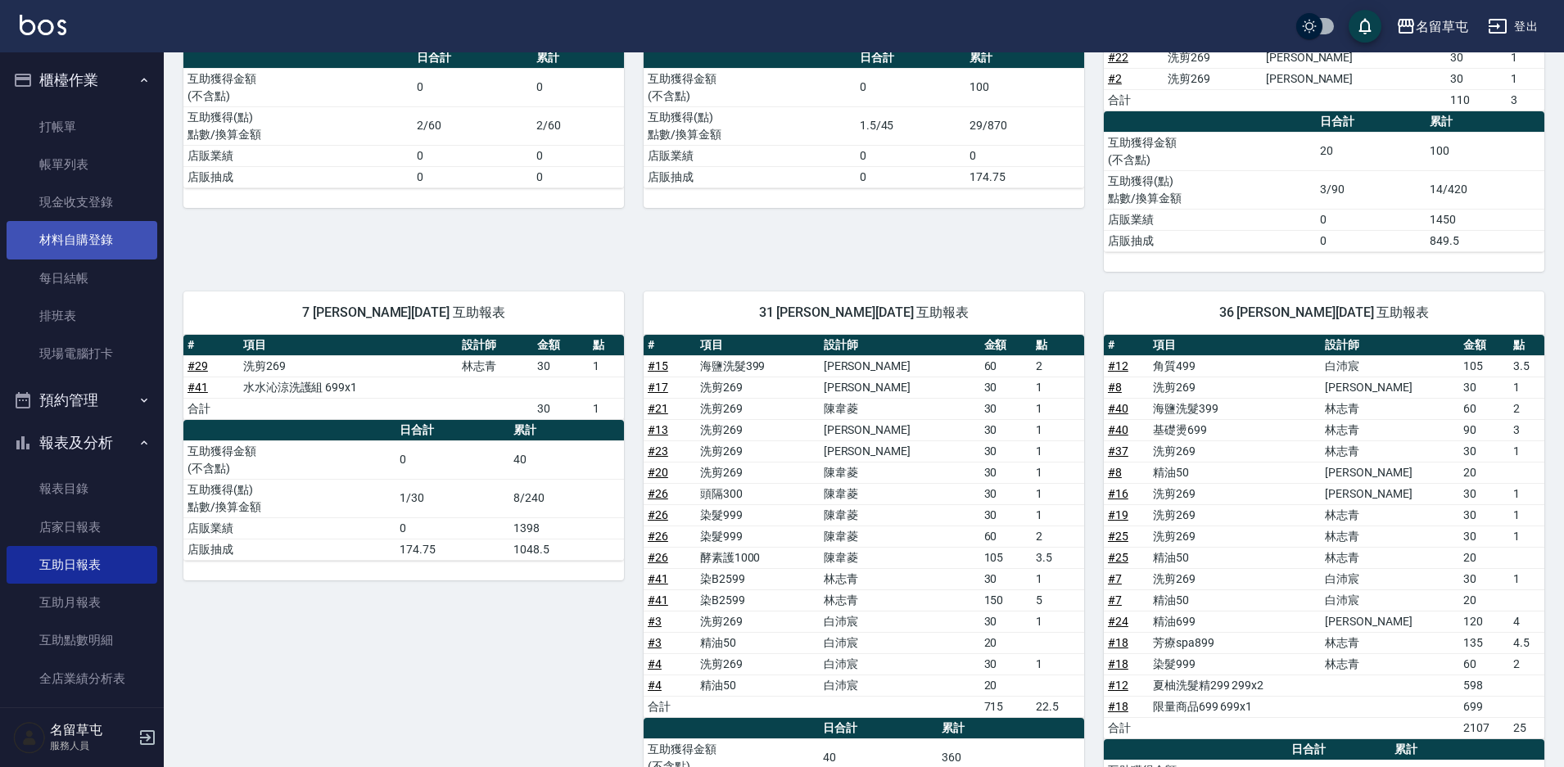
scroll to position [290, 0]
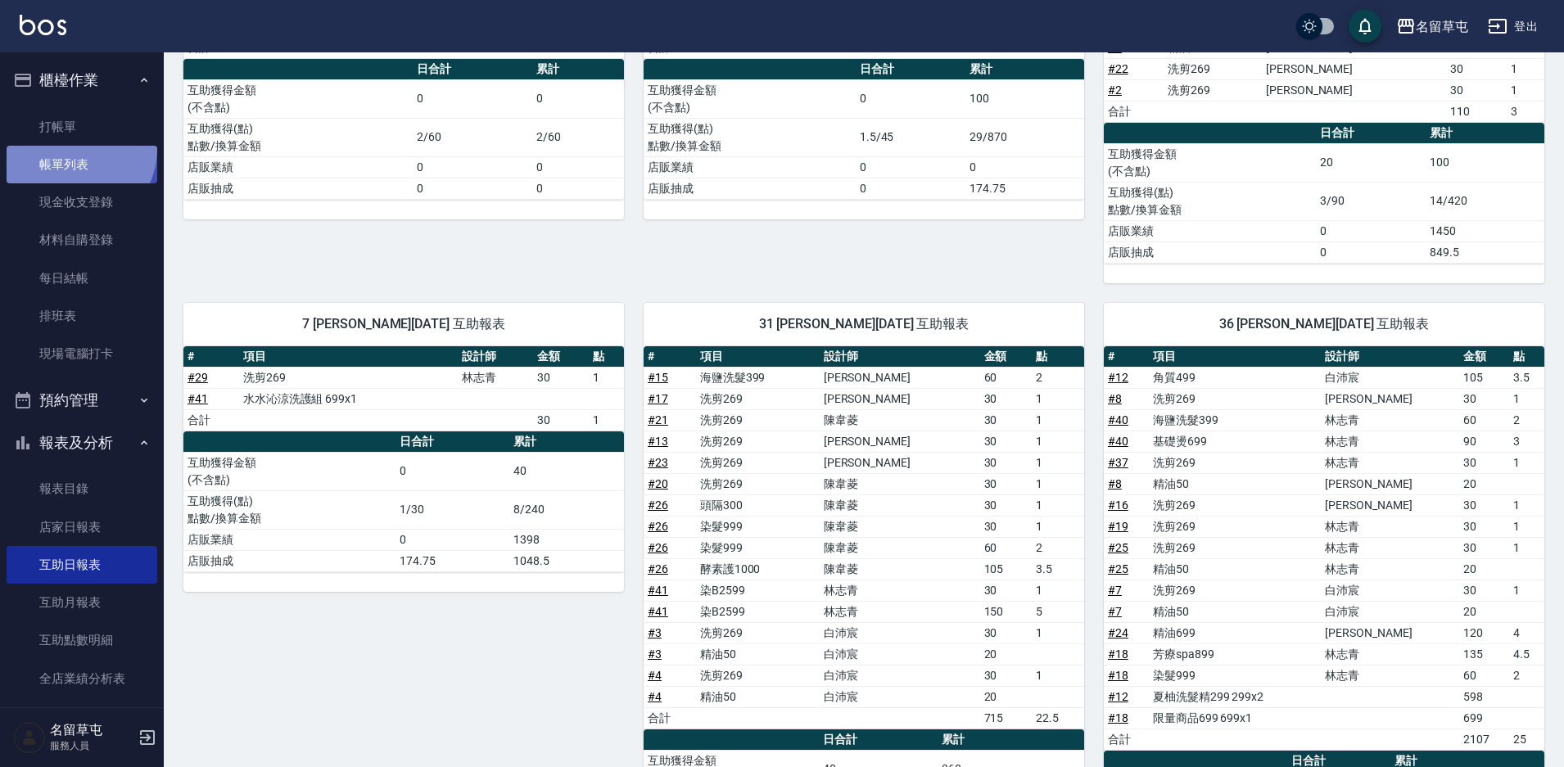
click at [74, 149] on link "帳單列表" at bounding box center [82, 165] width 151 height 38
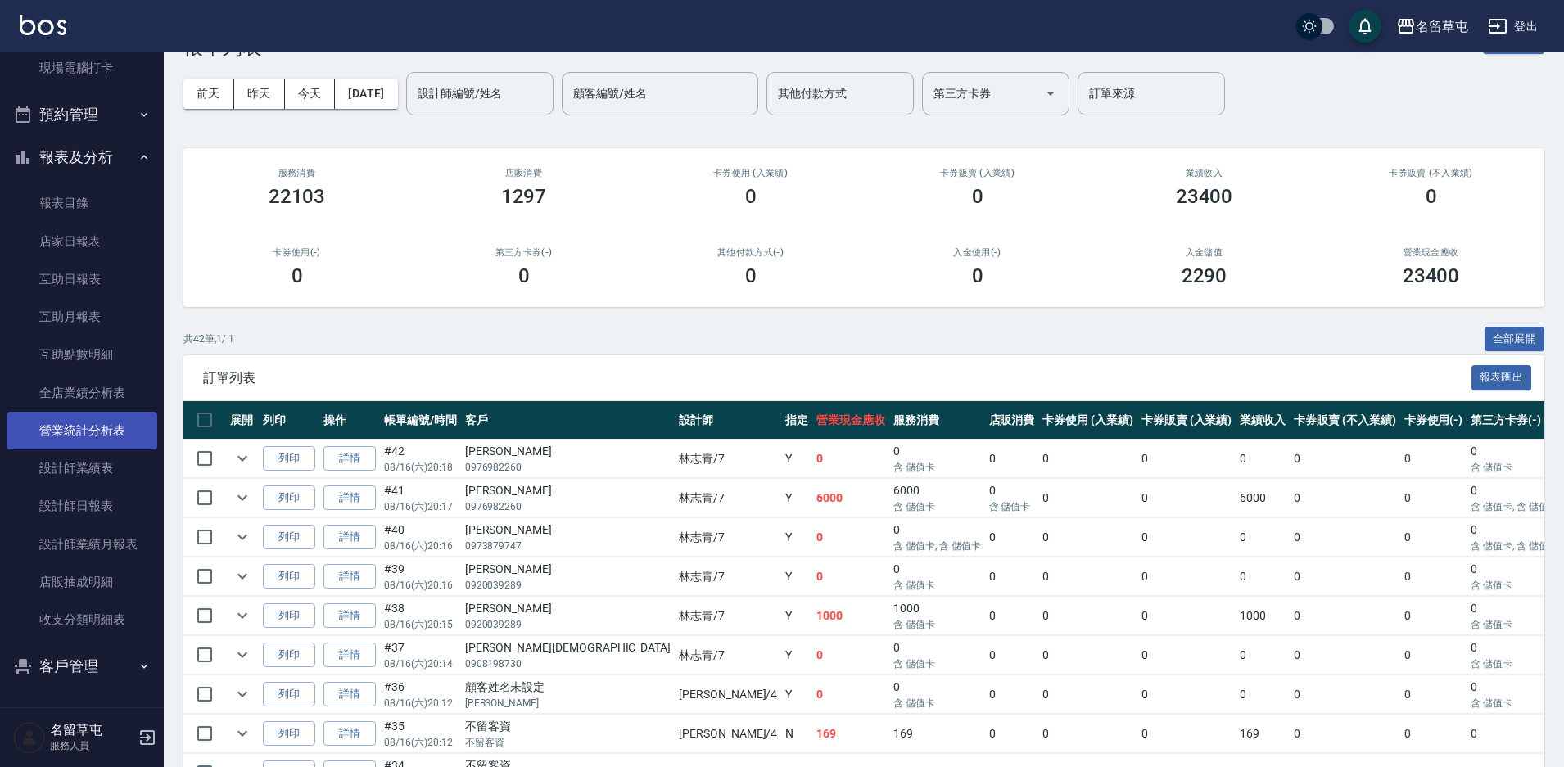
scroll to position [82, 0]
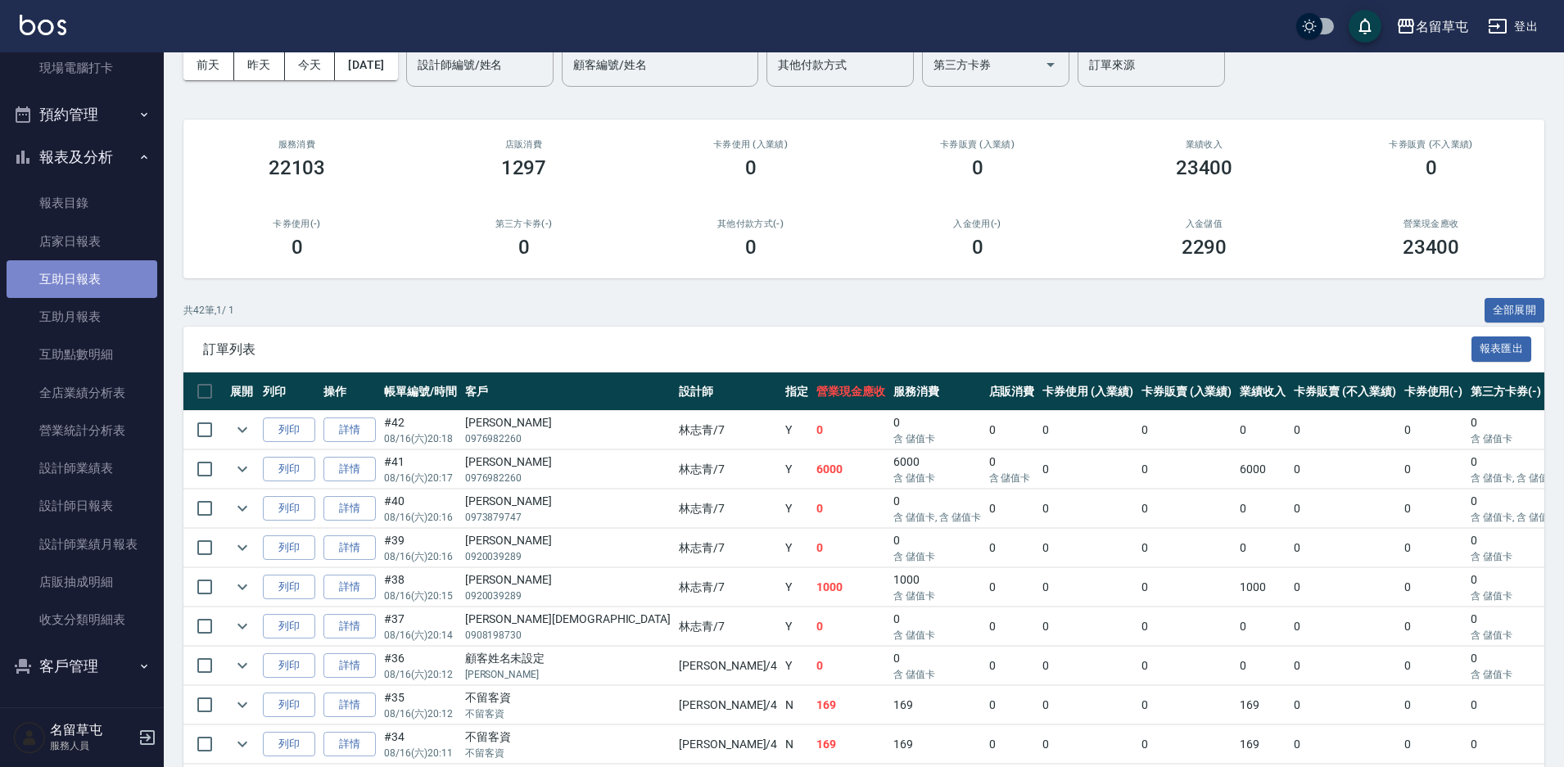
click at [82, 283] on link "互助日報表" at bounding box center [82, 279] width 151 height 38
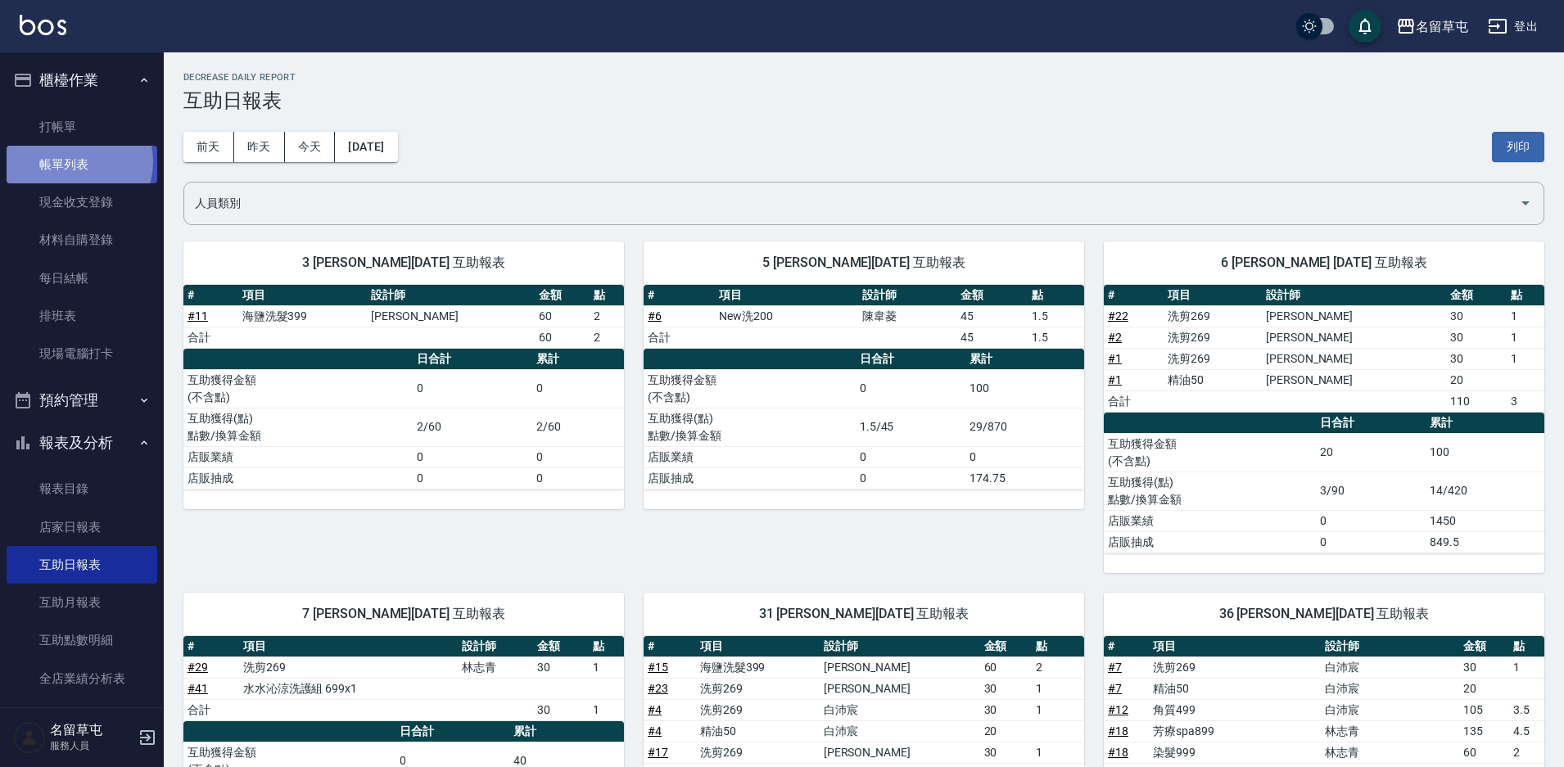
click at [73, 161] on link "帳單列表" at bounding box center [82, 165] width 151 height 38
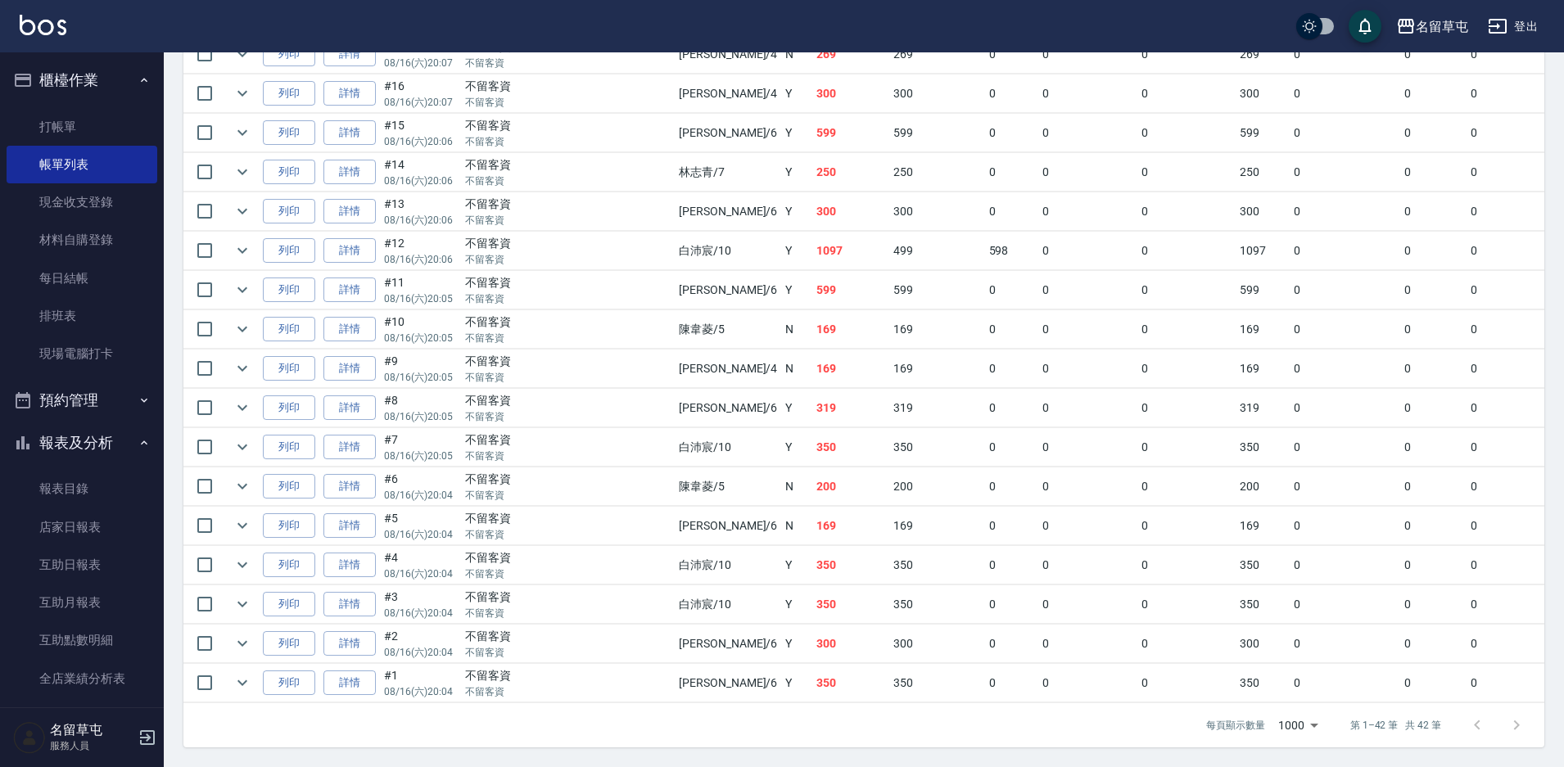
scroll to position [1454, 0]
click at [357, 280] on link "詳情" at bounding box center [349, 290] width 52 height 25
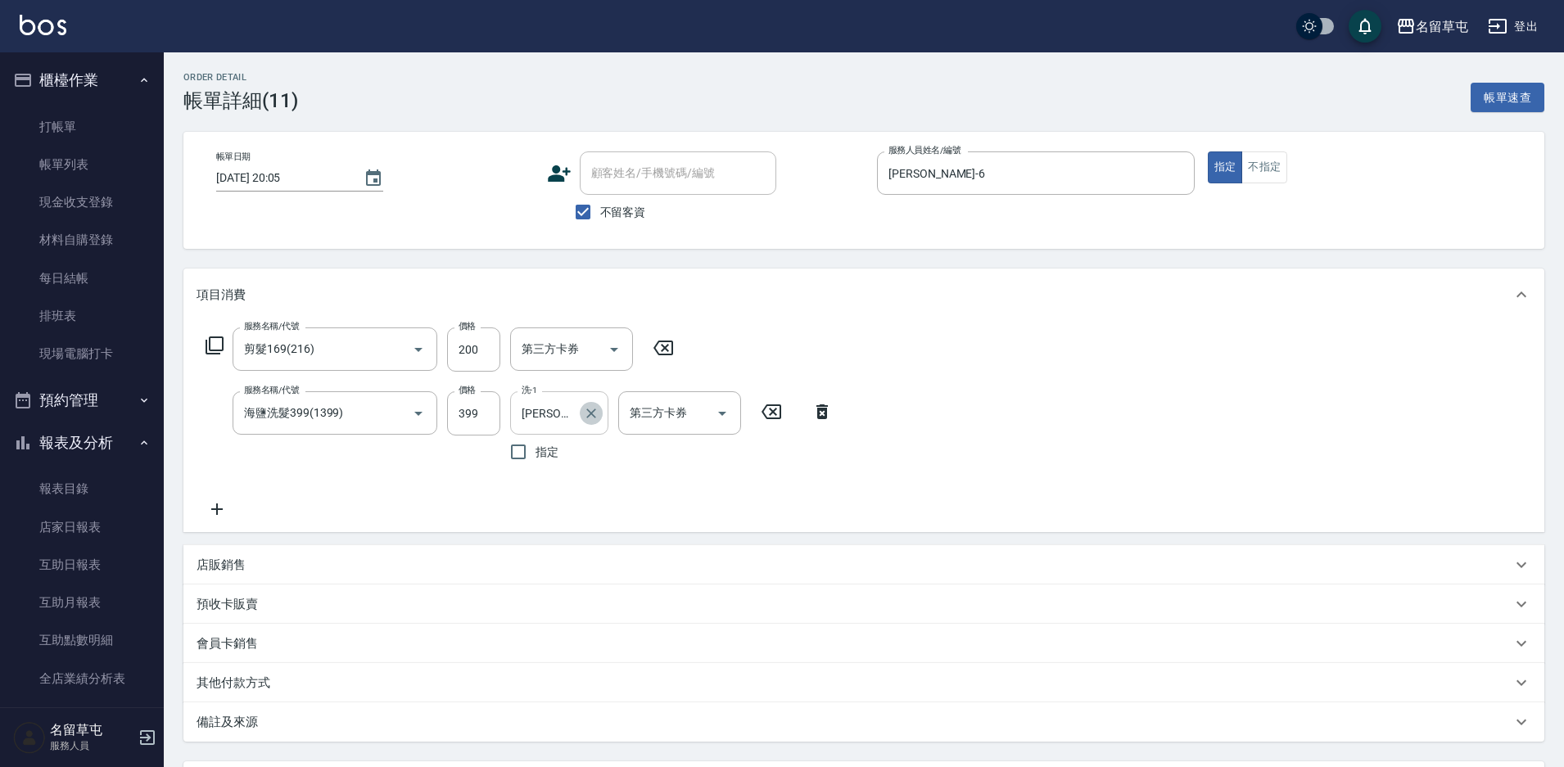
click at [596, 417] on icon "Clear" at bounding box center [591, 413] width 16 height 16
click at [788, 508] on div "服務名稱/代號 剪髮169(216) 服務名稱/代號 價格 200 價格 第三方卡券 第三方卡券 服務名稱/代號 海鹽洗髮399(1399) 服務名稱/代號 …" at bounding box center [520, 424] width 646 height 192
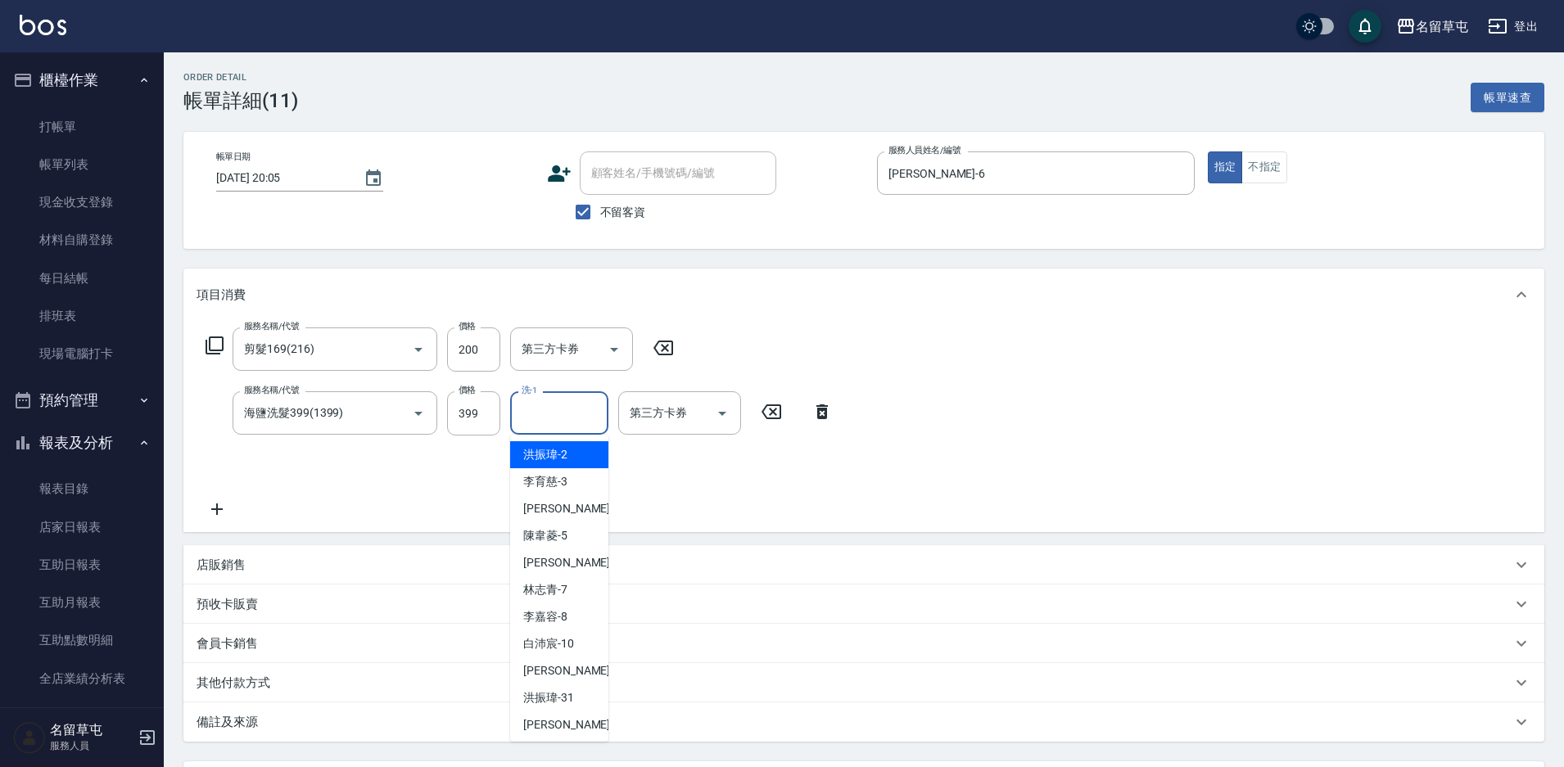
click at [546, 420] on input "洗-1" at bounding box center [559, 413] width 84 height 29
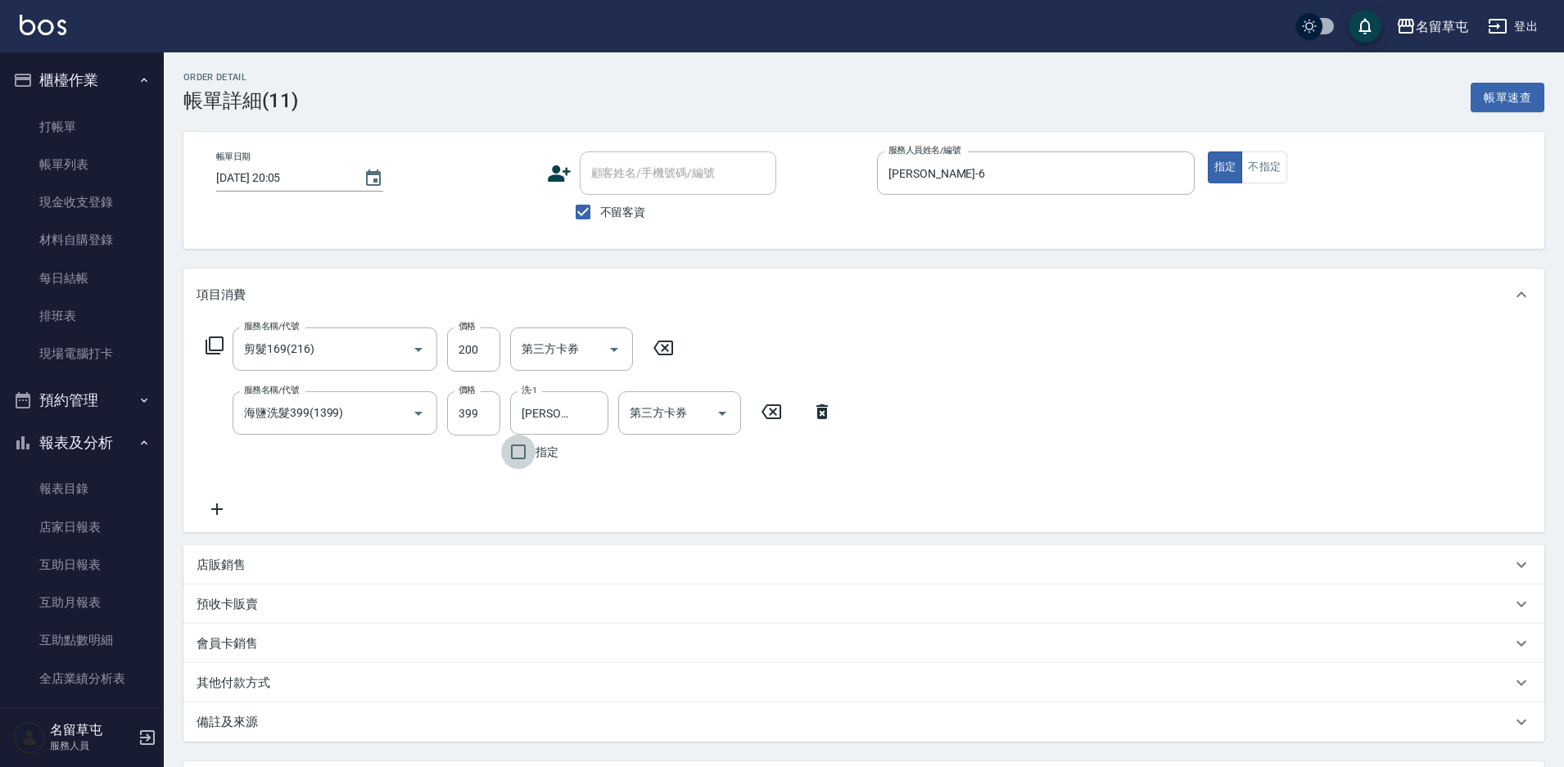
scroll to position [151, 0]
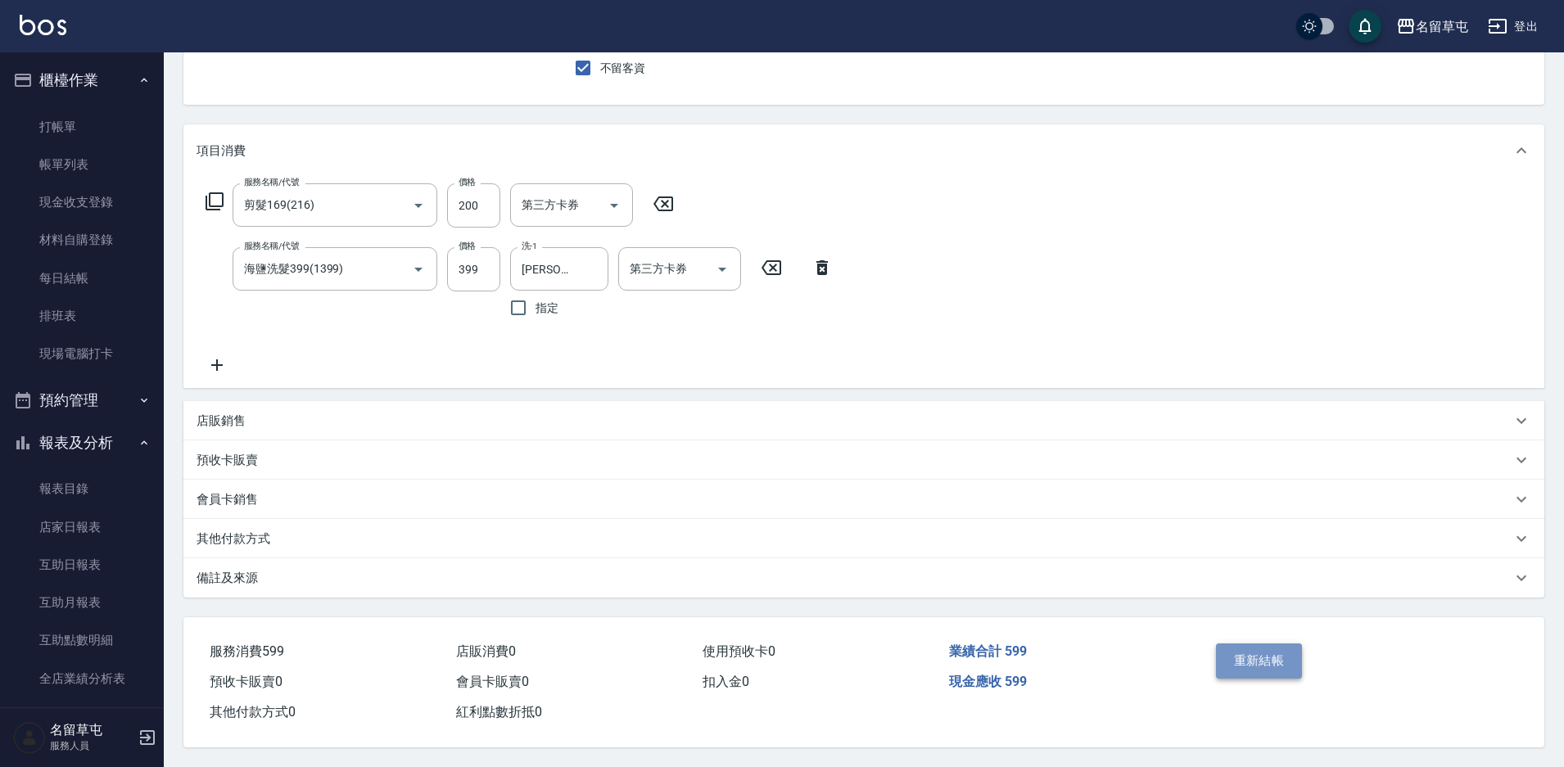
click at [1302, 654] on button "重新結帳" at bounding box center [1259, 661] width 87 height 34
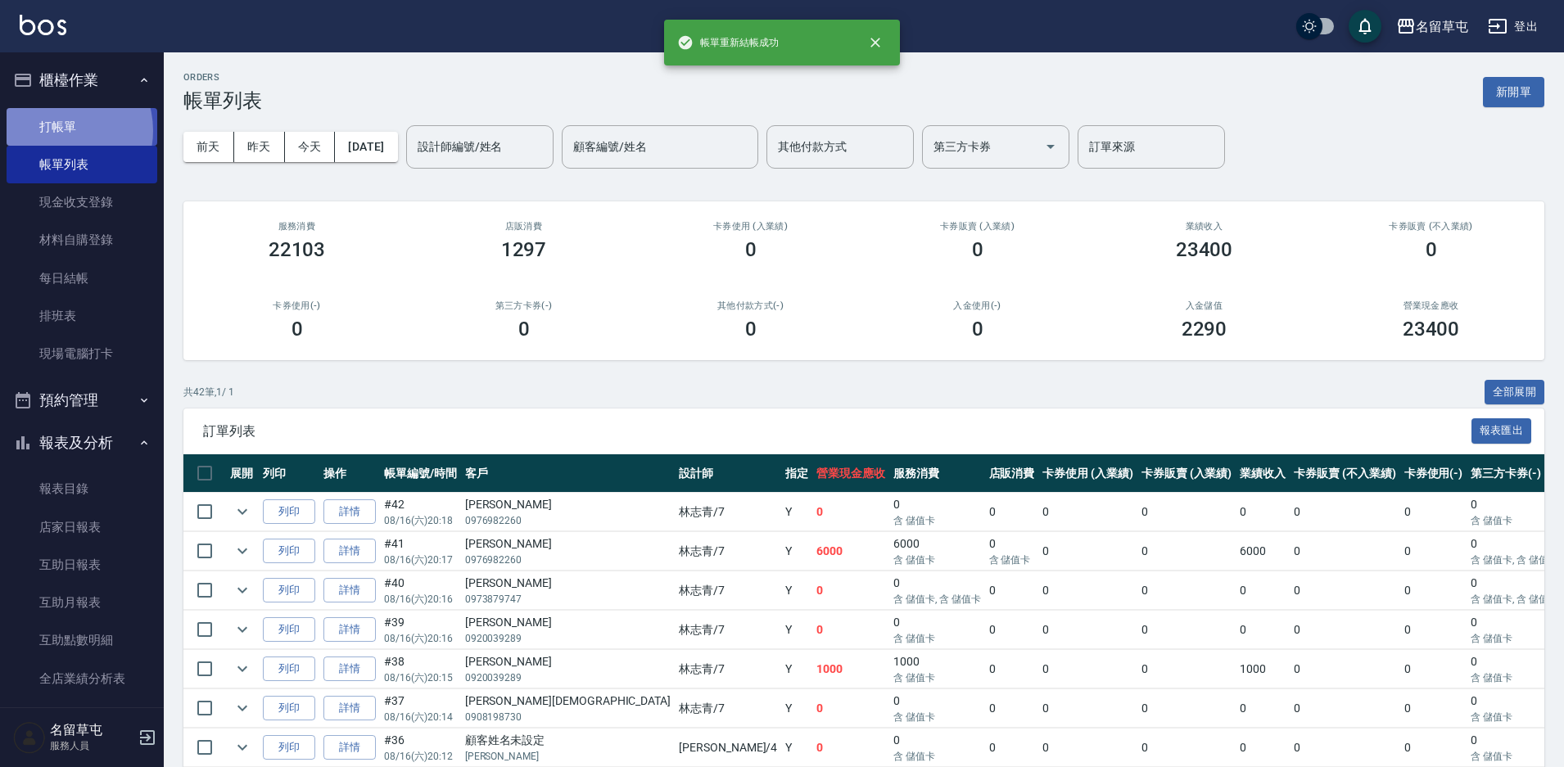
click at [57, 130] on link "打帳單" at bounding box center [82, 127] width 151 height 38
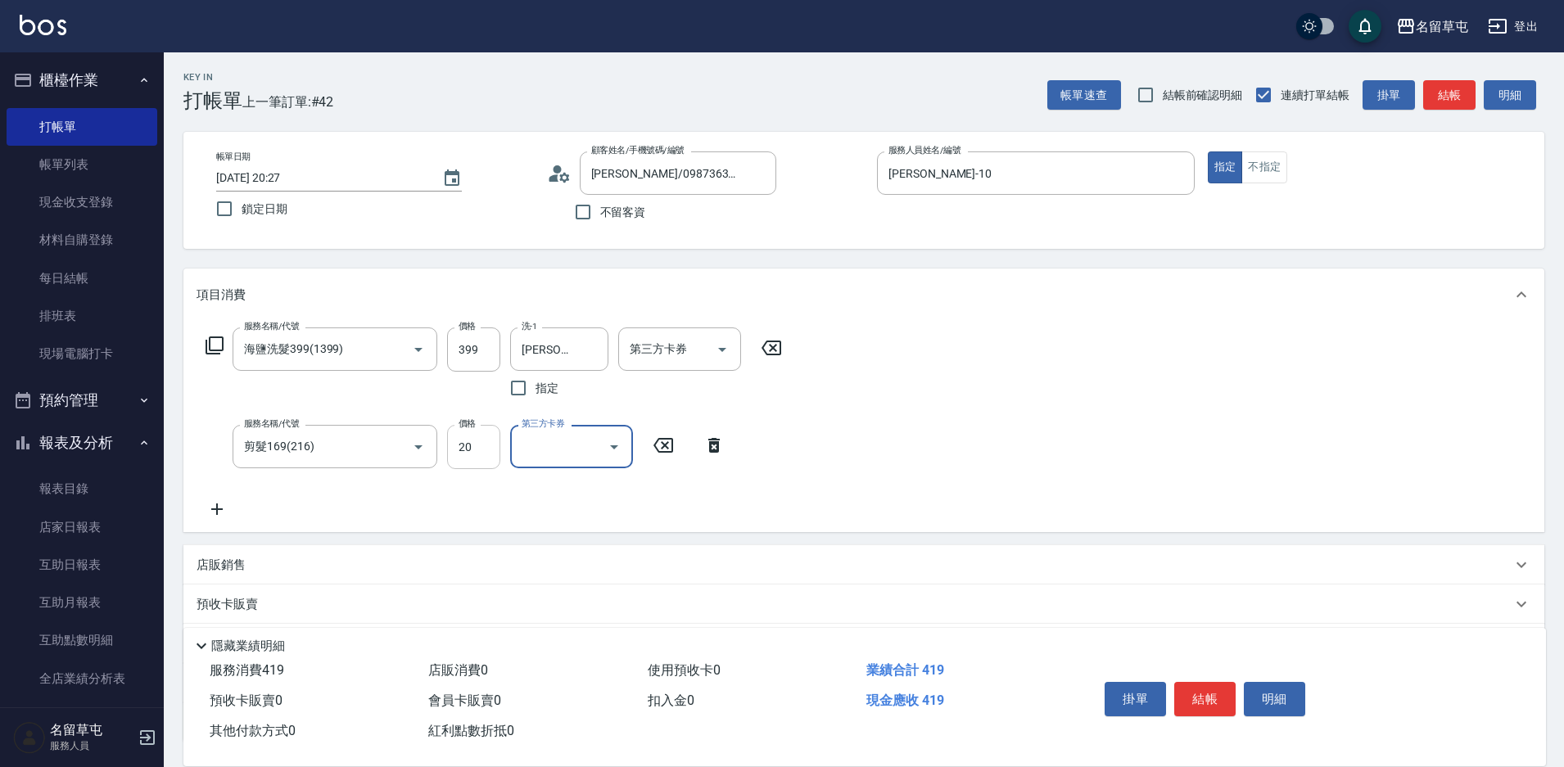
click at [466, 451] on input "20" at bounding box center [473, 447] width 53 height 44
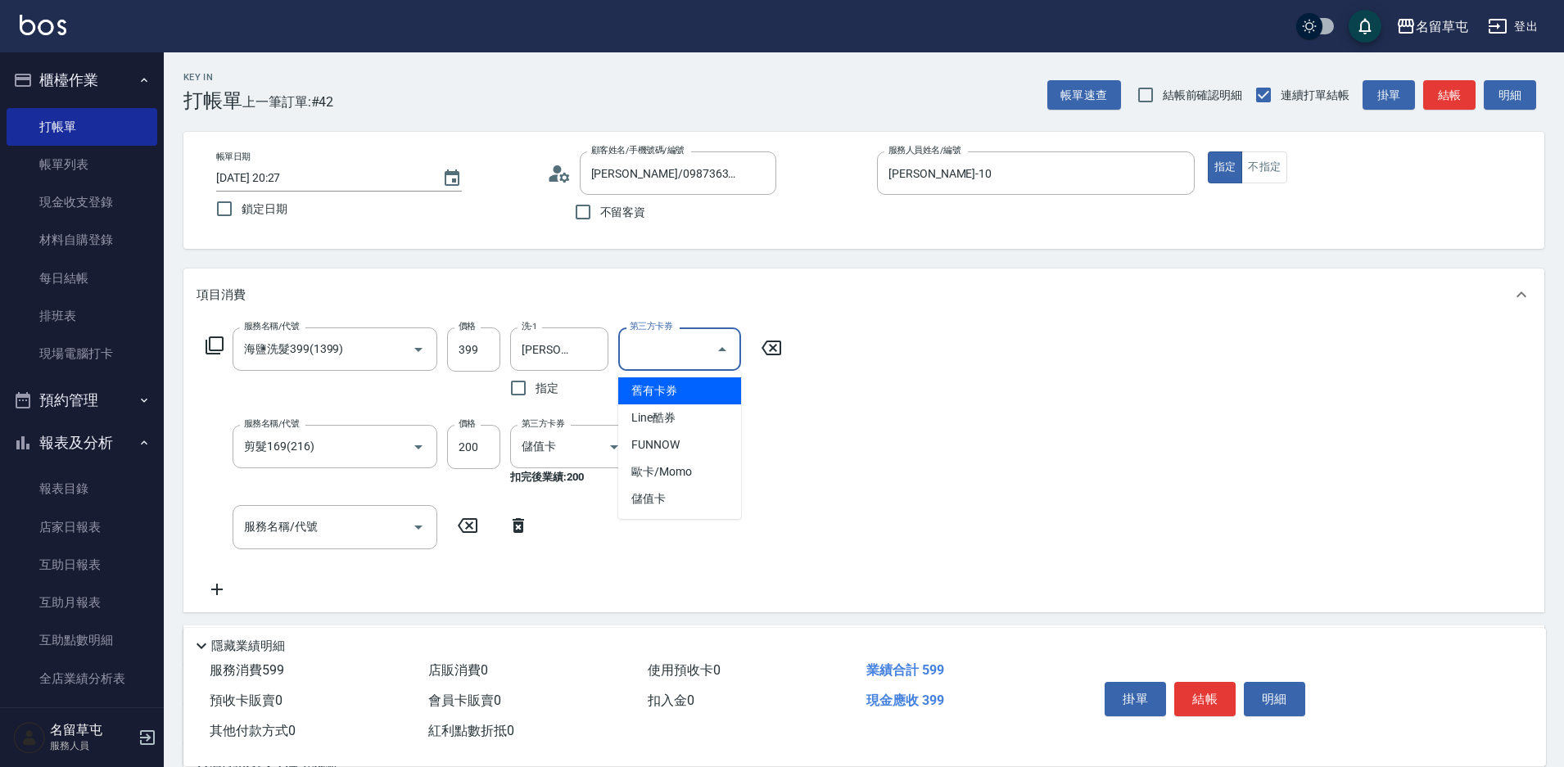
click at [663, 362] on input "第三方卡券" at bounding box center [668, 349] width 84 height 29
click at [676, 487] on span "儲值卡" at bounding box center [679, 499] width 123 height 27
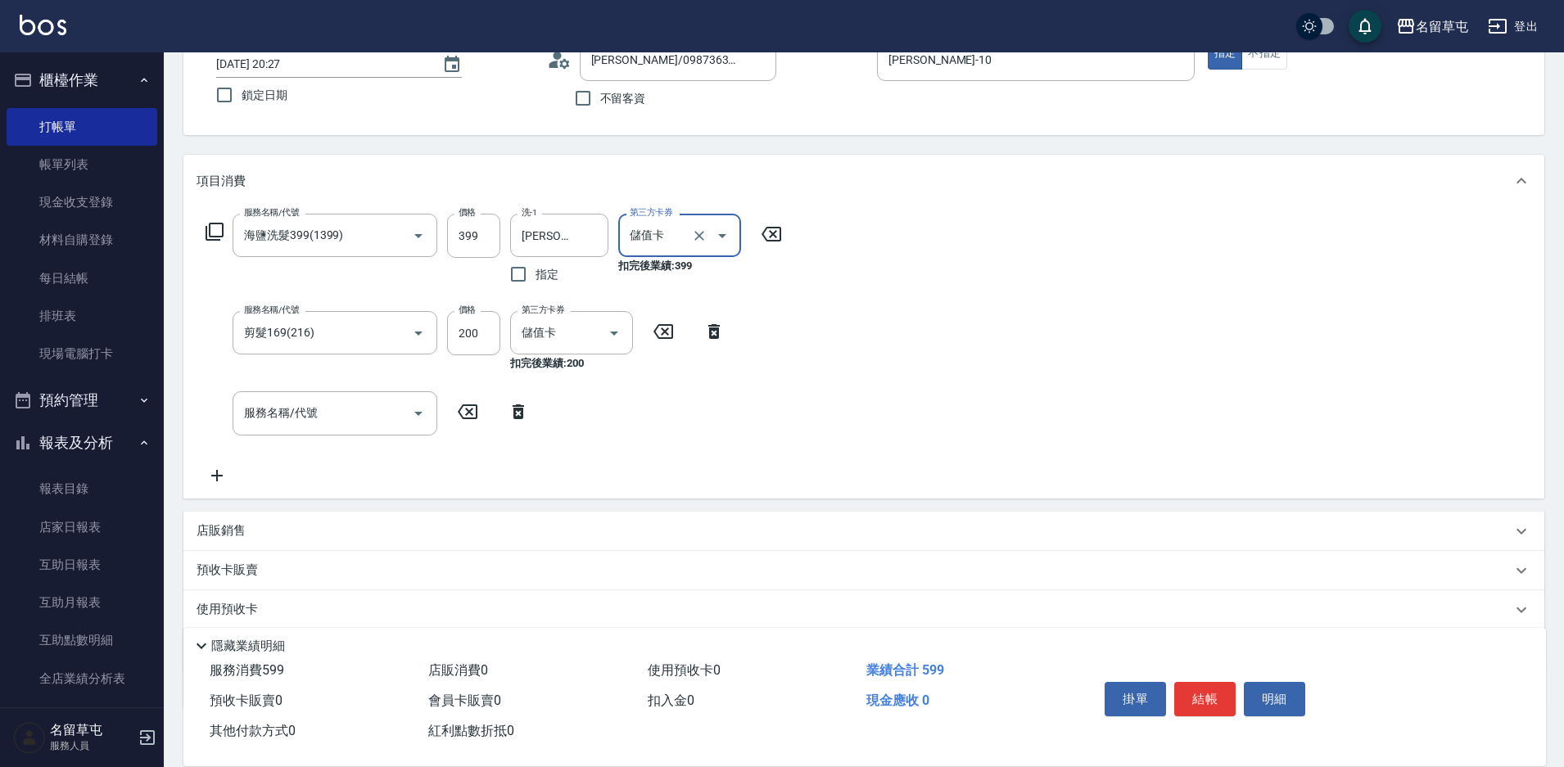
scroll to position [212, 0]
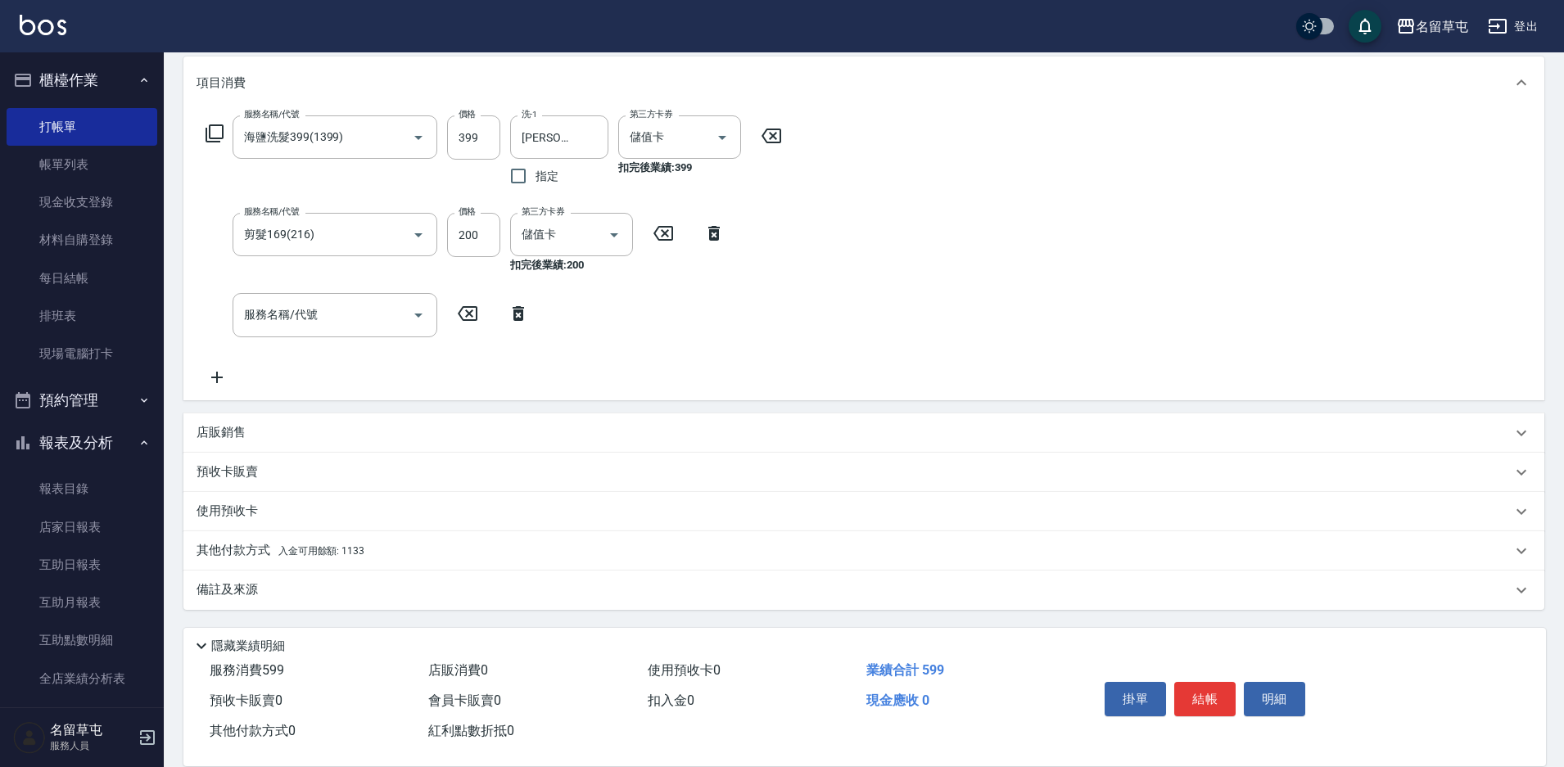
click at [273, 546] on p "其他付款方式 入金可用餘額: 1133" at bounding box center [281, 551] width 168 height 18
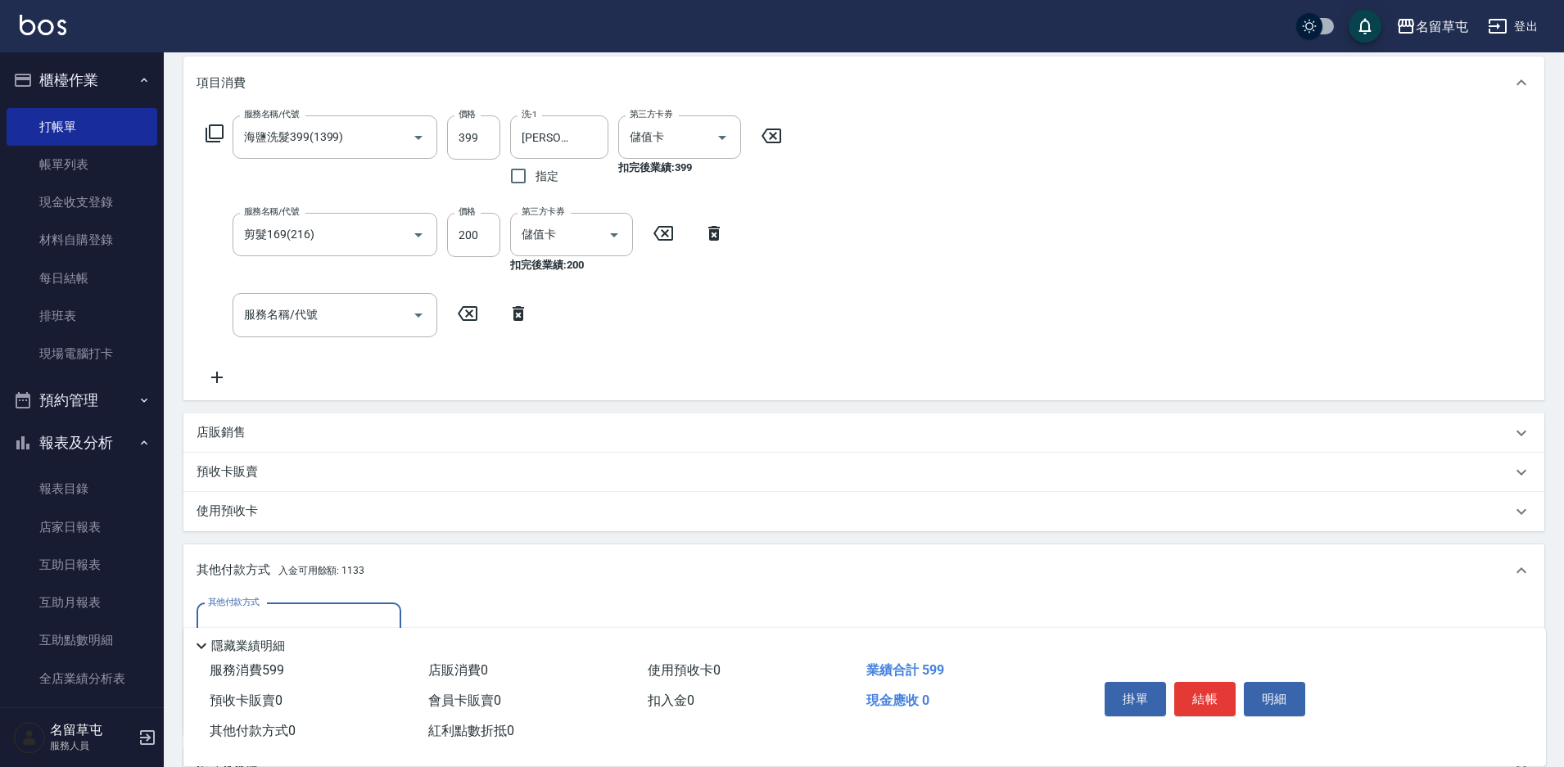
scroll to position [294, 0]
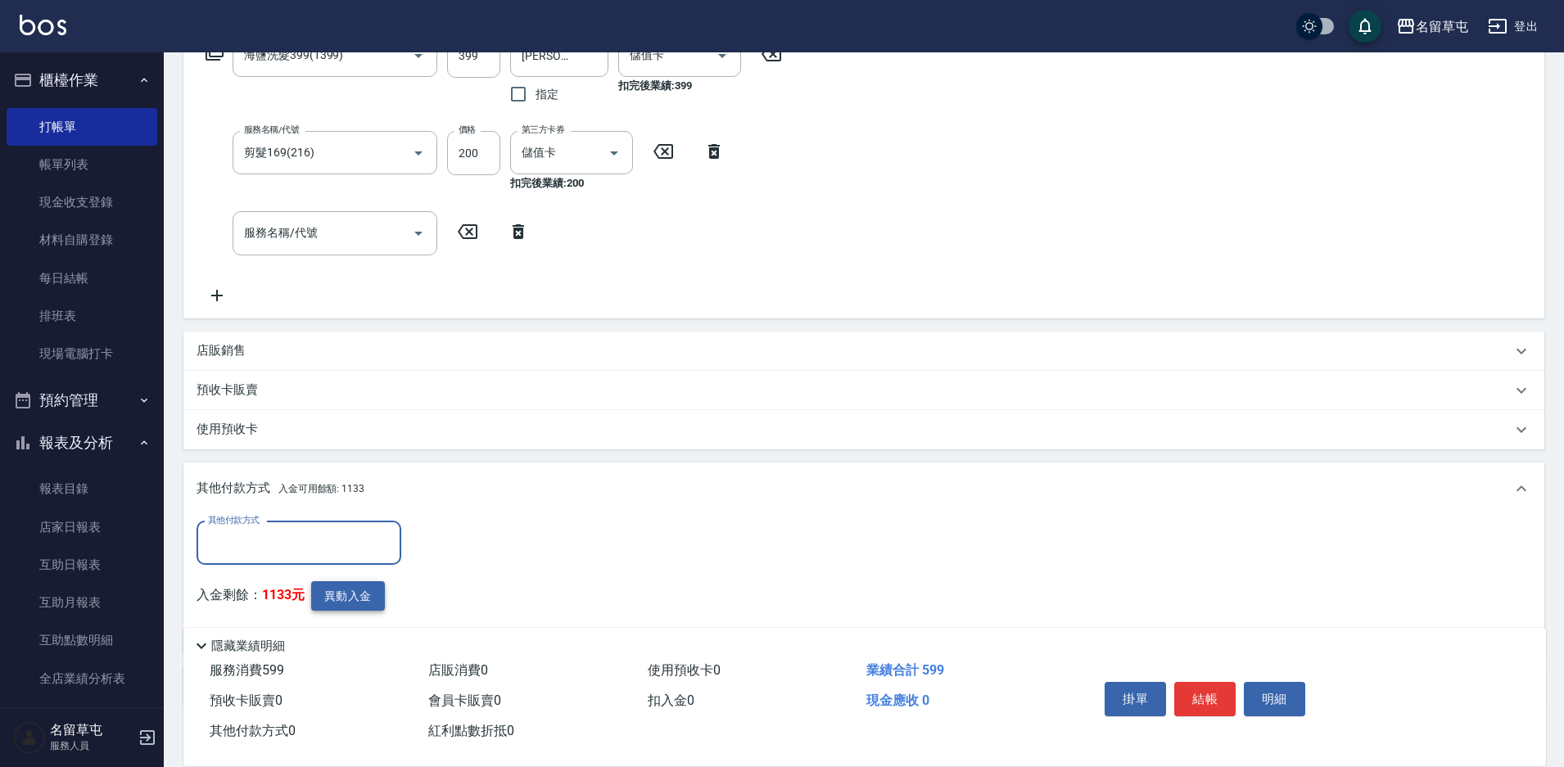
click at [359, 583] on button "異動入金" at bounding box center [348, 596] width 74 height 30
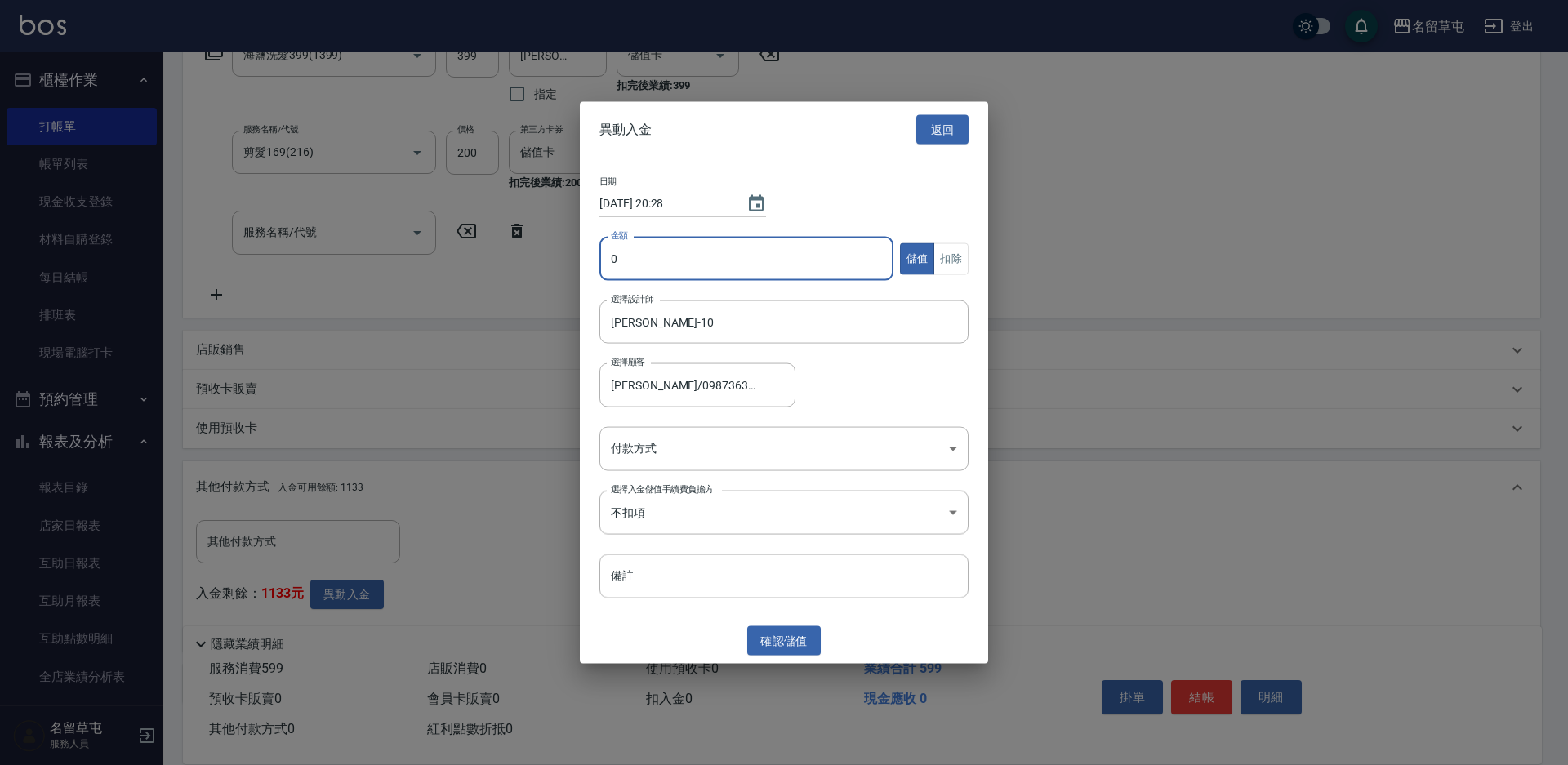
click at [692, 265] on input "0" at bounding box center [746, 258] width 294 height 44
click at [959, 257] on button "扣除" at bounding box center [951, 258] width 35 height 32
click at [719, 445] on body "名留草屯 登出 櫃檯作業 打帳單 帳單列表 現金收支登錄 材料自購登錄 每日結帳 排班表 現場電腦打卡 預約管理 預約管理 單日預約紀錄 單週預約紀錄 報表及…" at bounding box center [784, 283] width 1568 height 1154
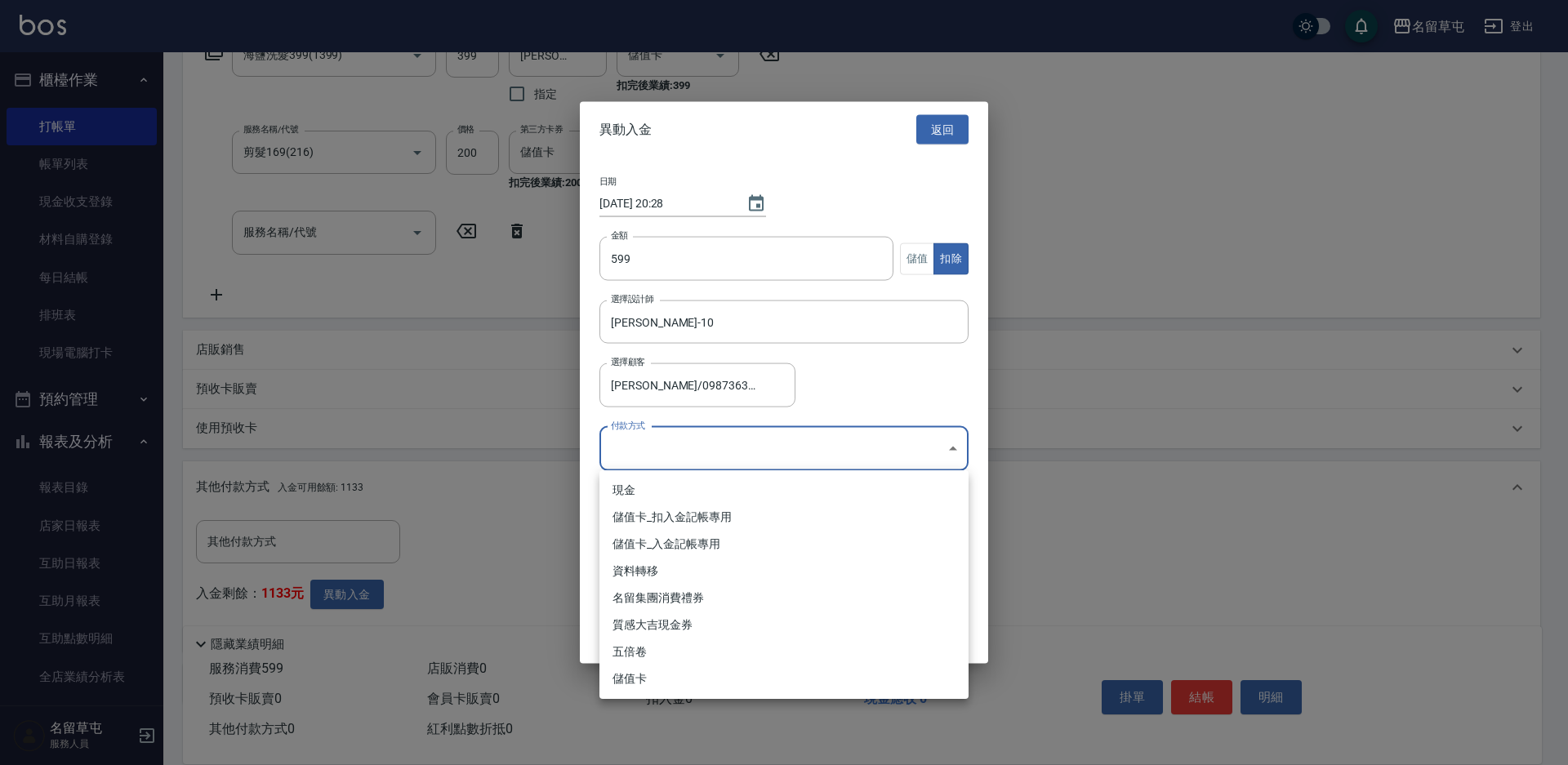
click at [679, 515] on li "儲值卡_扣入金記帳專用" at bounding box center [784, 517] width 369 height 27
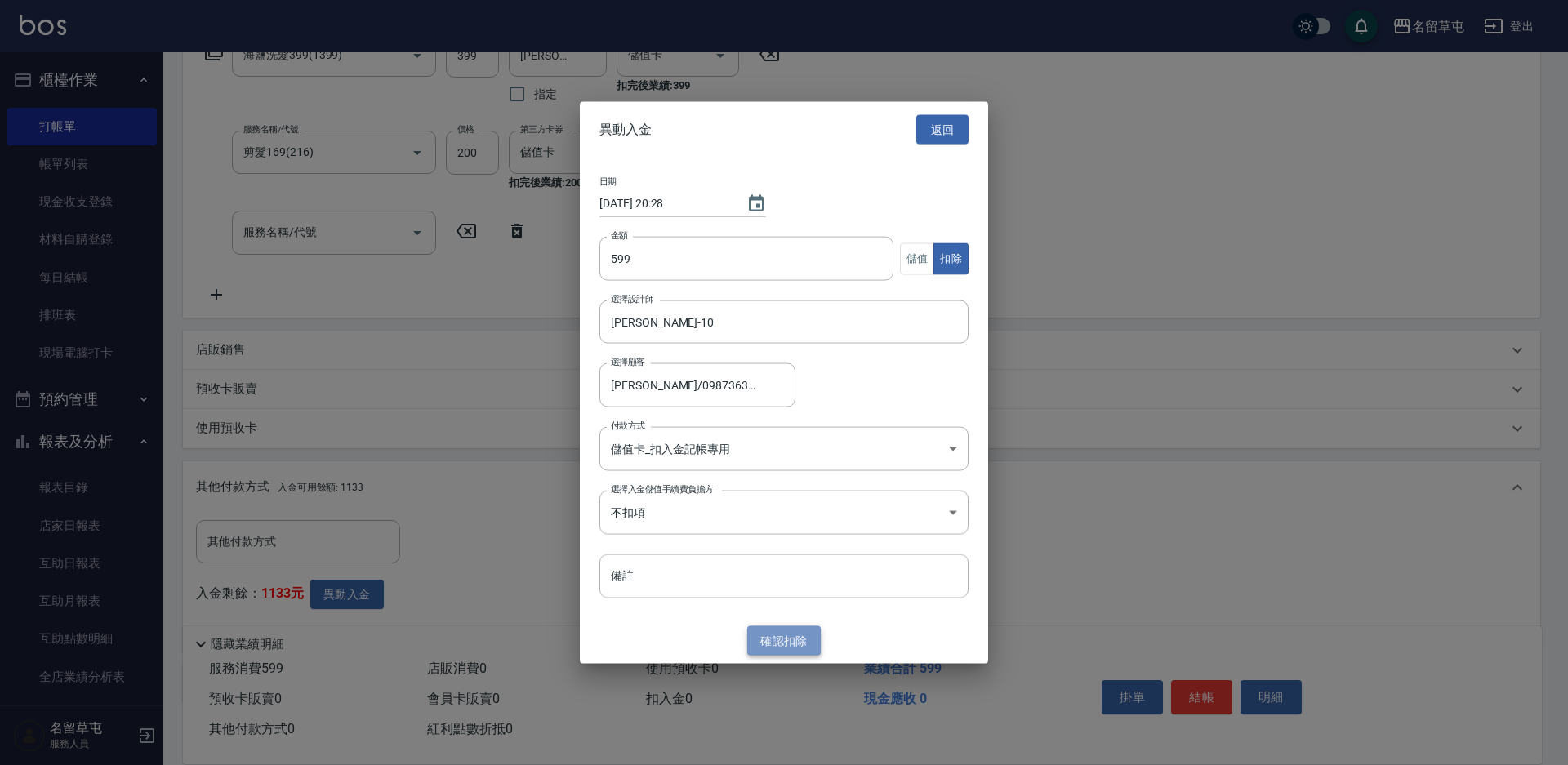
click at [783, 643] on button "確認 扣除" at bounding box center [784, 640] width 74 height 30
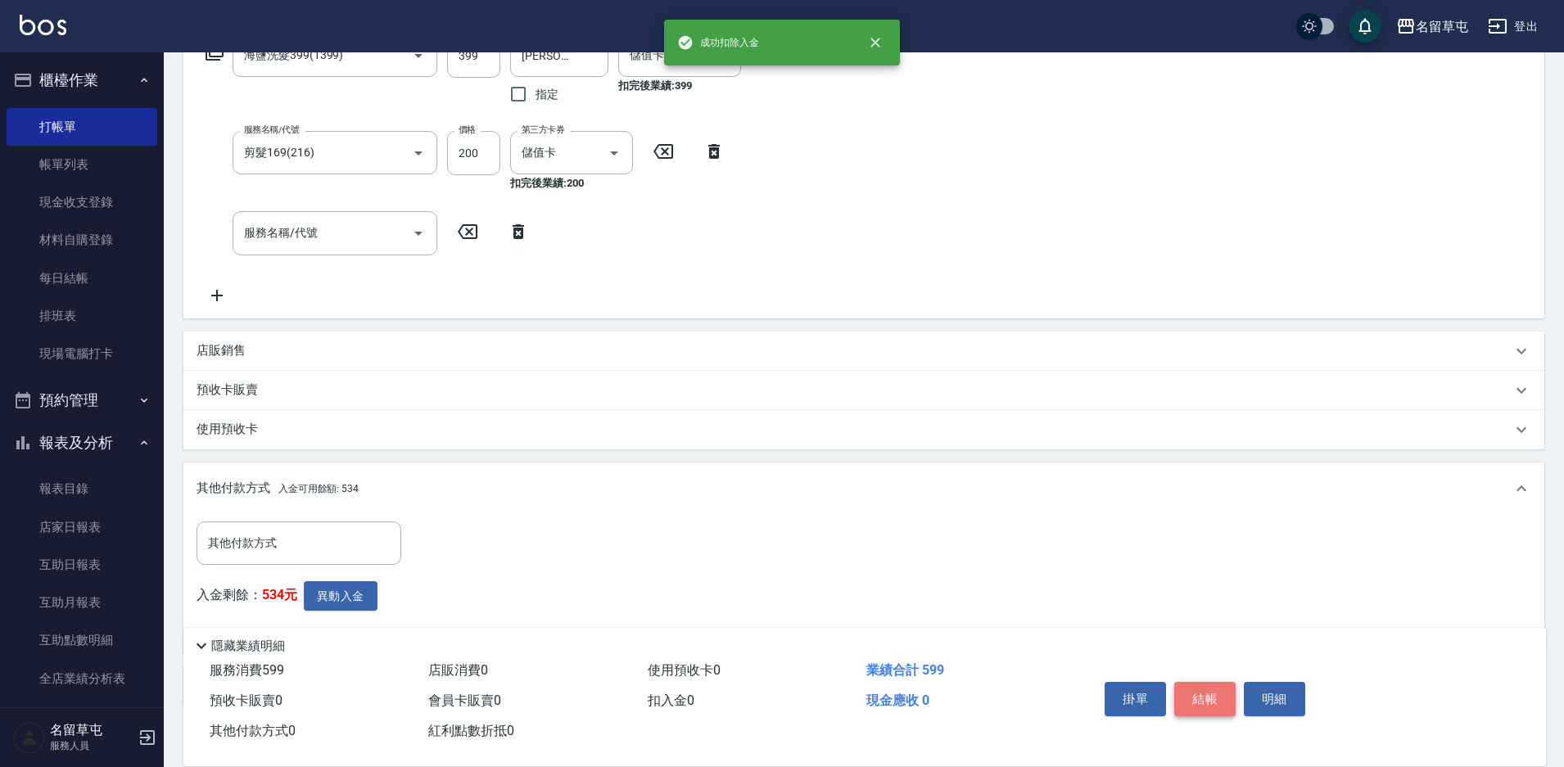
click at [1208, 685] on button "結帳" at bounding box center [1204, 699] width 61 height 34
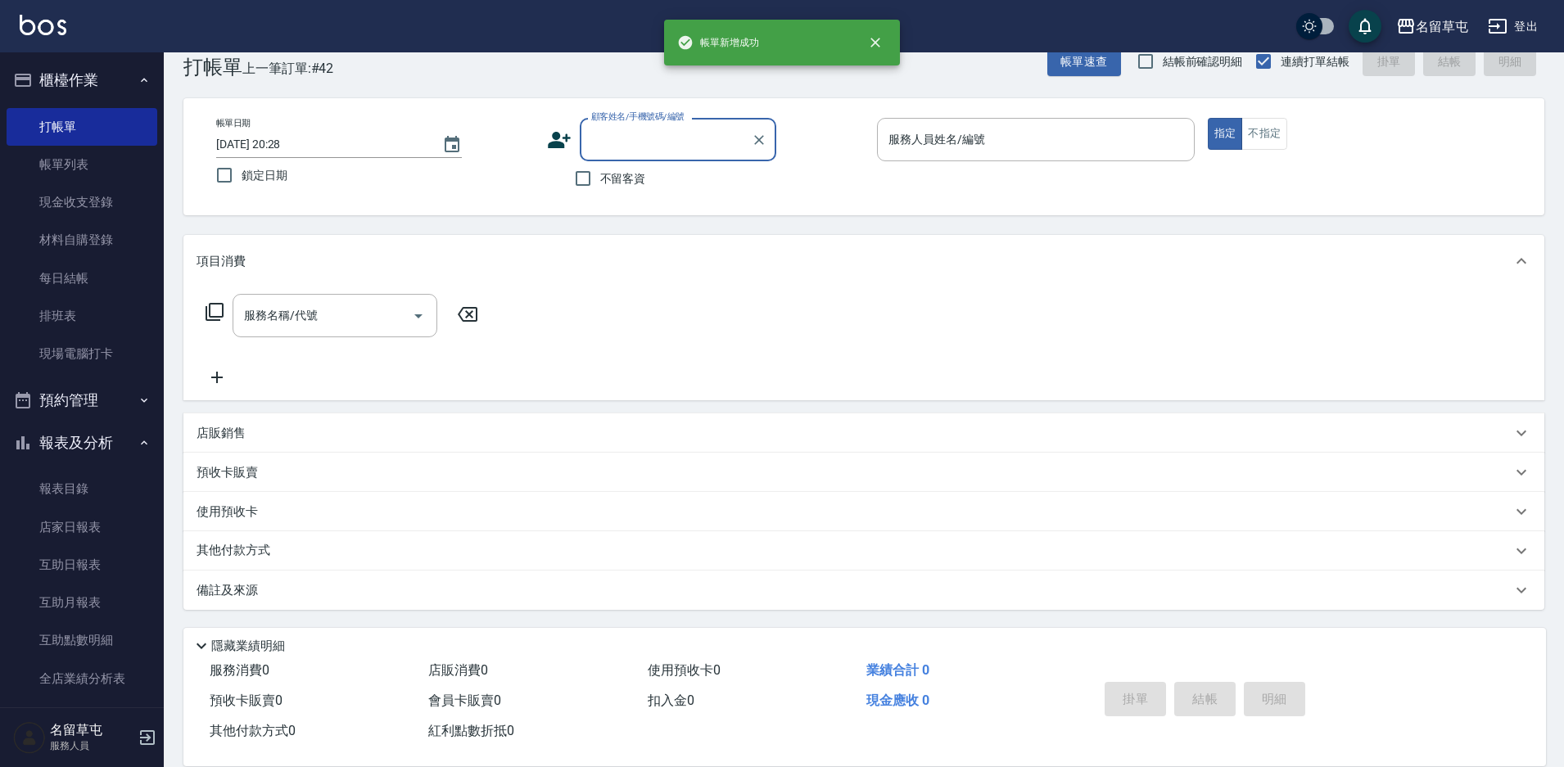
scroll to position [0, 0]
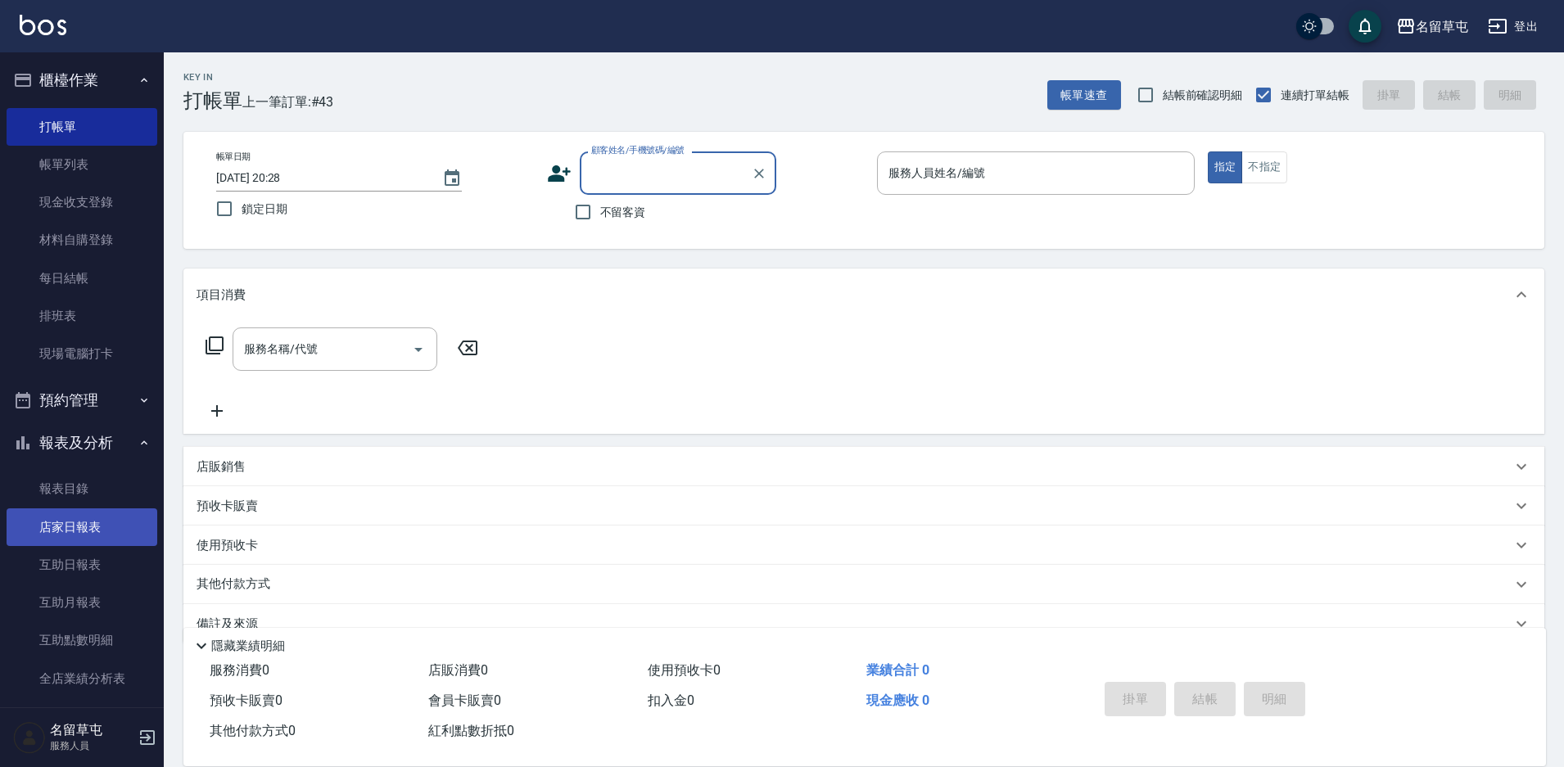
click at [71, 519] on link "店家日報表" at bounding box center [82, 527] width 151 height 38
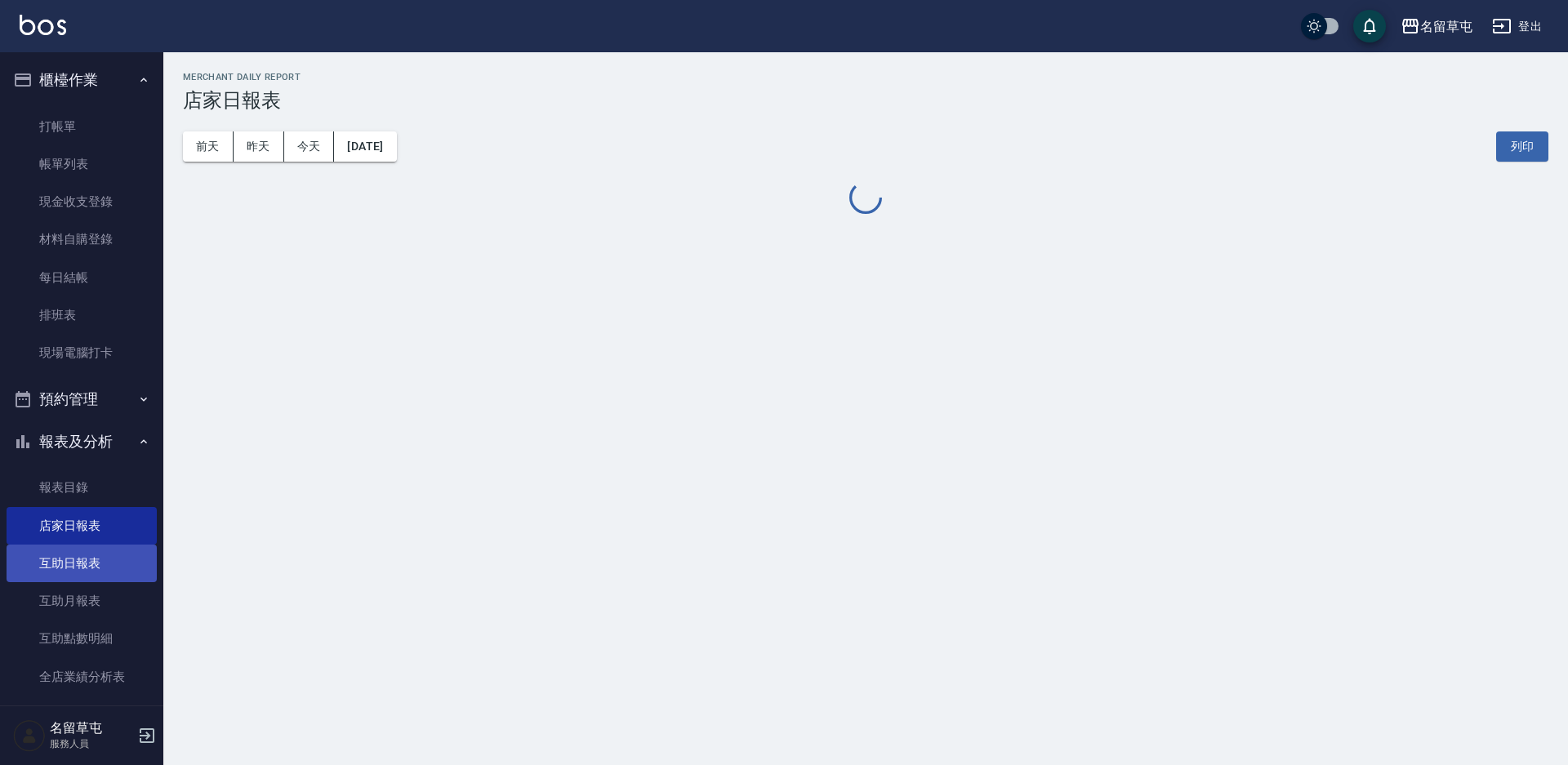
click at [65, 574] on link "互助日報表" at bounding box center [82, 564] width 151 height 38
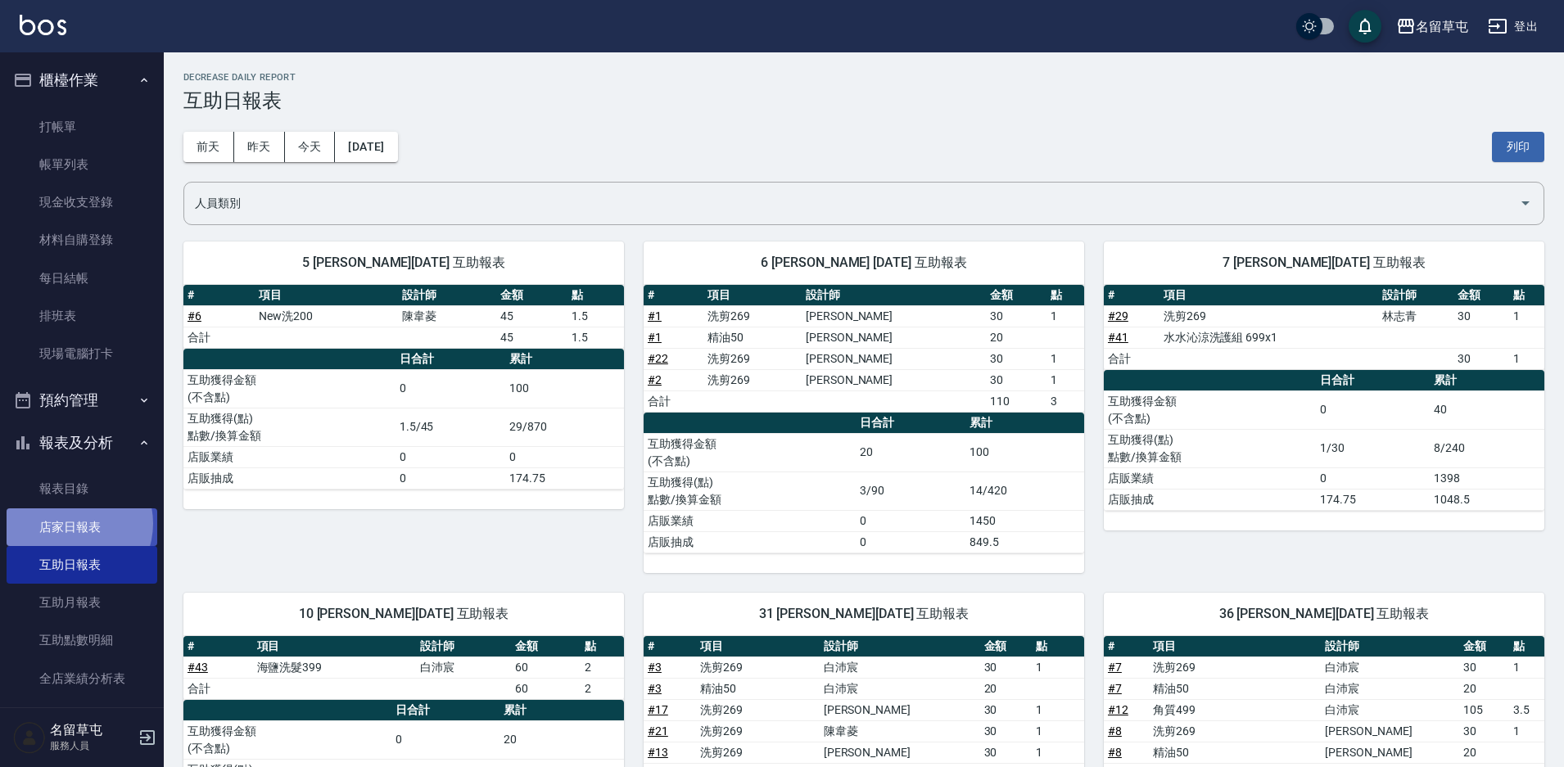
click at [70, 523] on link "店家日報表" at bounding box center [82, 527] width 151 height 38
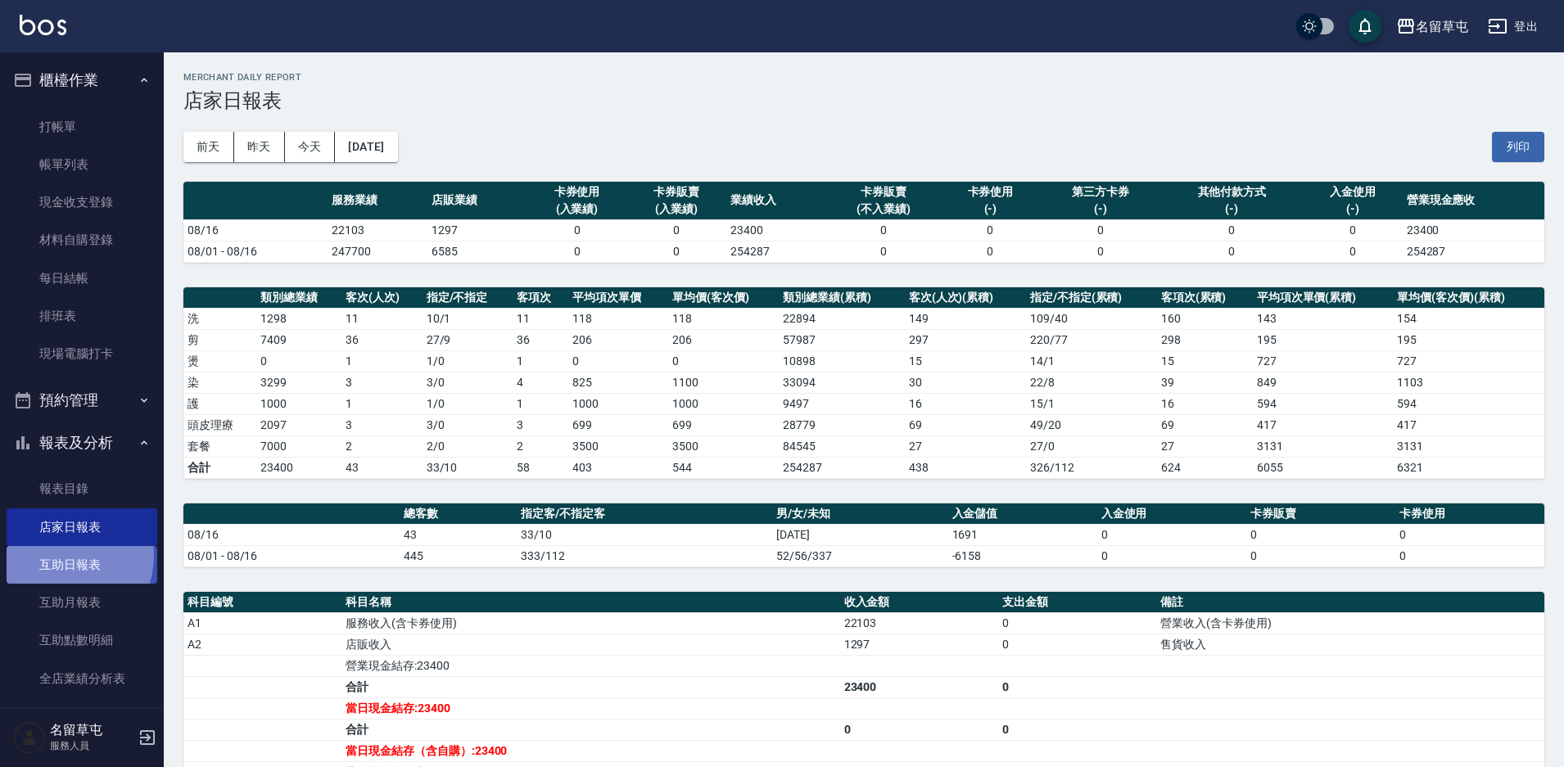
click at [60, 556] on link "互助日報表" at bounding box center [82, 565] width 151 height 38
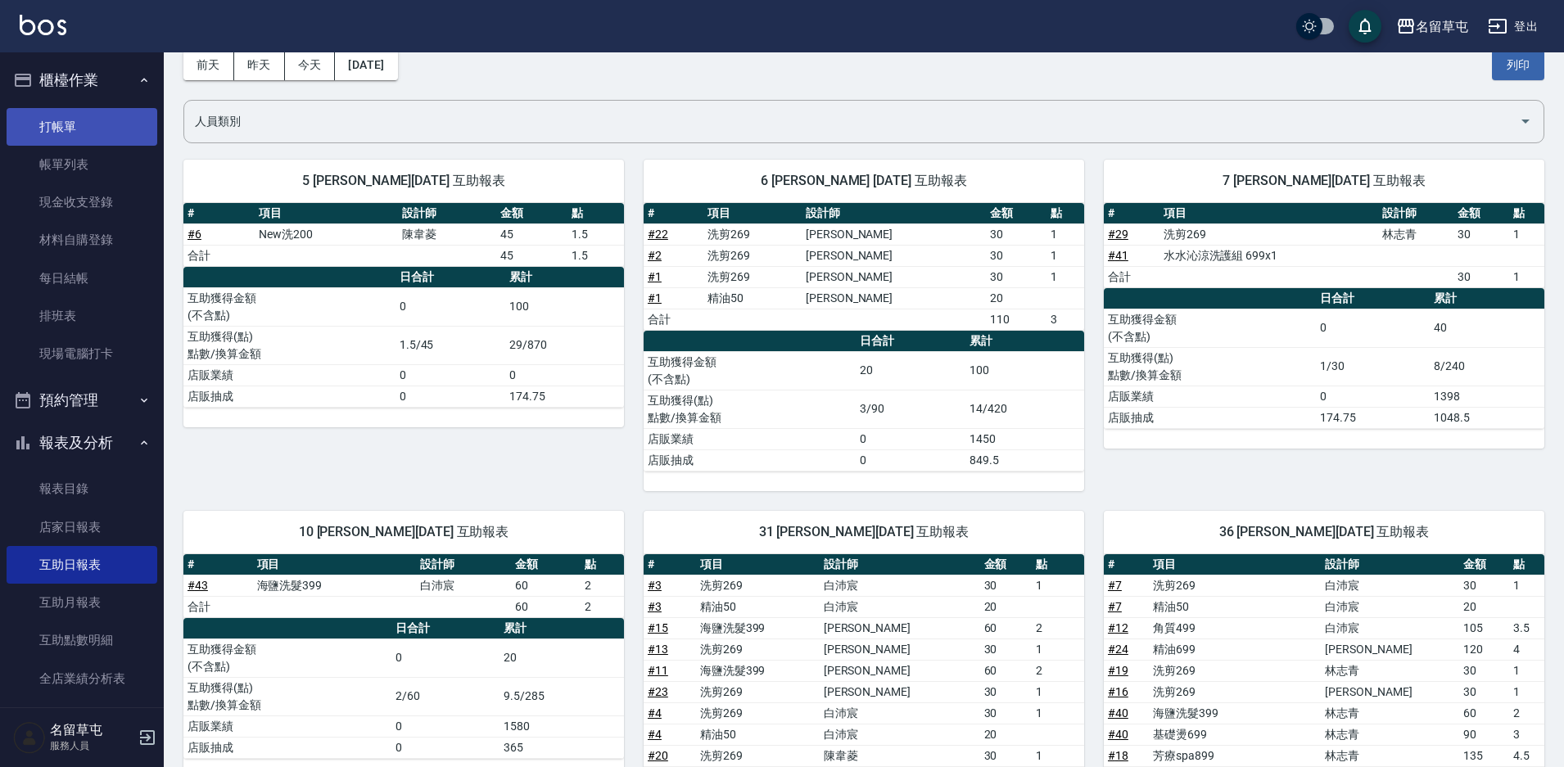
click at [76, 111] on link "打帳單" at bounding box center [82, 127] width 151 height 38
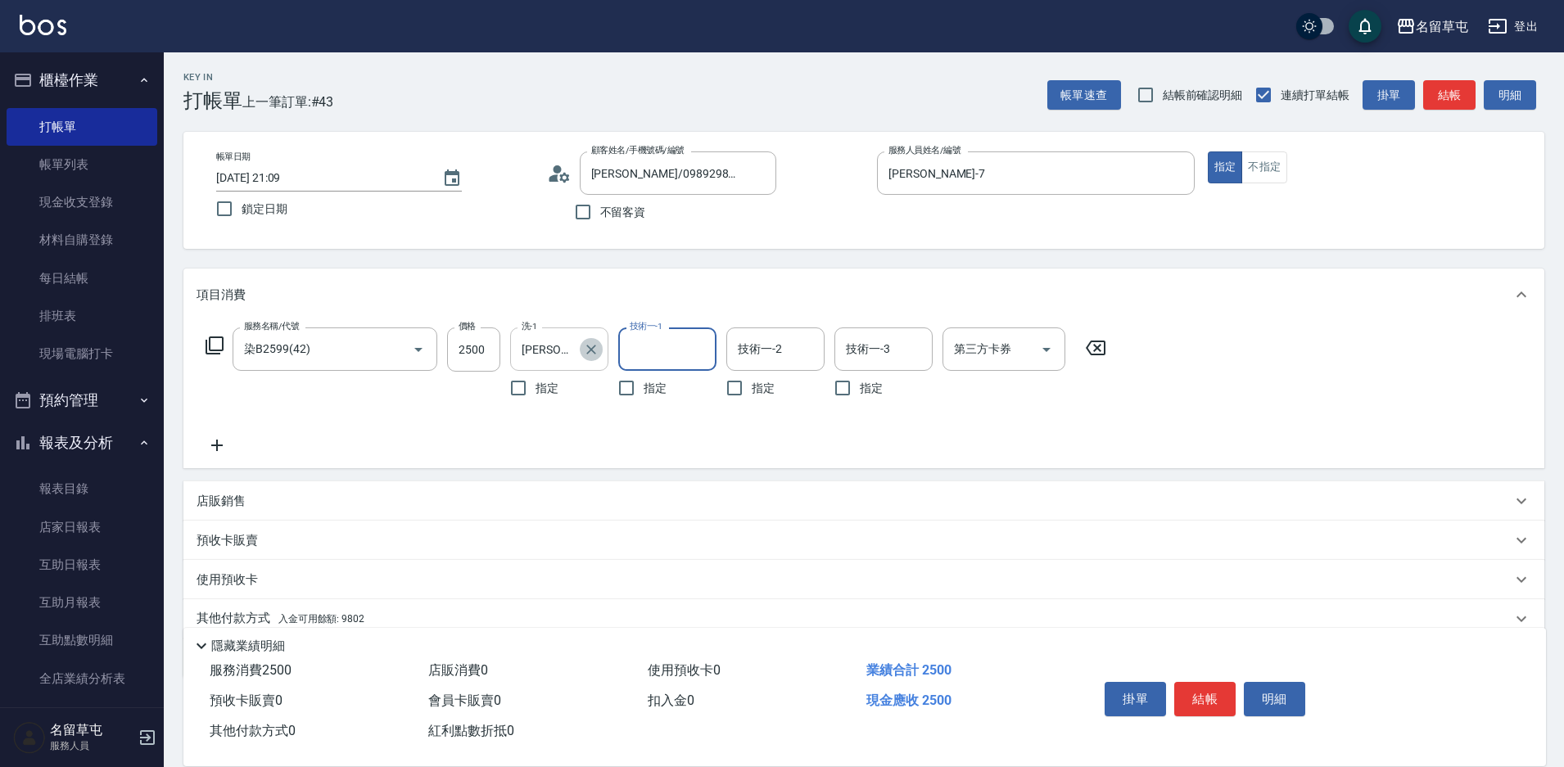
click at [591, 352] on icon "Clear" at bounding box center [591, 349] width 16 height 16
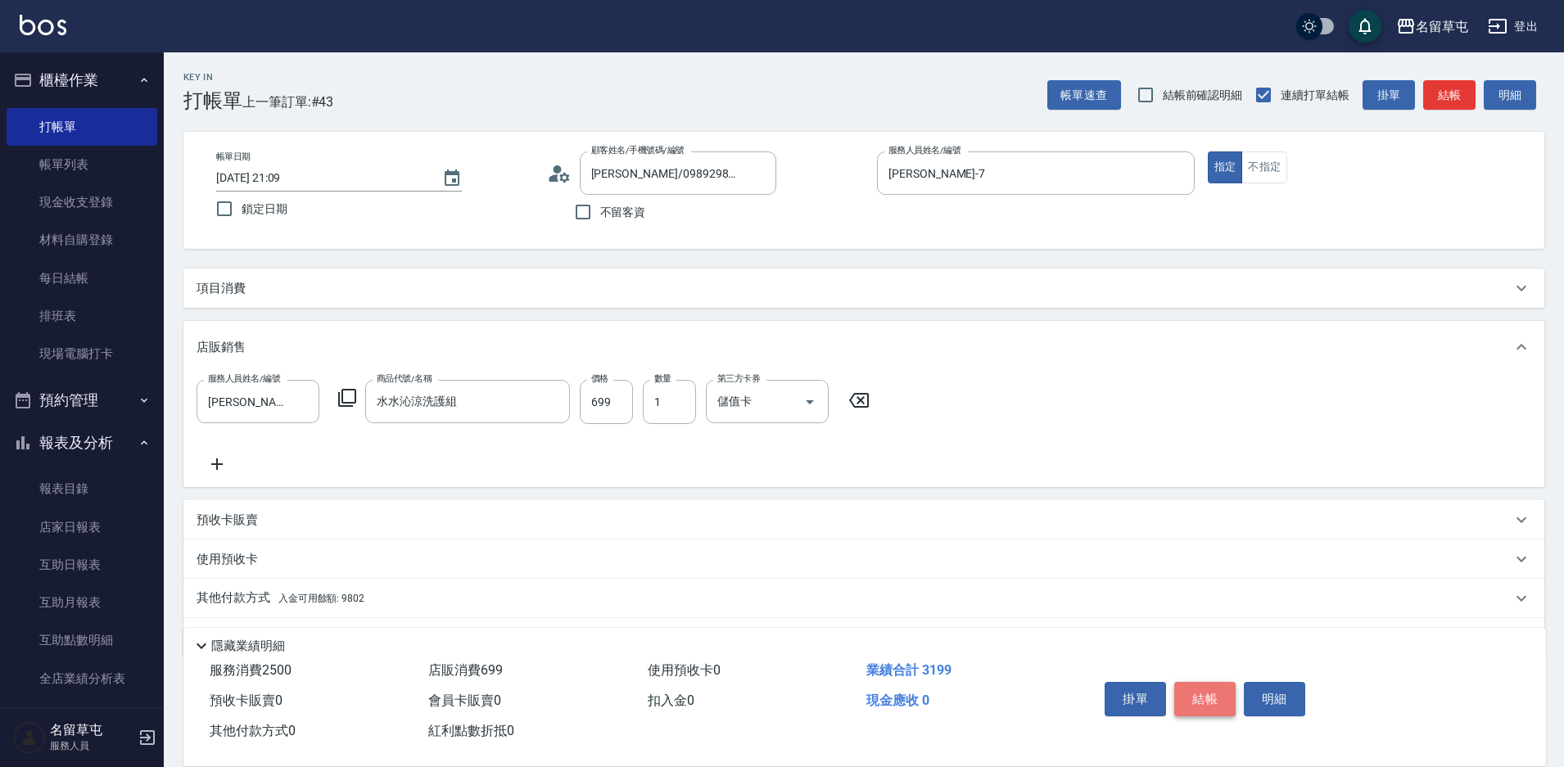
click at [1213, 682] on button "結帳" at bounding box center [1204, 699] width 61 height 34
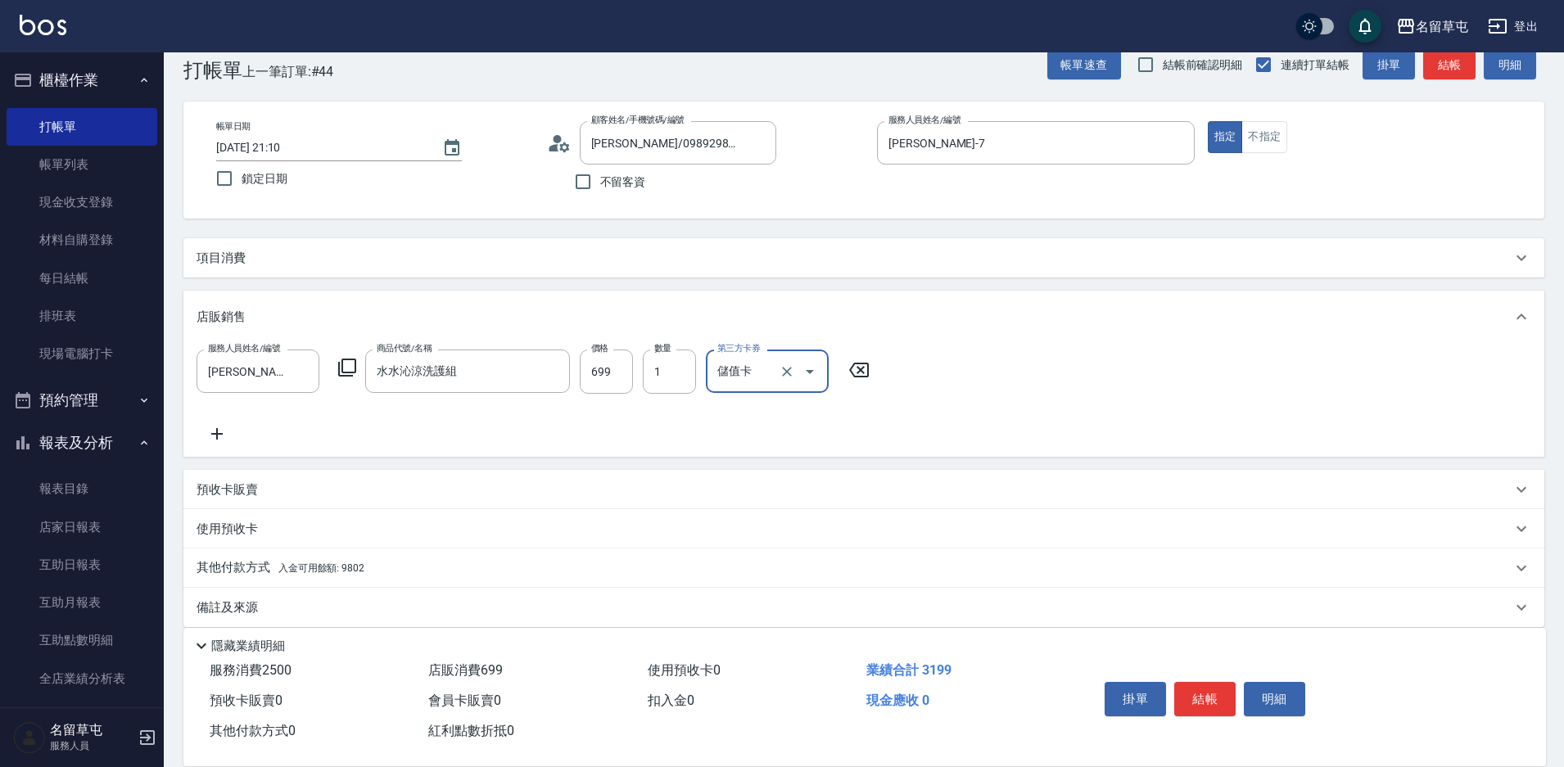
scroll to position [47, 0]
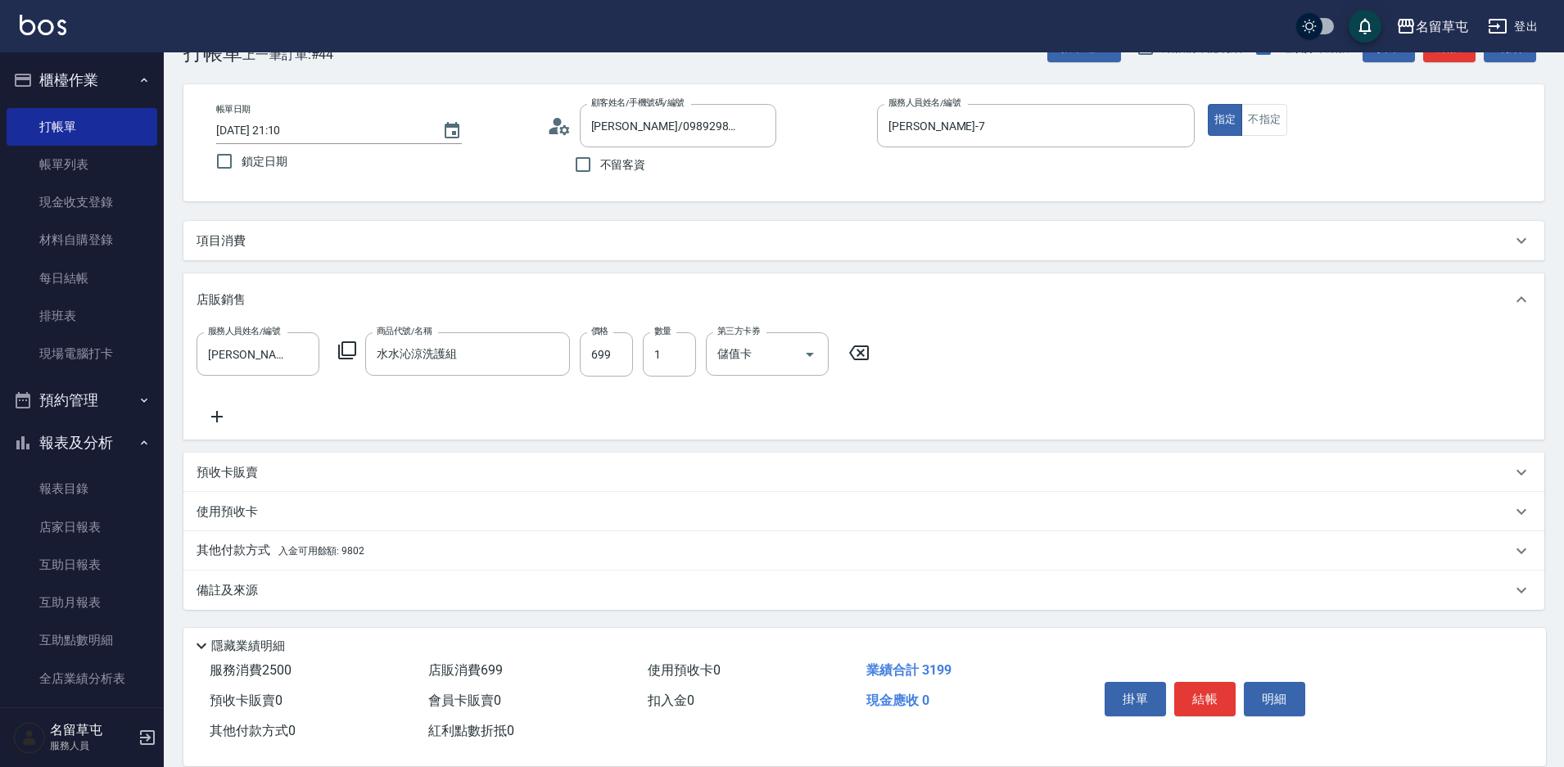
click at [266, 557] on p "其他付款方式 入金可用餘額: 9802" at bounding box center [281, 551] width 168 height 18
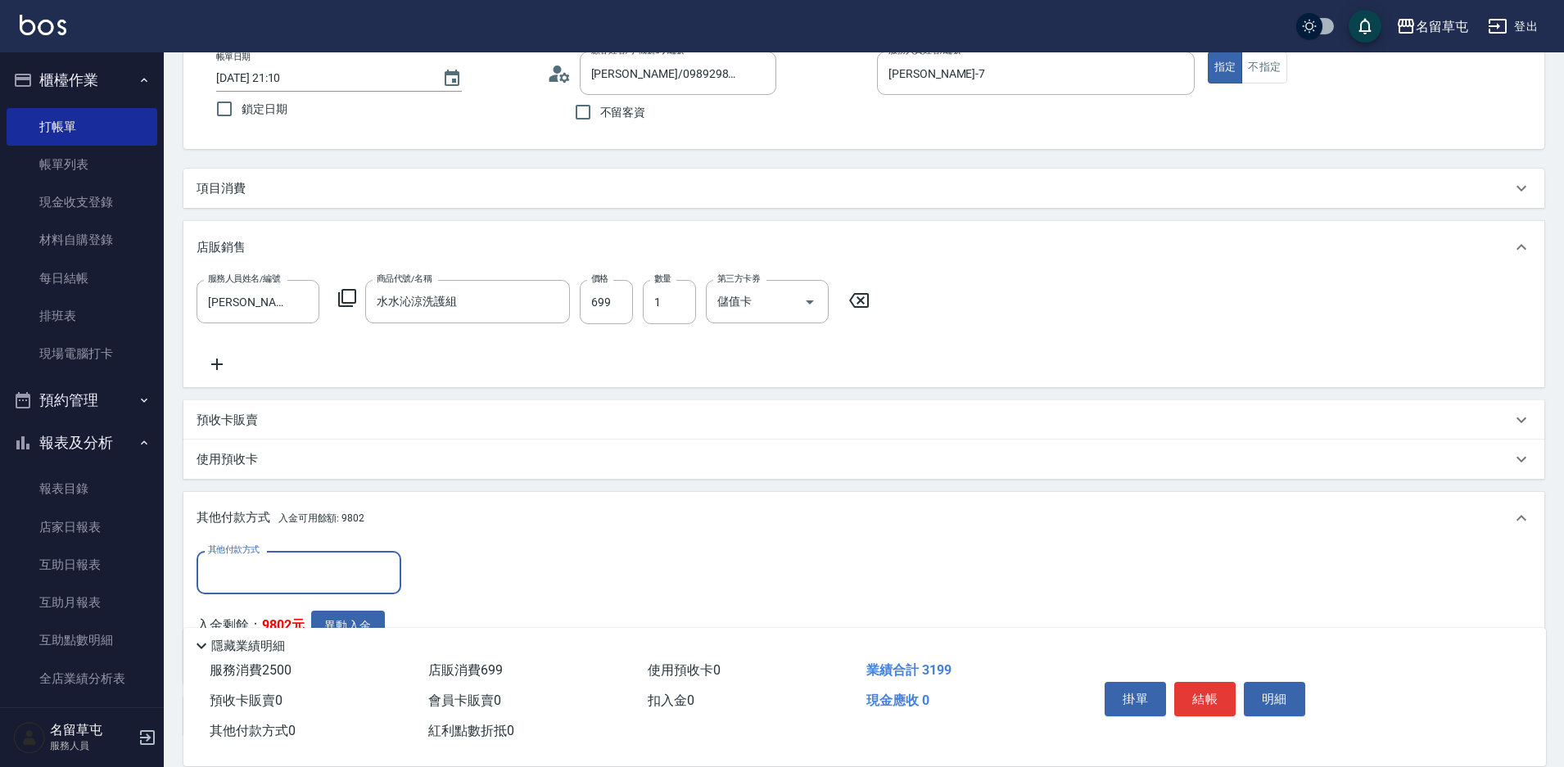
scroll to position [129, 0]
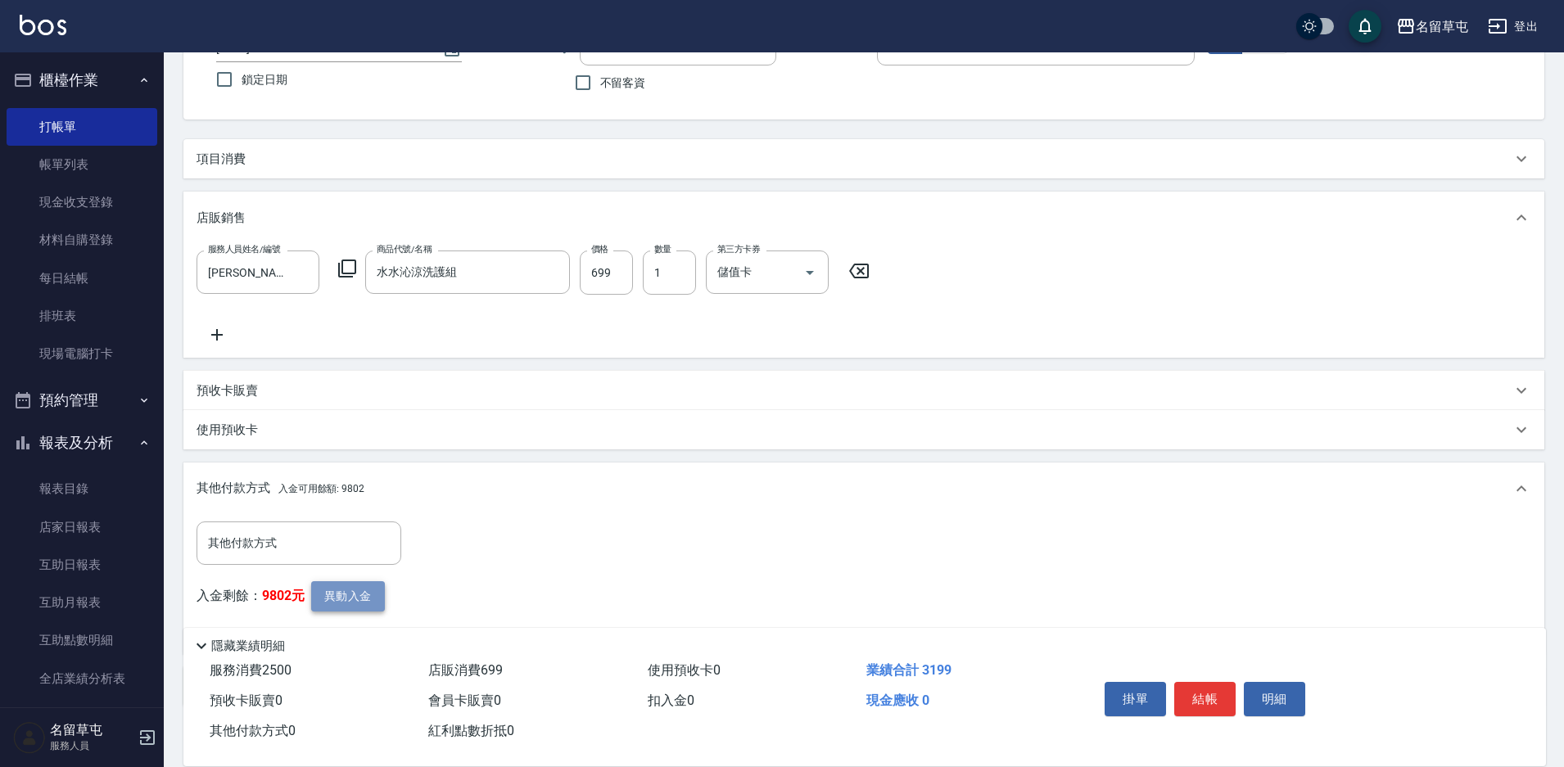
click at [355, 599] on button "異動入金" at bounding box center [348, 596] width 74 height 30
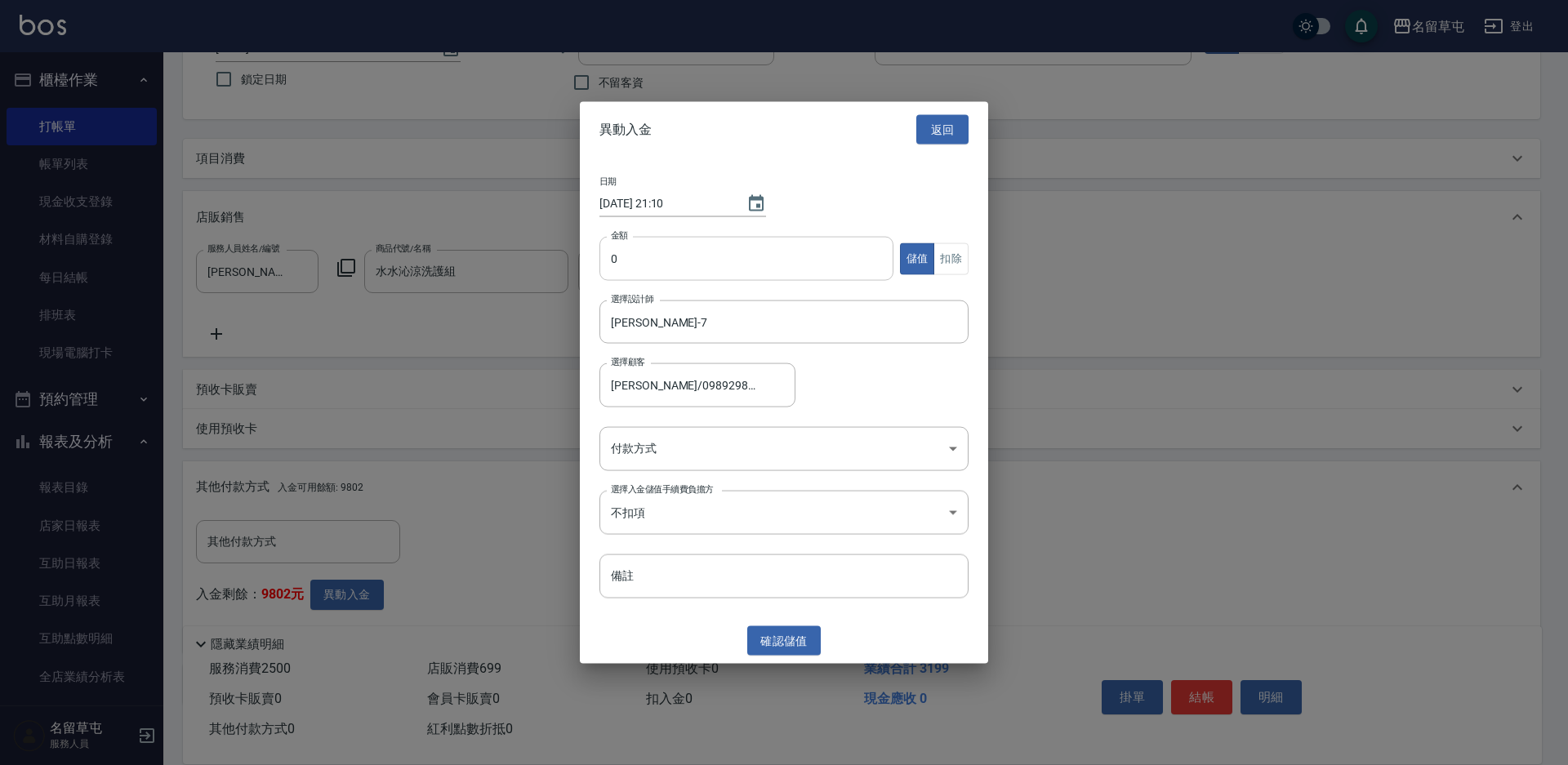
click at [631, 268] on input "0" at bounding box center [746, 258] width 294 height 44
click at [963, 258] on button "扣除" at bounding box center [951, 258] width 35 height 32
click at [760, 463] on body "名留草屯 登出 櫃檯作業 打帳單 帳單列表 現金收支登錄 材料自購登錄 每日結帳 排班表 現場電腦打卡 預約管理 預約管理 單日預約紀錄 單週預約紀錄 報表及…" at bounding box center [784, 366] width 1568 height 990
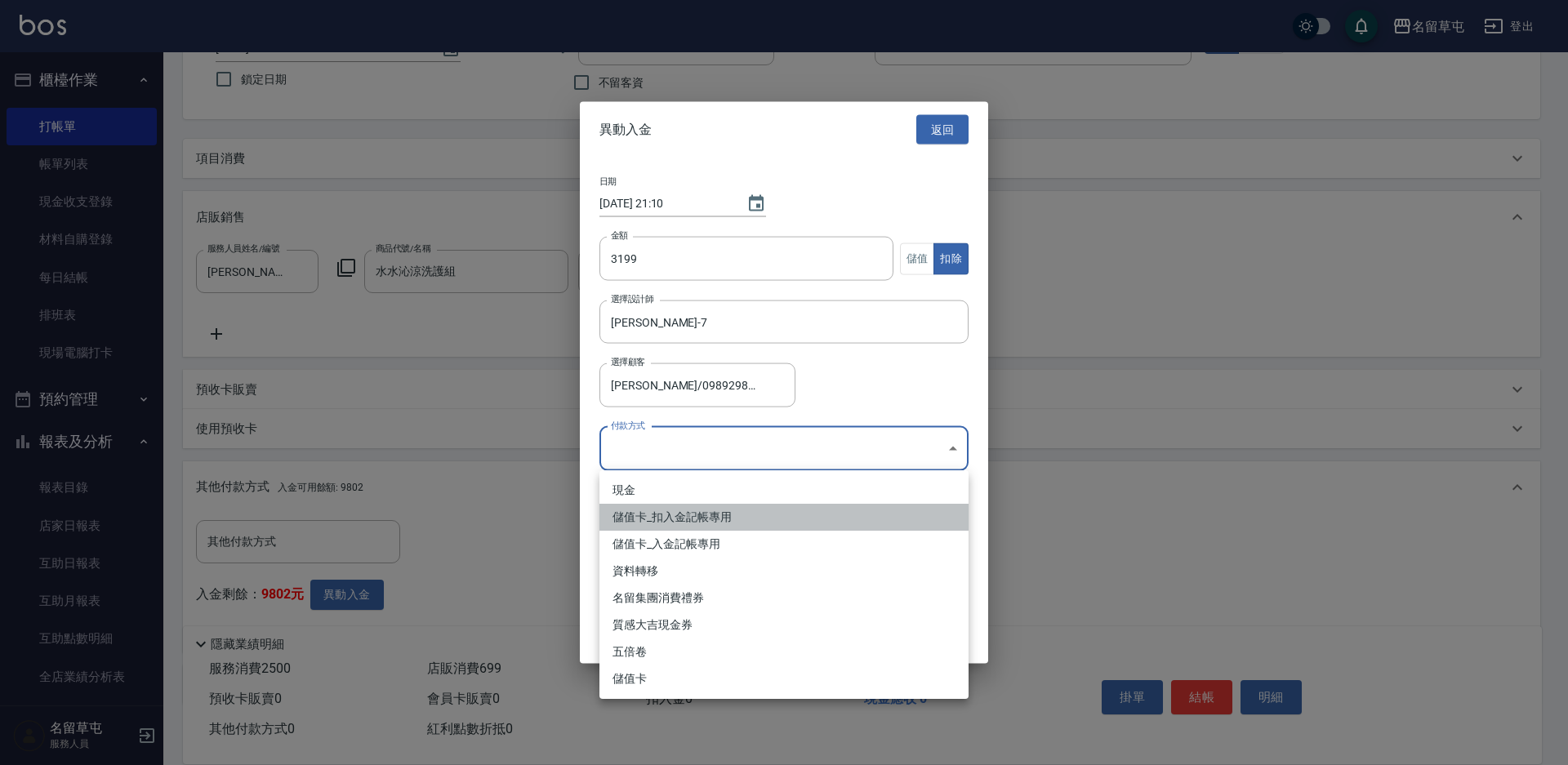
click at [701, 525] on li "儲值卡_扣入金記帳專用" at bounding box center [784, 517] width 369 height 27
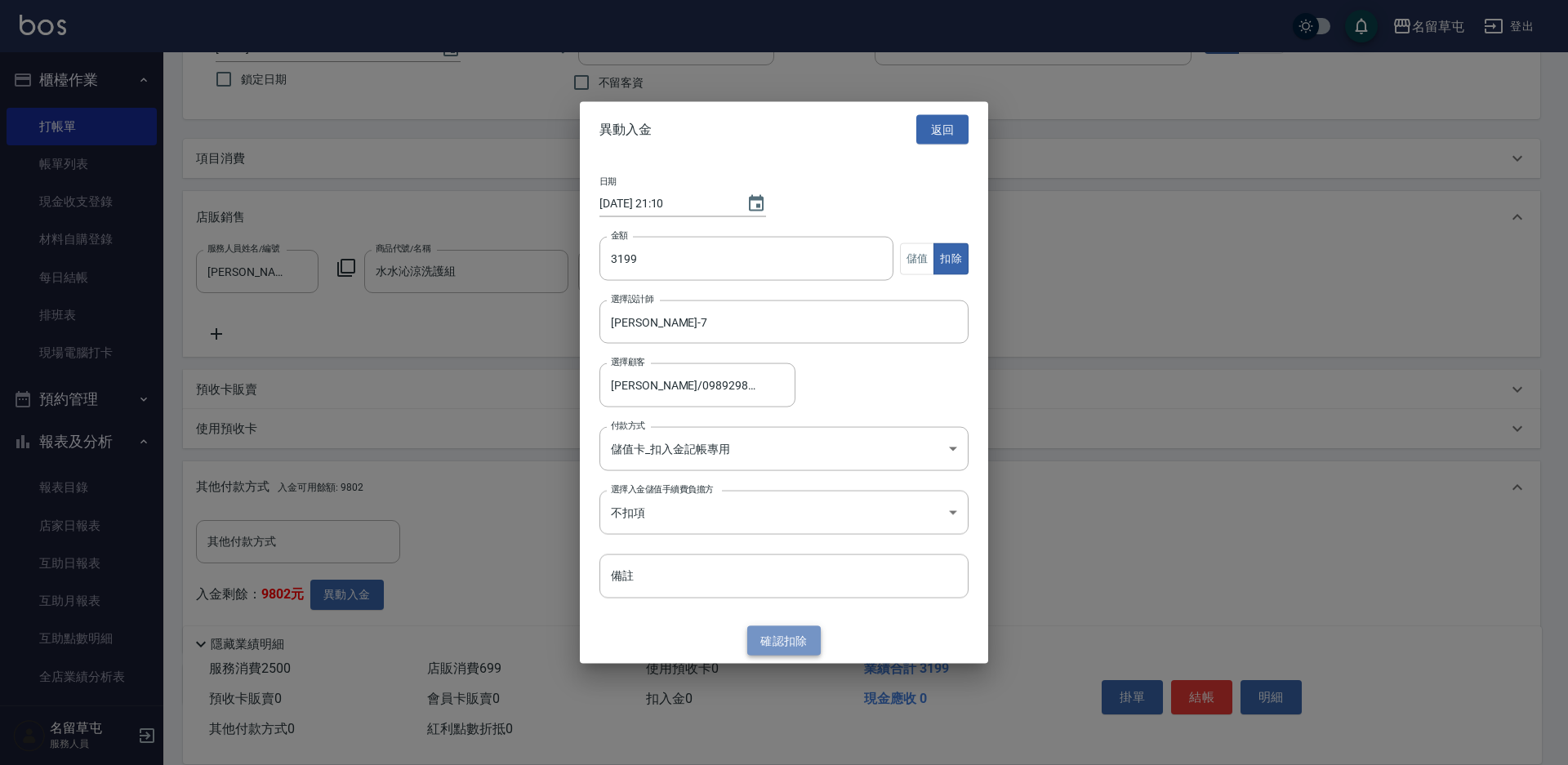
click at [805, 638] on button "確認 扣除" at bounding box center [784, 640] width 74 height 30
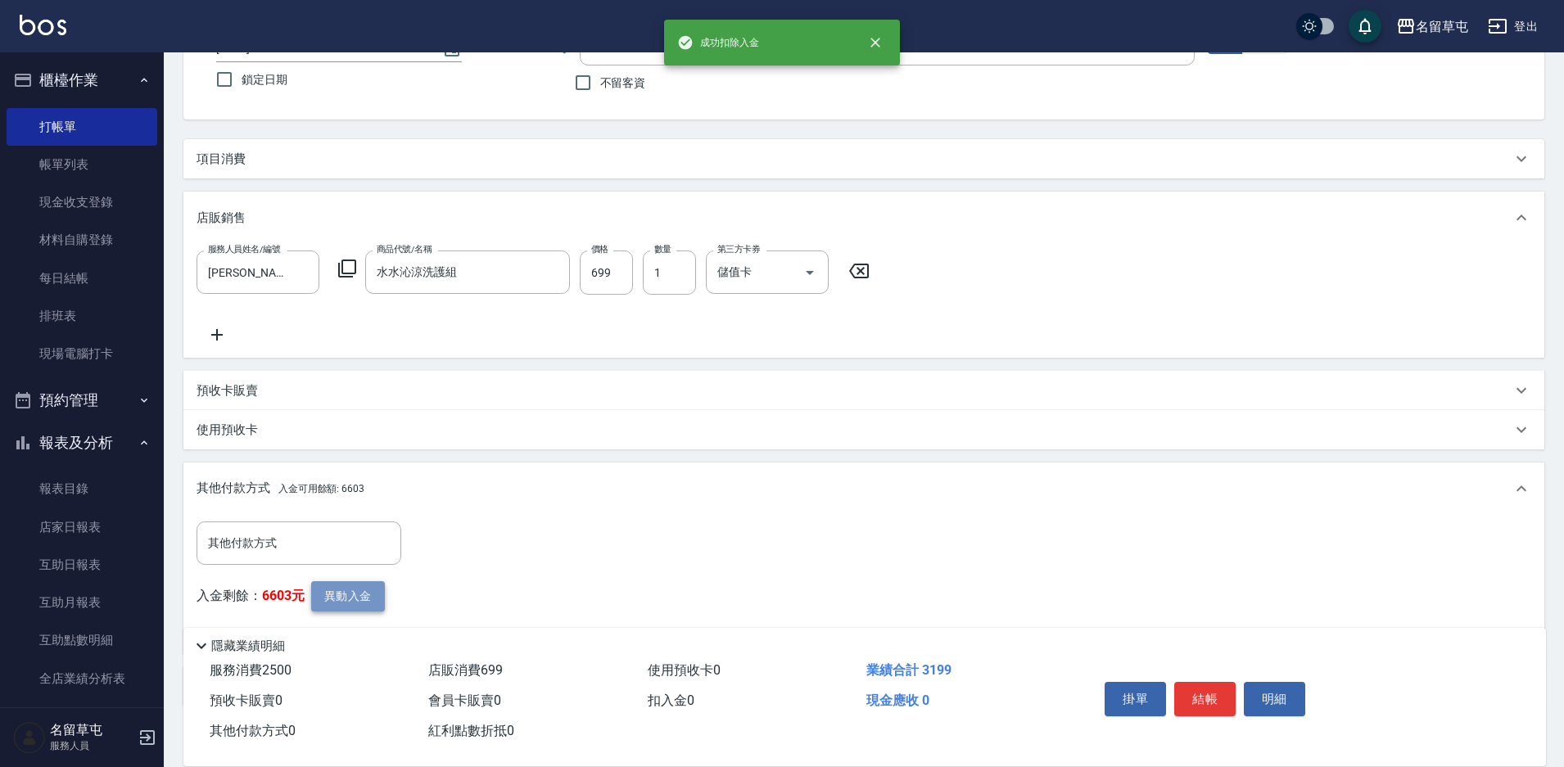
click at [349, 596] on button "異動入金" at bounding box center [348, 596] width 74 height 30
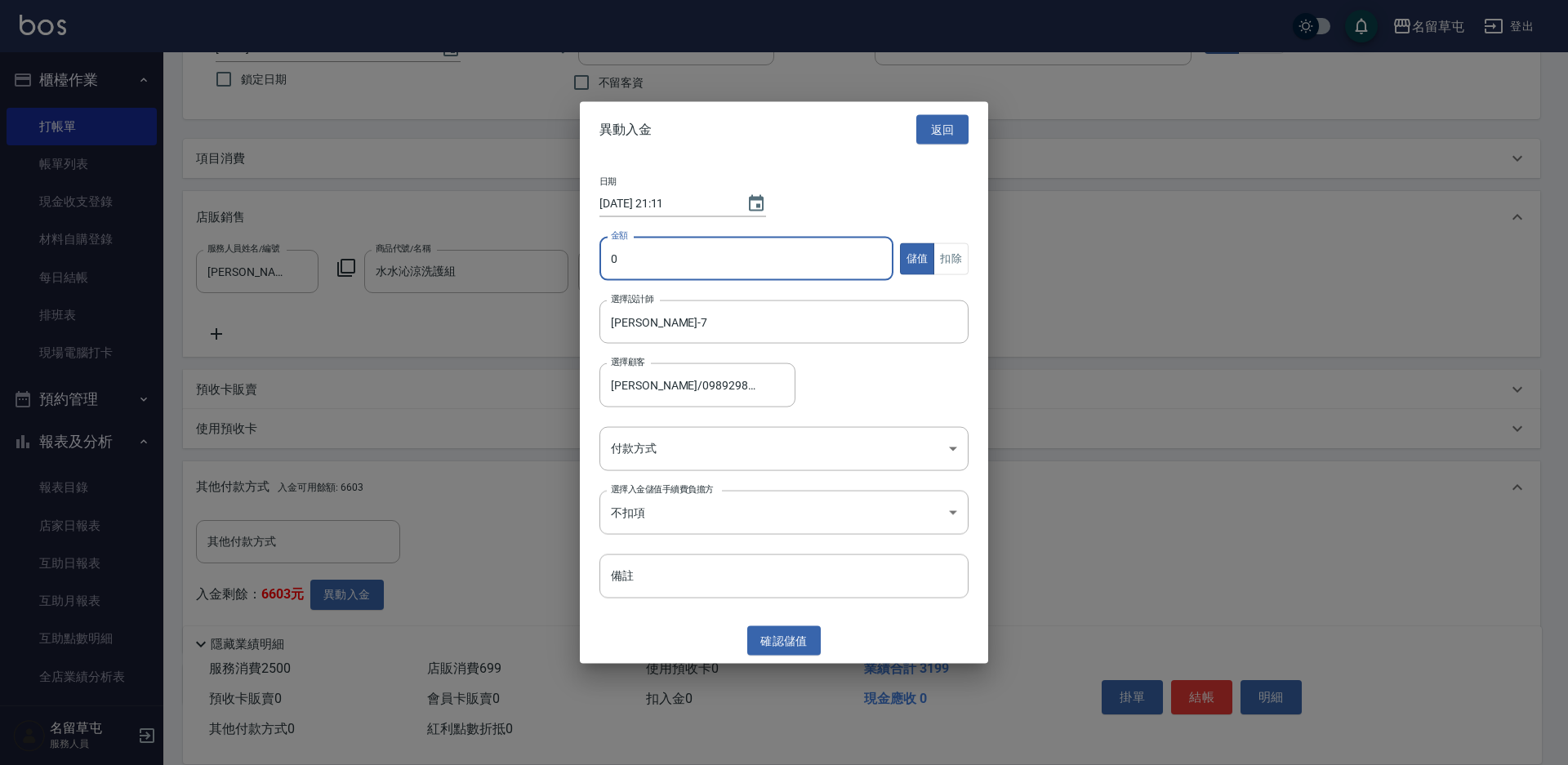
click at [671, 248] on input "0" at bounding box center [746, 258] width 294 height 44
click at [960, 249] on button "扣除" at bounding box center [951, 258] width 35 height 32
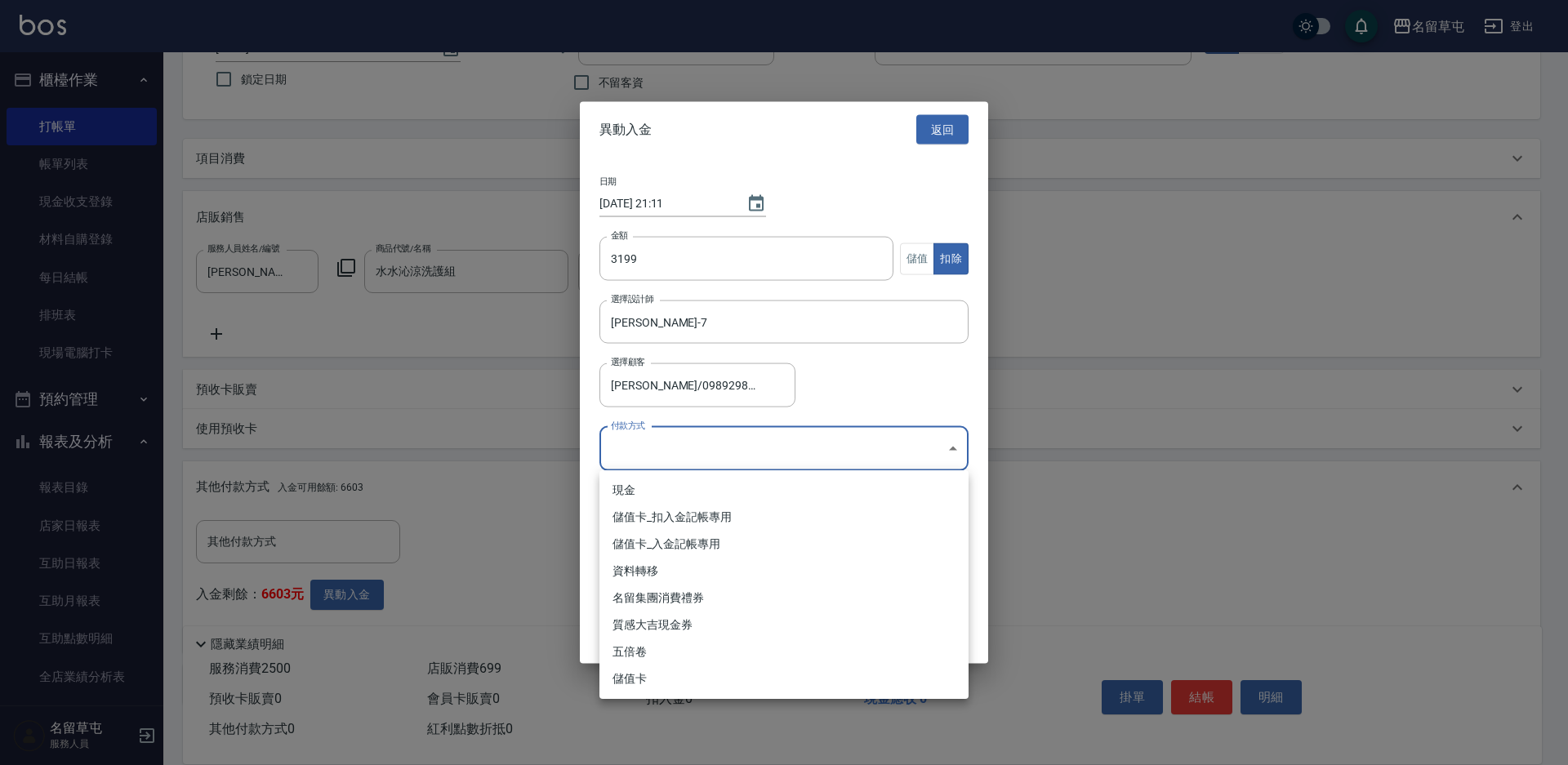
click at [704, 454] on body "名留草屯 登出 櫃檯作業 打帳單 帳單列表 現金收支登錄 材料自購登錄 每日結帳 排班表 現場電腦打卡 預約管理 預約管理 單日預約紀錄 單週預約紀錄 報表及…" at bounding box center [784, 366] width 1568 height 990
click at [664, 514] on li "儲值卡_扣入金記帳專用" at bounding box center [784, 517] width 369 height 27
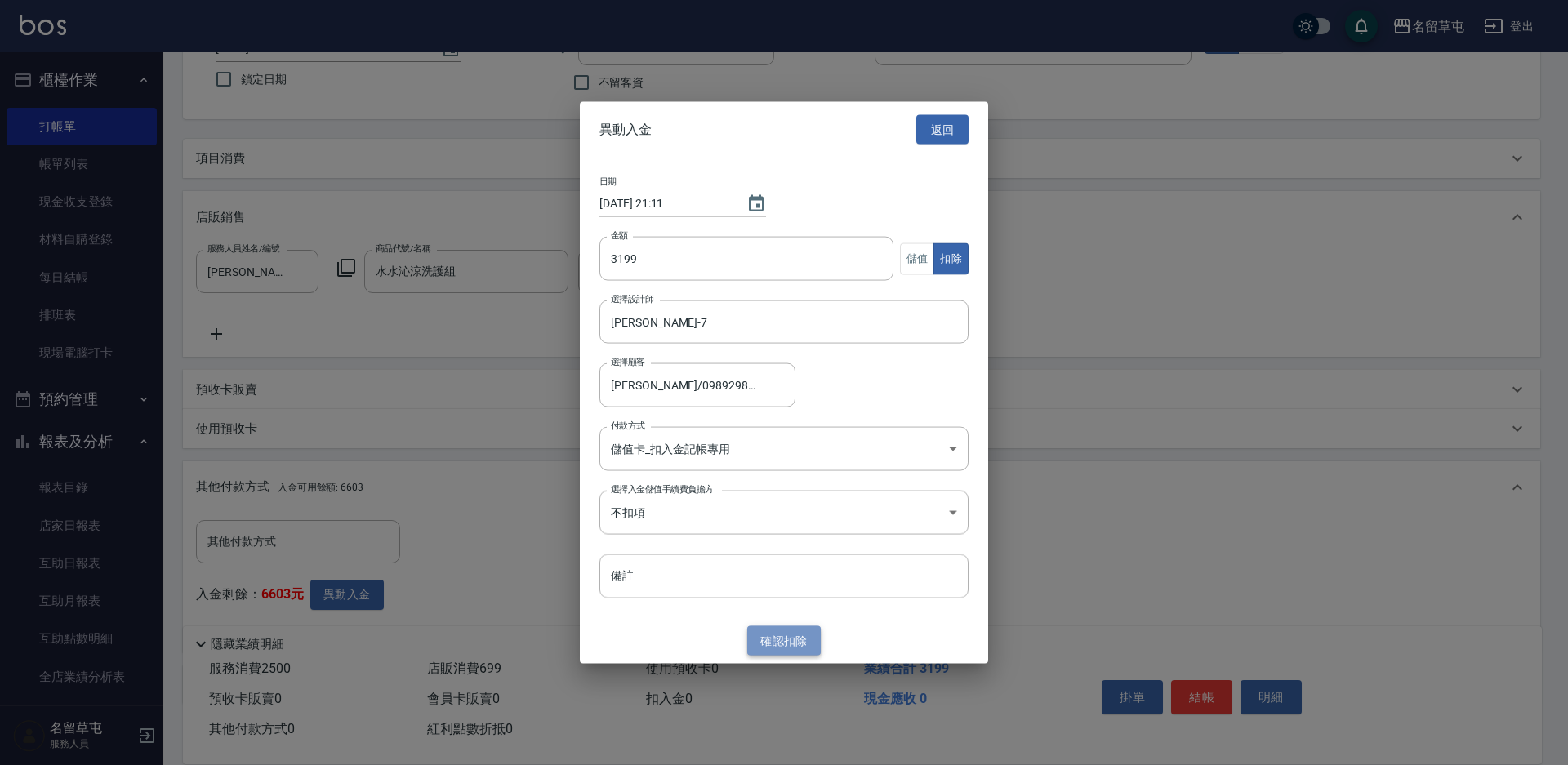
click at [771, 638] on button "確認 扣除" at bounding box center [784, 640] width 74 height 30
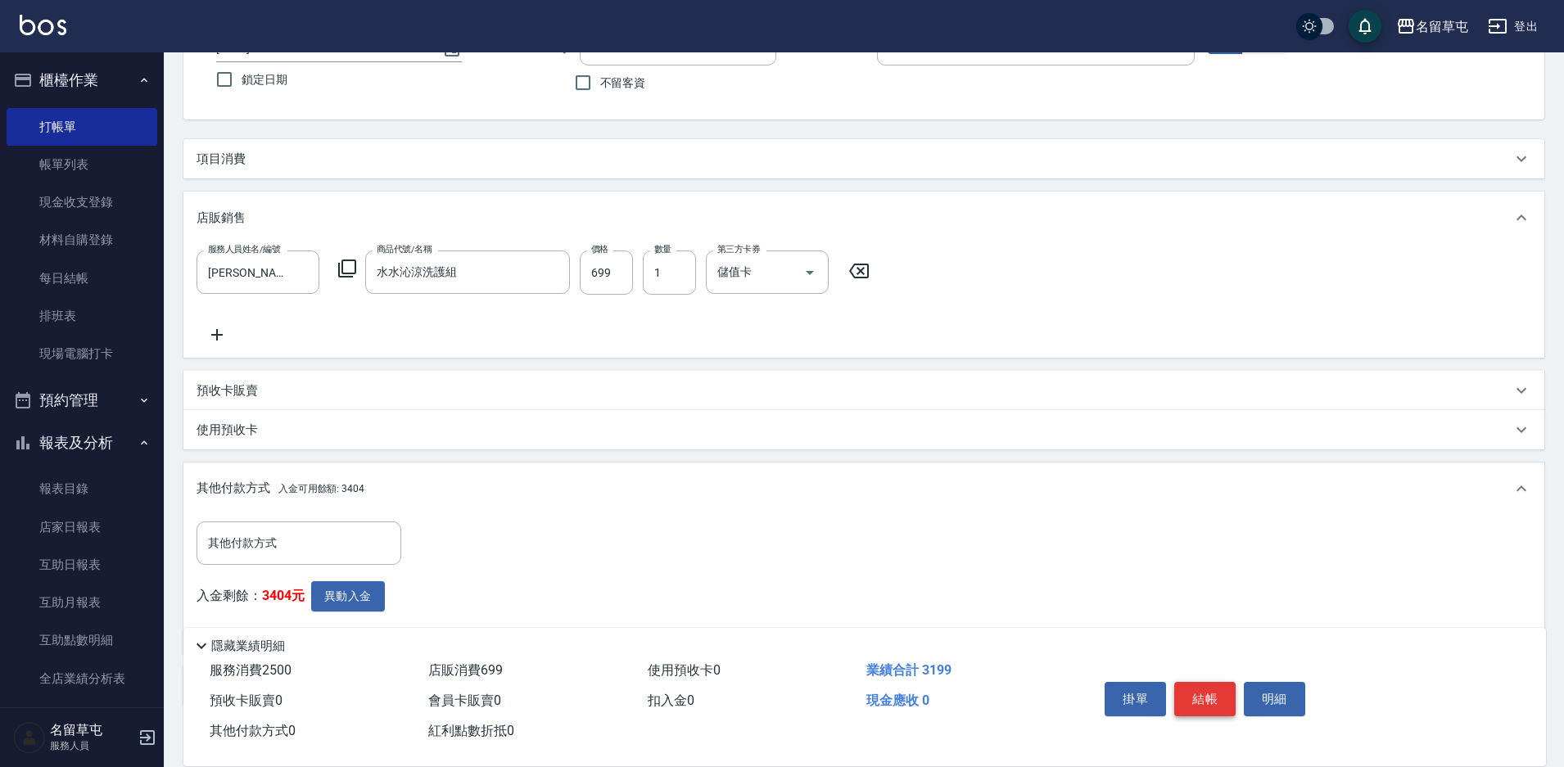
click at [1210, 694] on button "結帳" at bounding box center [1204, 699] width 61 height 34
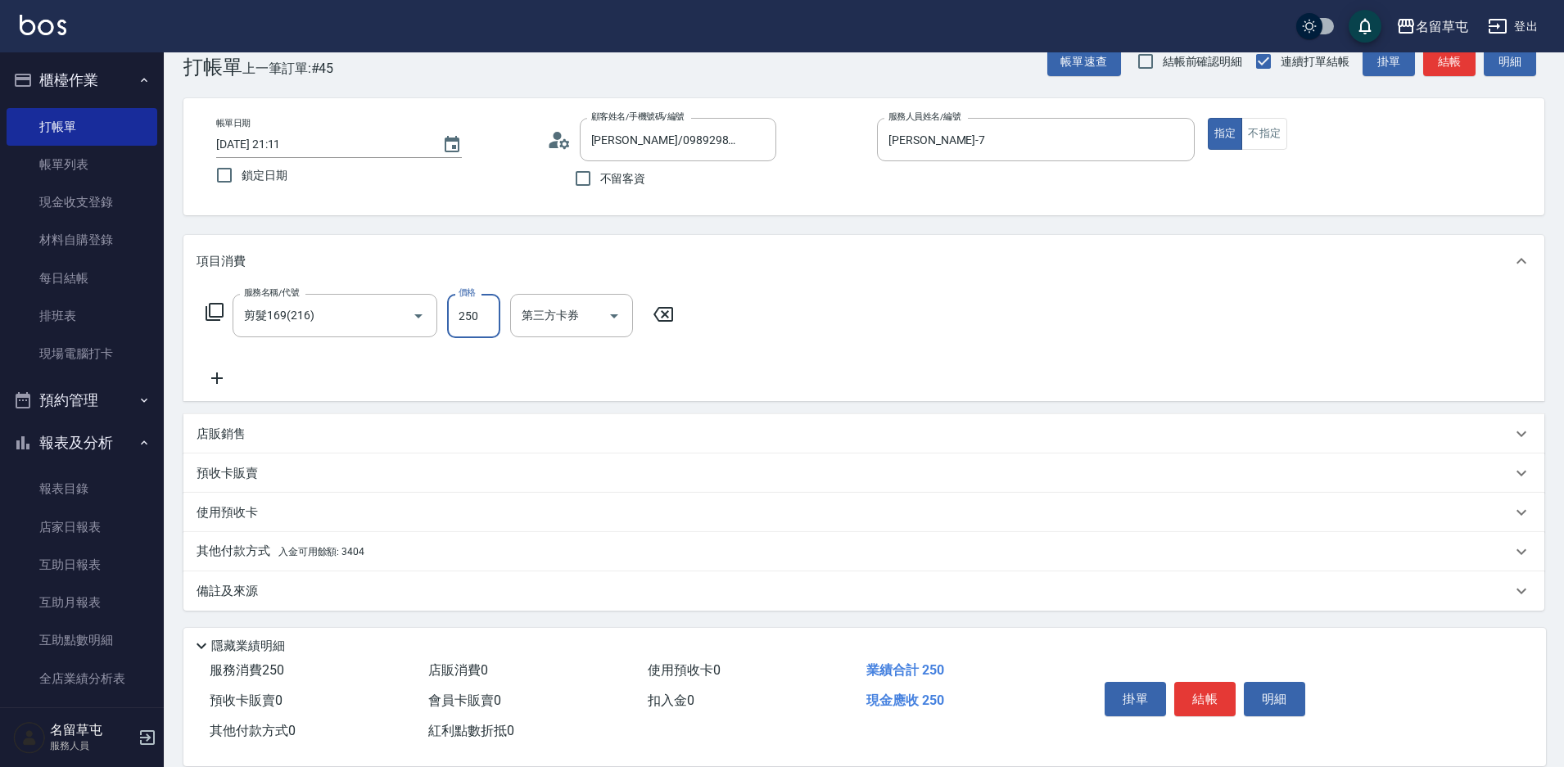
scroll to position [34, 0]
click at [218, 545] on p "其他付款方式 入金可用餘額: 3404" at bounding box center [281, 551] width 168 height 18
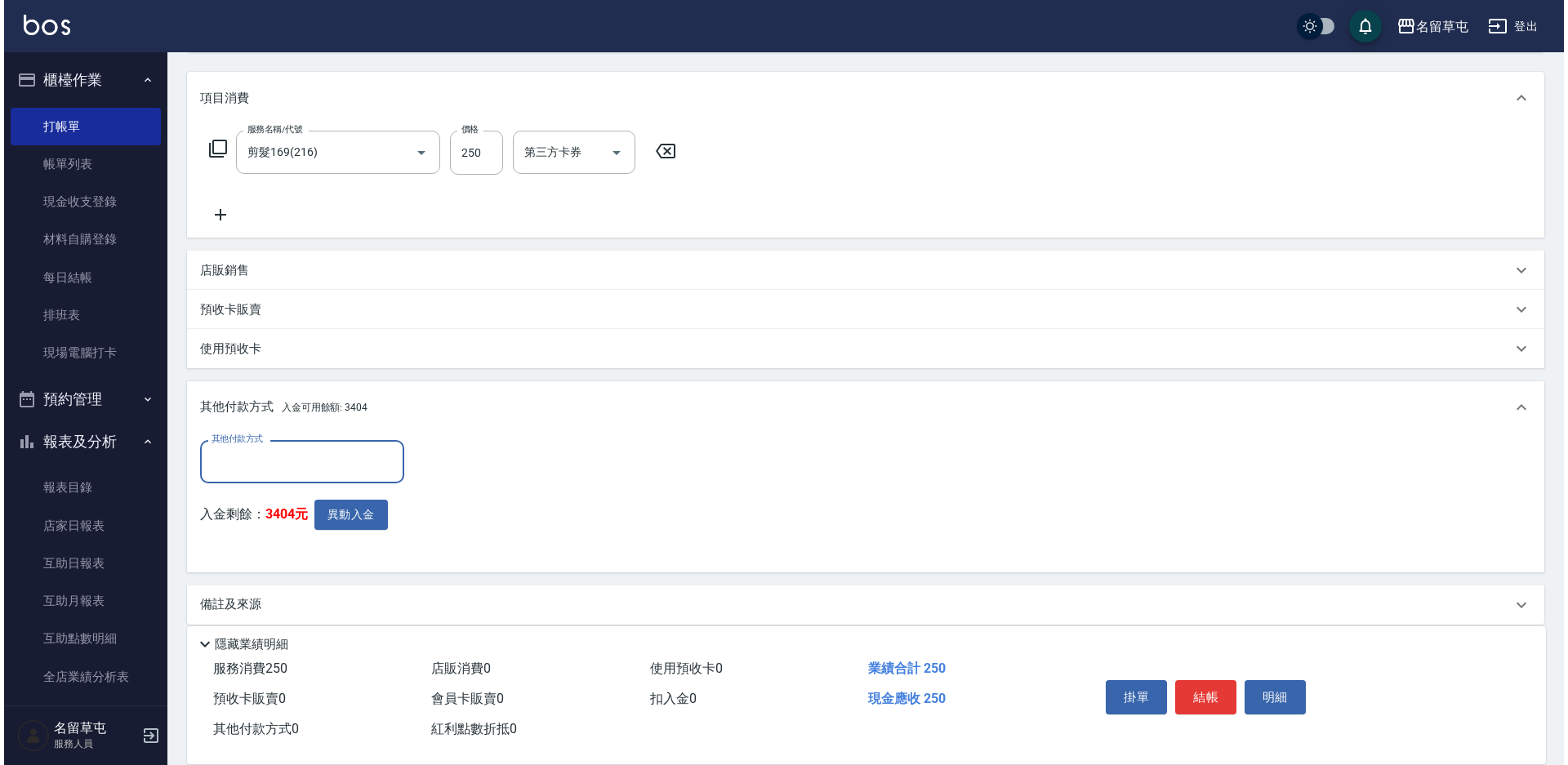
scroll to position [197, 0]
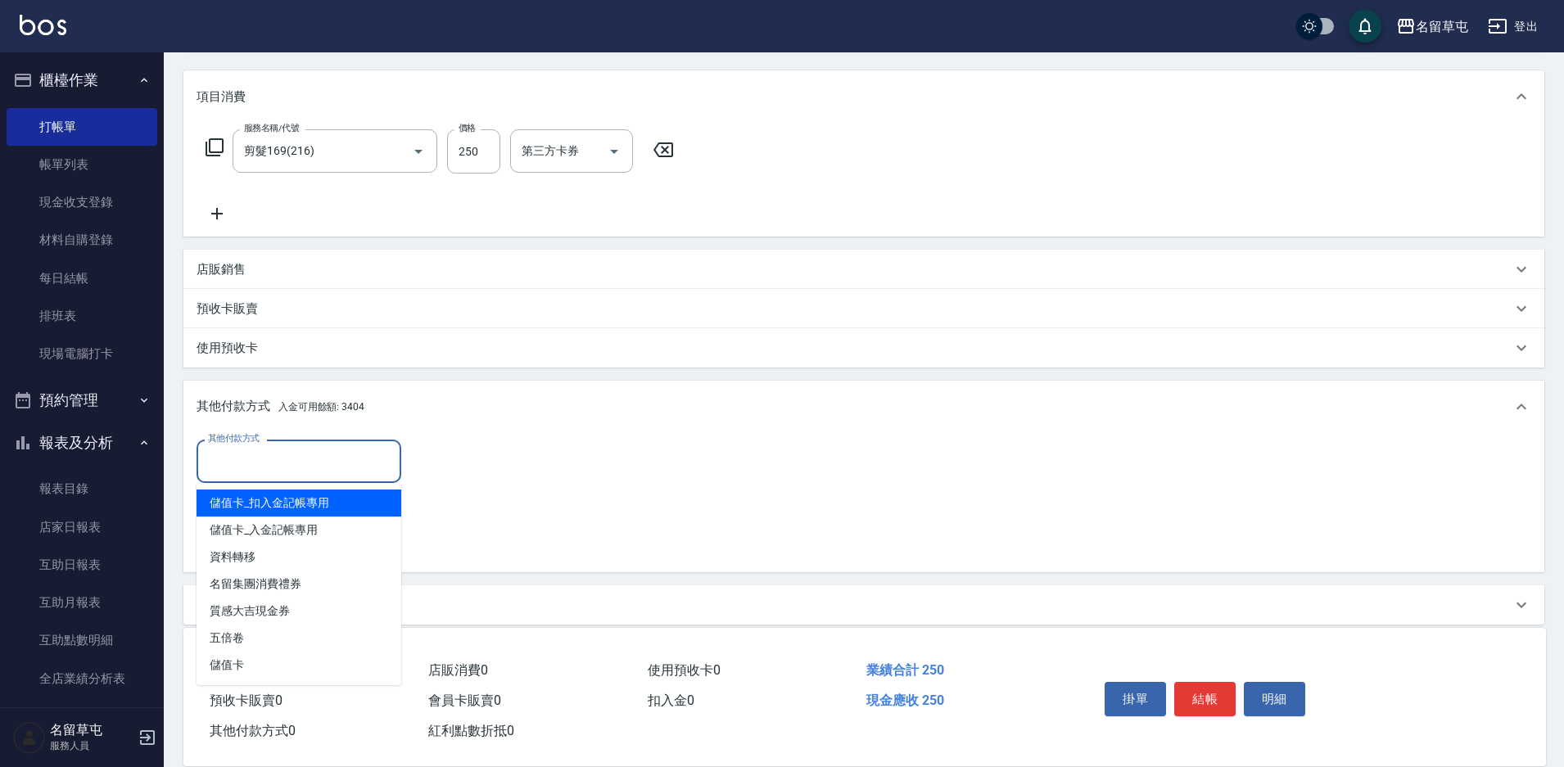
click at [304, 457] on input "其他付款方式" at bounding box center [299, 461] width 190 height 29
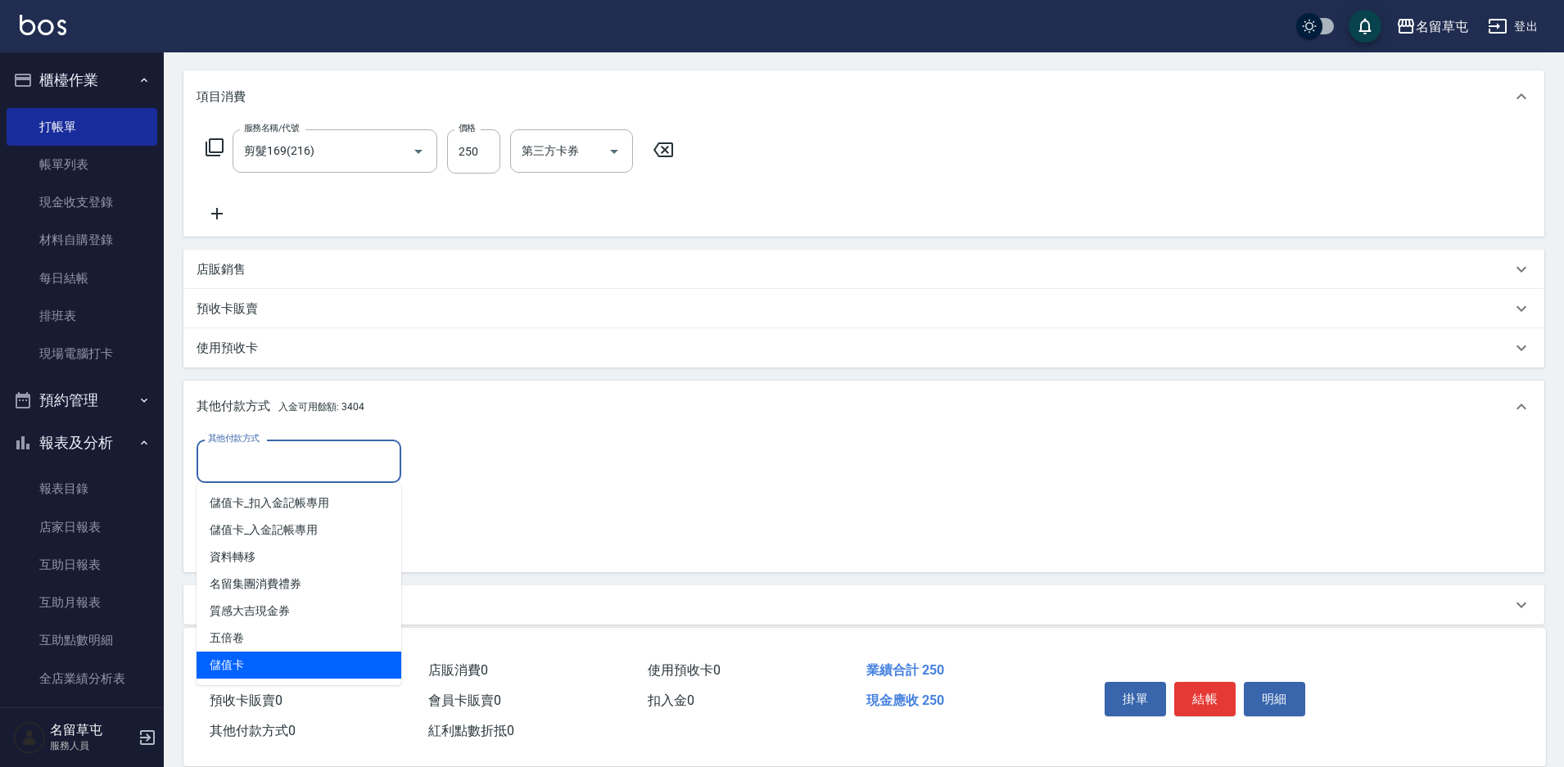
click at [231, 663] on span "儲值卡" at bounding box center [299, 665] width 205 height 27
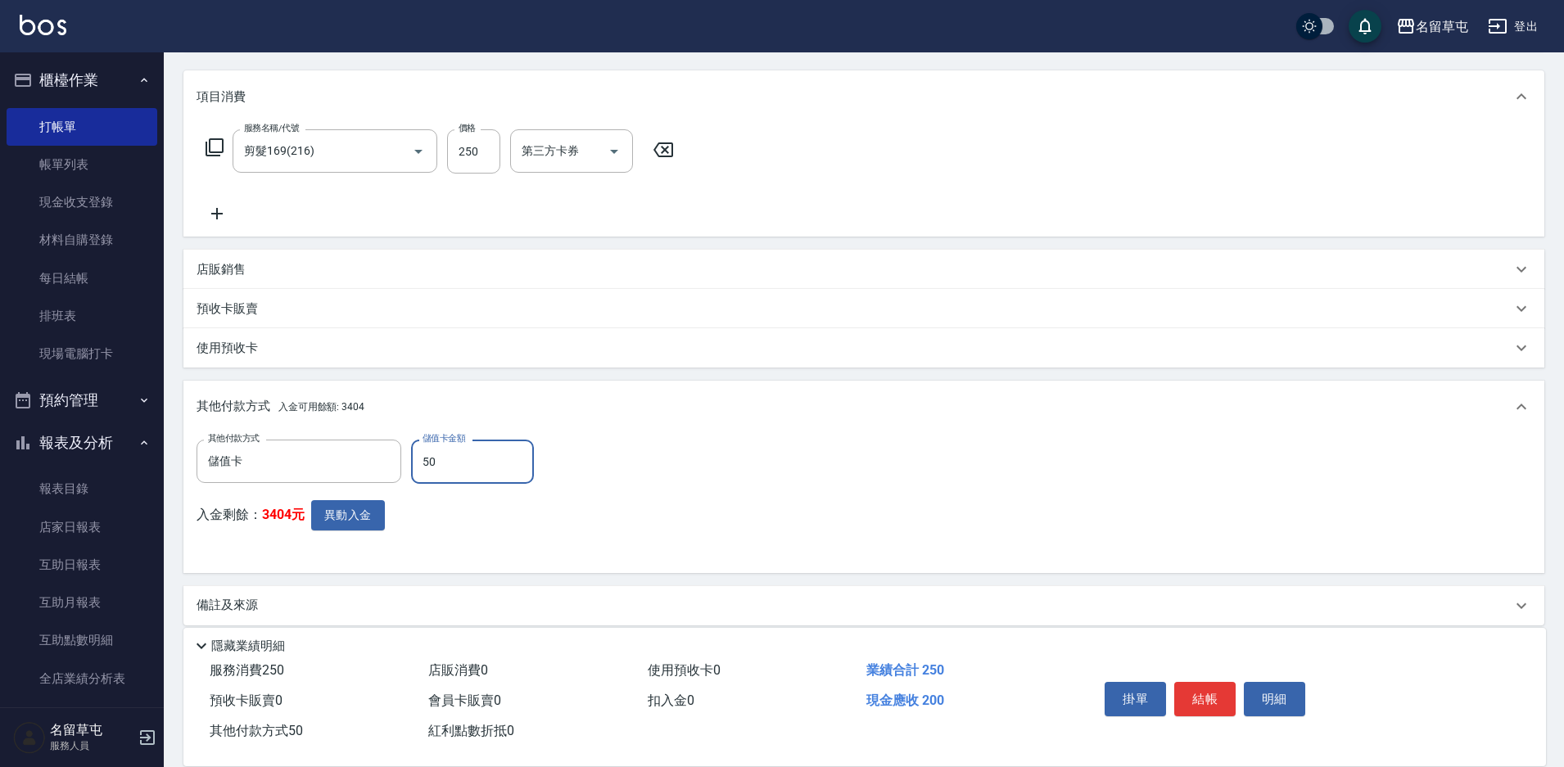
click at [703, 555] on div "其他付款方式 儲值卡 其他付款方式 儲值卡金額 50 儲值卡金額 入金剩餘： 3404元 異動入金" at bounding box center [864, 500] width 1335 height 120
click at [330, 519] on button "異動入金" at bounding box center [348, 515] width 74 height 30
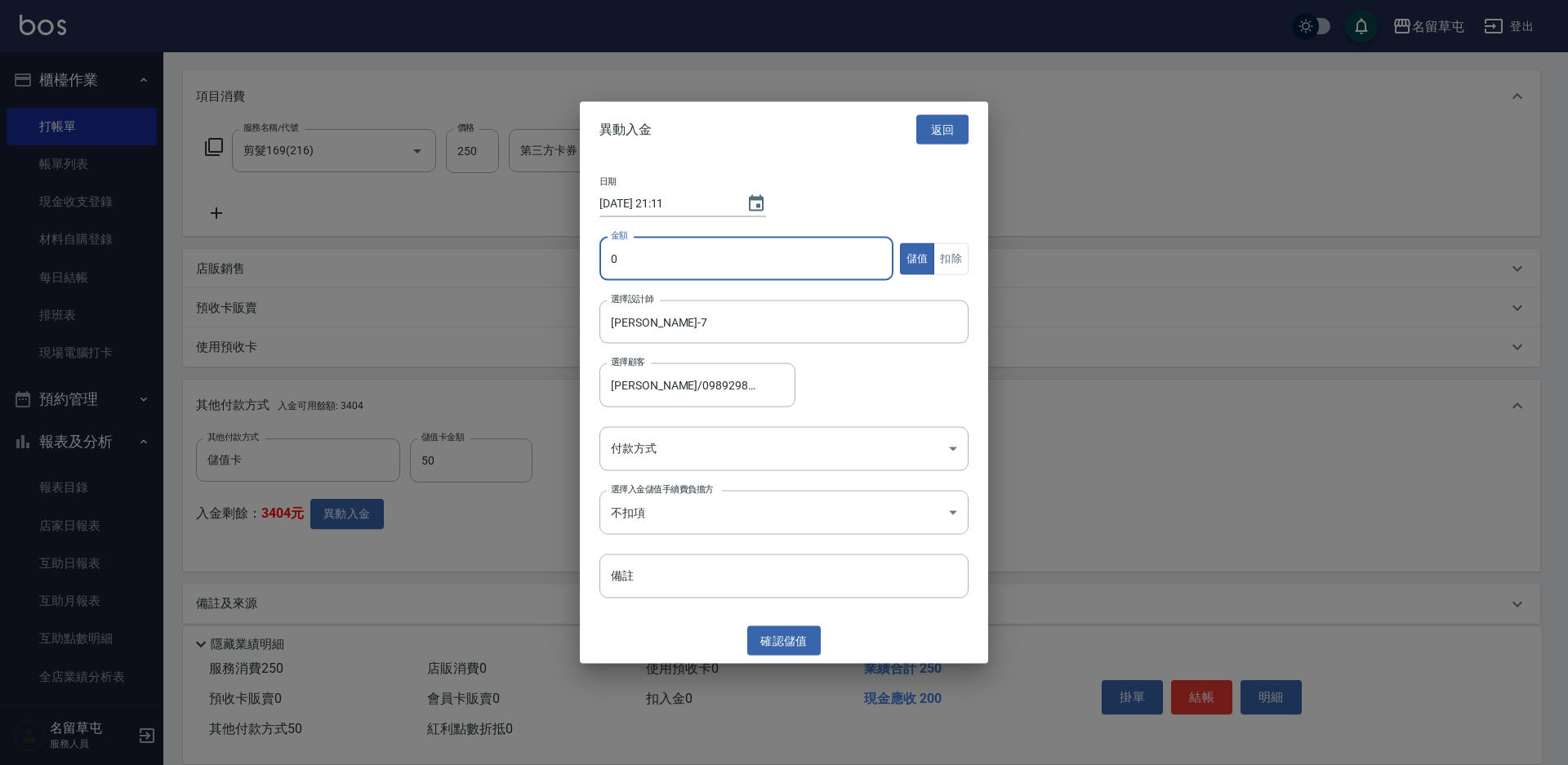
click at [672, 250] on input "0" at bounding box center [746, 258] width 294 height 44
click at [955, 259] on button "扣除" at bounding box center [951, 258] width 35 height 32
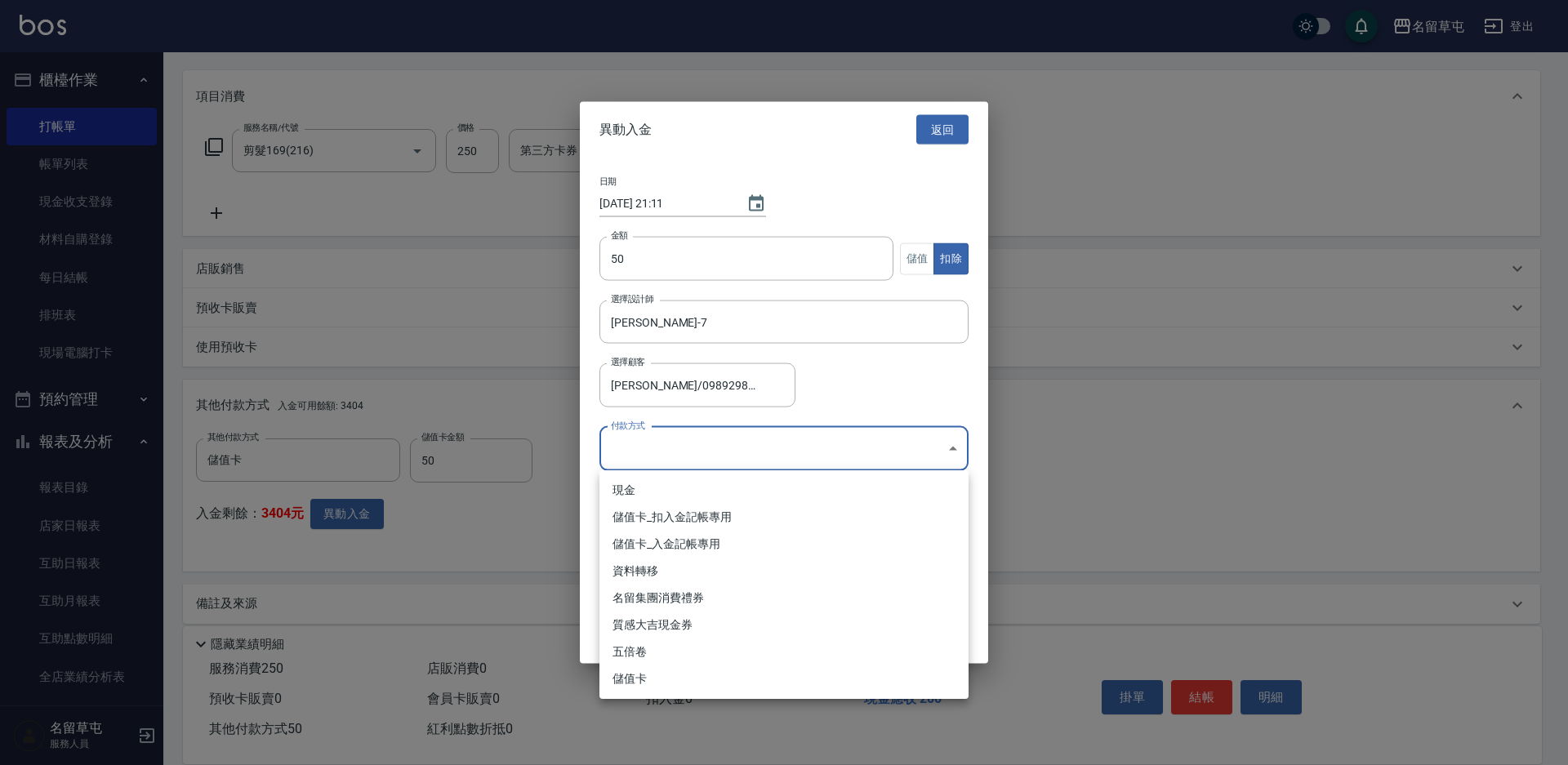
click at [719, 448] on body "名留草屯 登出 櫃檯作業 打帳單 帳單列表 現金收支登錄 材料自購登錄 每日結帳 排班表 現場電腦打卡 預約管理 預約管理 單日預約紀錄 單週預約紀錄 報表及…" at bounding box center [784, 291] width 1568 height 978
click at [685, 507] on li "儲值卡_扣入金記帳專用" at bounding box center [784, 517] width 369 height 27
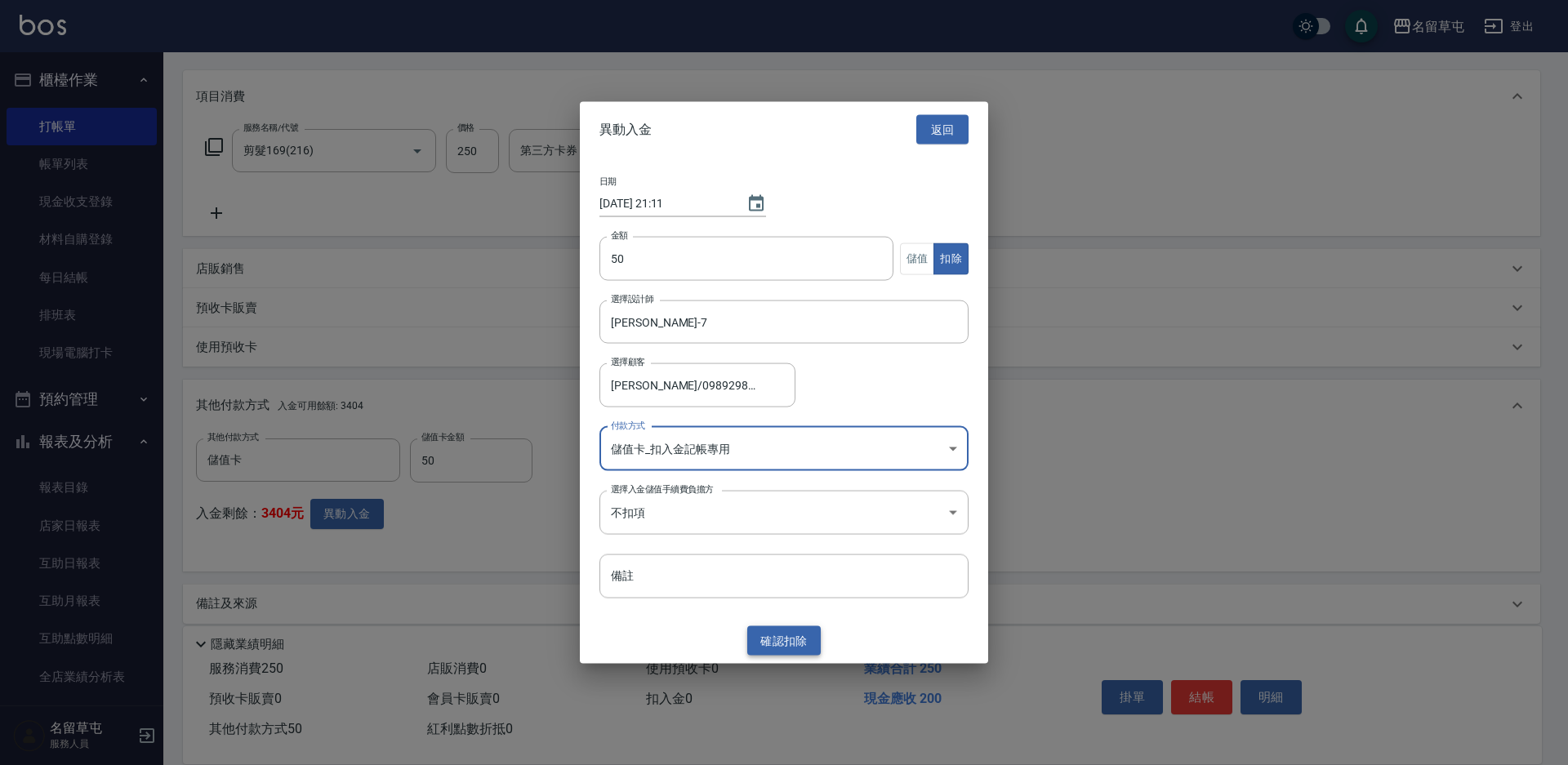
click at [798, 634] on button "確認 扣除" at bounding box center [784, 640] width 74 height 30
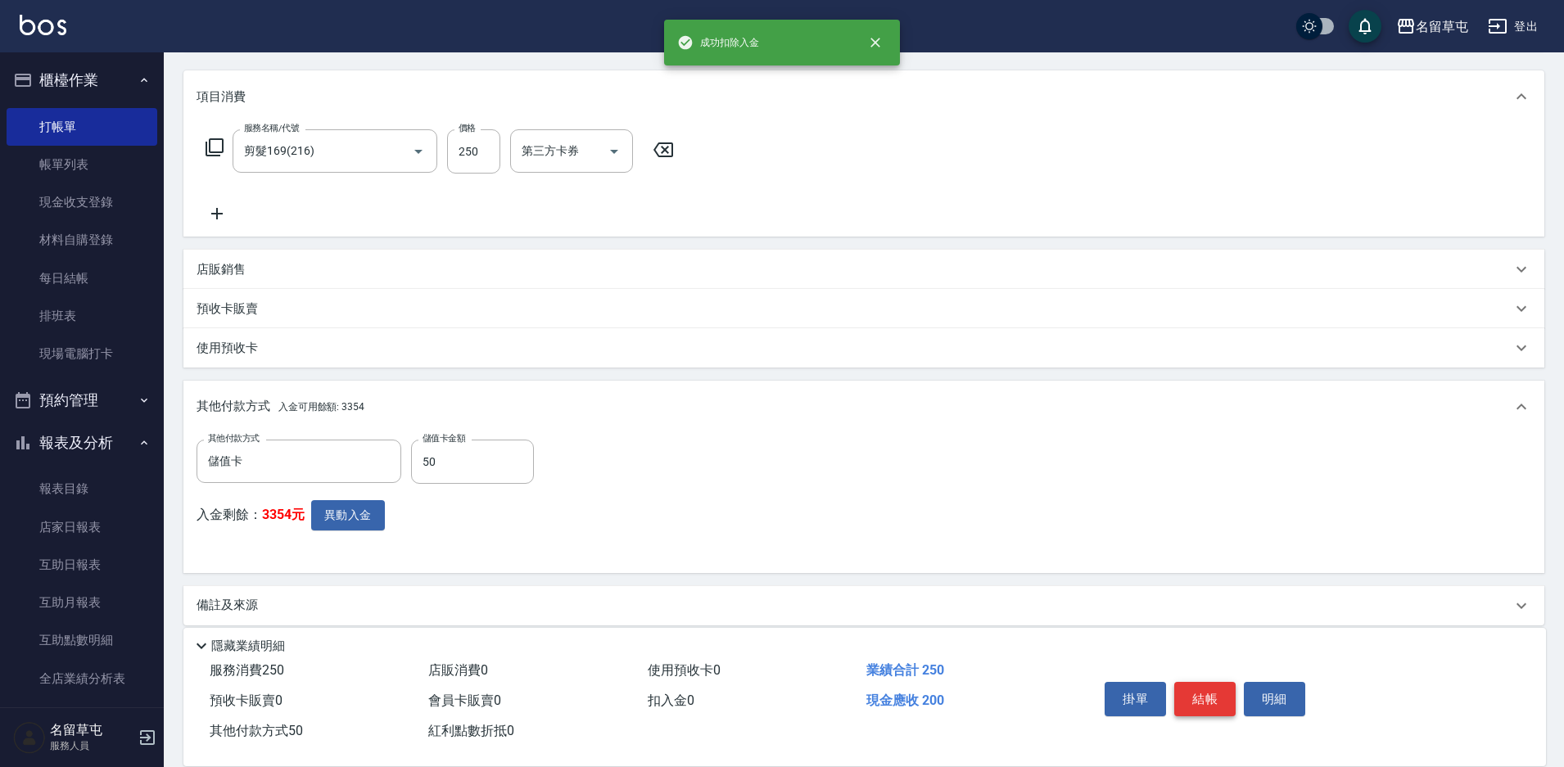
click at [1227, 703] on button "結帳" at bounding box center [1204, 699] width 61 height 34
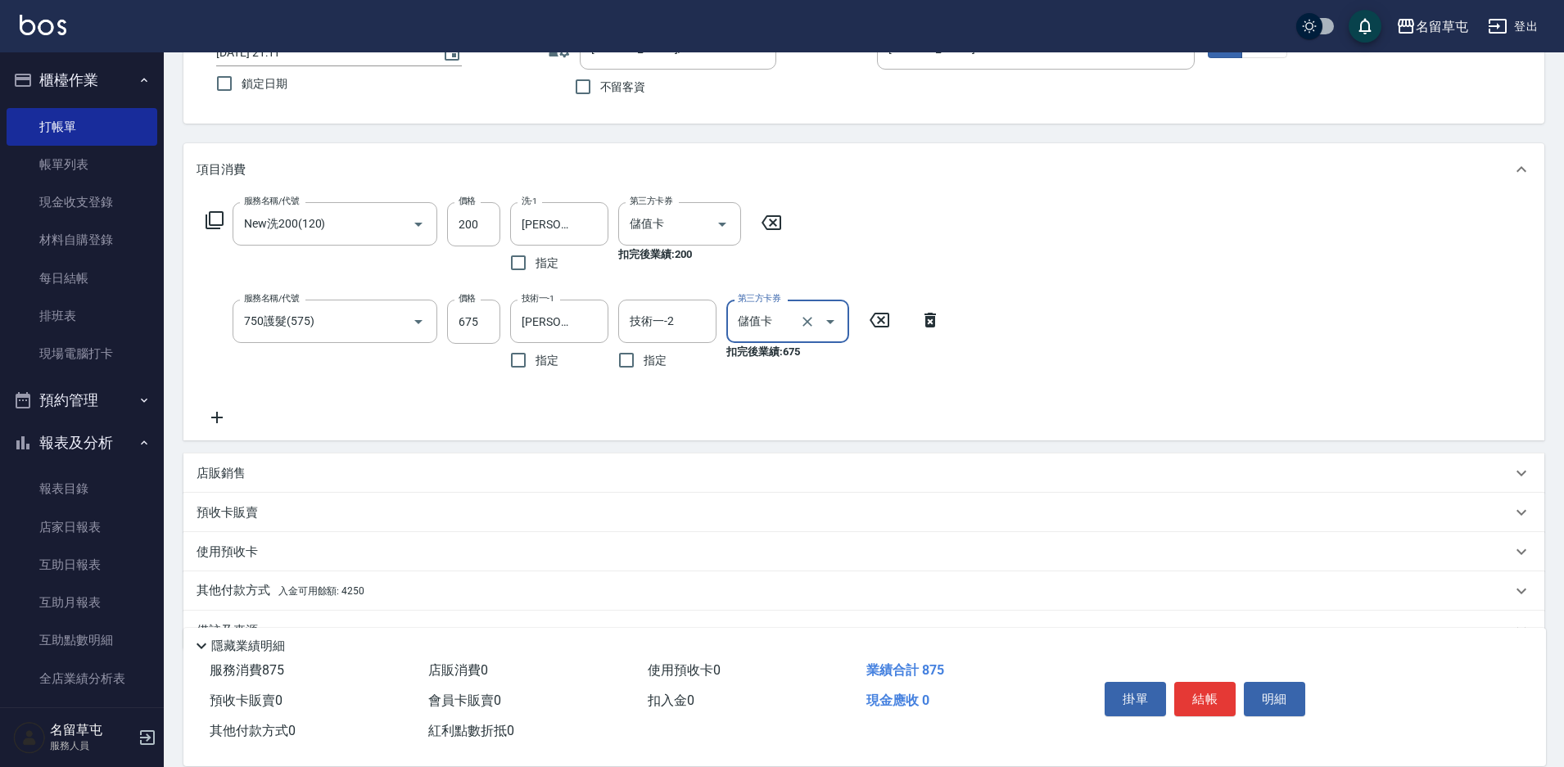
scroll to position [165, 0]
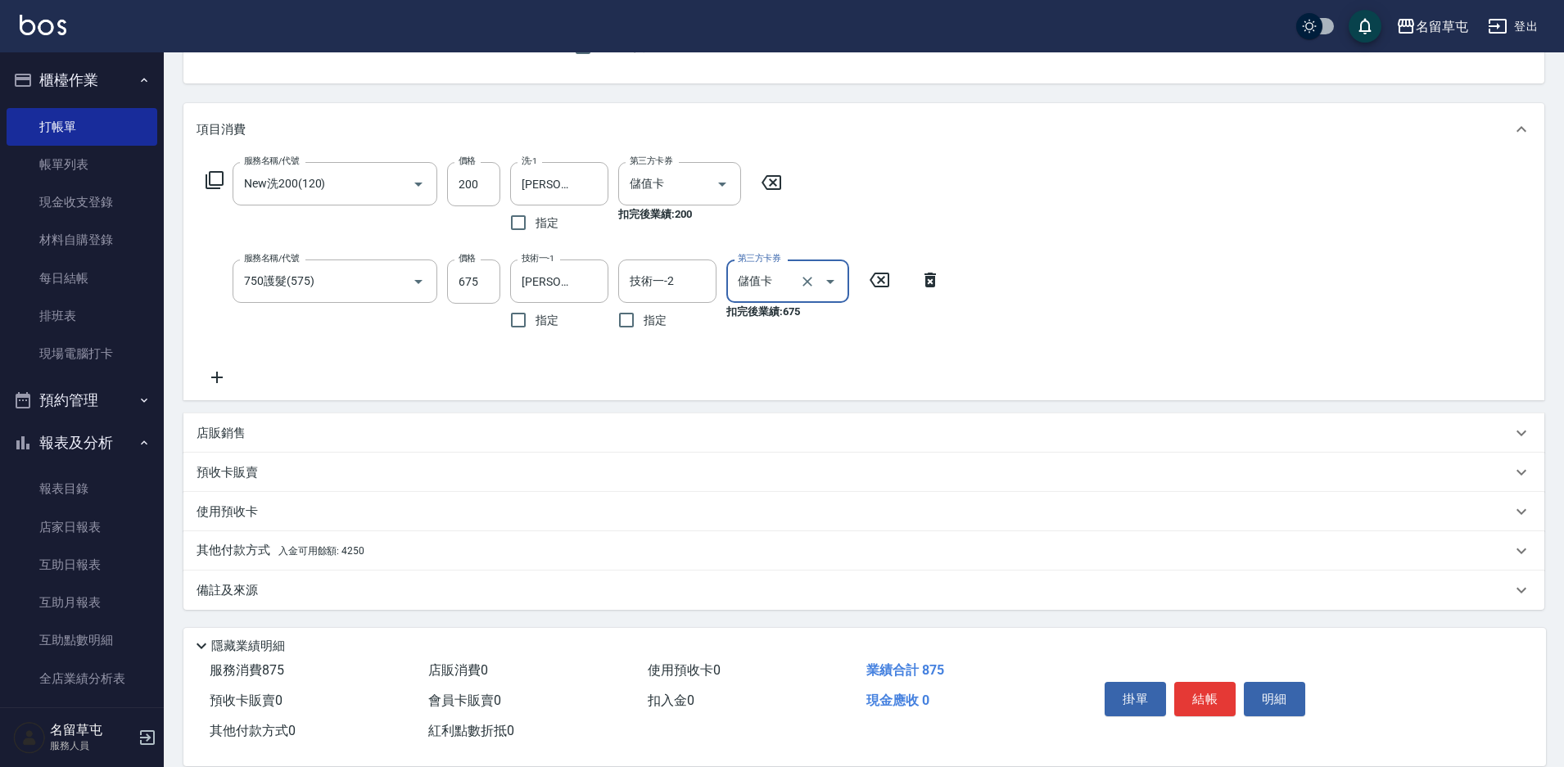
click at [237, 551] on p "其他付款方式 入金可用餘額: 4250" at bounding box center [281, 551] width 168 height 18
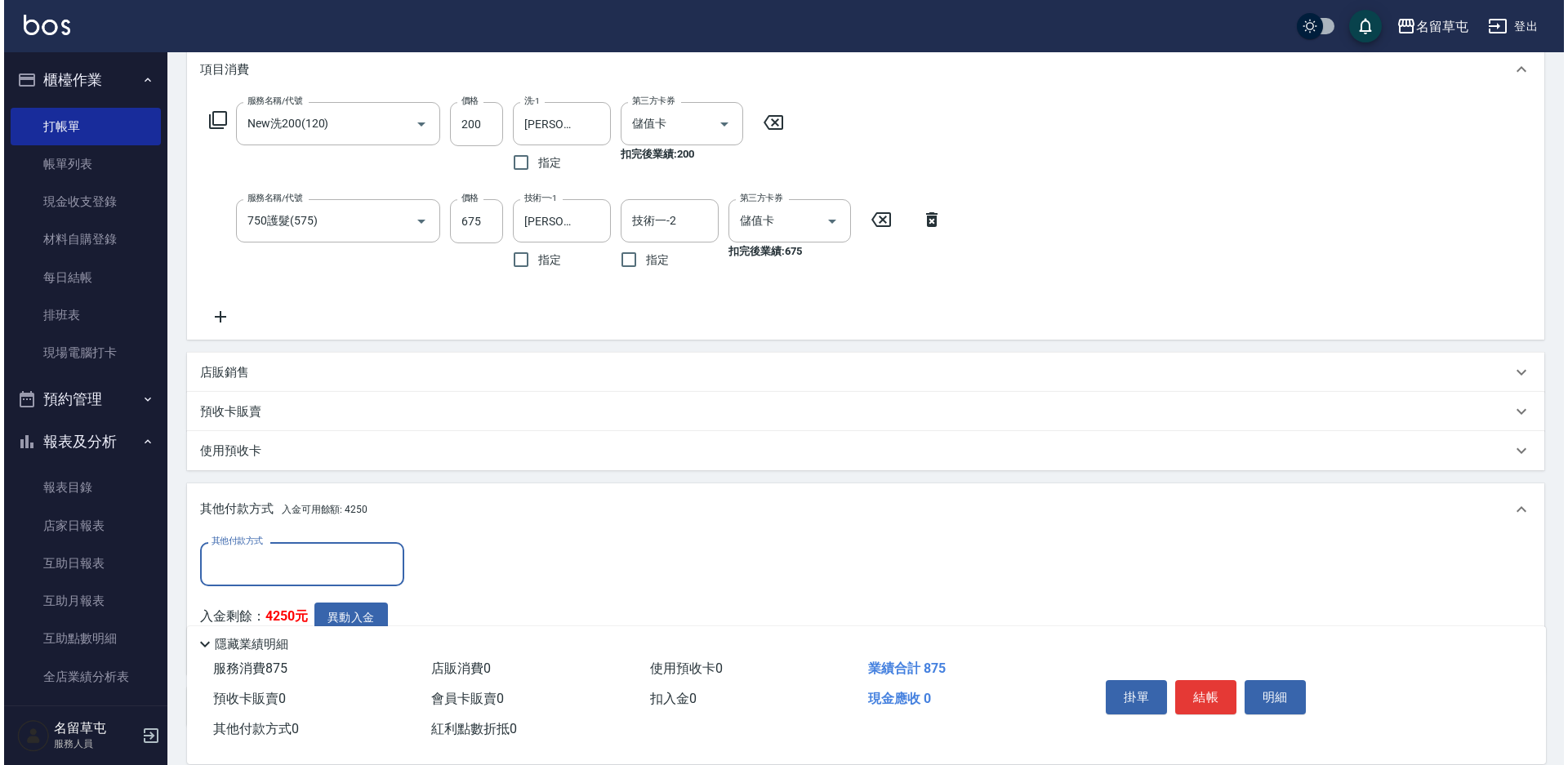
scroll to position [328, 0]
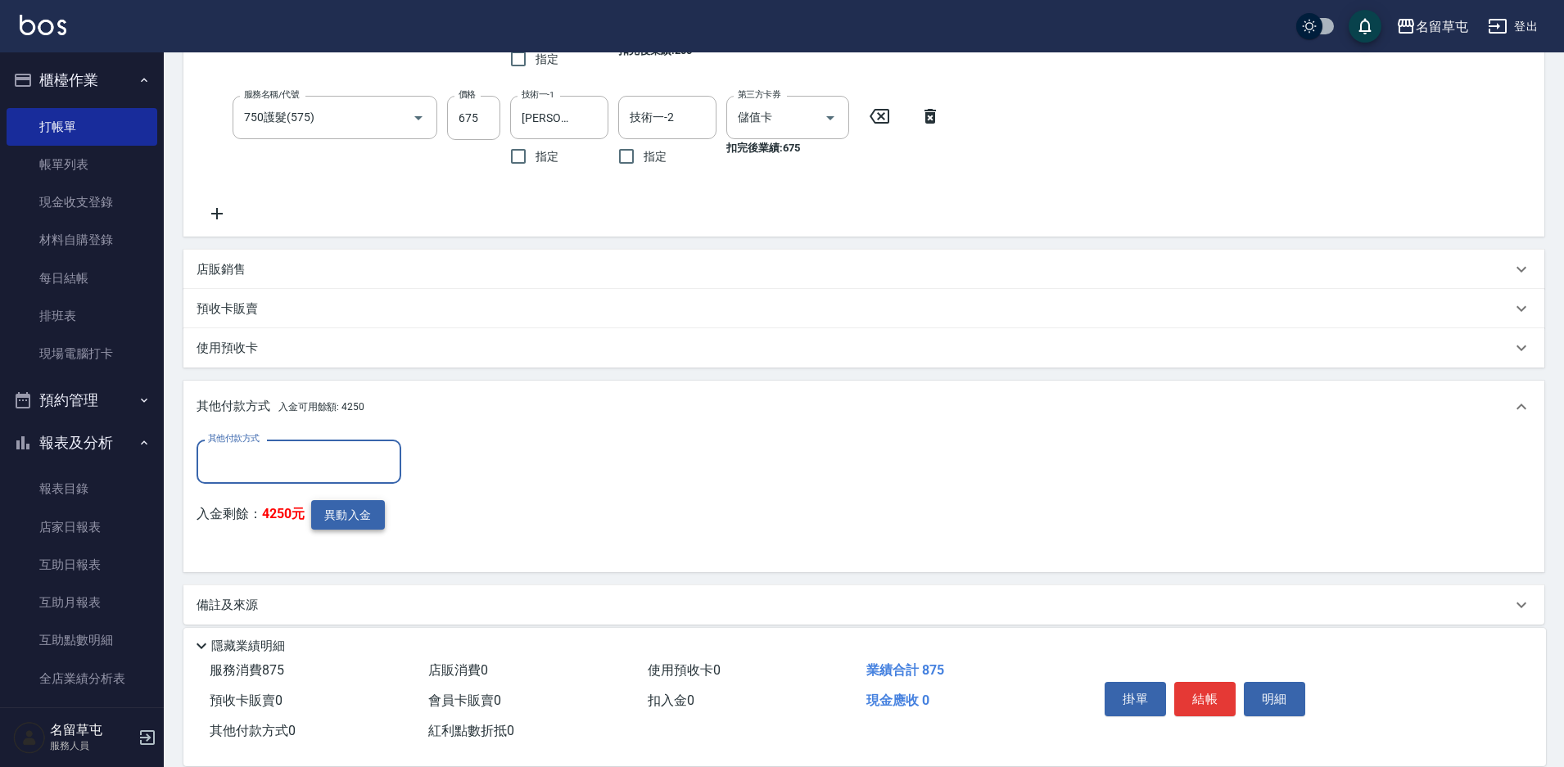
click at [354, 518] on button "異動入金" at bounding box center [348, 515] width 74 height 30
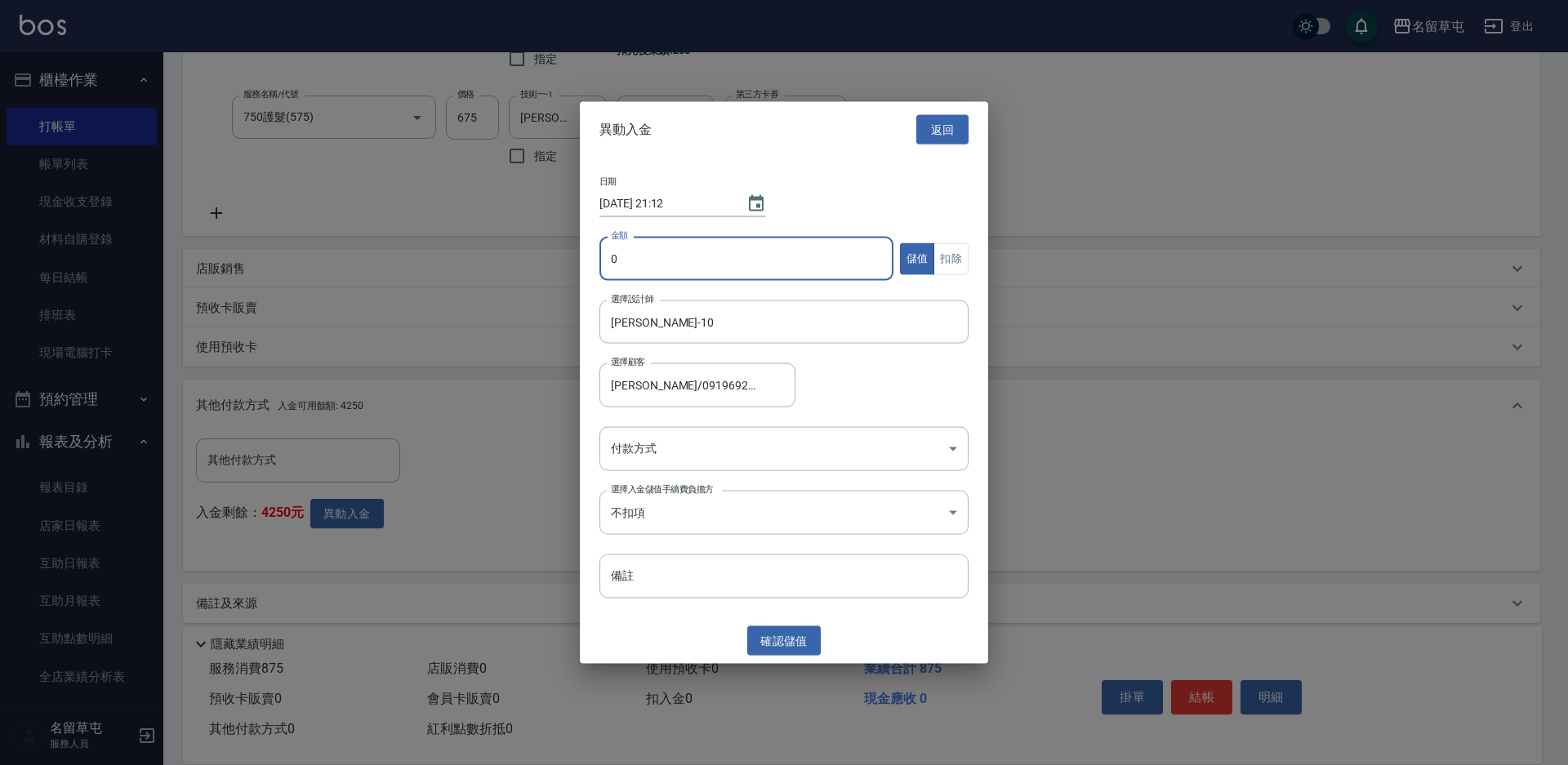
click at [660, 271] on input "0" at bounding box center [746, 258] width 294 height 44
click at [952, 259] on button "扣除" at bounding box center [951, 258] width 35 height 32
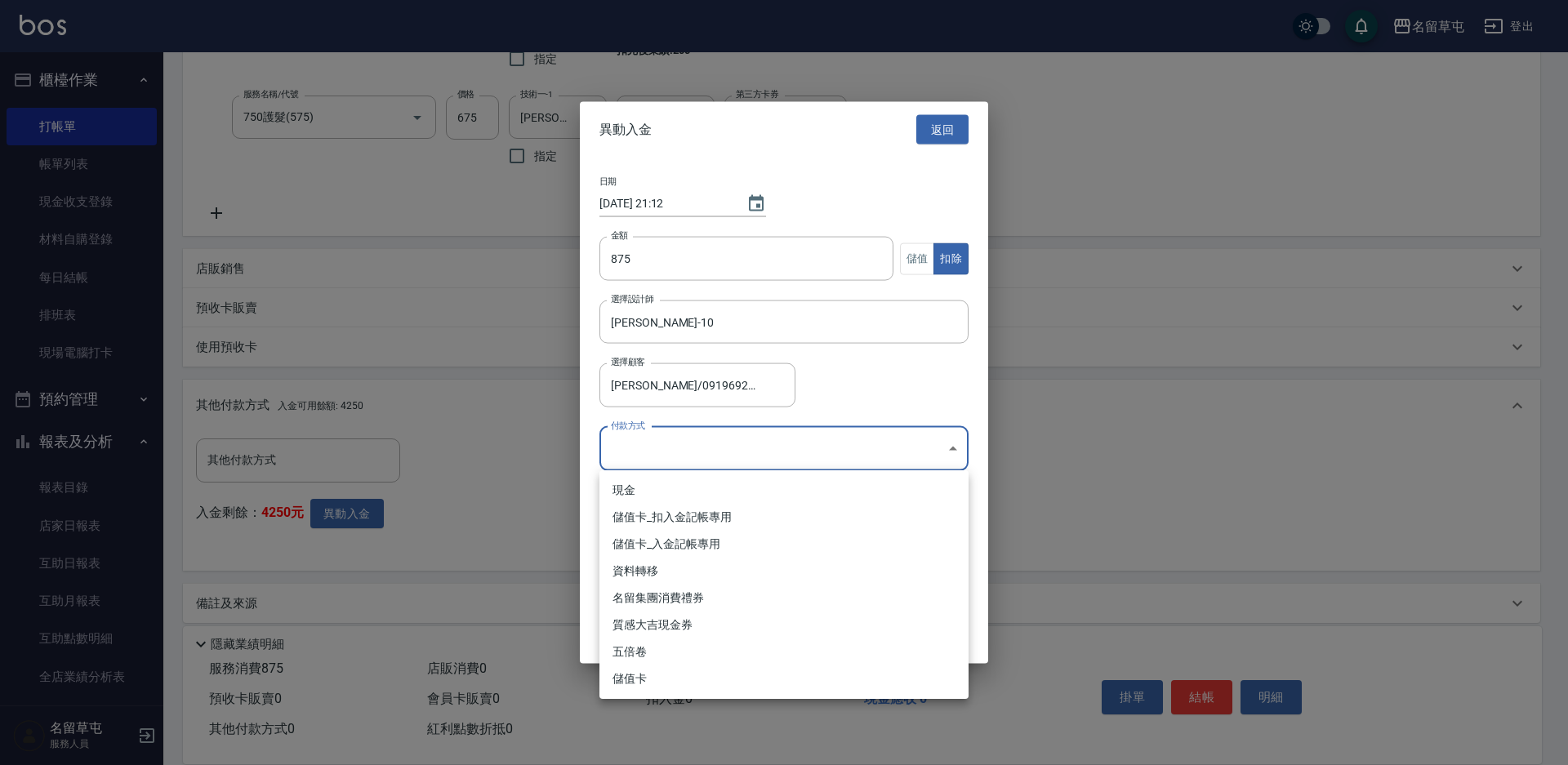
click at [645, 463] on body "名留草屯 登出 櫃檯作業 打帳單 帳單列表 現金收支登錄 材料自購登錄 每日結帳 排班表 現場電腦打卡 預約管理 預約管理 單日預約紀錄 單週預約紀錄 報表及…" at bounding box center [784, 225] width 1568 height 1108
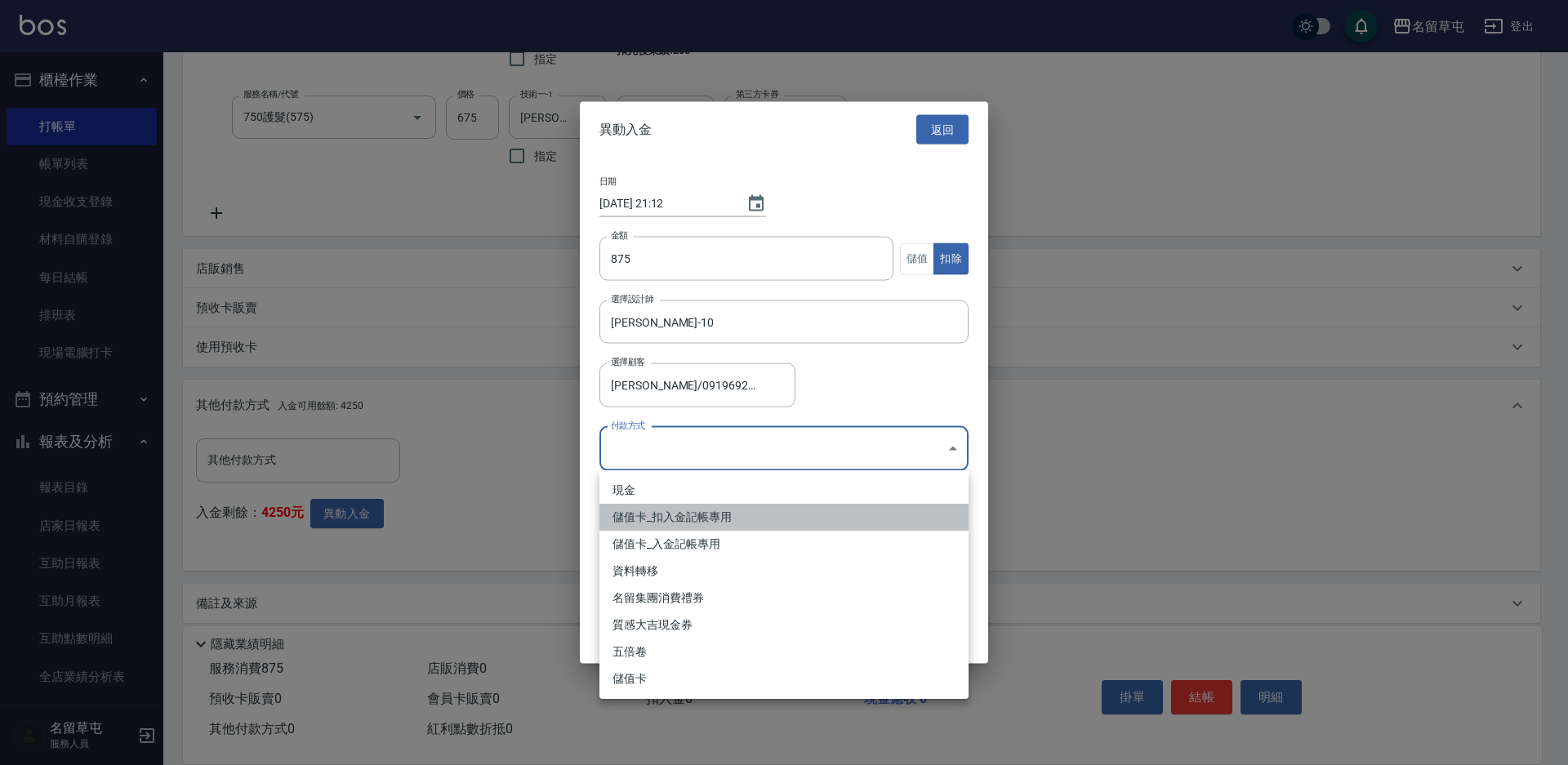
click at [645, 518] on li "儲值卡_扣入金記帳專用" at bounding box center [784, 517] width 369 height 27
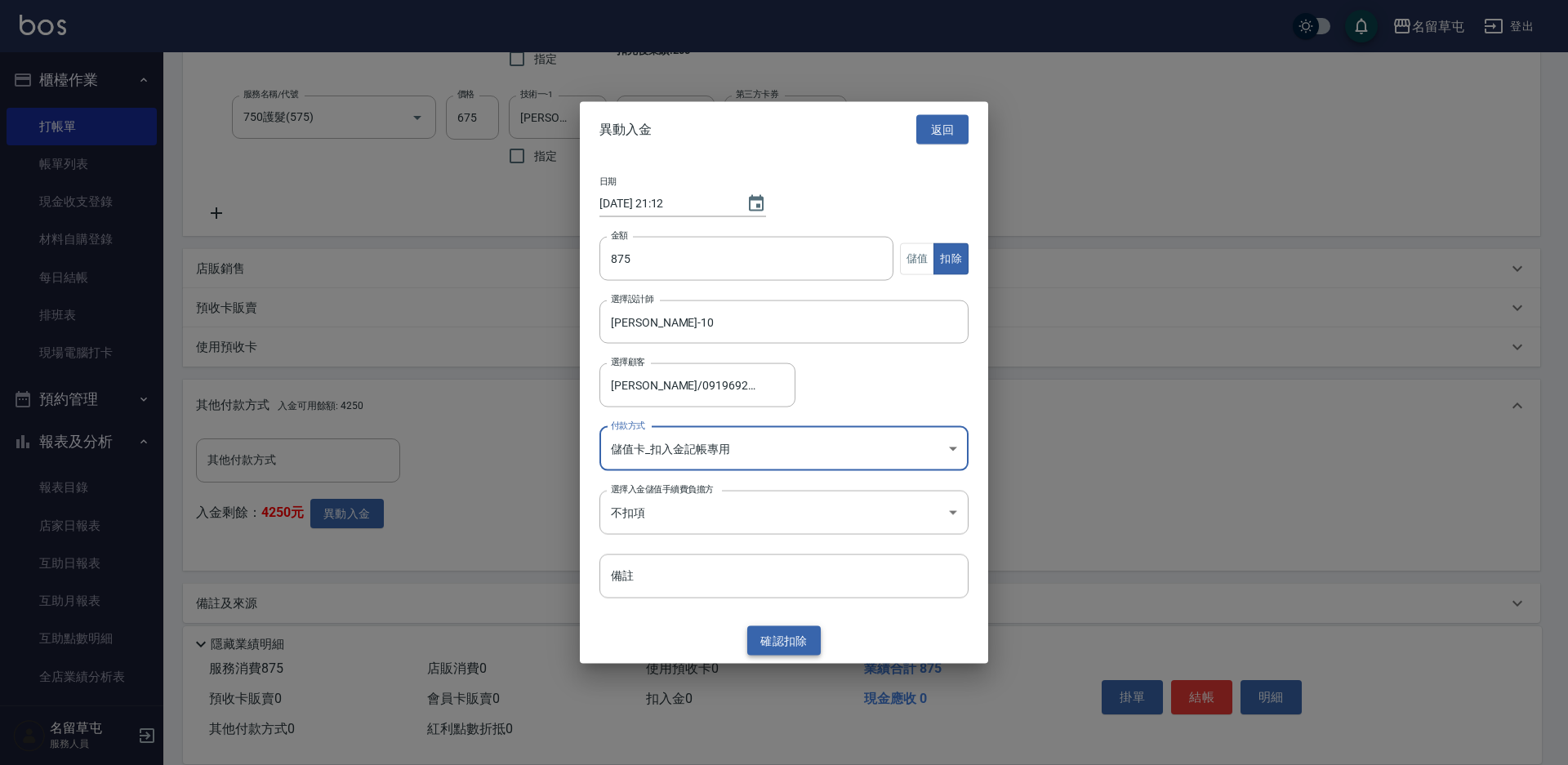
click at [785, 645] on button "確認 扣除" at bounding box center [784, 640] width 74 height 30
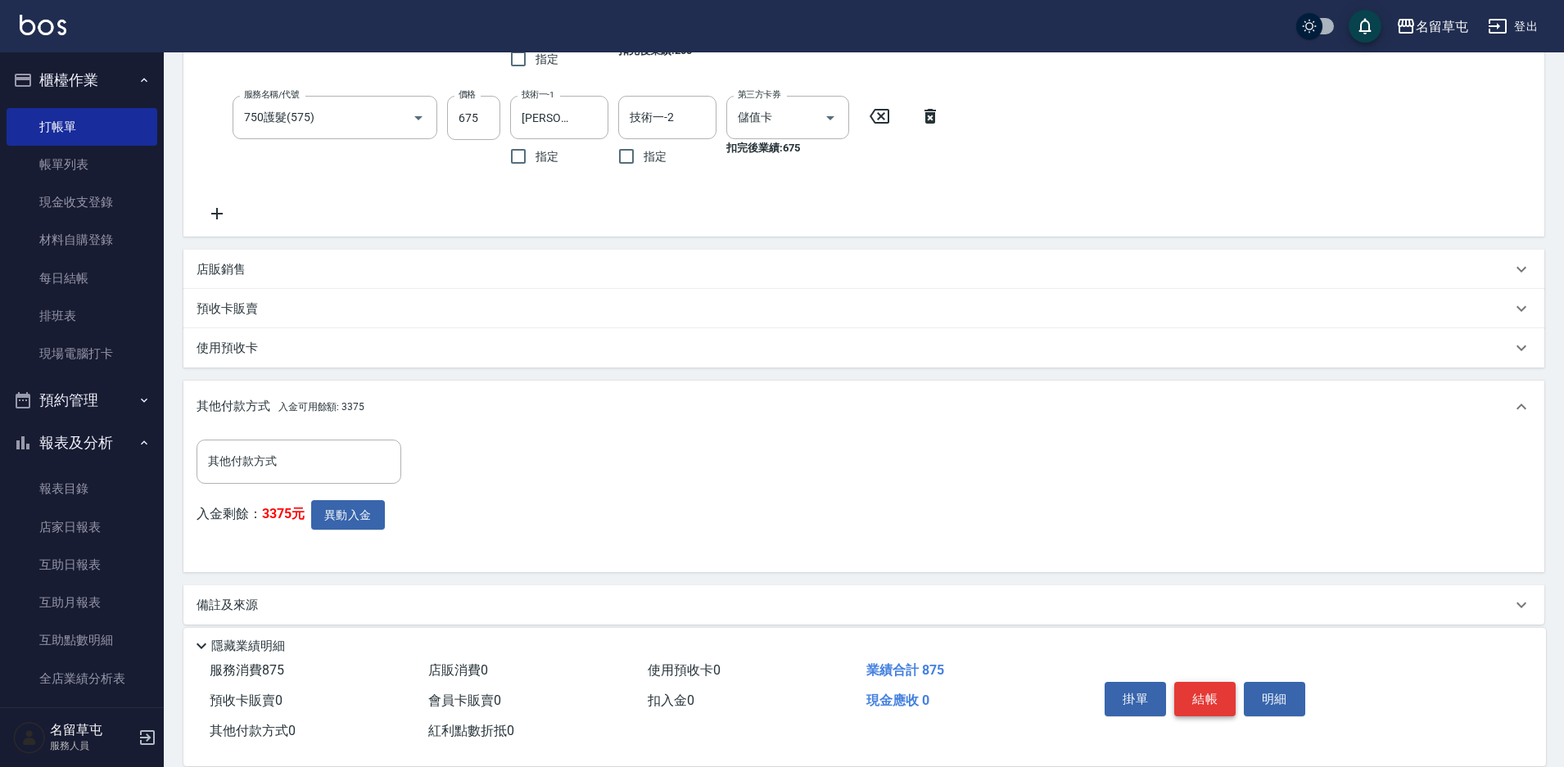
click at [1223, 695] on button "結帳" at bounding box center [1204, 699] width 61 height 34
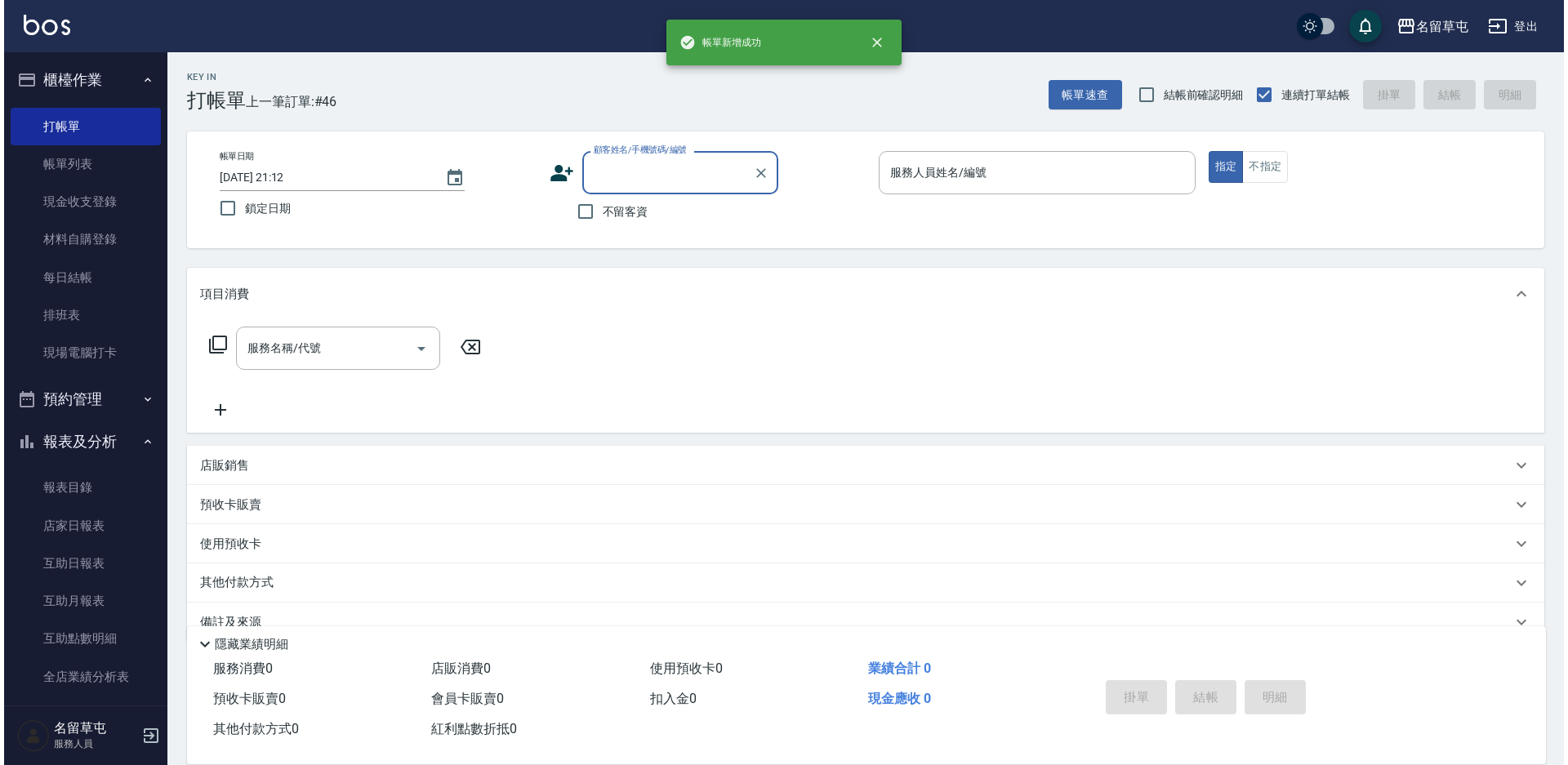
scroll to position [0, 0]
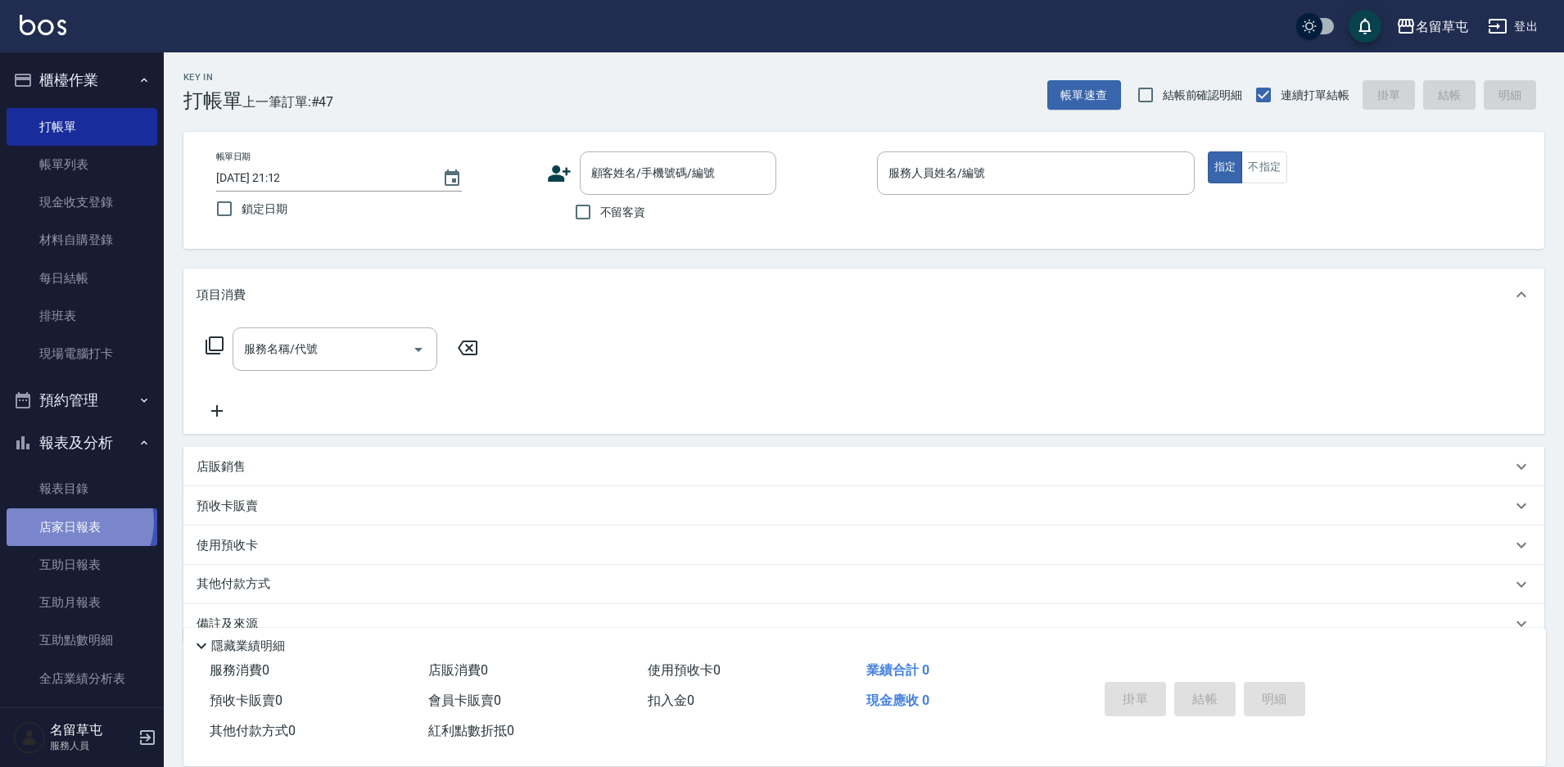
click at [76, 522] on link "店家日報表" at bounding box center [82, 527] width 151 height 38
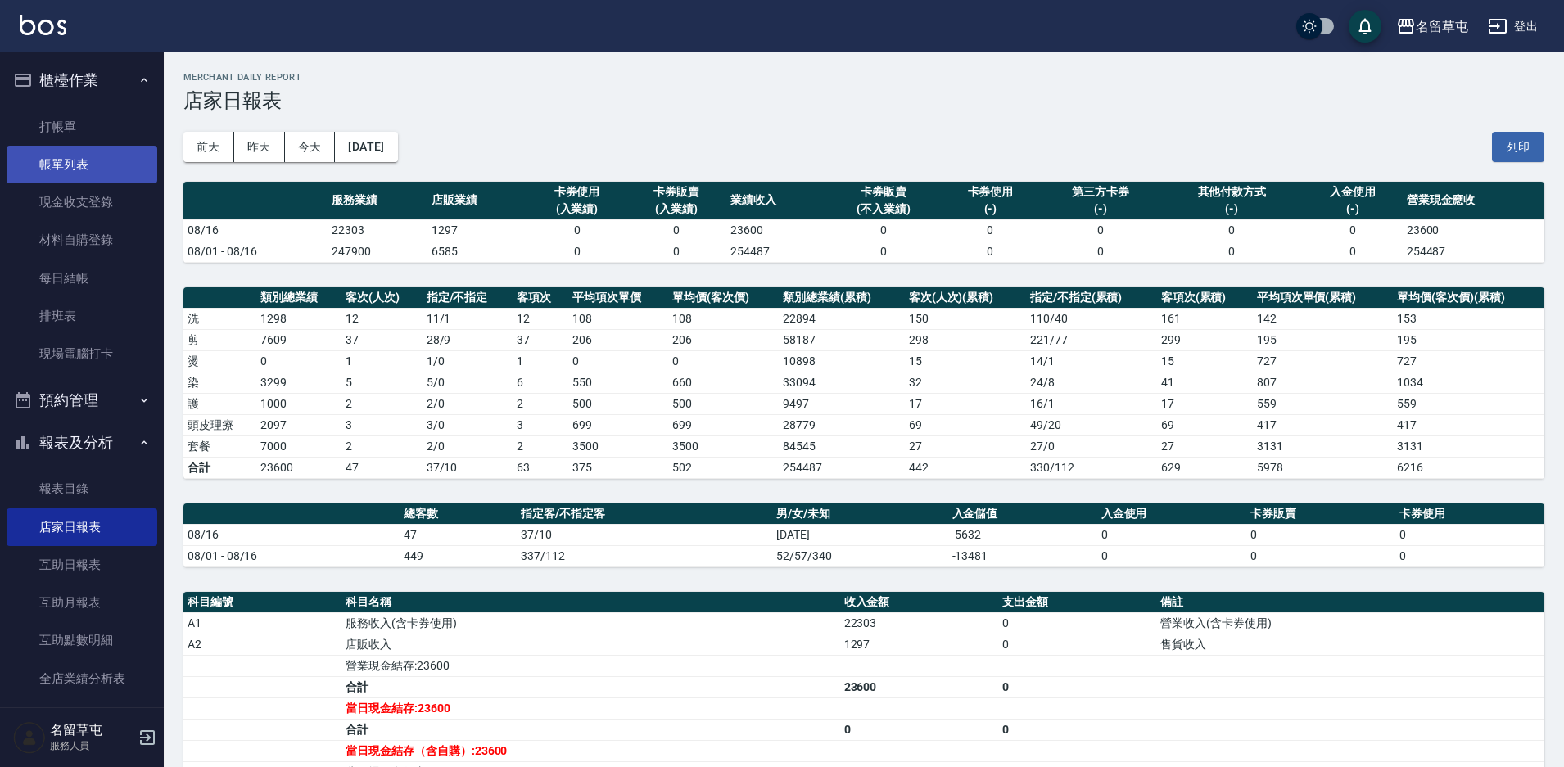
click at [78, 164] on link "帳單列表" at bounding box center [82, 165] width 151 height 38
click at [72, 171] on link "帳單列表" at bounding box center [82, 165] width 151 height 38
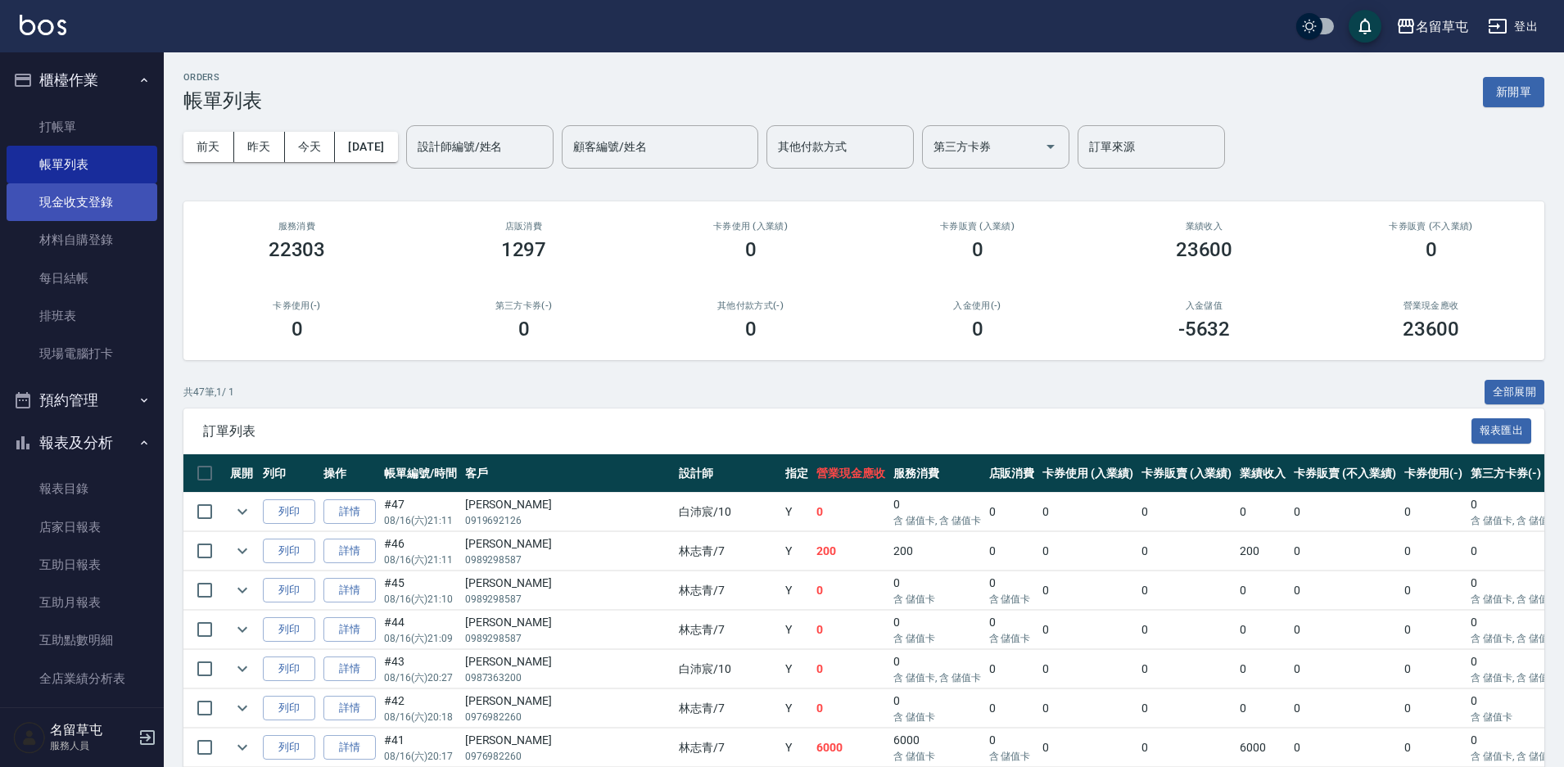
click at [78, 214] on link "現金收支登錄" at bounding box center [82, 202] width 151 height 38
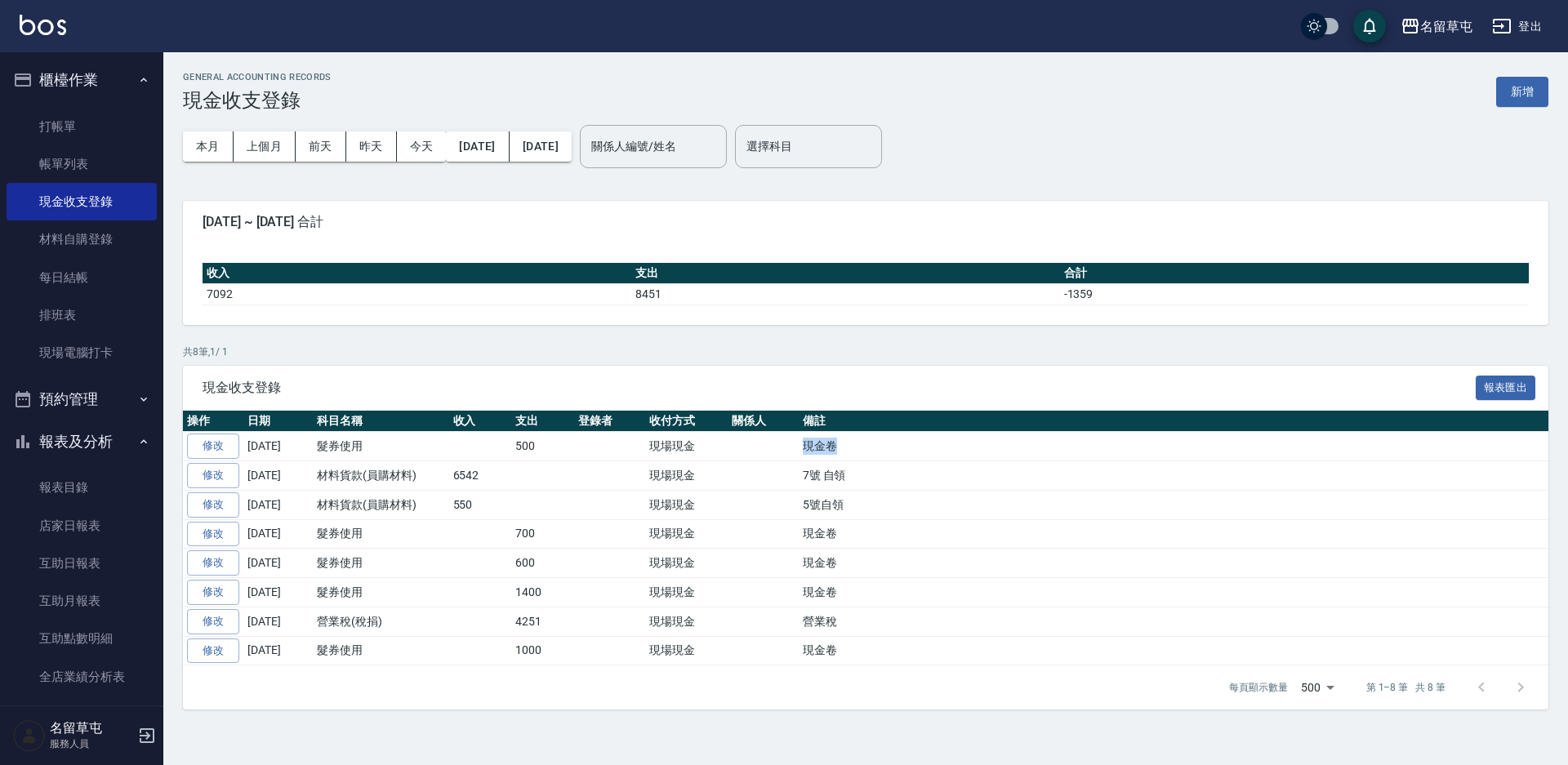
drag, startPoint x: 845, startPoint y: 440, endPoint x: 801, endPoint y: 445, distance: 44.3
click at [801, 445] on td "現金卷" at bounding box center [1174, 446] width 750 height 29
copy td "現金卷"
click at [1511, 89] on button "新增" at bounding box center [1522, 92] width 52 height 30
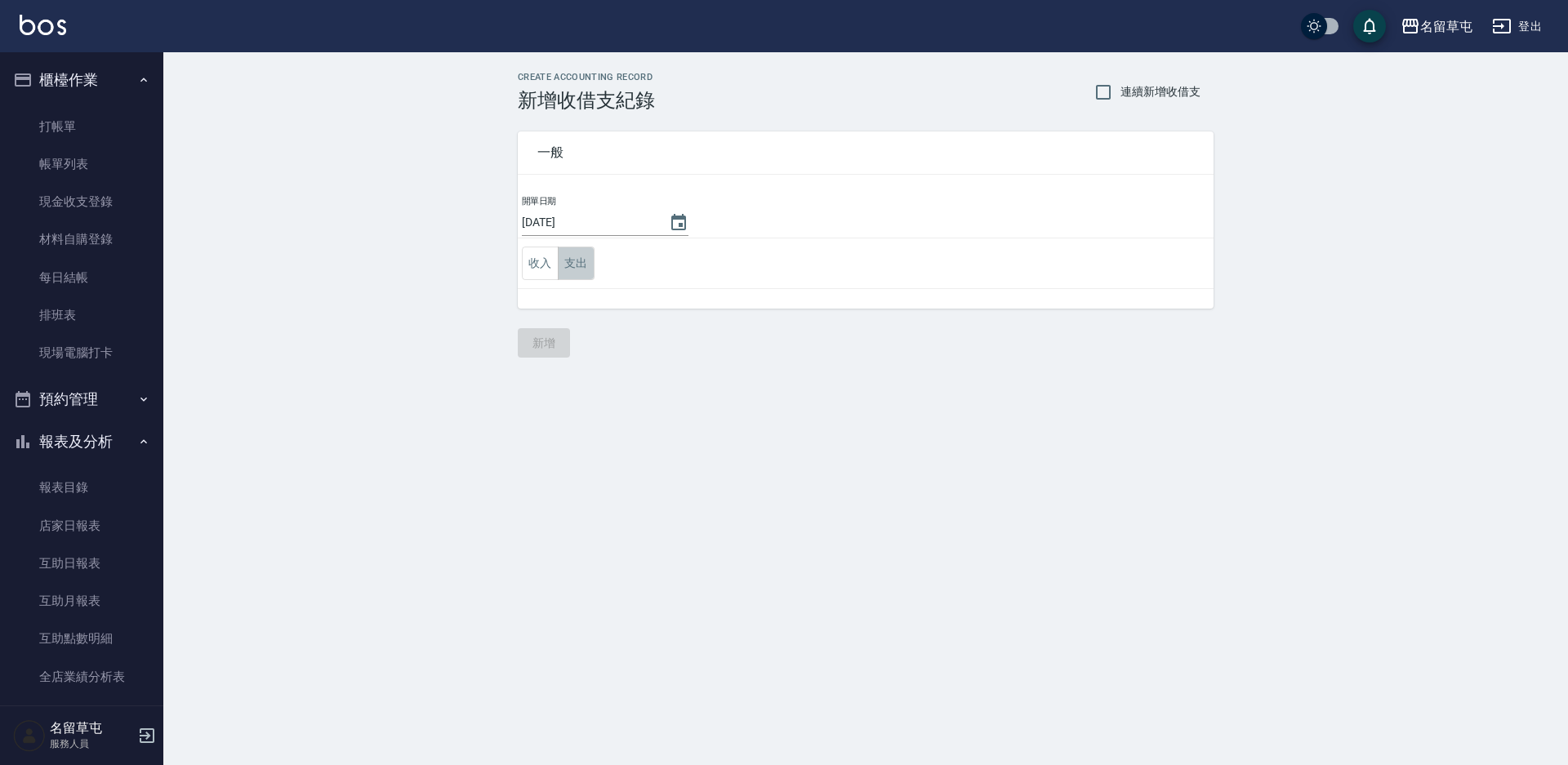
click at [575, 254] on button "支出" at bounding box center [576, 263] width 37 height 34
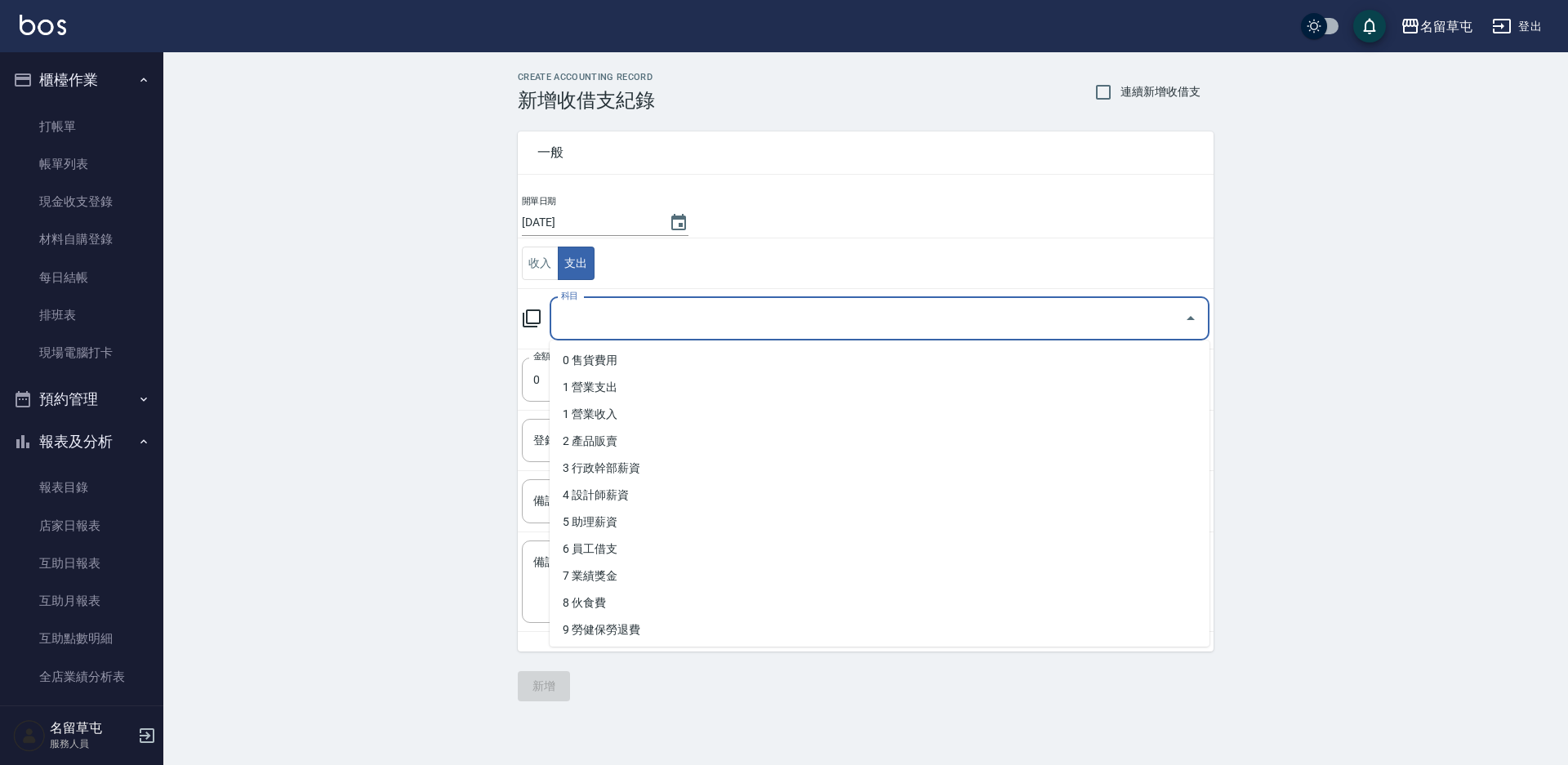
click at [606, 314] on input "科目" at bounding box center [867, 318] width 620 height 29
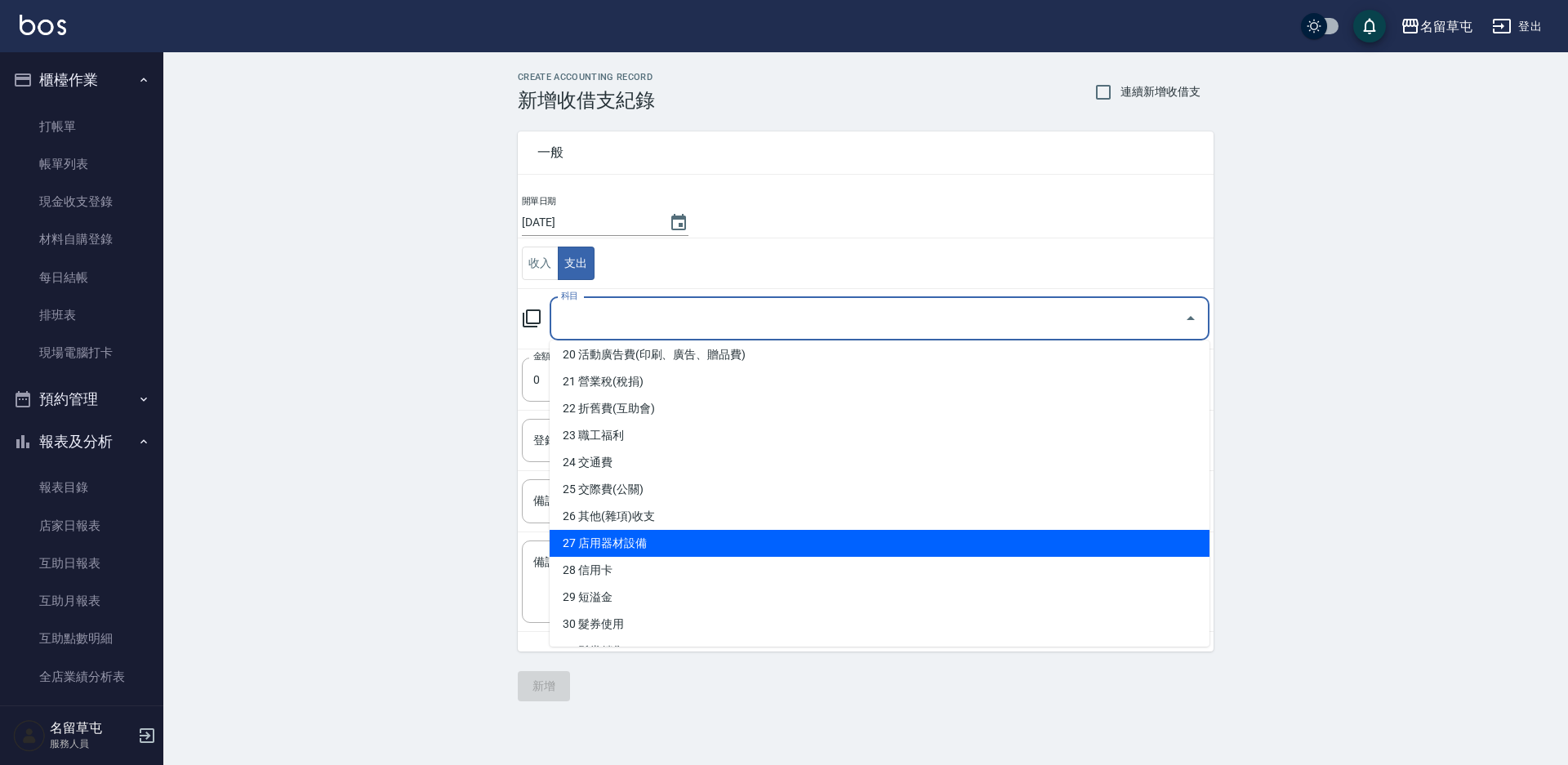
scroll to position [653, 0]
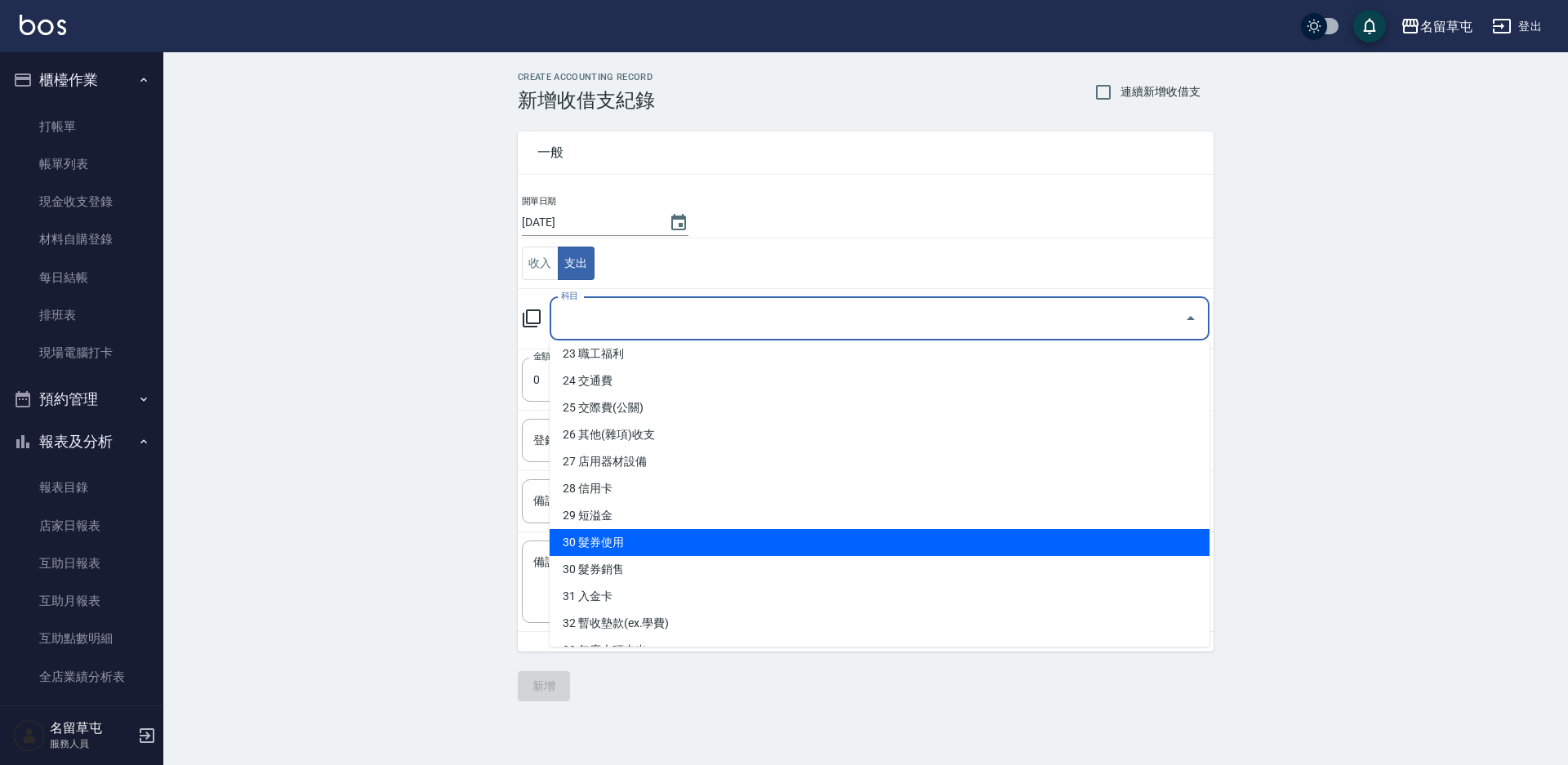
click at [610, 537] on li "30 髮券使用" at bounding box center [880, 543] width 660 height 27
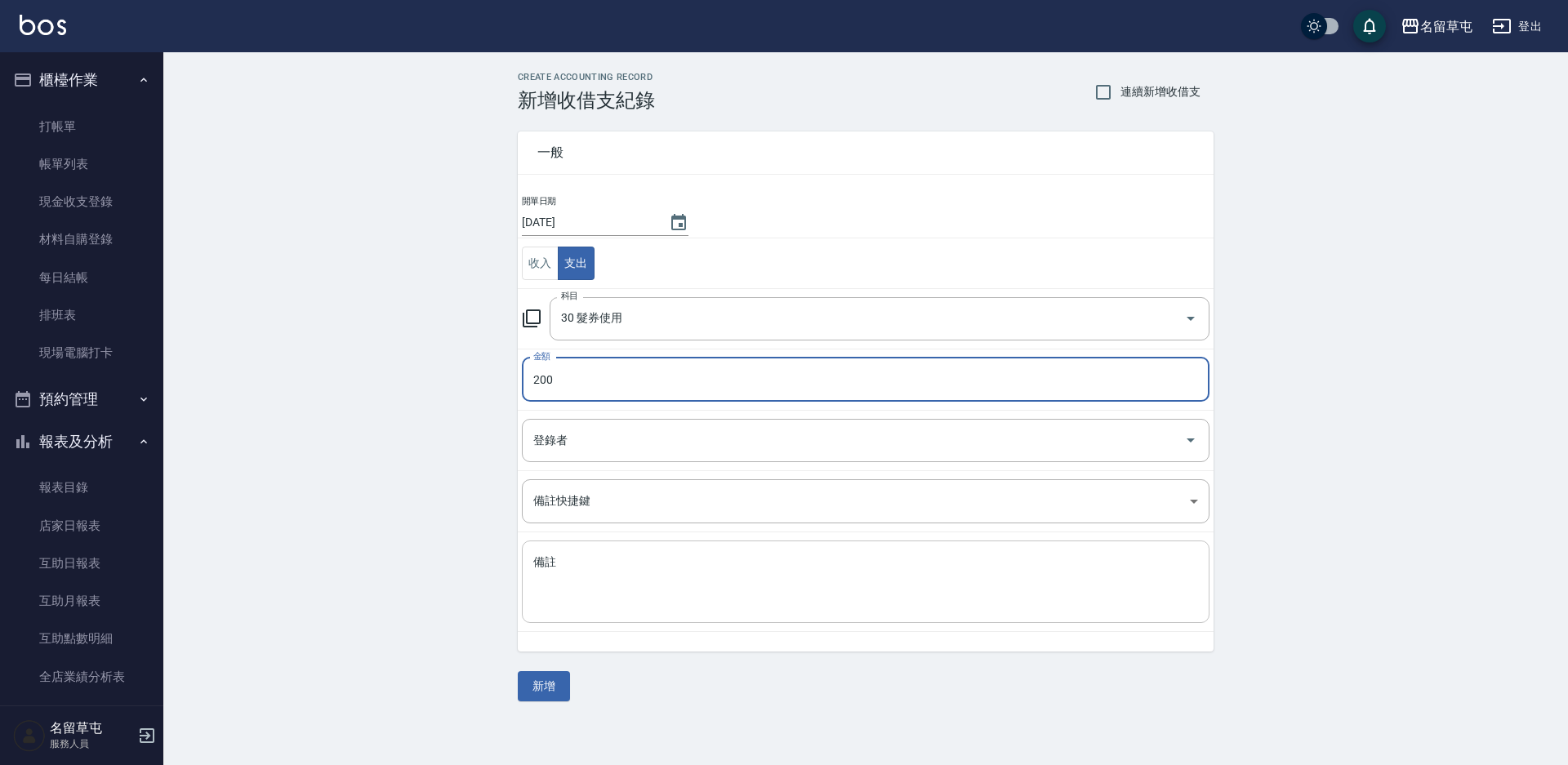
click at [588, 574] on textarea "備註" at bounding box center [866, 582] width 665 height 56
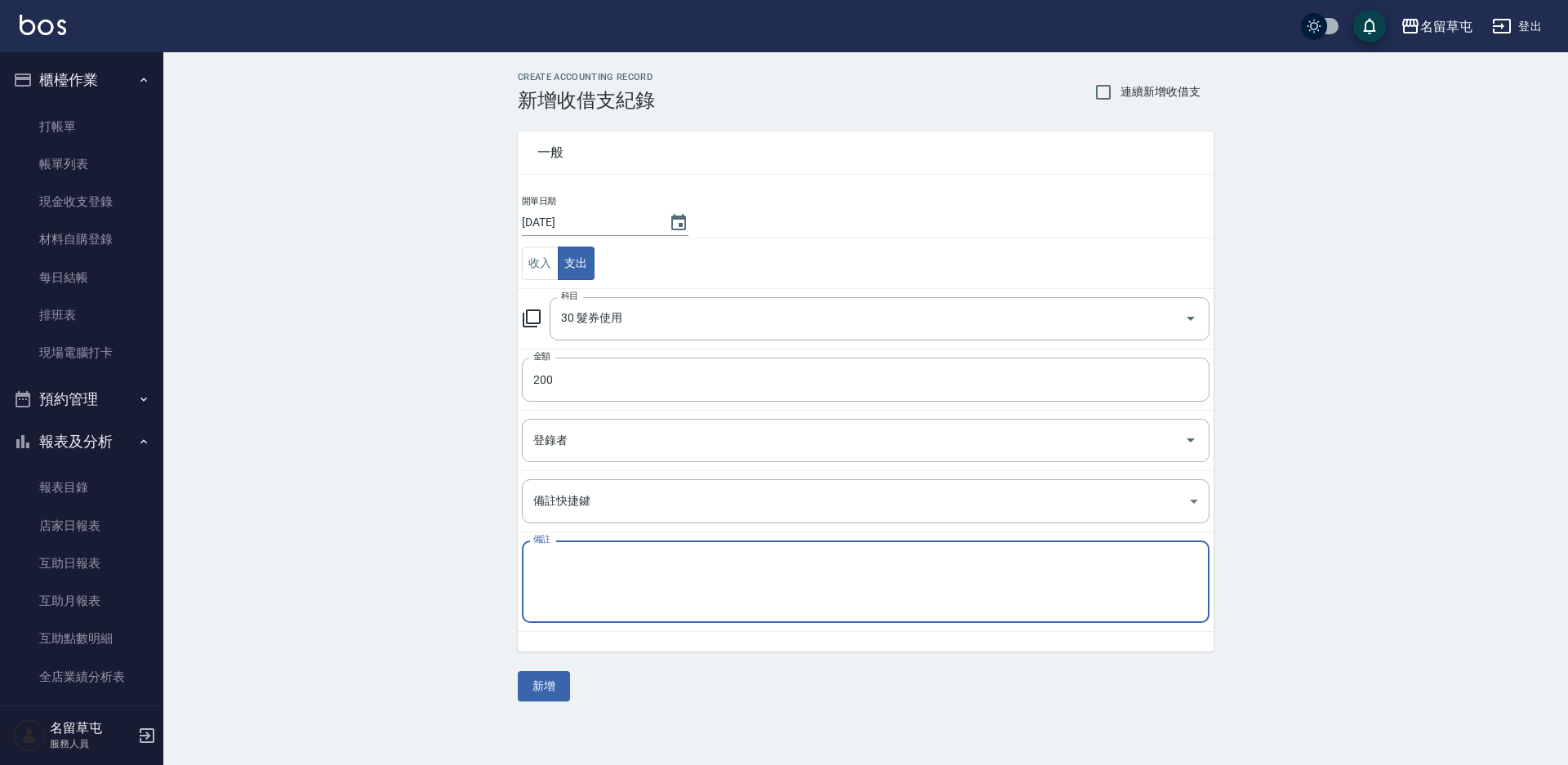
paste textarea "現金卷"
click at [539, 698] on button "新增" at bounding box center [544, 686] width 52 height 30
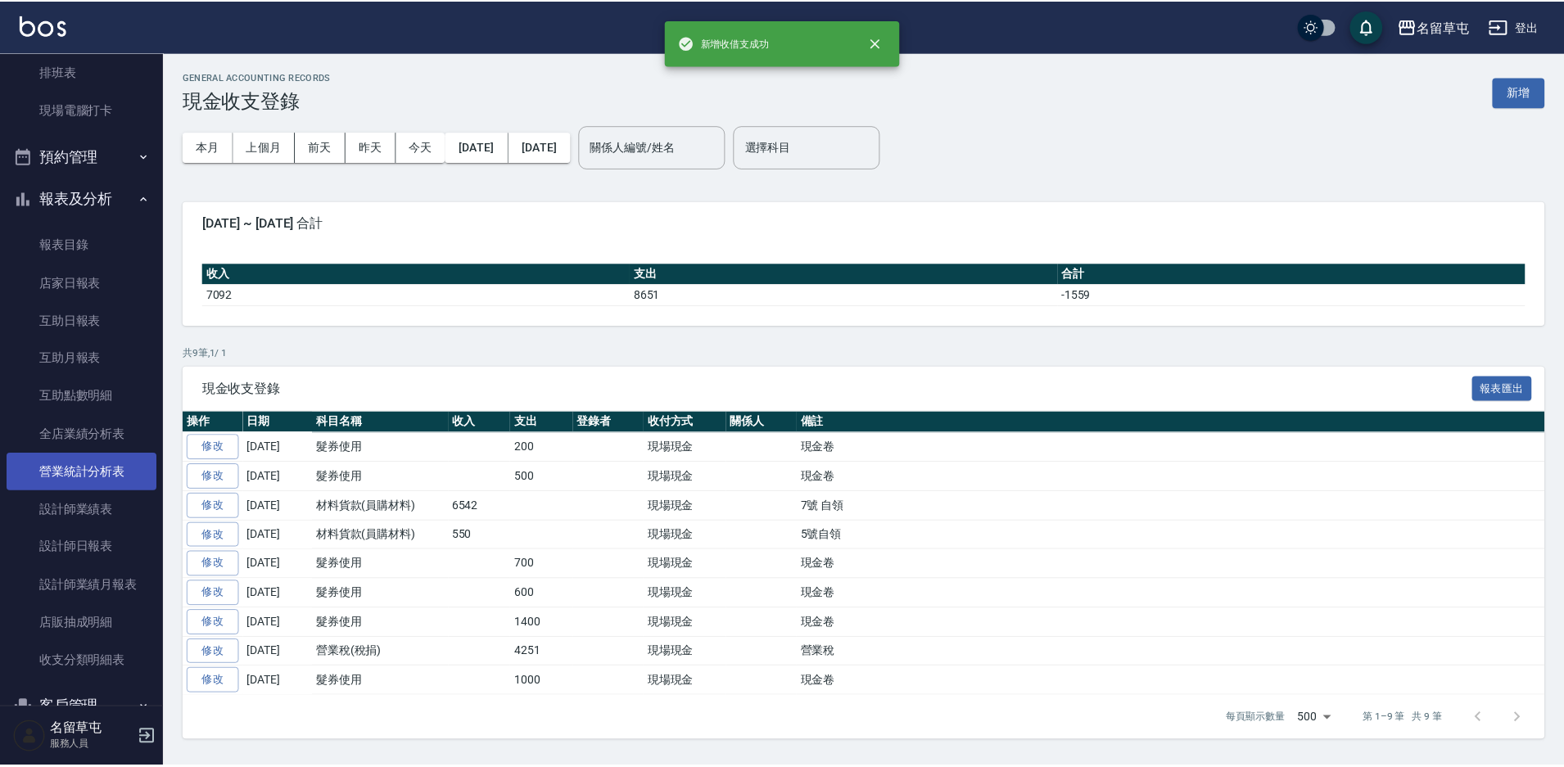
scroll to position [246, 0]
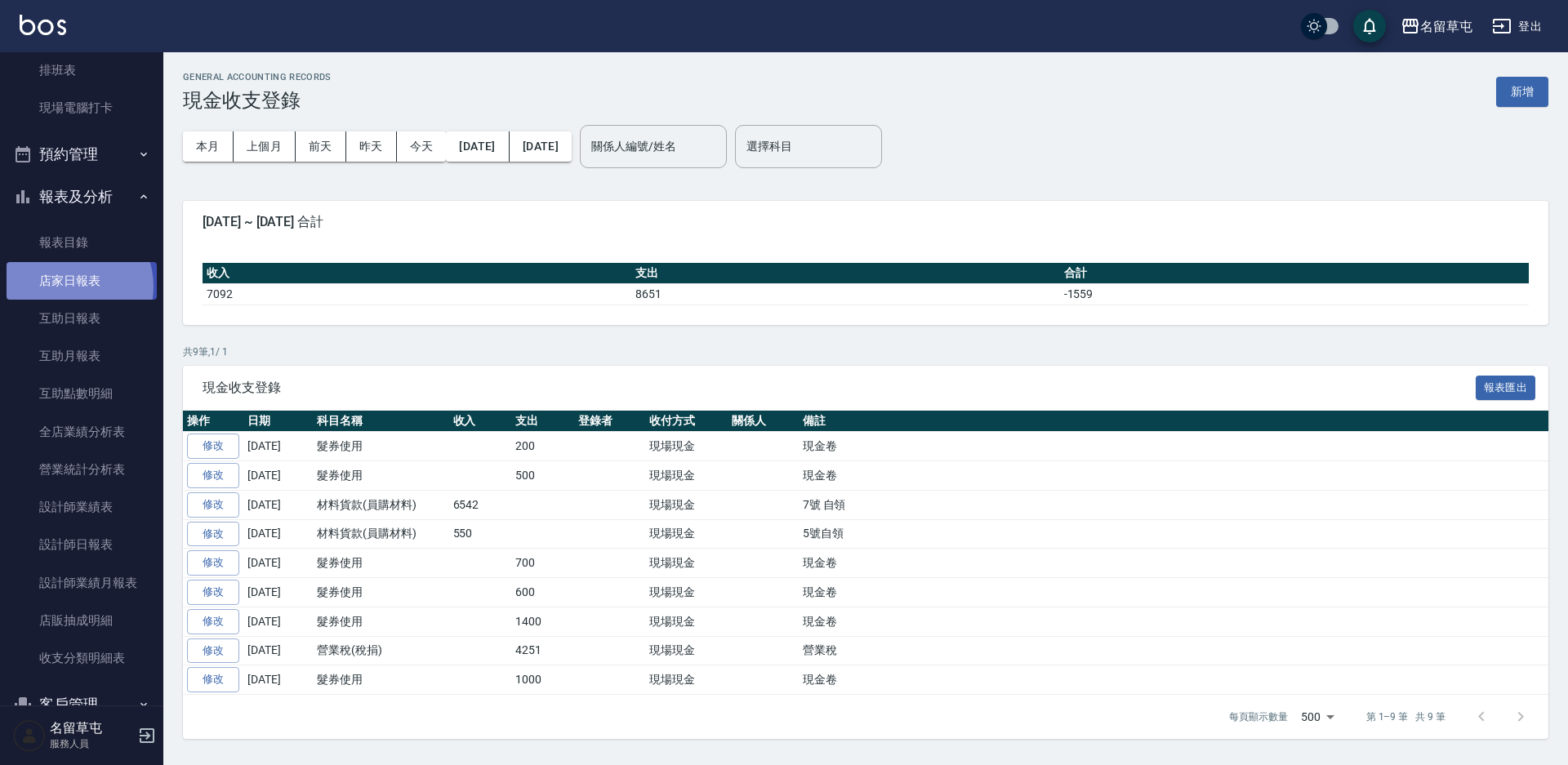
click at [74, 286] on link "店家日報表" at bounding box center [82, 281] width 151 height 38
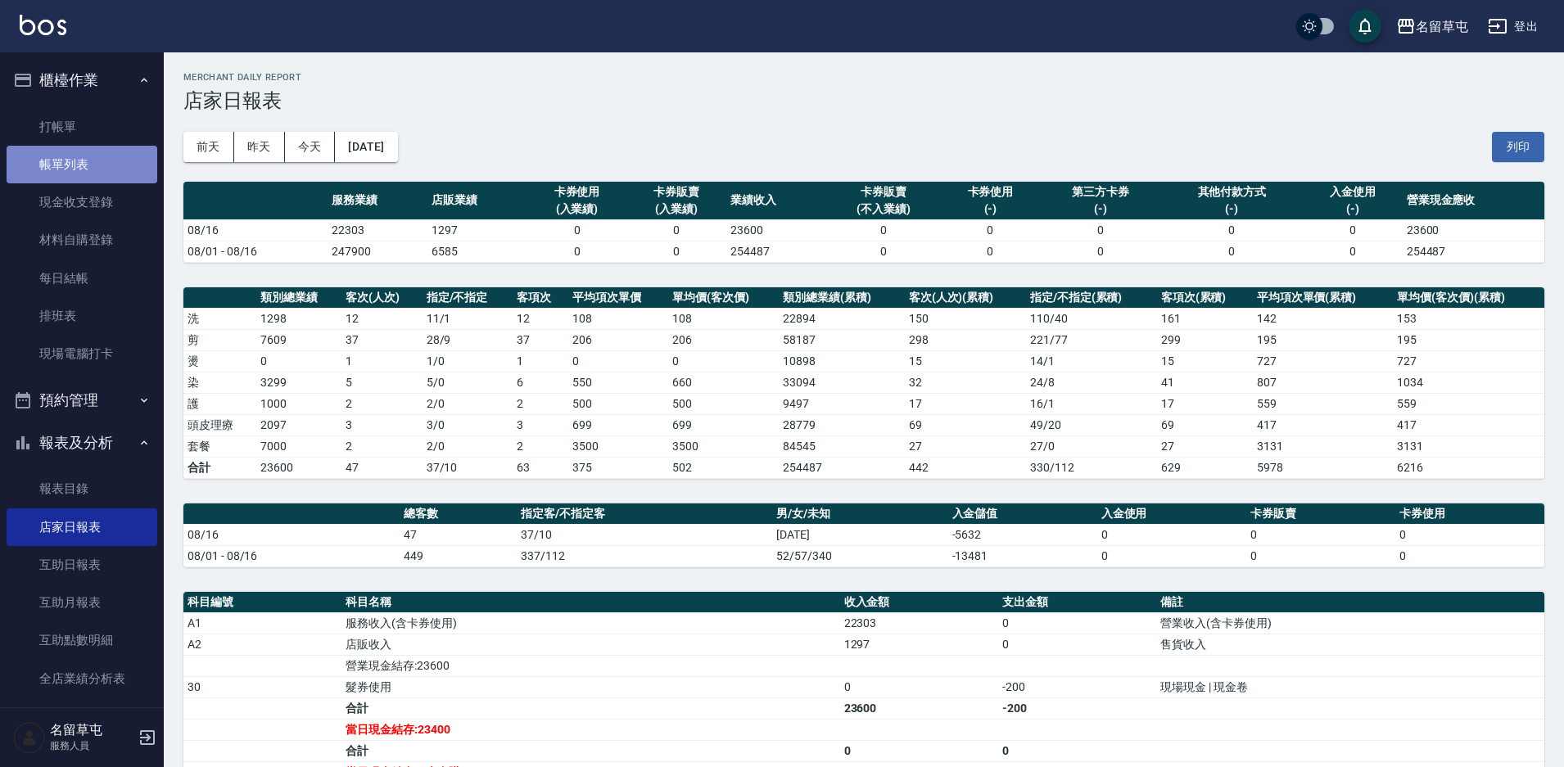
click at [104, 168] on link "帳單列表" at bounding box center [82, 165] width 151 height 38
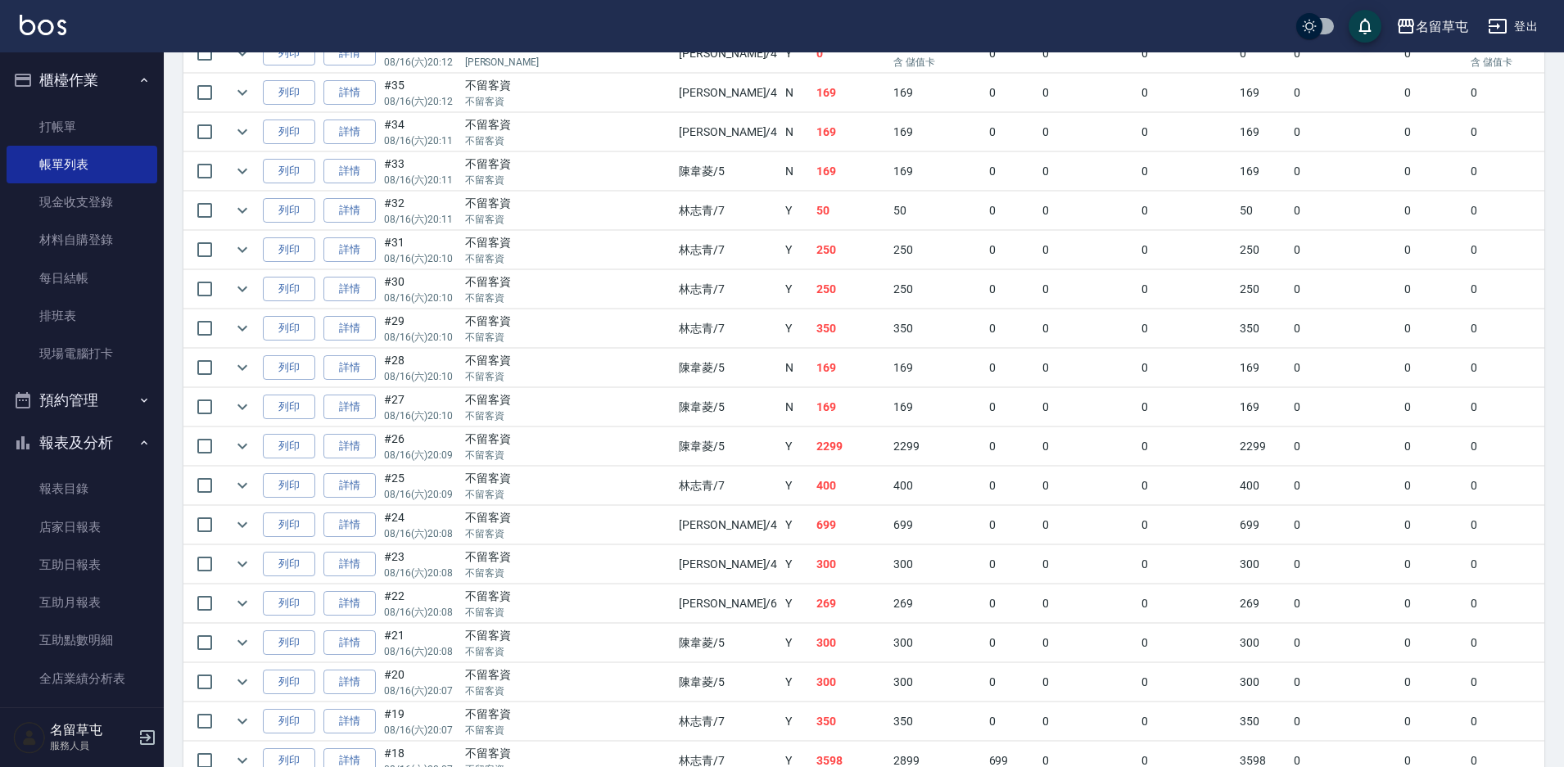
scroll to position [983, 0]
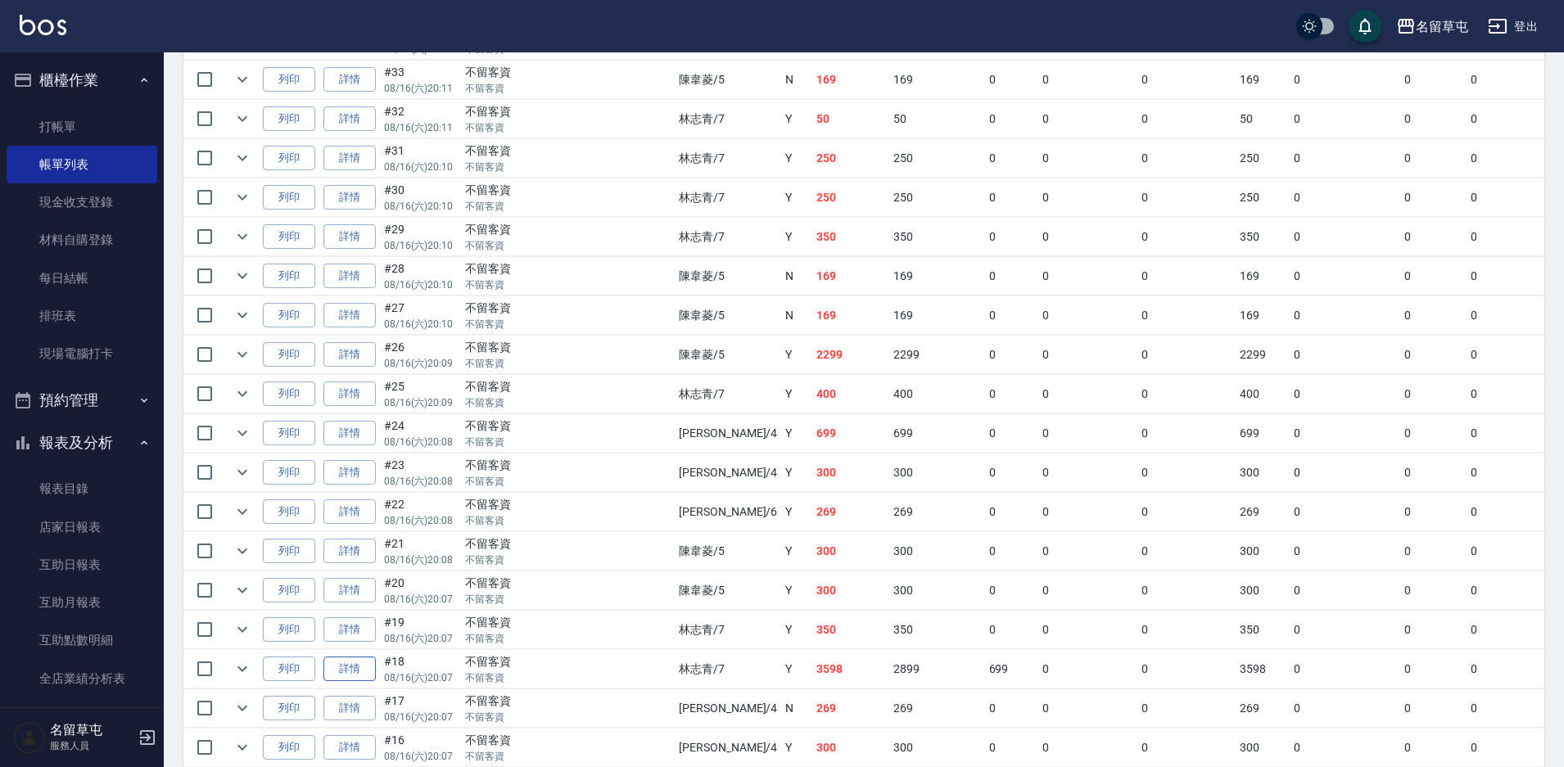
click at [361, 674] on link "詳情" at bounding box center [349, 669] width 52 height 25
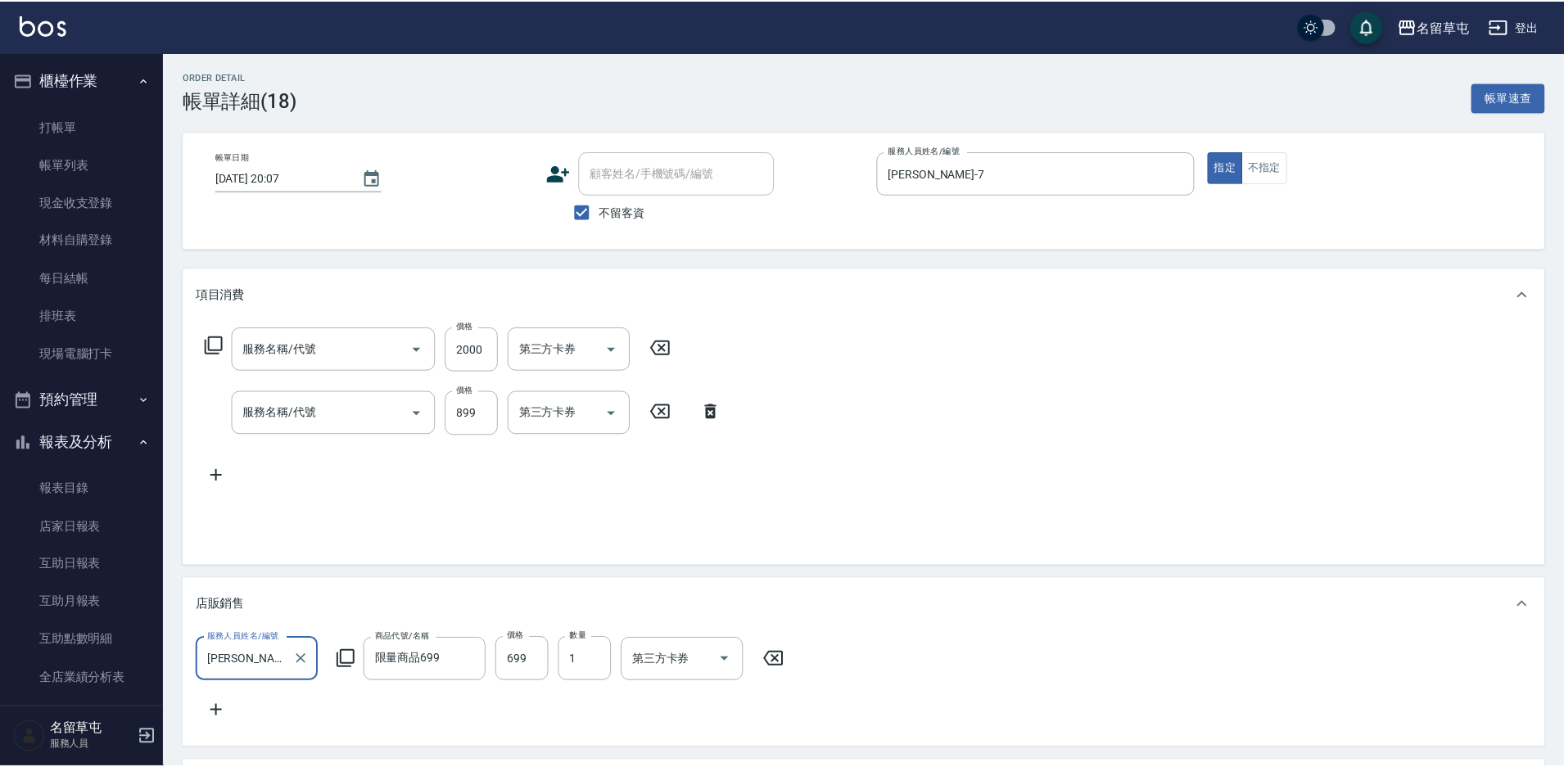
scroll to position [2, 0]
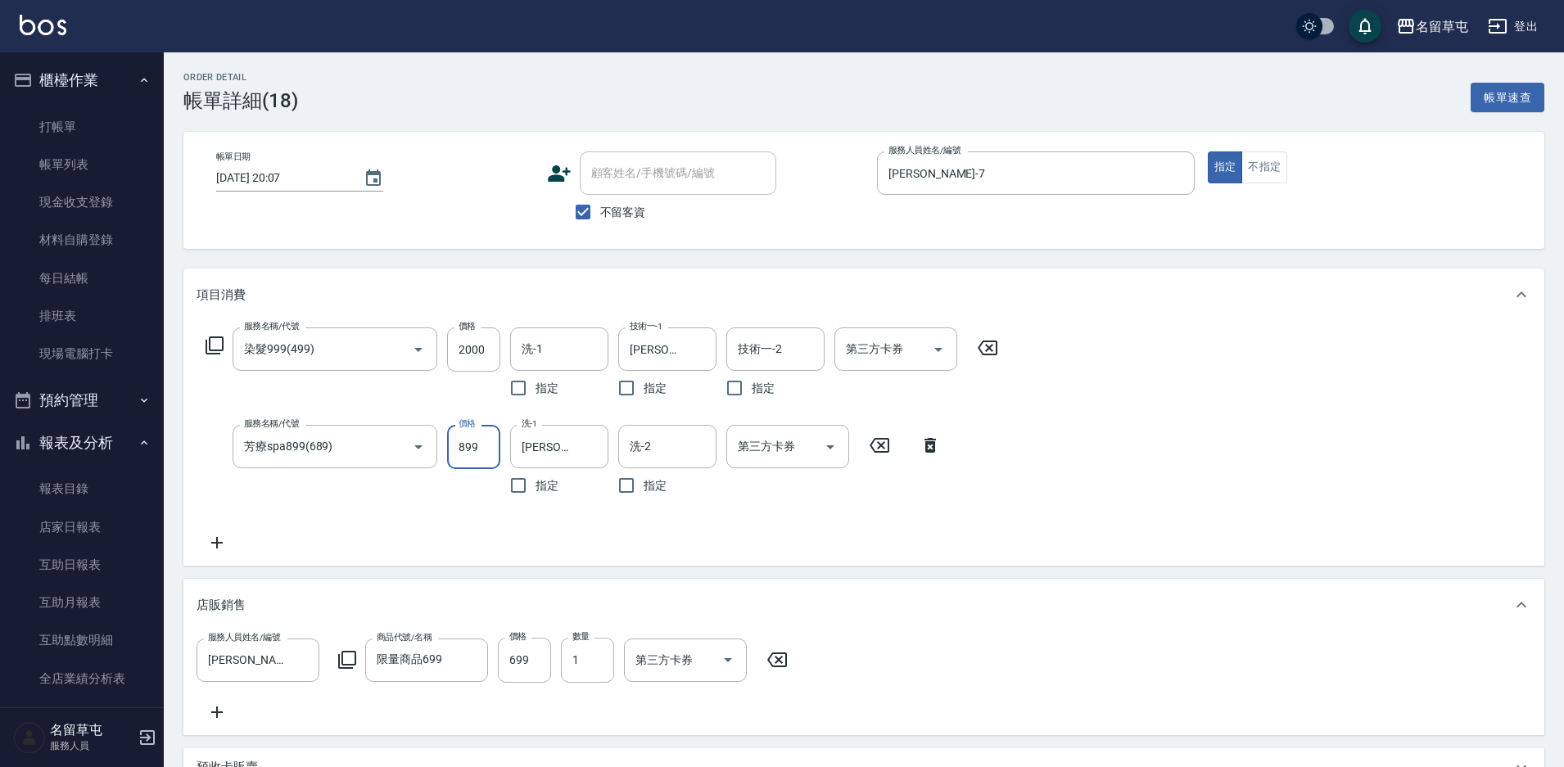
click at [468, 439] on input "899" at bounding box center [473, 447] width 53 height 44
click at [523, 673] on input "699" at bounding box center [524, 660] width 53 height 44
click at [998, 697] on div "服務人員姓名/編號 [PERSON_NAME]-36 服務人員姓名/編號 商品代號/名稱 限量商品699 商品代號/名稱 價格 700 價格 數量 1 數量 …" at bounding box center [864, 680] width 1335 height 84
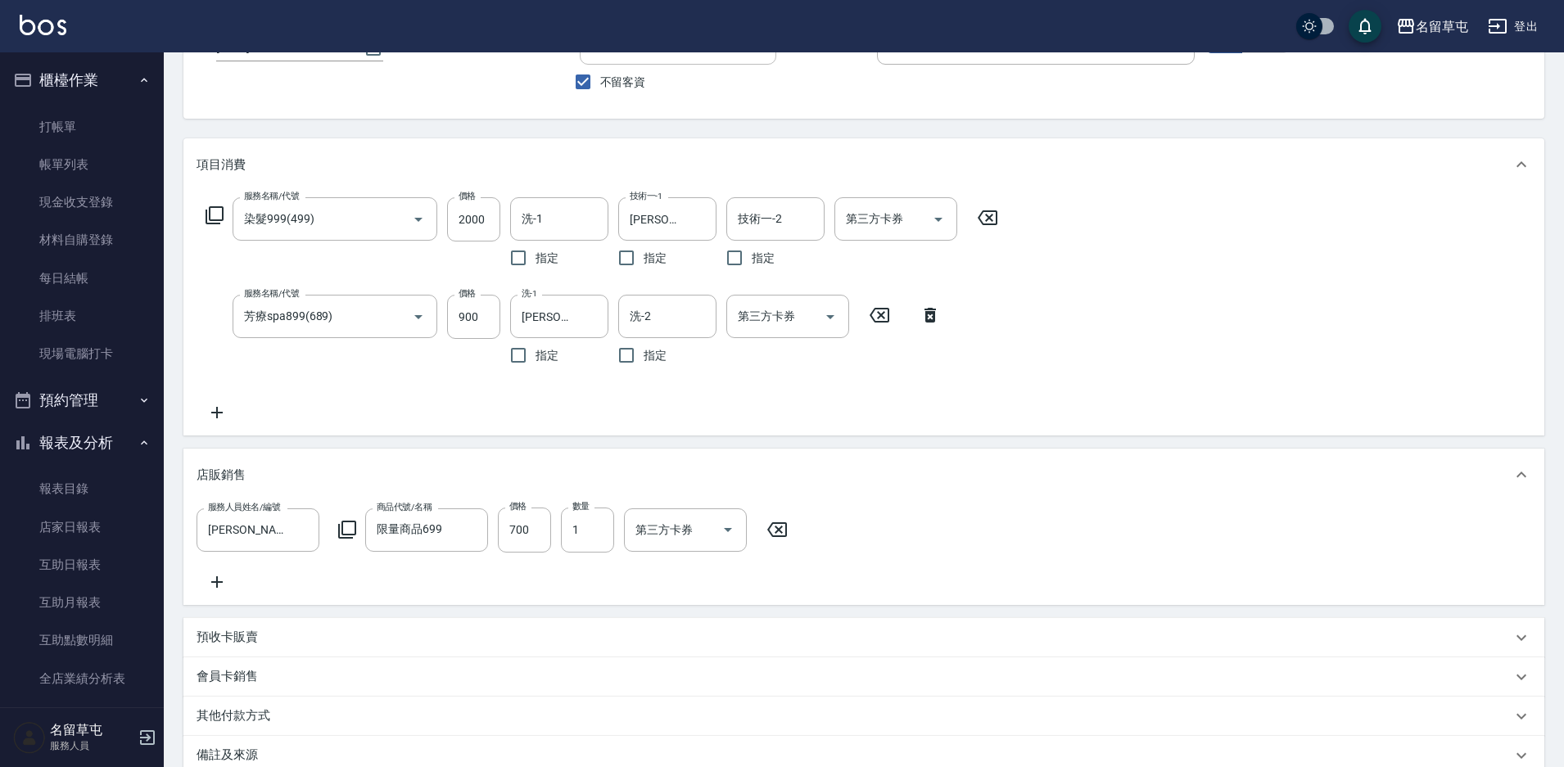
scroll to position [328, 0]
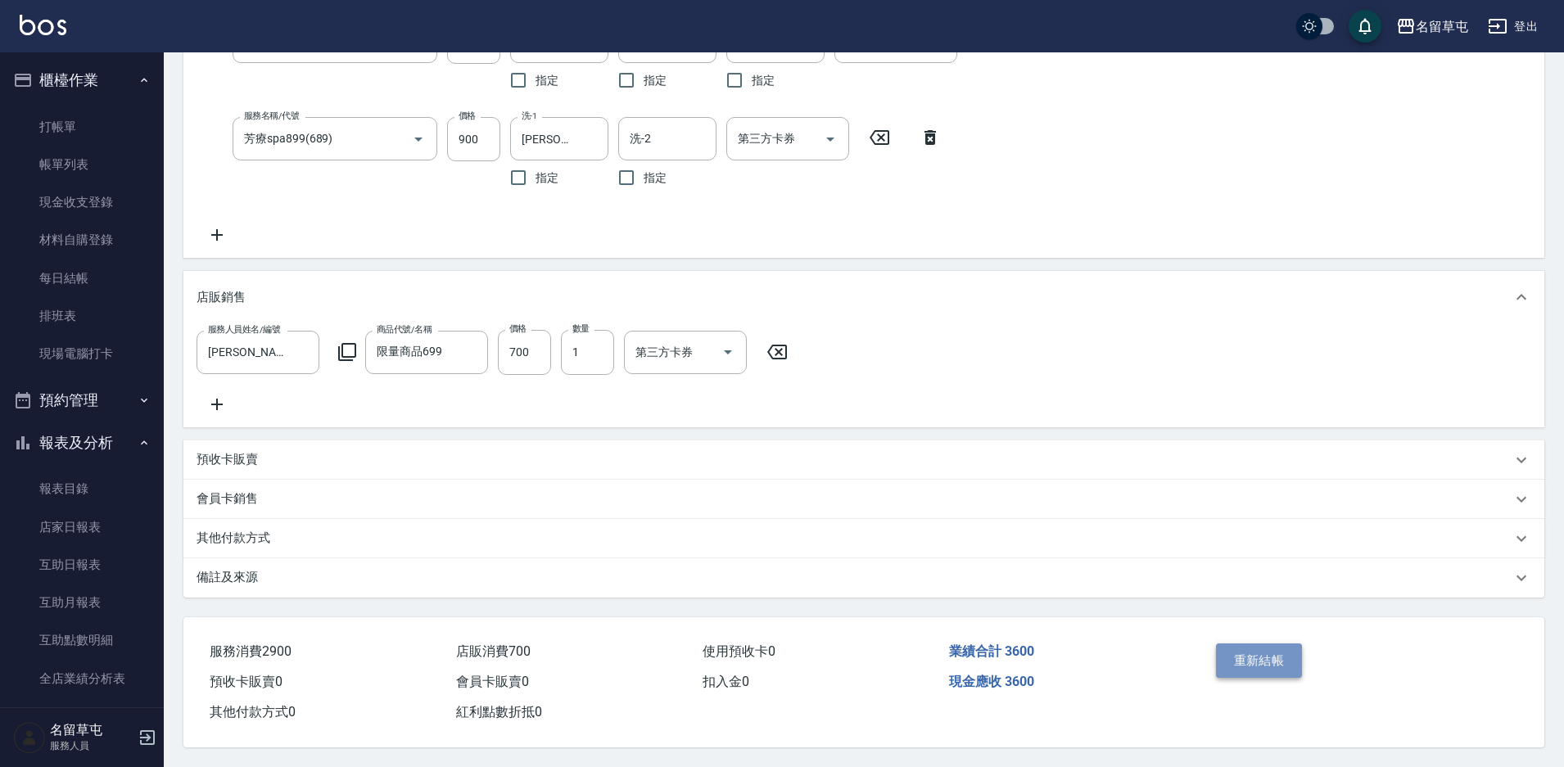
click at [1250, 653] on button "重新結帳" at bounding box center [1259, 661] width 87 height 34
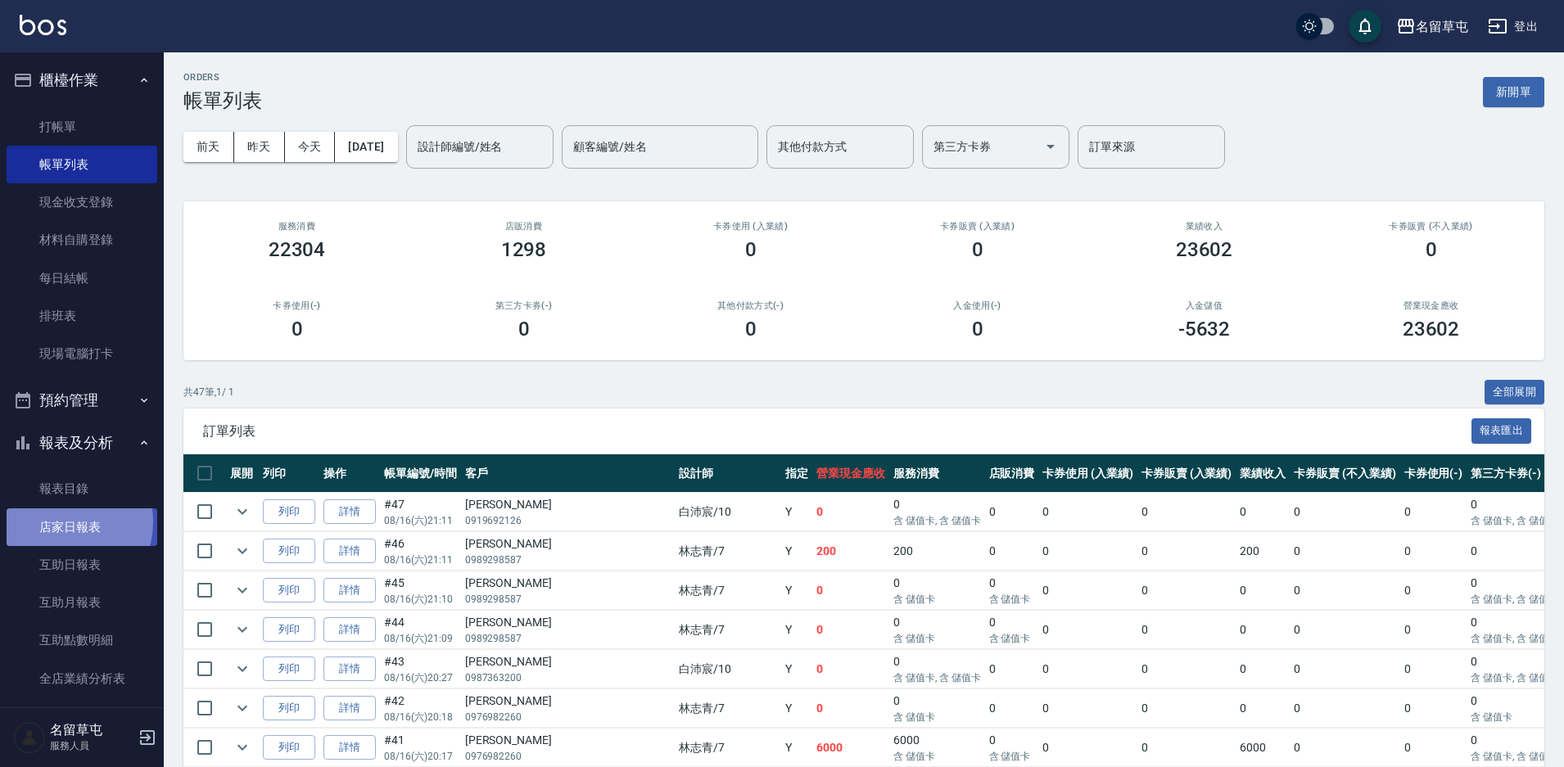
click at [62, 522] on link "店家日報表" at bounding box center [82, 527] width 151 height 38
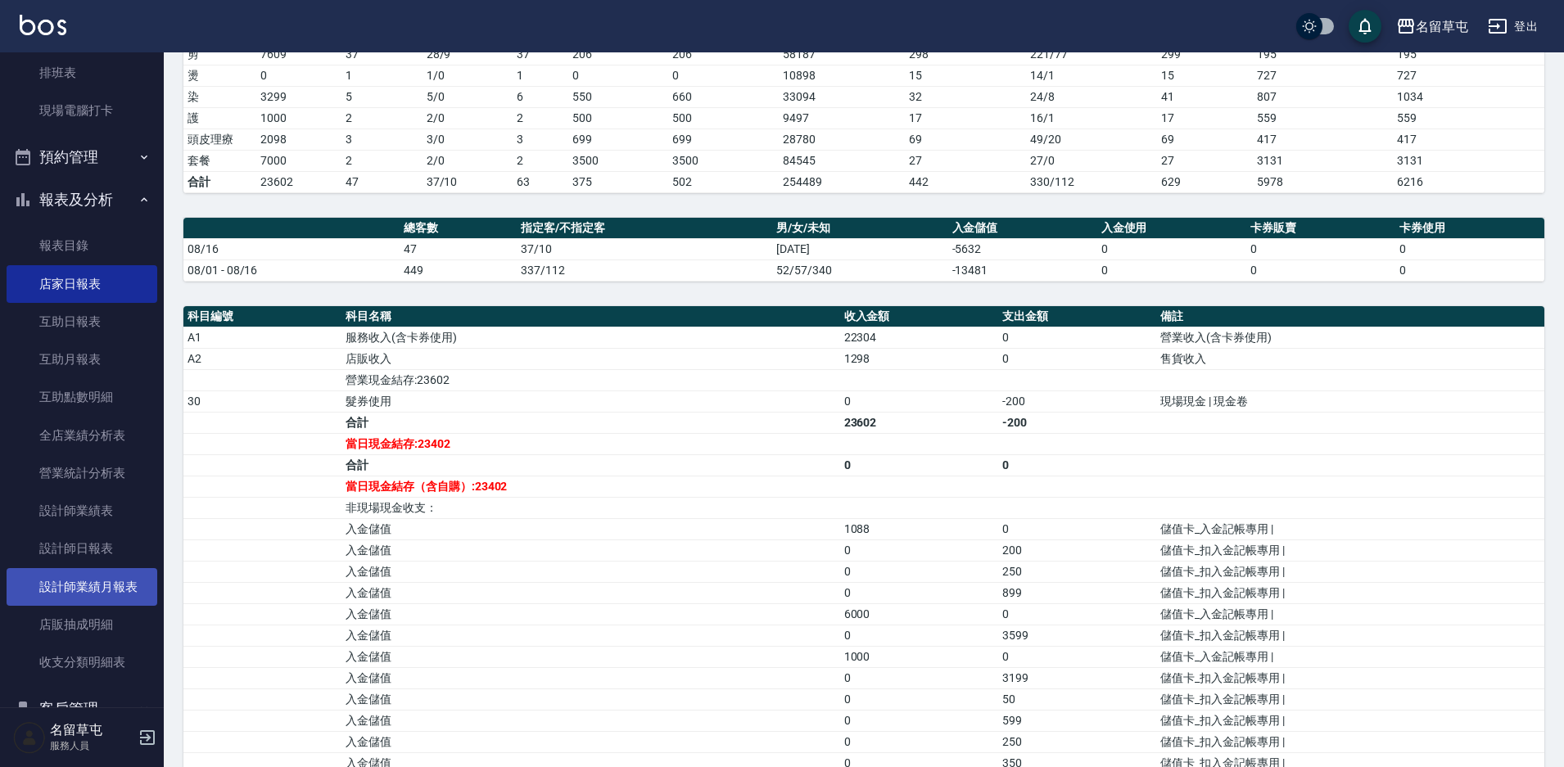
scroll to position [246, 0]
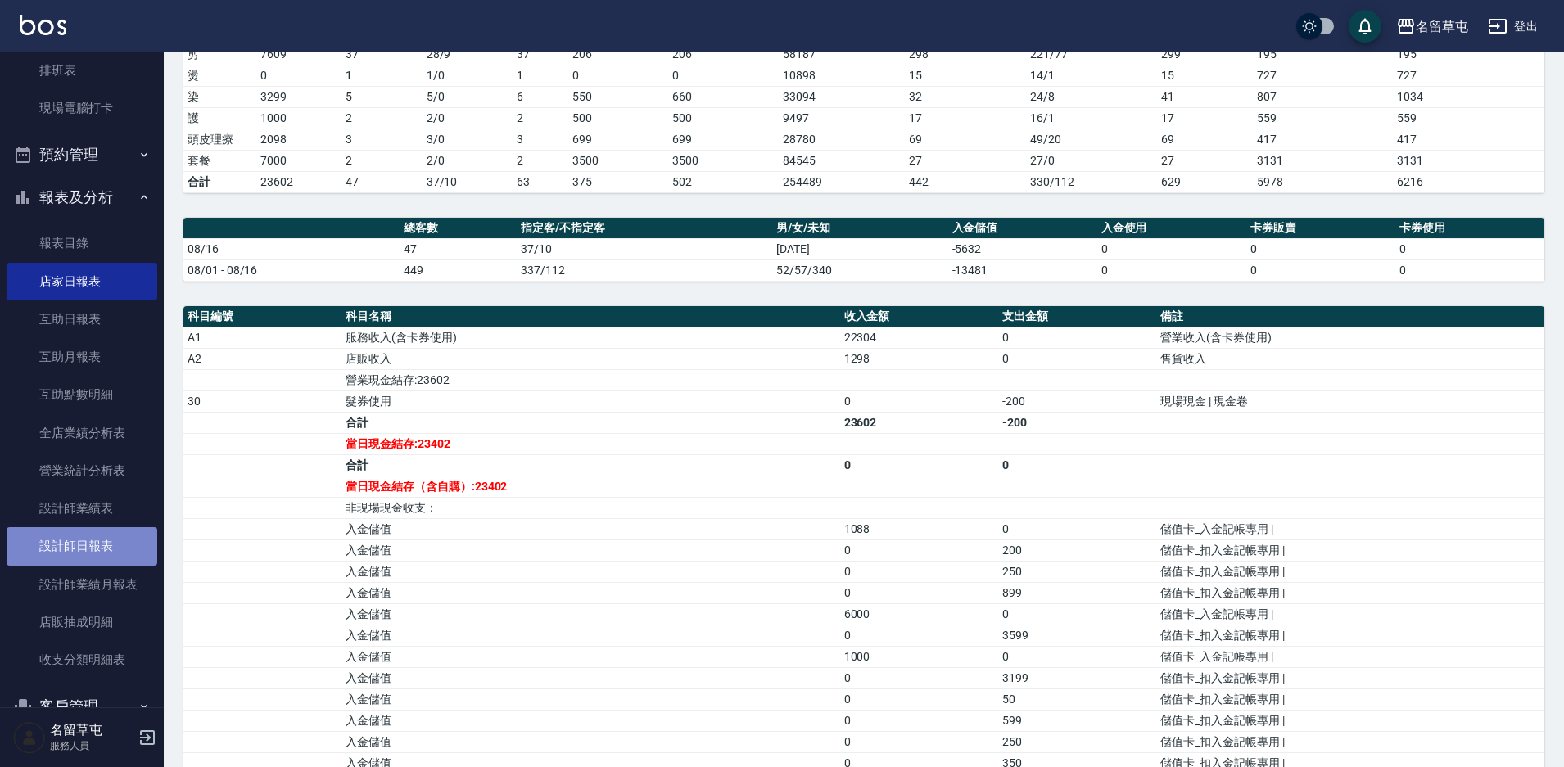
click at [94, 557] on link "設計師日報表" at bounding box center [82, 546] width 151 height 38
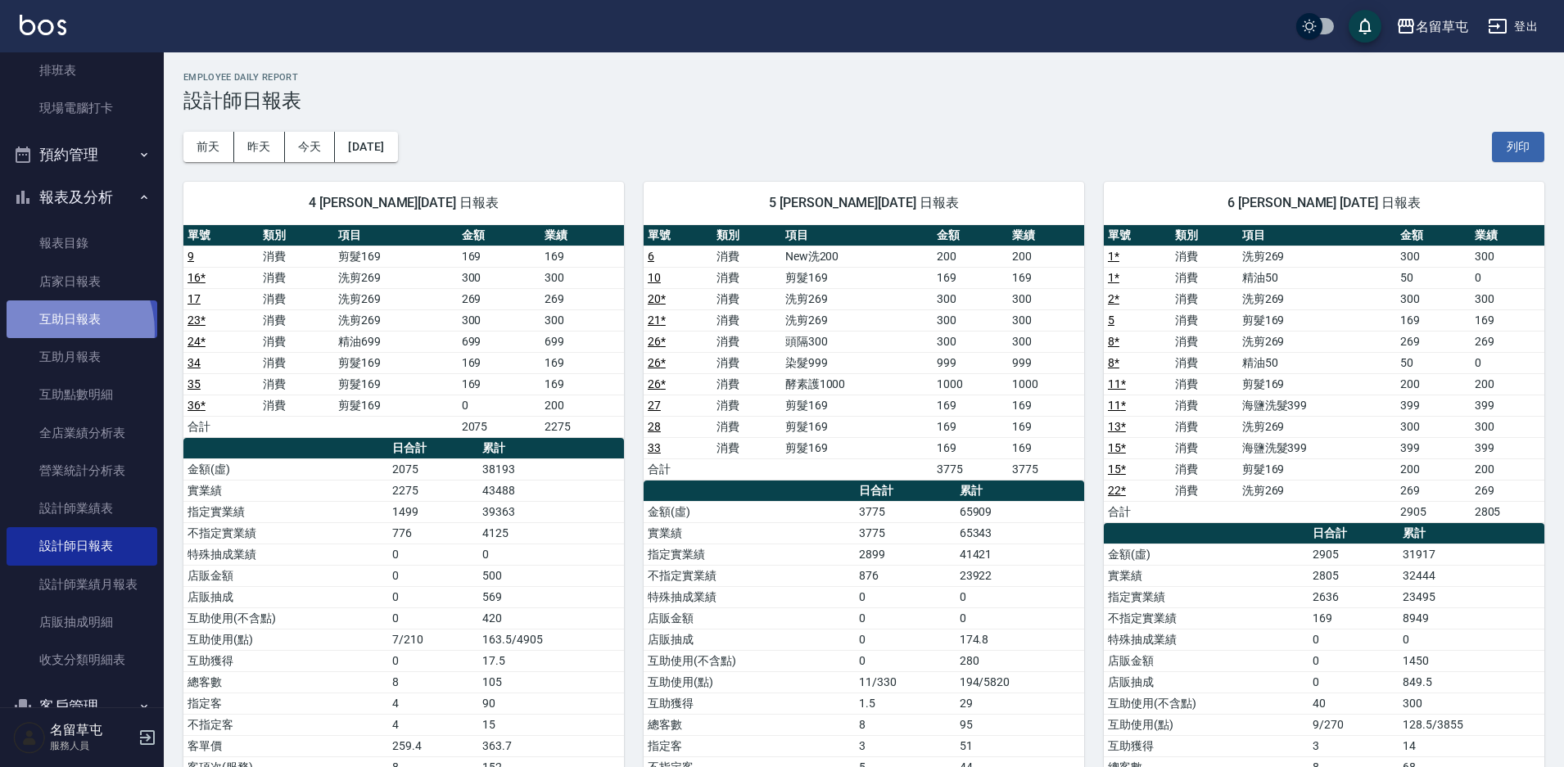
click at [51, 332] on link "互助日報表" at bounding box center [82, 320] width 151 height 38
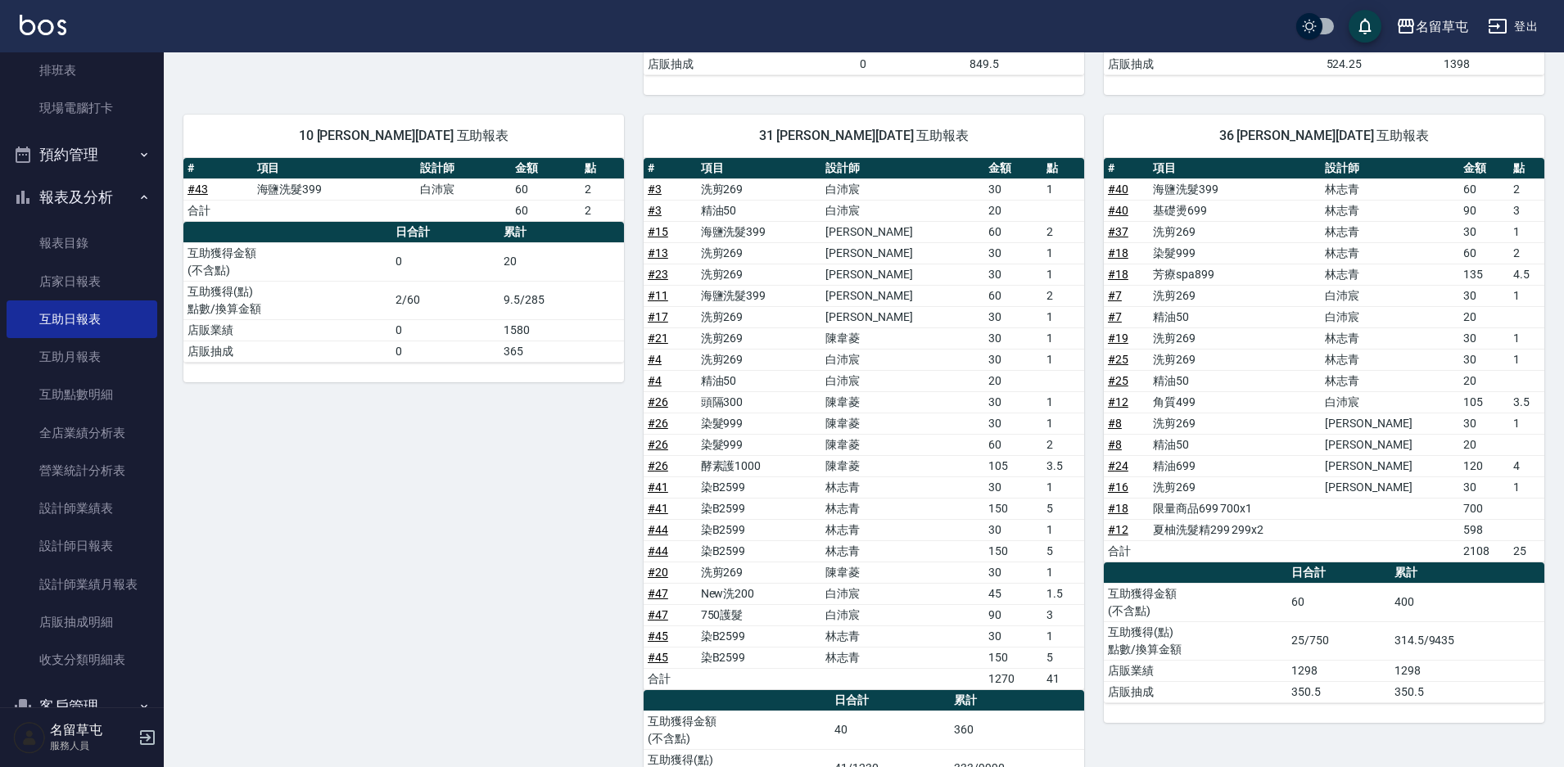
scroll to position [581, 0]
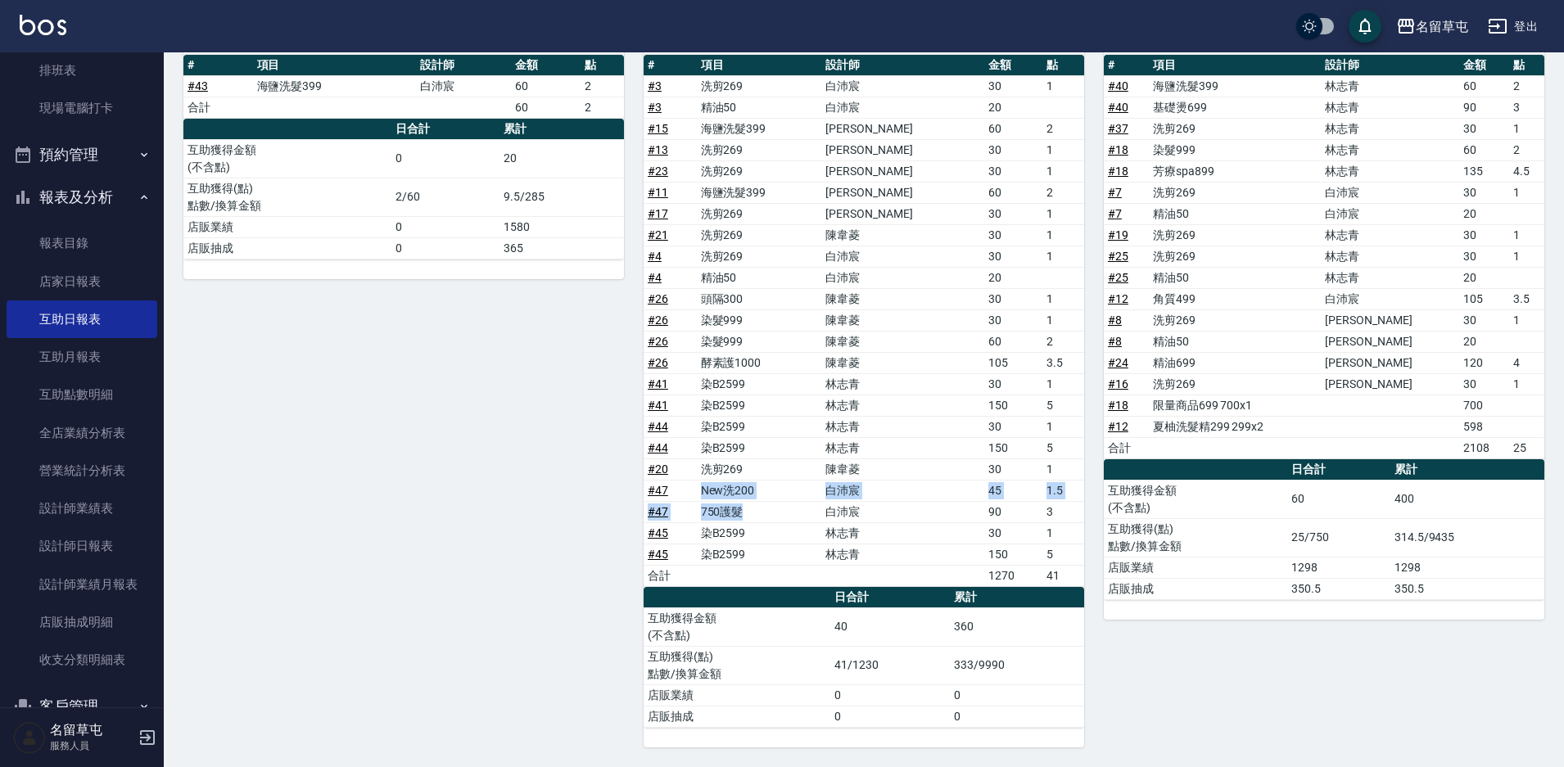
drag, startPoint x: 679, startPoint y: 493, endPoint x: 772, endPoint y: 518, distance: 96.7
click at [772, 518] on tbody "# 3 洗剪269 [PERSON_NAME]30 1 # 3 精油50 [PERSON_NAME]20 # 15 海鹽洗髮399 [PERSON_NAME]…" at bounding box center [864, 330] width 441 height 511
drag, startPoint x: 699, startPoint y: 429, endPoint x: 757, endPoint y: 463, distance: 66.4
click at [757, 463] on tbody "# 3 洗剪269 [PERSON_NAME]30 1 # 3 精油50 [PERSON_NAME]20 # 15 海鹽洗髮399 [PERSON_NAME]…" at bounding box center [864, 330] width 441 height 511
click at [757, 463] on td "洗剪269" at bounding box center [759, 469] width 125 height 21
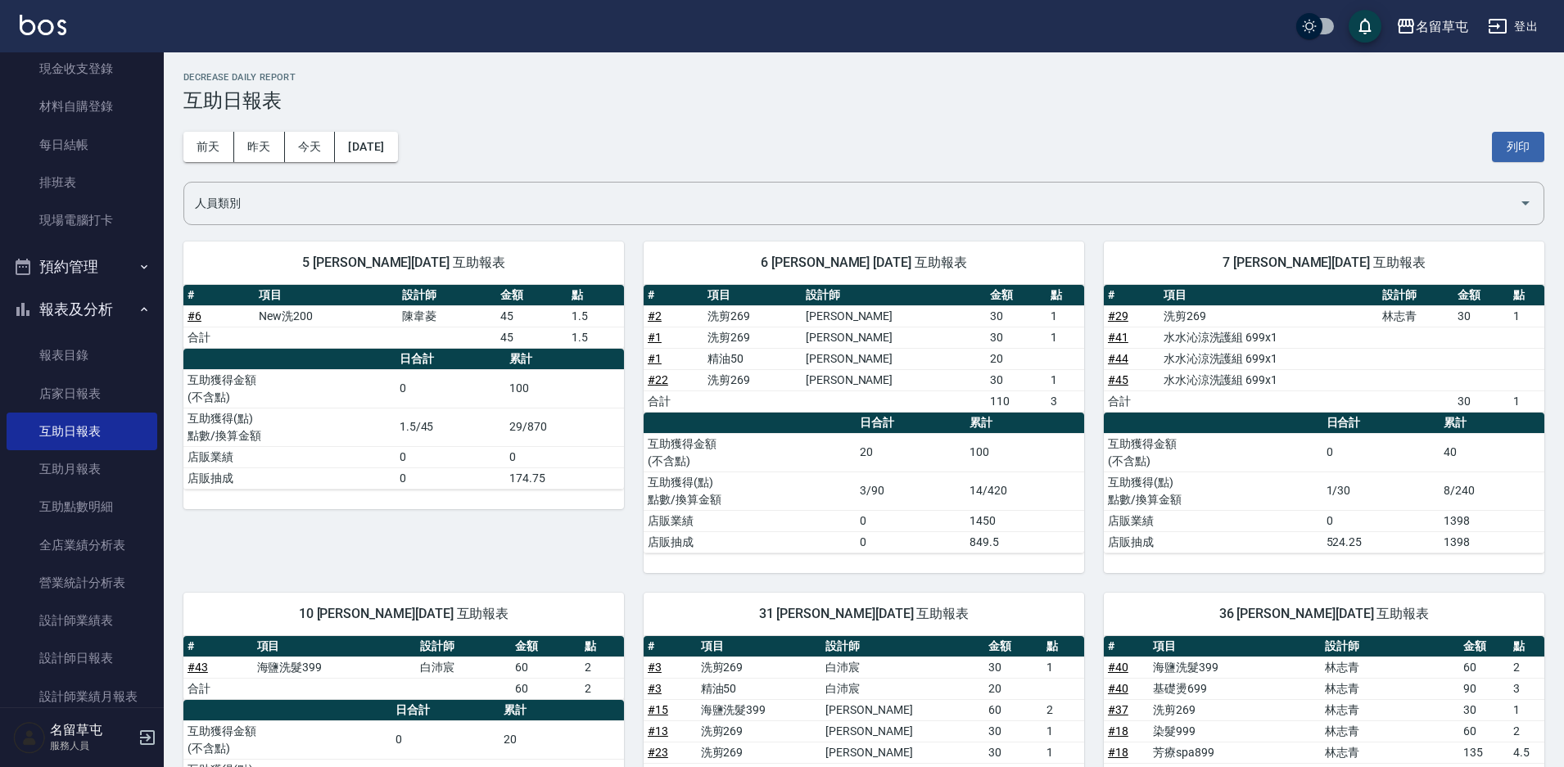
scroll to position [0, 0]
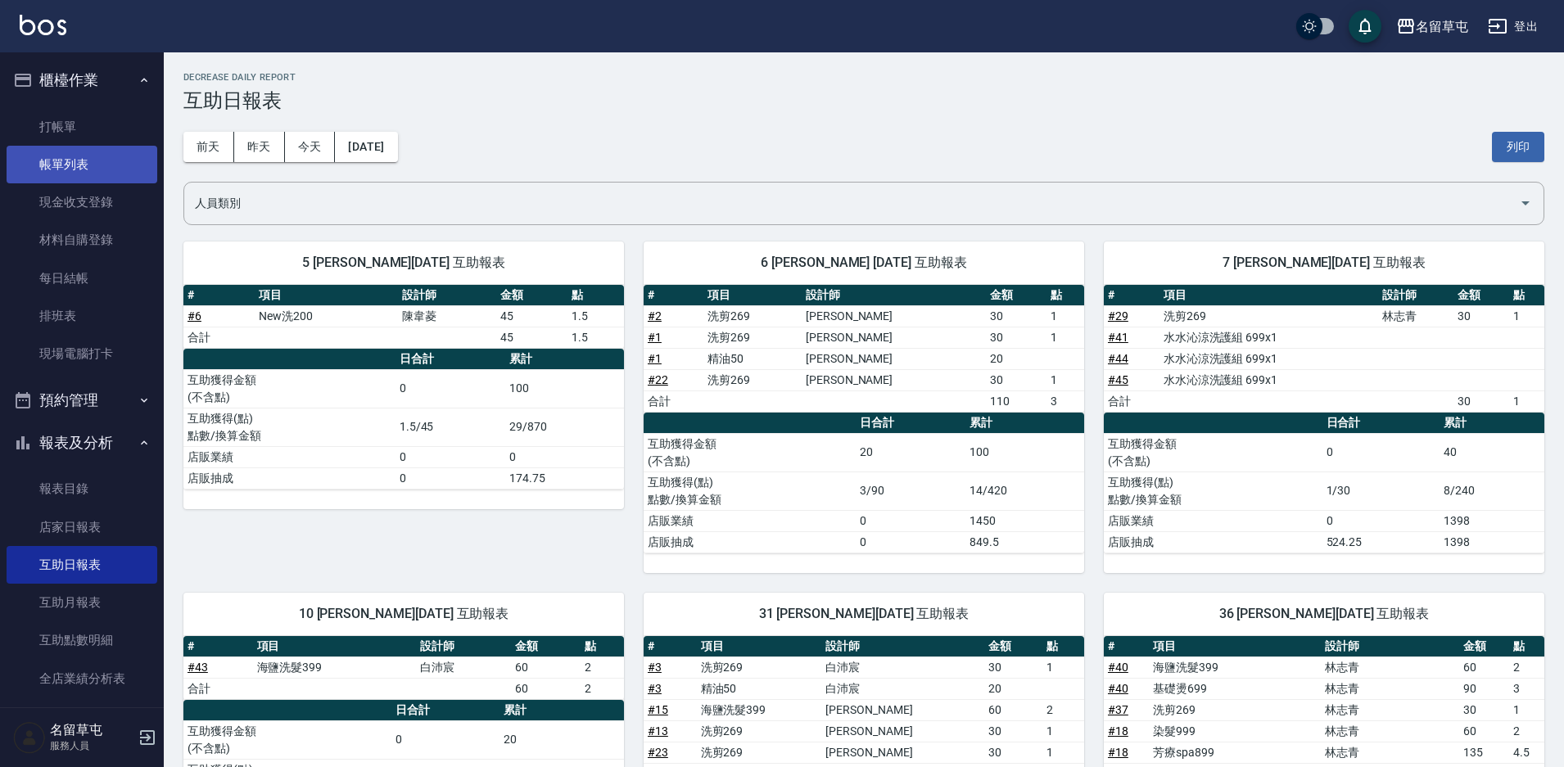
click at [84, 150] on link "帳單列表" at bounding box center [82, 165] width 151 height 38
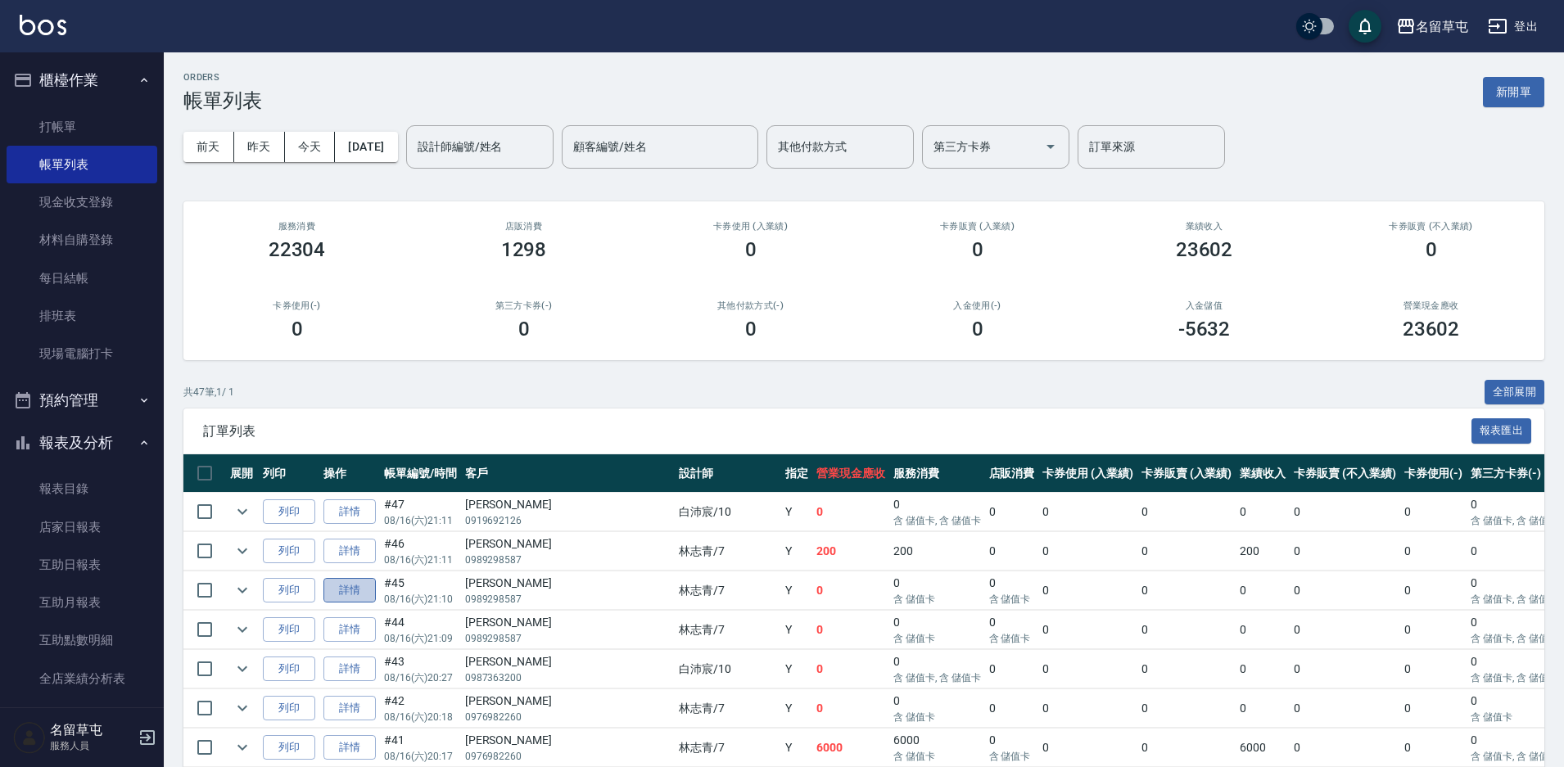
click at [373, 598] on link "詳情" at bounding box center [349, 590] width 52 height 25
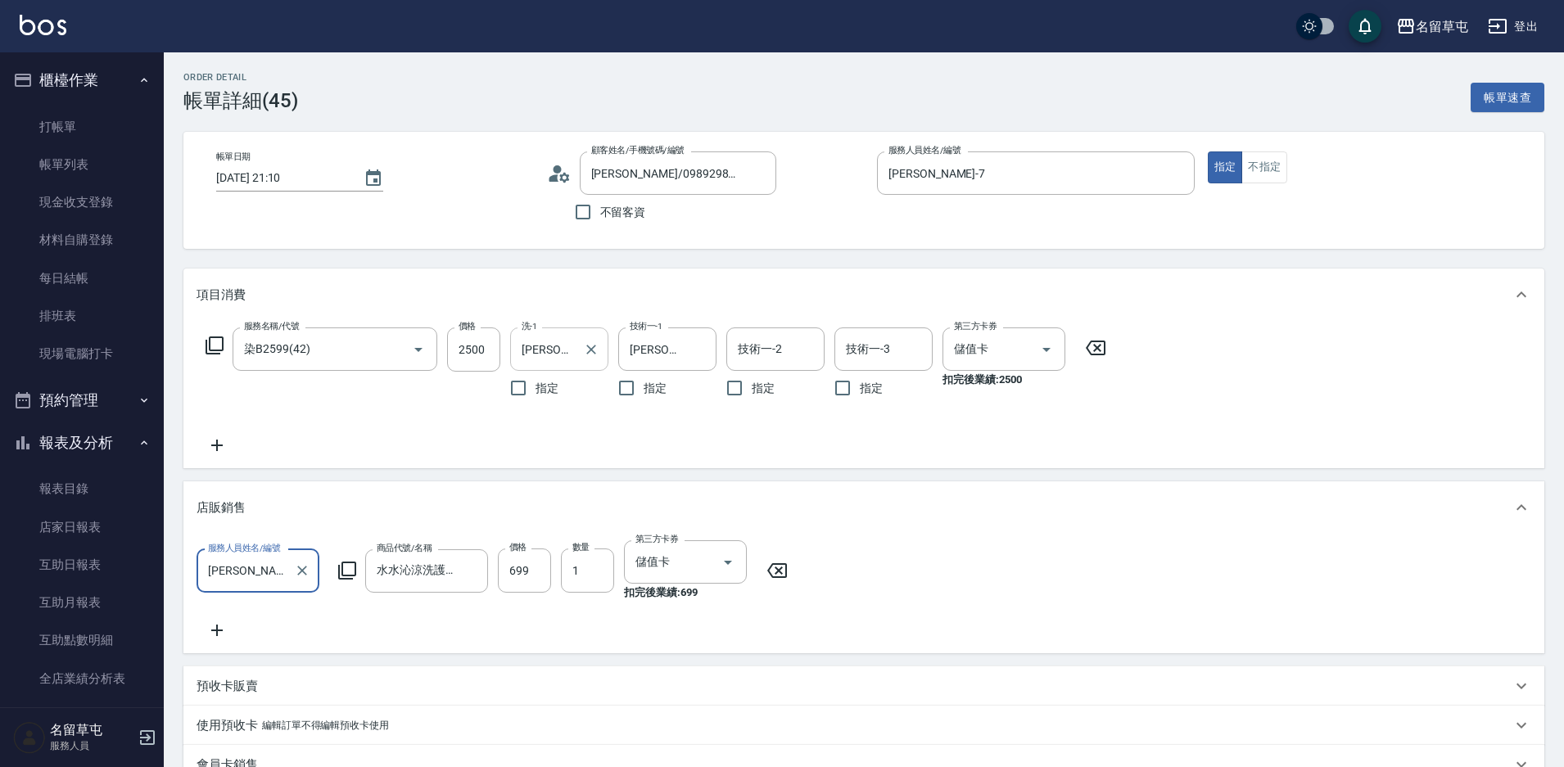
click at [569, 349] on input "[PERSON_NAME]-31" at bounding box center [546, 349] width 59 height 29
click at [583, 350] on icon "Clear" at bounding box center [591, 349] width 16 height 16
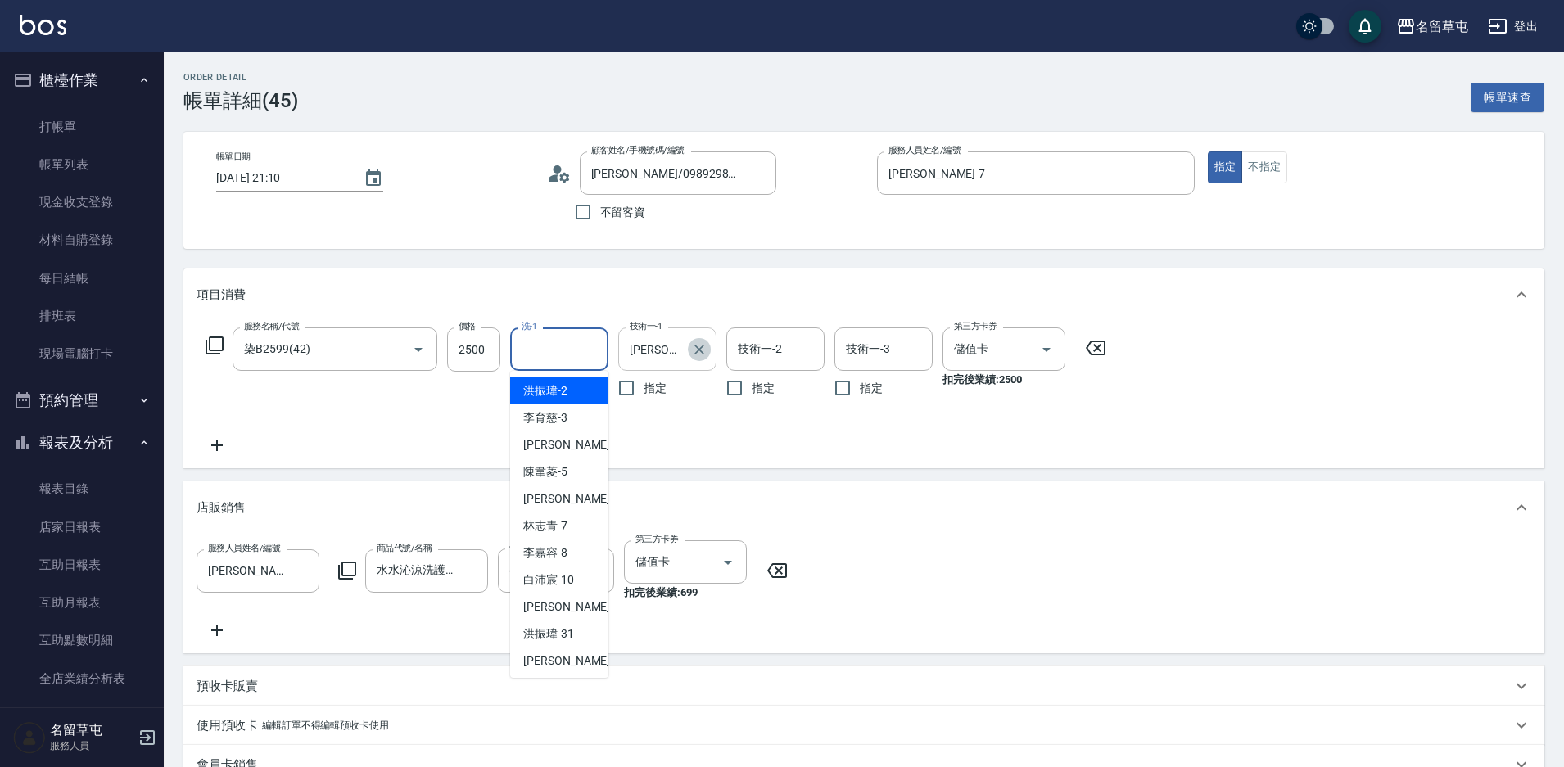
click at [700, 357] on button "Clear" at bounding box center [699, 349] width 23 height 23
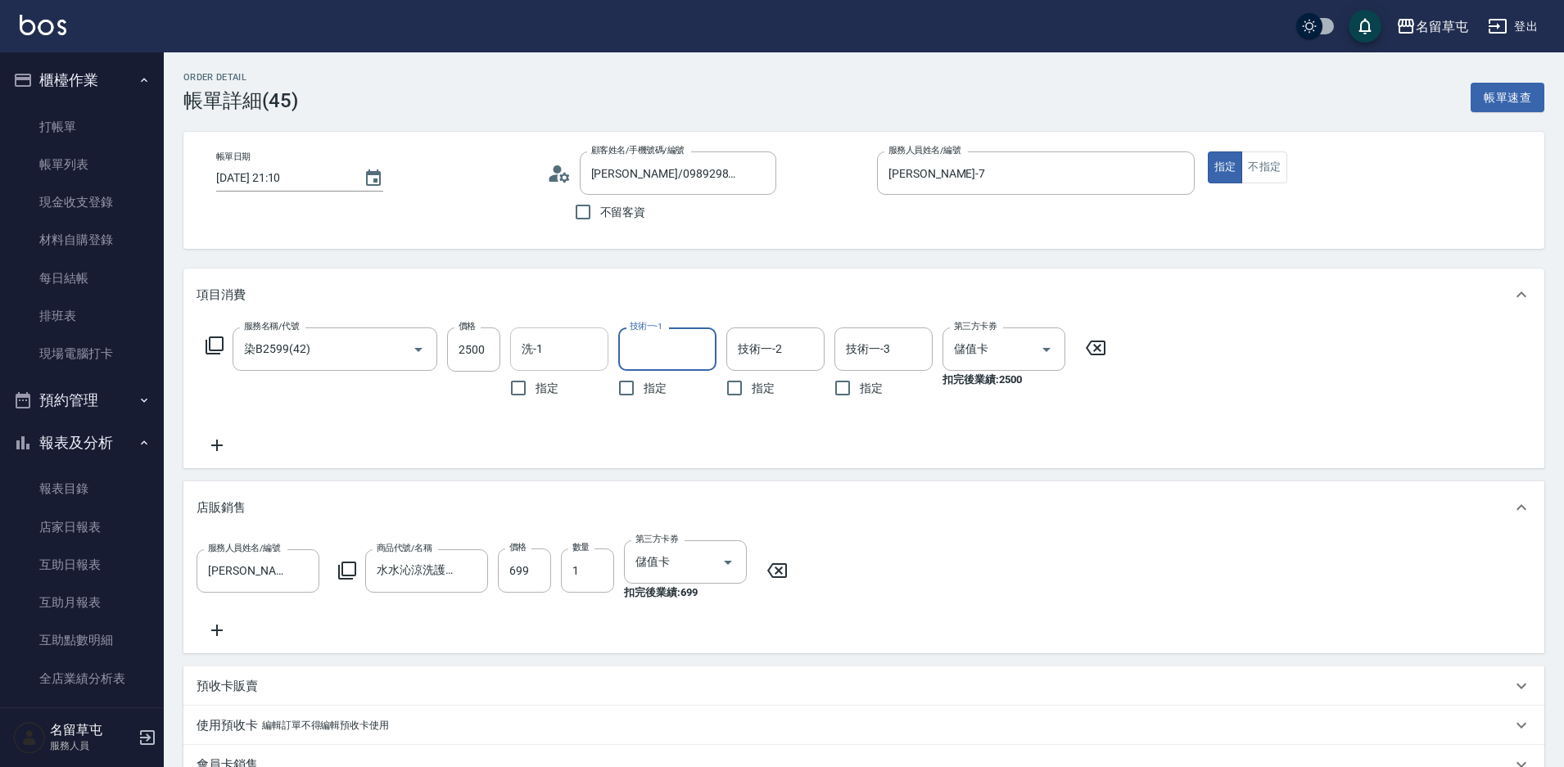
click at [547, 356] on input "洗-1" at bounding box center [559, 349] width 84 height 29
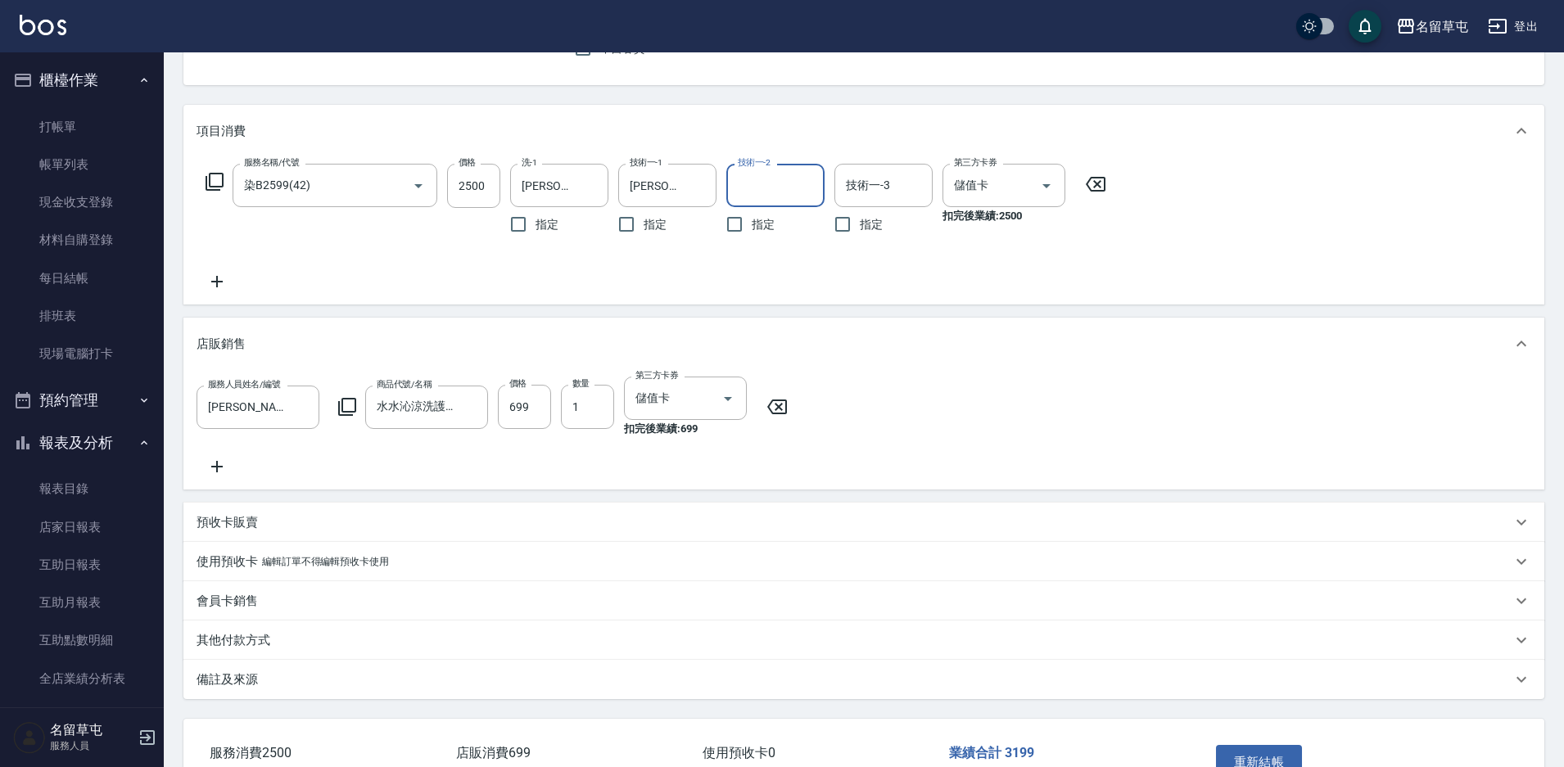
scroll to position [287, 0]
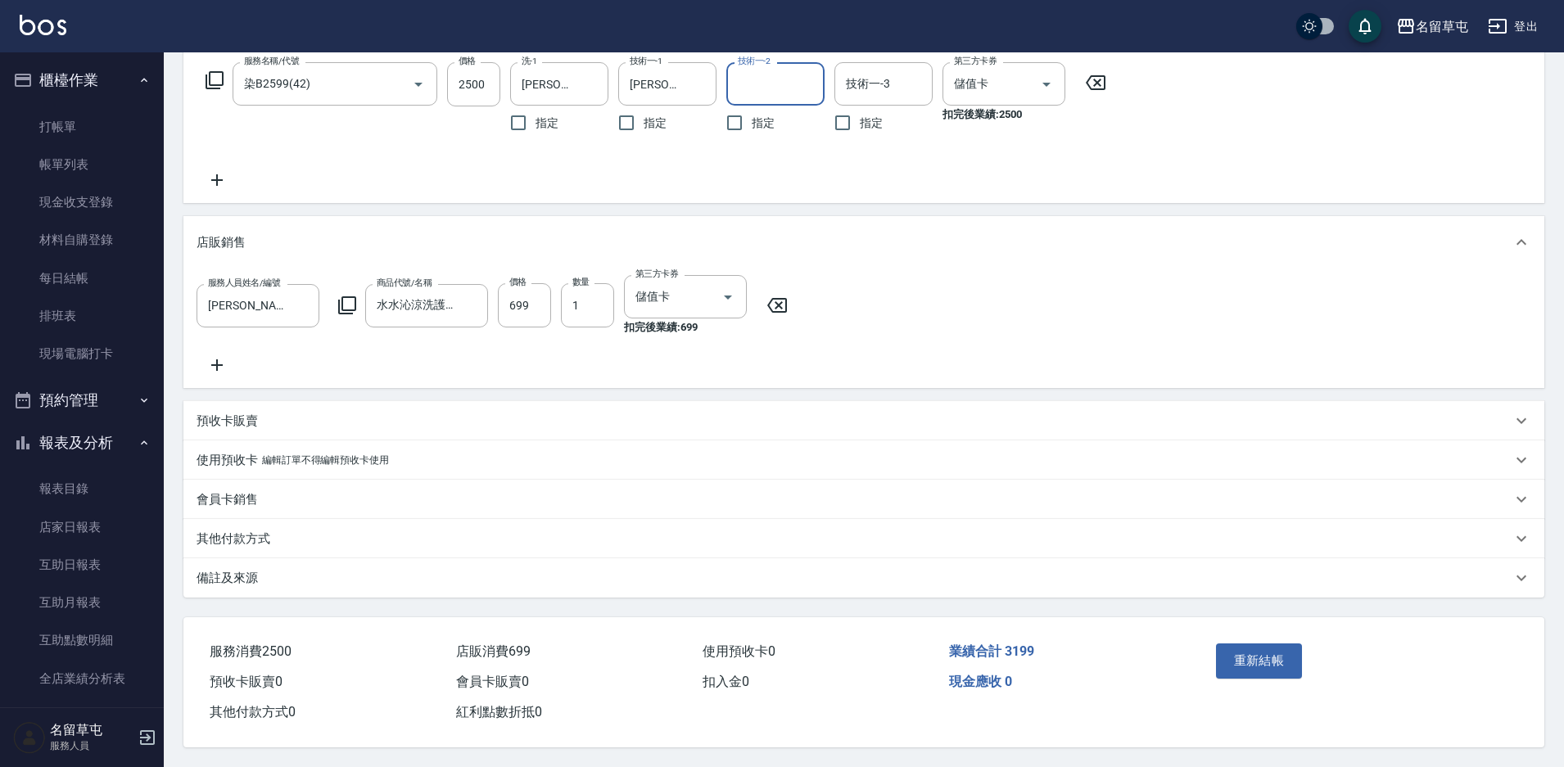
click at [1311, 644] on div "重新結帳" at bounding box center [1283, 672] width 148 height 71
click at [1286, 661] on button "重新結帳" at bounding box center [1259, 661] width 87 height 34
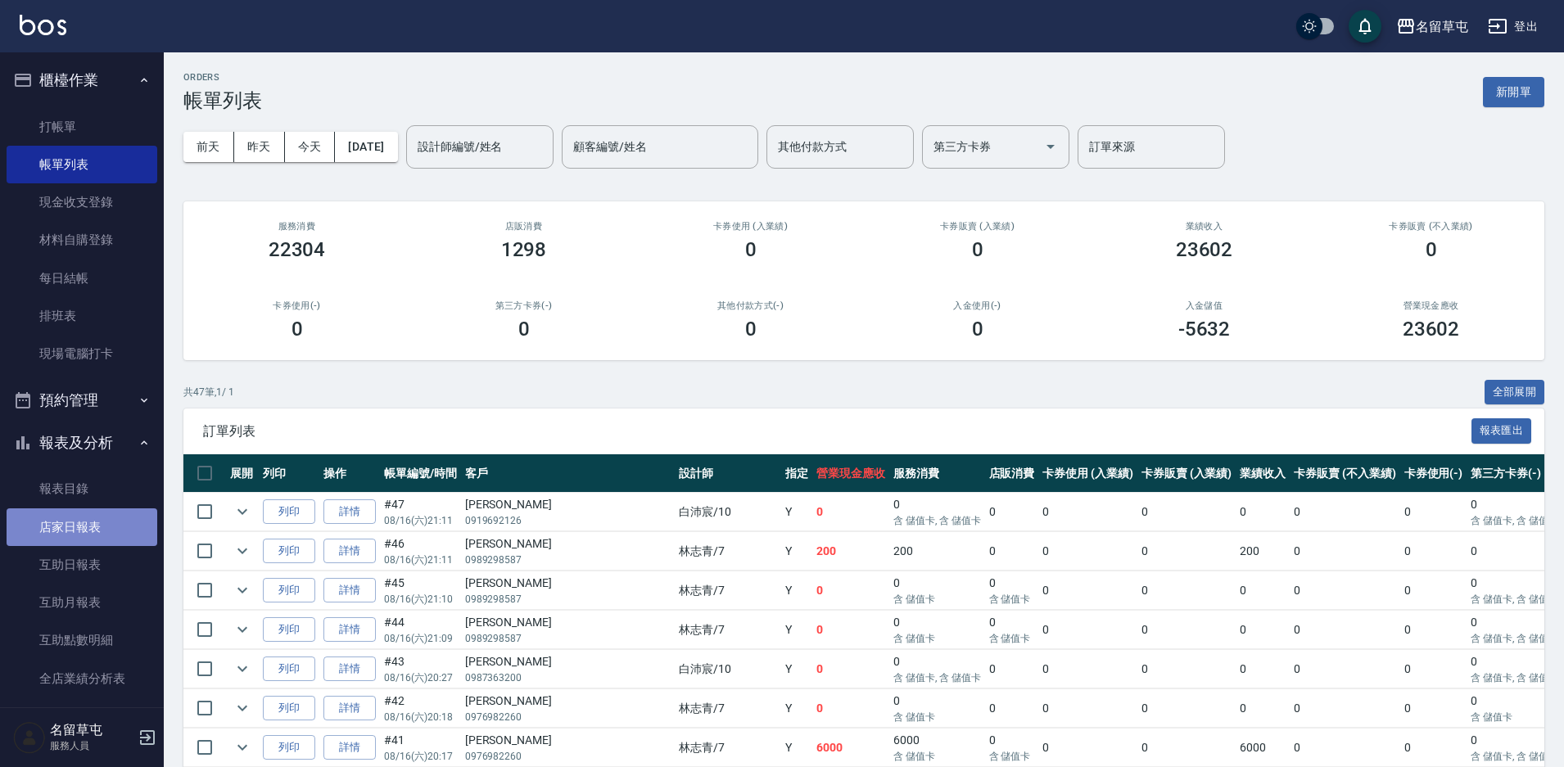
click at [82, 531] on link "店家日報表" at bounding box center [82, 527] width 151 height 38
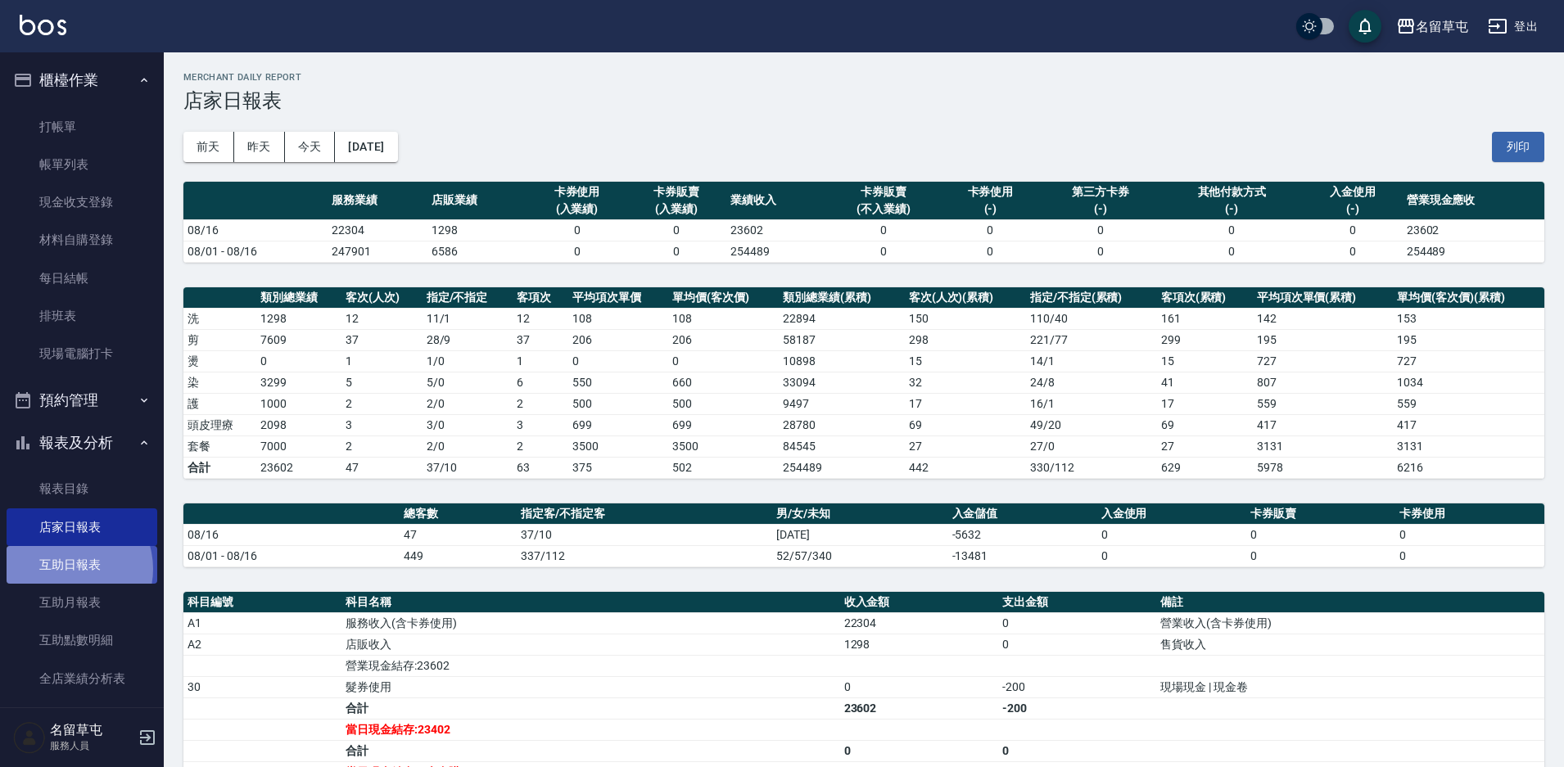
click at [68, 569] on link "互助日報表" at bounding box center [82, 565] width 151 height 38
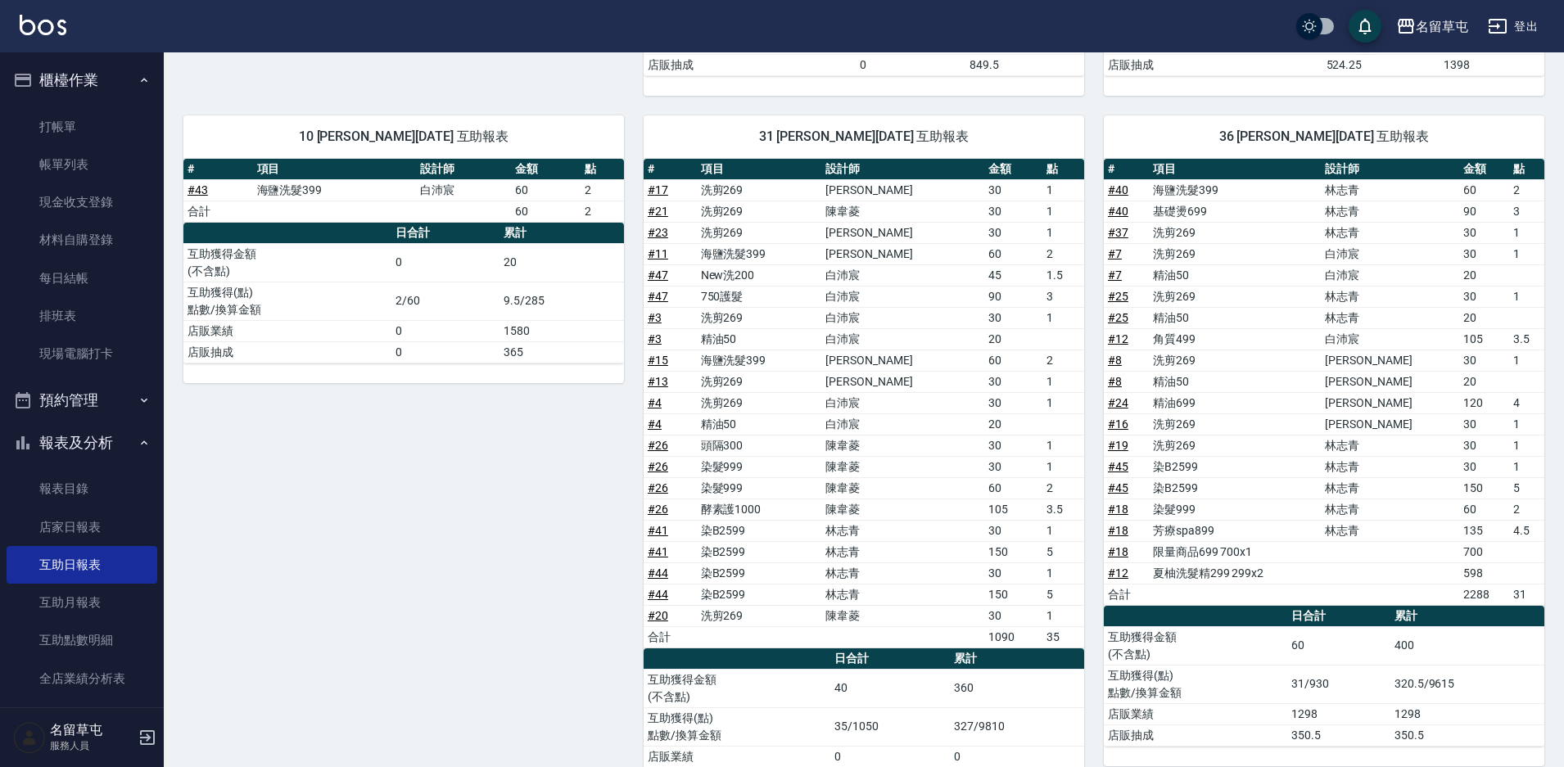
scroll to position [539, 0]
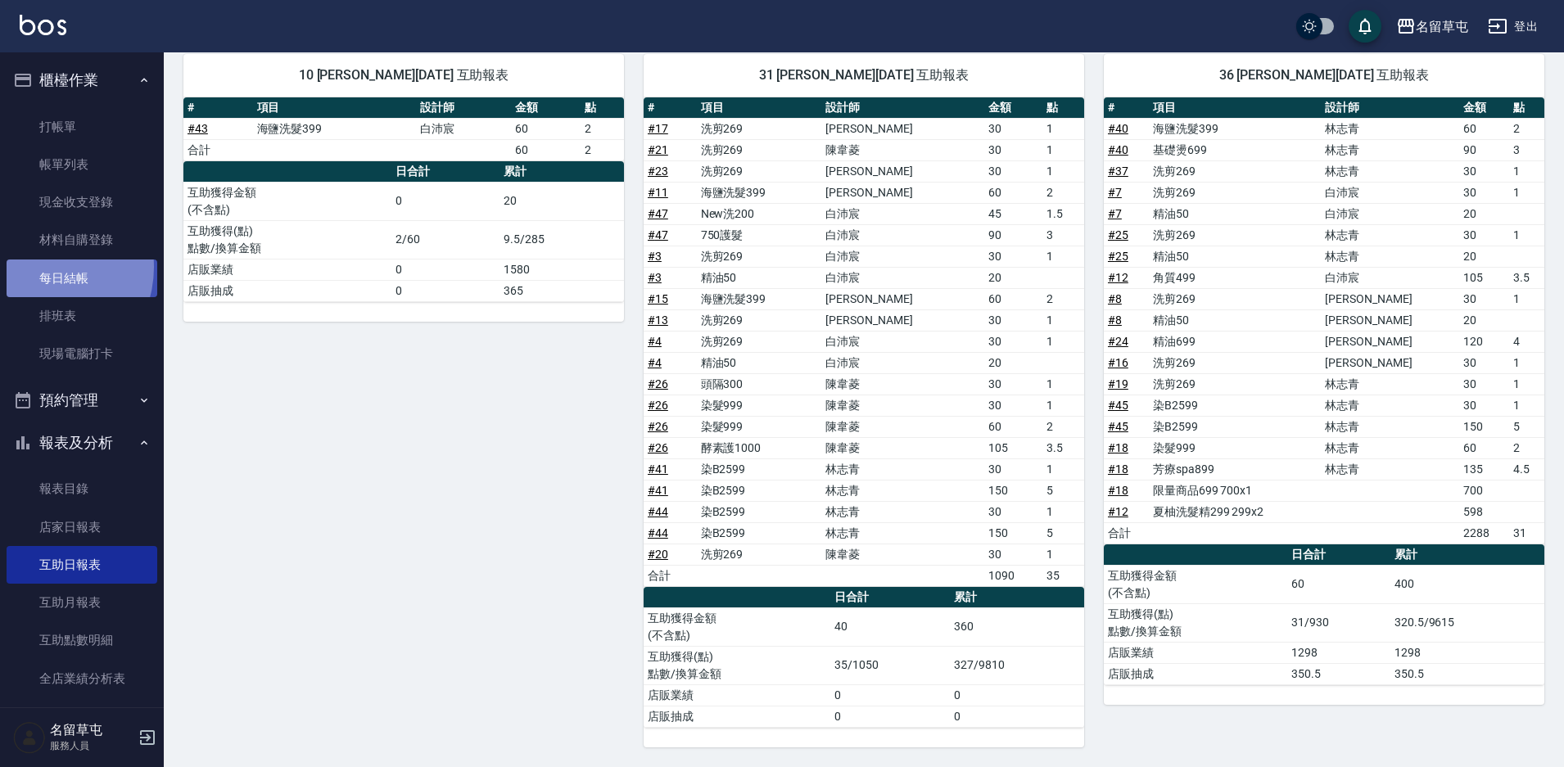
click at [42, 267] on link "每日結帳" at bounding box center [82, 279] width 151 height 38
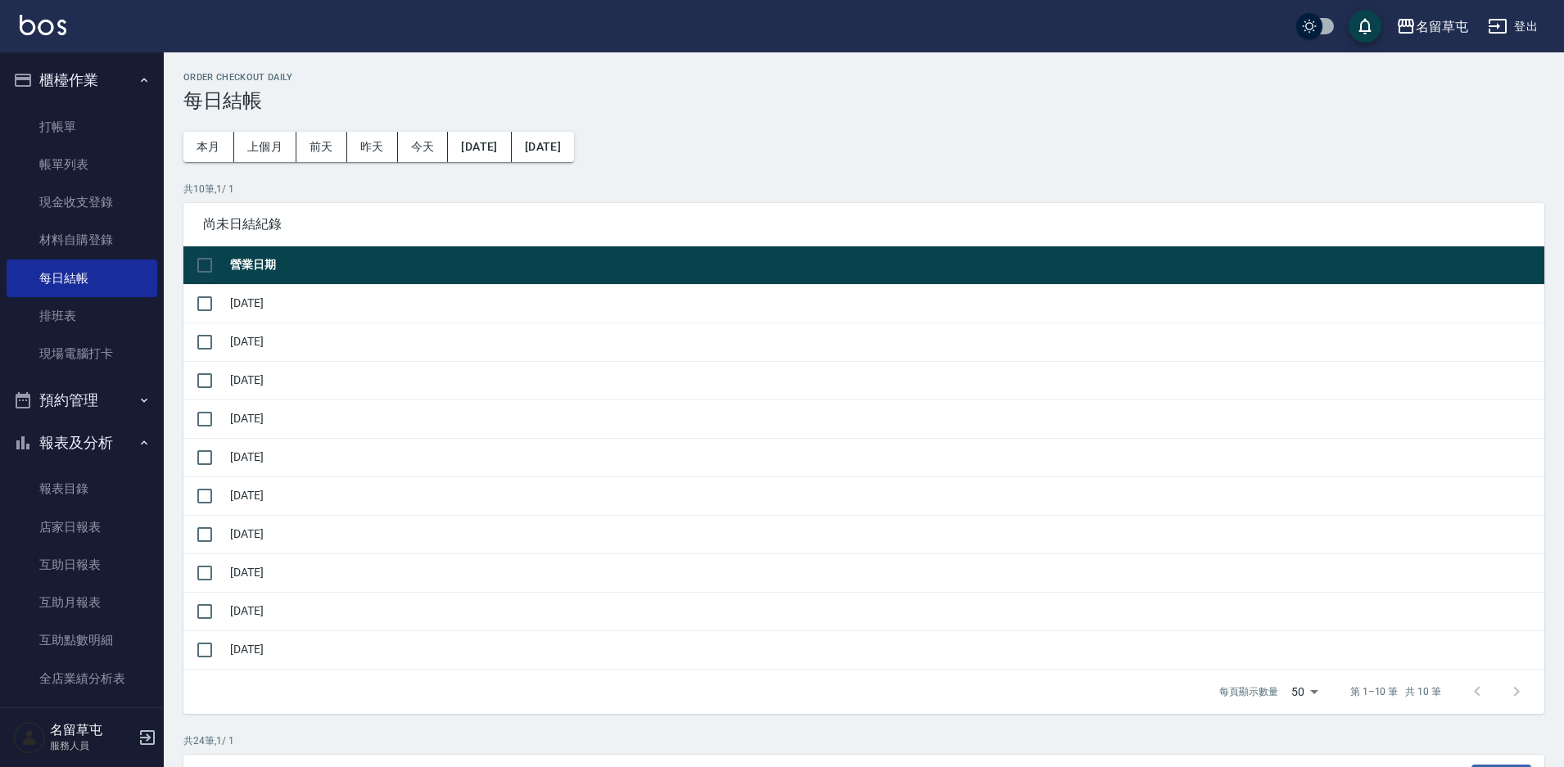
click at [200, 256] on input "checkbox" at bounding box center [205, 265] width 34 height 34
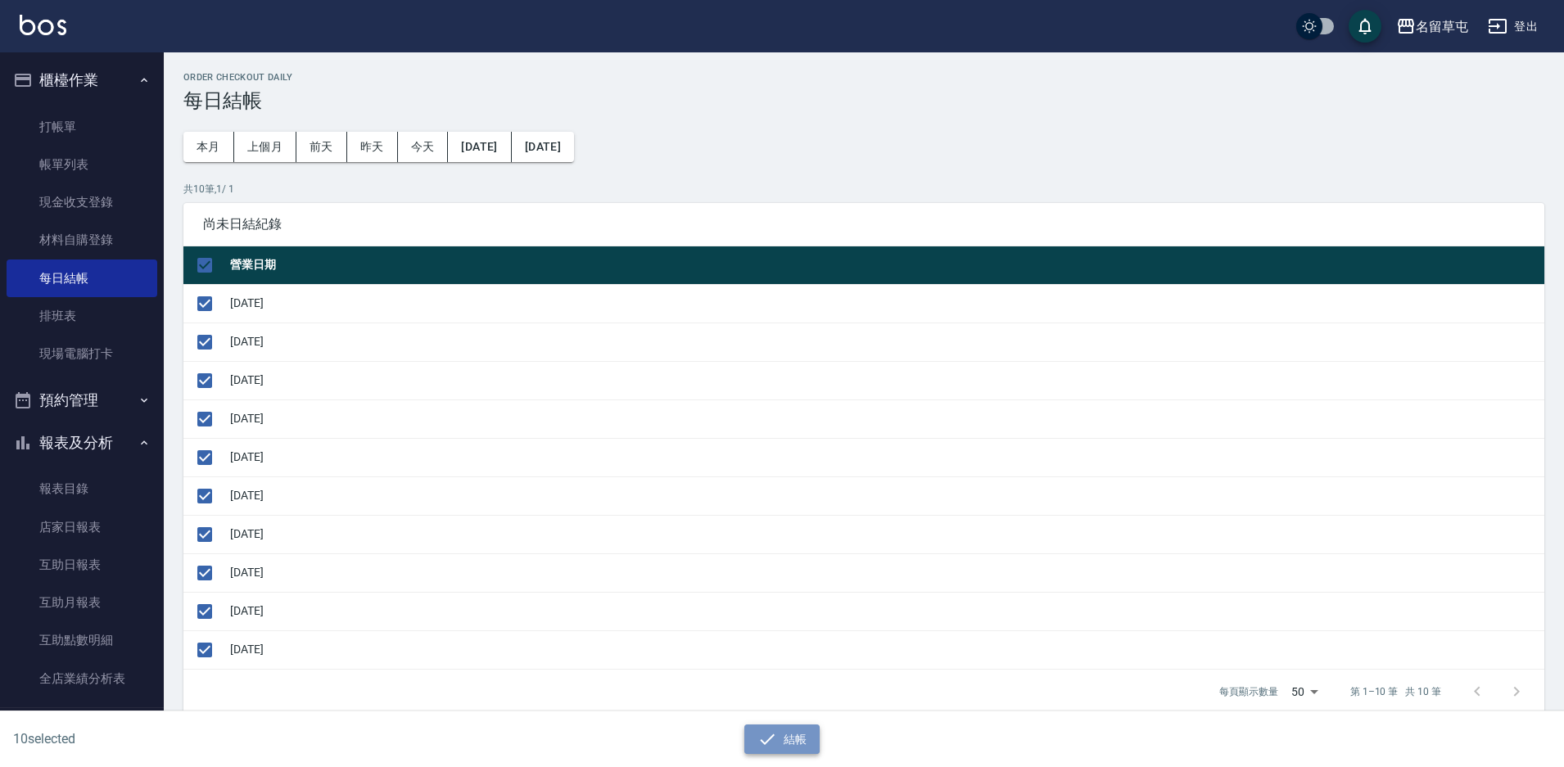
click at [784, 739] on button "結帳" at bounding box center [782, 740] width 76 height 30
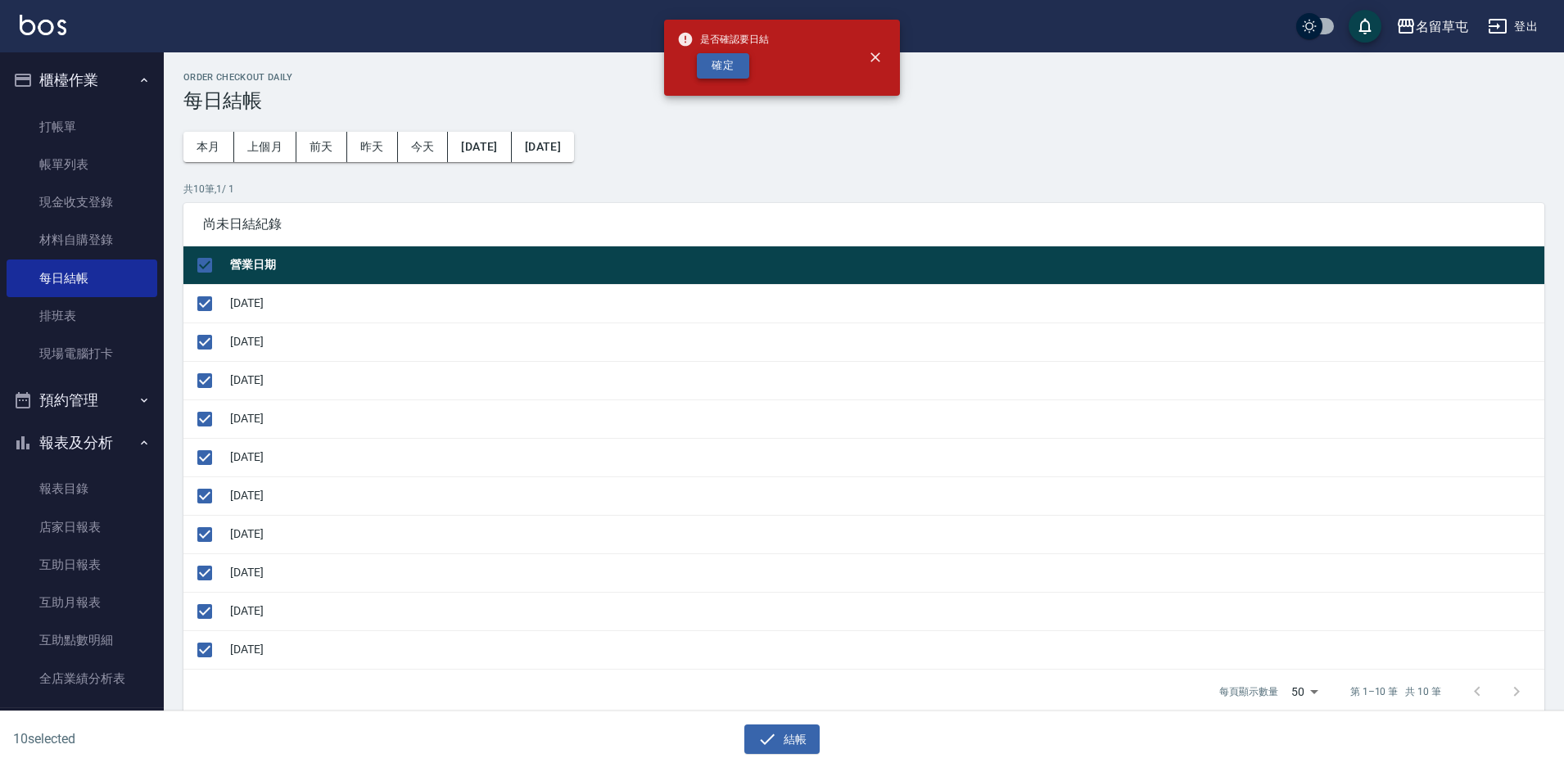
click at [726, 66] on button "確定" at bounding box center [723, 65] width 52 height 25
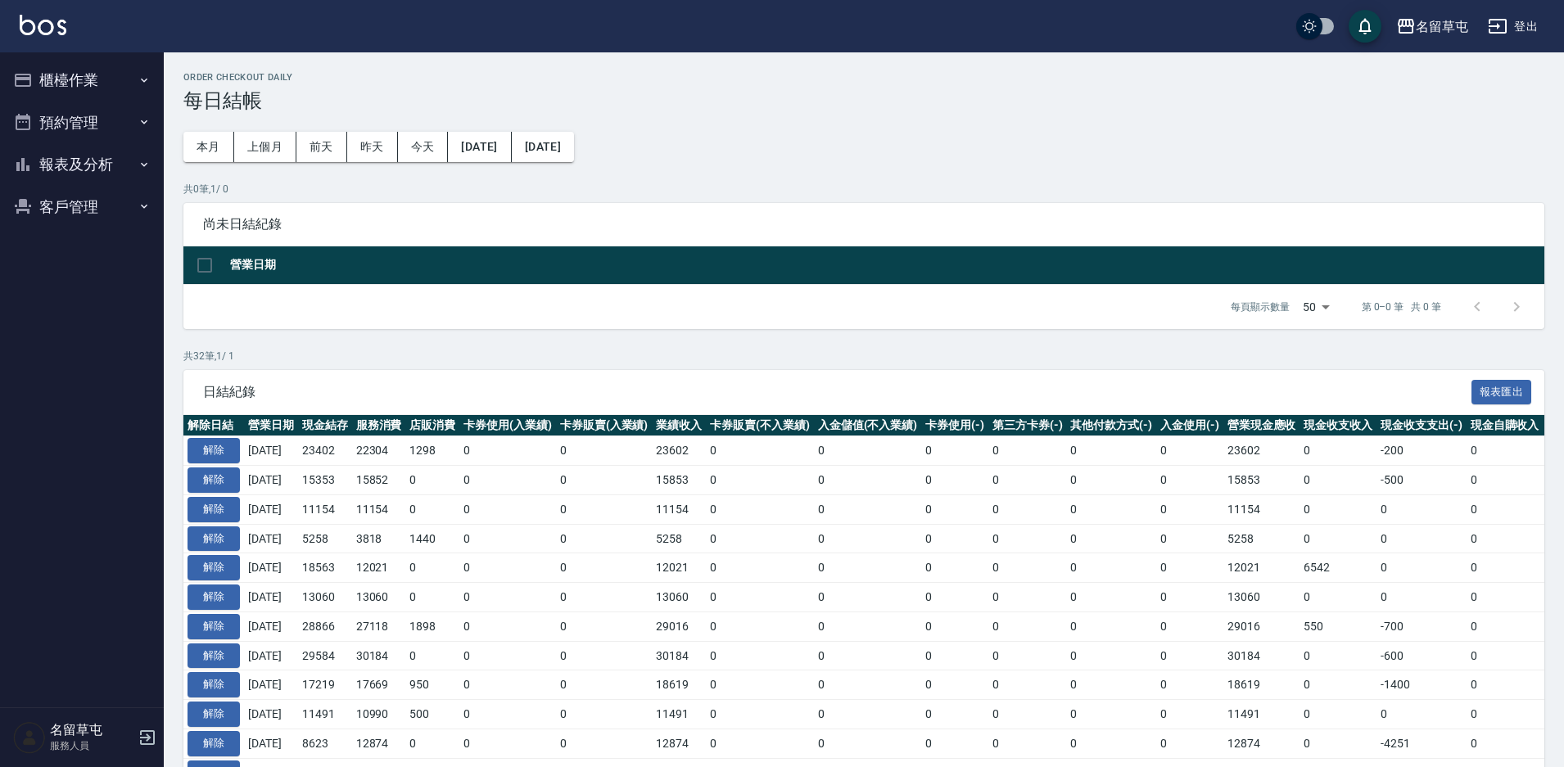
click at [491, 131] on div "Order checkout daily 每日結帳 本月 上個月 前天 昨天 今天 2025/07/16 2025/08/16 共 0 筆, 1 / 0 尚未…" at bounding box center [864, 755] width 1400 height 1407
click at [493, 147] on button "[DATE]" at bounding box center [479, 147] width 63 height 30
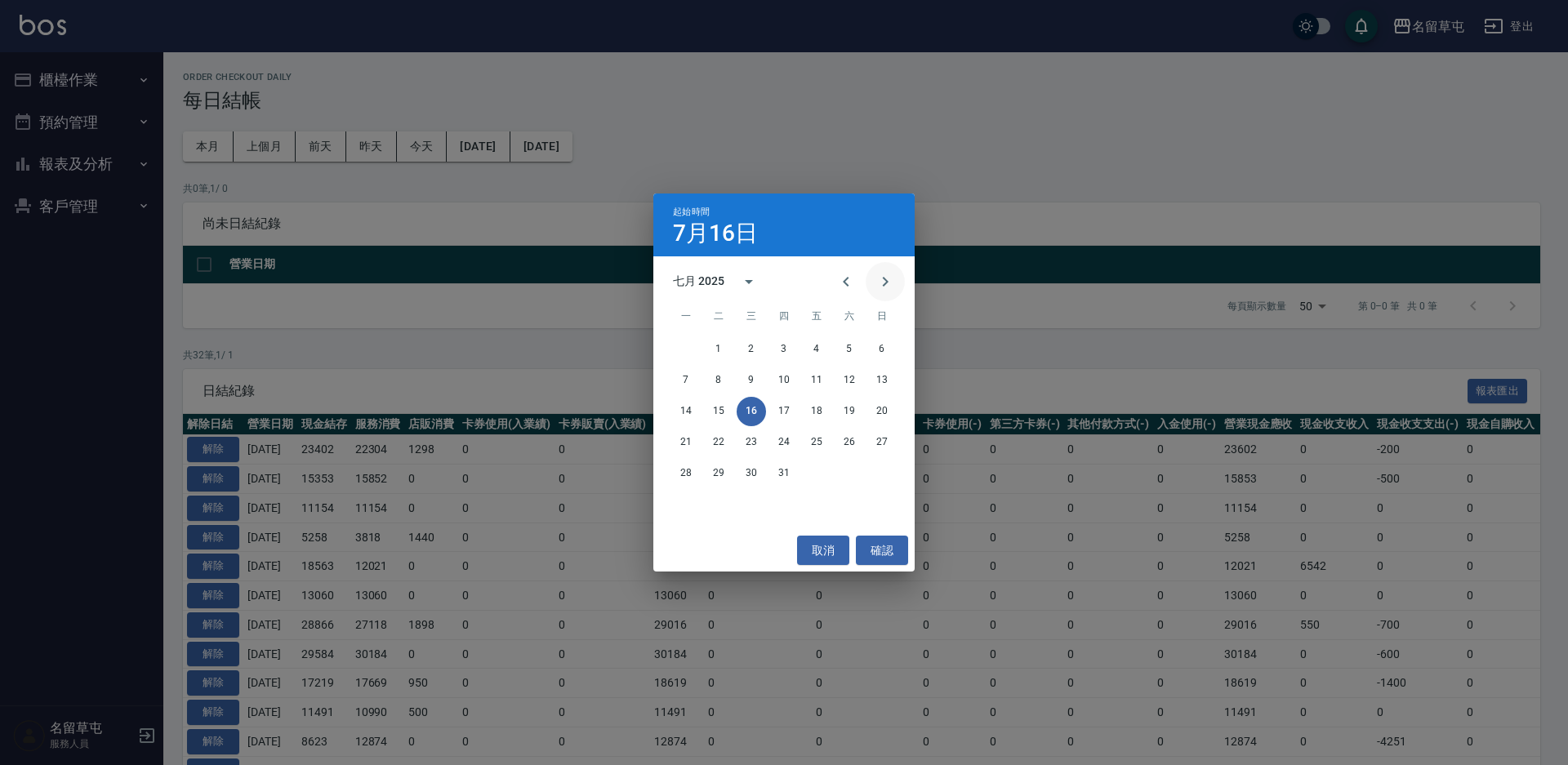
click at [876, 281] on icon "Next month" at bounding box center [886, 282] width 20 height 20
click at [841, 381] on button "9" at bounding box center [849, 380] width 29 height 29
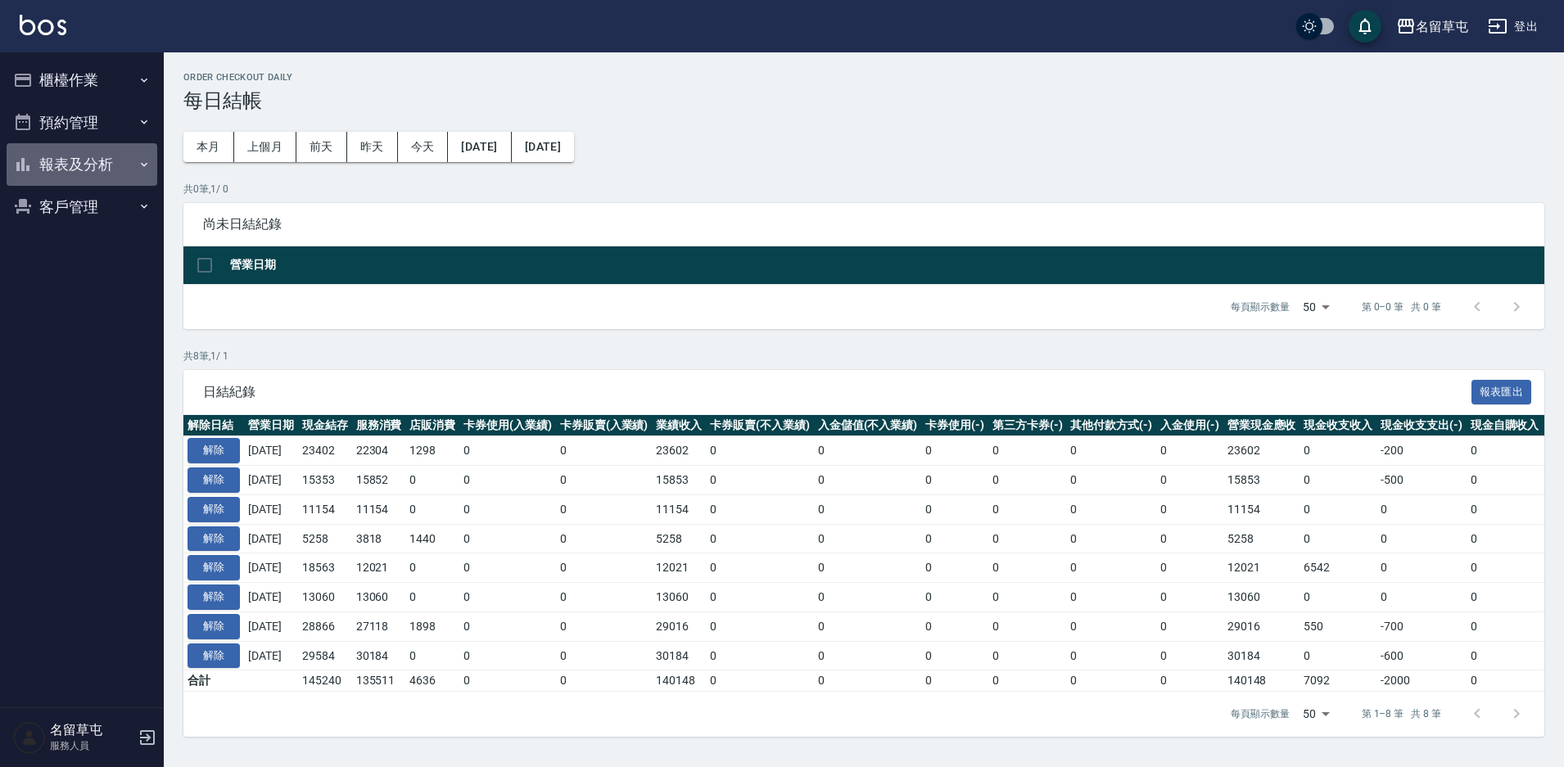
click at [111, 165] on button "報表及分析" at bounding box center [82, 164] width 151 height 43
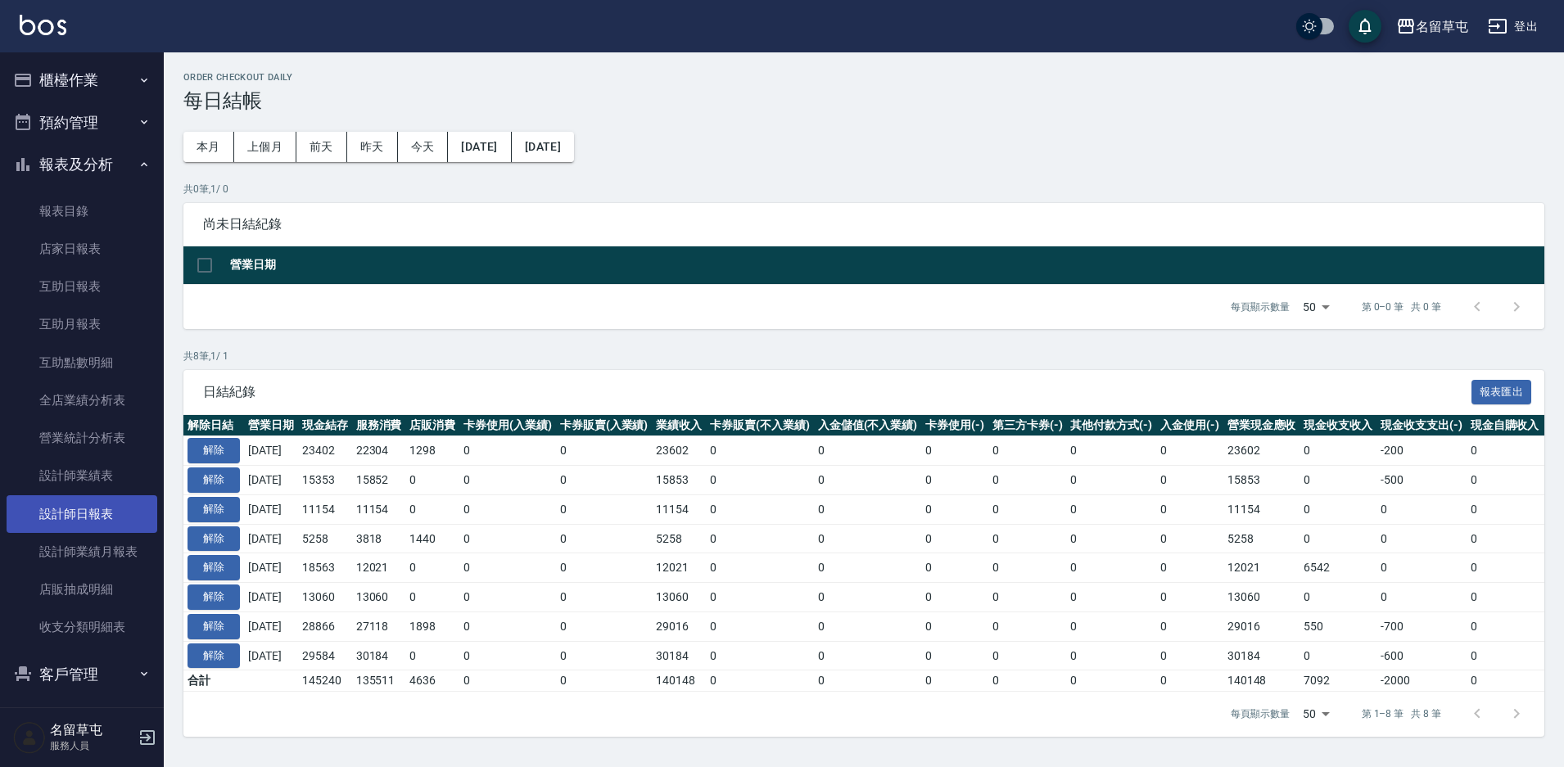
click at [81, 506] on link "設計師日報表" at bounding box center [82, 514] width 151 height 38
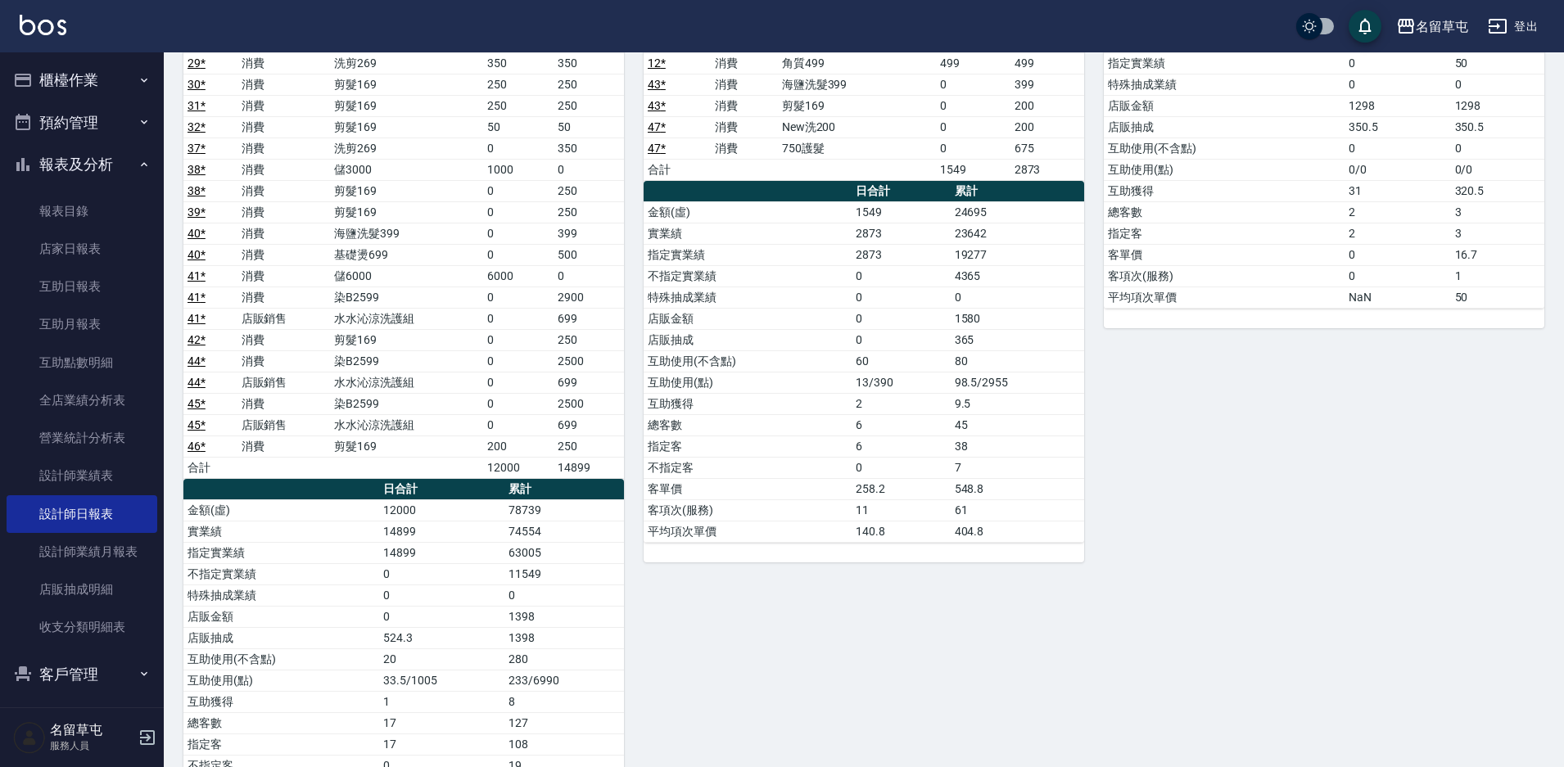
scroll to position [1064, 0]
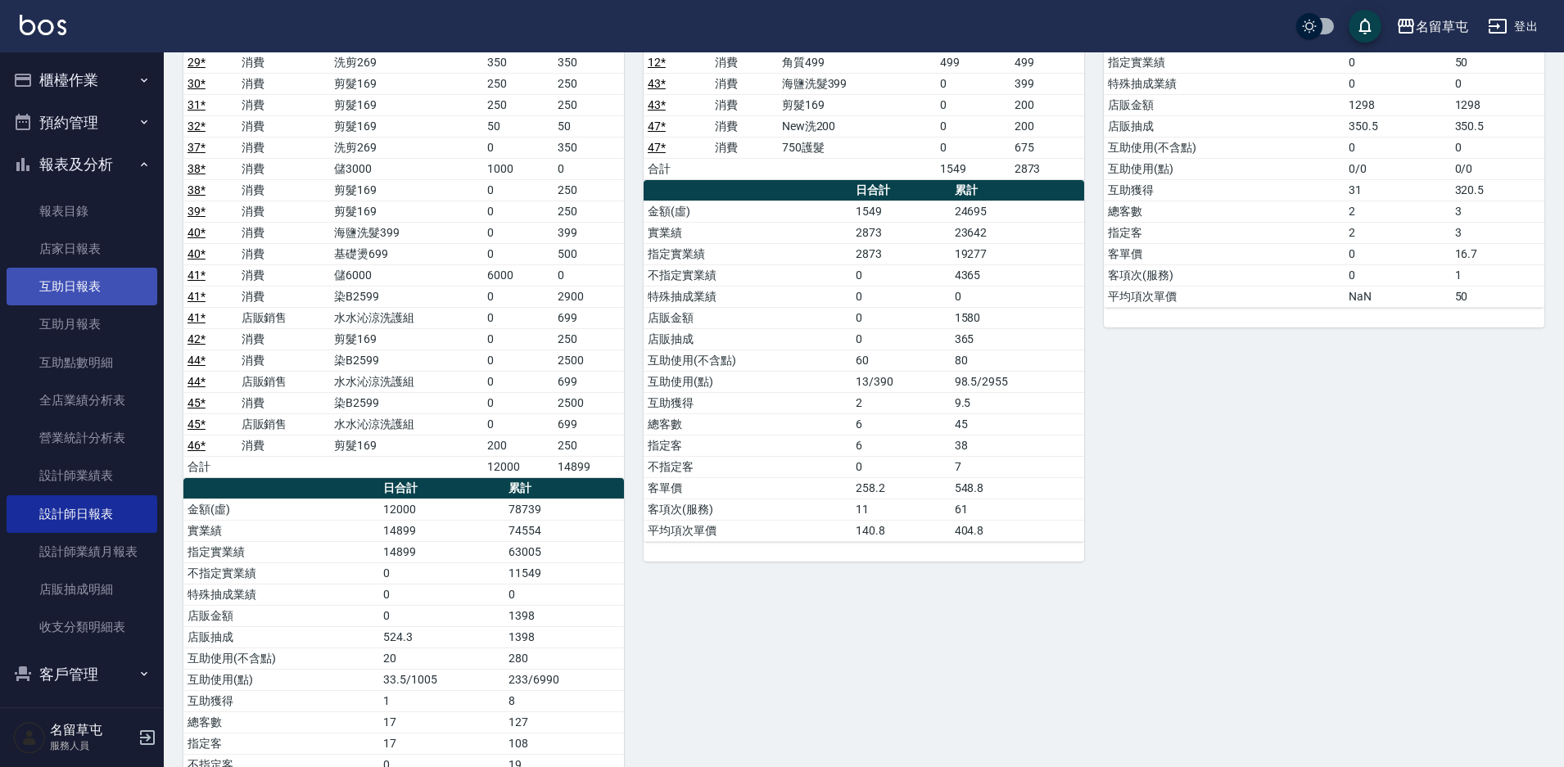
click at [75, 282] on link "互助日報表" at bounding box center [82, 287] width 151 height 38
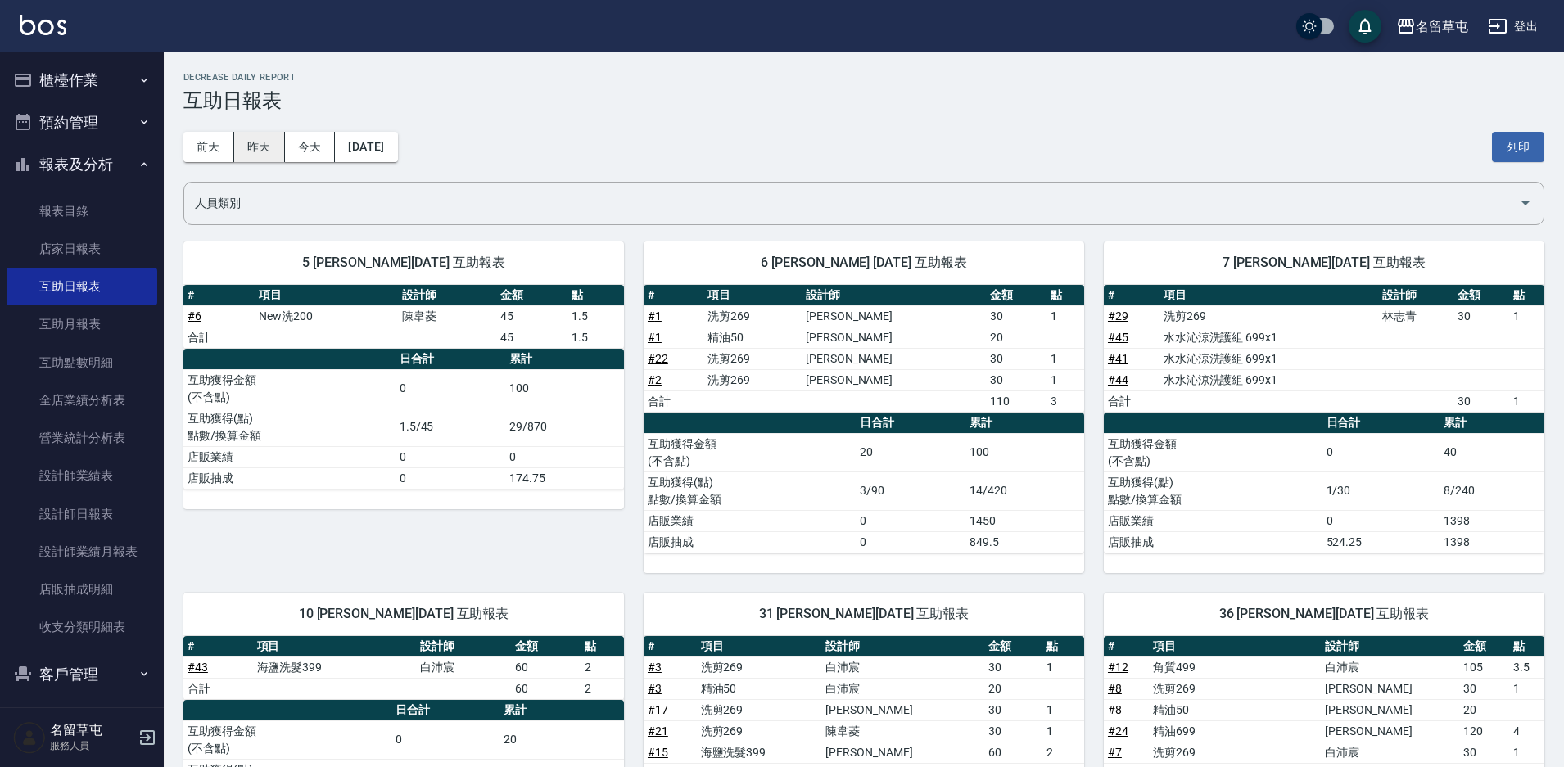
click at [259, 152] on button "昨天" at bounding box center [259, 147] width 51 height 30
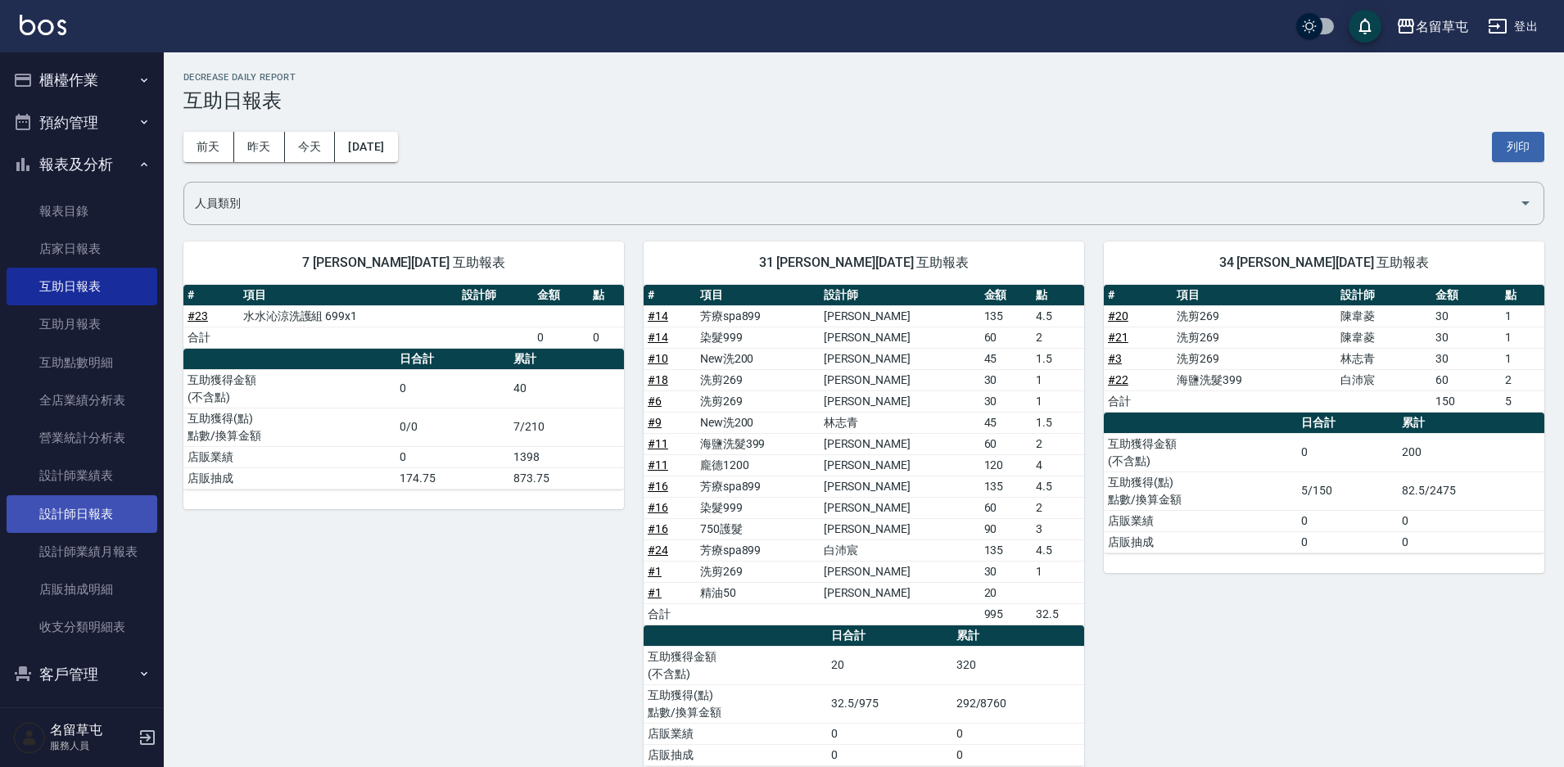
click at [84, 526] on link "設計師日報表" at bounding box center [82, 514] width 151 height 38
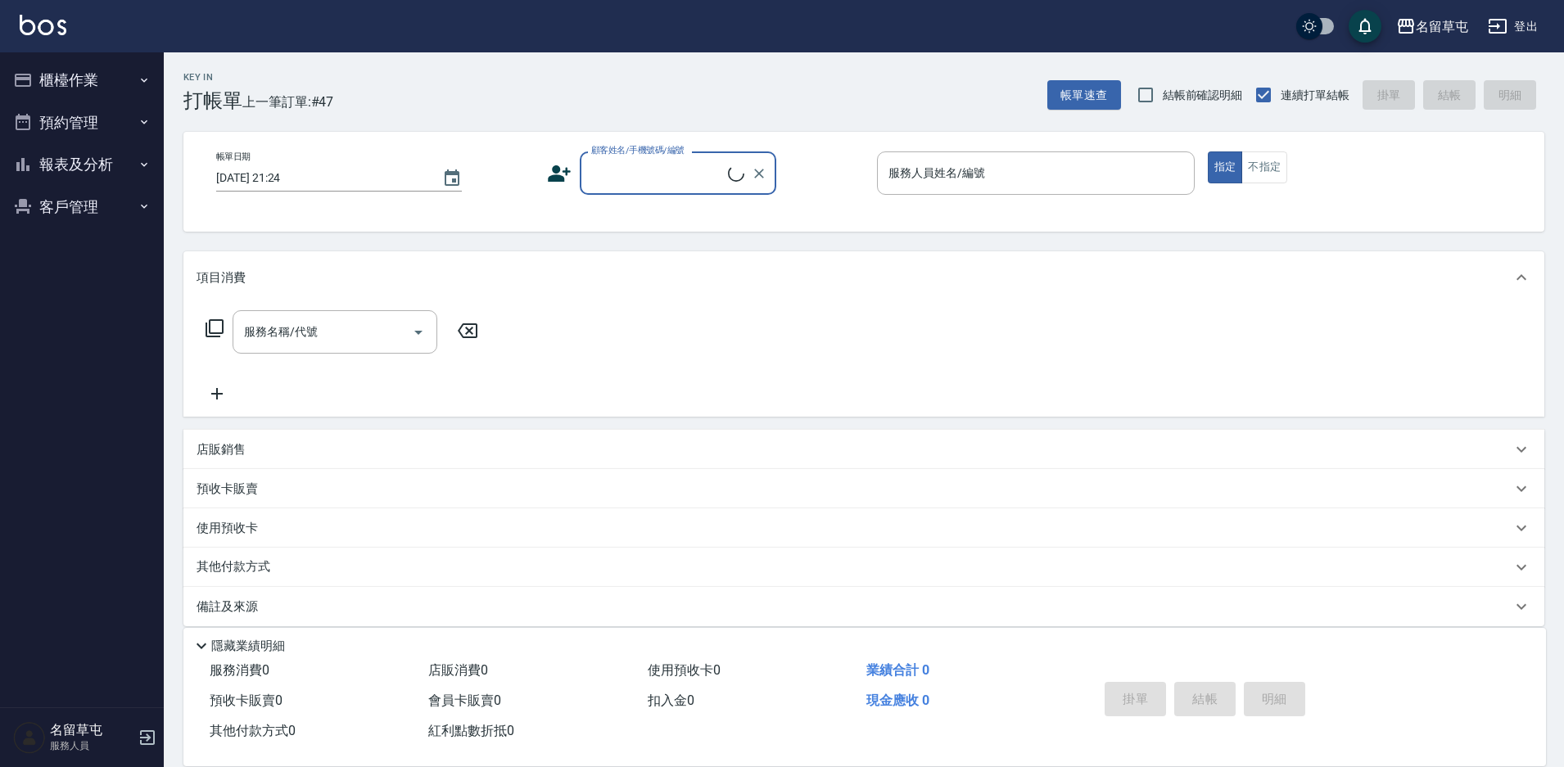
click at [88, 172] on button "報表及分析" at bounding box center [82, 164] width 151 height 43
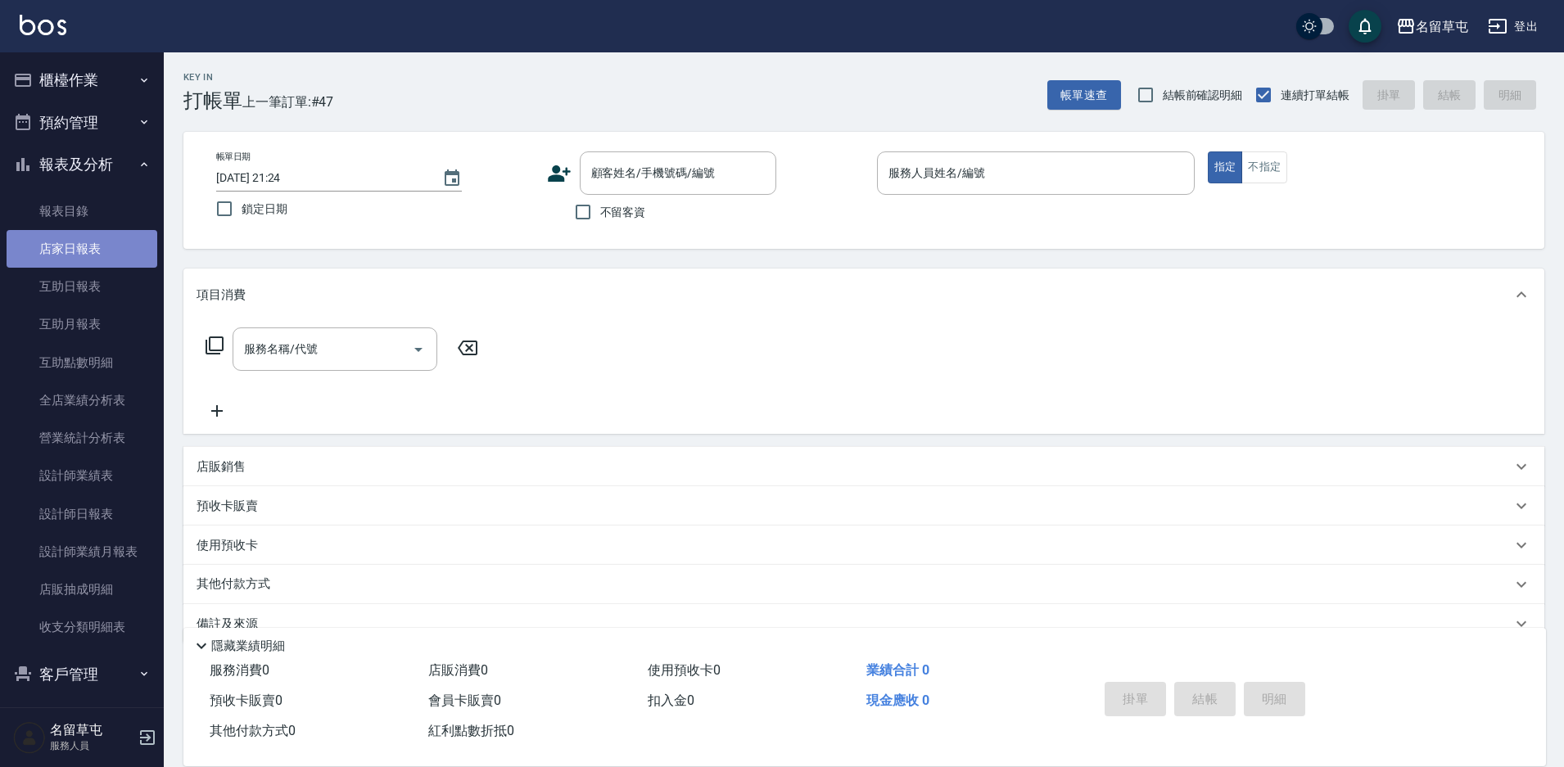
click at [90, 232] on link "店家日報表" at bounding box center [82, 249] width 151 height 38
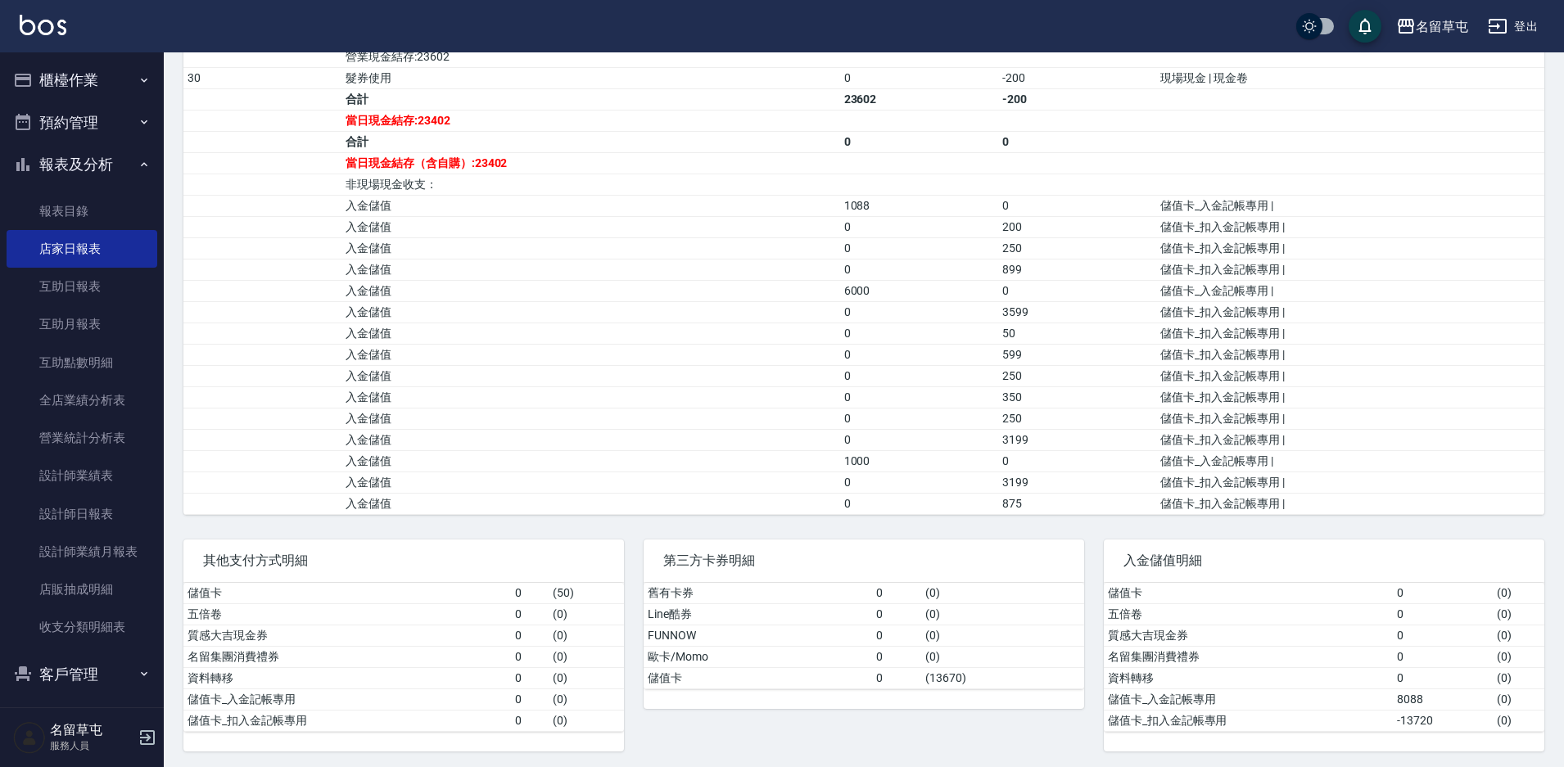
scroll to position [613, 0]
drag, startPoint x: 861, startPoint y: 206, endPoint x: 825, endPoint y: 206, distance: 35.2
click at [825, 206] on tr "入金儲值 1088 0 儲值卡_入金記帳專用 |" at bounding box center [863, 201] width 1361 height 21
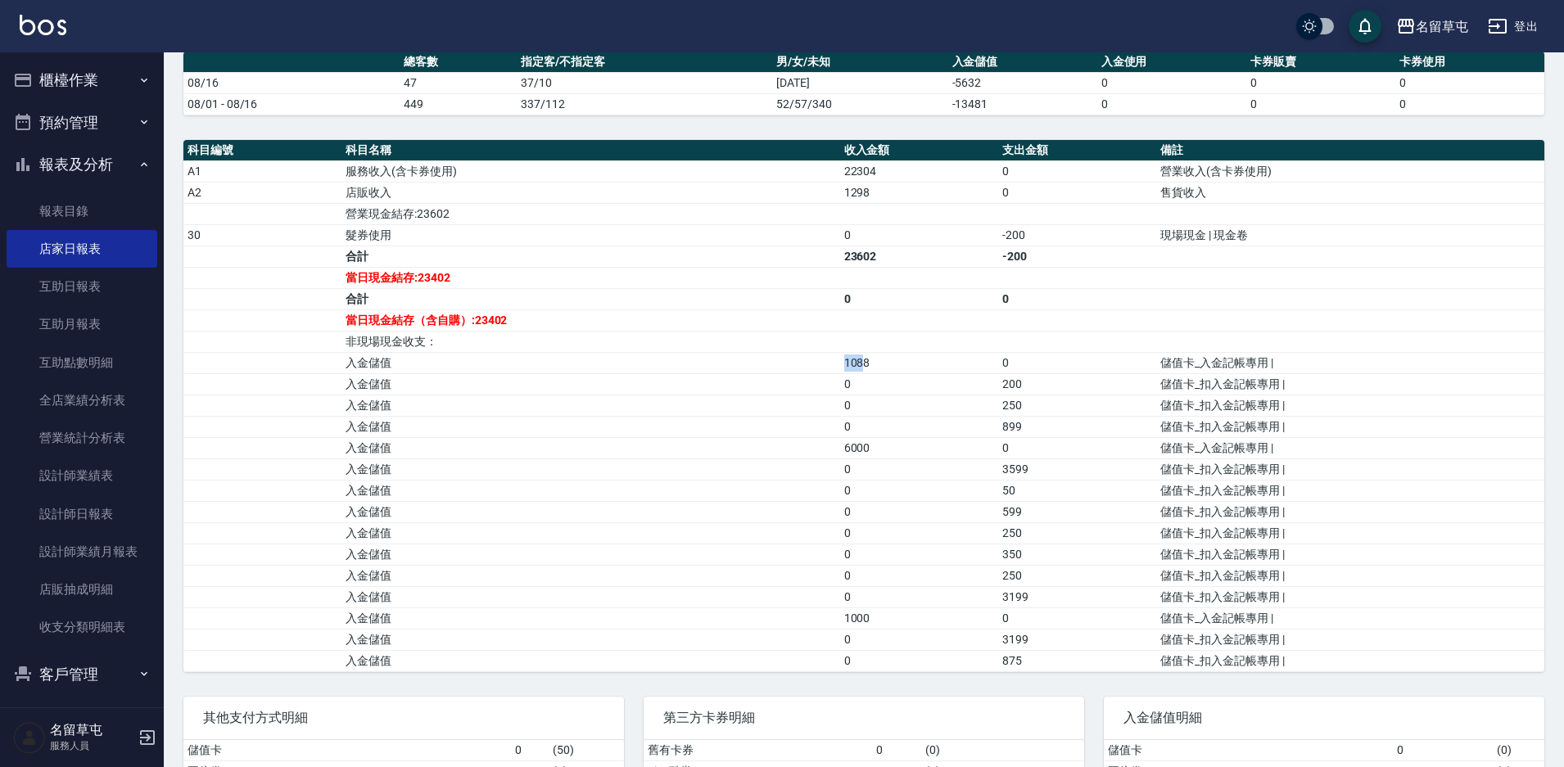
scroll to position [450, 0]
